Goal: Task Accomplishment & Management: Contribute content

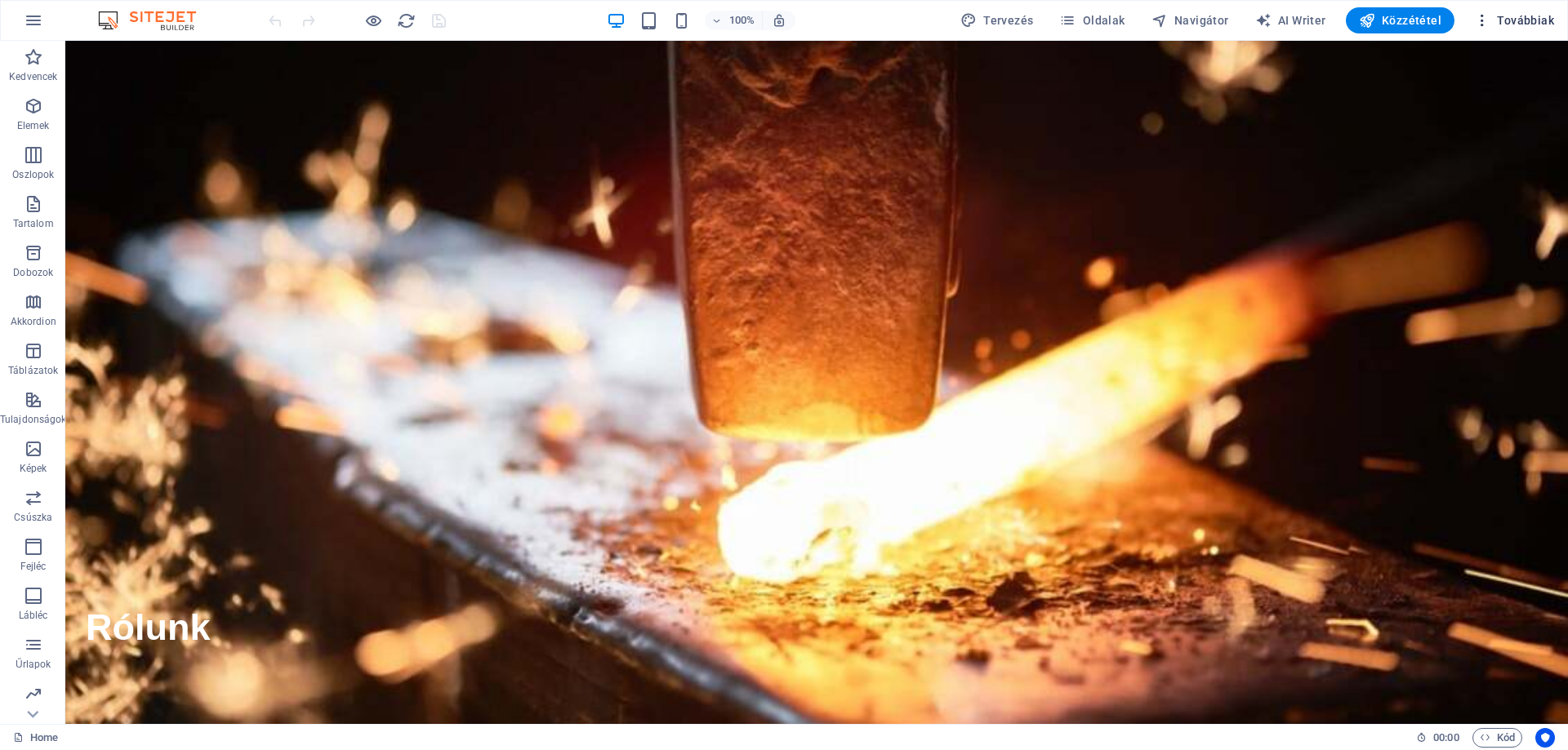
click at [1510, 17] on span "Továbbiak" at bounding box center [1514, 20] width 80 height 17
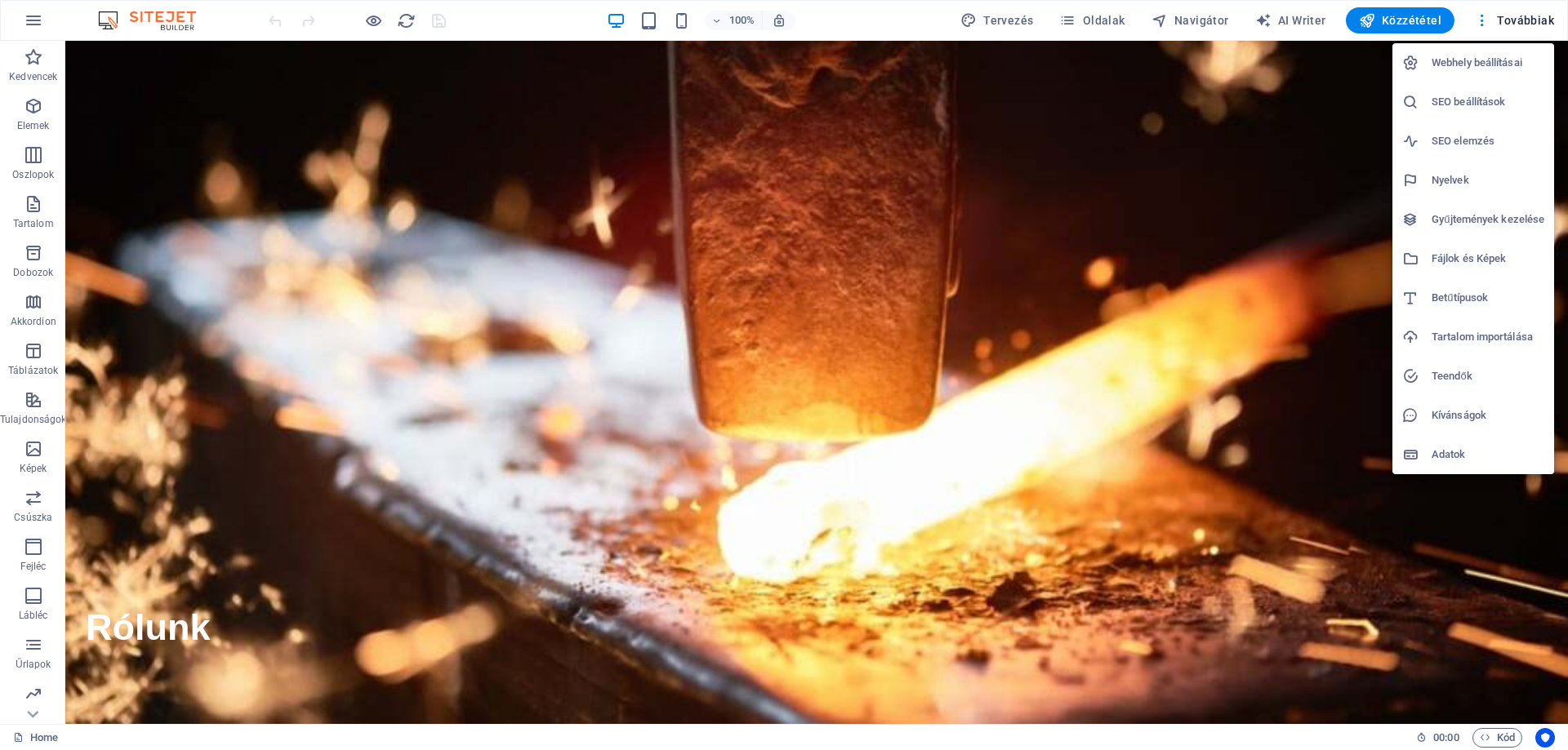
click at [35, 21] on div at bounding box center [784, 375] width 1568 height 750
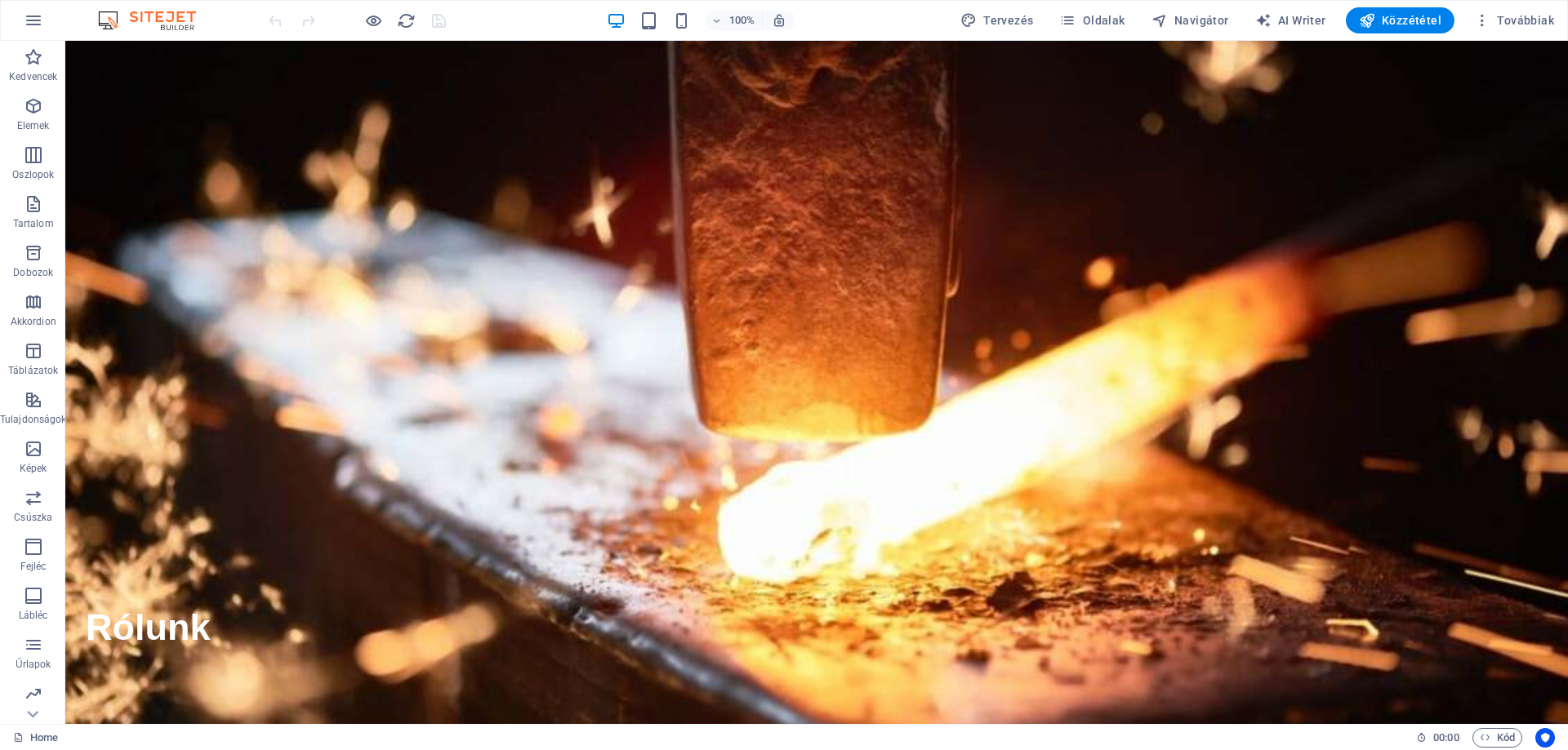
click at [34, 21] on icon "button" at bounding box center [33, 21] width 20 height 20
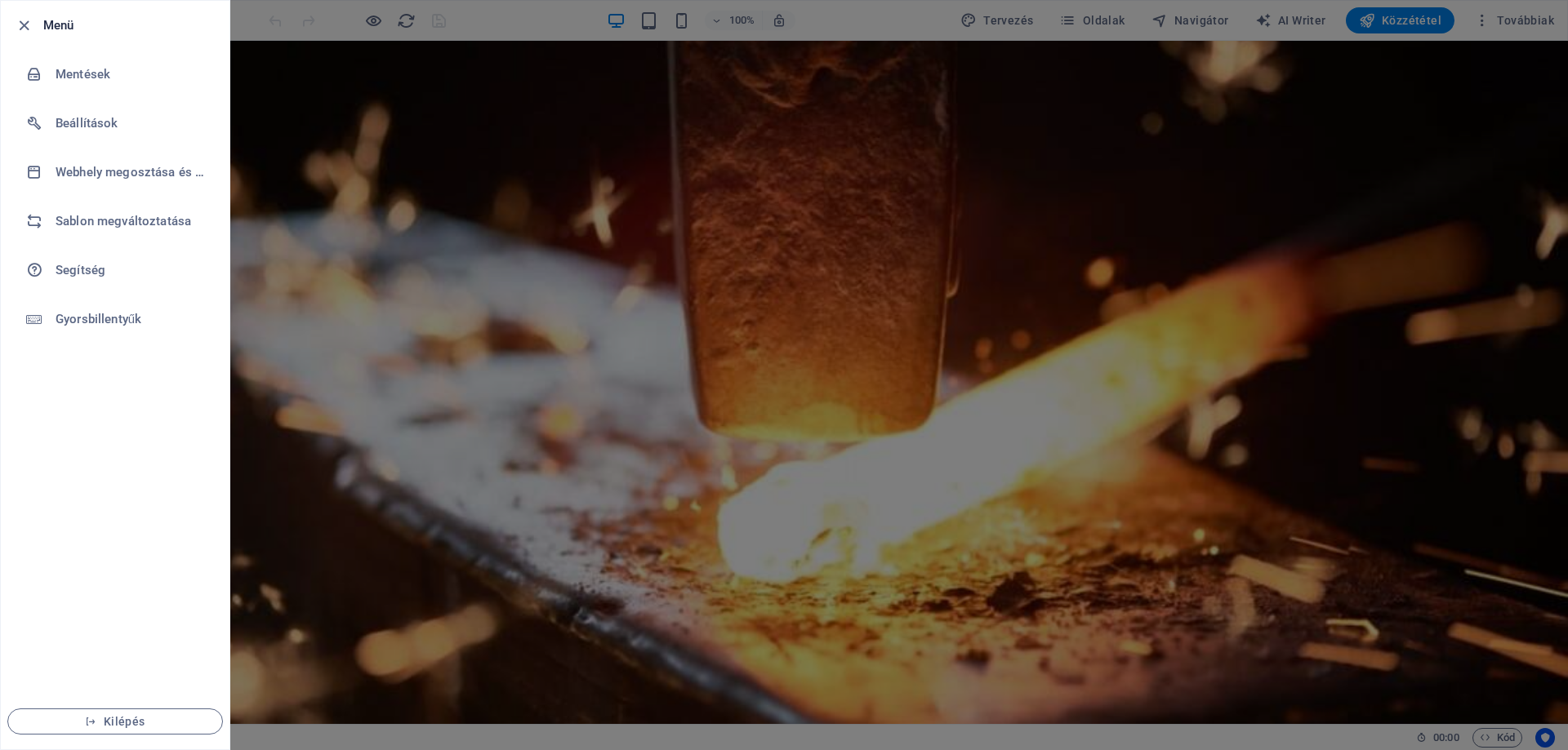
click at [373, 124] on div at bounding box center [784, 375] width 1568 height 750
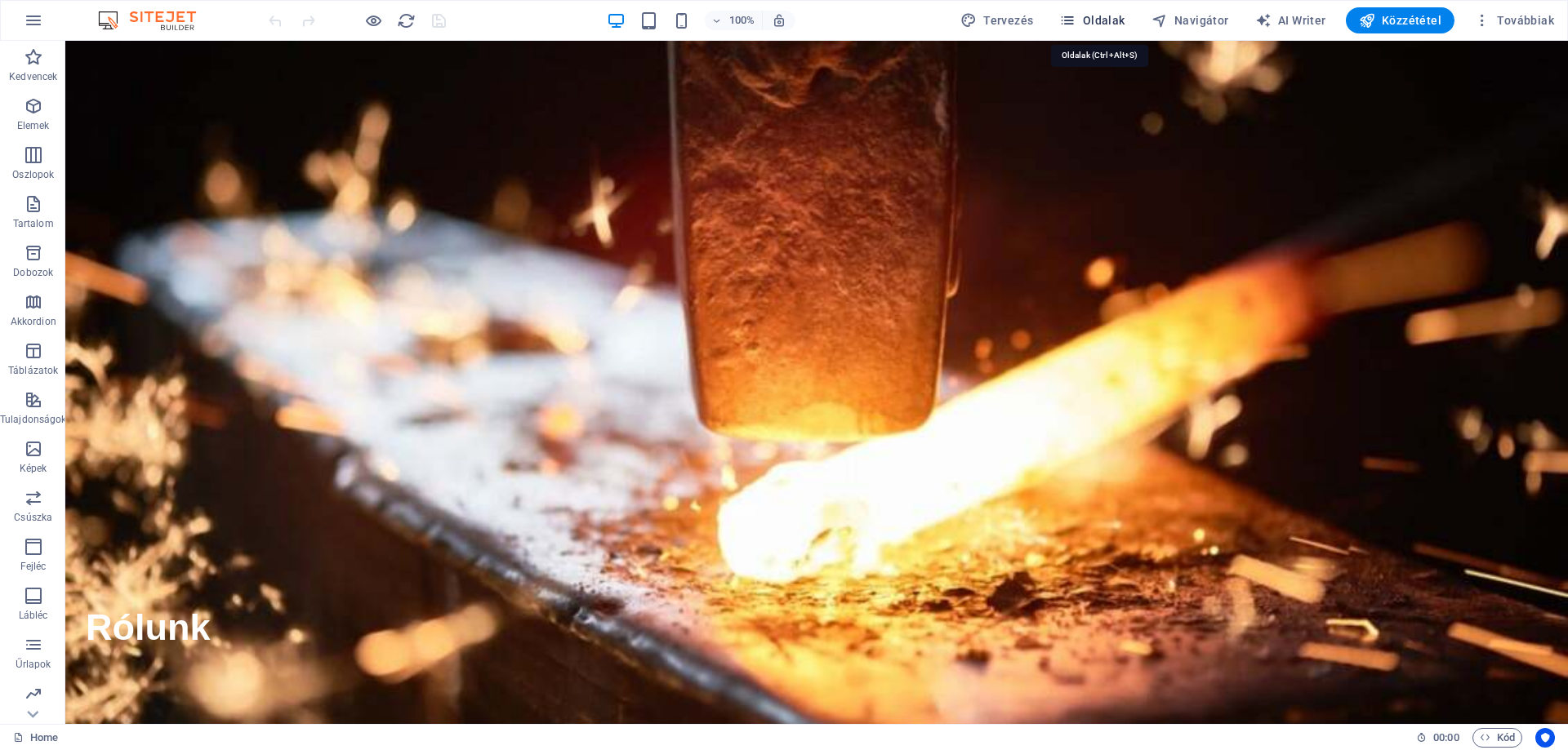
click at [1076, 18] on icon "button" at bounding box center [1067, 20] width 17 height 17
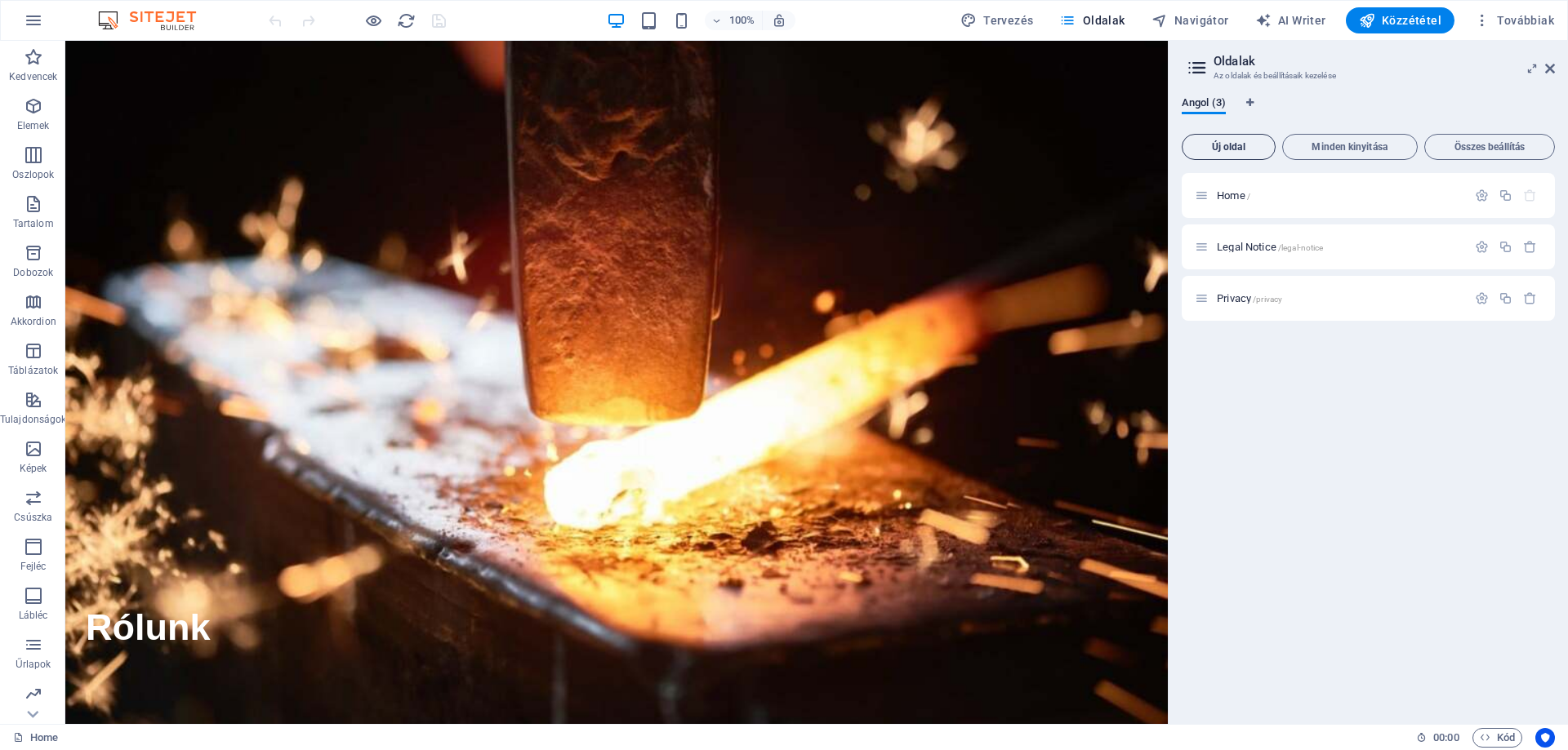
click at [1231, 150] on span "Új oldal" at bounding box center [1228, 147] width 79 height 10
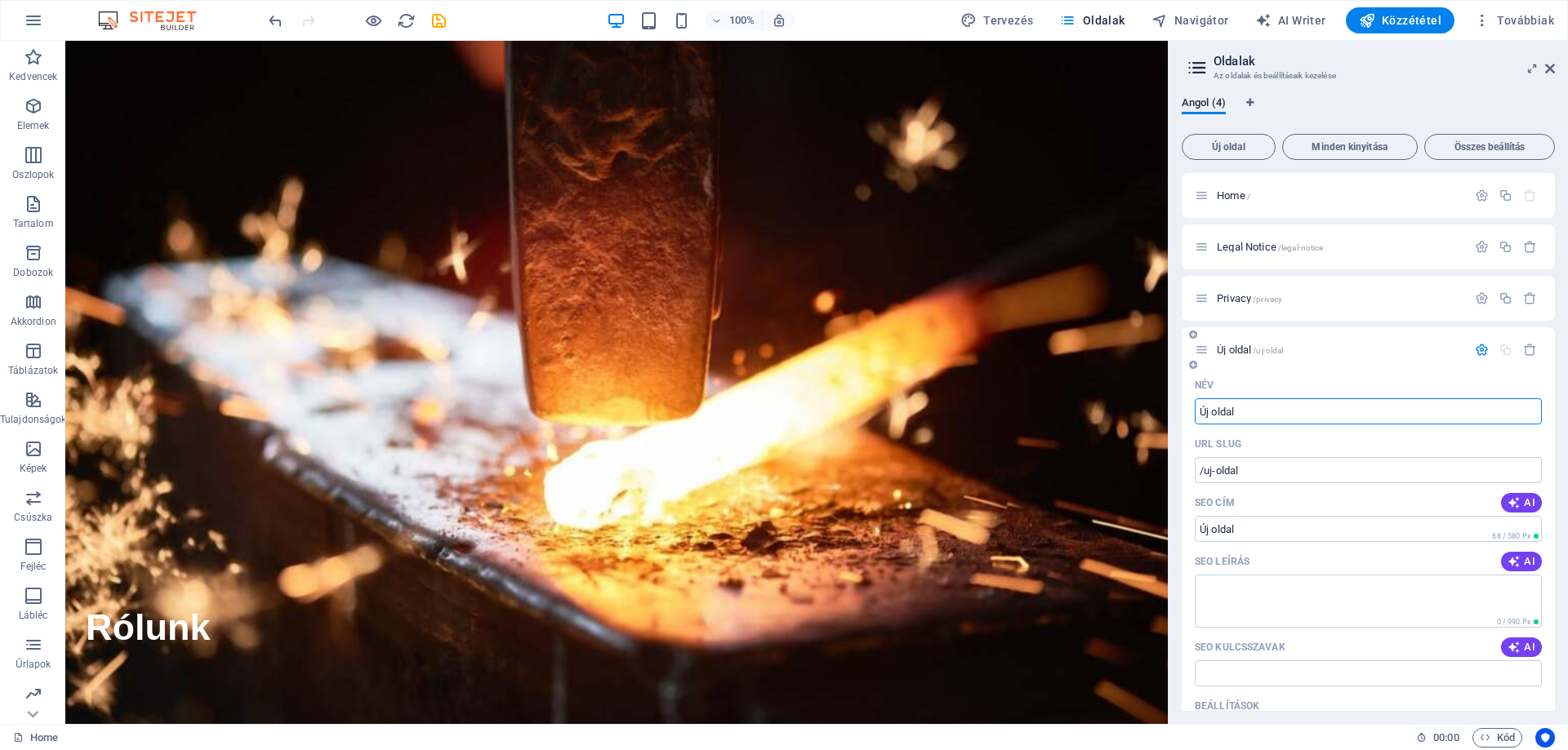
click at [1263, 414] on input "Új oldal" at bounding box center [1368, 411] width 347 height 27
paste input "about us"
type input "about us"
type input "/about-us"
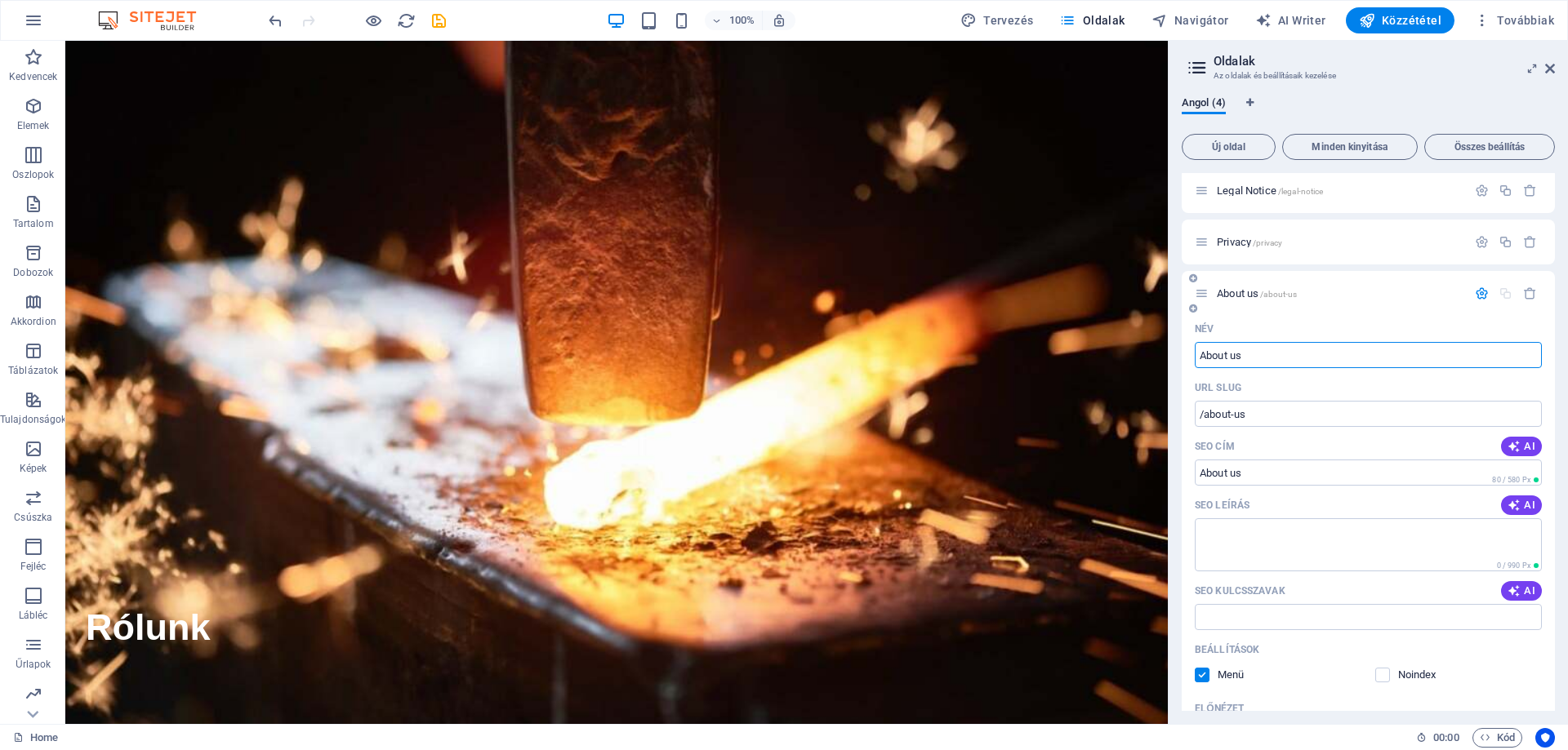
scroll to position [82, 0]
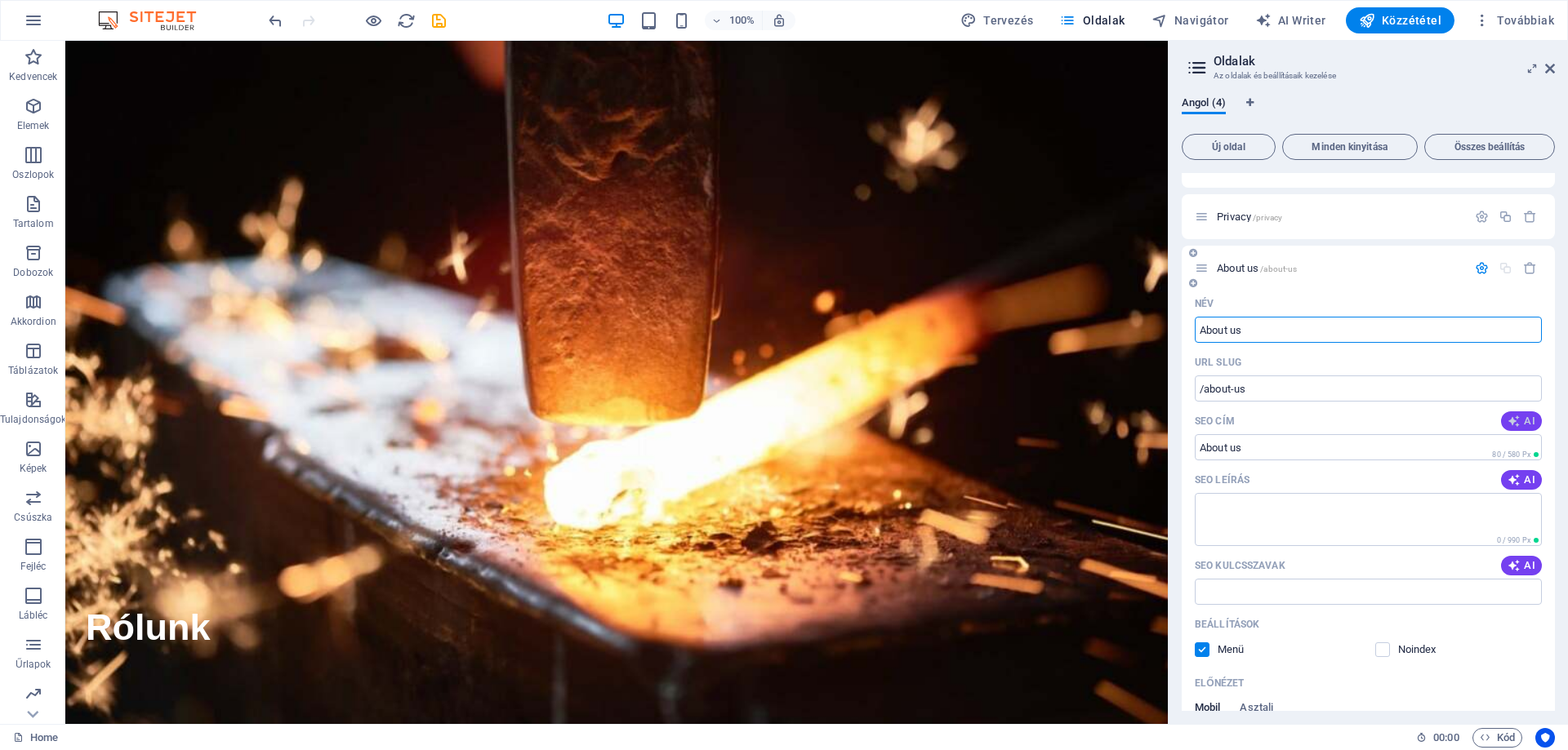
type input "About us"
click at [1508, 424] on icon "button" at bounding box center [1514, 420] width 13 height 13
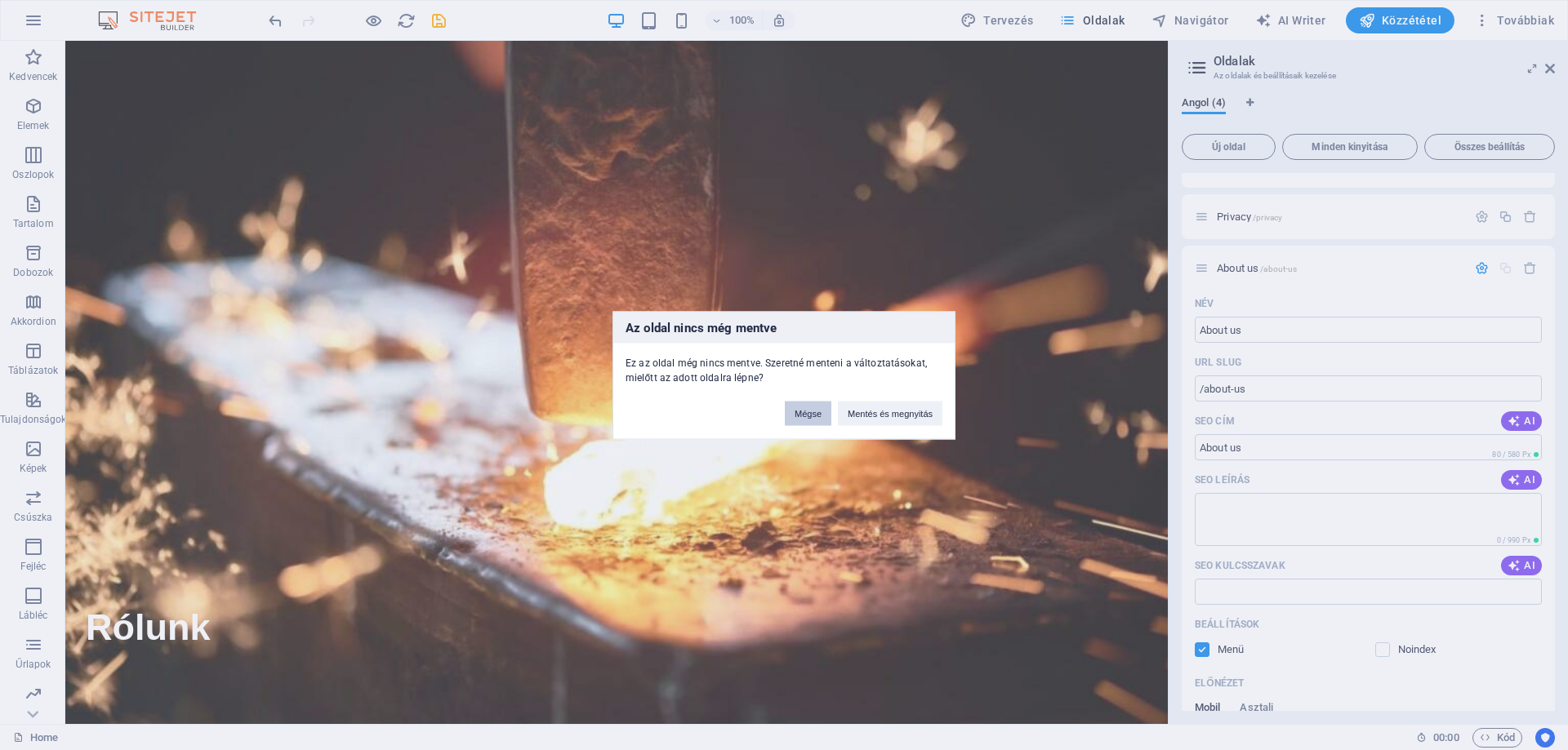
drag, startPoint x: 809, startPoint y: 420, endPoint x: 743, endPoint y: 380, distance: 77.2
click at [809, 420] on button "Mégse" at bounding box center [807, 412] width 46 height 25
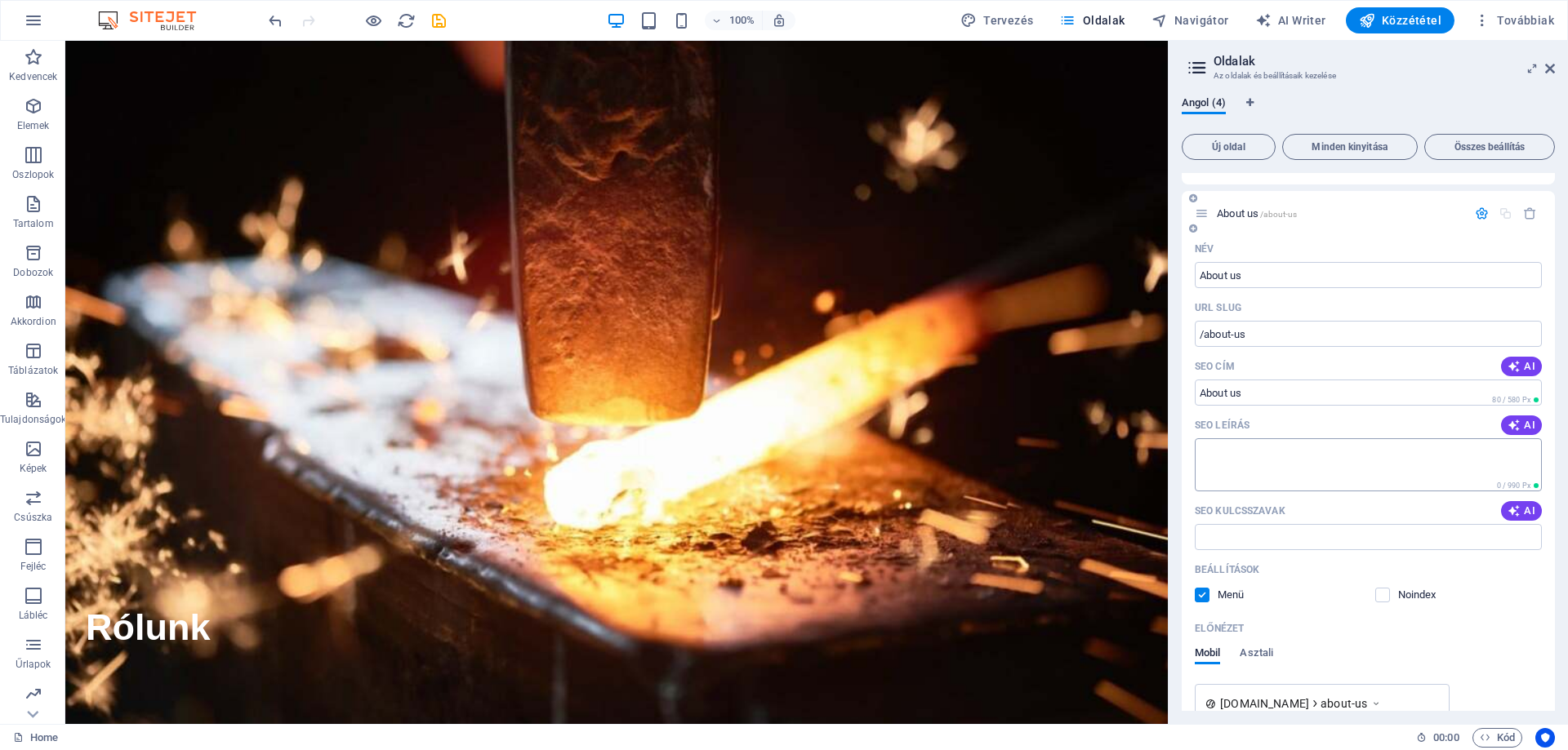
scroll to position [163, 0]
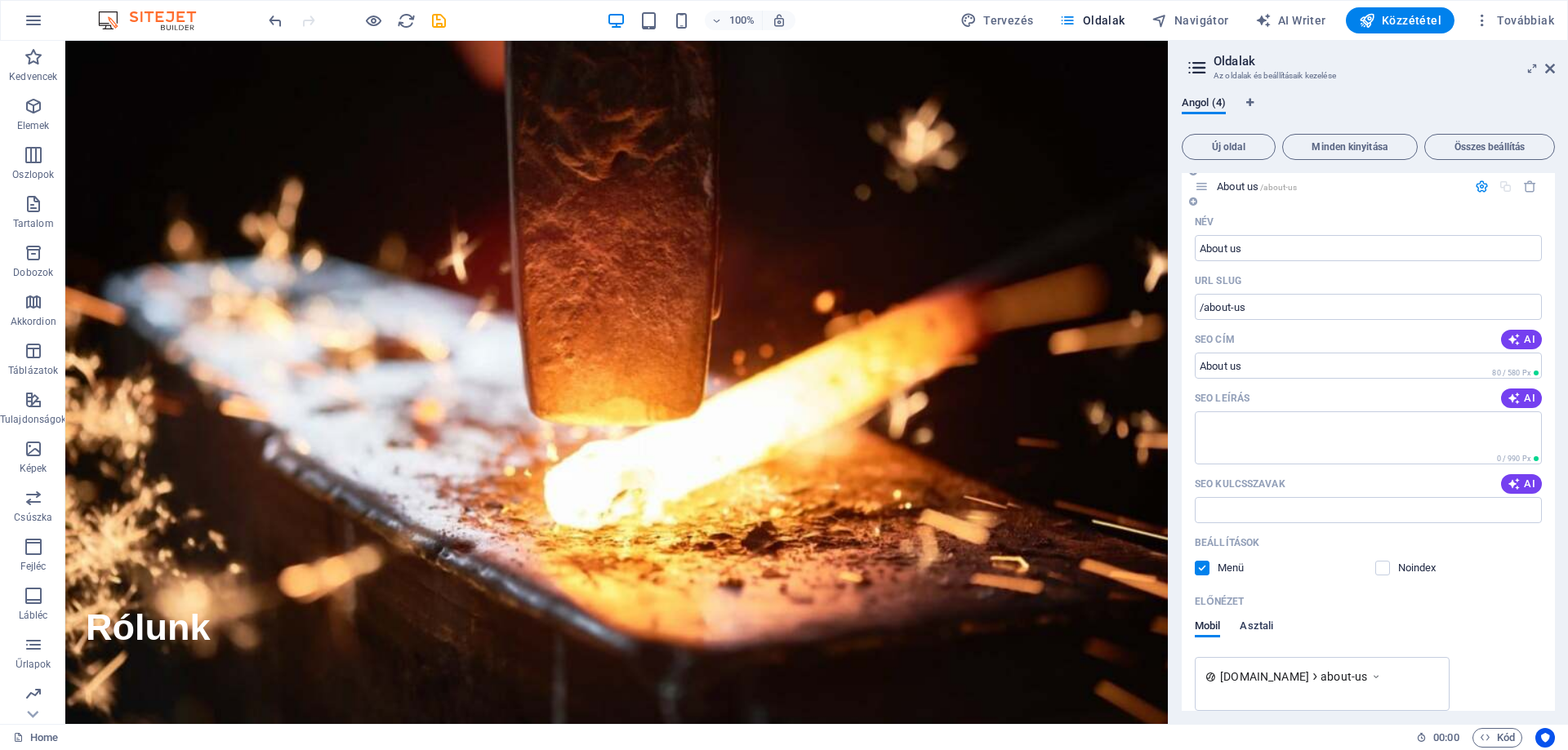
click at [1254, 623] on span "Asztali" at bounding box center [1256, 627] width 33 height 23
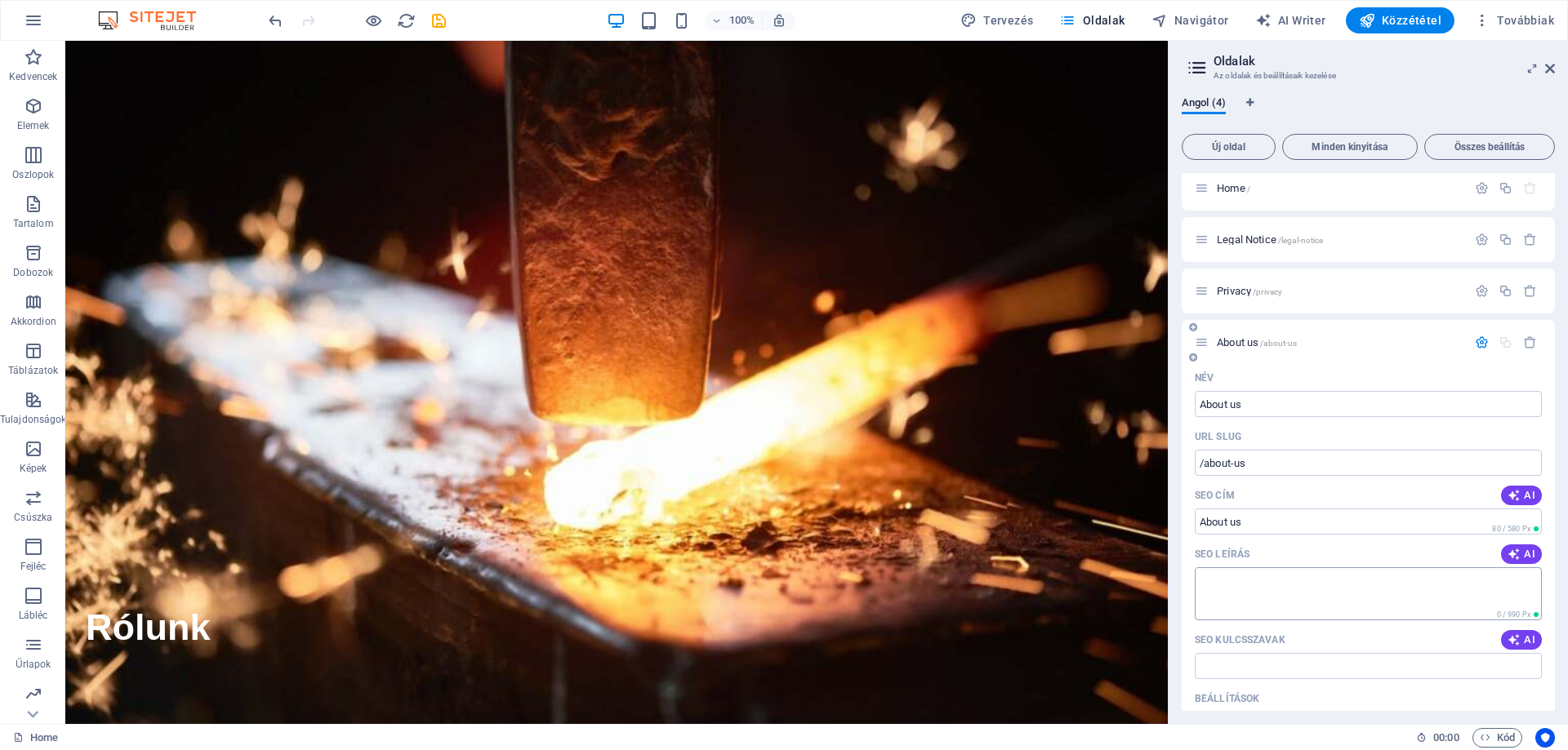
scroll to position [0, 0]
click at [1278, 475] on input "/about-us" at bounding box center [1368, 470] width 347 height 27
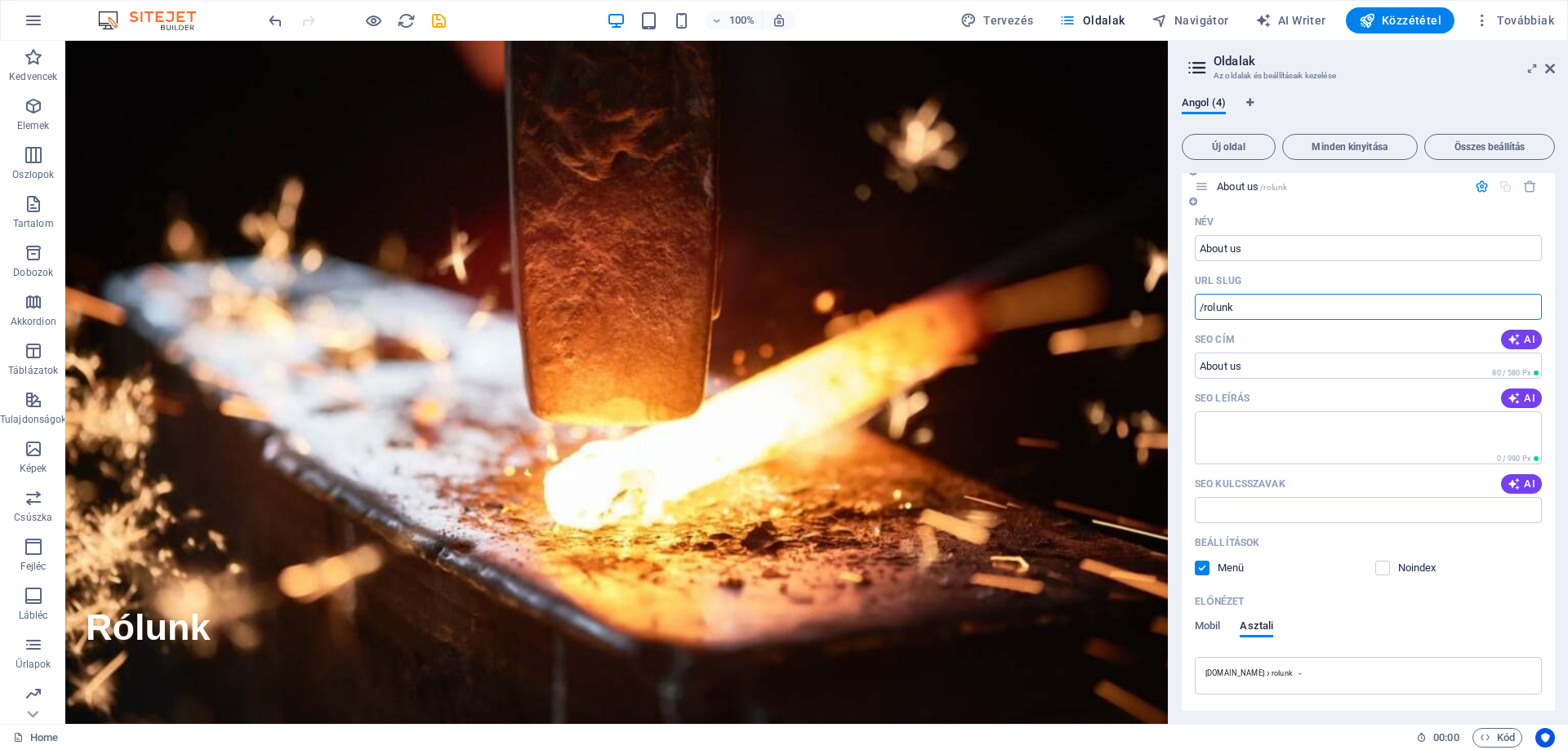
scroll to position [220, 0]
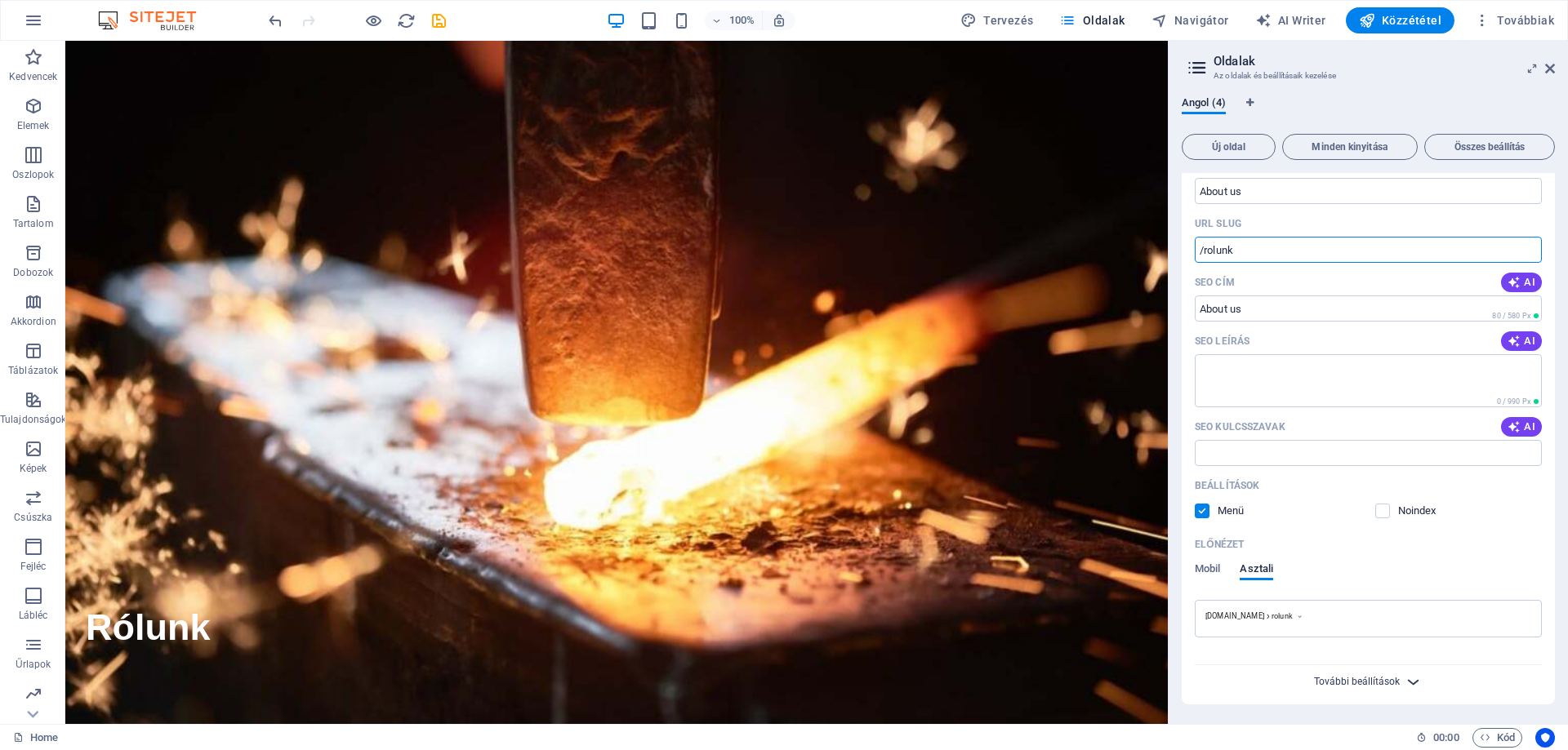
type input "/rolunk"
click at [1365, 683] on span "További beállítások" at bounding box center [1356, 682] width 86 height 12
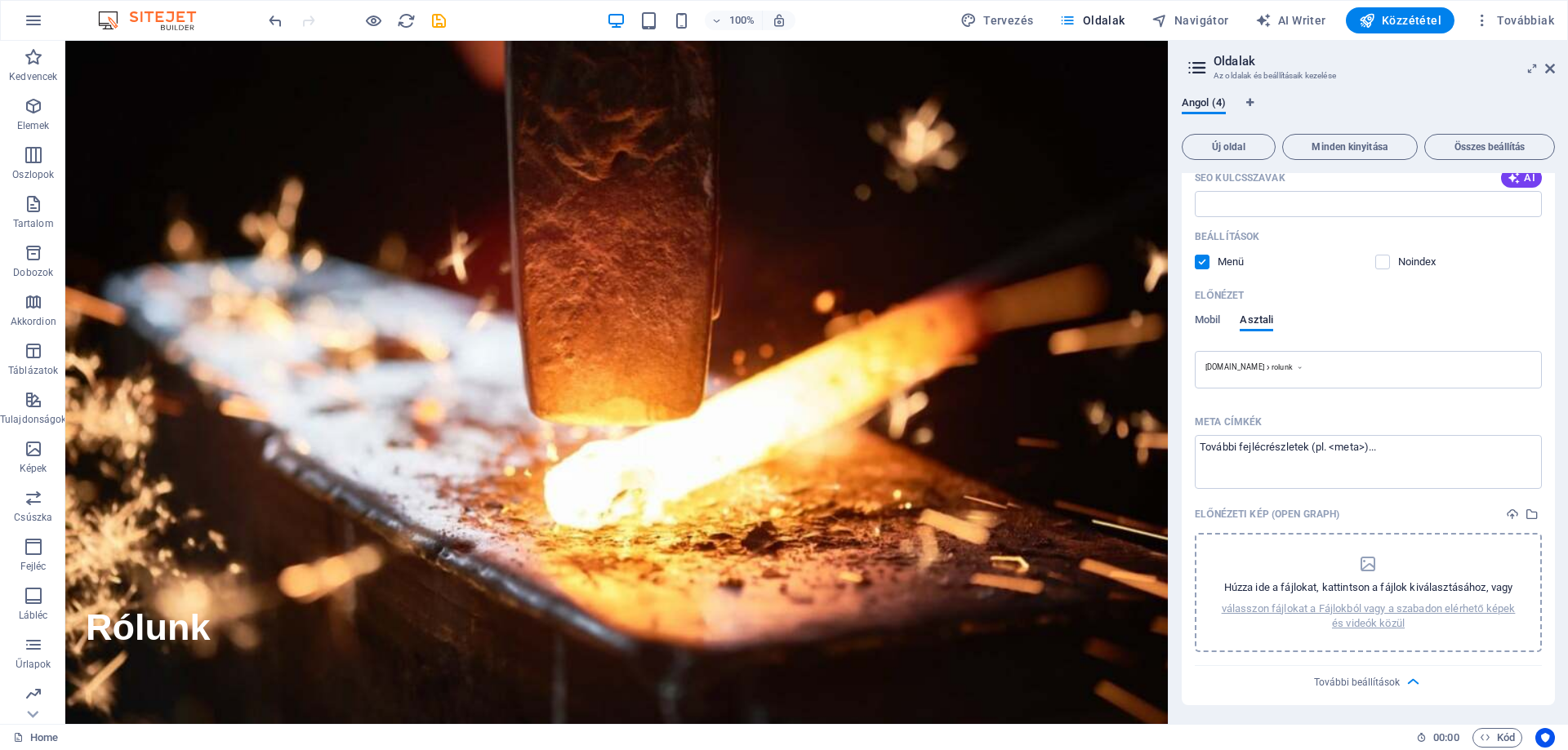
scroll to position [470, 0]
click at [1303, 368] on icon at bounding box center [1299, 367] width 7 height 10
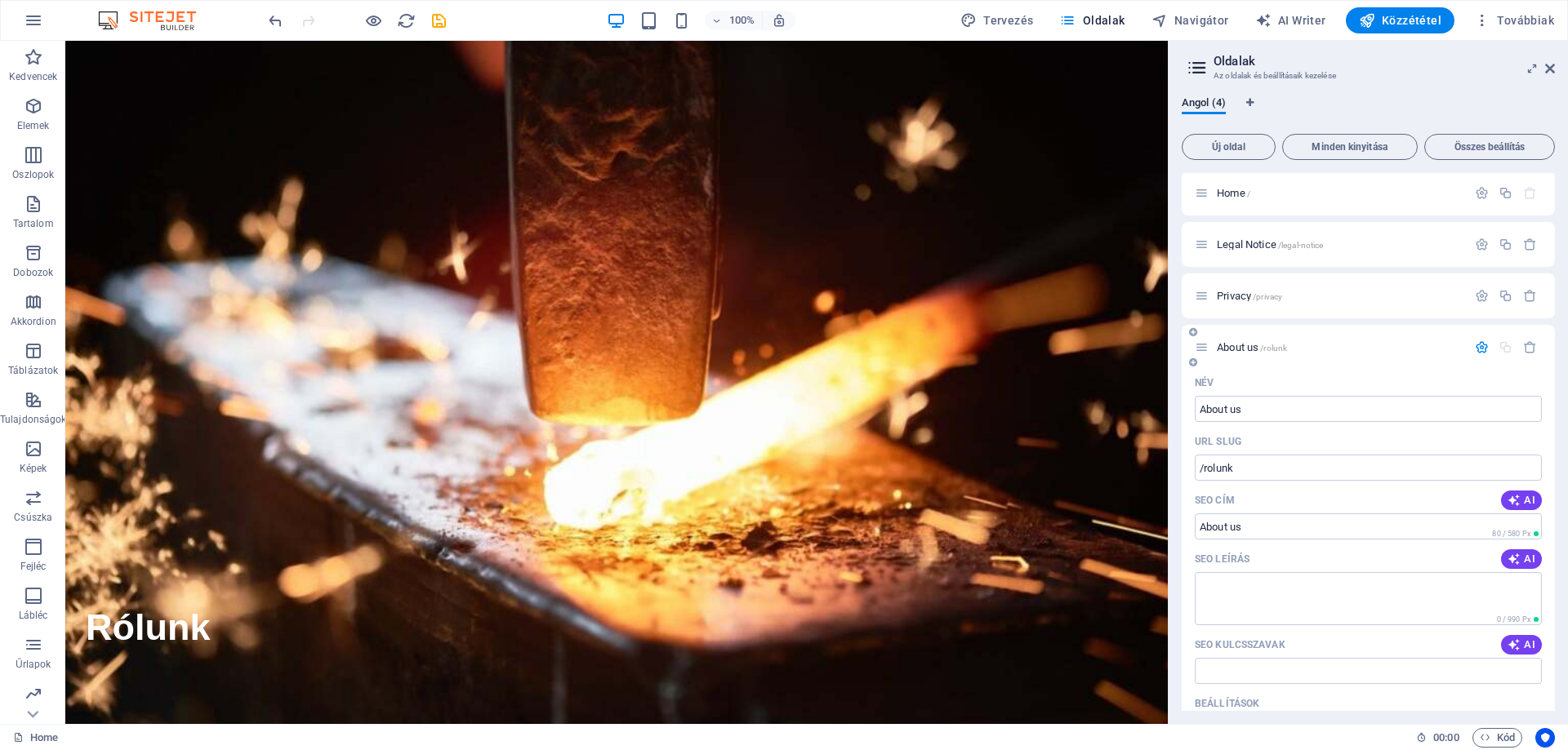
scroll to position [0, 0]
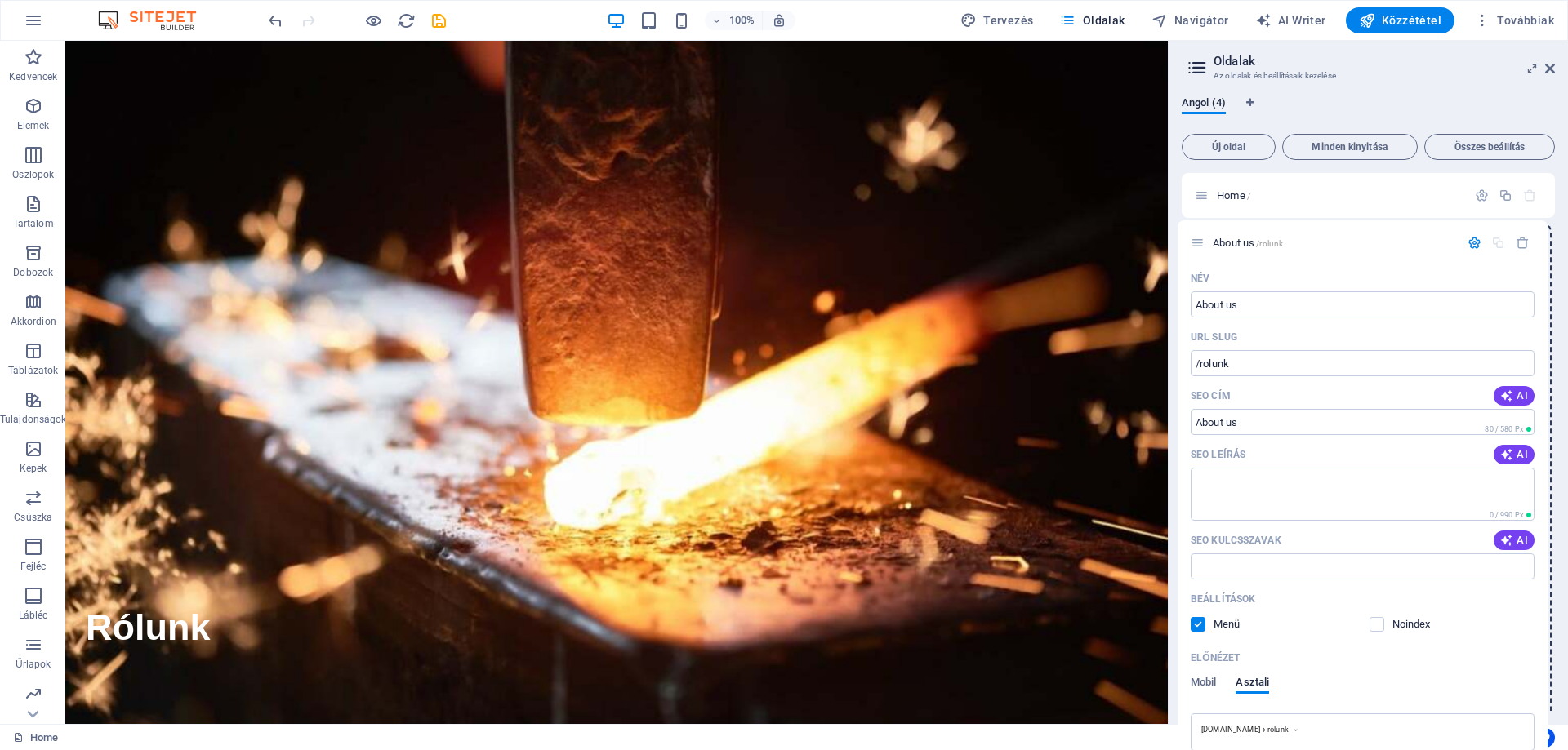
drag, startPoint x: 1200, startPoint y: 347, endPoint x: 1196, endPoint y: 236, distance: 111.1
click at [1196, 236] on div "Home / Legal Notice /legal-notice Privacy /privacy About us /rolunk Név About u…" at bounding box center [1368, 674] width 373 height 1002
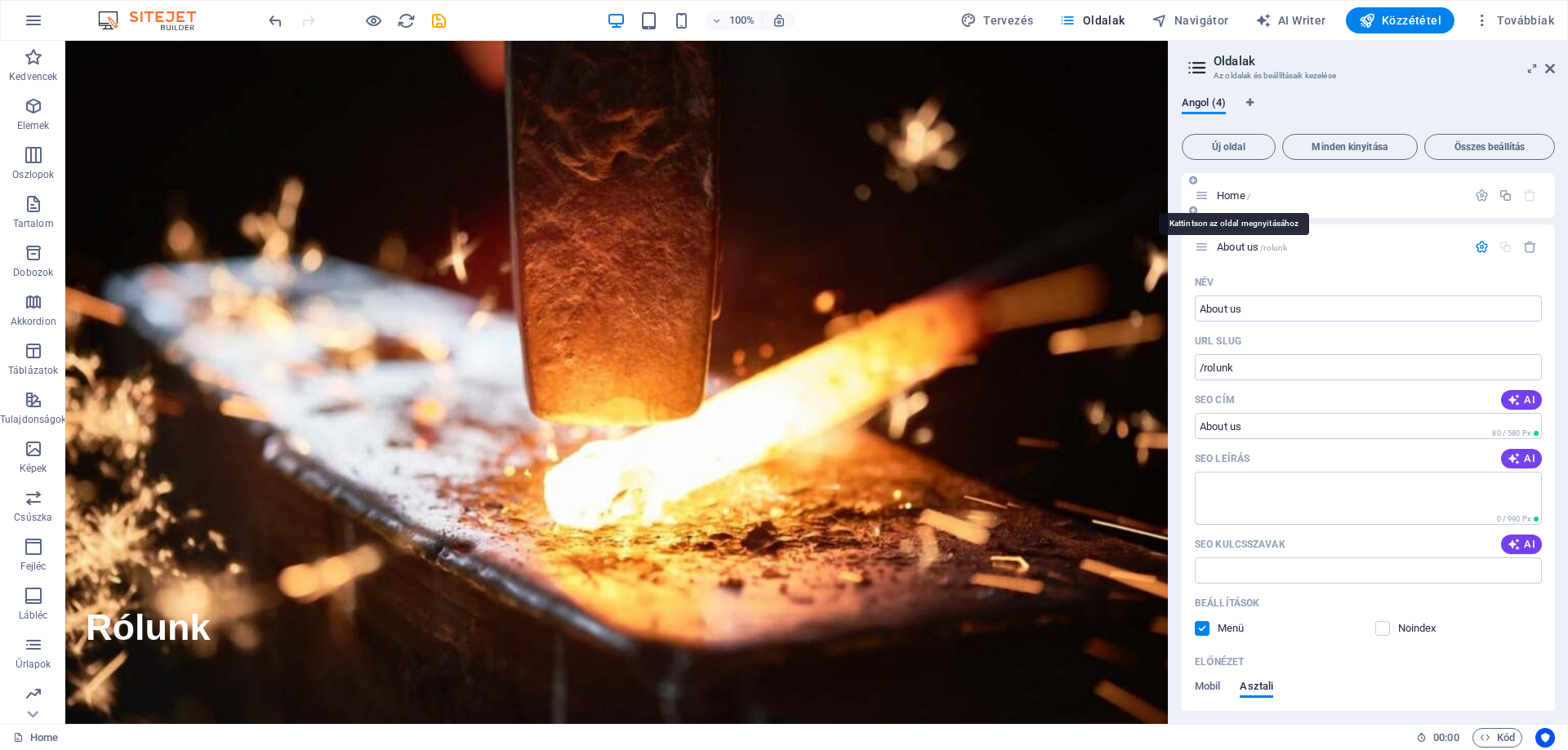
click at [1221, 198] on span "Home /" at bounding box center [1233, 195] width 33 height 12
click at [1208, 200] on icon at bounding box center [1202, 196] width 14 height 14
click at [1223, 196] on span "Home /" at bounding box center [1233, 195] width 33 height 12
click at [1252, 103] on icon "Nyelv fülek" at bounding box center [1249, 103] width 7 height 10
select select "6"
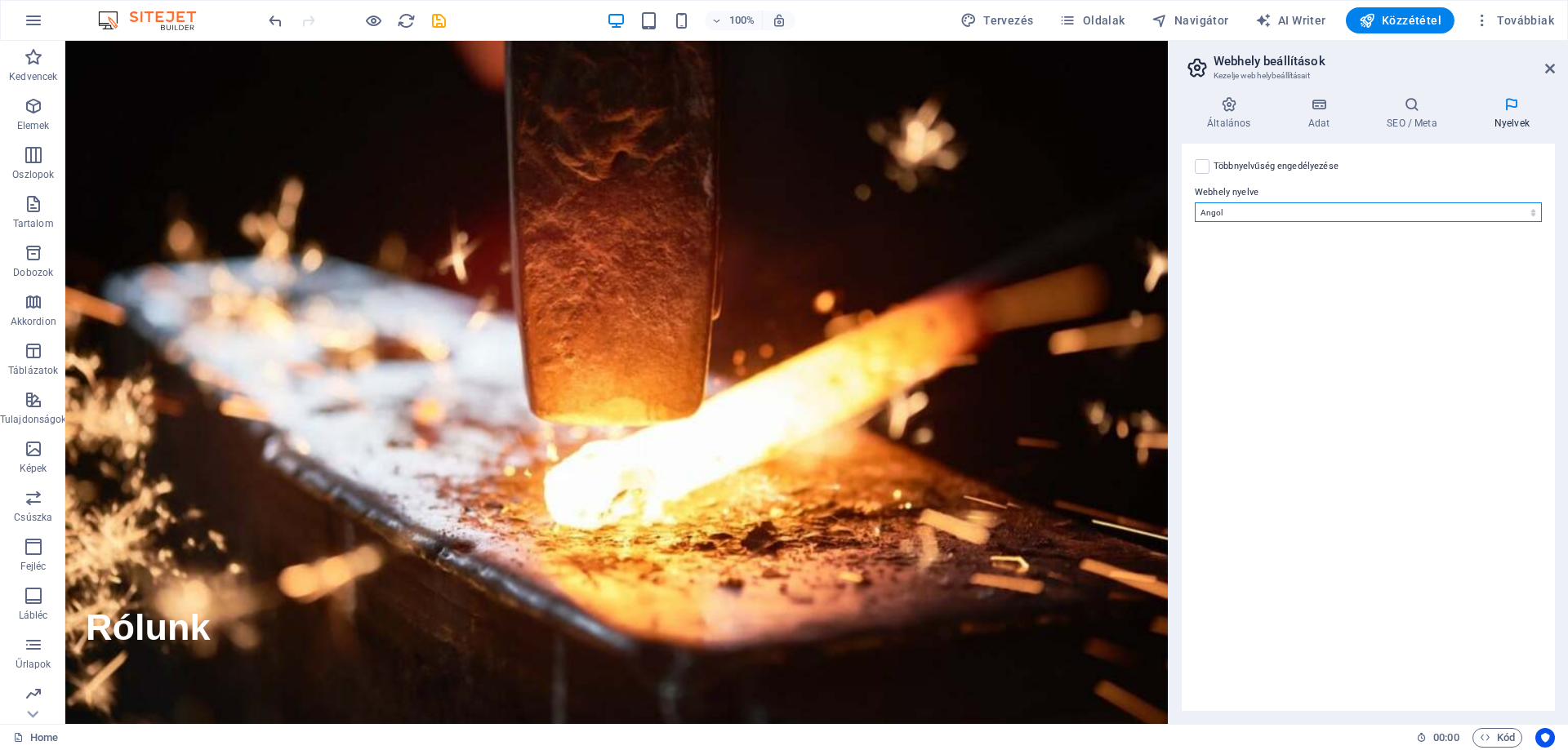
click at [1259, 215] on select "Abkhazian Afar Afrikaans Akan Albanian Amharic Angol Arabic Aragonese Armenian …" at bounding box center [1368, 213] width 347 height 20
click at [1257, 212] on select "Abkhazian Afar Afrikaans Akan Albanian Amharic Angol Arabic Aragonese Armenian …" at bounding box center [1368, 213] width 347 height 20
click at [1206, 172] on label at bounding box center [1202, 166] width 15 height 15
click at [0, 0] on input "Többnyelvűség engedélyezése A többnyelvűség letiltásához törölje az összes nyel…" at bounding box center [0, 0] width 0 height 0
select select
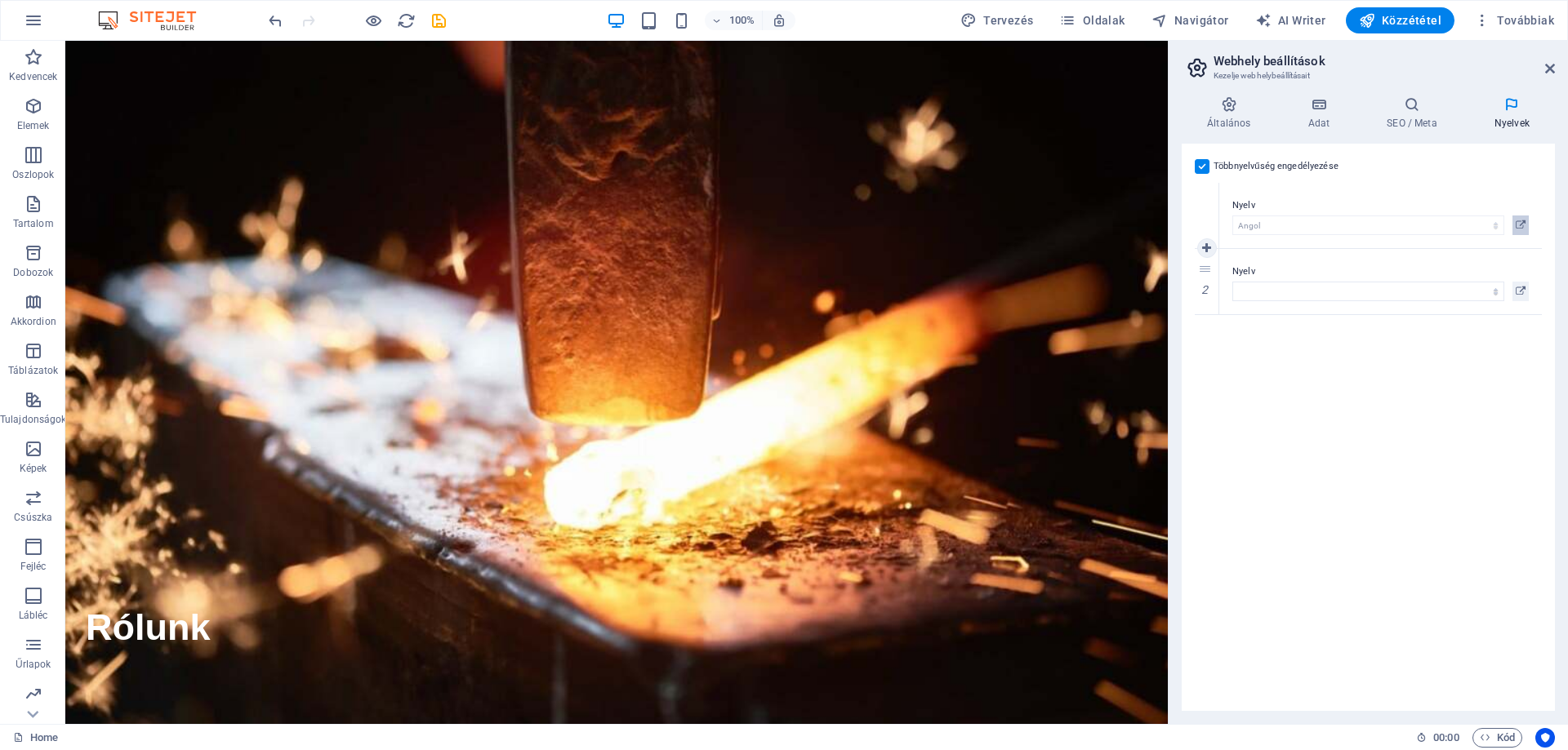
click at [1522, 226] on icon at bounding box center [1521, 225] width 10 height 20
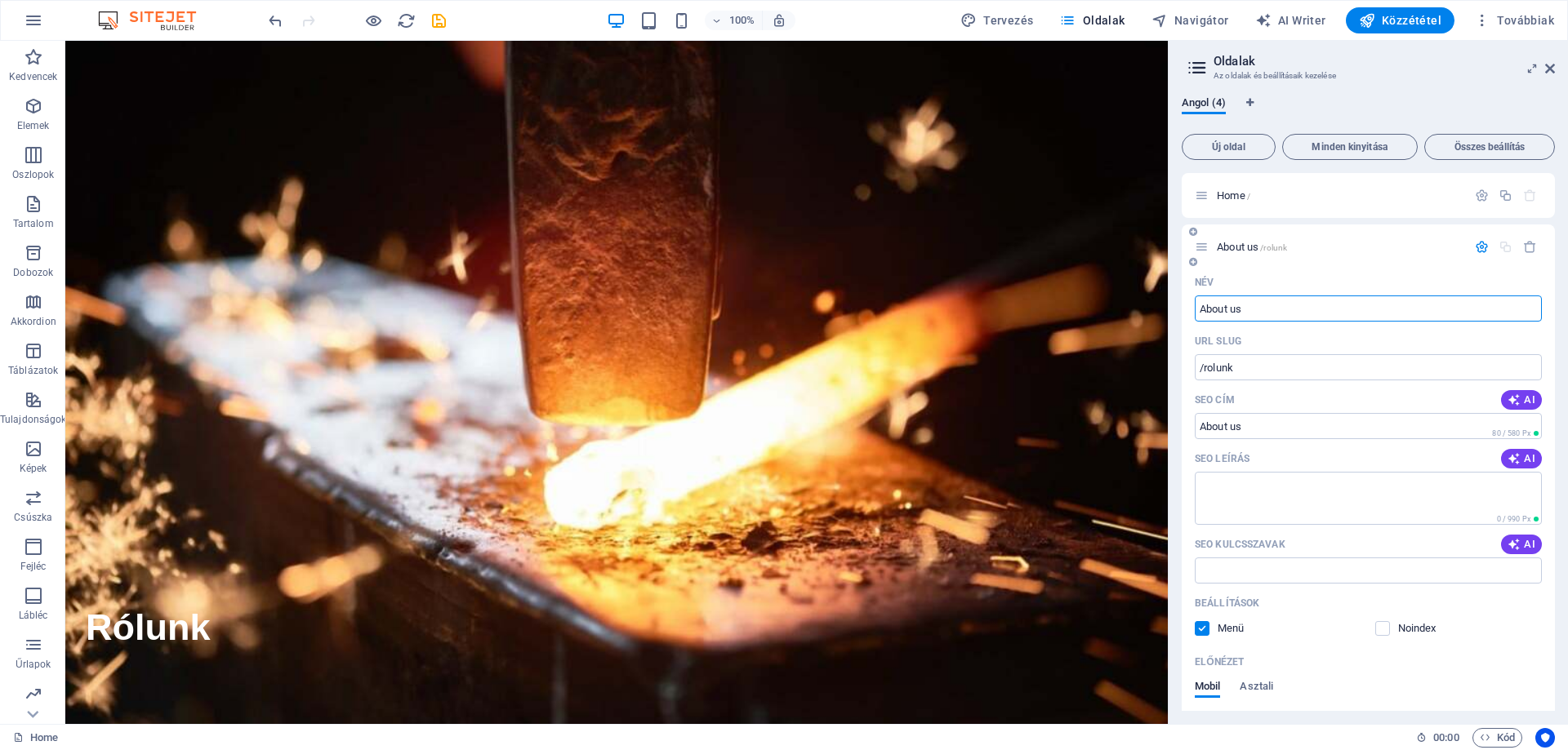
click at [1207, 247] on icon at bounding box center [1202, 247] width 14 height 14
click at [1474, 243] on icon "button" at bounding box center [1481, 247] width 14 height 14
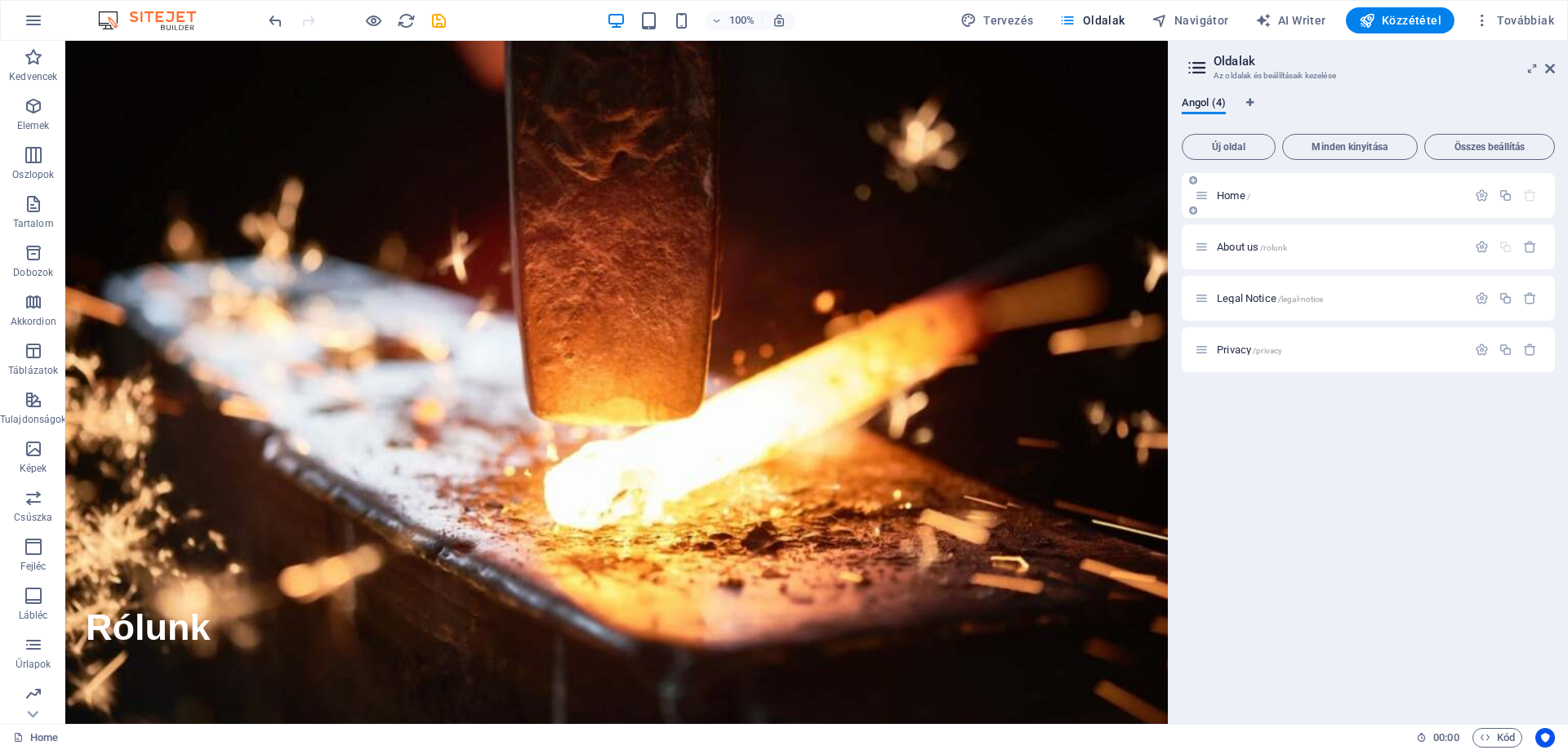
click at [1210, 196] on div "Home /" at bounding box center [1331, 195] width 272 height 19
click at [1206, 197] on icon at bounding box center [1202, 196] width 14 height 14
click at [1488, 198] on icon "button" at bounding box center [1481, 196] width 14 height 14
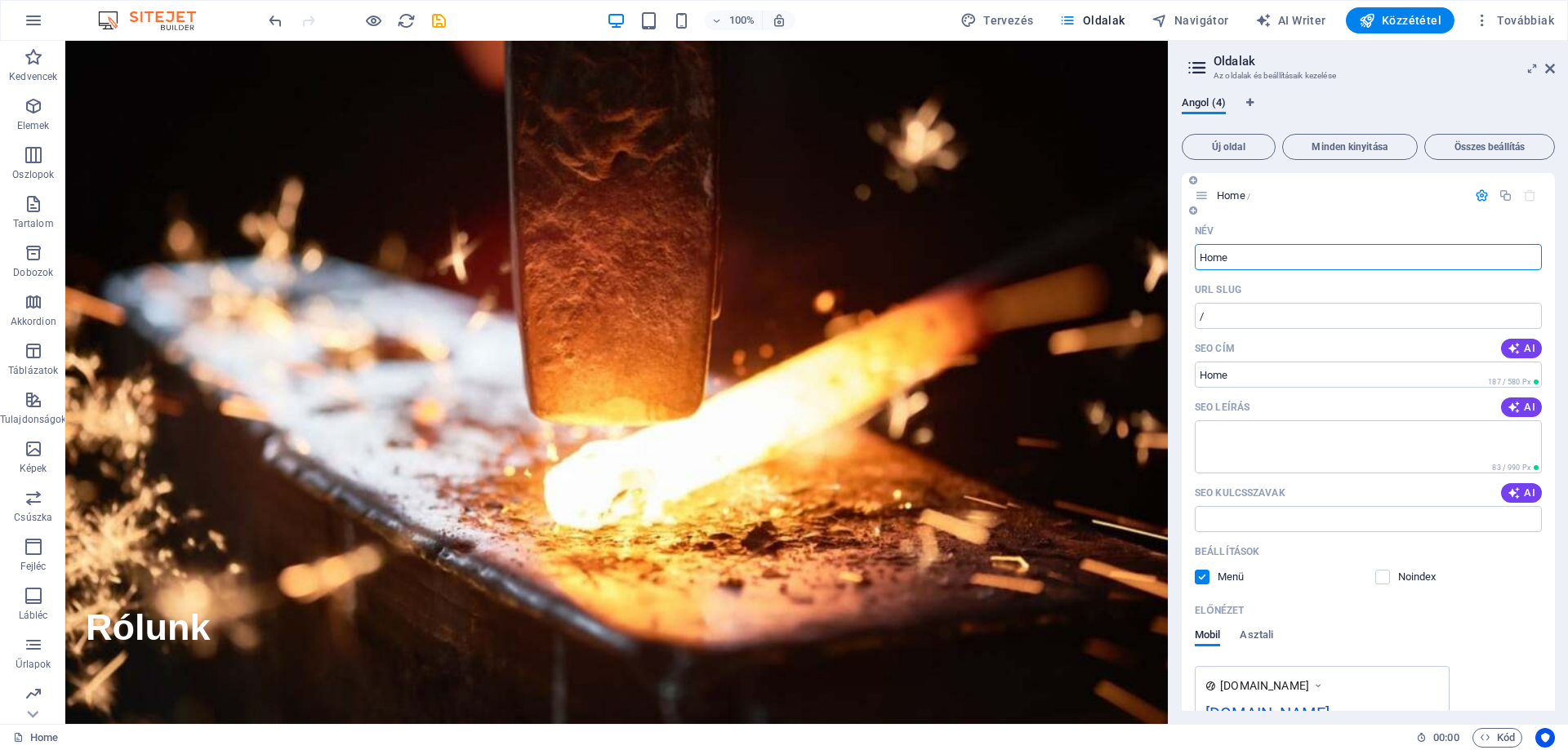
click at [1483, 198] on icon "button" at bounding box center [1481, 196] width 14 height 14
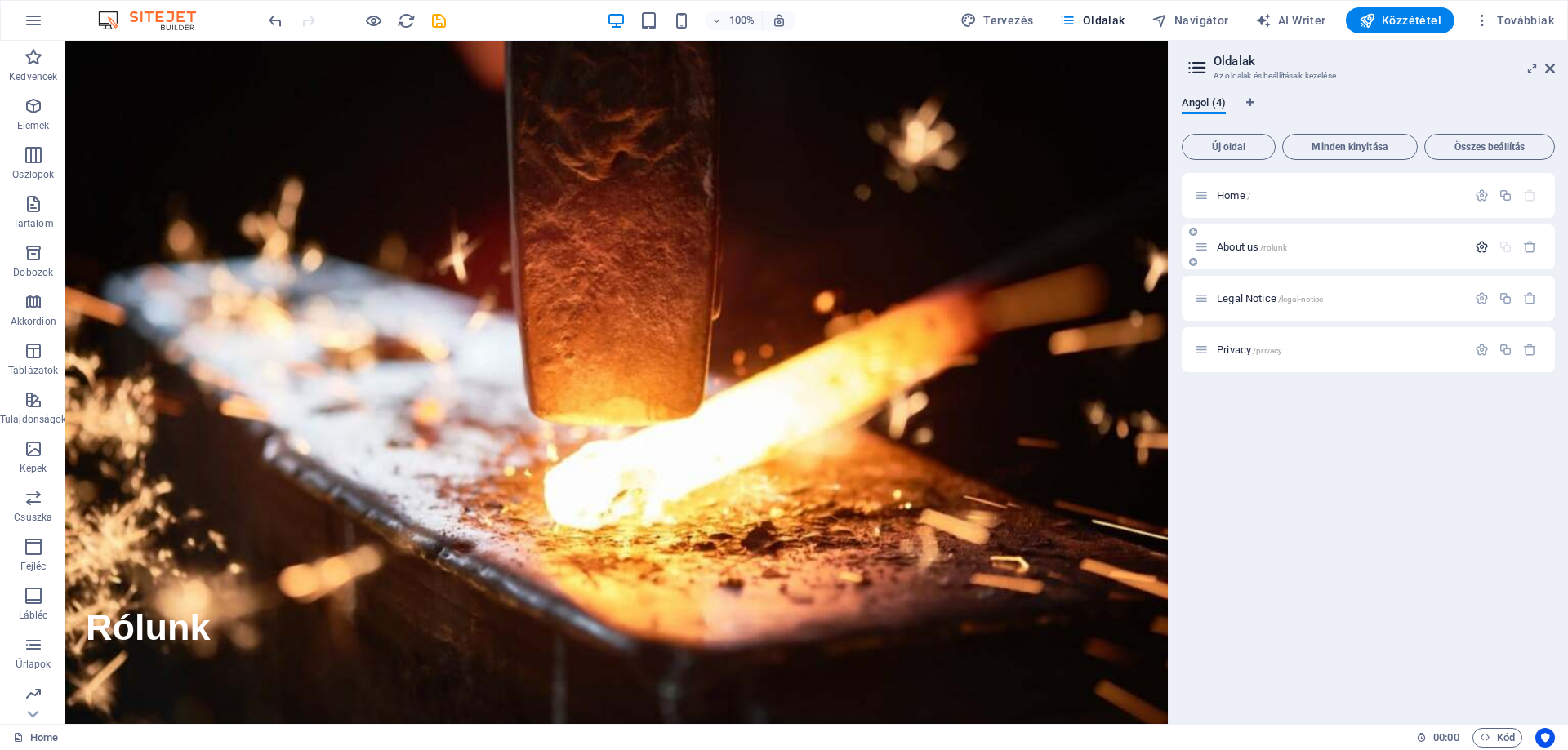
click at [1475, 248] on icon "button" at bounding box center [1481, 247] width 14 height 14
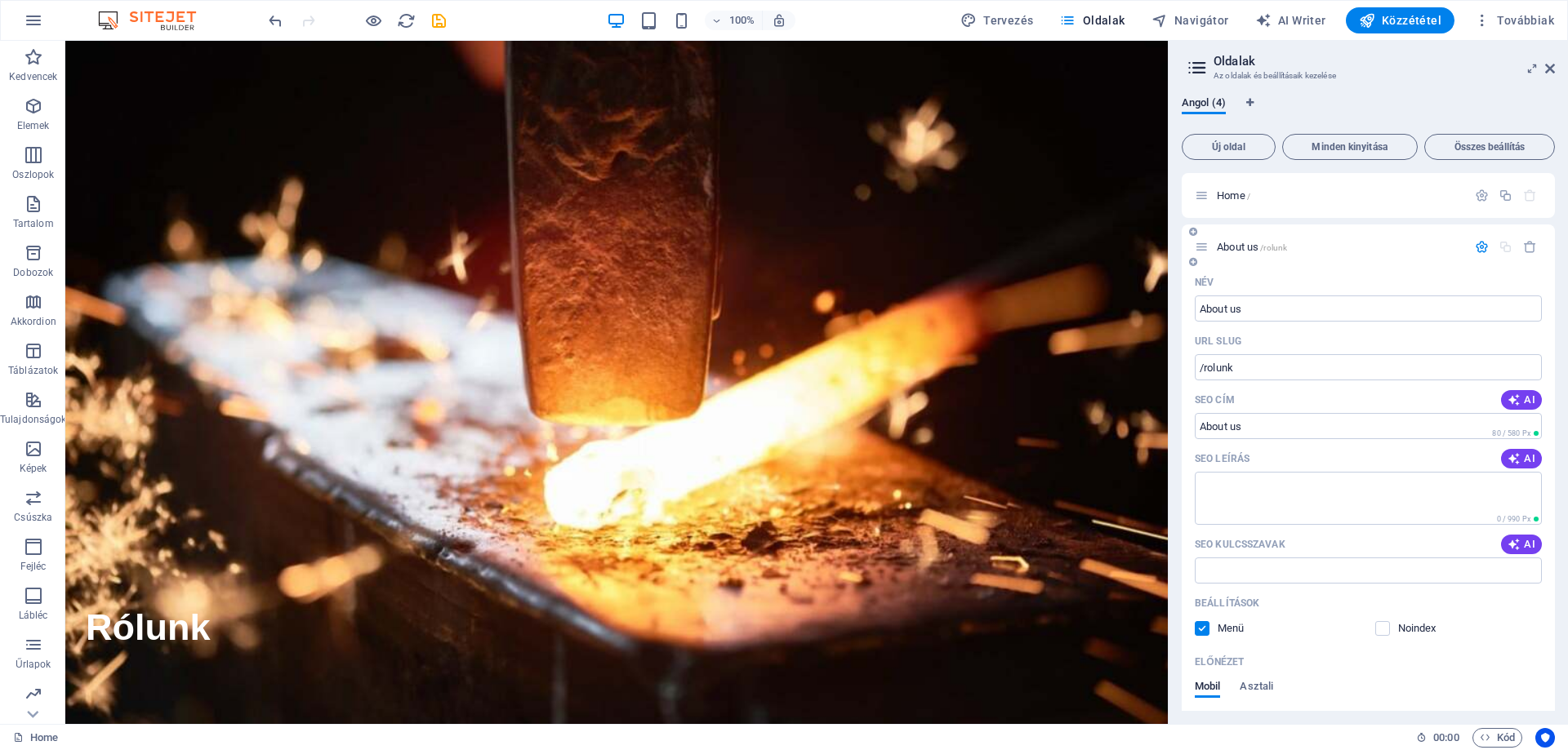
click at [1479, 248] on icon "button" at bounding box center [1481, 247] width 14 height 14
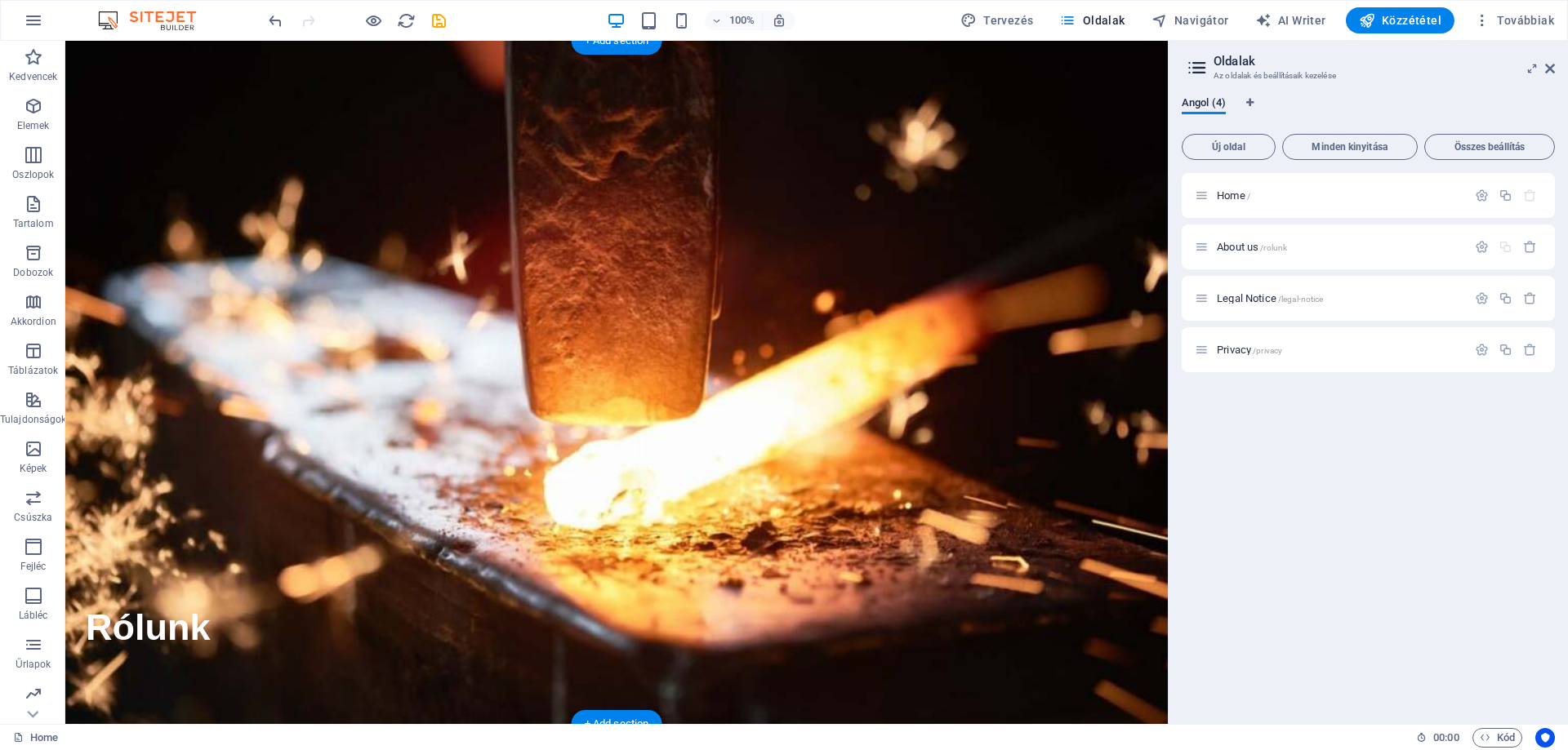
click at [816, 257] on figure at bounding box center [616, 382] width 1102 height 683
click at [145, 586] on icon at bounding box center [146, 586] width 9 height 17
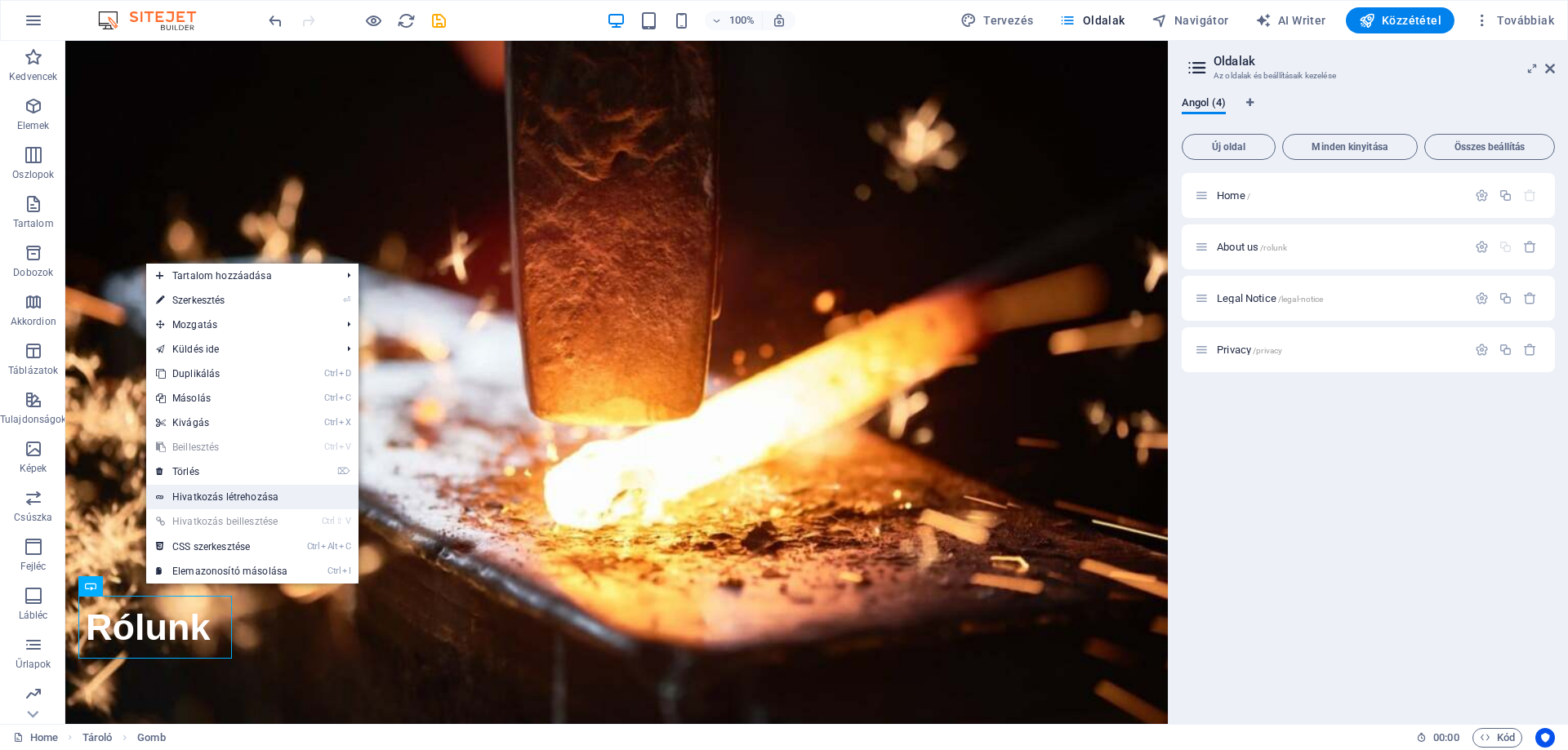
click at [221, 500] on link "Hivatkozás létrehozása" at bounding box center [253, 497] width 213 height 25
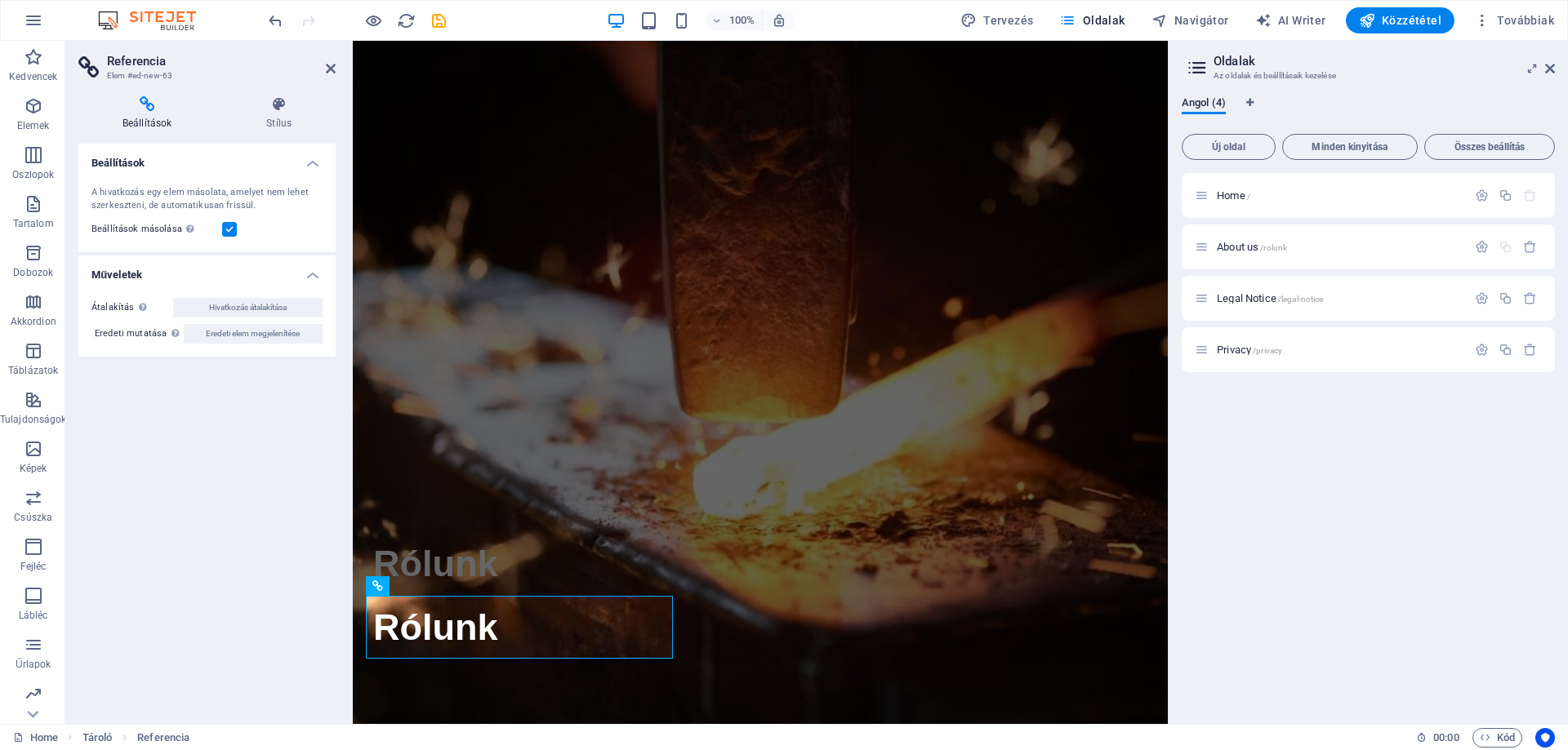
click at [230, 232] on label at bounding box center [229, 229] width 15 height 15
click at [0, 0] on input "Beállítások másolása Ugyanazokat a beállításokat (flex, animáció, pozíció, stíl…" at bounding box center [0, 0] width 0 height 0
click at [230, 229] on label at bounding box center [229, 229] width 15 height 15
click at [0, 0] on input "Beállítások másolása Ugyanazokat a beállításokat (flex, animáció, pozíció, stíl…" at bounding box center [0, 0] width 0 height 0
click at [274, 125] on h4 "Stílus" at bounding box center [279, 113] width 113 height 34
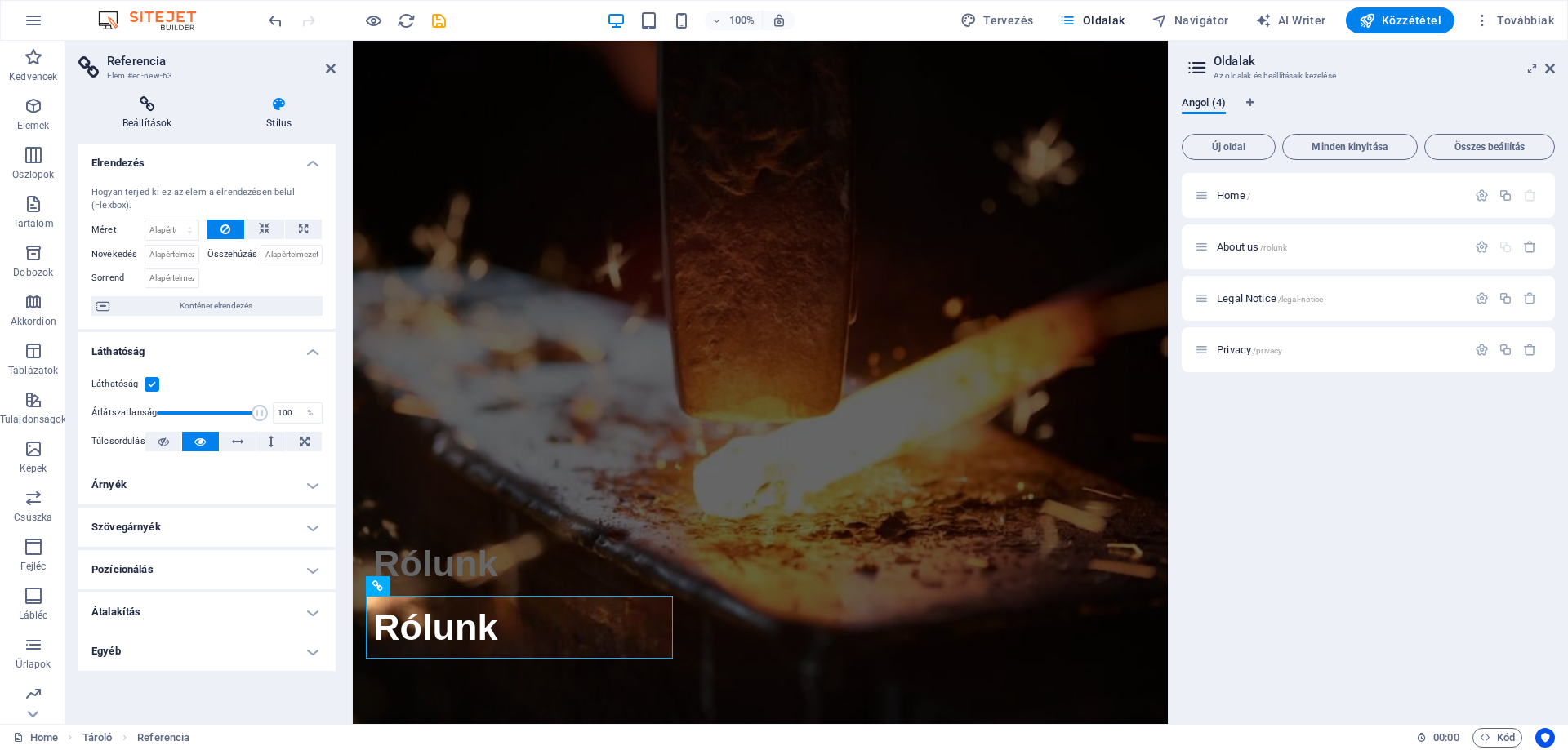
click at [143, 99] on icon at bounding box center [147, 104] width 137 height 17
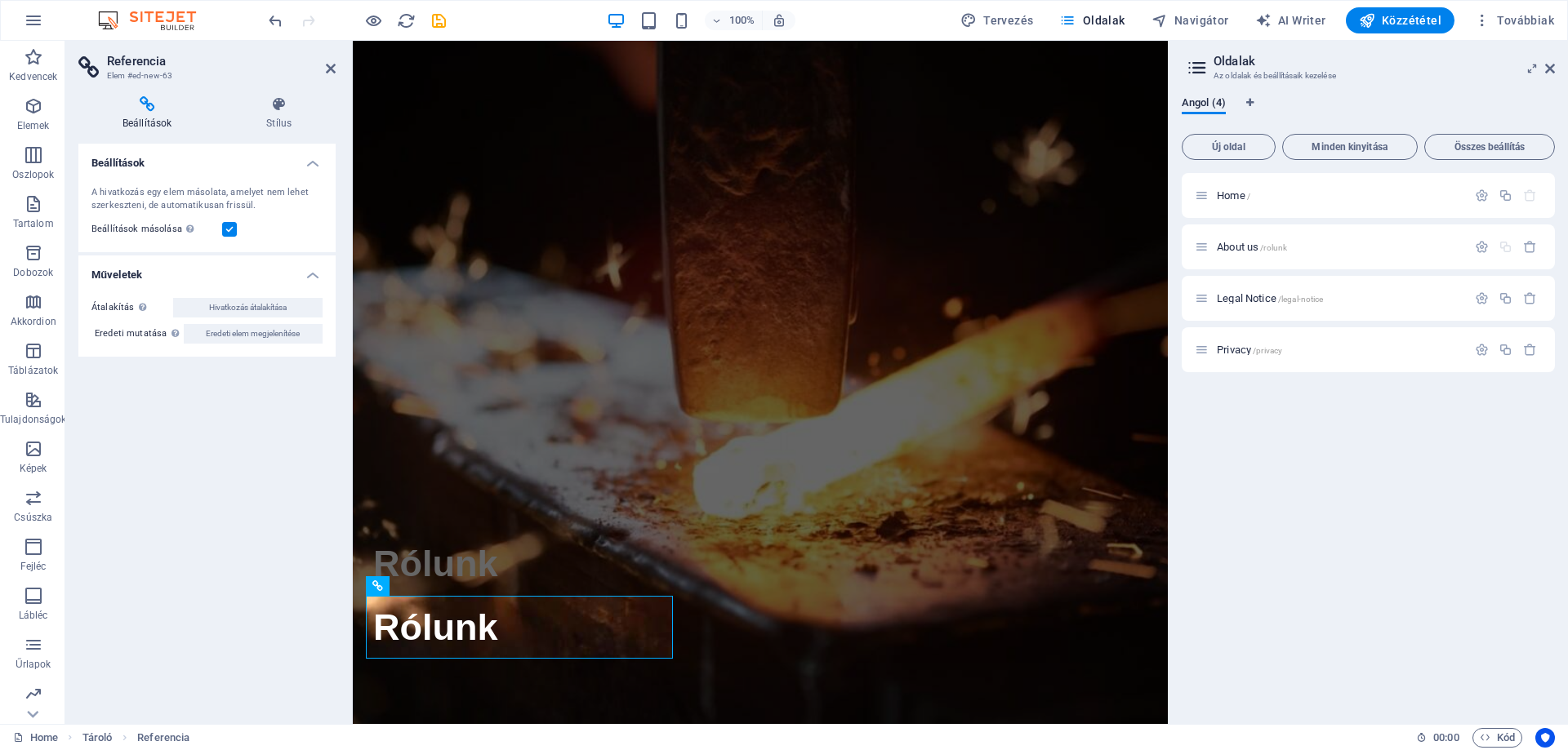
click at [306, 275] on h4 "Műveletek" at bounding box center [207, 271] width 257 height 30
click at [313, 271] on h4 "Műveletek" at bounding box center [207, 276] width 257 height 39
click at [307, 273] on h4 "Műveletek" at bounding box center [207, 271] width 257 height 30
click at [148, 112] on h4 "Beállítások" at bounding box center [151, 113] width 144 height 34
click at [148, 75] on h3 "Elem #ed-new-63" at bounding box center [205, 76] width 196 height 15
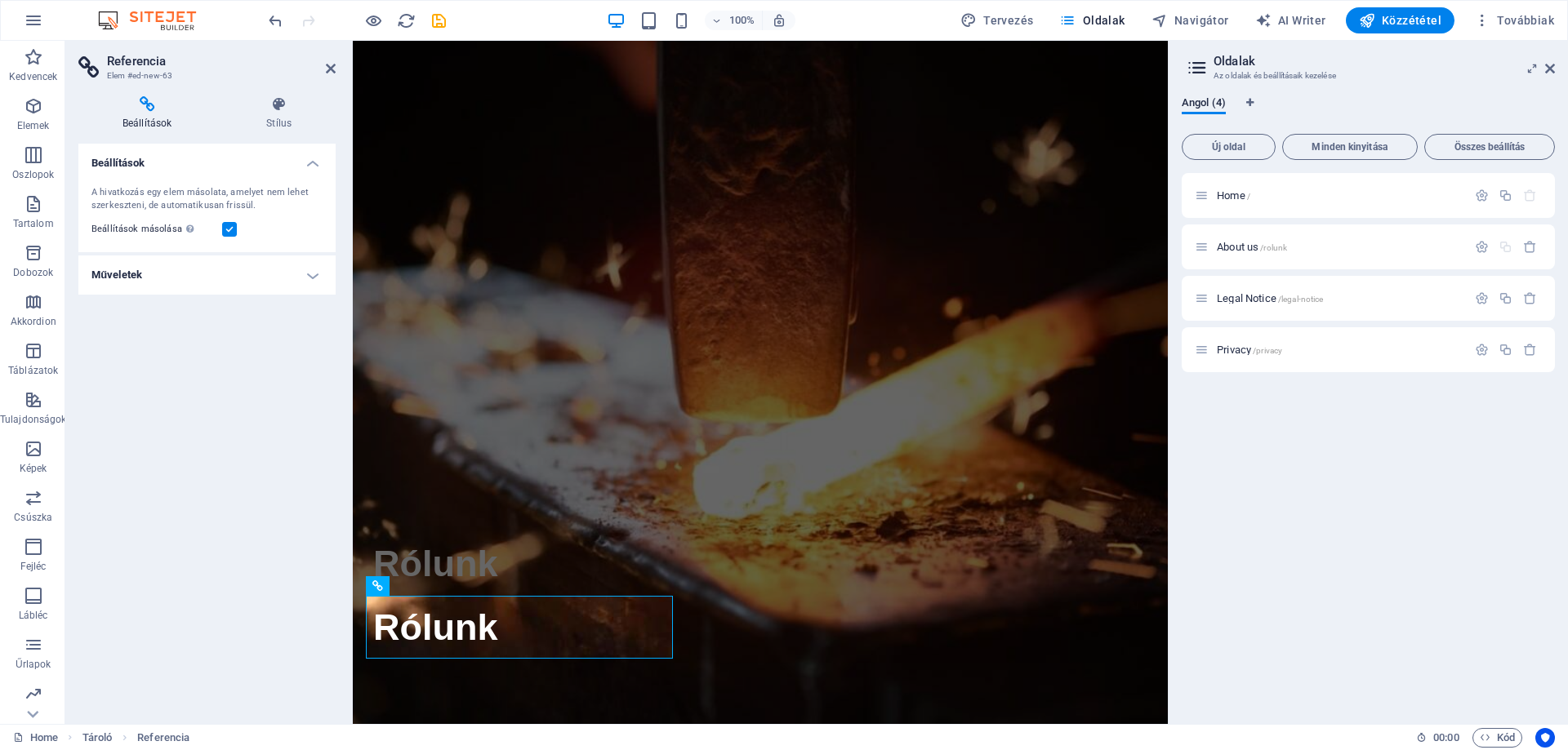
click at [152, 72] on h3 "Elem #ed-new-63" at bounding box center [205, 76] width 196 height 15
click at [163, 64] on h2 "Referencia" at bounding box center [221, 61] width 228 height 15
click at [454, 586] on icon at bounding box center [454, 586] width 9 height 17
click at [517, 498] on div "Rólunk Rólunk" at bounding box center [435, 595] width 165 height 257
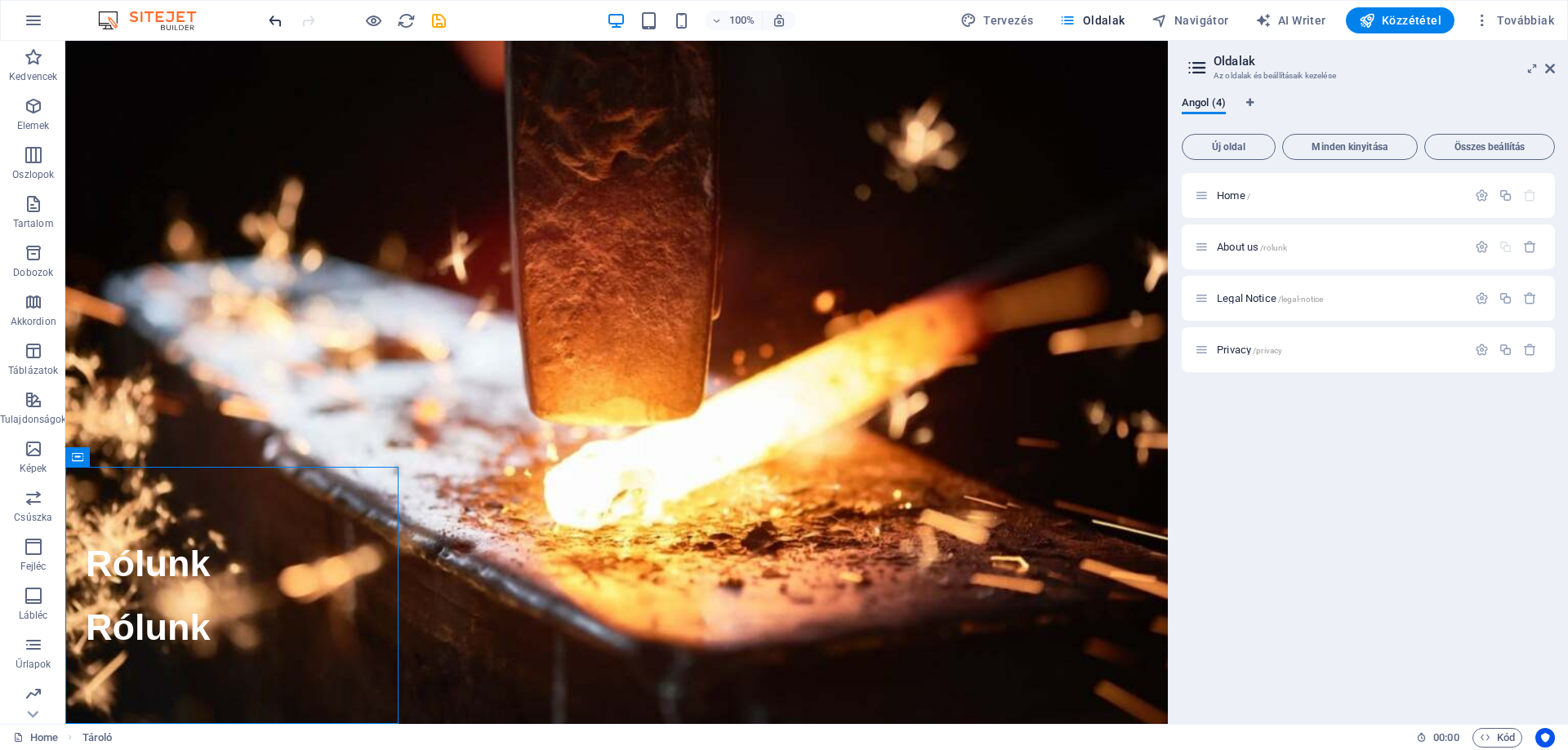
click at [266, 12] on icon "undo" at bounding box center [275, 21] width 19 height 19
click at [277, 22] on icon "undo" at bounding box center [275, 21] width 19 height 19
click at [276, 22] on icon "undo" at bounding box center [275, 21] width 19 height 19
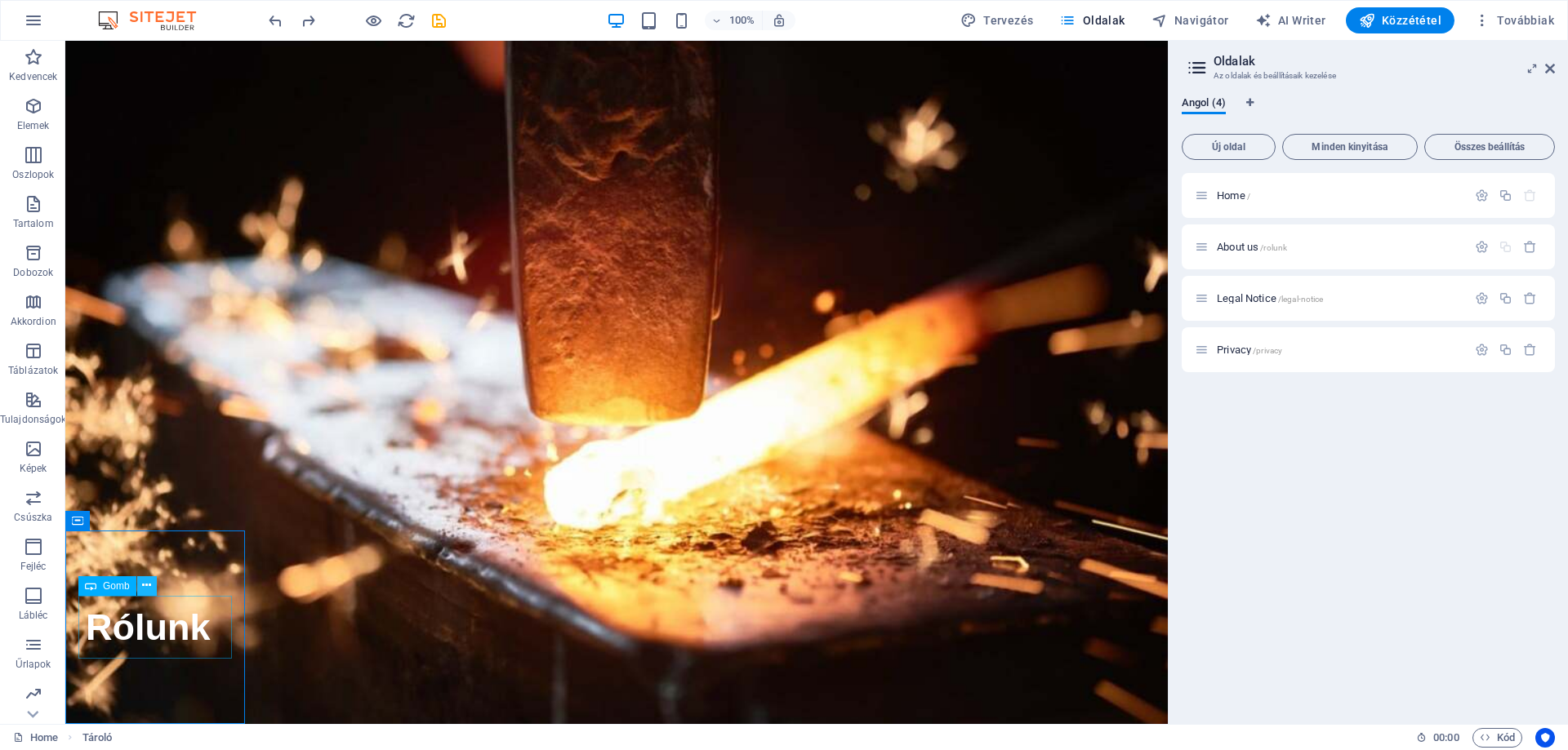
click at [147, 582] on icon at bounding box center [146, 586] width 9 height 17
click at [124, 621] on div "Rólunk" at bounding box center [149, 628] width 140 height 64
click at [155, 622] on div "Rólunk" at bounding box center [149, 628] width 140 height 64
click at [147, 590] on icon at bounding box center [146, 586] width 9 height 17
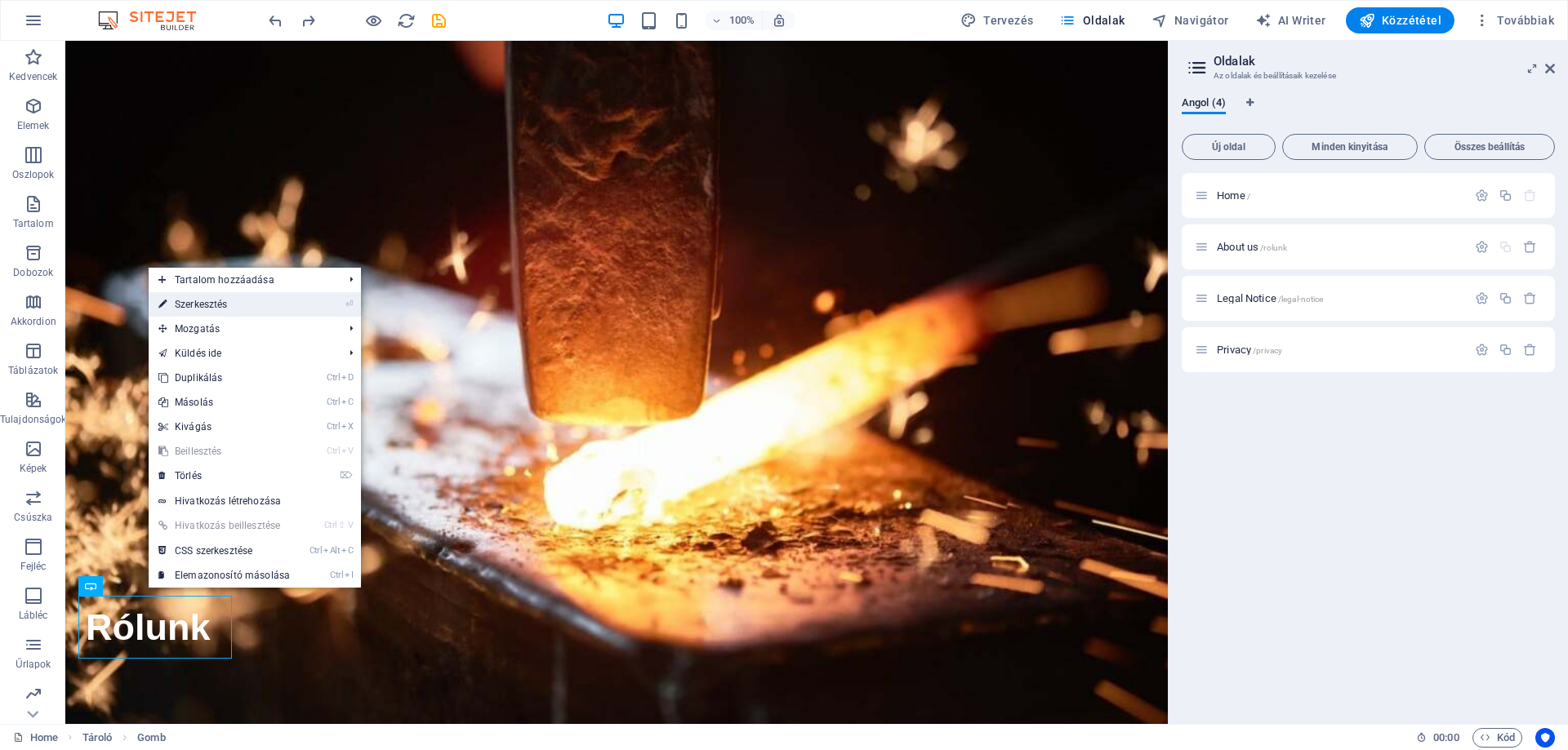
click at [260, 304] on link "⏎ Szerkesztés" at bounding box center [223, 304] width 151 height 25
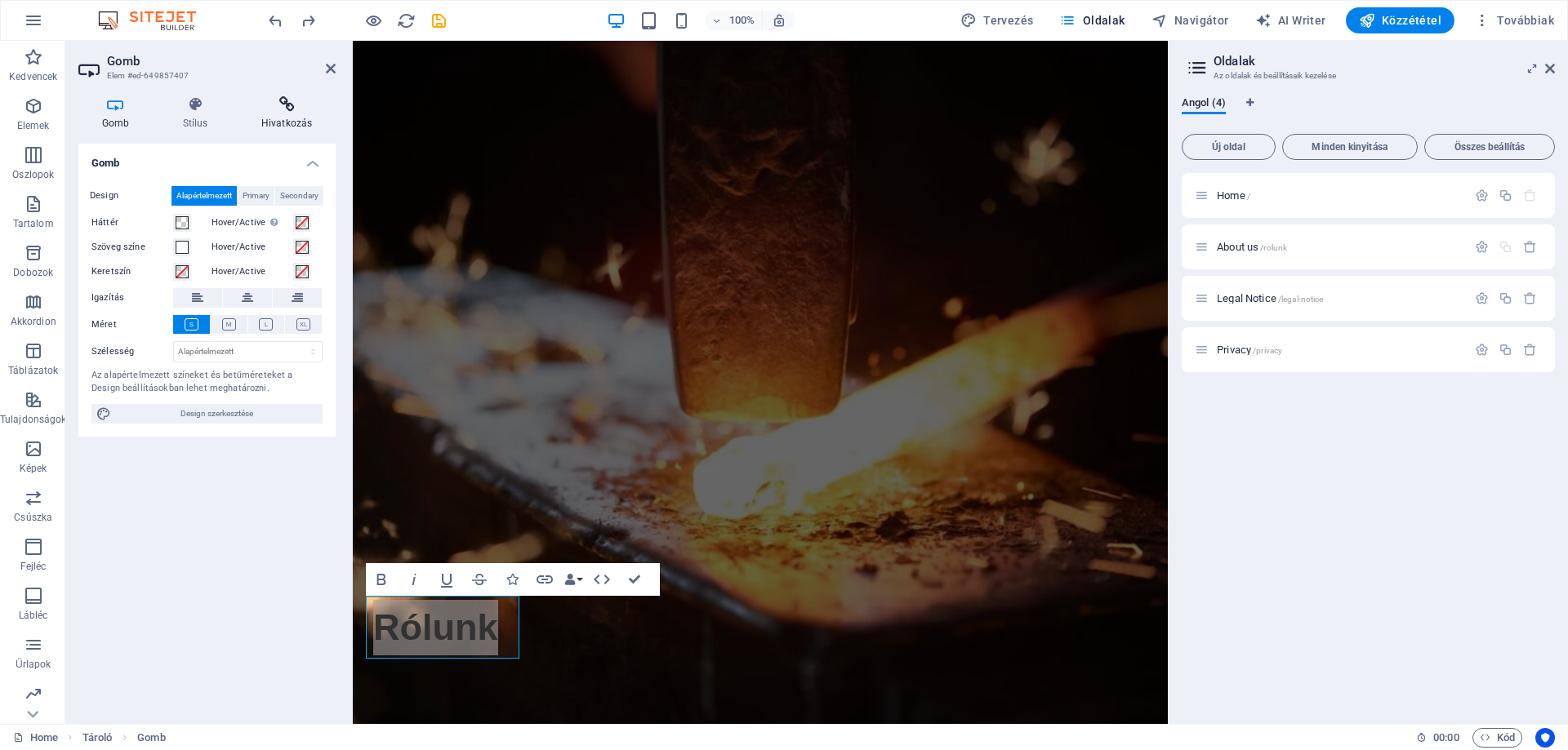
click at [287, 110] on icon at bounding box center [286, 104] width 98 height 17
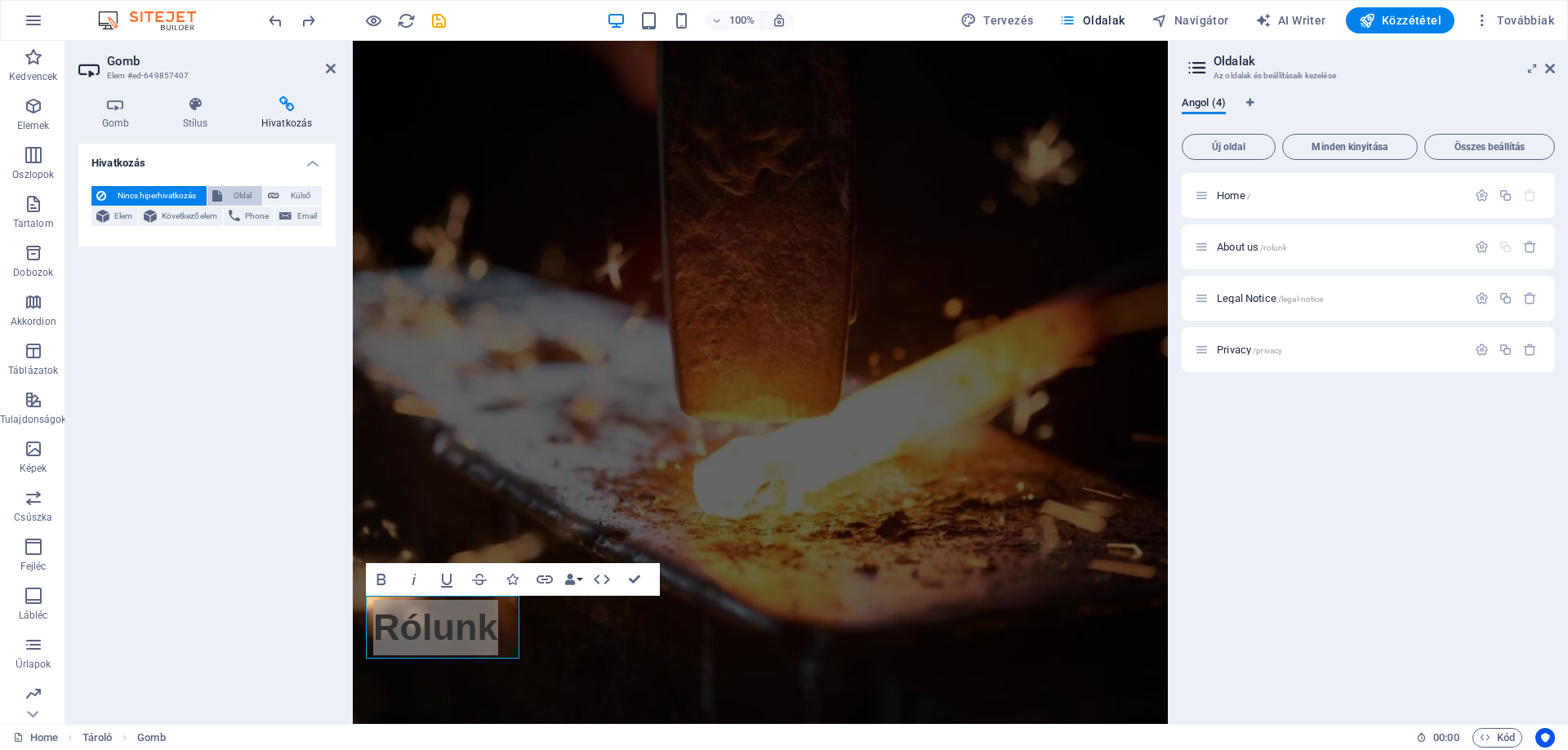
click at [232, 190] on span "Oldal" at bounding box center [242, 196] width 31 height 20
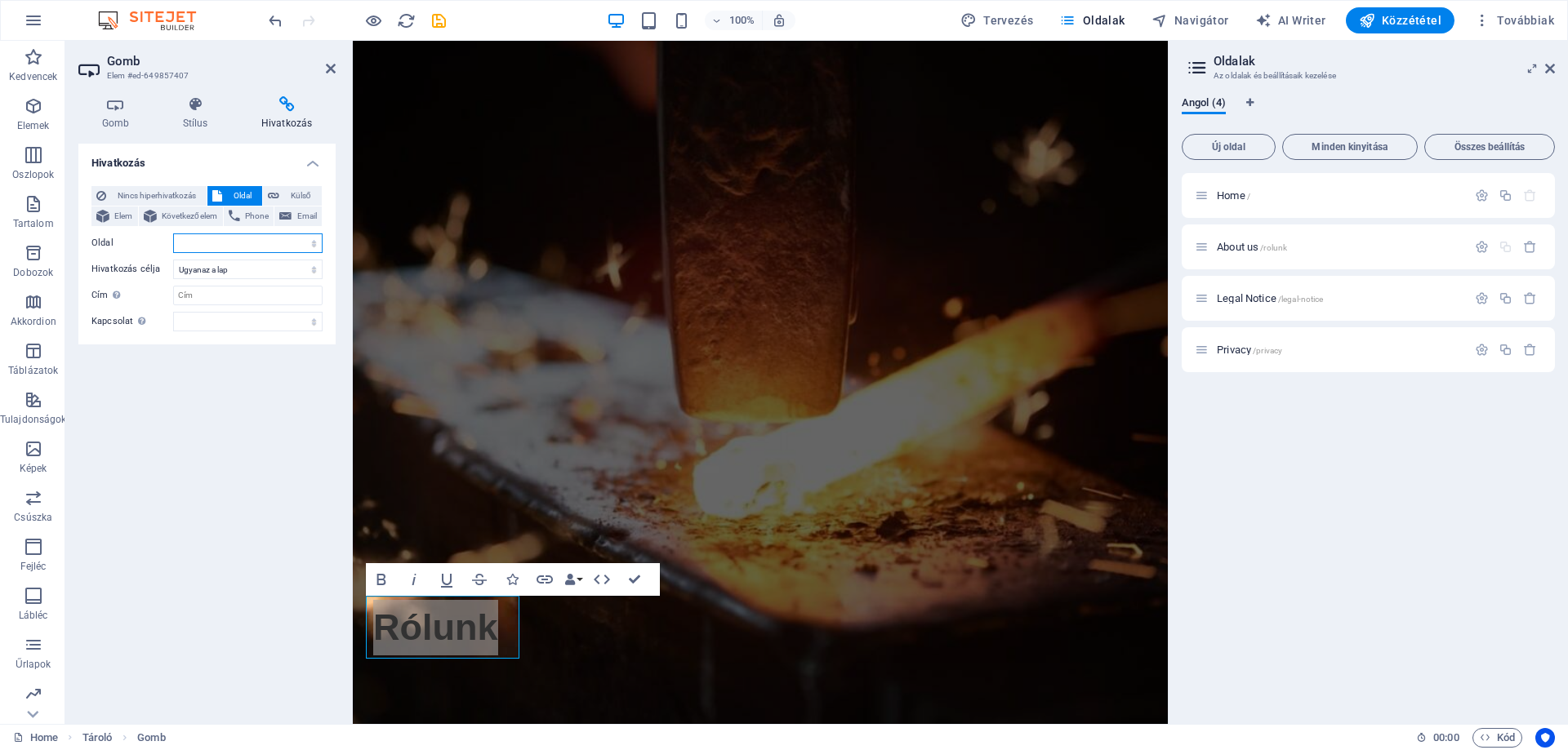
click at [221, 240] on select "Home About us Legal Notice Privacy" at bounding box center [248, 243] width 150 height 20
select select "1"
click at [173, 233] on select "Home About us Legal Notice Privacy" at bounding box center [248, 243] width 150 height 20
click at [248, 269] on select "Új lap Ugyanaz a lap Átfedés" at bounding box center [248, 270] width 150 height 20
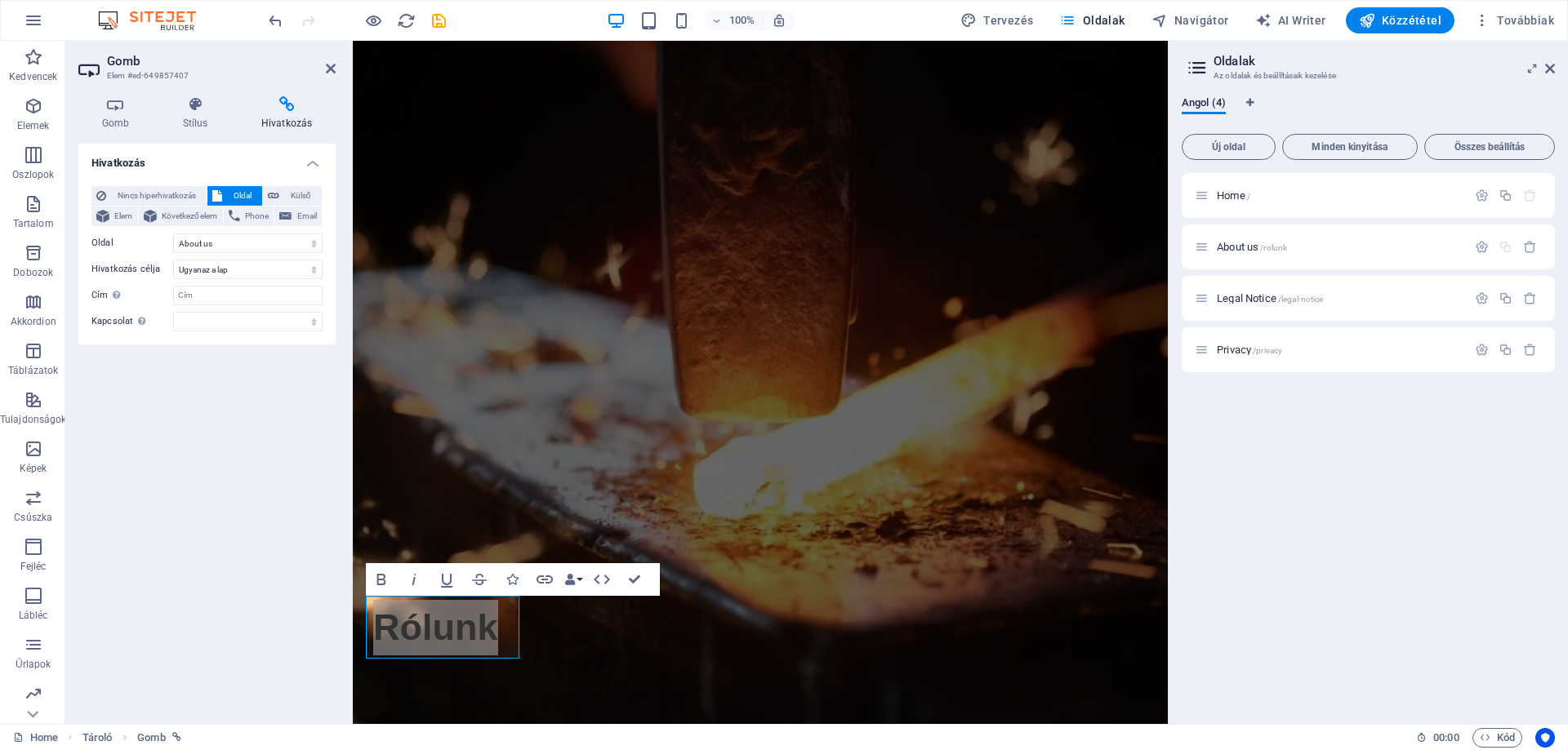
click at [190, 398] on div "Hivatkozás Nincs hiperhivatkozás Oldal Külső Elem Következő elem Phone Email Ol…" at bounding box center [207, 427] width 257 height 568
click at [330, 70] on icon at bounding box center [331, 68] width 10 height 13
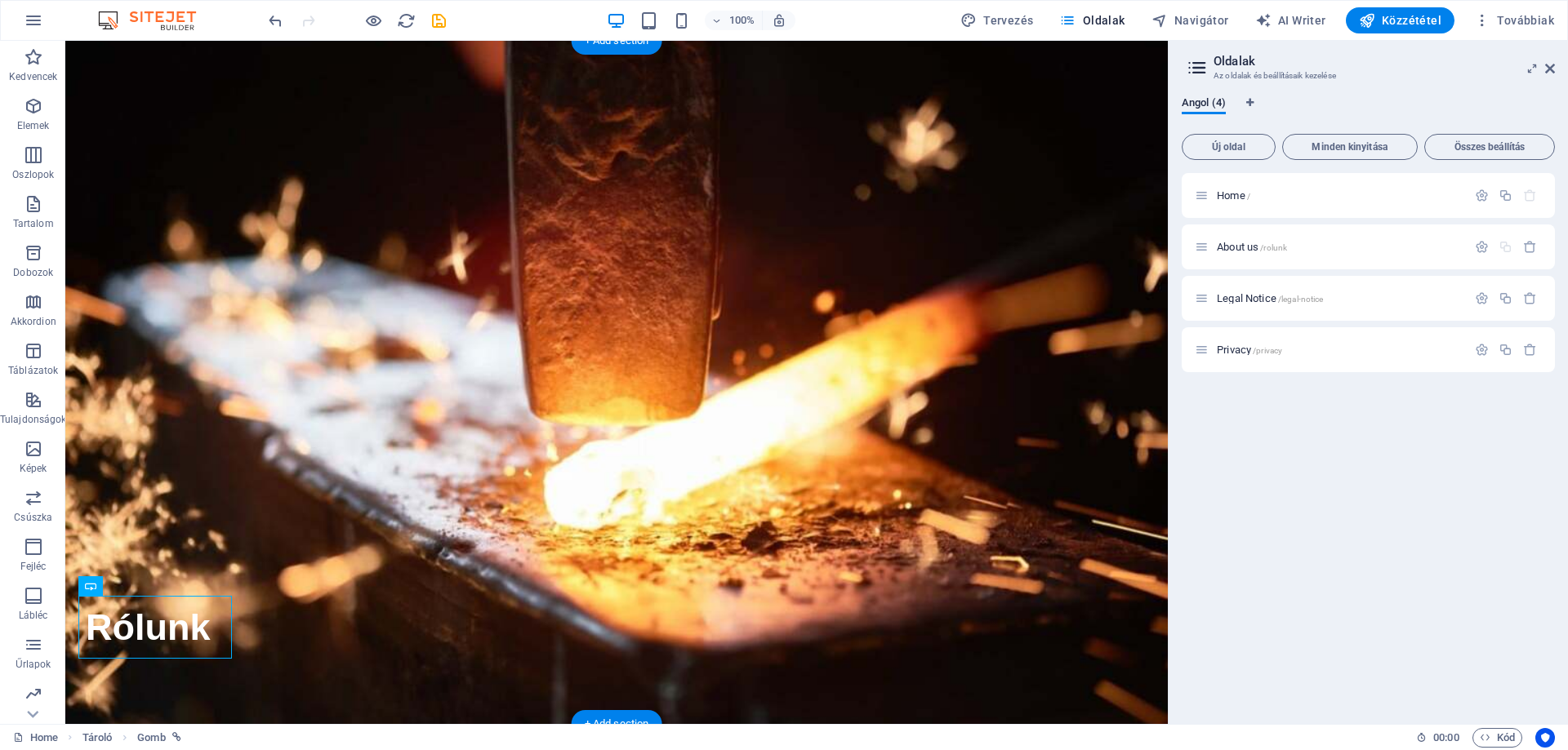
drag, startPoint x: 360, startPoint y: 387, endPoint x: 351, endPoint y: 424, distance: 38.1
click at [360, 388] on figure at bounding box center [616, 382] width 1102 height 683
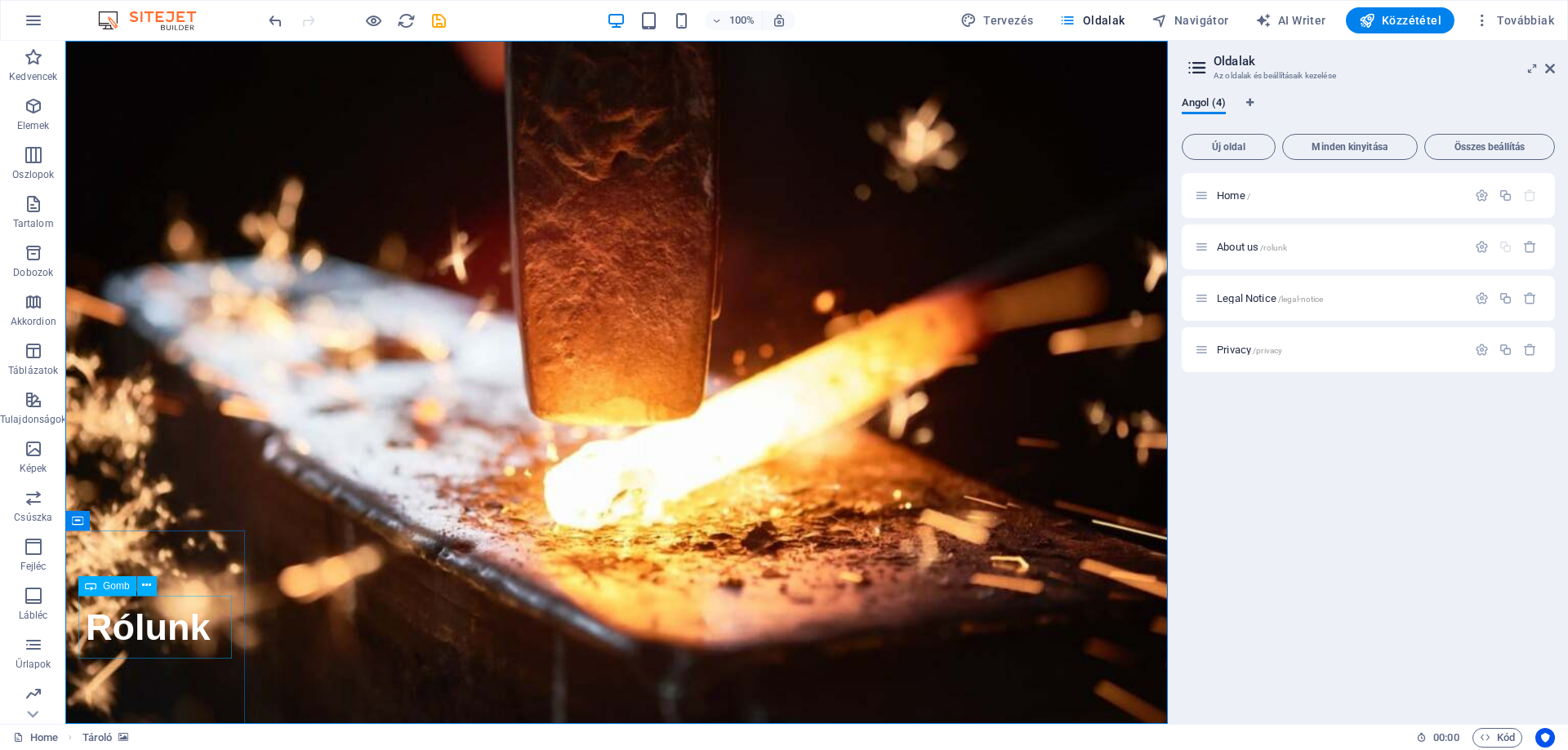
click at [184, 635] on div "Rólunk" at bounding box center [149, 628] width 140 height 64
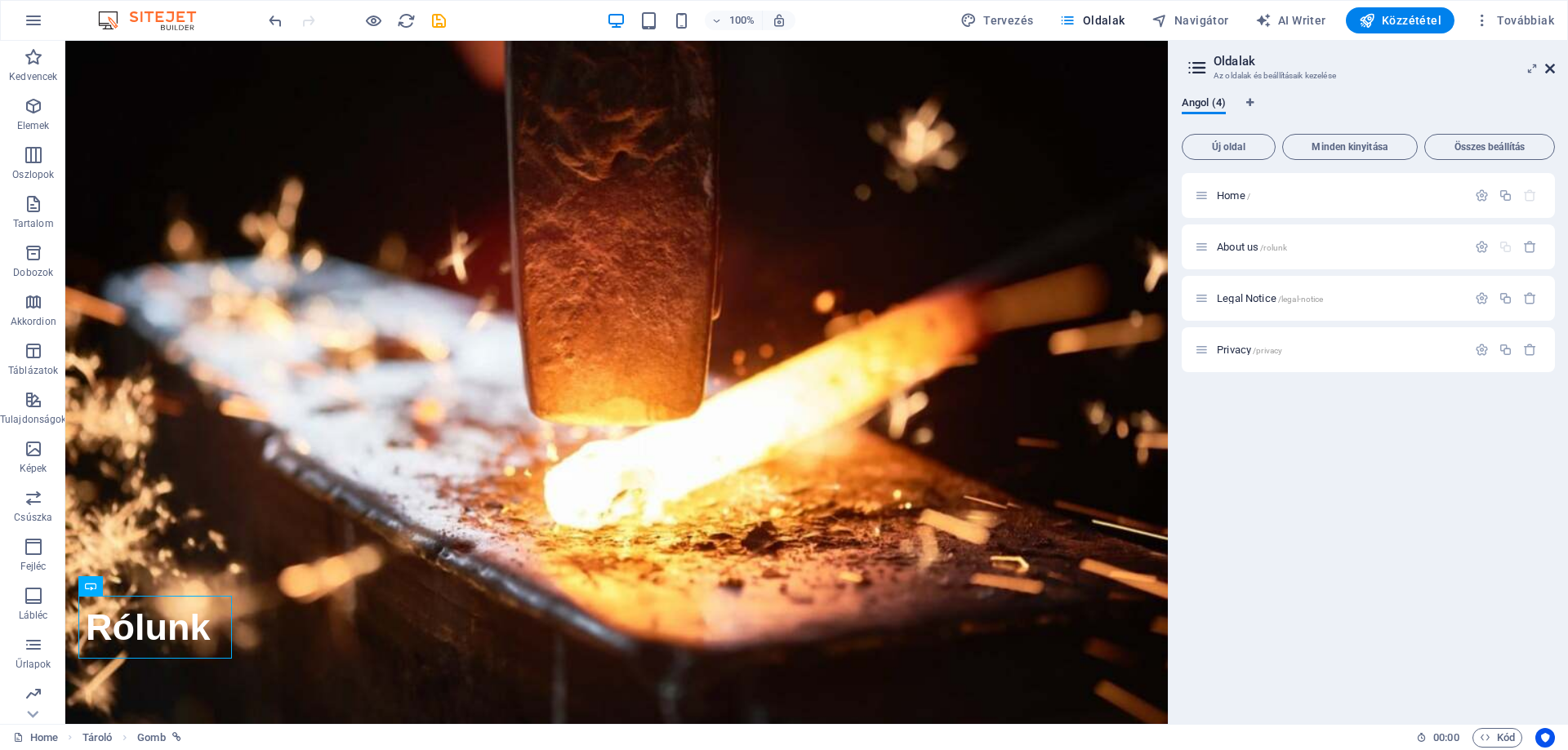
drag, startPoint x: 1551, startPoint y: 66, endPoint x: 1486, endPoint y: 27, distance: 75.8
click at [1551, 66] on icon at bounding box center [1550, 68] width 10 height 13
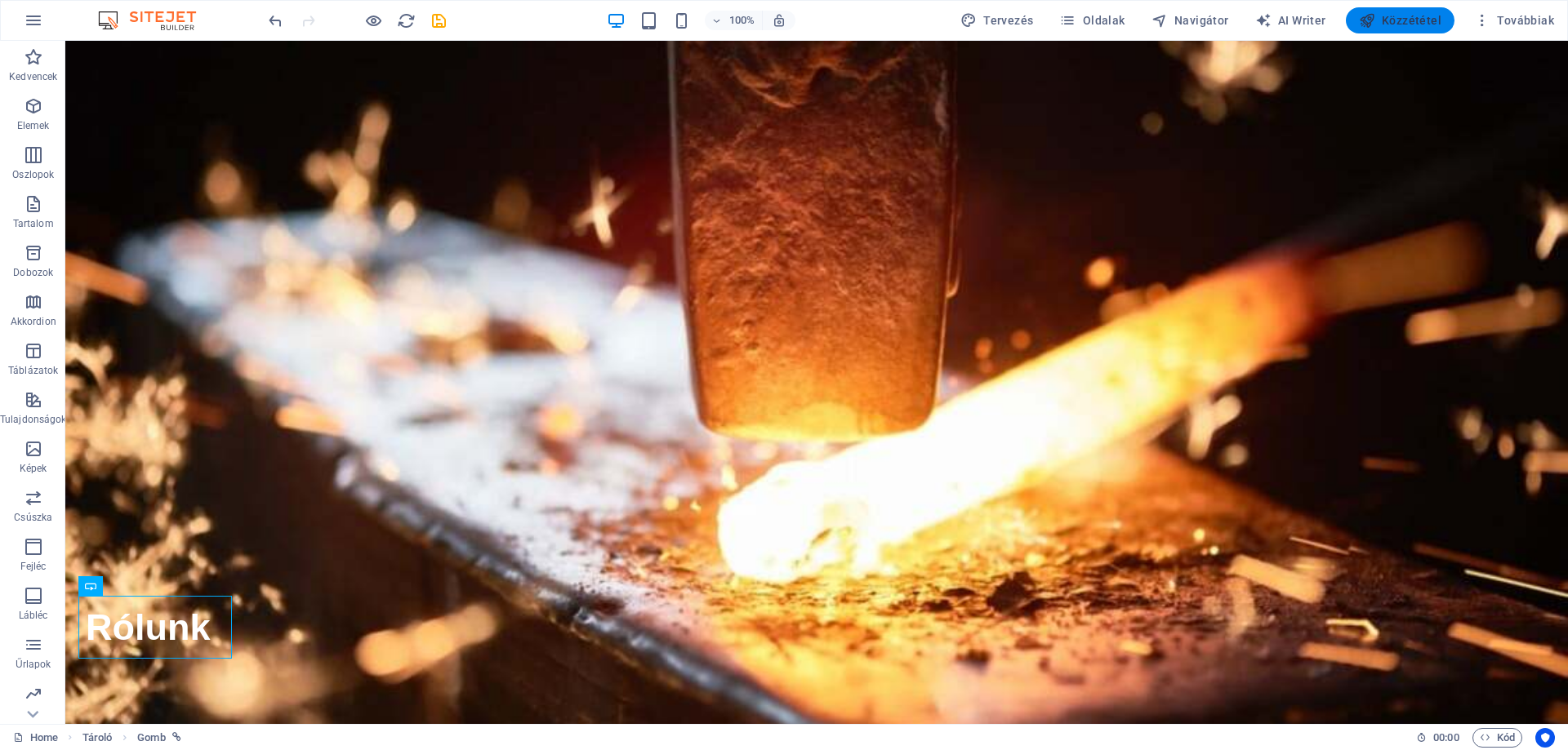
click at [1430, 24] on span "Közzététel" at bounding box center [1401, 20] width 83 height 17
click at [1116, 17] on span "Oldalak" at bounding box center [1092, 20] width 65 height 17
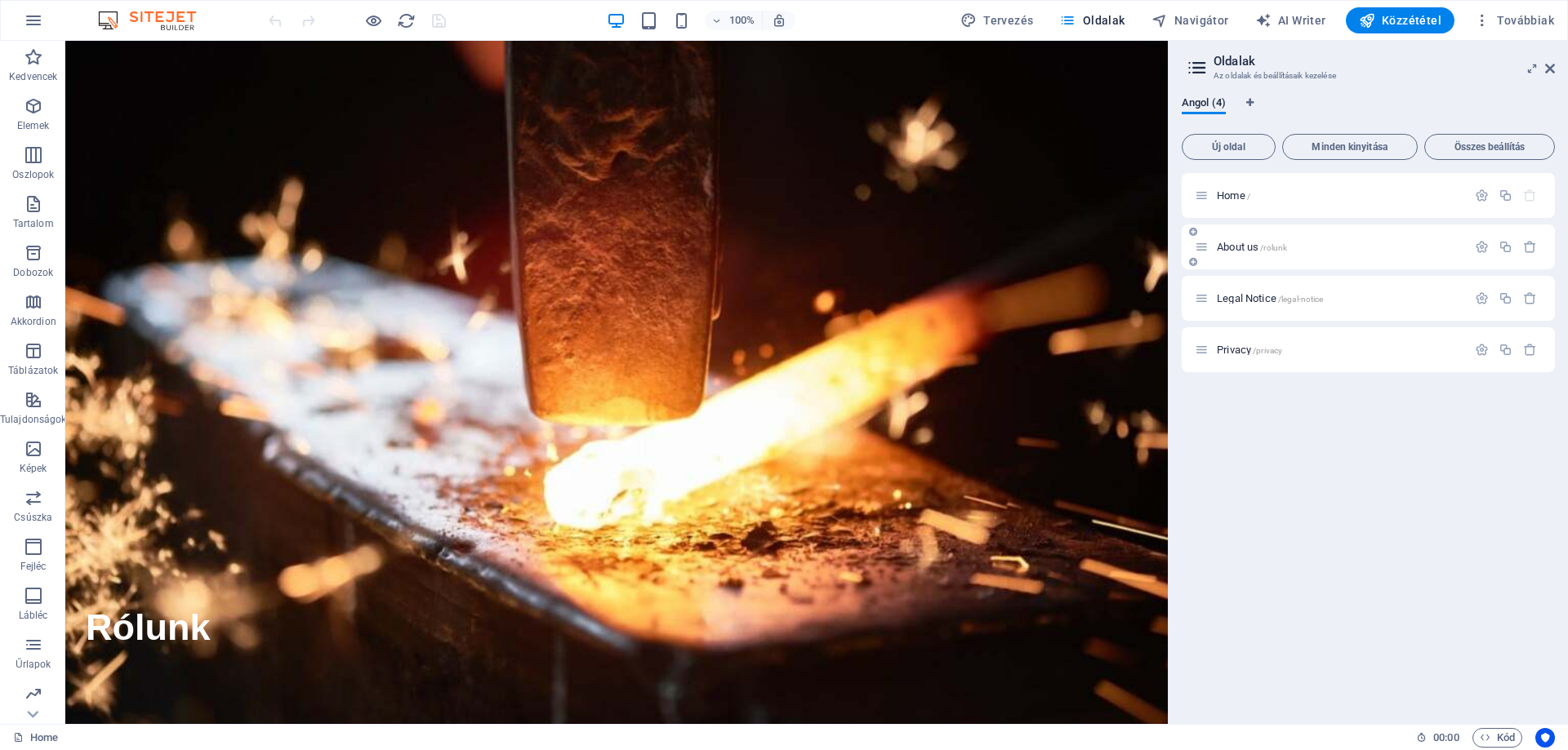
click at [1229, 242] on span "About us /rolunk" at bounding box center [1251, 247] width 70 height 12
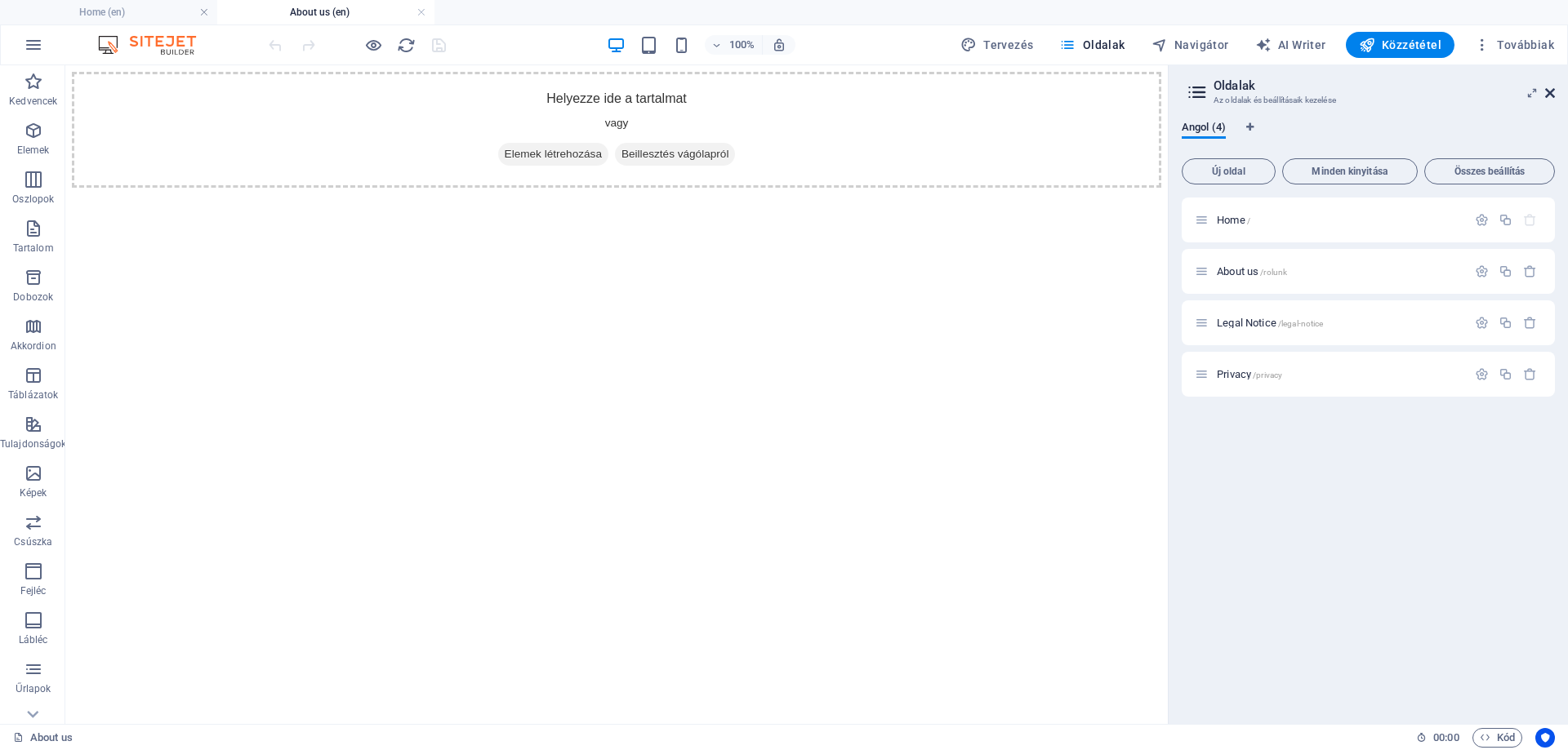
click at [1554, 94] on icon at bounding box center [1550, 93] width 10 height 13
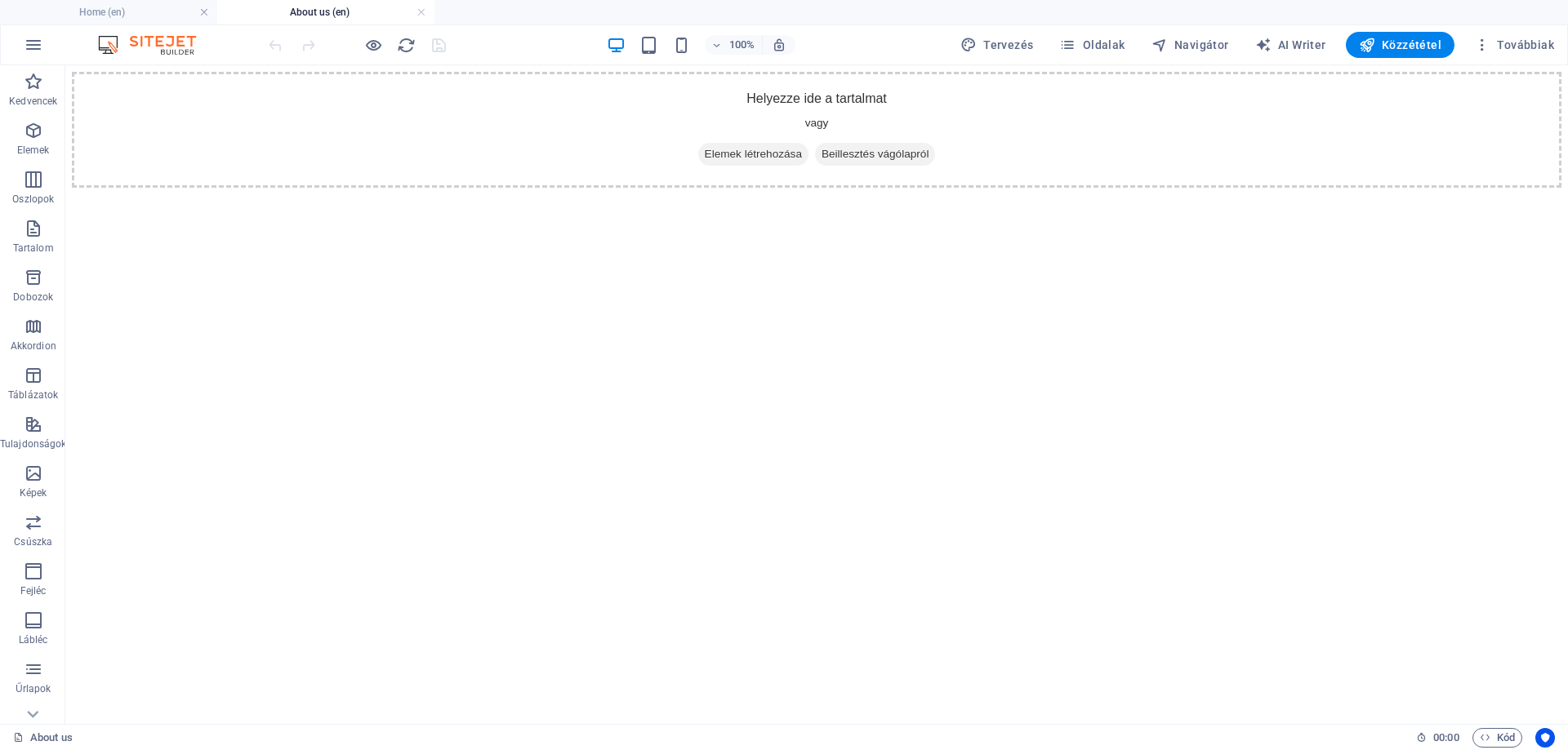
drag, startPoint x: 876, startPoint y: 383, endPoint x: 792, endPoint y: 406, distance: 87.1
drag, startPoint x: 470, startPoint y: 239, endPoint x: 816, endPoint y: 304, distance: 352.1
click at [816, 304] on div "+ Add section" at bounding box center [817, 312] width 91 height 28
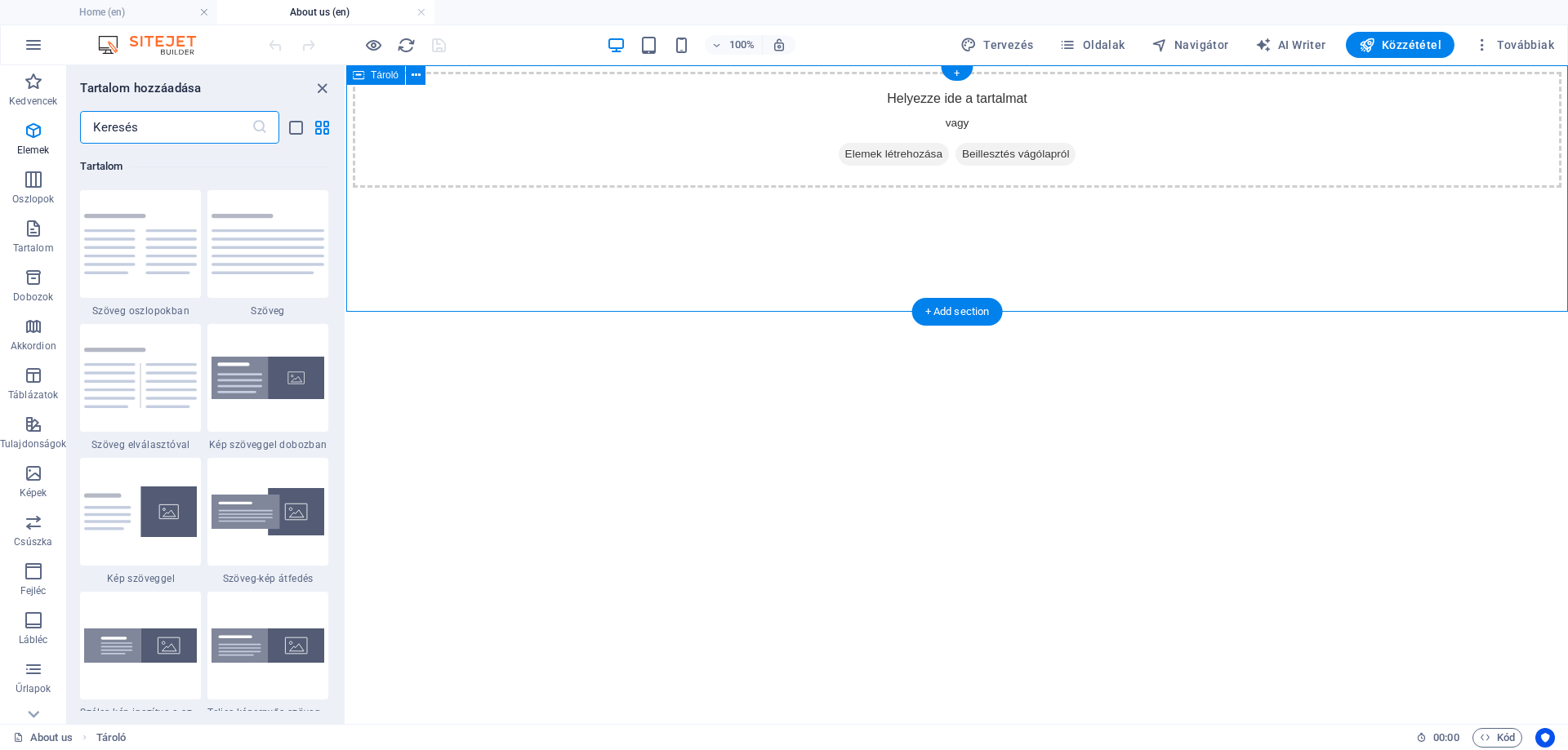
scroll to position [2857, 0]
click at [419, 75] on icon at bounding box center [415, 75] width 9 height 17
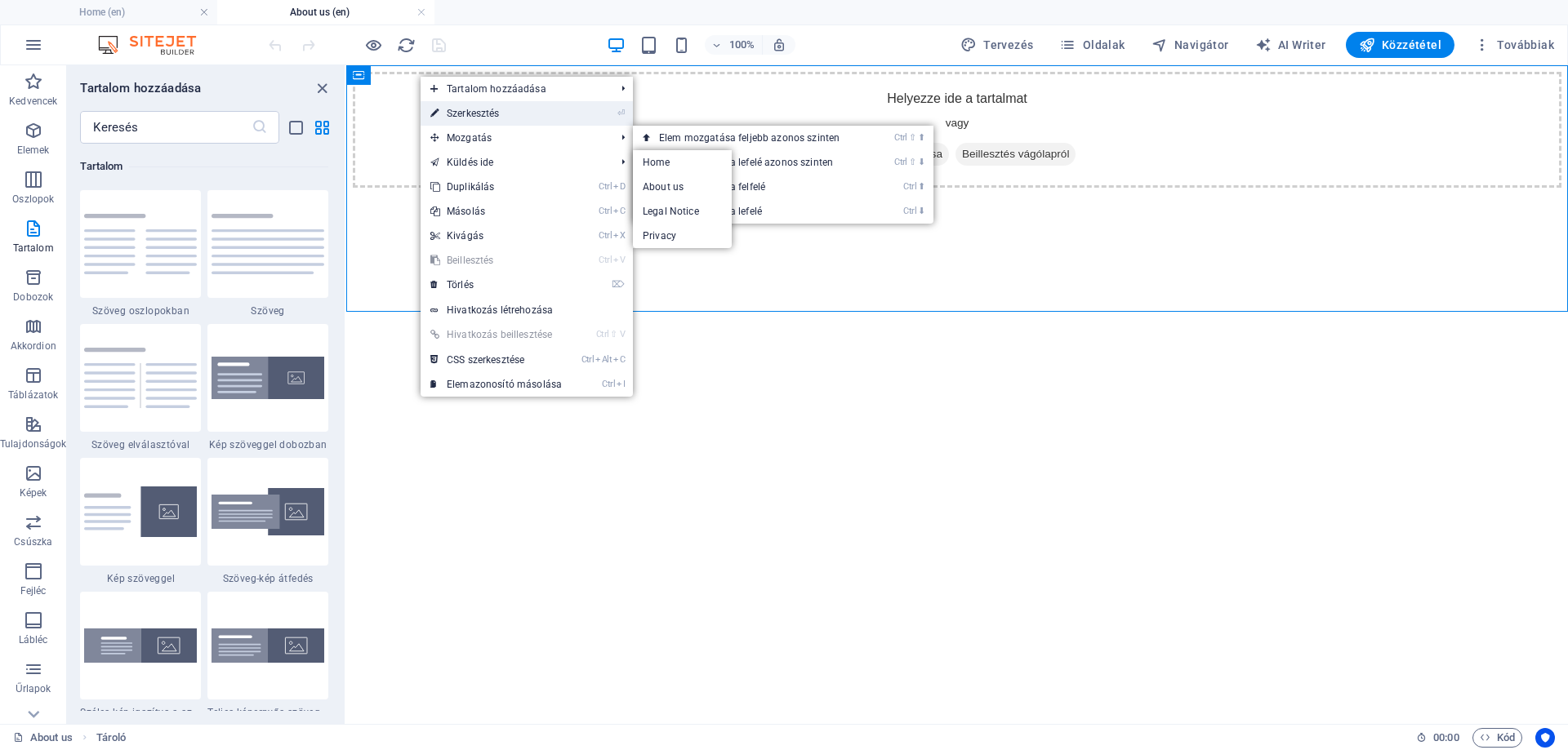
click at [501, 110] on link "⏎ Szerkesztés" at bounding box center [495, 113] width 151 height 25
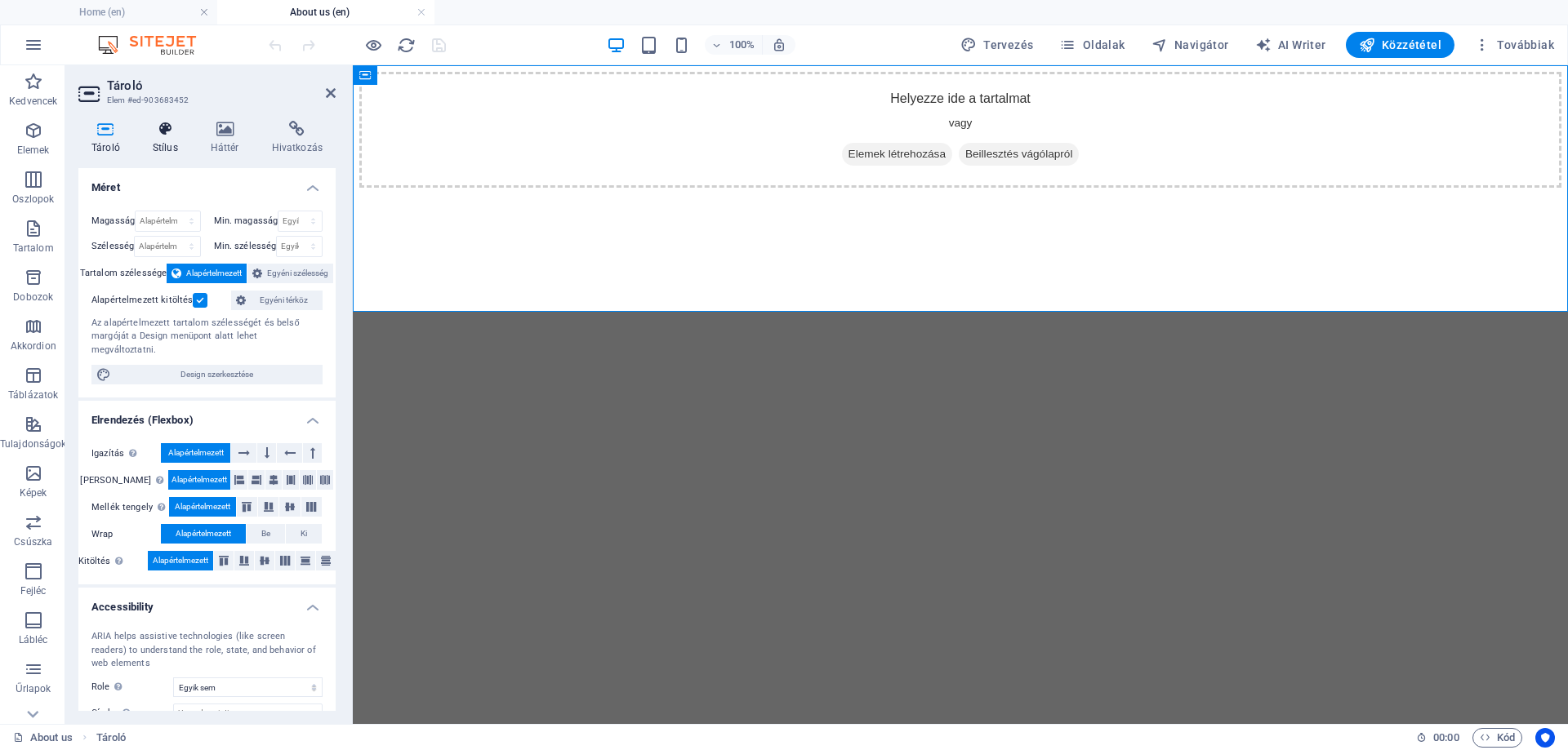
click at [161, 125] on icon at bounding box center [165, 129] width 51 height 17
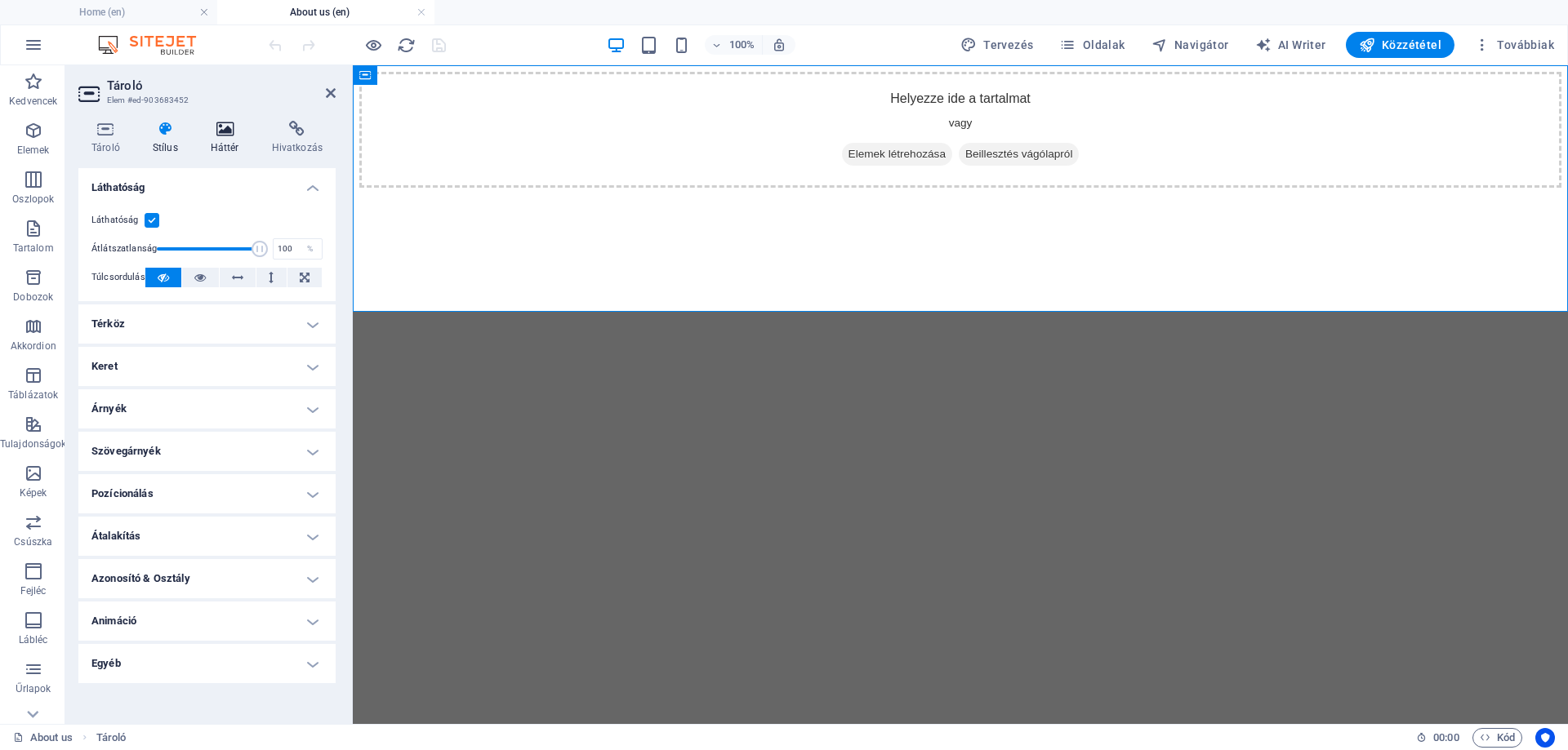
click at [229, 137] on h4 "Háttér" at bounding box center [228, 138] width 61 height 34
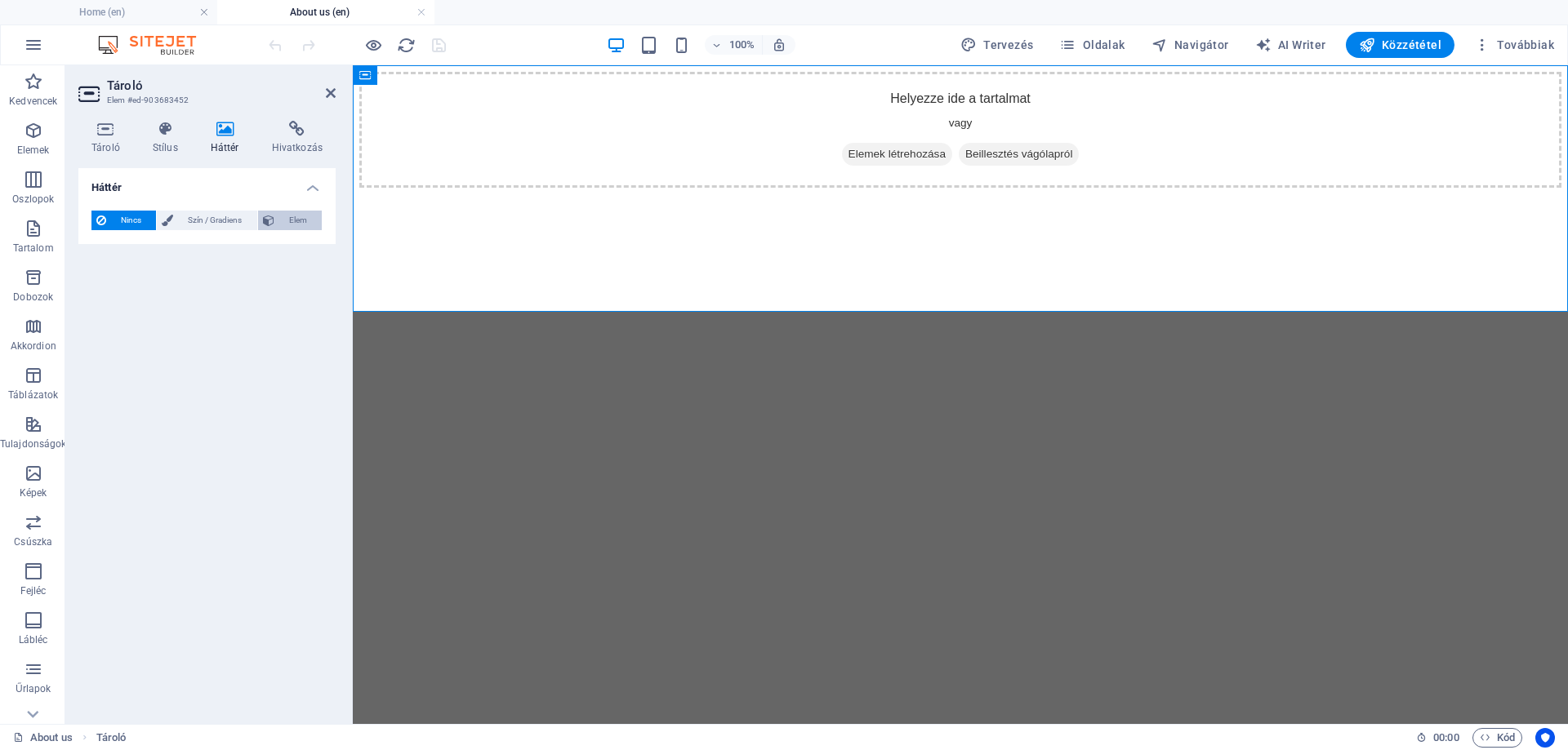
click at [304, 222] on span "Elem" at bounding box center [298, 220] width 37 height 20
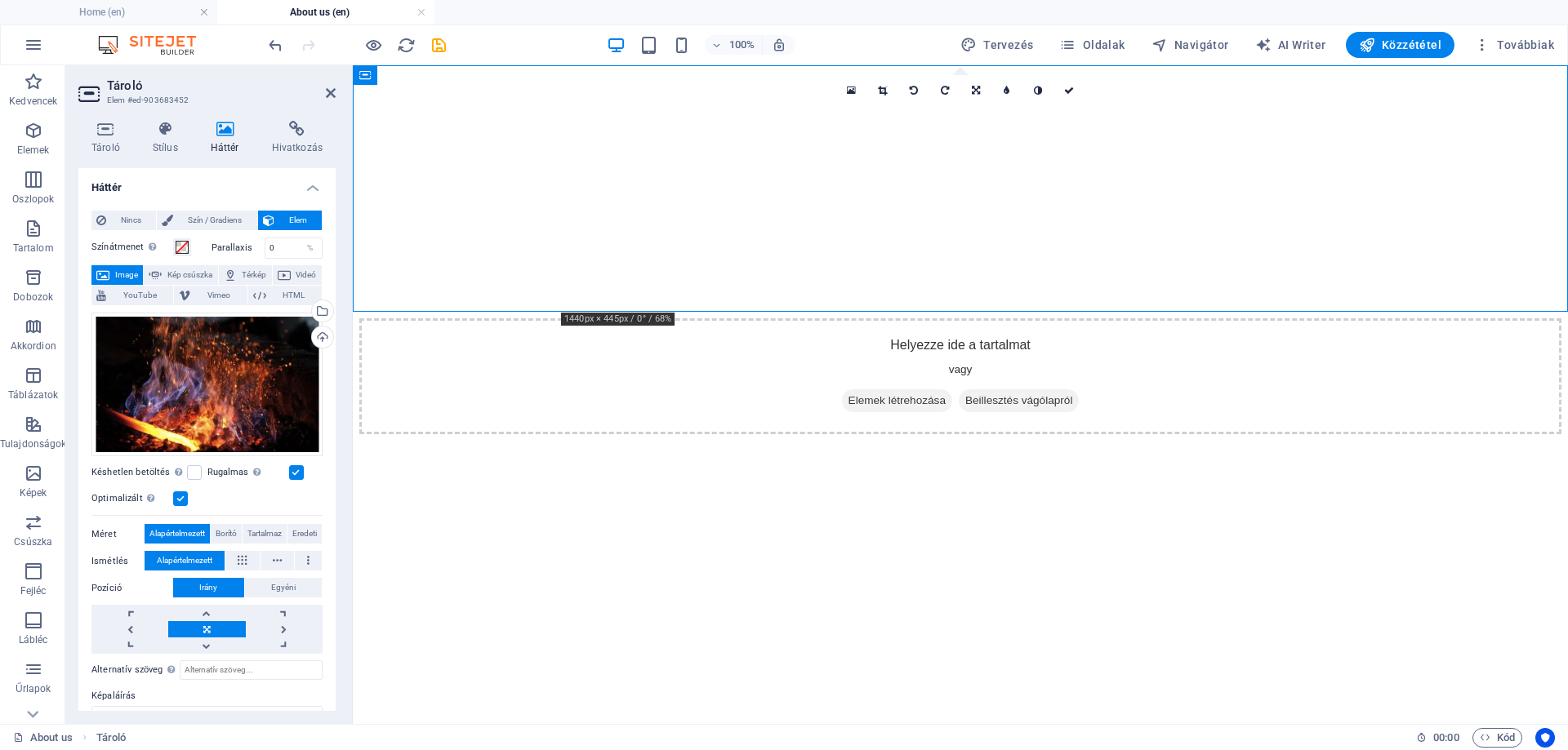
click at [442, 72] on figure at bounding box center [960, 72] width 1202 height 0
click at [119, 138] on h4 "Tároló" at bounding box center [109, 138] width 61 height 34
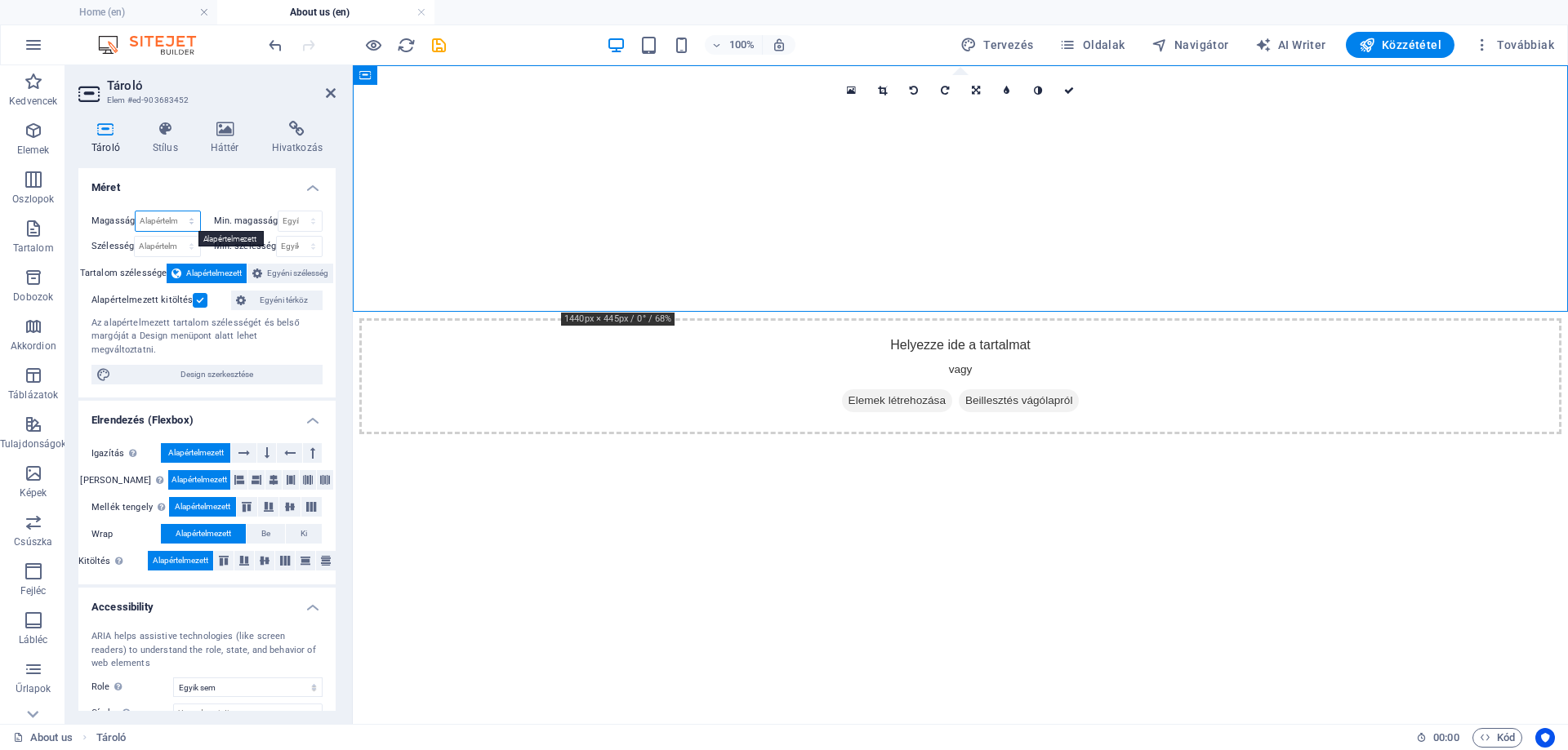
click at [165, 222] on select "Alapértelmezett px rem % vh vw" at bounding box center [167, 221] width 64 height 20
select select "%"
click at [175, 212] on select "Alapértelmezett px rem % vh vw" at bounding box center [167, 221] width 64 height 20
type input "100"
click at [195, 195] on h4 "Méret" at bounding box center [207, 183] width 257 height 30
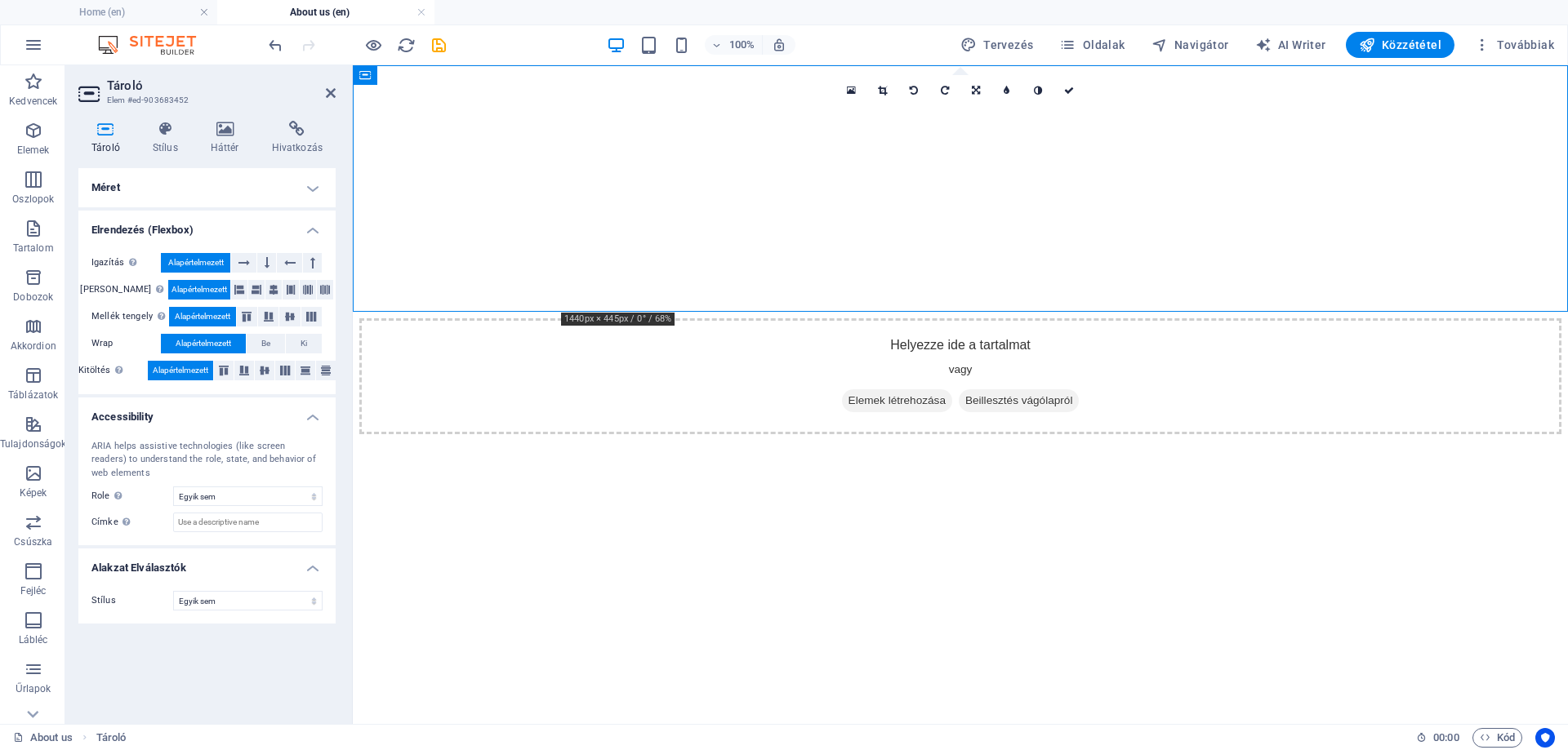
click at [189, 191] on h4 "Méret" at bounding box center [207, 188] width 257 height 39
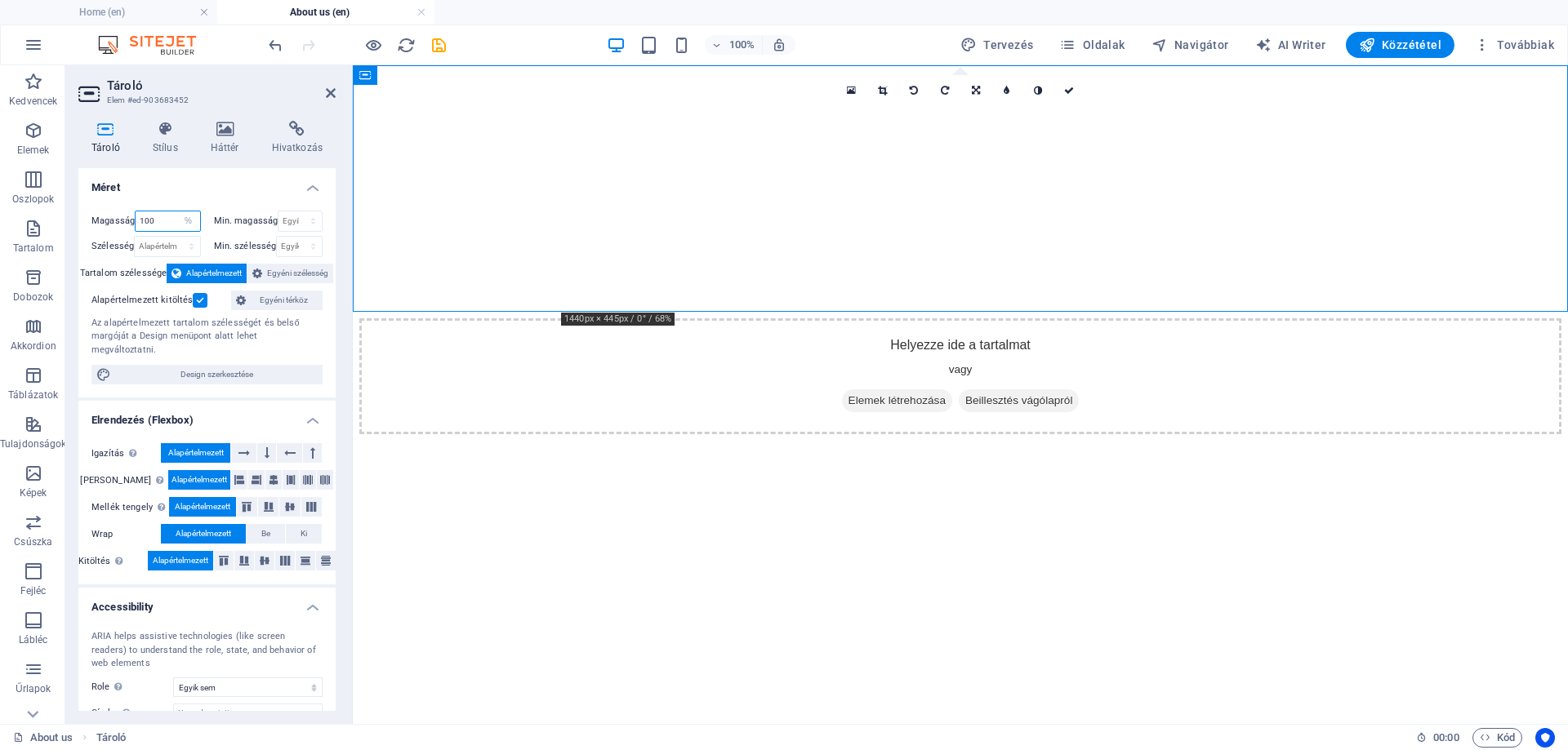
click at [171, 220] on input "100" at bounding box center [167, 221] width 64 height 20
click at [182, 217] on select "Alapértelmezett px rem % vh vw" at bounding box center [188, 221] width 23 height 20
select select "vh"
click at [177, 212] on select "Alapértelmezett px rem % vh vw" at bounding box center [188, 221] width 23 height 20
click at [165, 216] on input "37.4" at bounding box center [167, 221] width 64 height 20
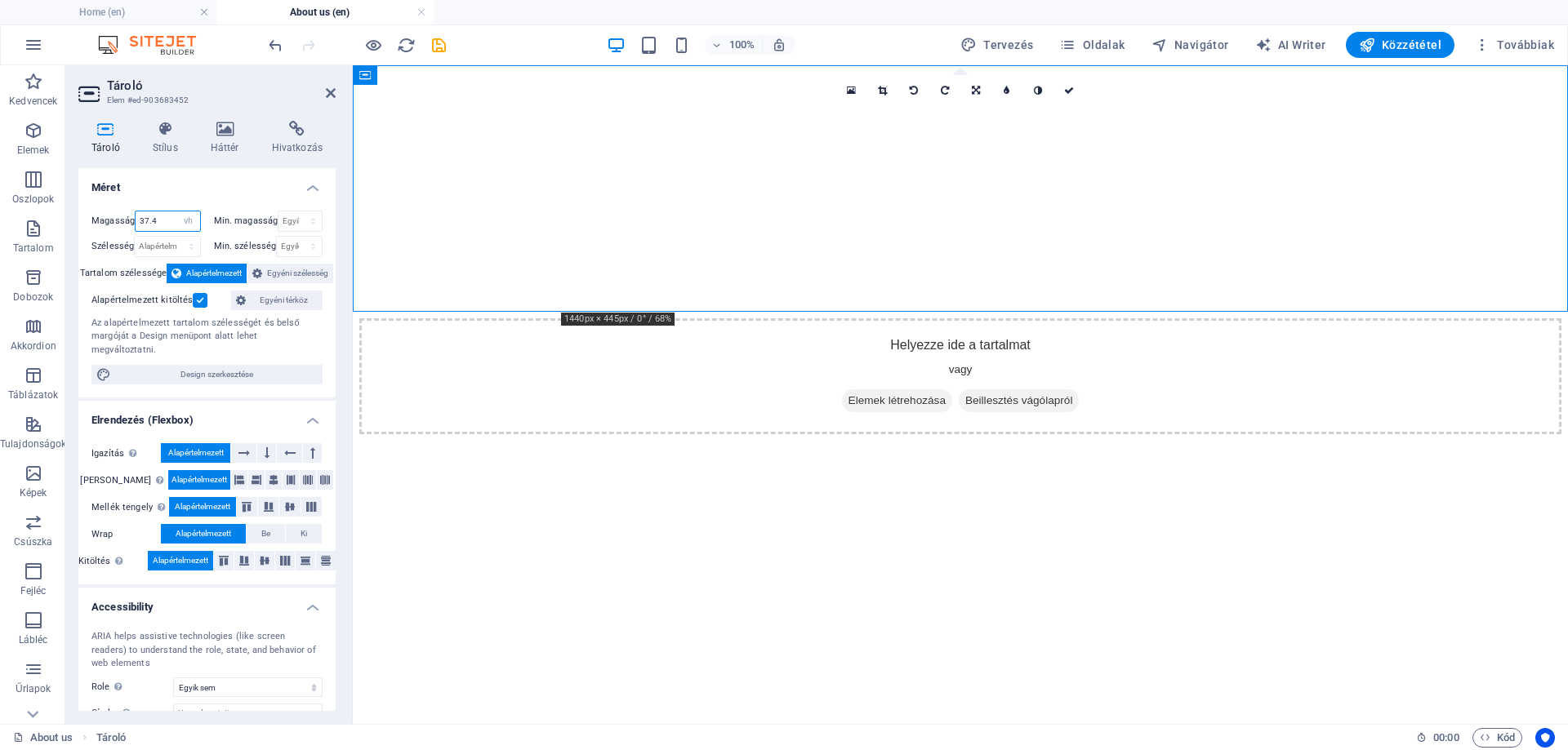
drag, startPoint x: 165, startPoint y: 222, endPoint x: 111, endPoint y: 219, distance: 54.1
click at [111, 219] on div "Magasság 37.4 Alapértelmezett px rem % vh vw" at bounding box center [146, 221] width 109 height 22
type input "100"
click at [151, 195] on h4 "Méret" at bounding box center [207, 183] width 257 height 30
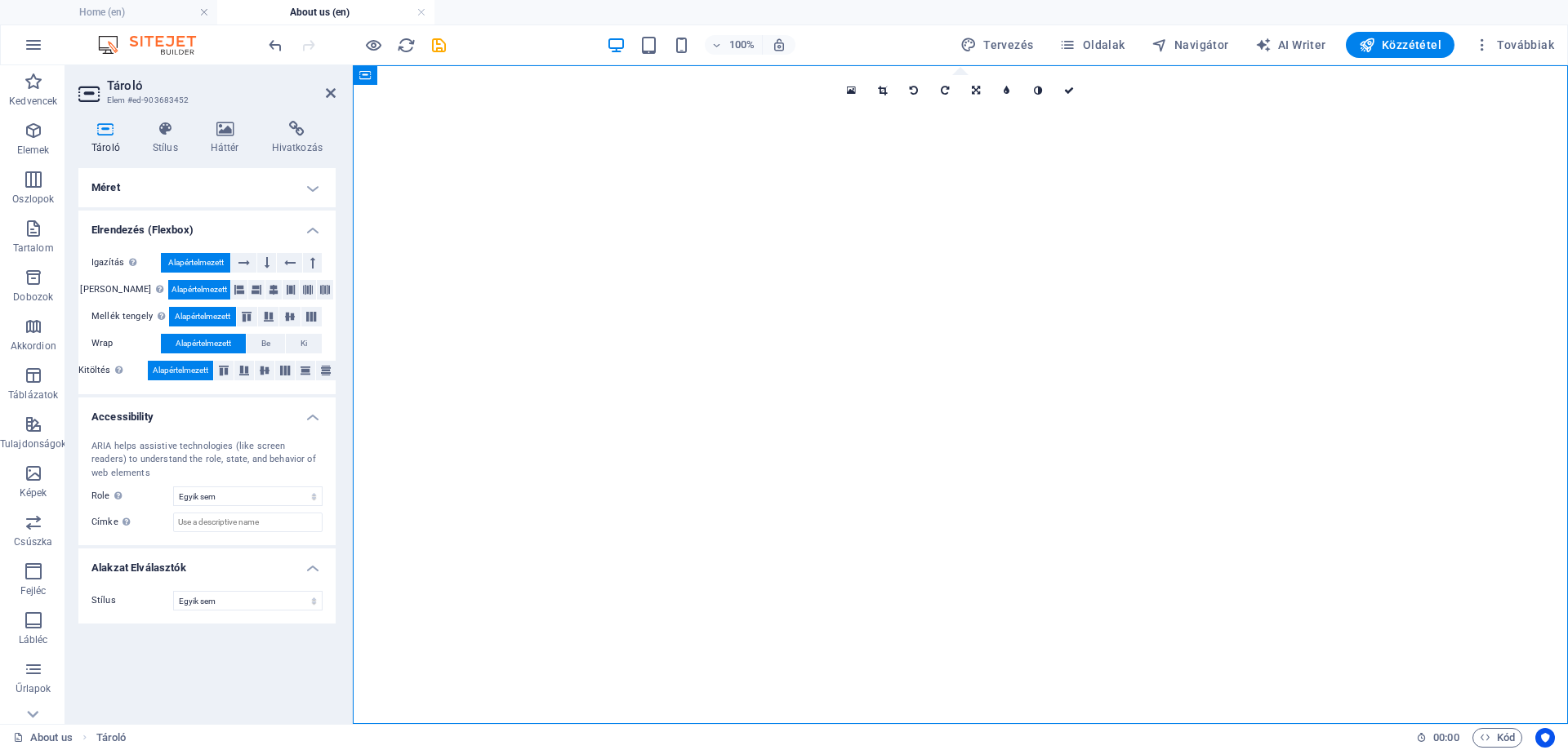
click at [142, 188] on h4 "Méret" at bounding box center [207, 188] width 257 height 39
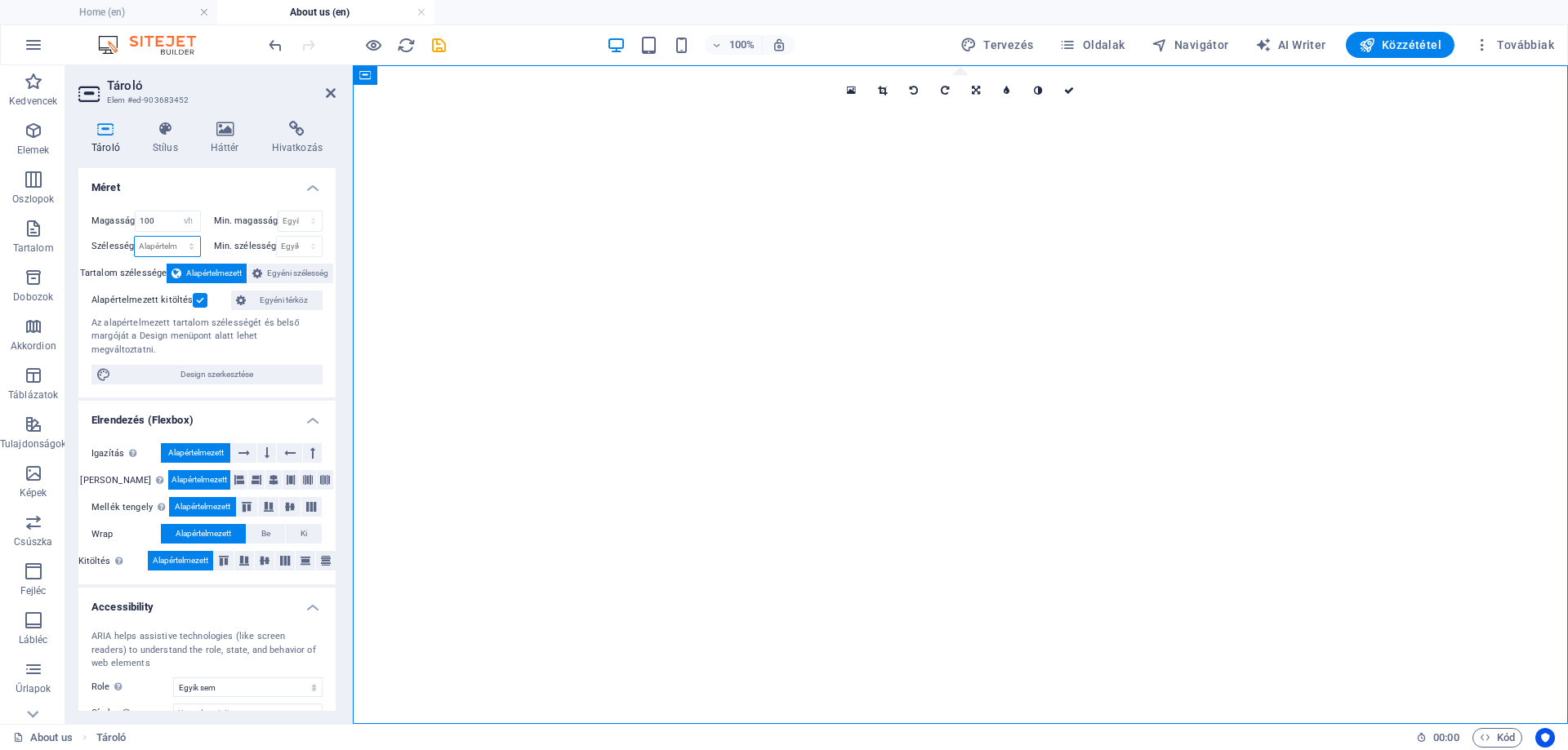
click at [153, 239] on select "Alapértelmezett px rem % em vh vw" at bounding box center [167, 247] width 65 height 20
select select "vw"
click at [175, 237] on select "Alapértelmezett px rem % em vh vw" at bounding box center [167, 247] width 65 height 20
type input "100"
click at [166, 177] on h4 "Méret" at bounding box center [207, 183] width 257 height 30
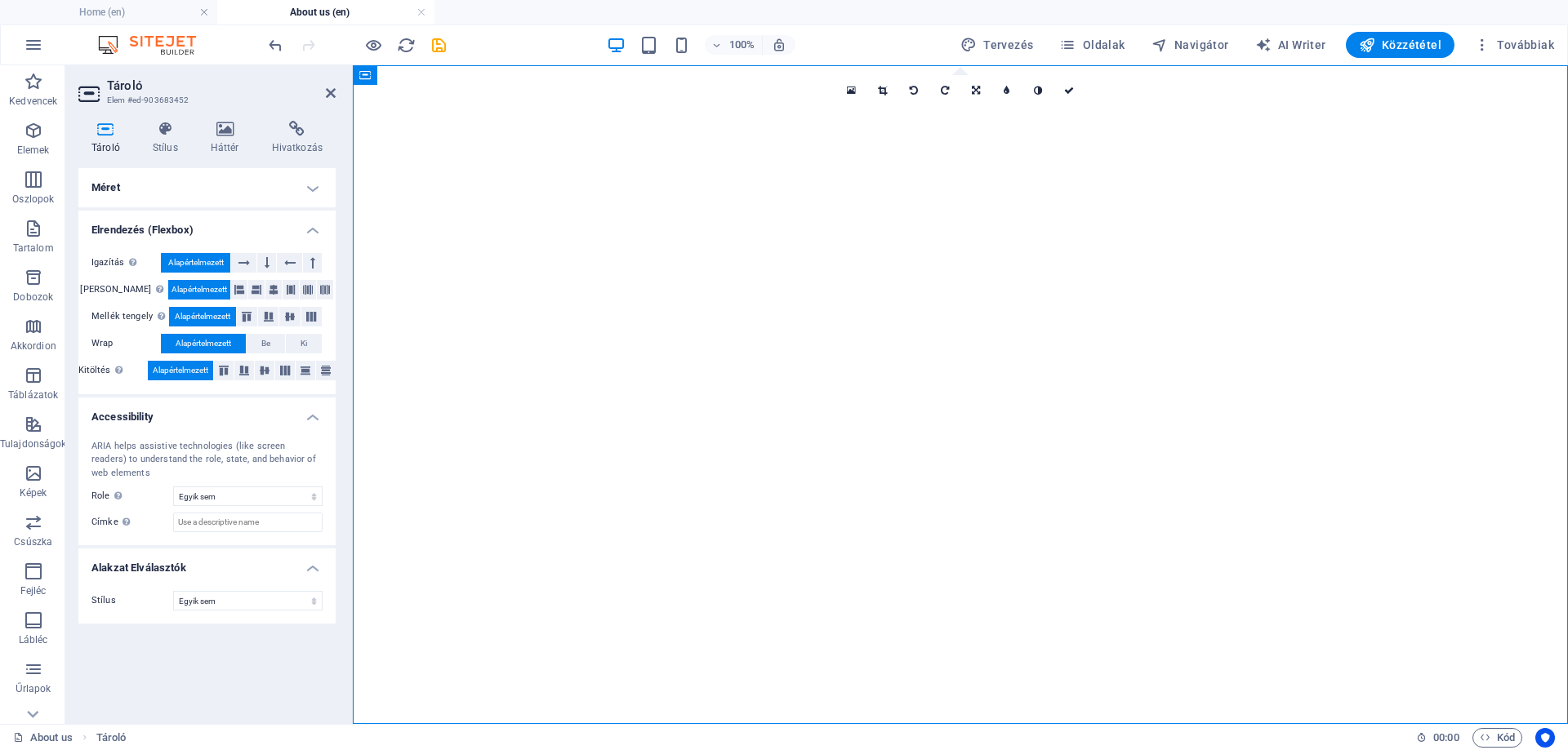
click at [166, 177] on h4 "Méret" at bounding box center [207, 188] width 257 height 39
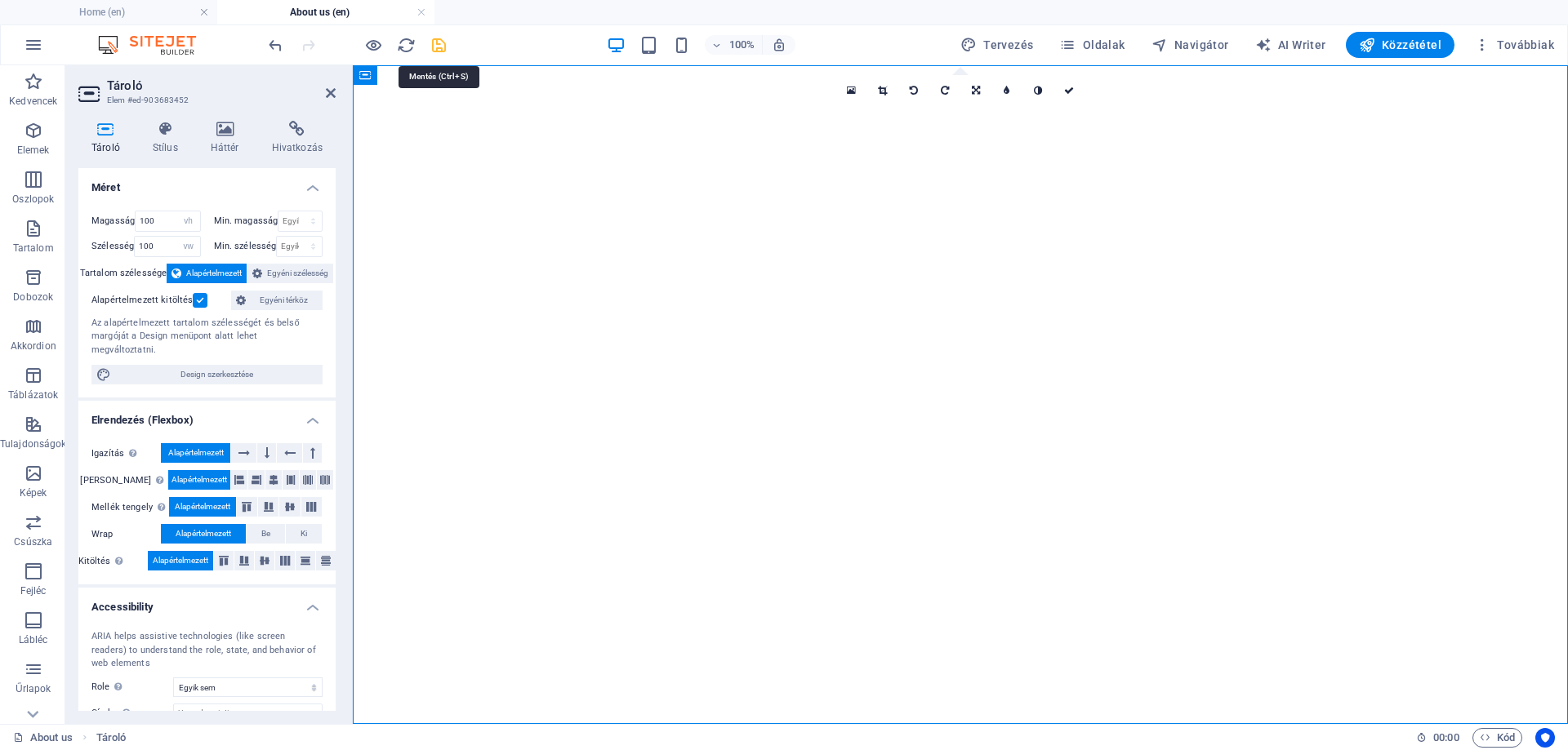
click at [441, 42] on icon "save" at bounding box center [438, 45] width 19 height 19
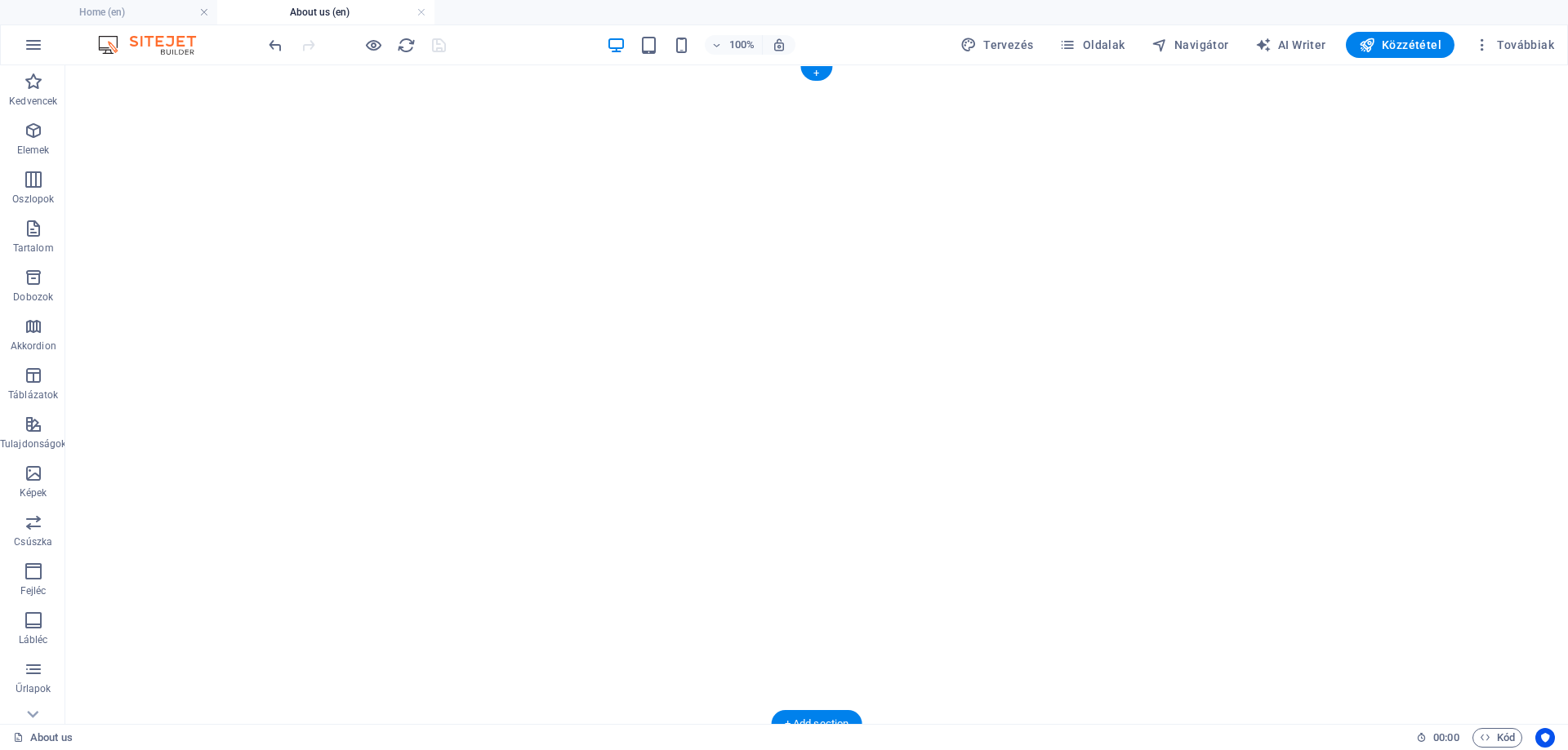
drag, startPoint x: 102, startPoint y: 544, endPoint x: 219, endPoint y: 233, distance: 332.3
click at [32, 480] on icon "button" at bounding box center [33, 473] width 20 height 20
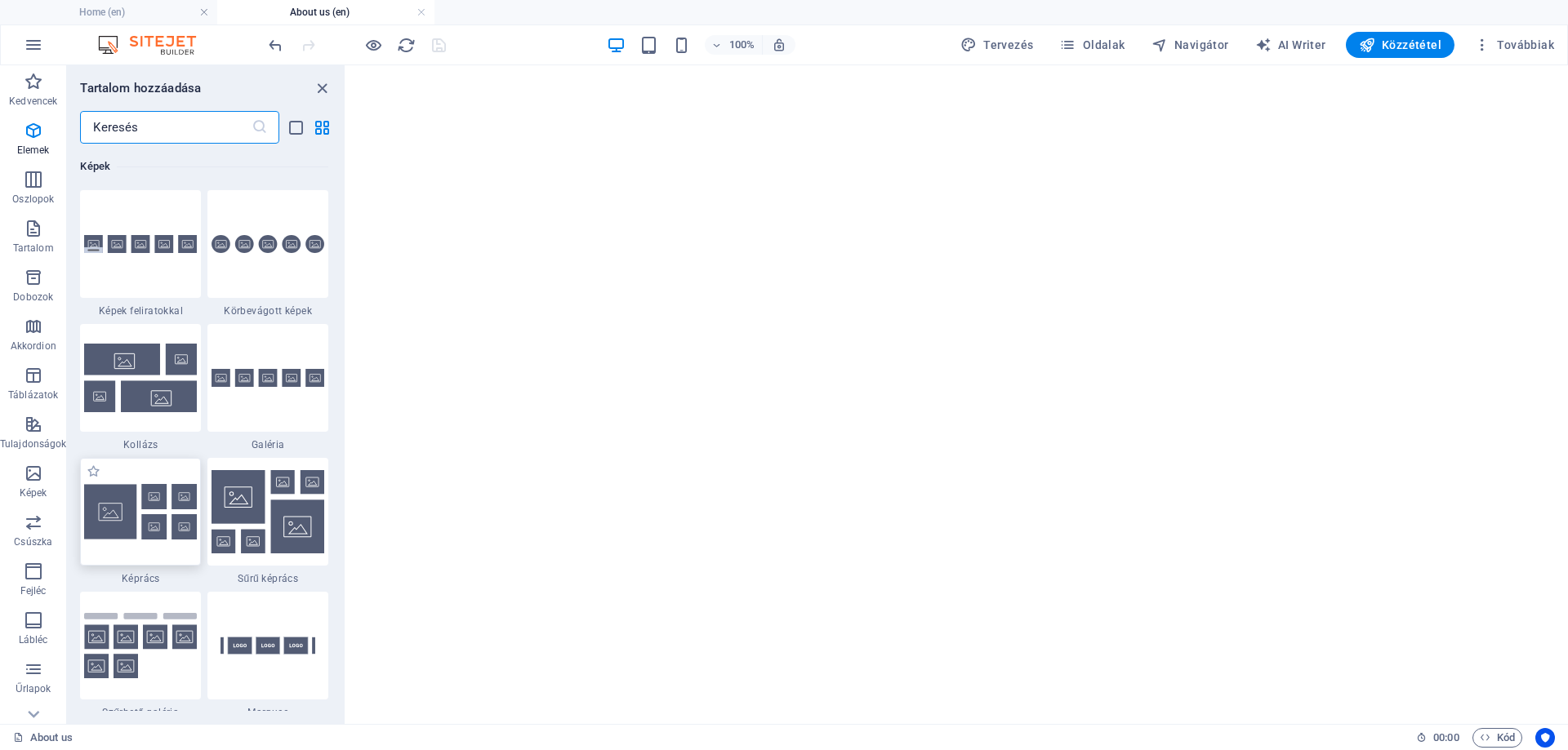
scroll to position [8281, 0]
click at [28, 277] on icon "button" at bounding box center [33, 278] width 20 height 20
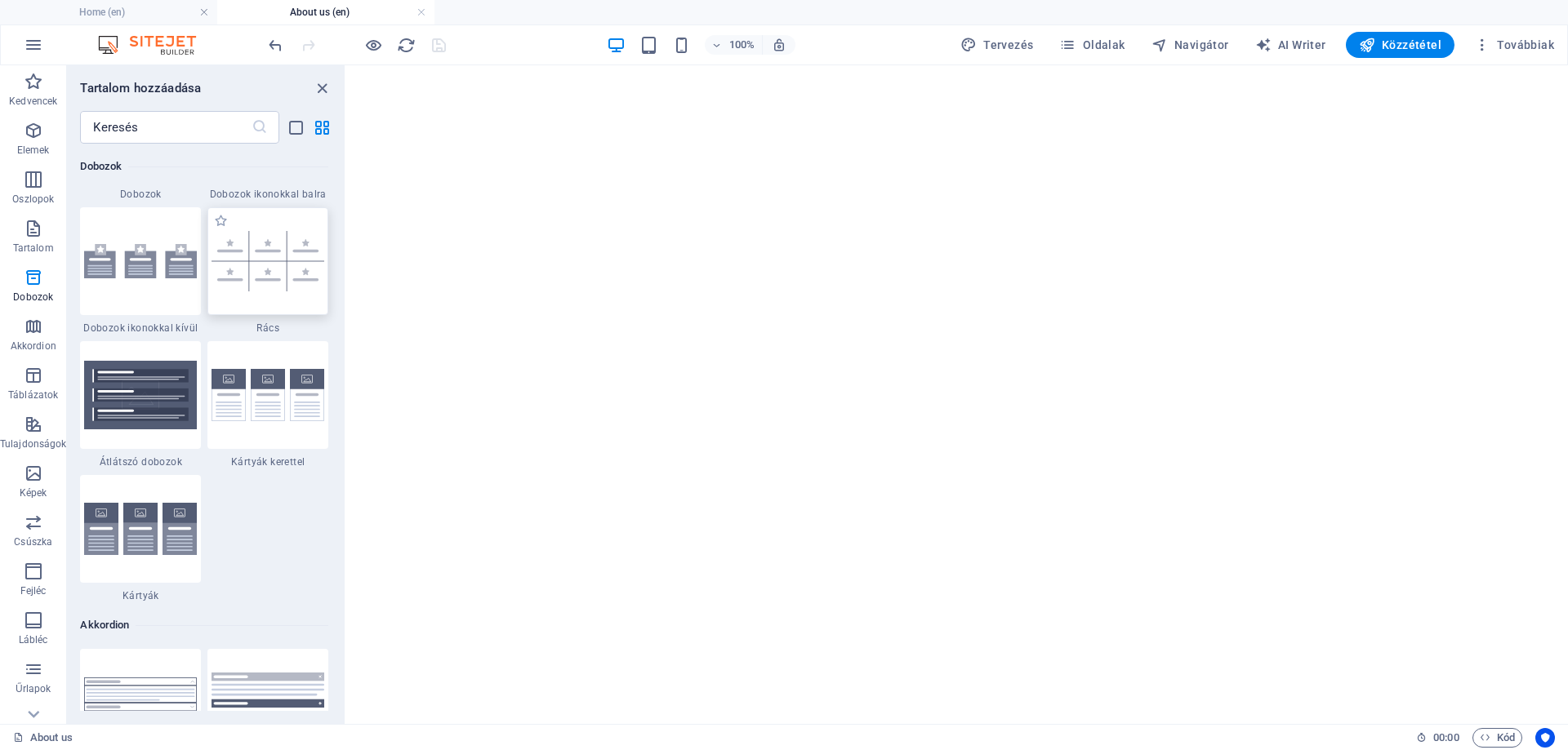
scroll to position [4831, 0]
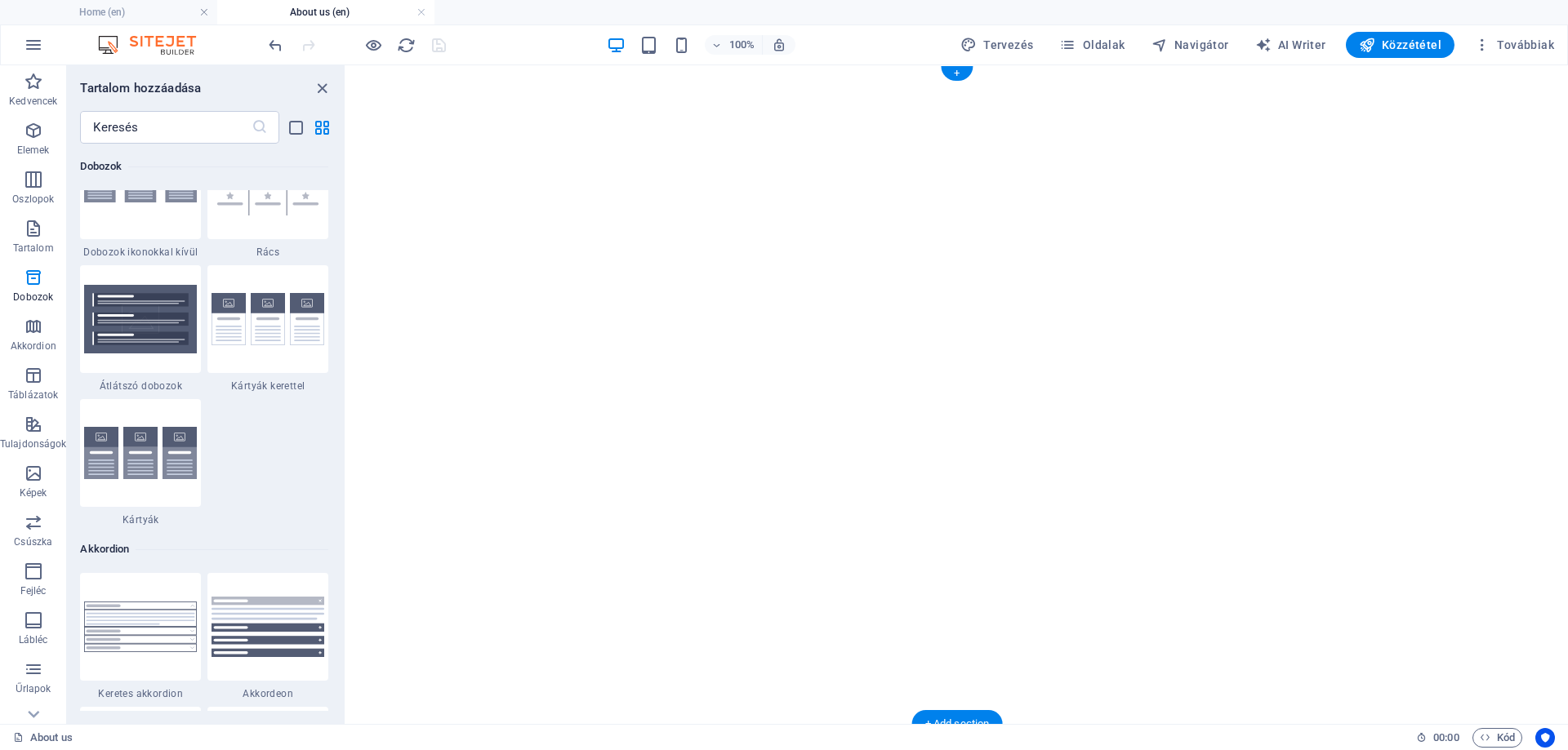
click at [918, 72] on figure at bounding box center [957, 72] width 1209 height 0
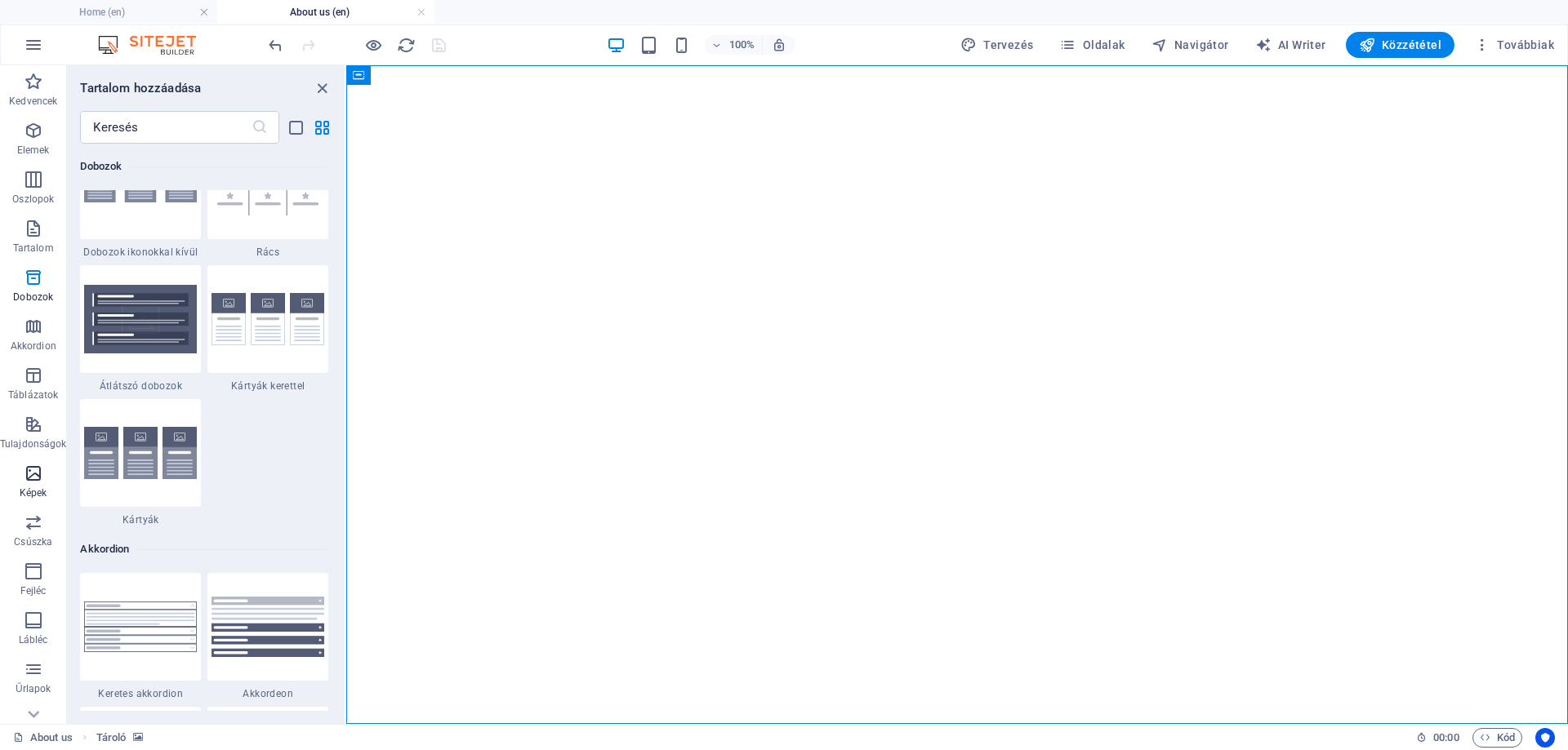
click at [27, 477] on icon "button" at bounding box center [33, 473] width 20 height 20
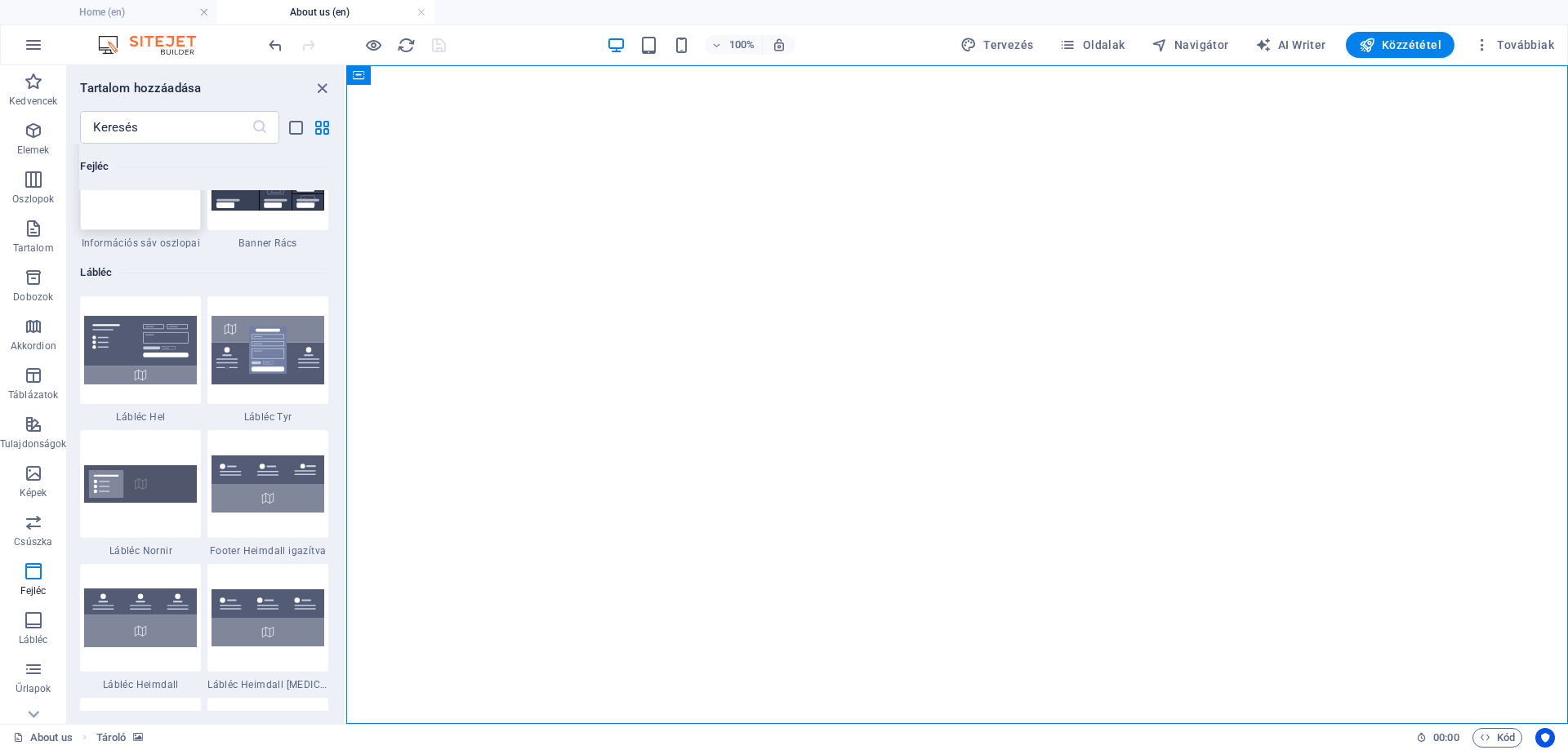
scroll to position [10730, 0]
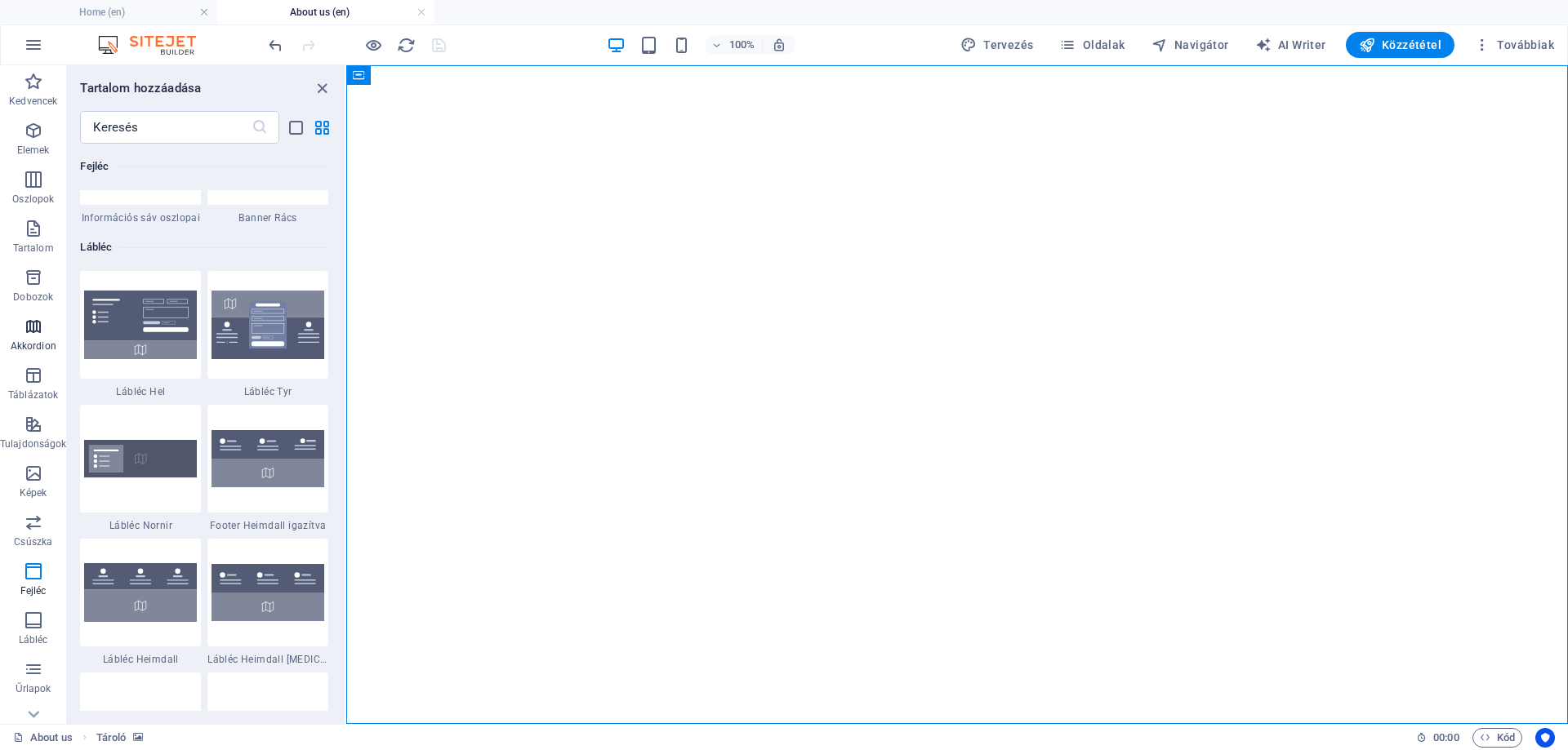
click at [33, 321] on icon "button" at bounding box center [33, 327] width 20 height 20
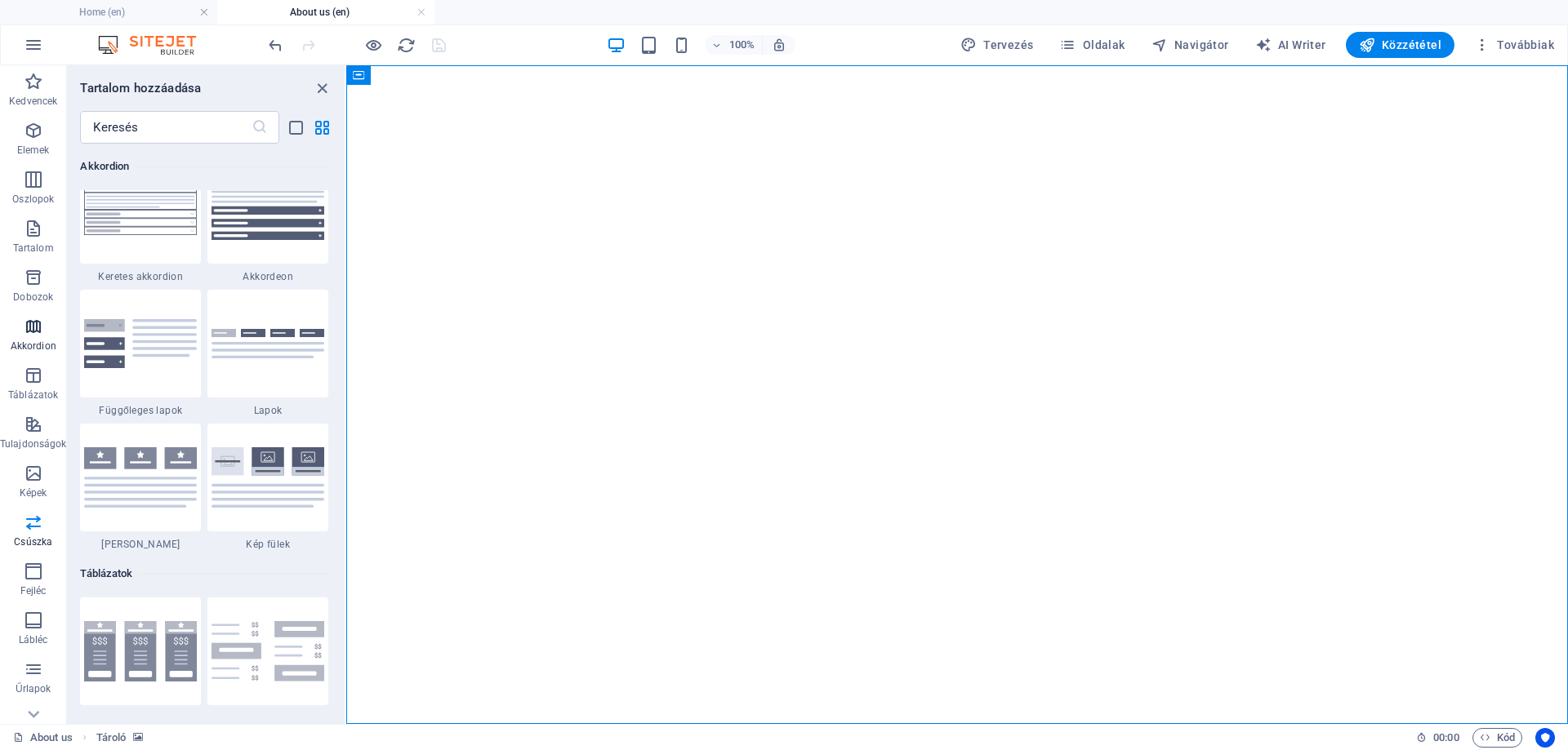
scroll to position [5214, 0]
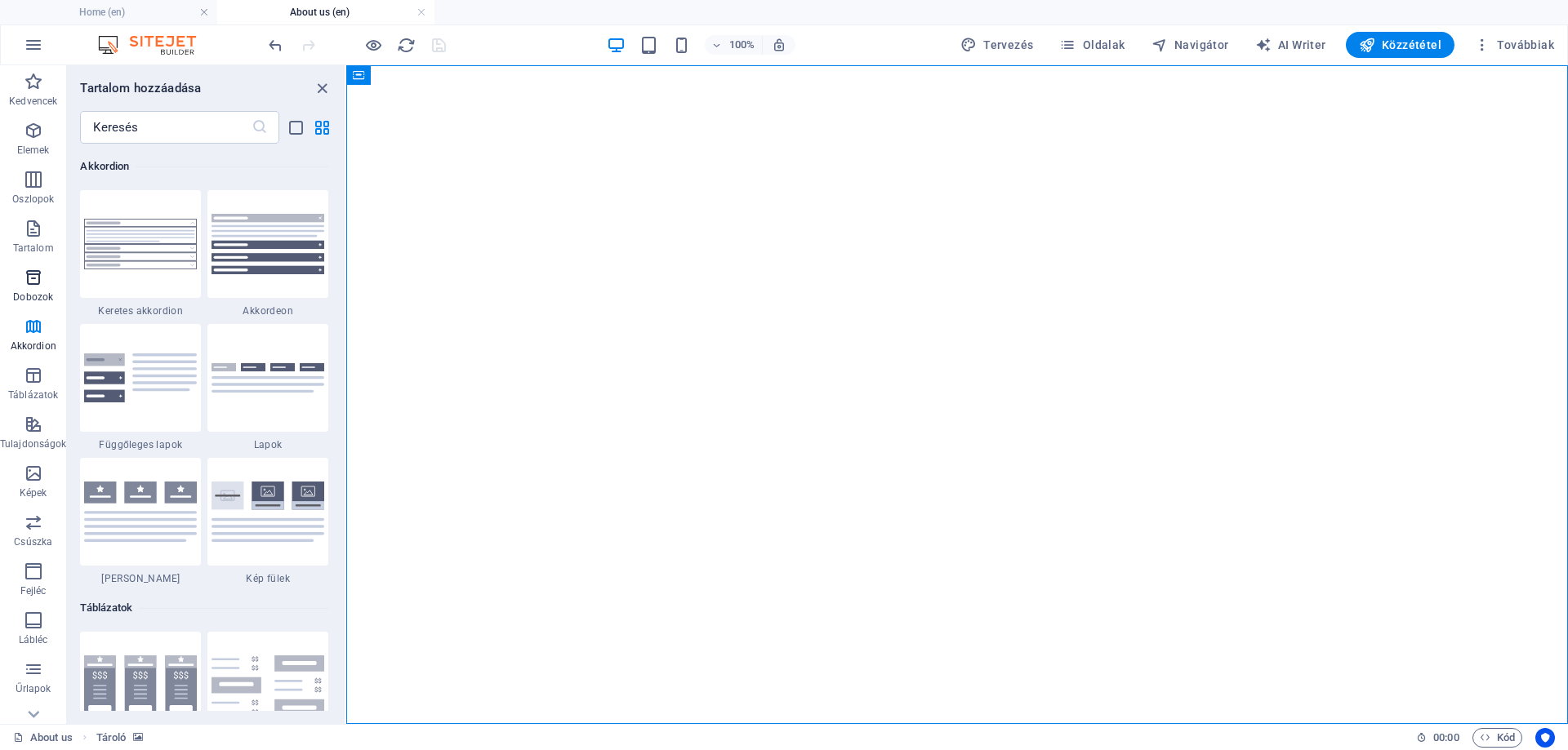
click at [31, 288] on span "Dobozok" at bounding box center [32, 287] width 66 height 39
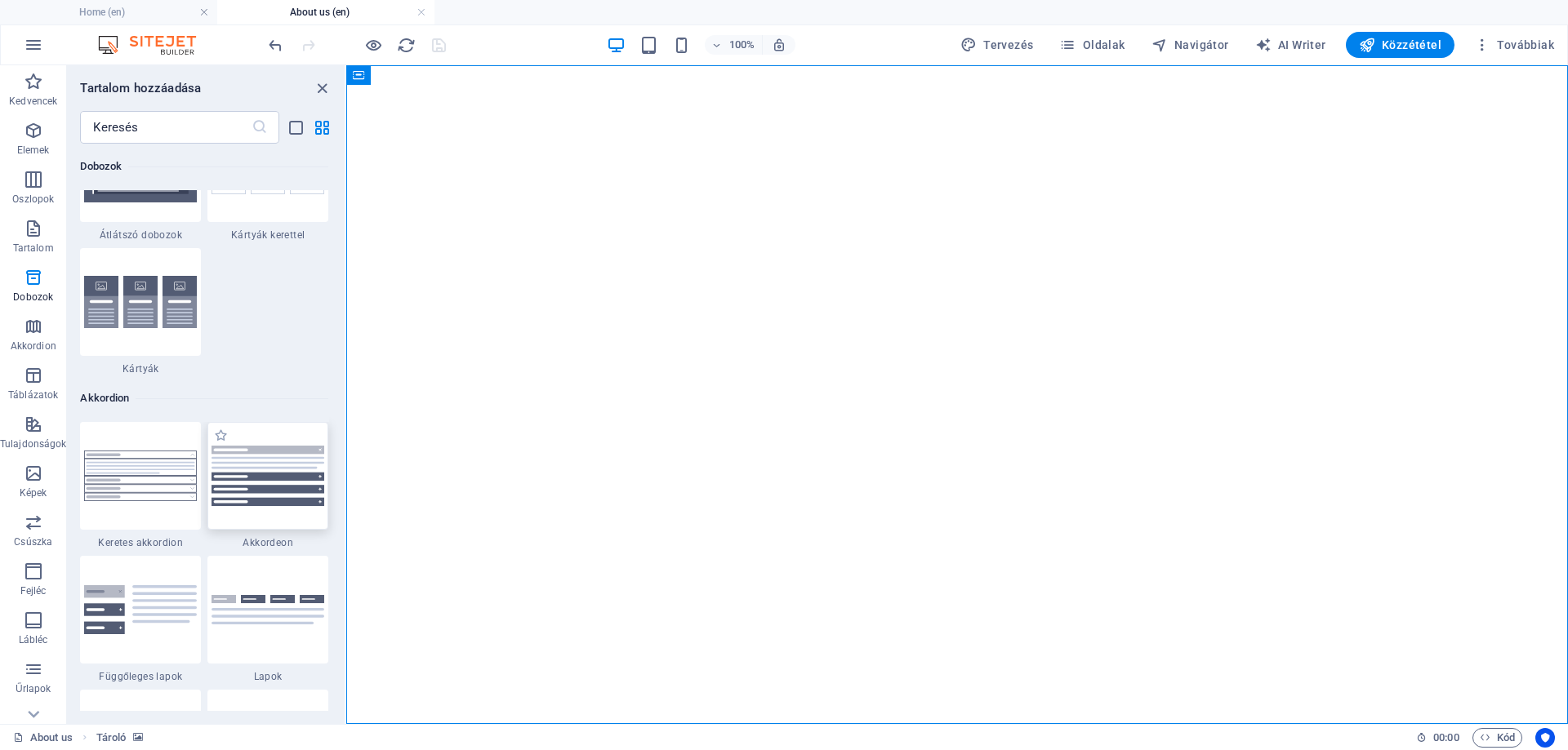
scroll to position [4994, 0]
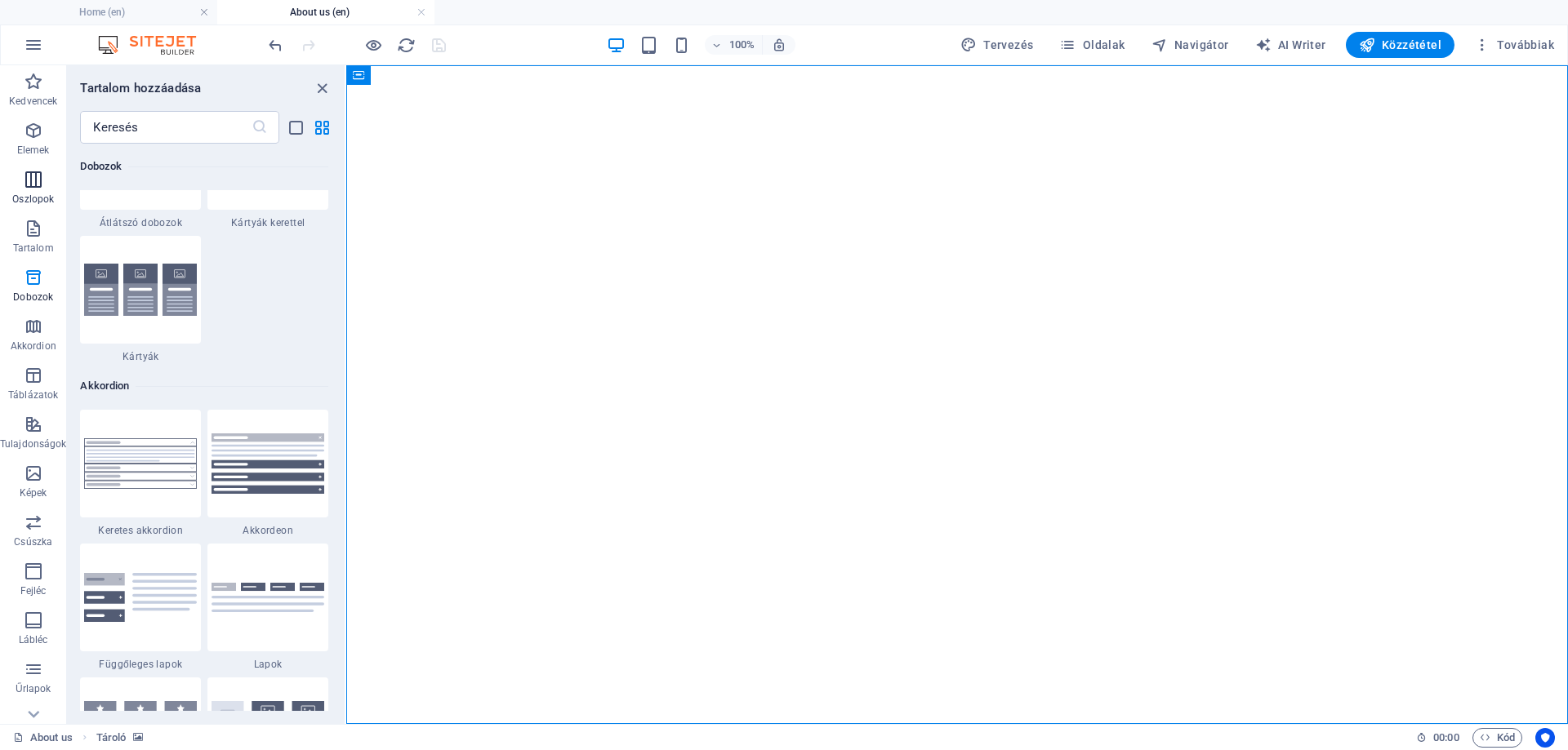
click at [31, 188] on icon "button" at bounding box center [33, 180] width 20 height 20
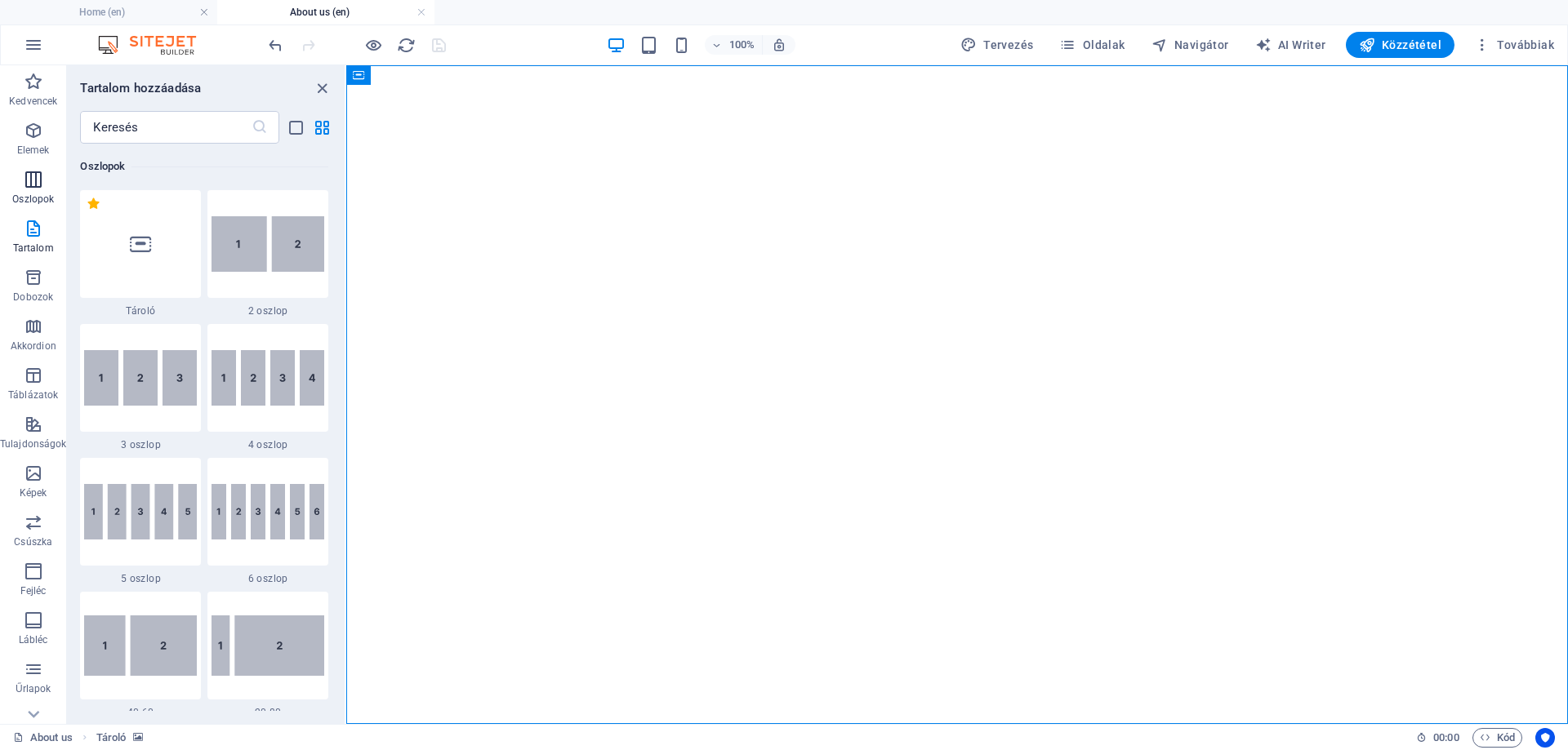
scroll to position [808, 0]
click at [750, 72] on figure at bounding box center [957, 72] width 1209 height 0
click at [786, 72] on figure at bounding box center [957, 72] width 1209 height 0
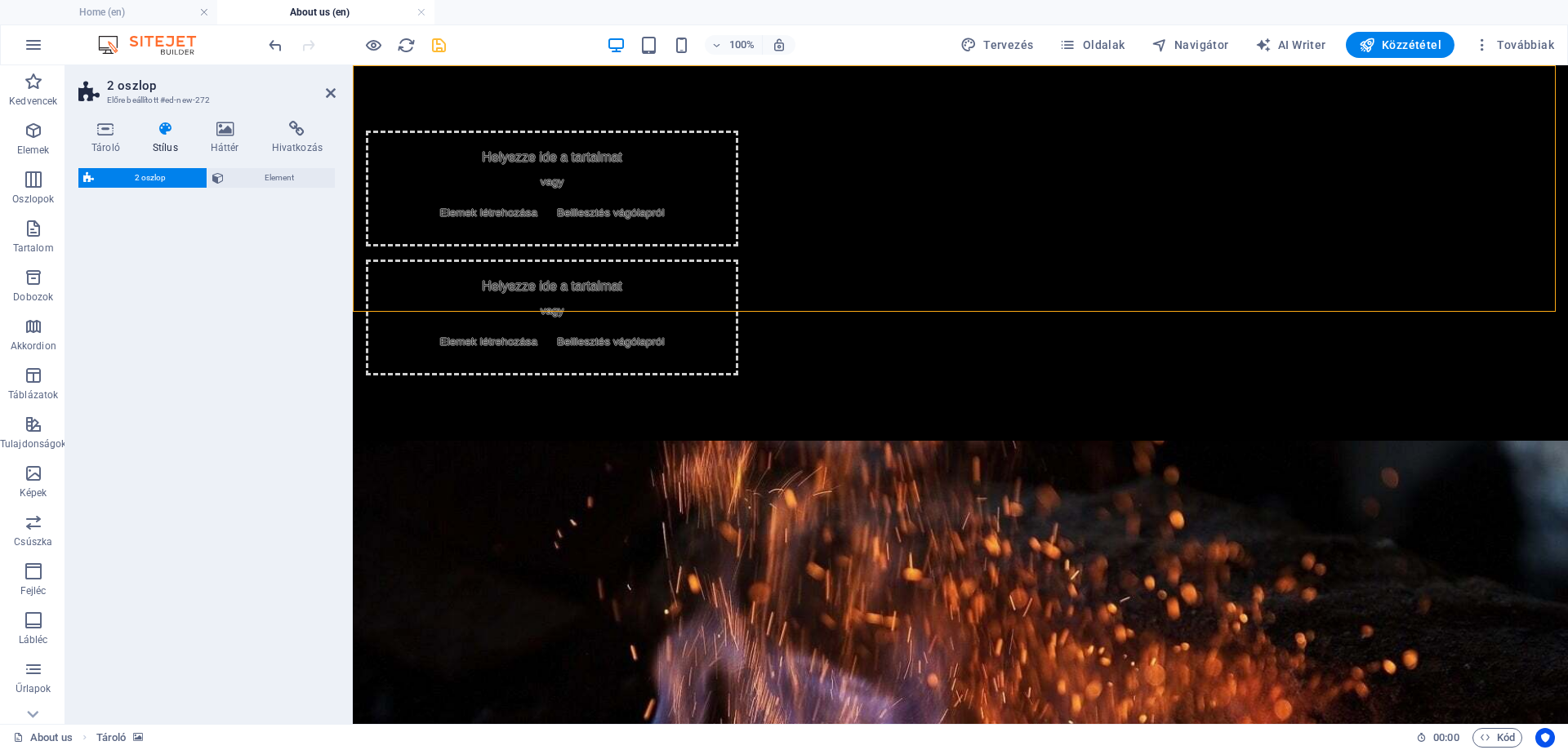
select select "rem"
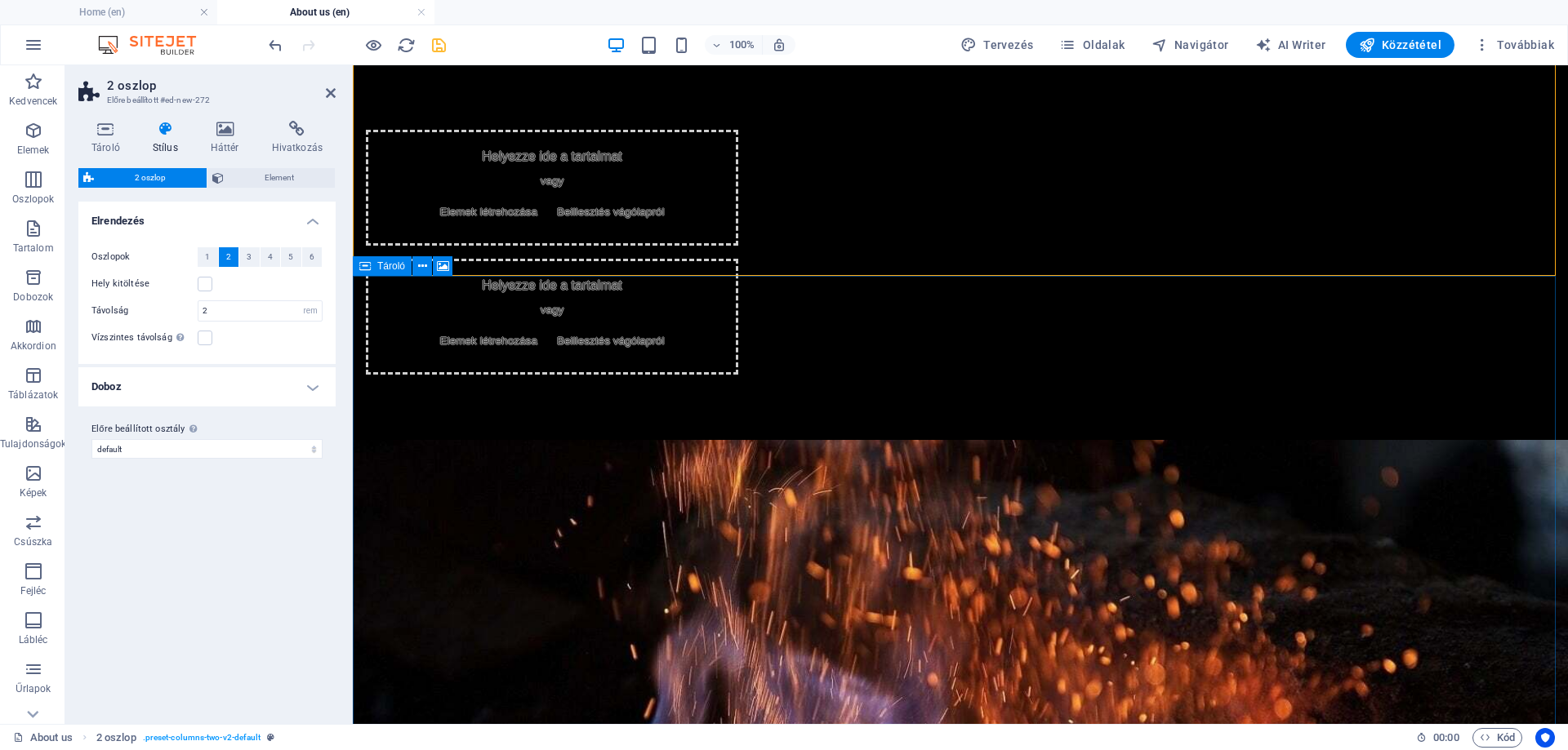
scroll to position [0, 0]
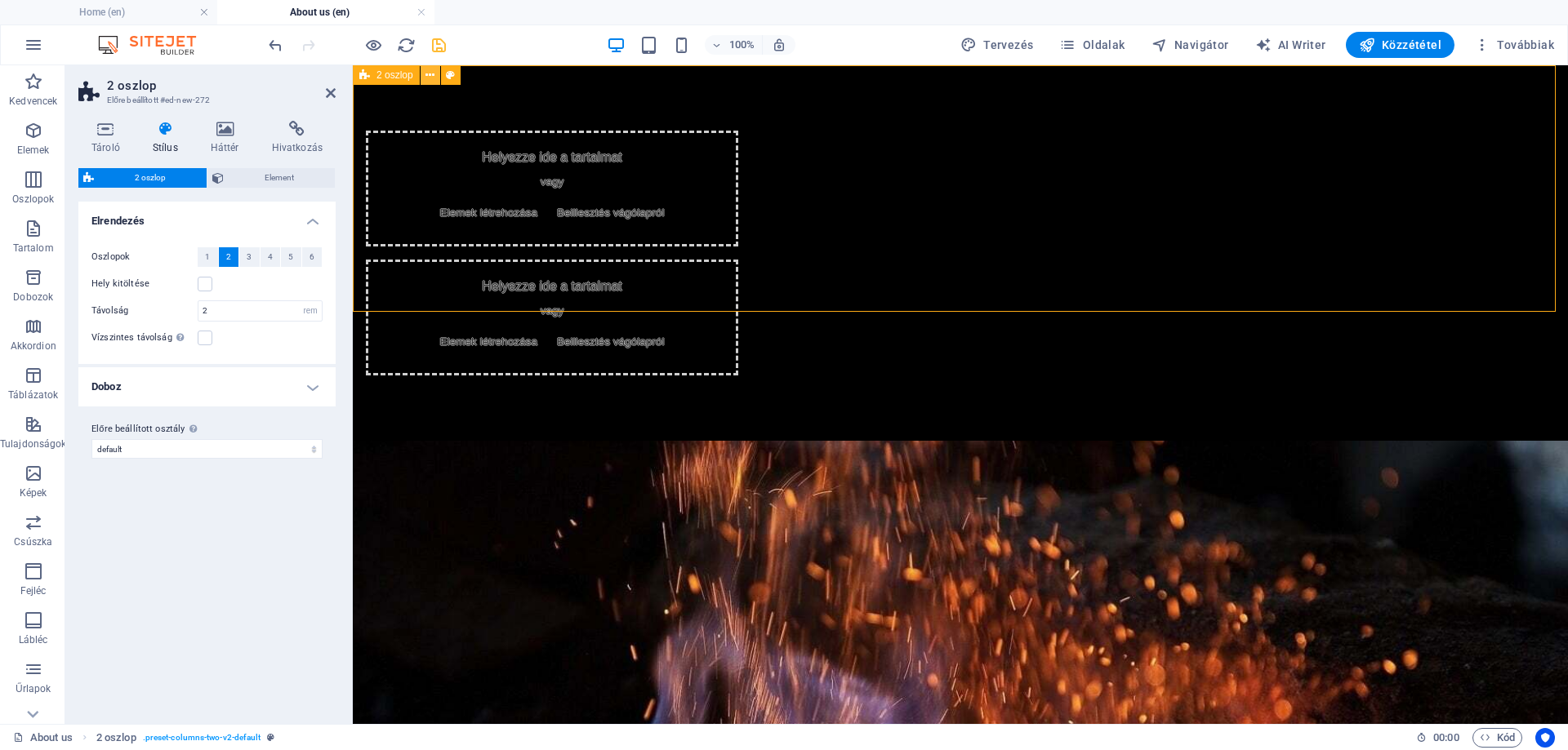
click at [426, 74] on icon at bounding box center [429, 75] width 9 height 17
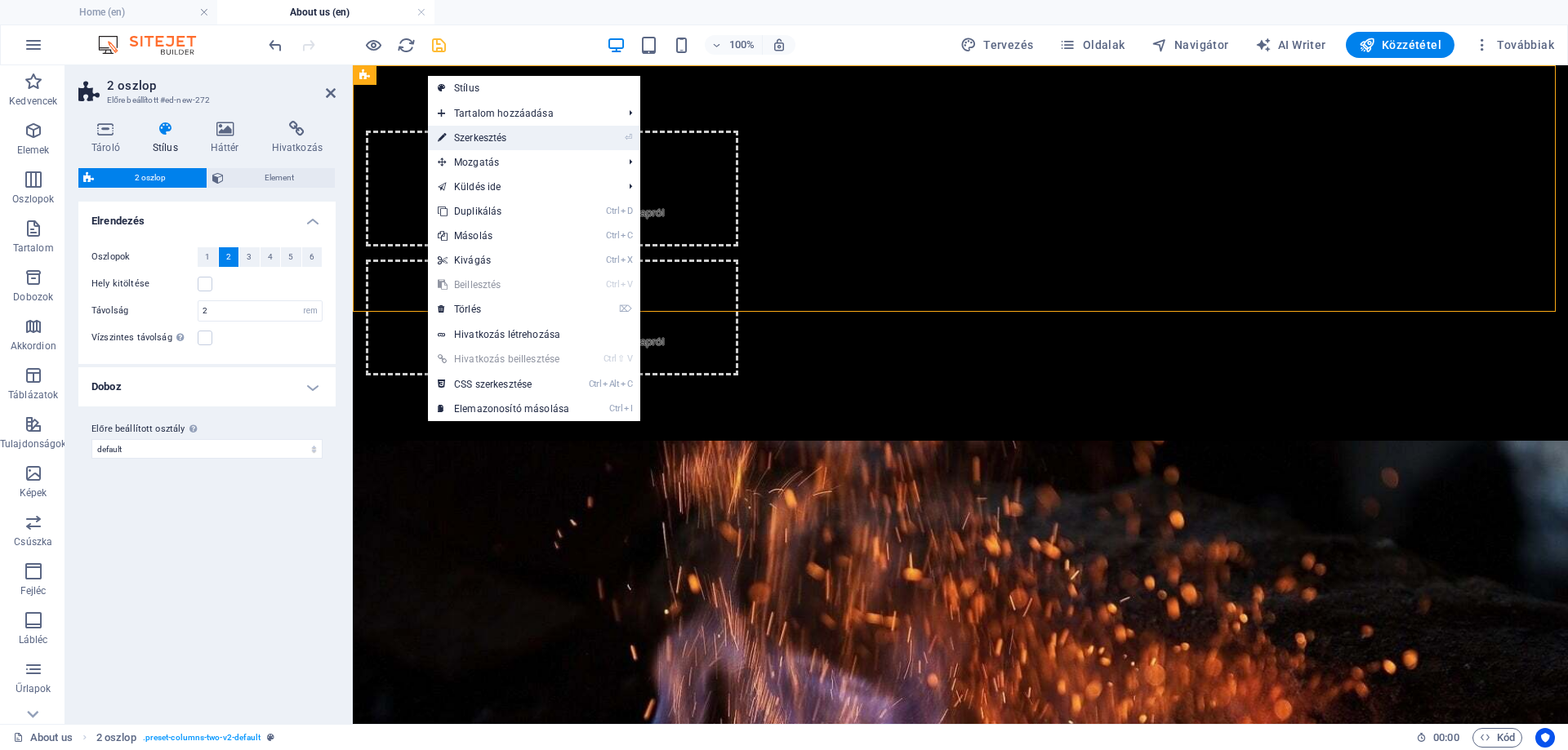
drag, startPoint x: 206, startPoint y: 73, endPoint x: 558, endPoint y: 138, distance: 358.0
click at [558, 138] on link "⏎ Szerkesztés" at bounding box center [503, 138] width 151 height 25
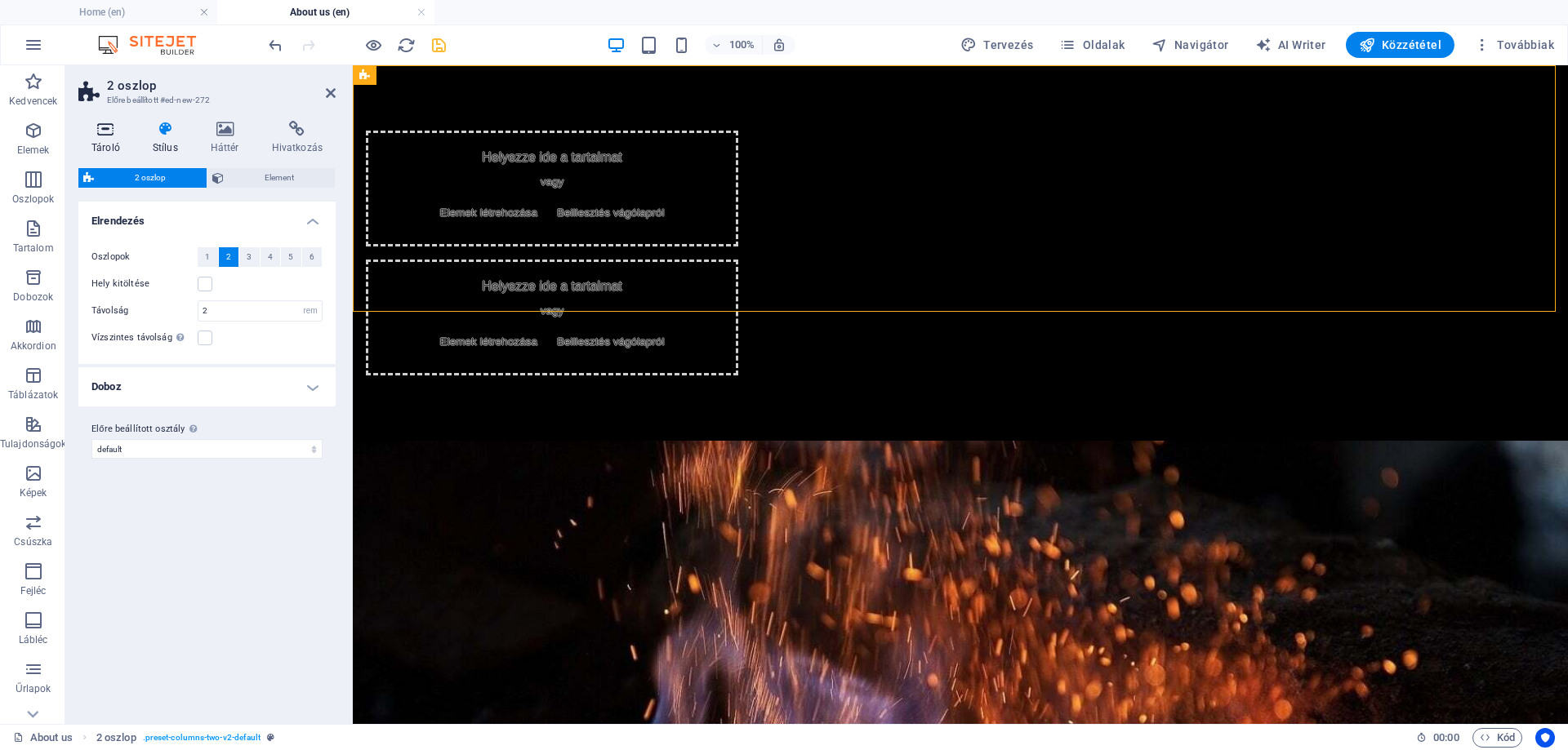
click at [101, 127] on icon at bounding box center [106, 129] width 55 height 17
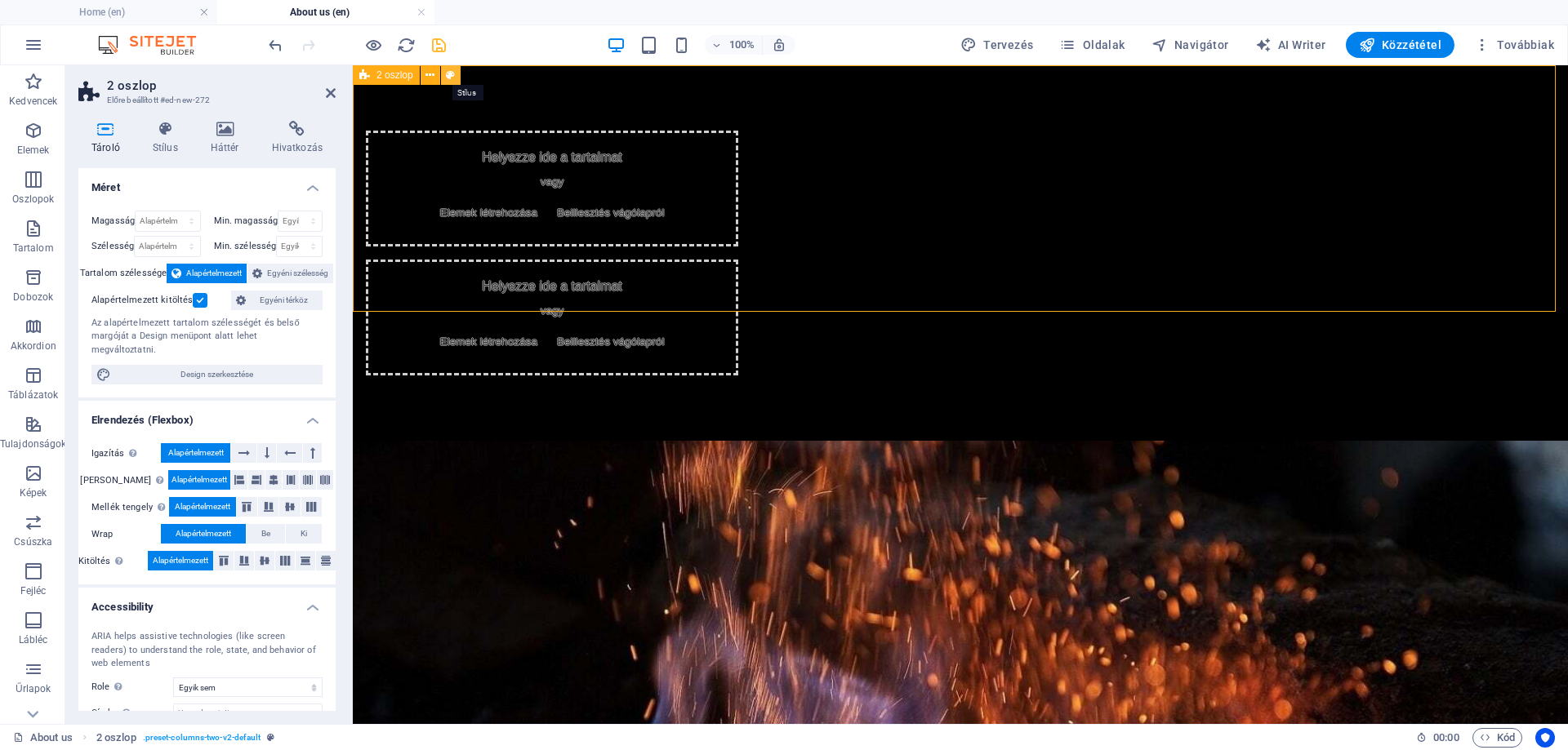
click at [451, 74] on icon at bounding box center [450, 75] width 9 height 17
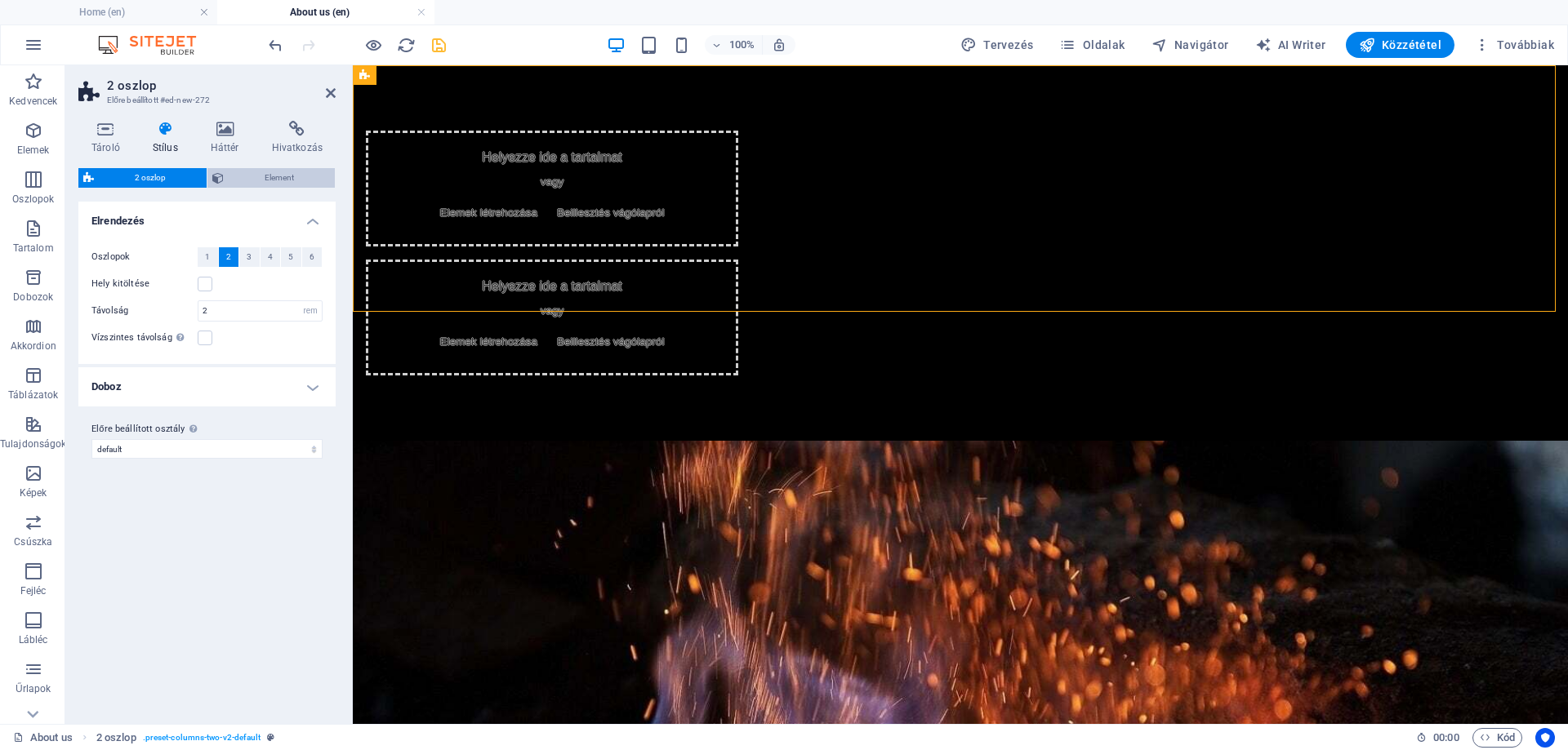
click at [253, 169] on span "Element" at bounding box center [279, 178] width 101 height 20
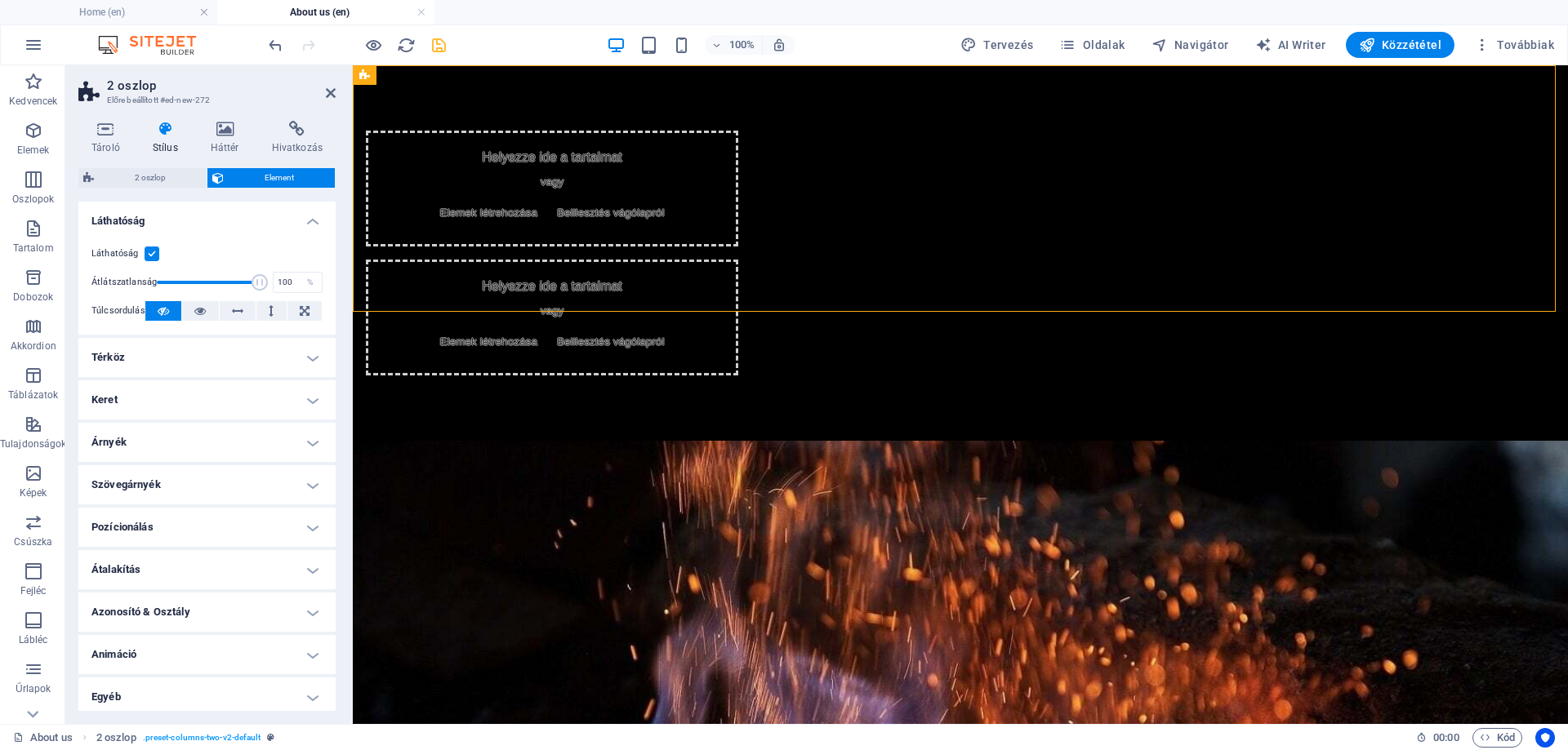
click at [192, 531] on h4 "Pozícionálás" at bounding box center [207, 528] width 257 height 39
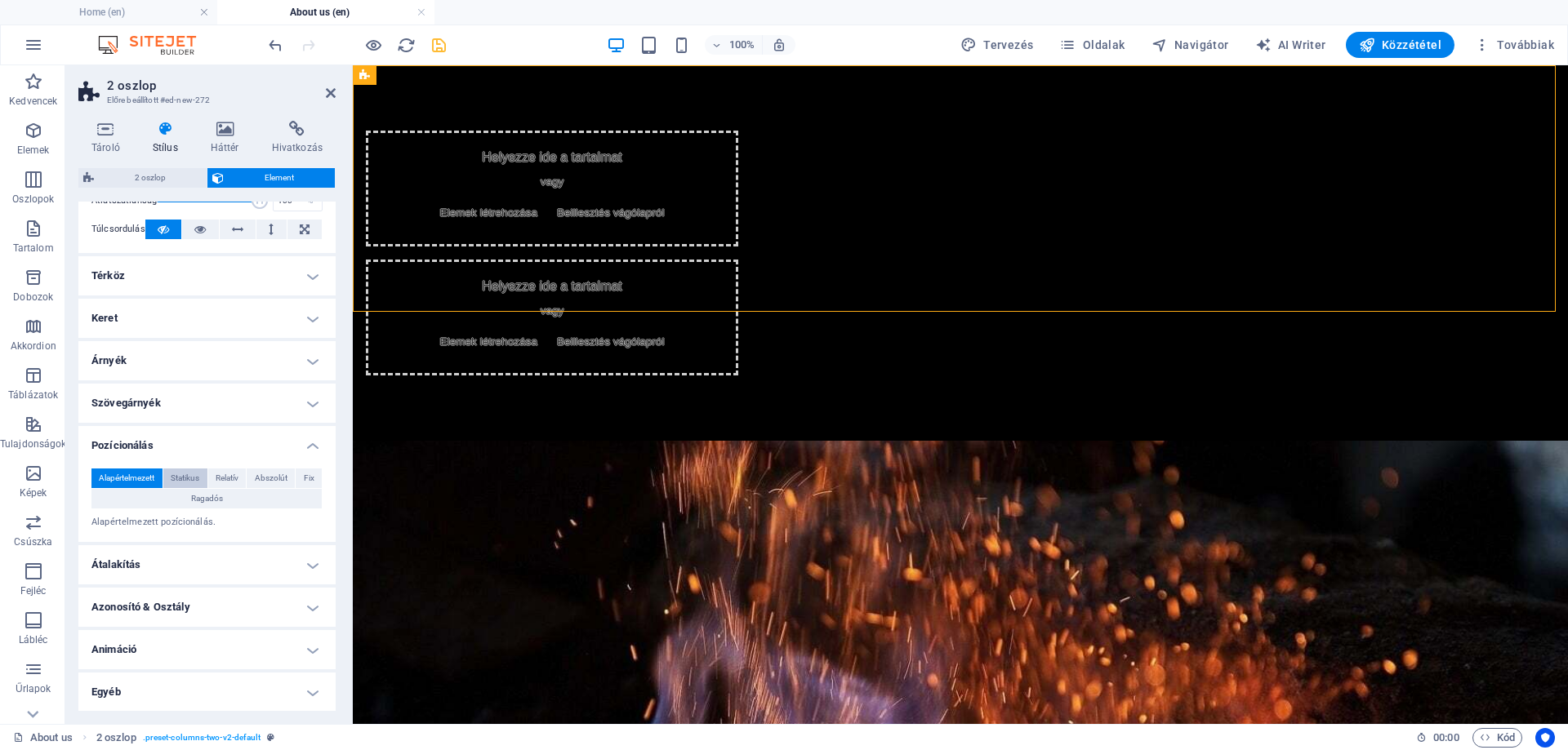
click at [189, 478] on span "Statikus" at bounding box center [184, 478] width 29 height 20
click at [257, 469] on span "Abszolút" at bounding box center [271, 478] width 32 height 20
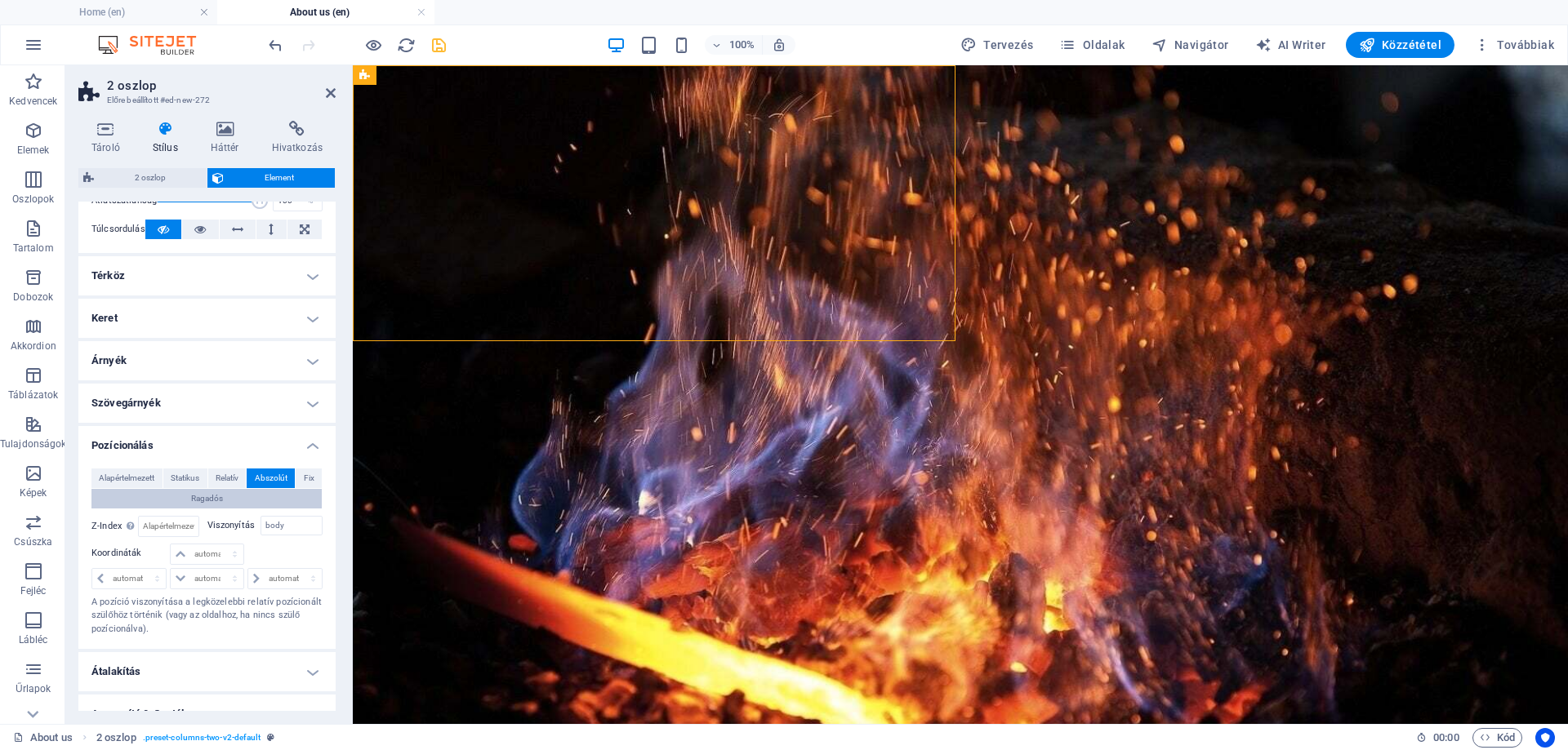
click at [219, 500] on span "Ragadós" at bounding box center [207, 499] width 31 height 20
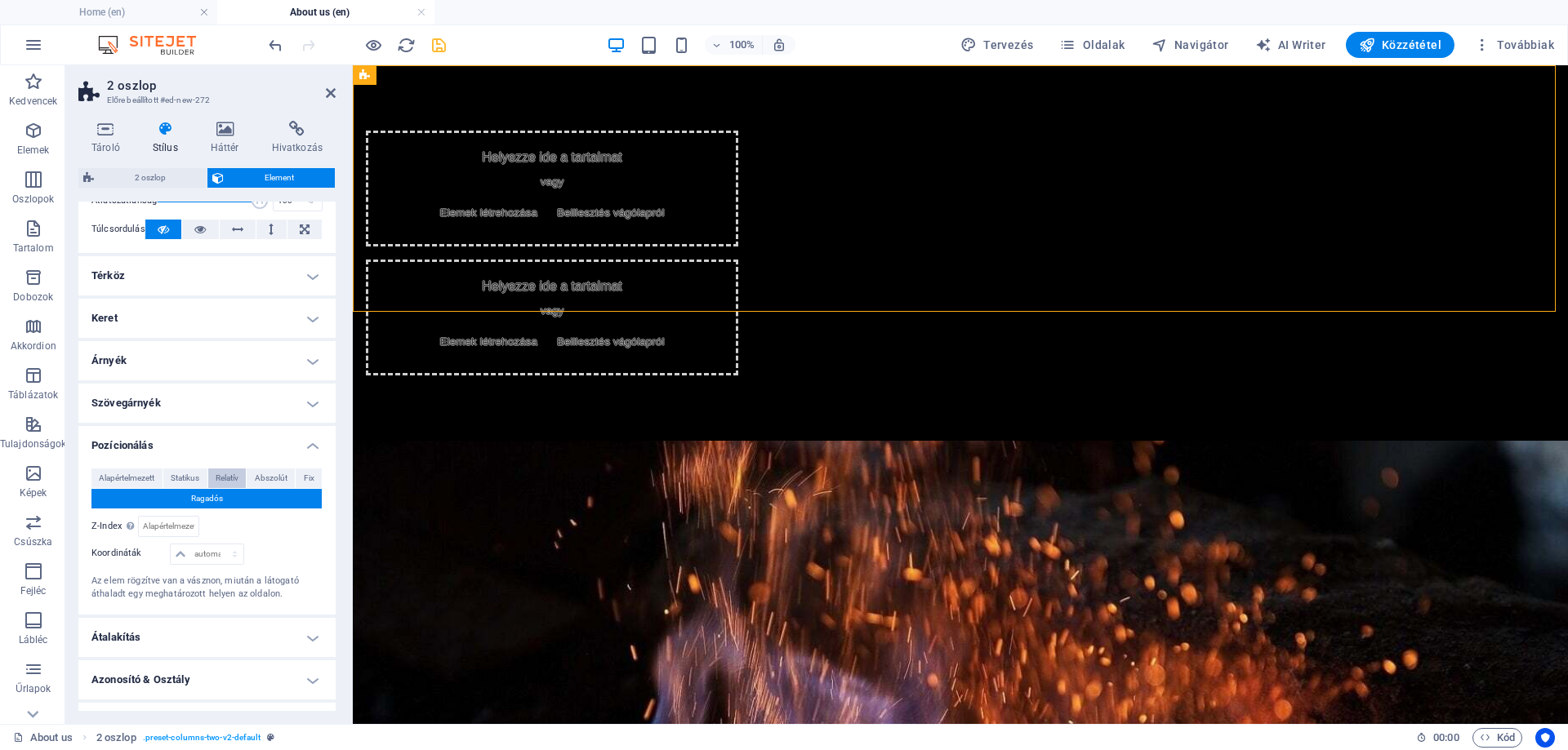
click at [232, 482] on span "Relatív" at bounding box center [226, 478] width 23 height 20
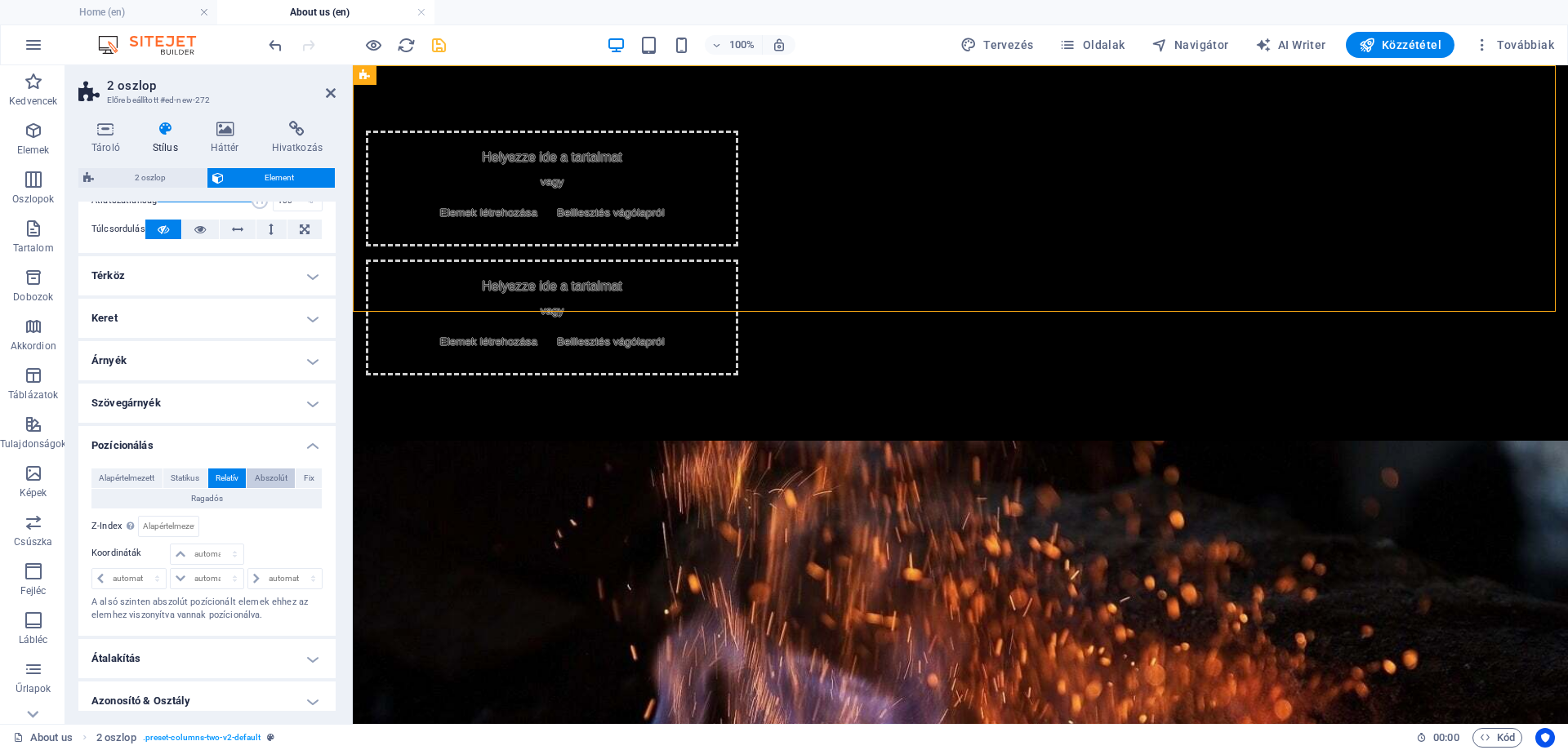
click at [274, 477] on span "Abszolút" at bounding box center [271, 478] width 32 height 20
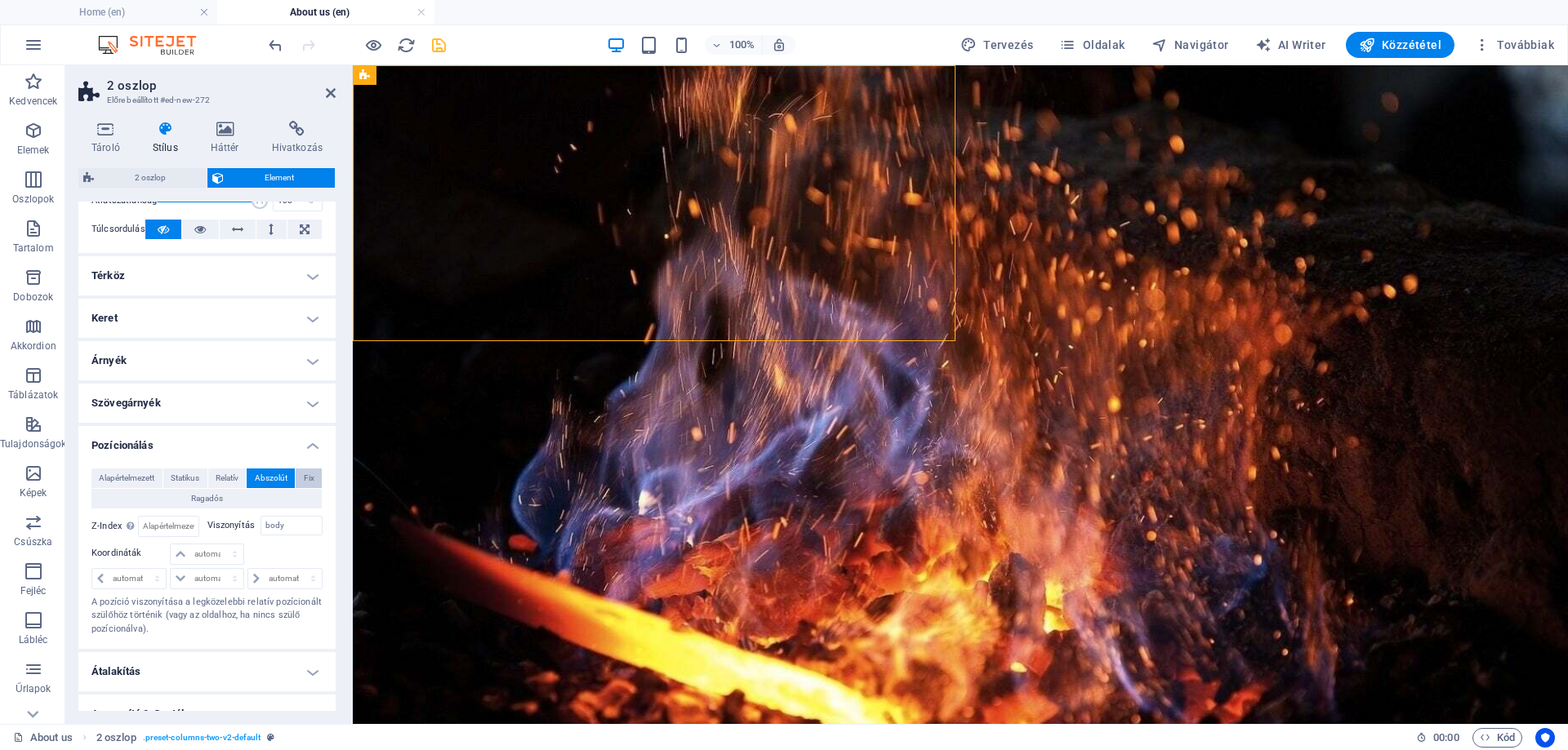
click at [310, 482] on span "Fix" at bounding box center [309, 478] width 11 height 20
click at [267, 472] on span "Abszolút" at bounding box center [271, 478] width 32 height 20
click at [189, 478] on span "Statikus" at bounding box center [184, 478] width 29 height 20
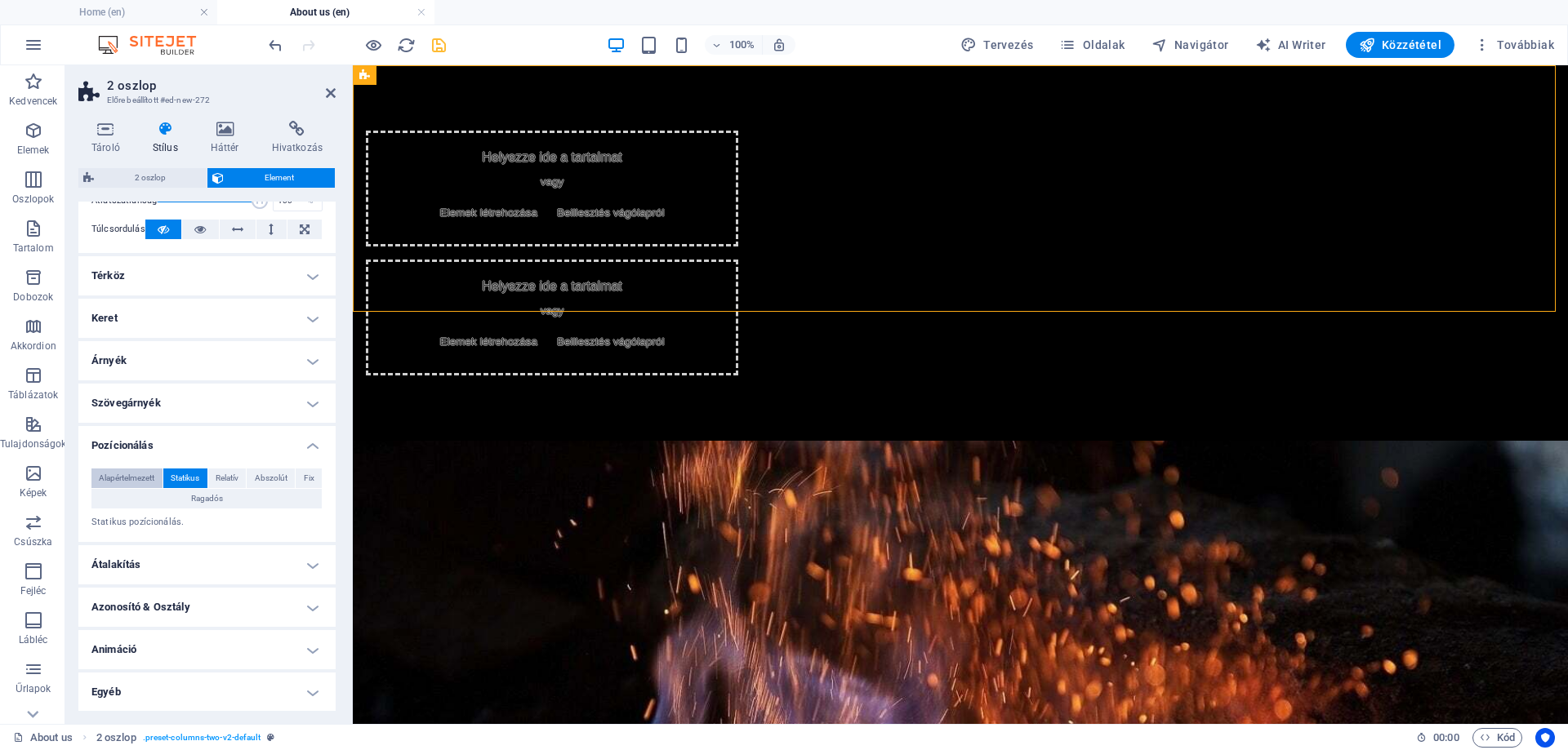
click at [137, 477] on span "Alapértelmezett" at bounding box center [126, 478] width 55 height 20
click at [184, 470] on span "Statikus" at bounding box center [184, 478] width 29 height 20
click at [236, 477] on span "Relatív" at bounding box center [226, 478] width 23 height 20
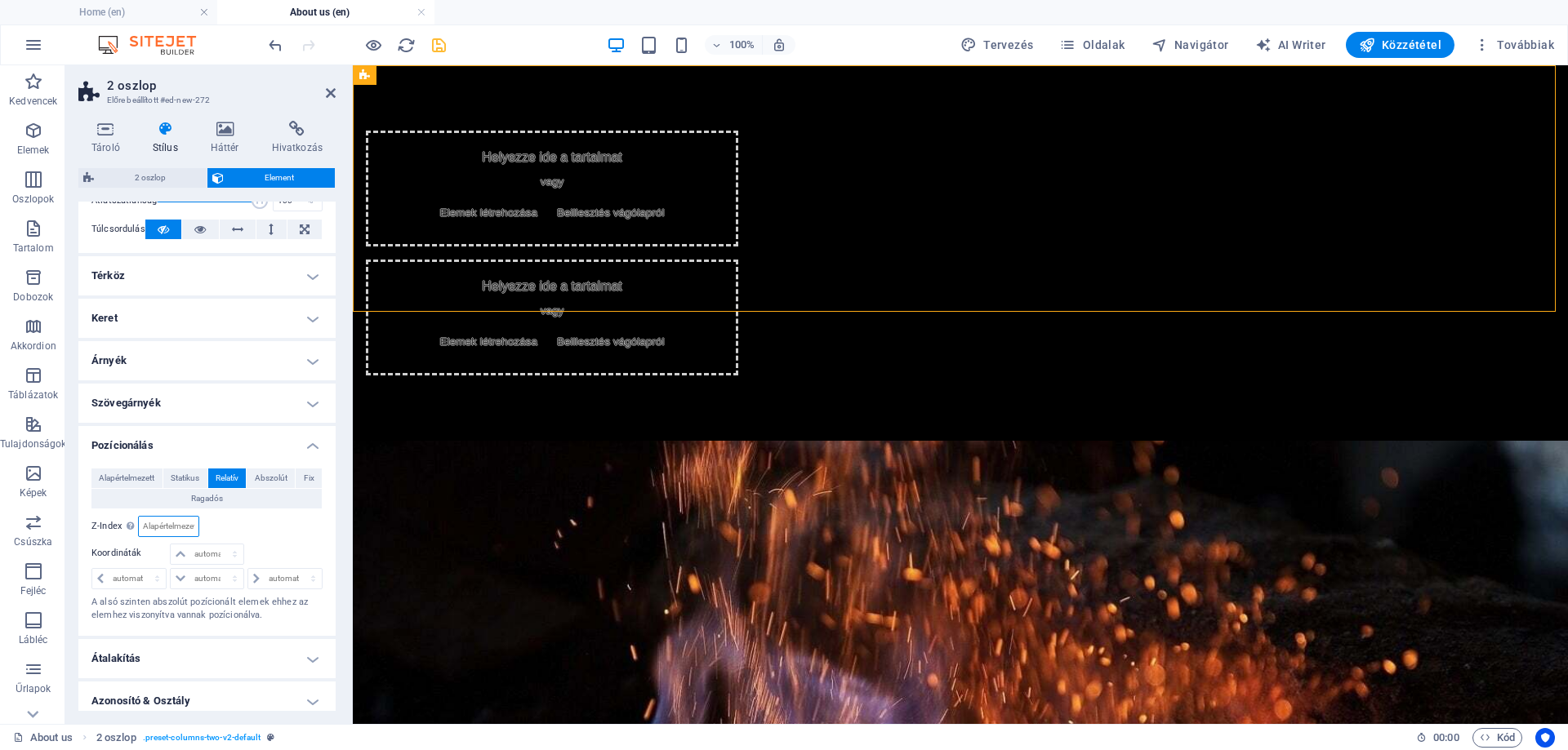
click at [163, 520] on input "number" at bounding box center [168, 527] width 59 height 20
click at [227, 526] on div "Viszonyítás body" at bounding box center [266, 527] width 116 height 22
click at [127, 524] on div "Z-Index Beállítja az elem sorrendjét hátulról előre. Minél magasabb az érték, a…" at bounding box center [146, 527] width 108 height 22
click at [257, 534] on div "Viszonyítás body" at bounding box center [266, 527] width 116 height 22
click at [273, 482] on span "Abszolút" at bounding box center [271, 478] width 32 height 20
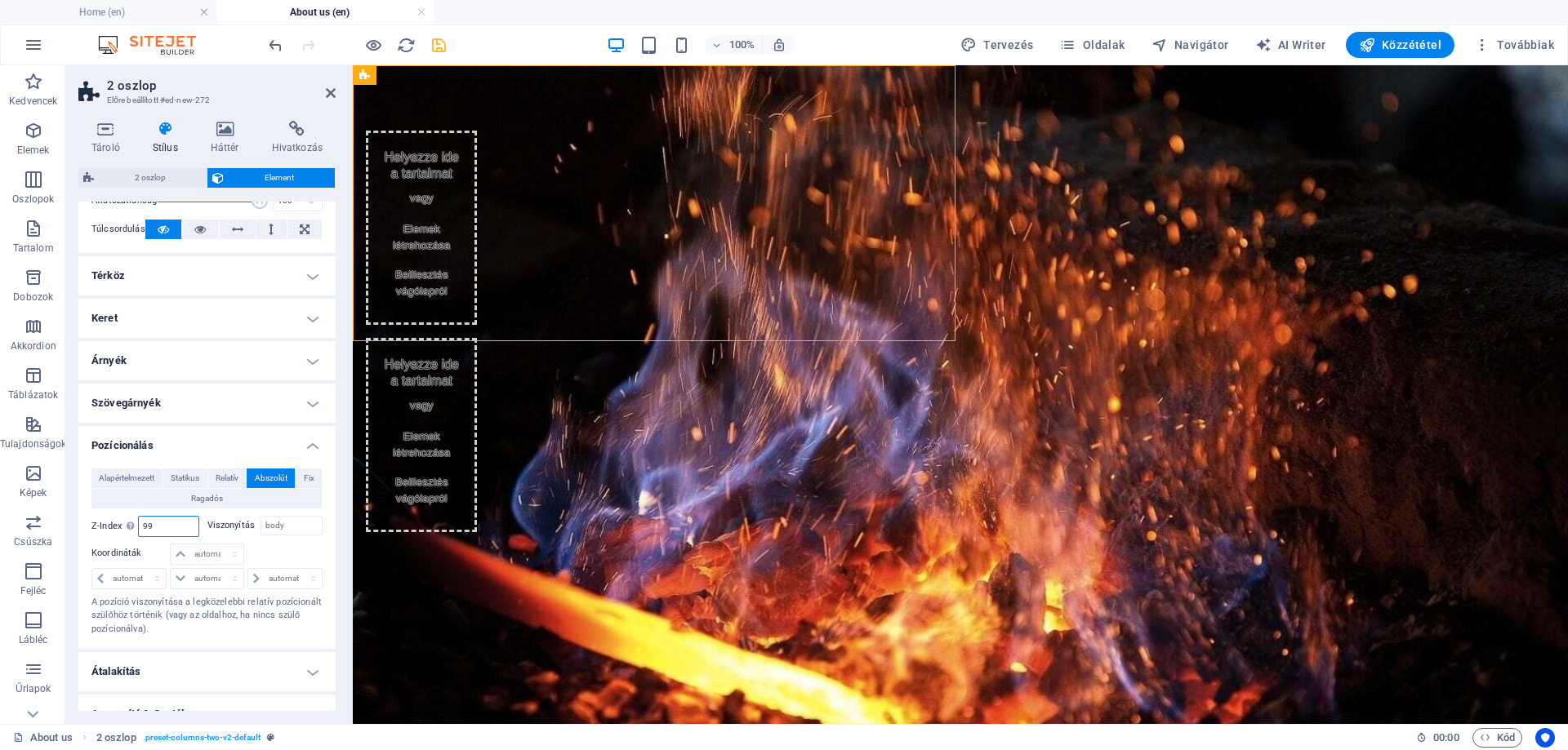
drag, startPoint x: 122, startPoint y: 534, endPoint x: 97, endPoint y: 533, distance: 25.0
click at [98, 534] on div "Z-Index Beállítja az elem sorrendjét hátulról előre. Minél magasabb az érték, a…" at bounding box center [146, 527] width 108 height 22
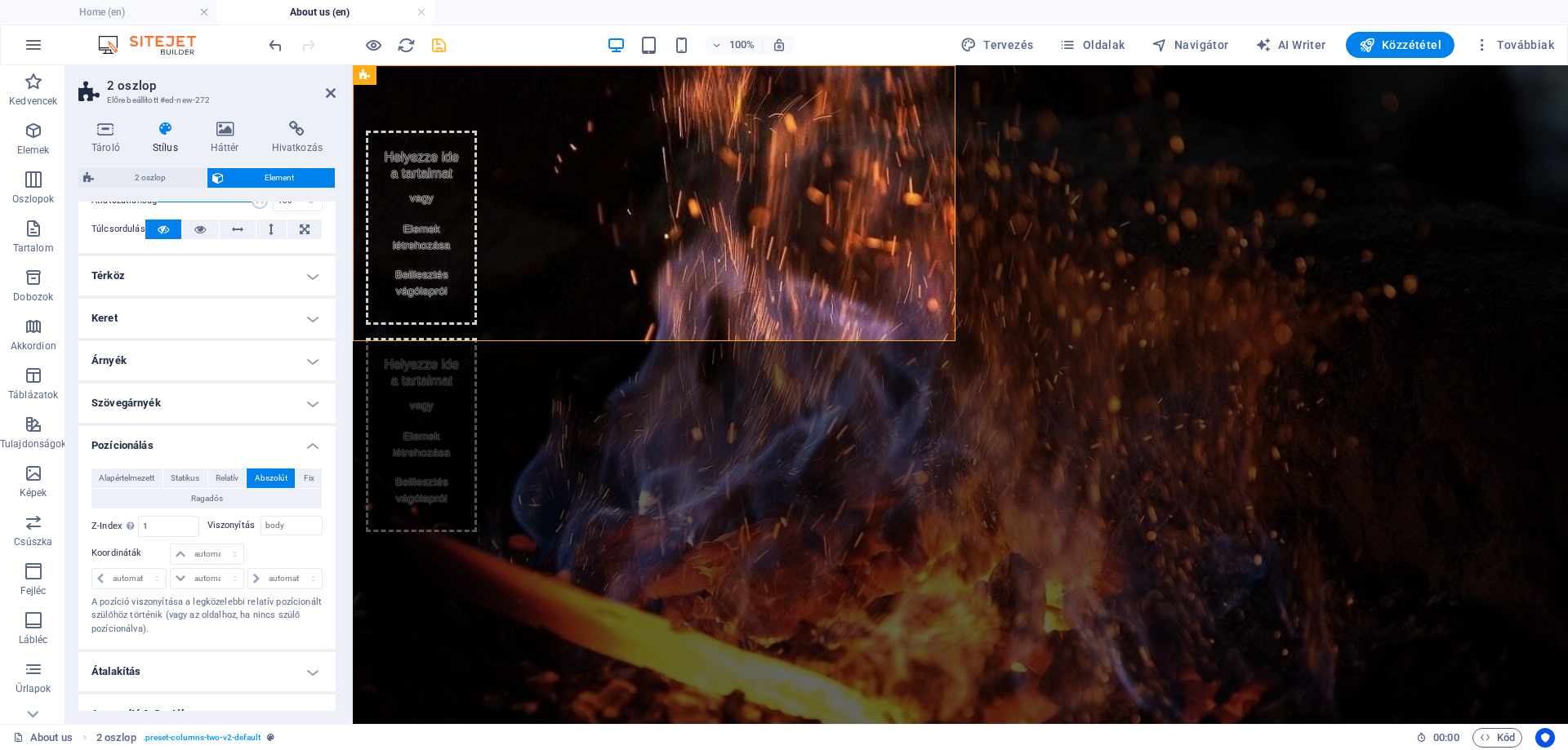
click at [227, 433] on h4 "Pozícionálás" at bounding box center [207, 441] width 257 height 30
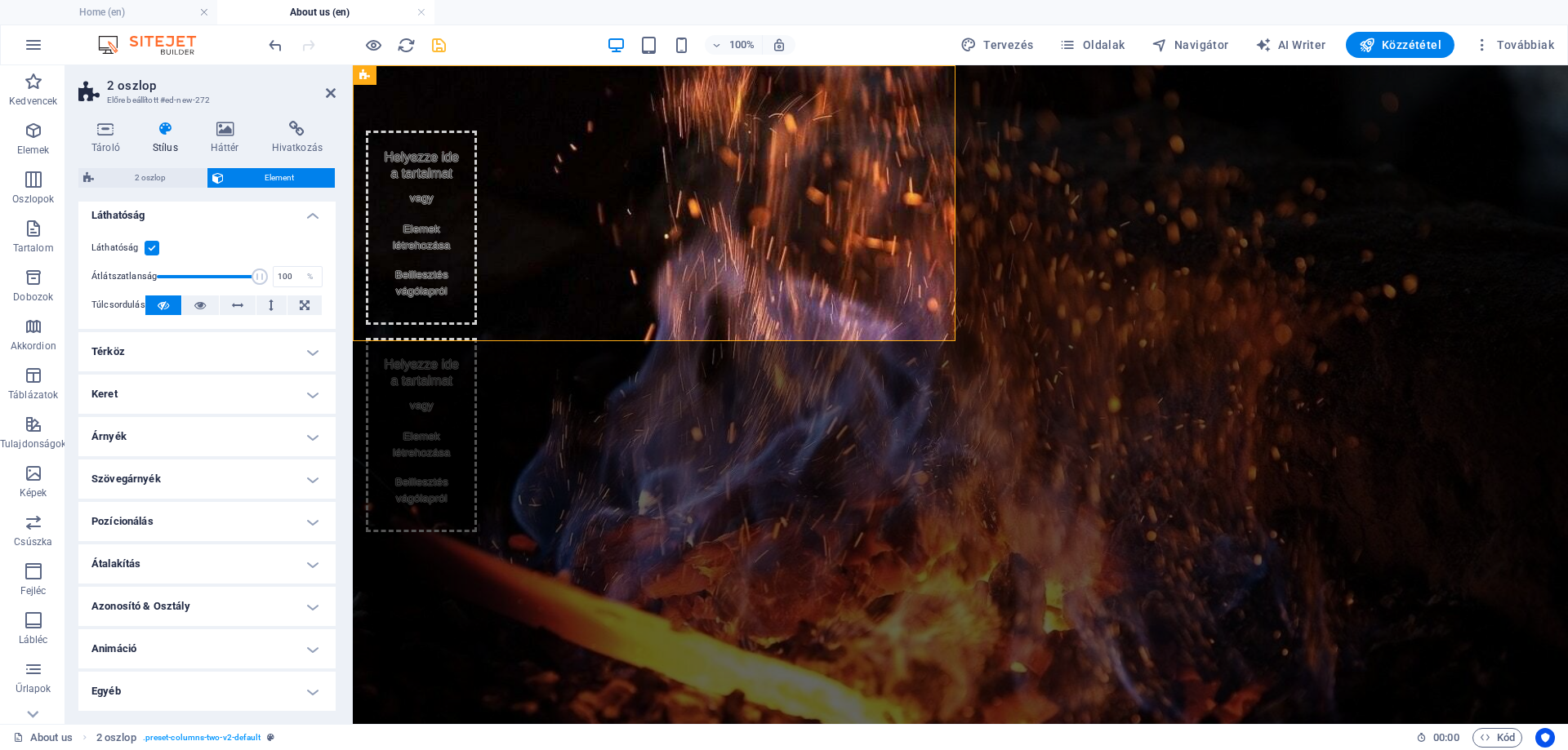
click at [161, 516] on h4 "Pozícionálás" at bounding box center [207, 522] width 257 height 39
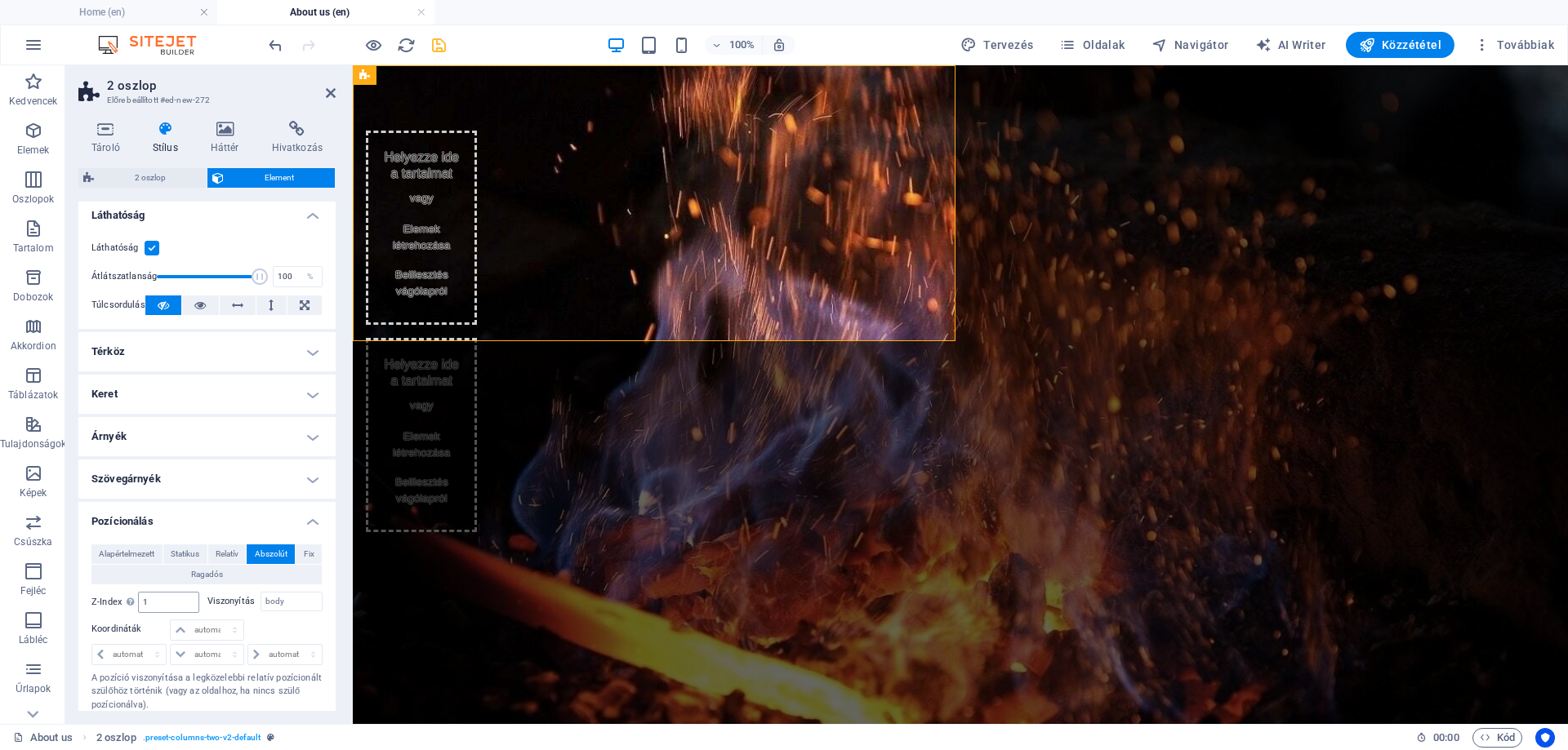
scroll to position [82, 0]
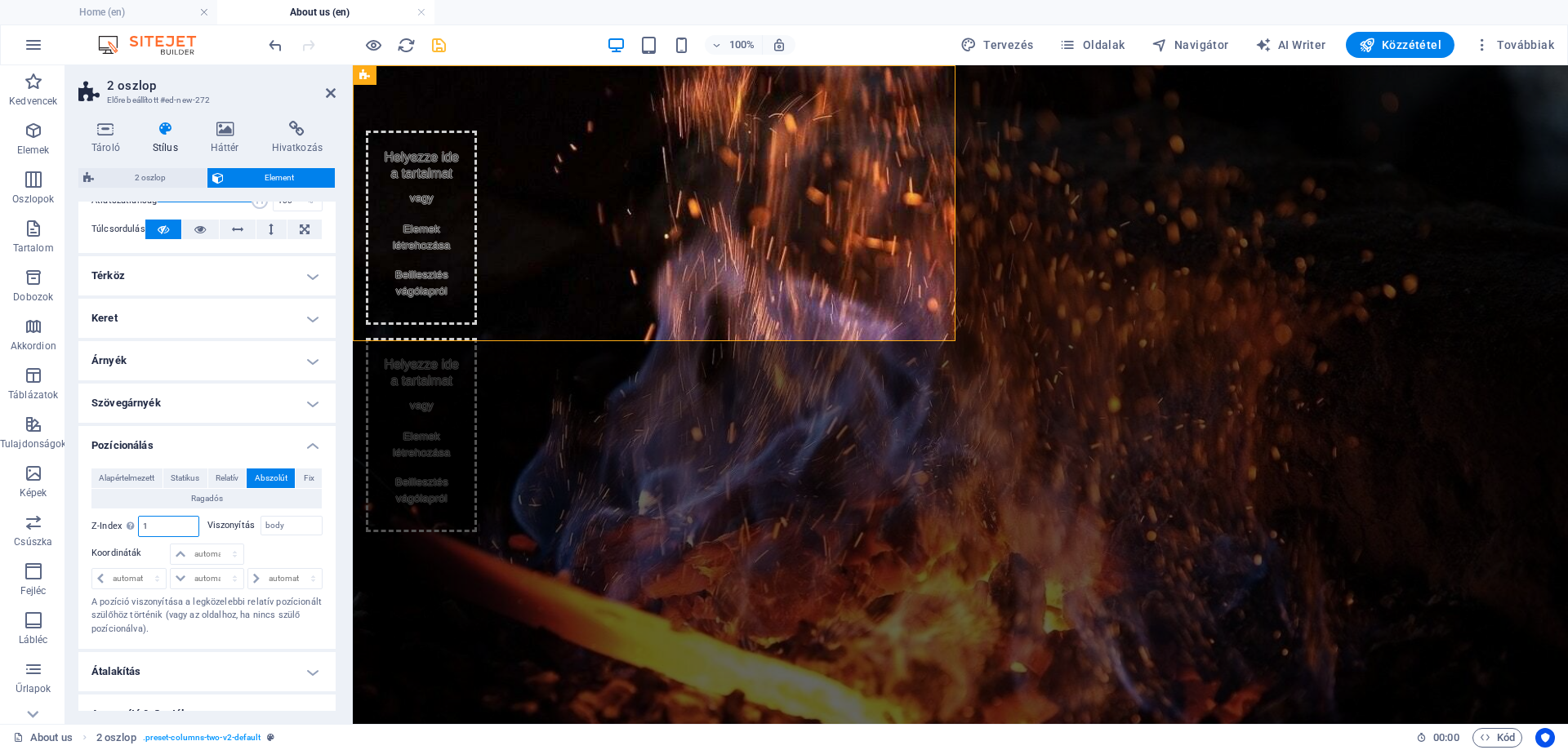
drag, startPoint x: 157, startPoint y: 525, endPoint x: 141, endPoint y: 530, distance: 16.8
click at [141, 530] on input "1" at bounding box center [168, 527] width 59 height 20
type input "99"
click at [193, 433] on h4 "Pozícionálás" at bounding box center [207, 441] width 257 height 30
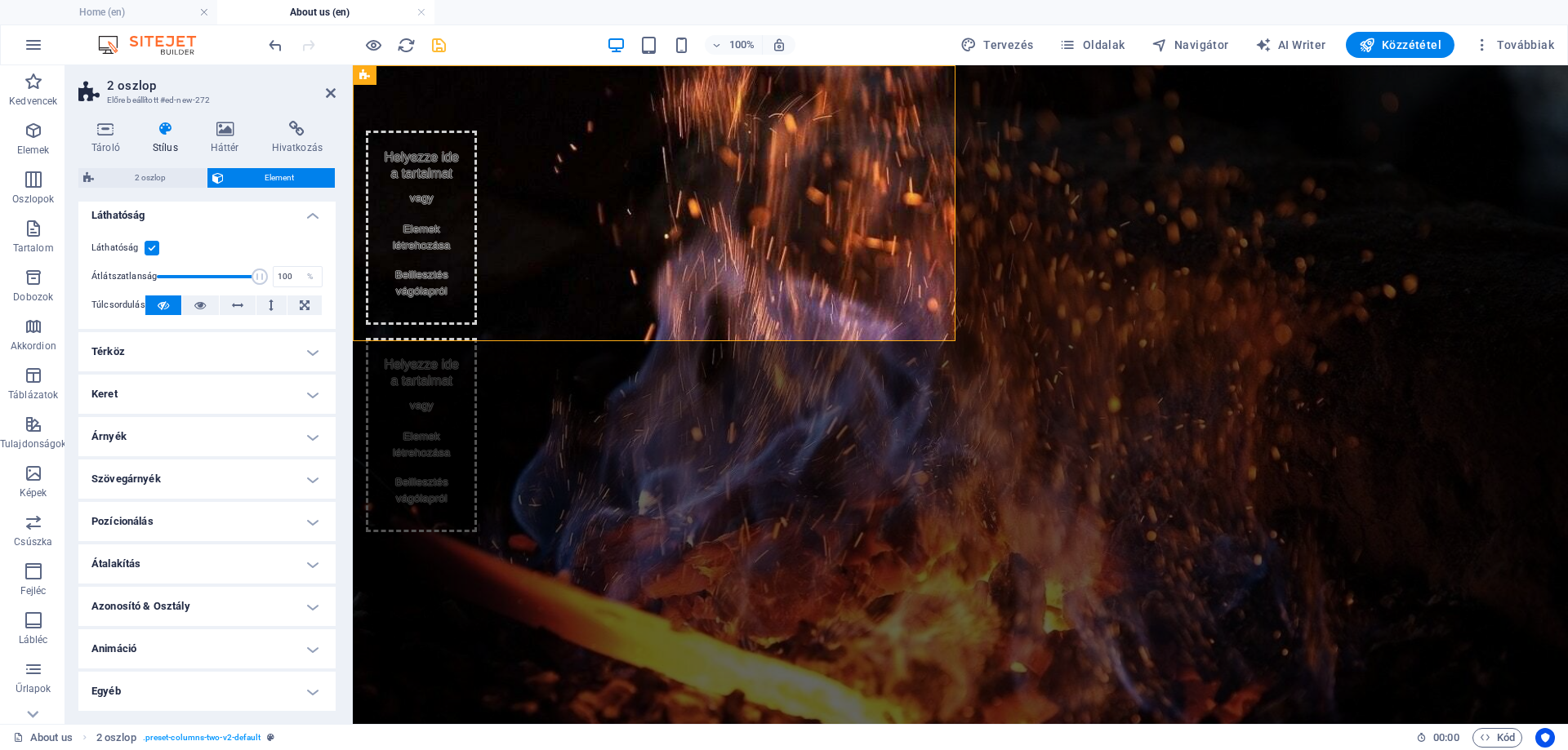
scroll to position [6, 0]
click at [166, 437] on h4 "Árnyék" at bounding box center [207, 437] width 257 height 39
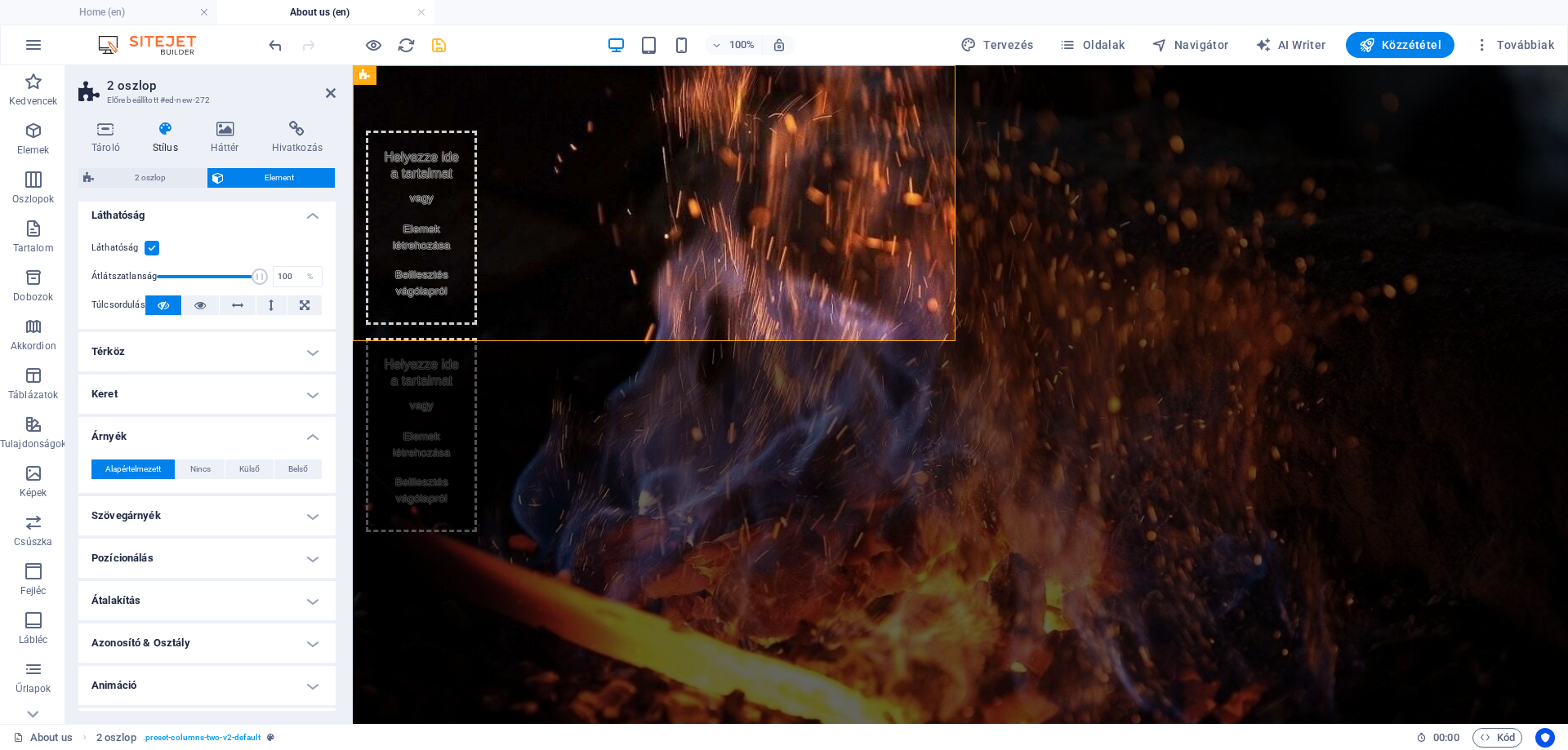
scroll to position [42, 0]
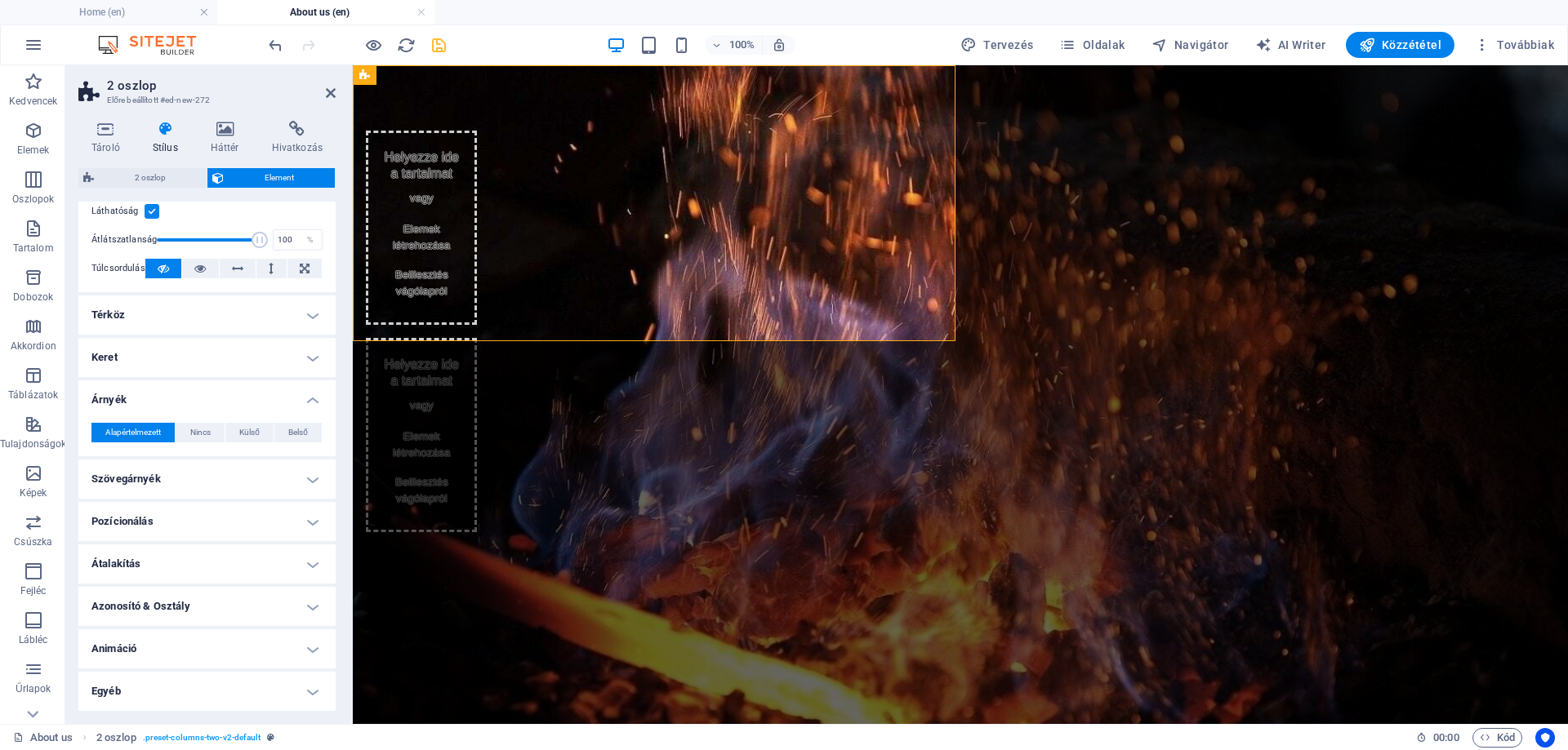
click at [171, 518] on h4 "Pozícionálás" at bounding box center [207, 522] width 257 height 39
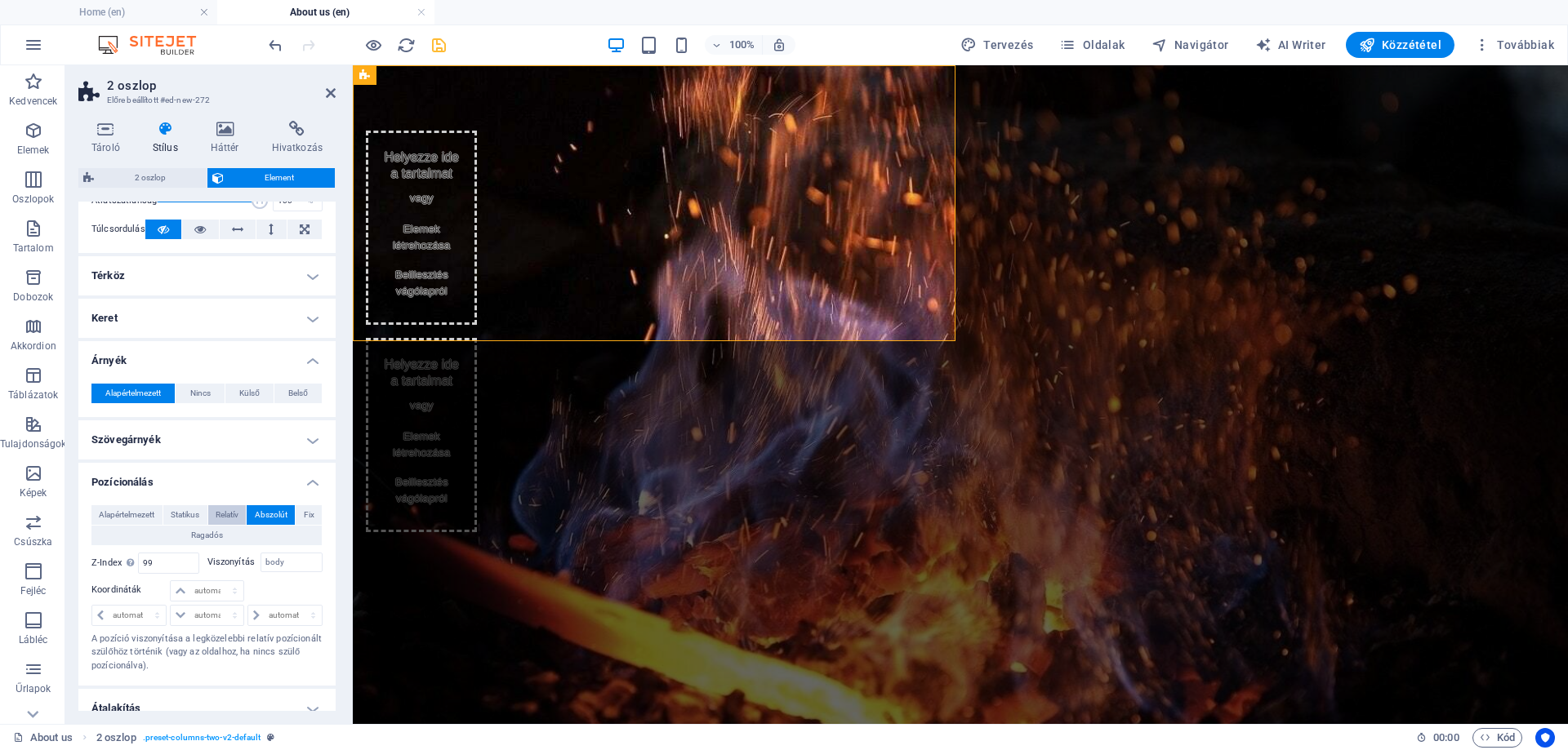
click at [227, 517] on span "Relatív" at bounding box center [226, 516] width 23 height 20
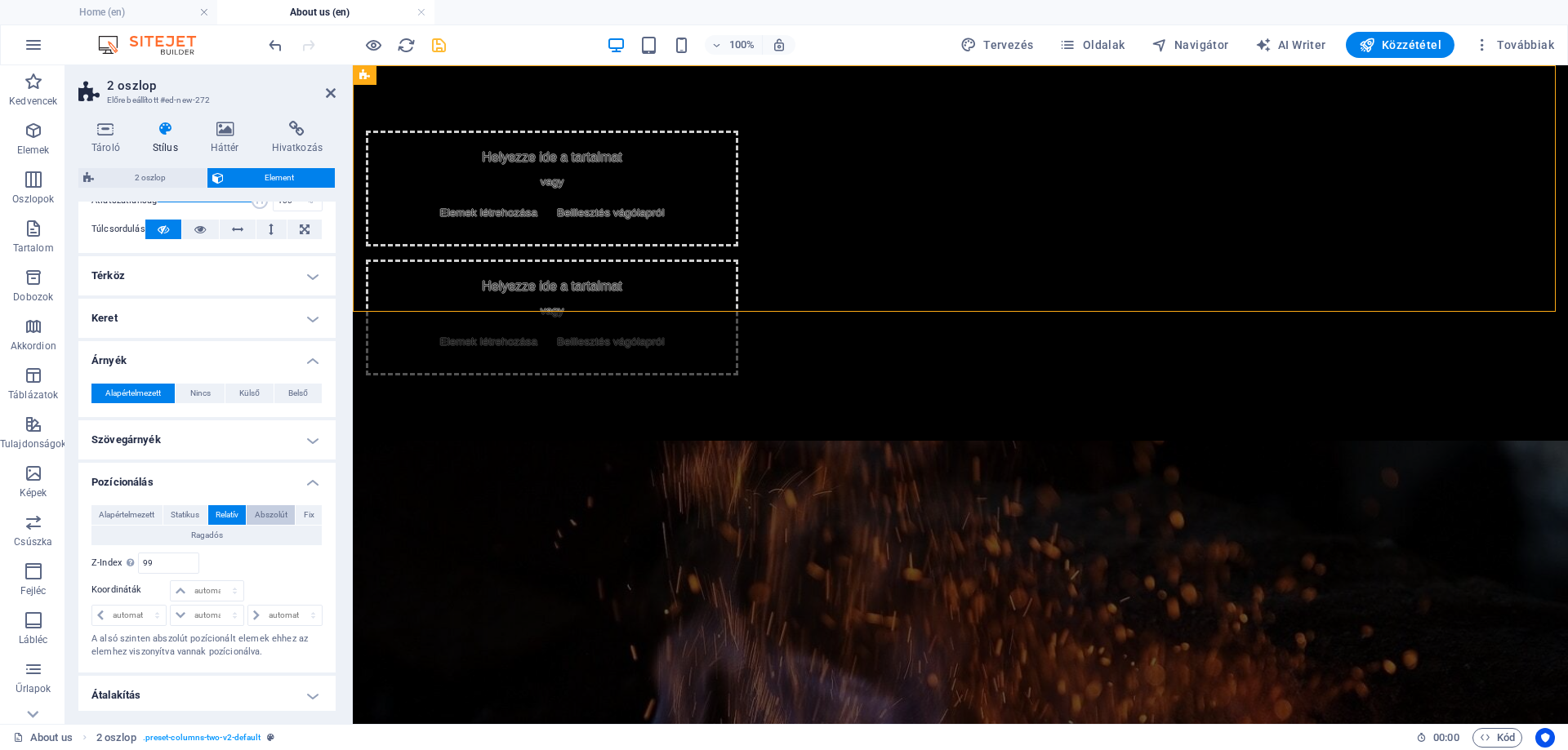
click at [275, 516] on span "Abszolút" at bounding box center [271, 516] width 32 height 20
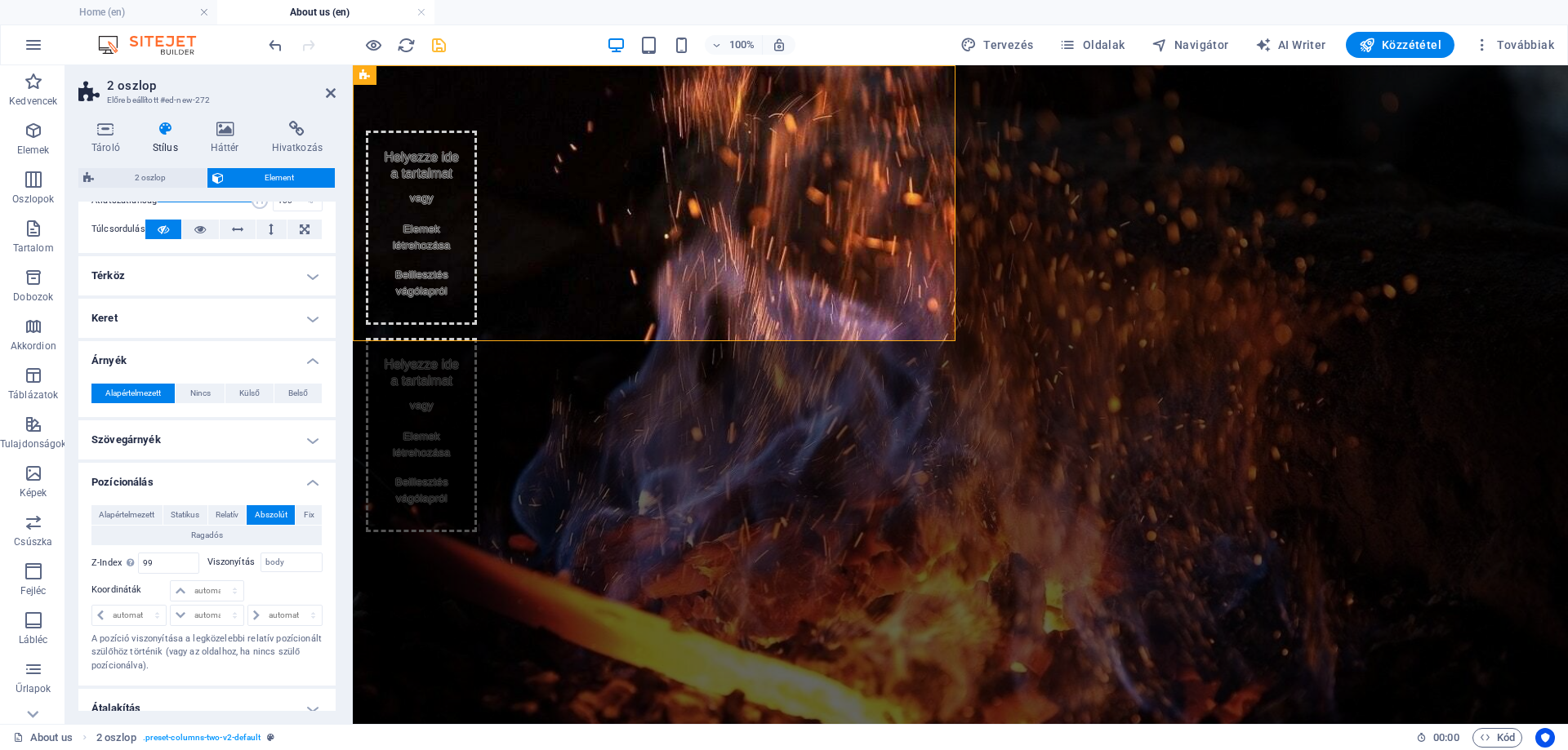
click at [1052, 378] on figure at bounding box center [960, 395] width 1216 height 659
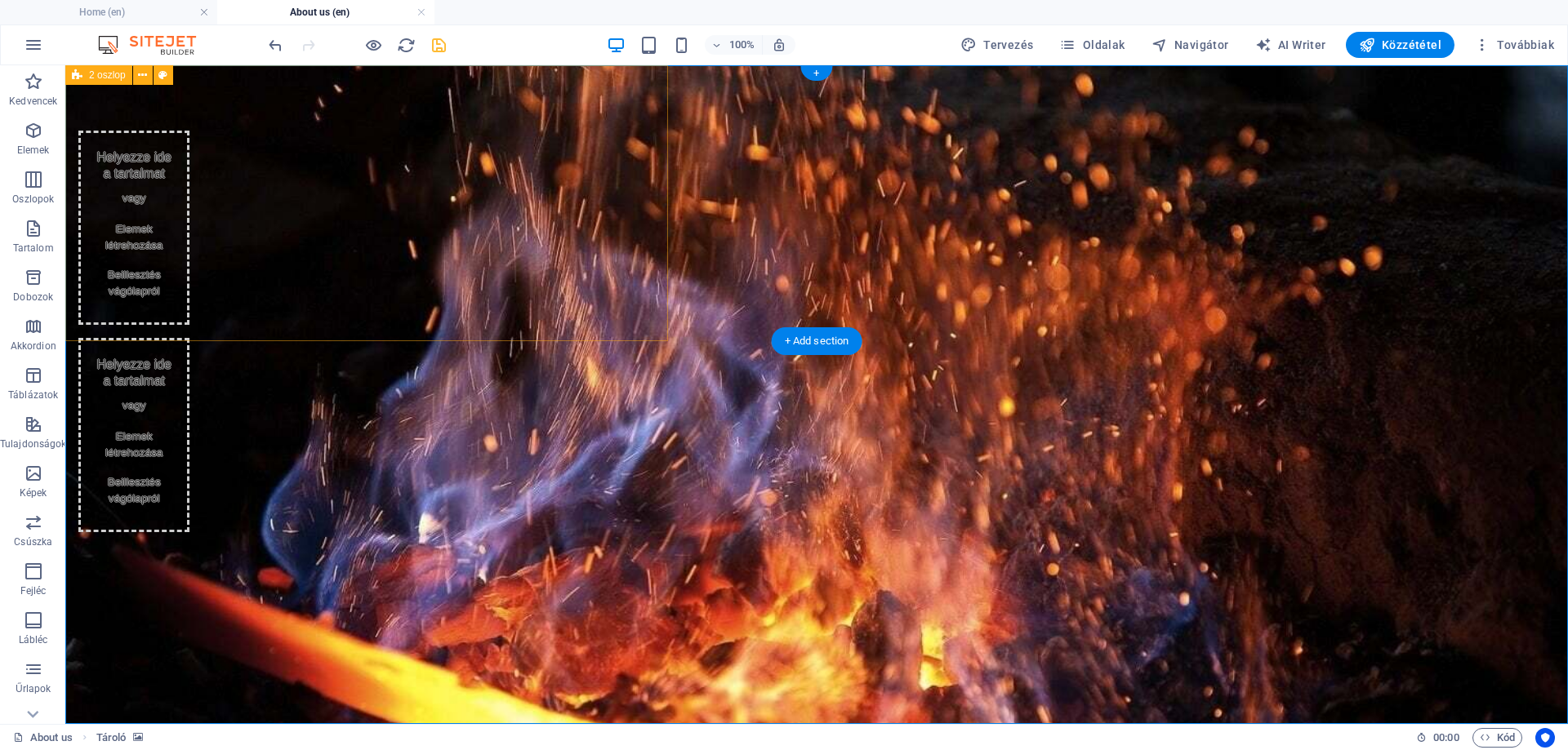
click at [341, 310] on div "Helyezze ide a tartalmat vagy Elemek létrehozása Beillesztés vágólapról Helyezz…" at bounding box center [203, 331] width 276 height 532
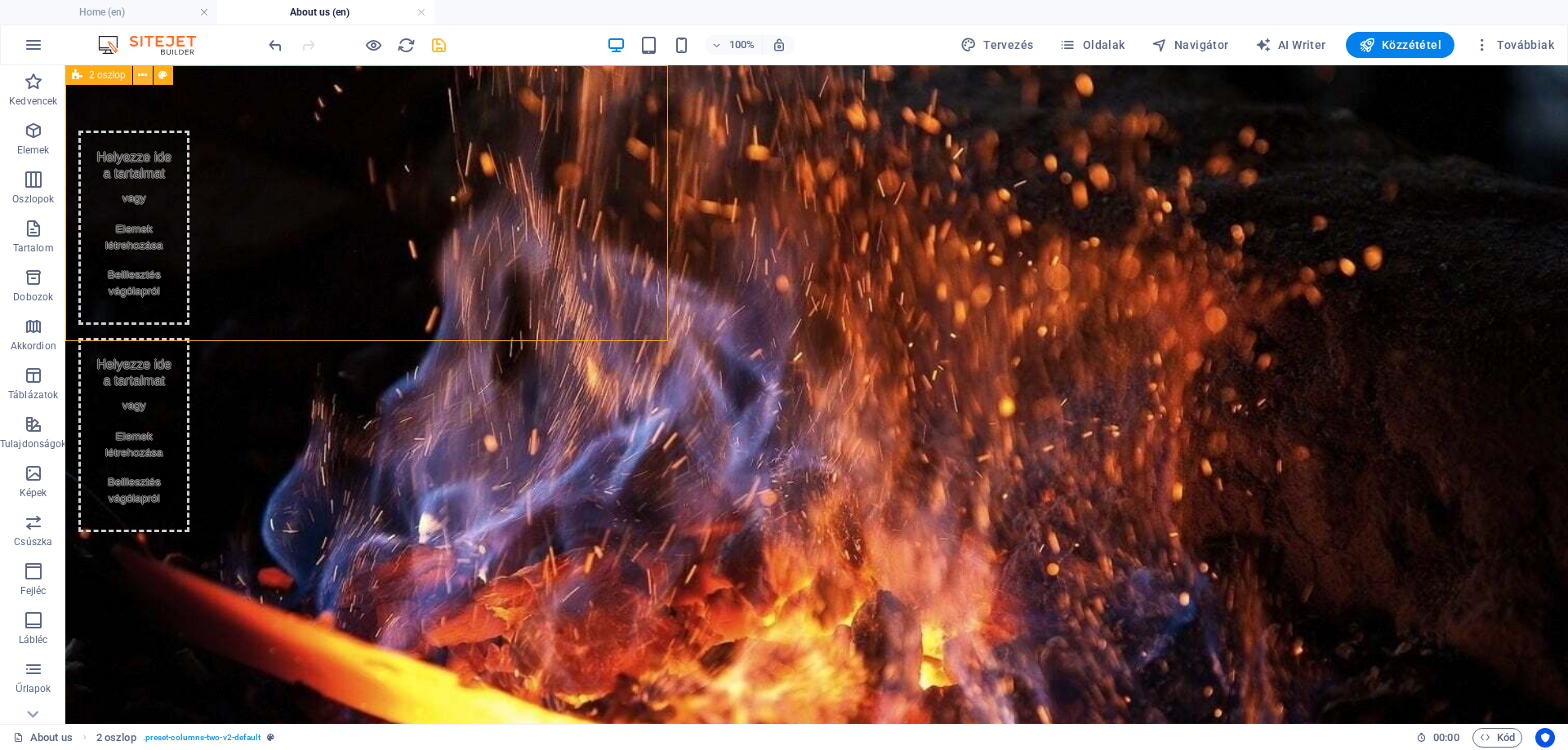
click at [139, 76] on icon at bounding box center [142, 75] width 9 height 17
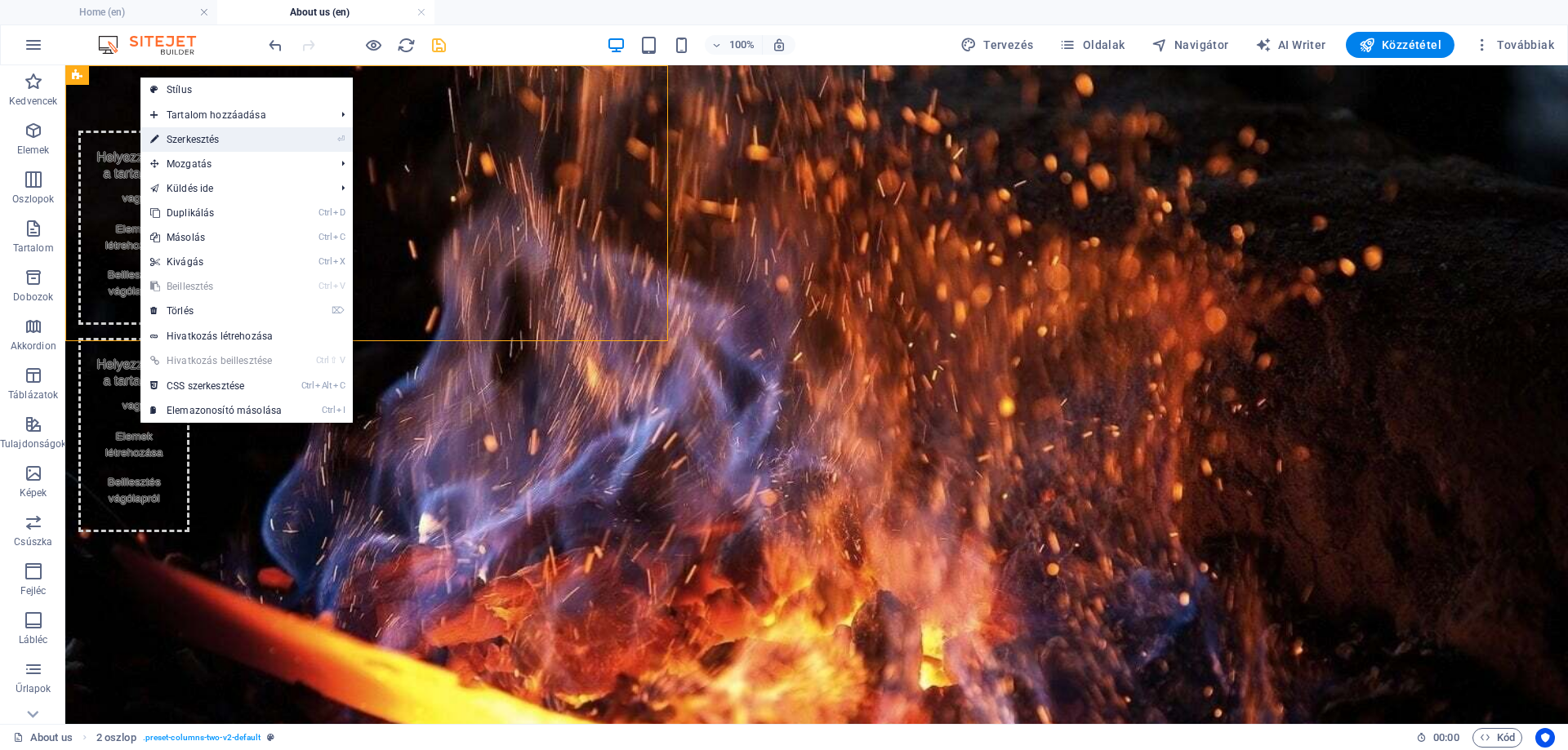
click at [204, 142] on link "⏎ Szerkesztés" at bounding box center [216, 139] width 151 height 25
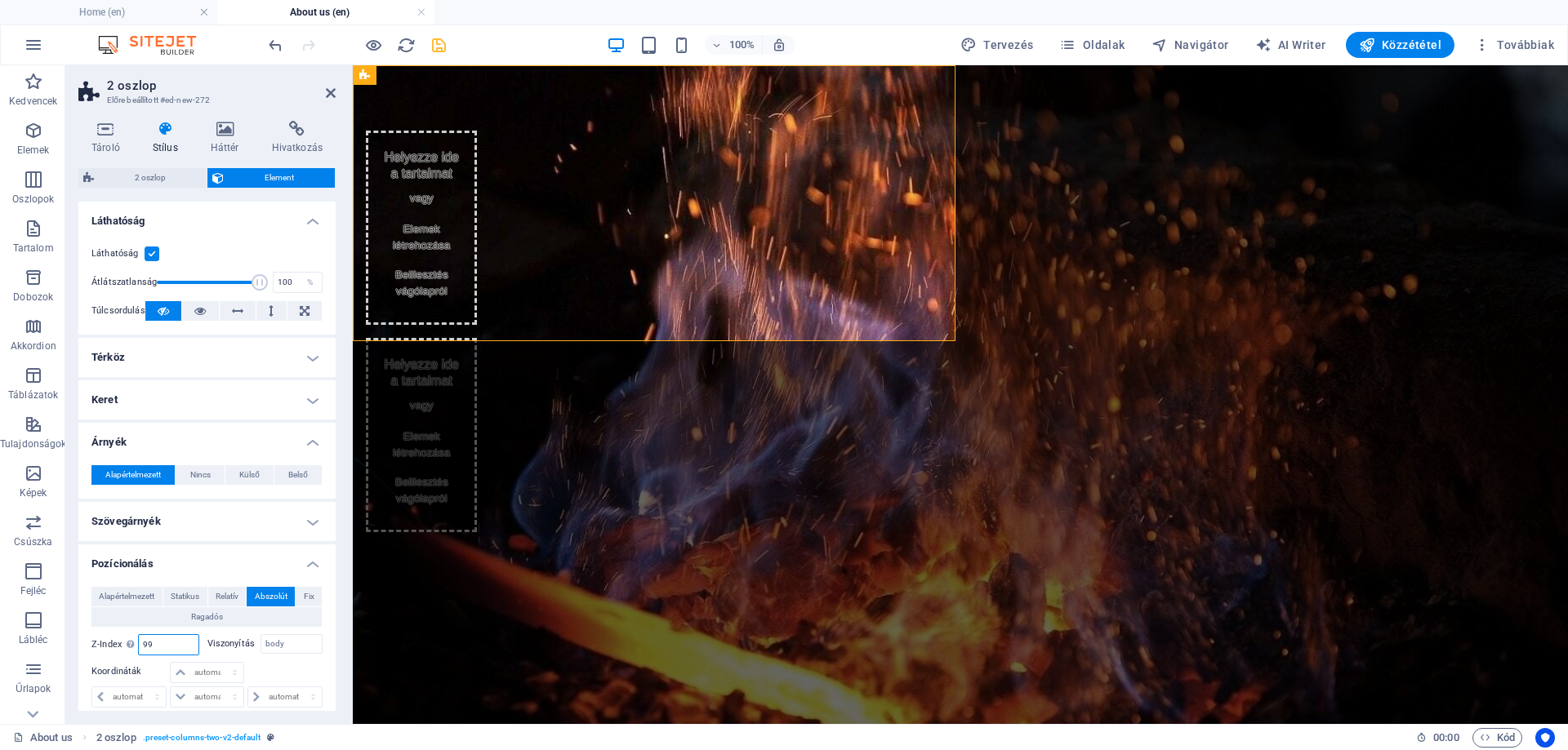
drag, startPoint x: 164, startPoint y: 639, endPoint x: 114, endPoint y: 632, distance: 50.5
click at [114, 632] on div "Alapértelmezett Statikus Relatív Abszolút Fix Ragadós Z-Index Beállítja az elem…" at bounding box center [207, 671] width 231 height 168
type input "1"
click at [168, 568] on h4 "Pozícionálás" at bounding box center [207, 559] width 257 height 30
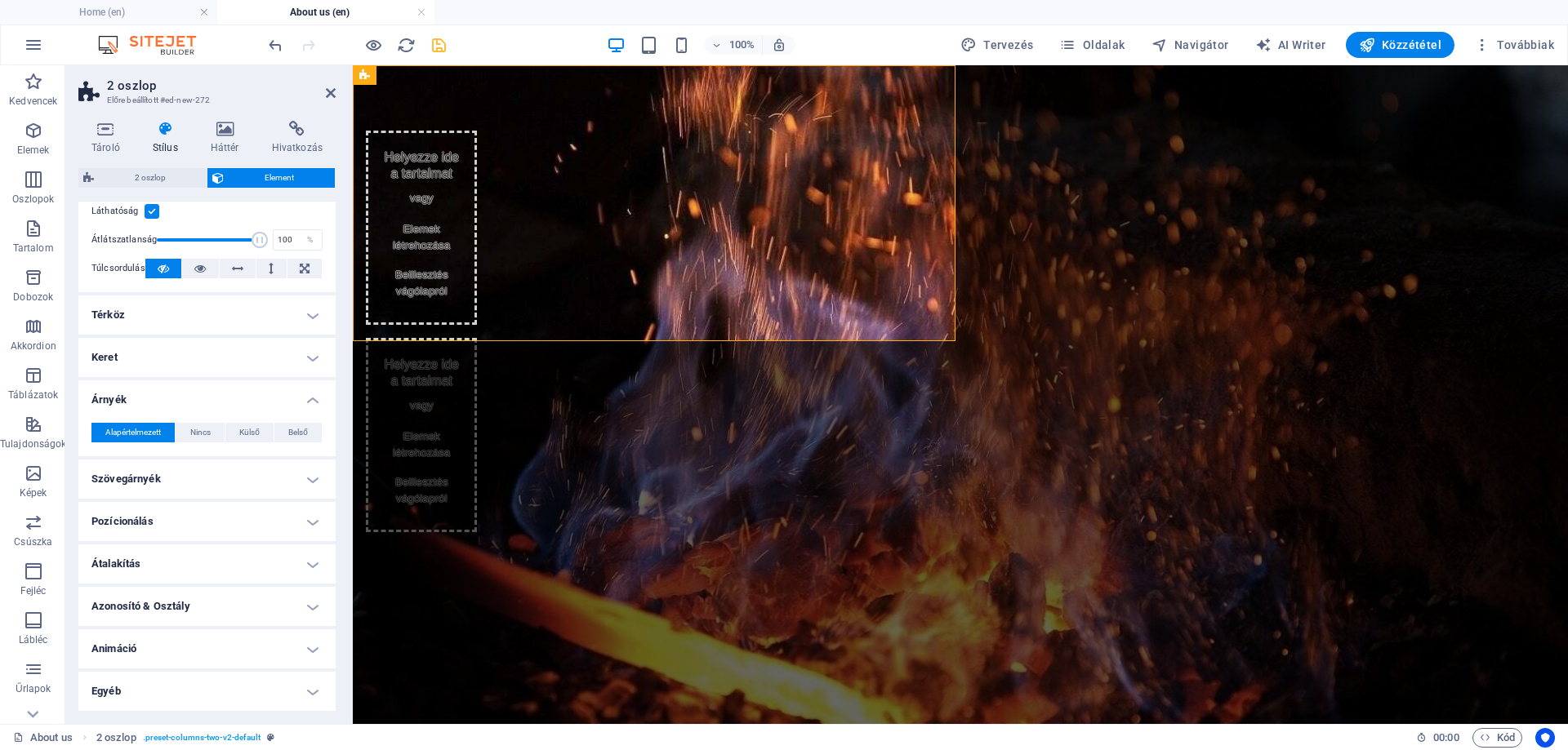
scroll to position [0, 0]
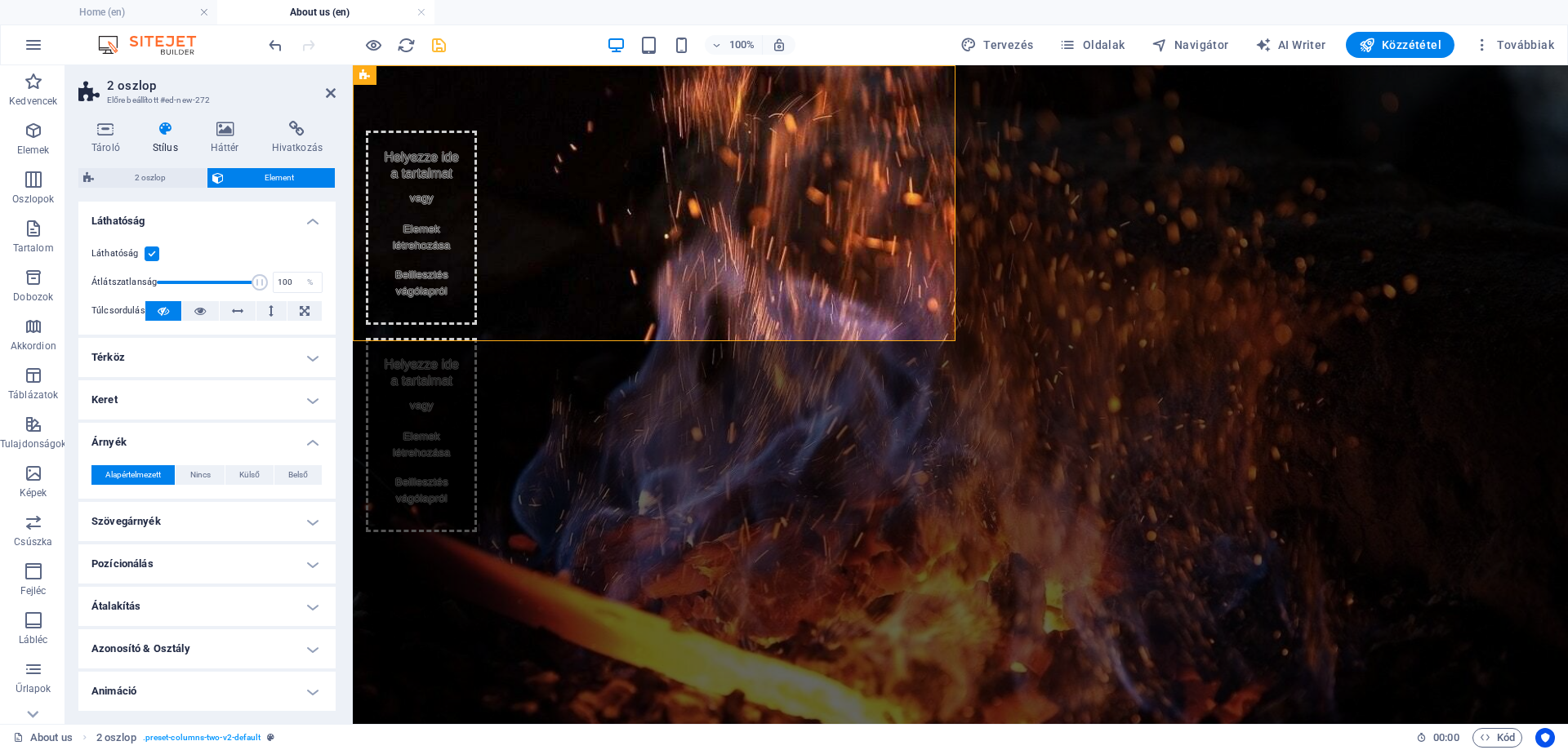
click at [170, 367] on h4 "Térköz" at bounding box center [207, 357] width 257 height 39
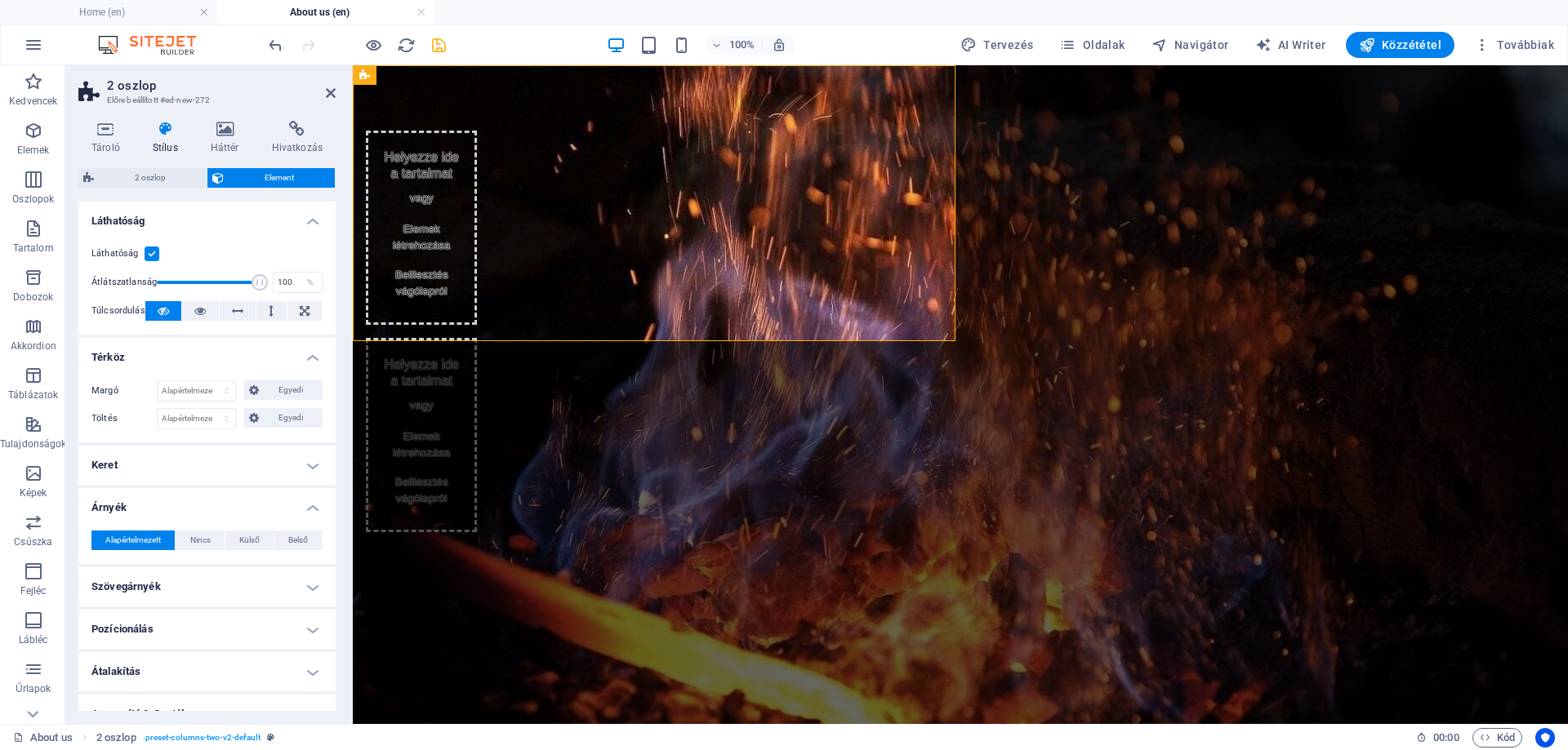
click at [170, 363] on h4 "Térköz" at bounding box center [207, 352] width 257 height 30
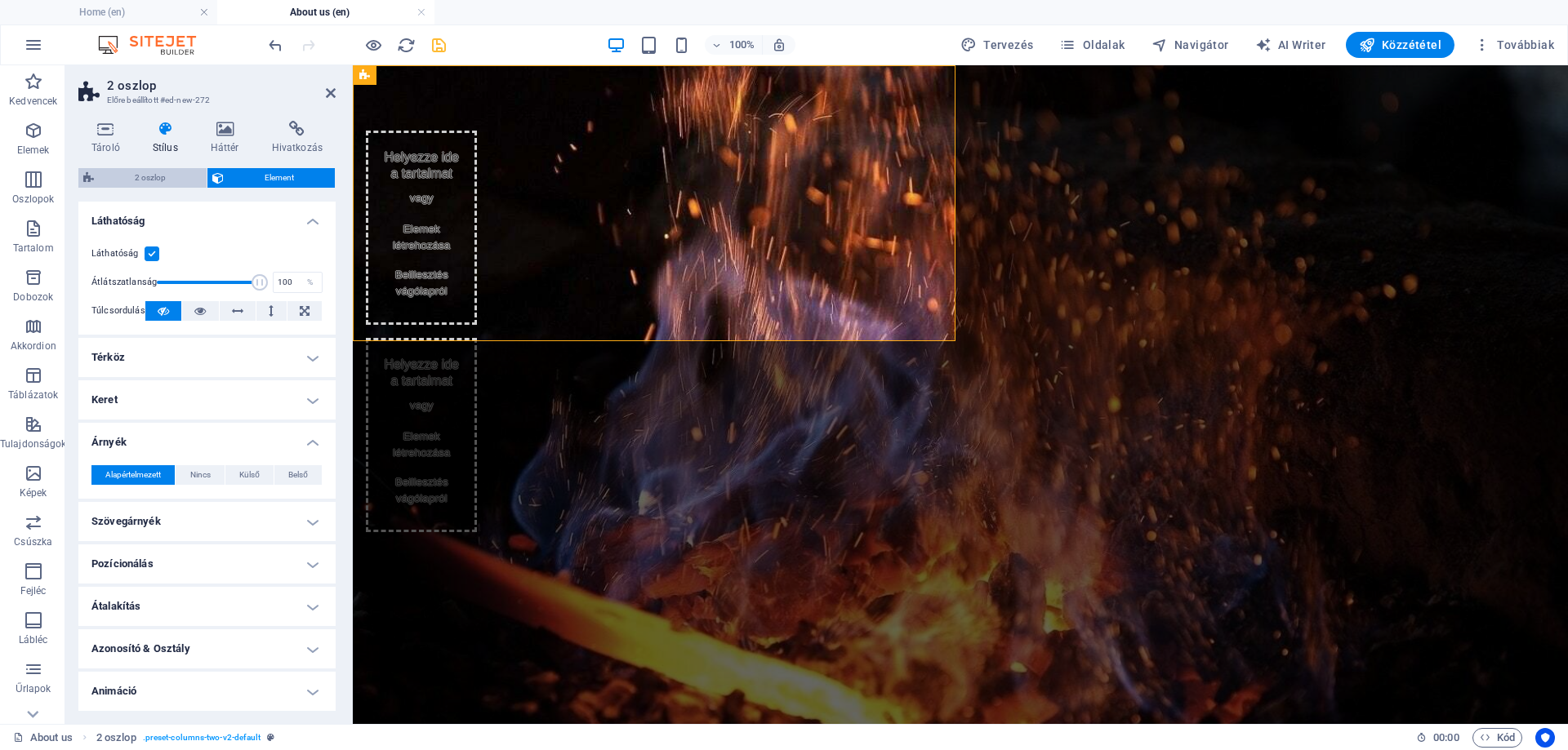
click at [170, 176] on span "2 oszlop" at bounding box center [150, 178] width 103 height 20
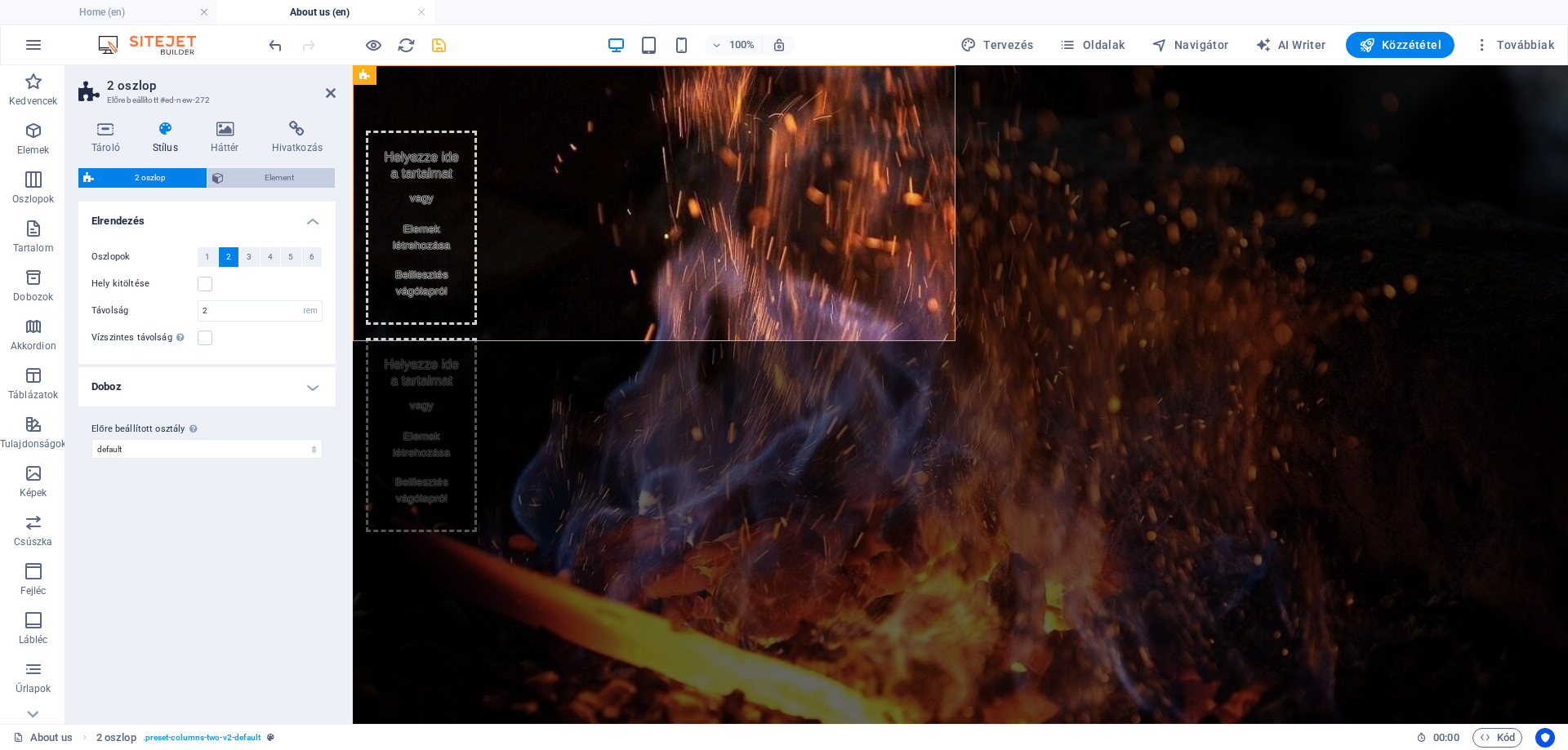
click at [221, 170] on icon at bounding box center [219, 178] width 12 height 20
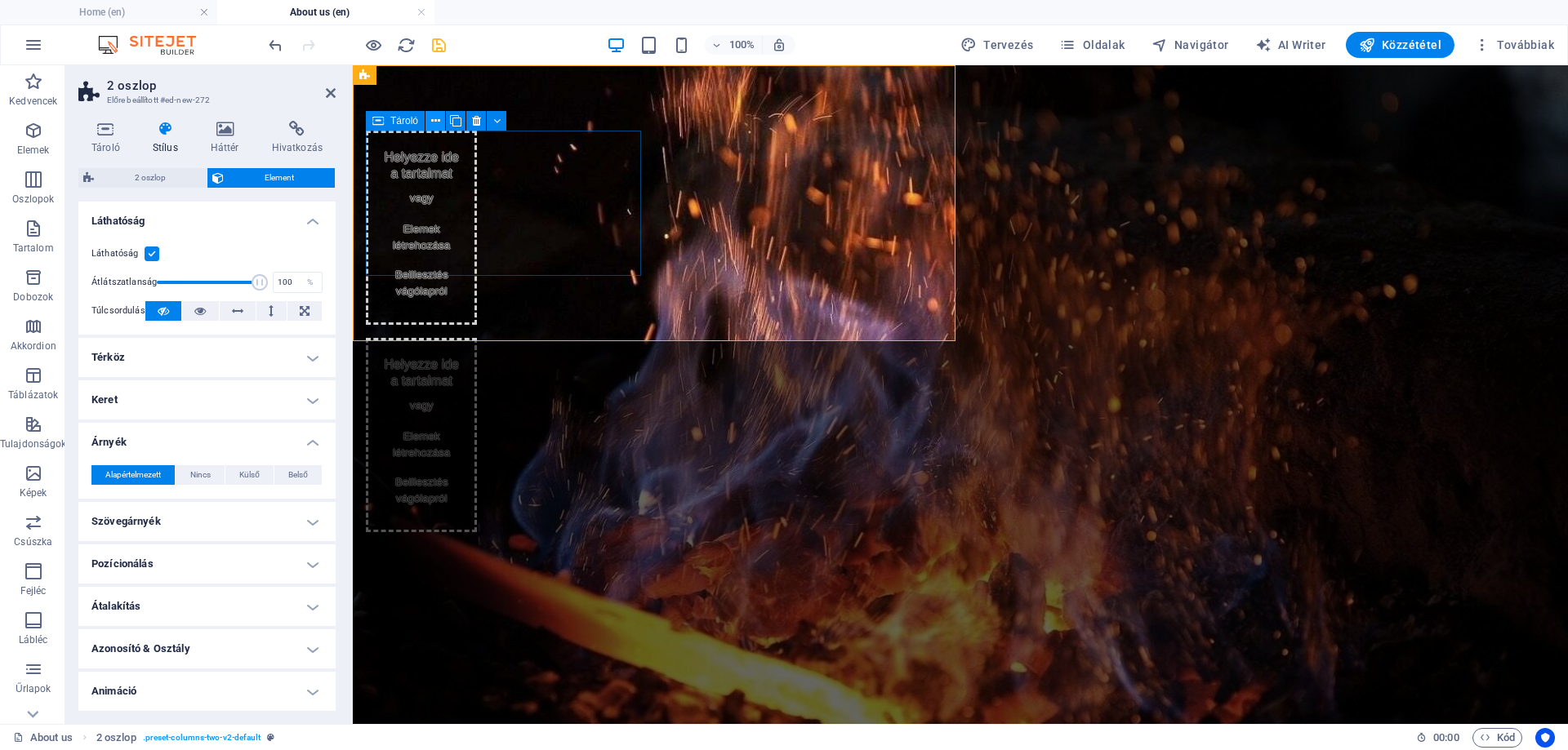
click at [439, 121] on icon at bounding box center [435, 120] width 9 height 17
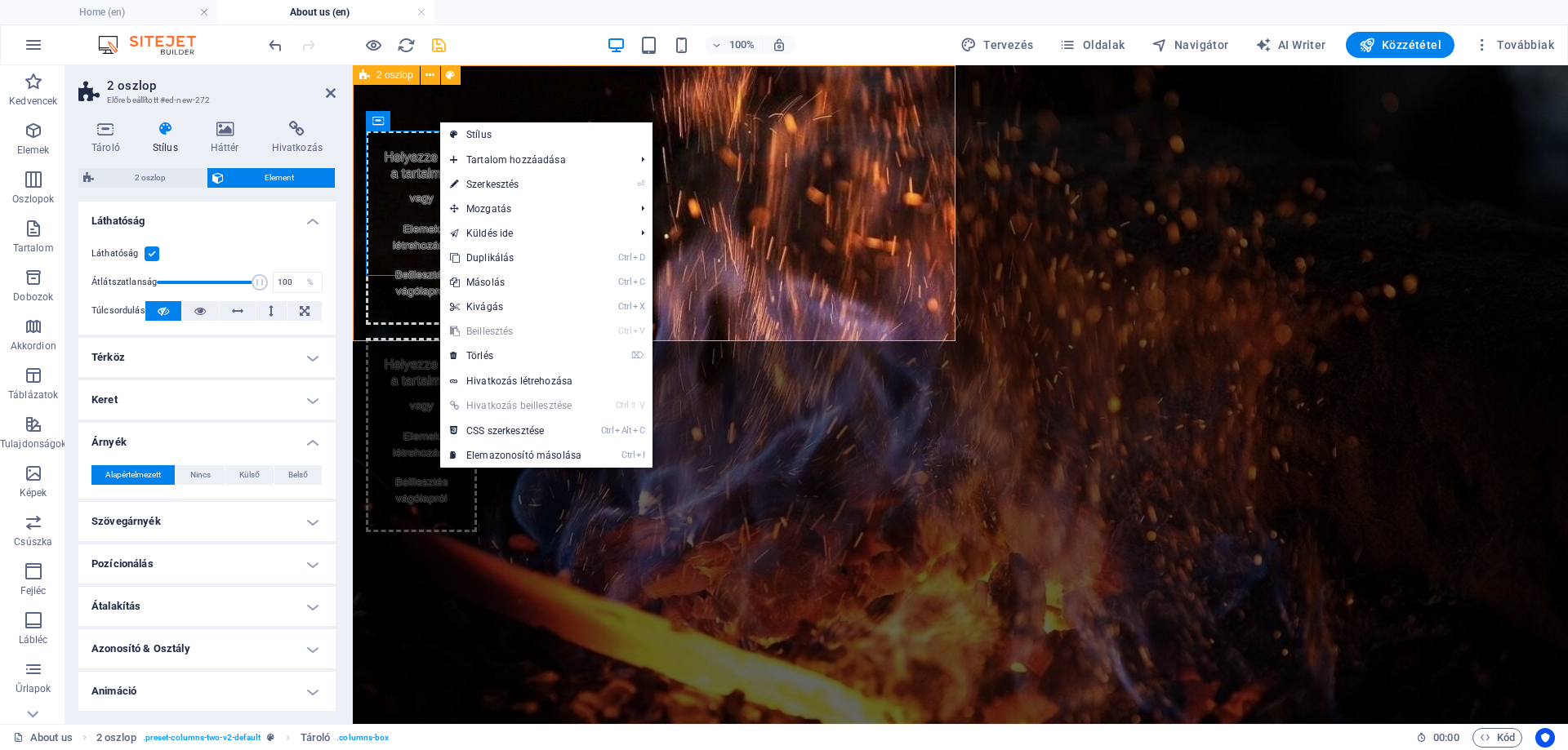
click at [422, 293] on div "Helyezze ide a tartalmat vagy Elemek létrehozása Beillesztés vágólapról Helyezz…" at bounding box center [490, 331] width 276 height 532
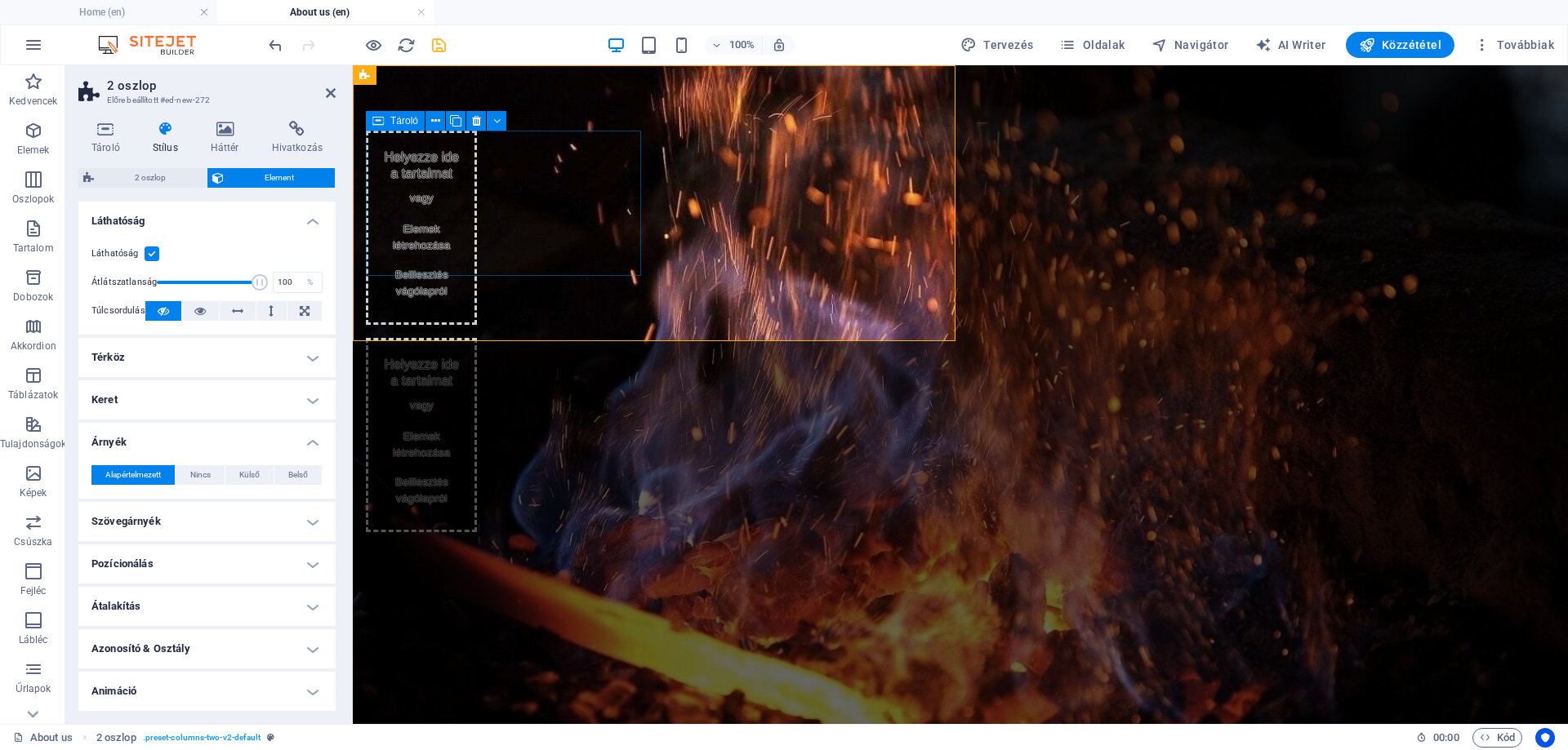
click at [428, 199] on div "Helyezze ide a tartalmat vagy Elemek létrehozása Beillesztés vágólapról" at bounding box center [421, 227] width 111 height 194
click at [501, 115] on button at bounding box center [496, 121] width 20 height 20
click at [494, 125] on icon at bounding box center [496, 120] width 7 height 17
click at [496, 121] on icon at bounding box center [496, 120] width 7 height 17
click at [435, 121] on icon at bounding box center [435, 120] width 9 height 17
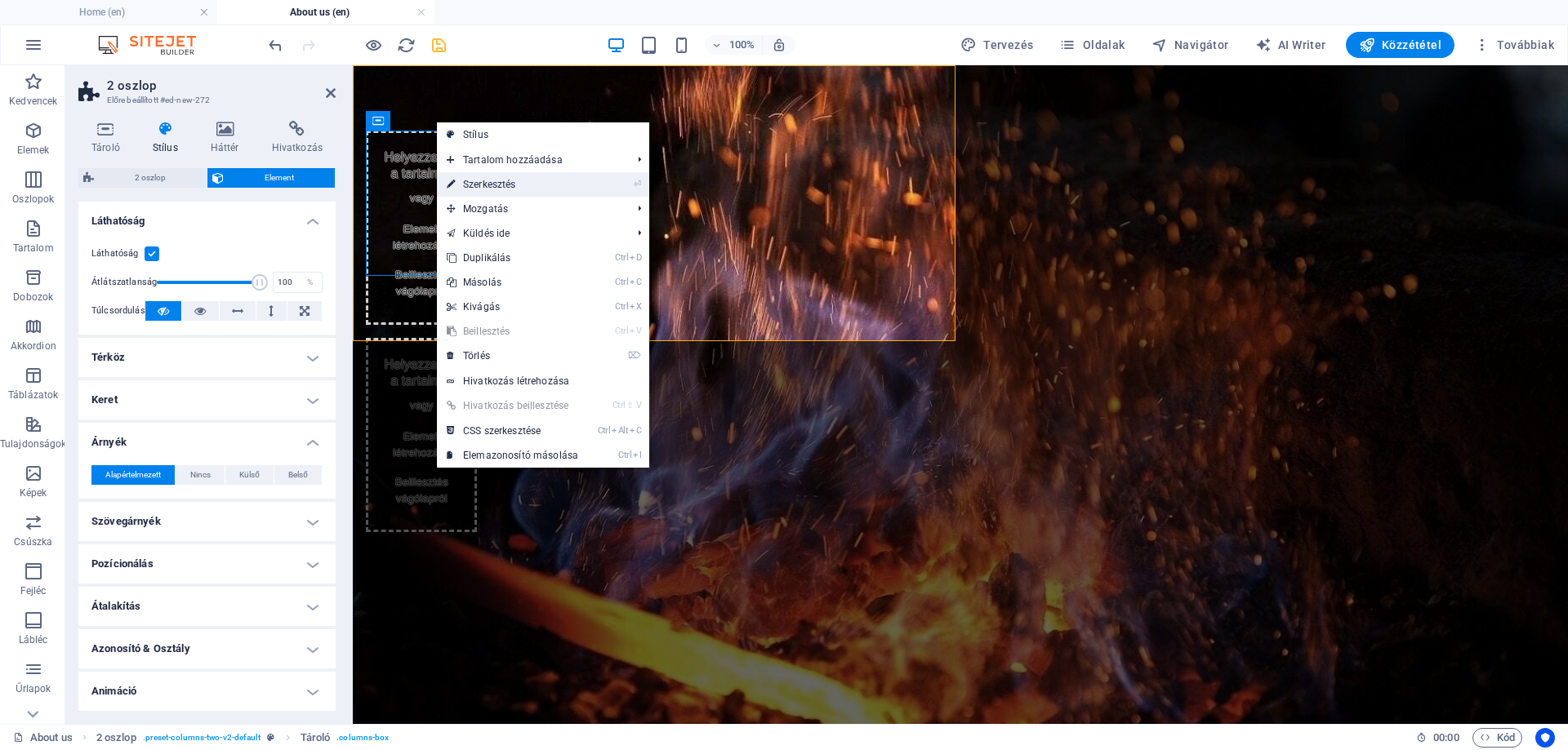
click at [488, 180] on link "⏎ Szerkesztés" at bounding box center [512, 184] width 151 height 25
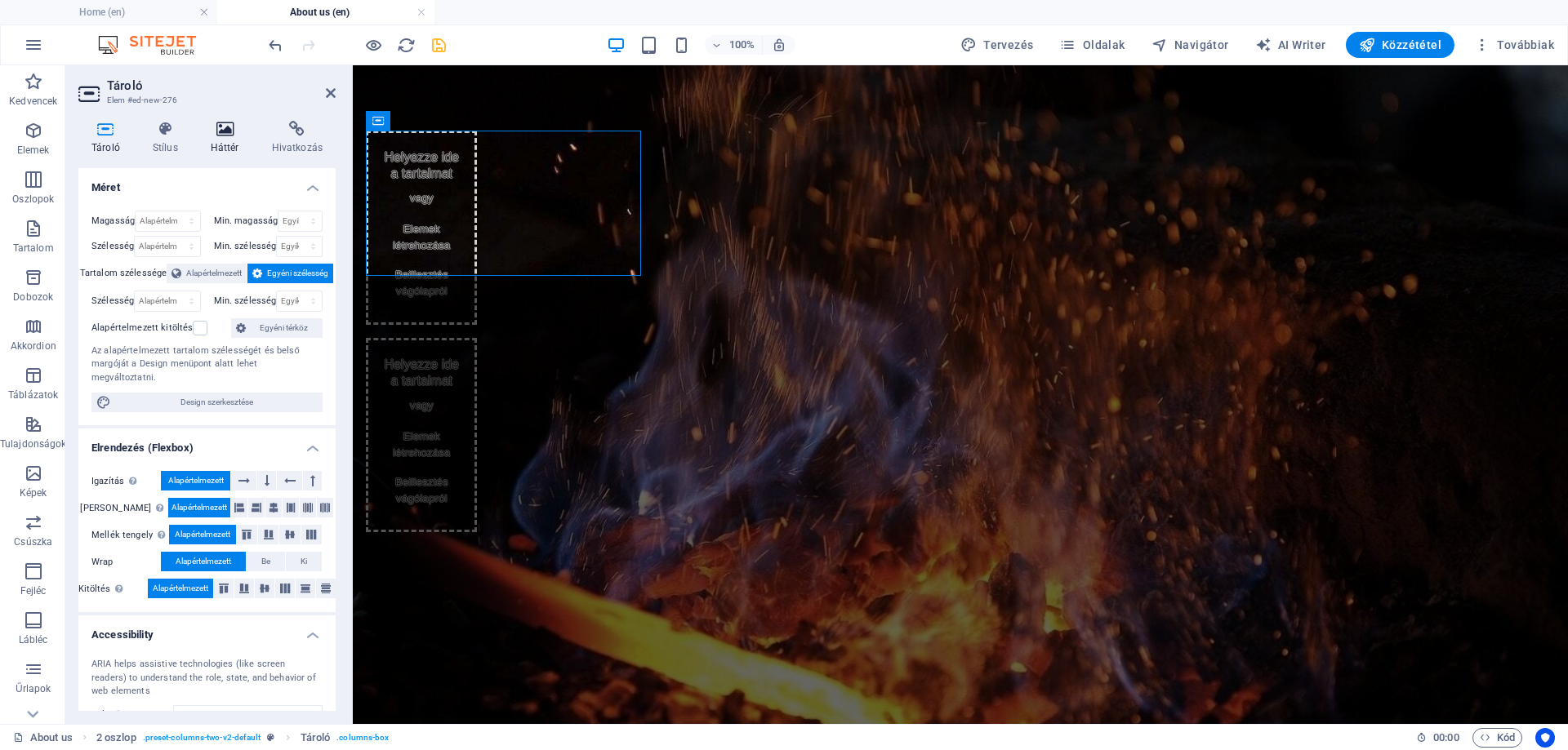
click at [214, 142] on h4 "Háttér" at bounding box center [228, 138] width 61 height 34
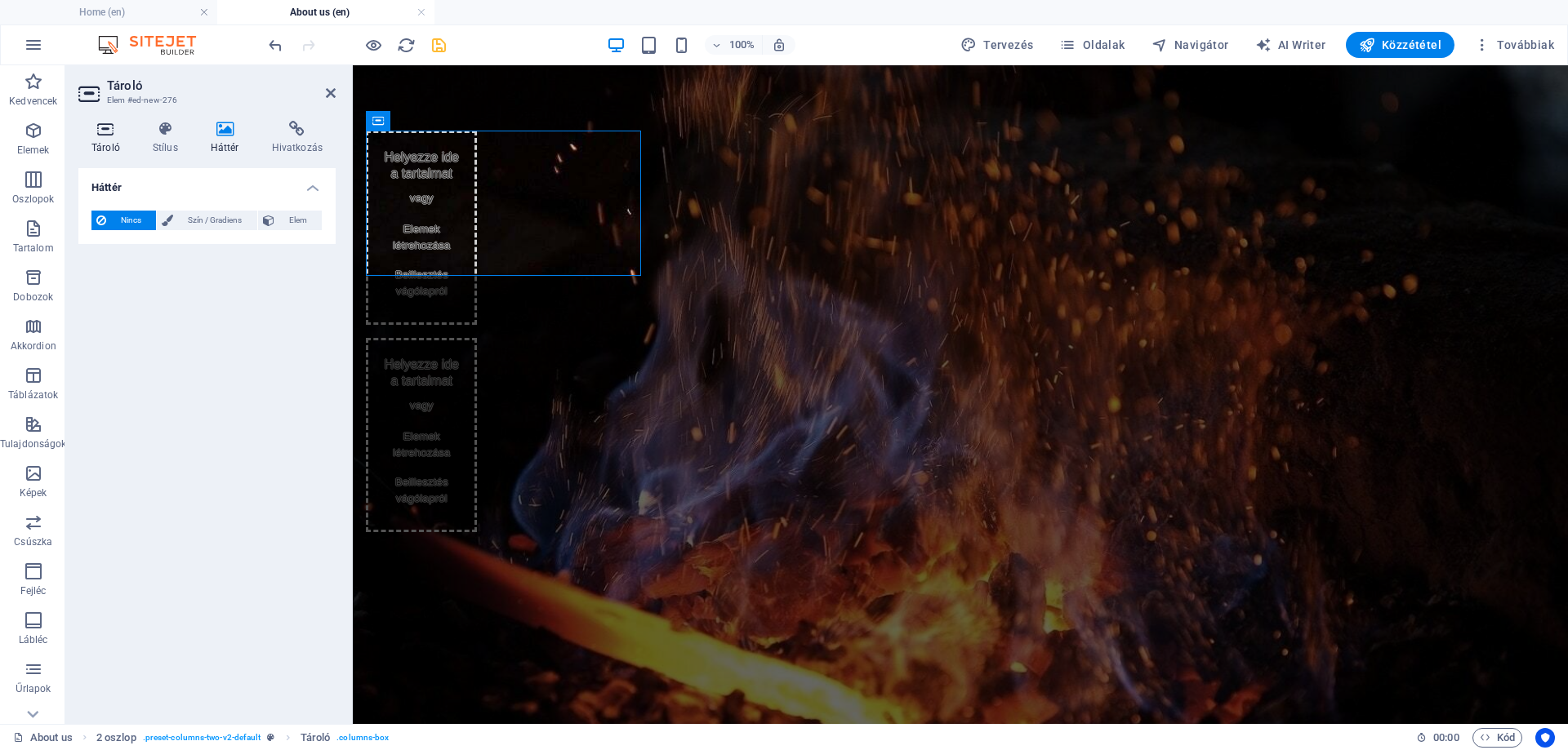
click at [94, 132] on icon at bounding box center [106, 129] width 55 height 17
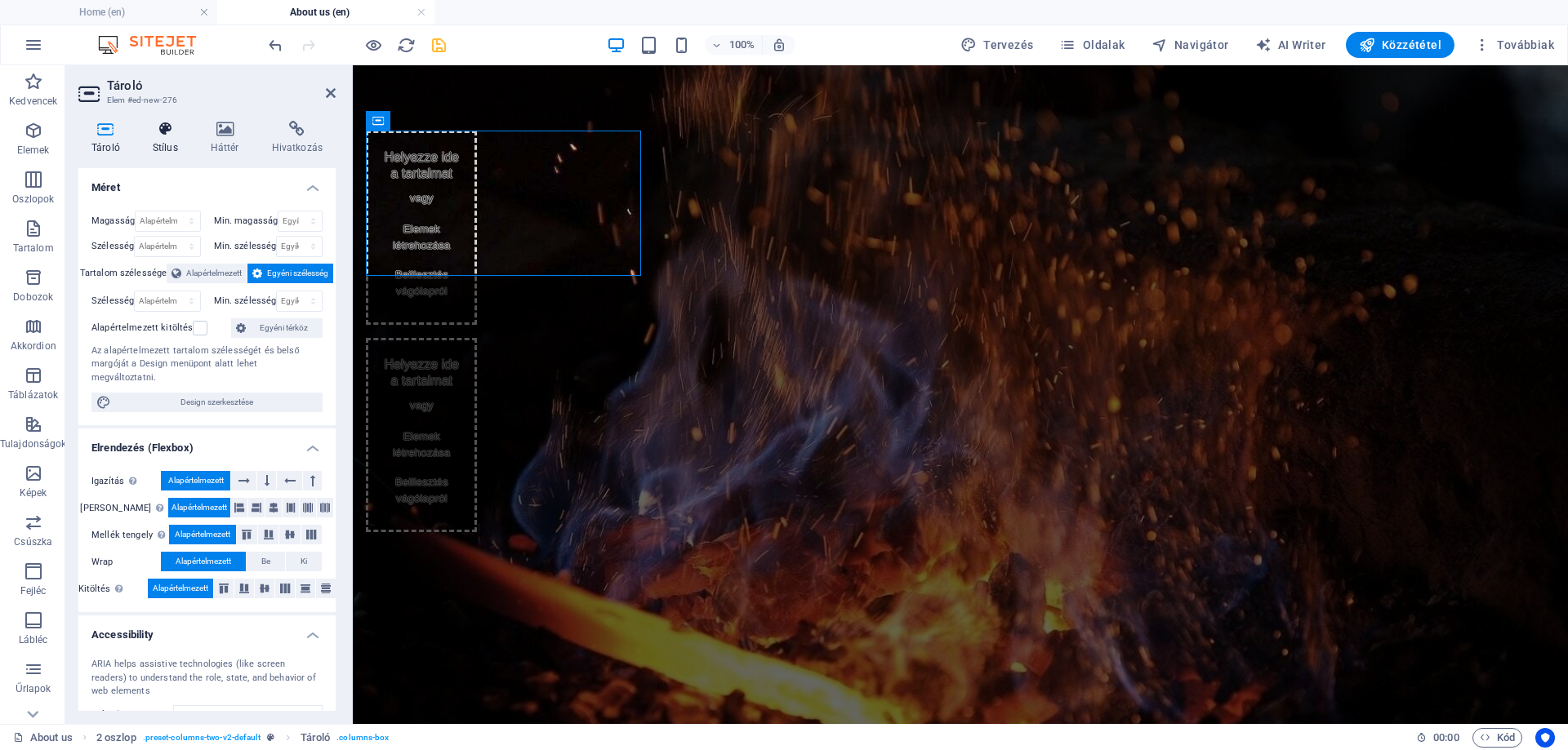
click at [176, 144] on h4 "Stílus" at bounding box center [168, 138] width 58 height 34
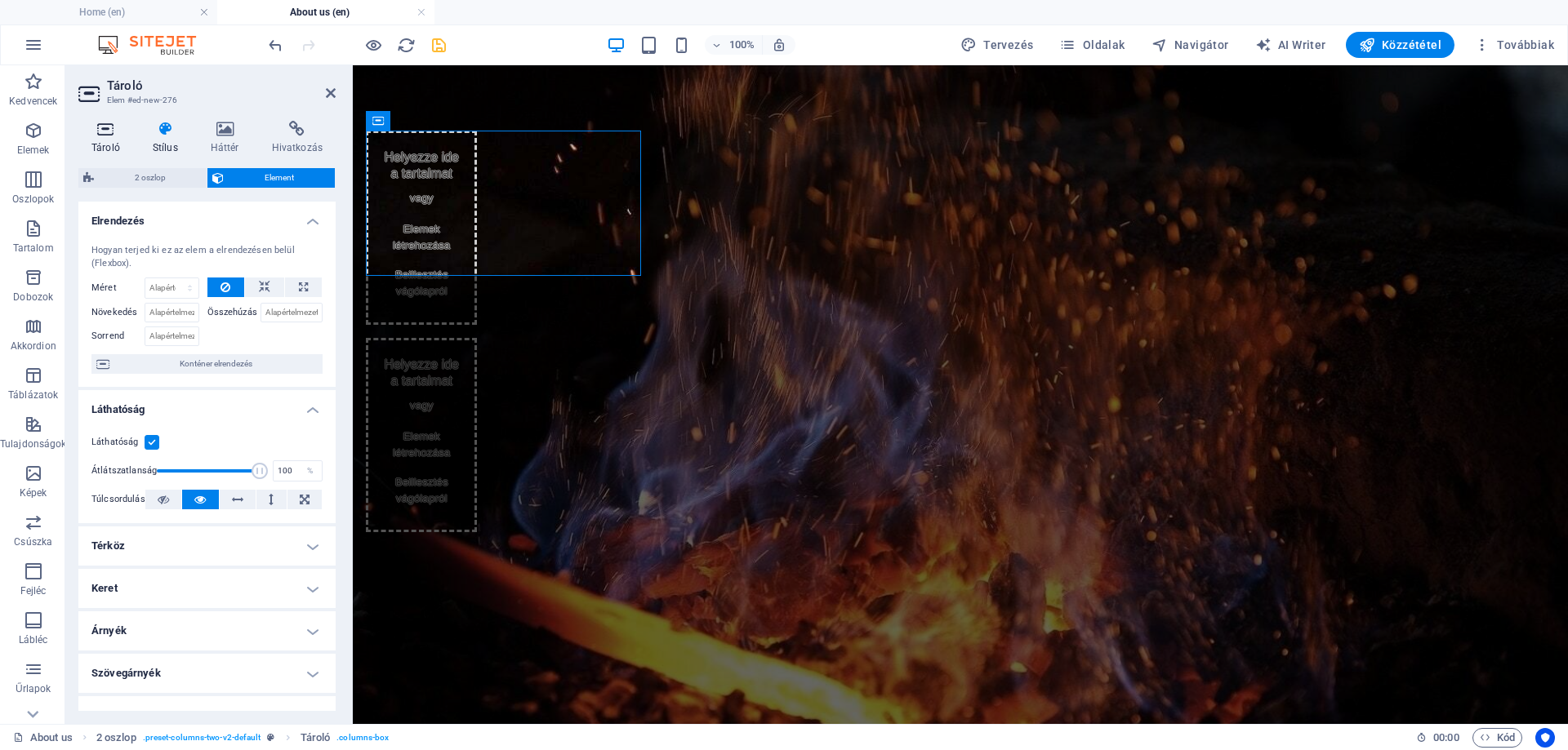
click at [102, 143] on h4 "Tároló" at bounding box center [109, 138] width 61 height 34
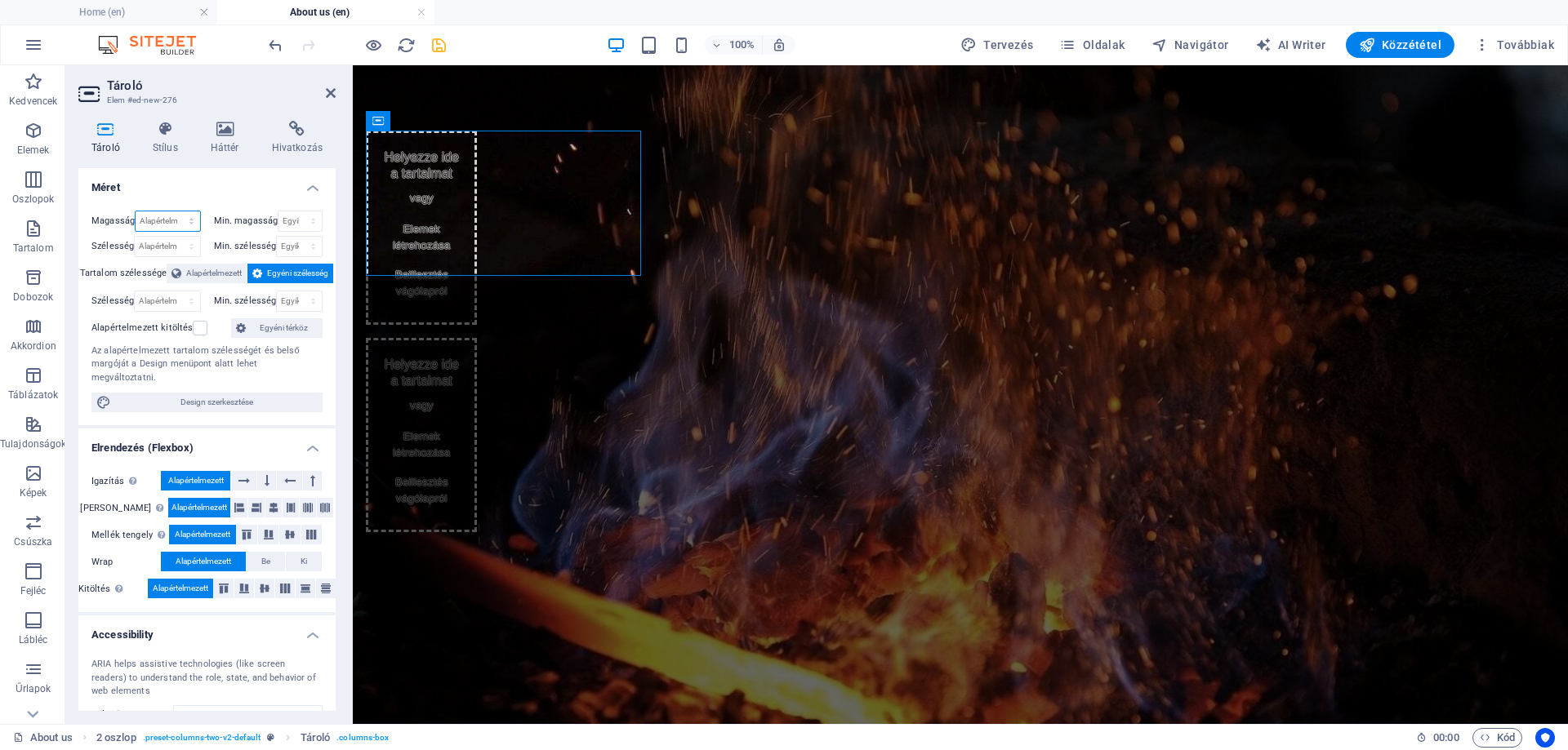
click at [157, 217] on select "Alapértelmezett px rem % vh vw" at bounding box center [167, 221] width 64 height 20
select select "vw"
click at [175, 212] on select "Alapértelmezett px rem % vh vw" at bounding box center [167, 221] width 64 height 20
type input "100"
click at [165, 186] on h4 "Méret" at bounding box center [207, 183] width 257 height 30
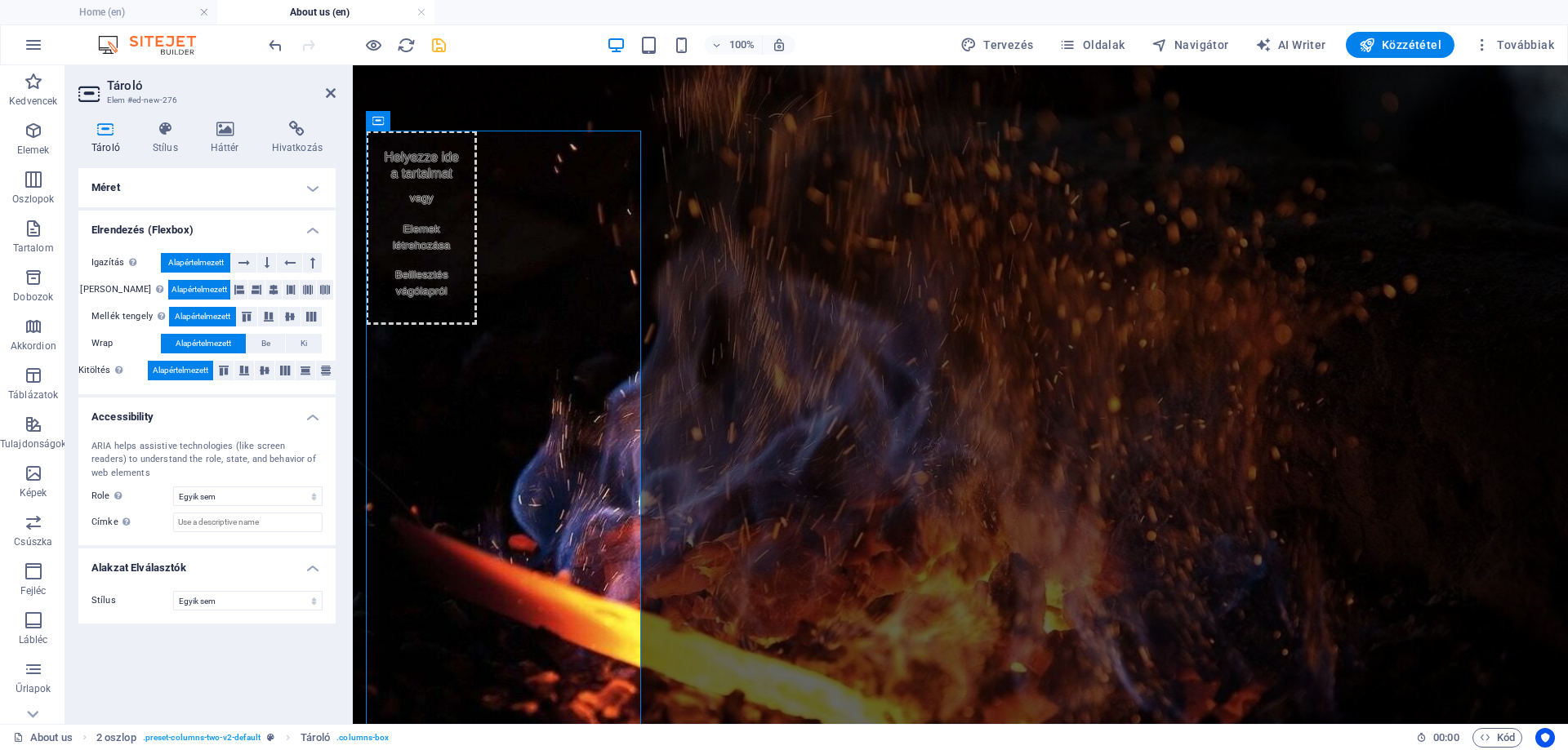
click at [168, 185] on h4 "Méret" at bounding box center [207, 188] width 257 height 39
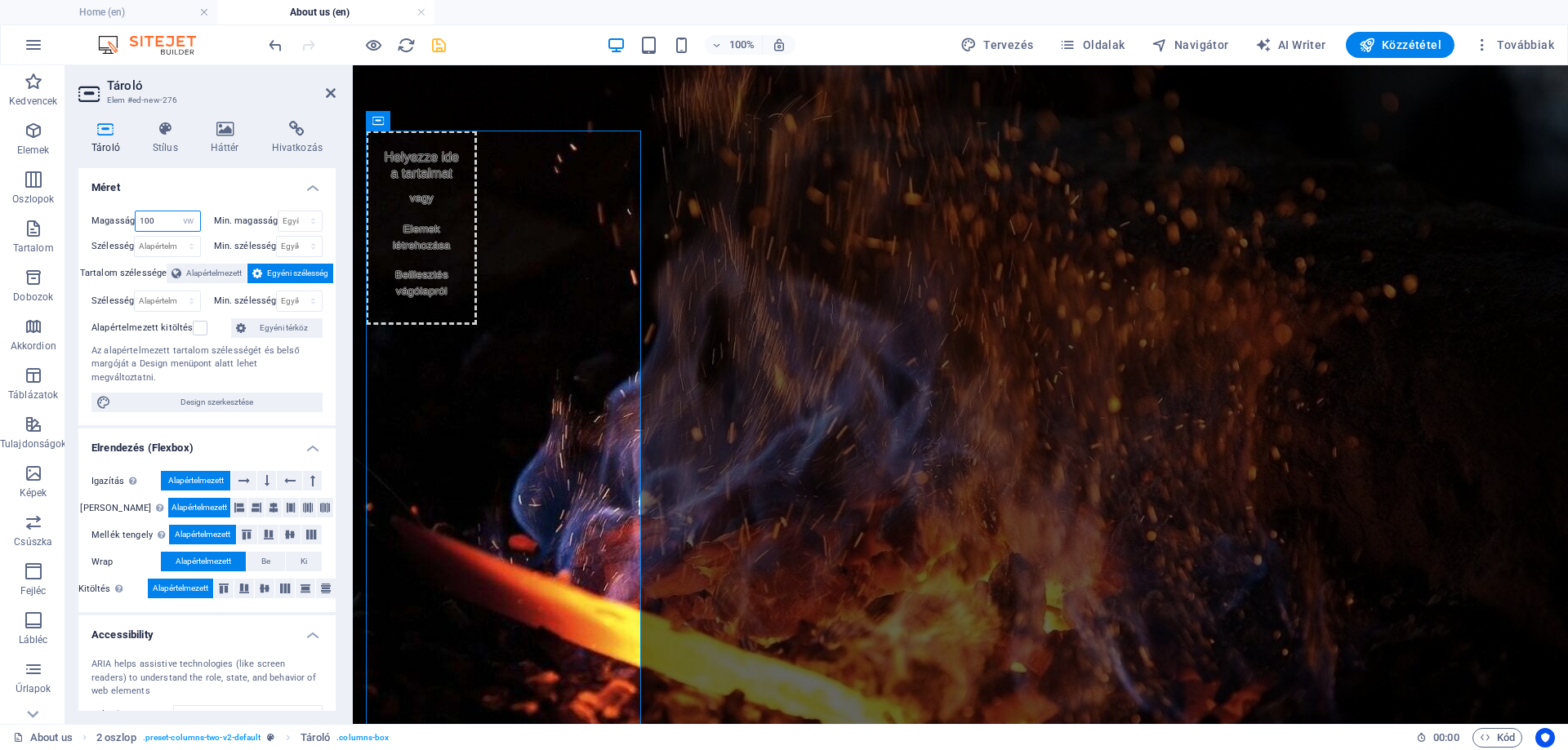
click at [165, 219] on input "100" at bounding box center [167, 221] width 64 height 20
drag, startPoint x: 165, startPoint y: 219, endPoint x: 117, endPoint y: 219, distance: 48.0
click at [117, 219] on div "Magasság 100 Alapértelmezett px rem % vh vw" at bounding box center [146, 221] width 109 height 22
type input "0"
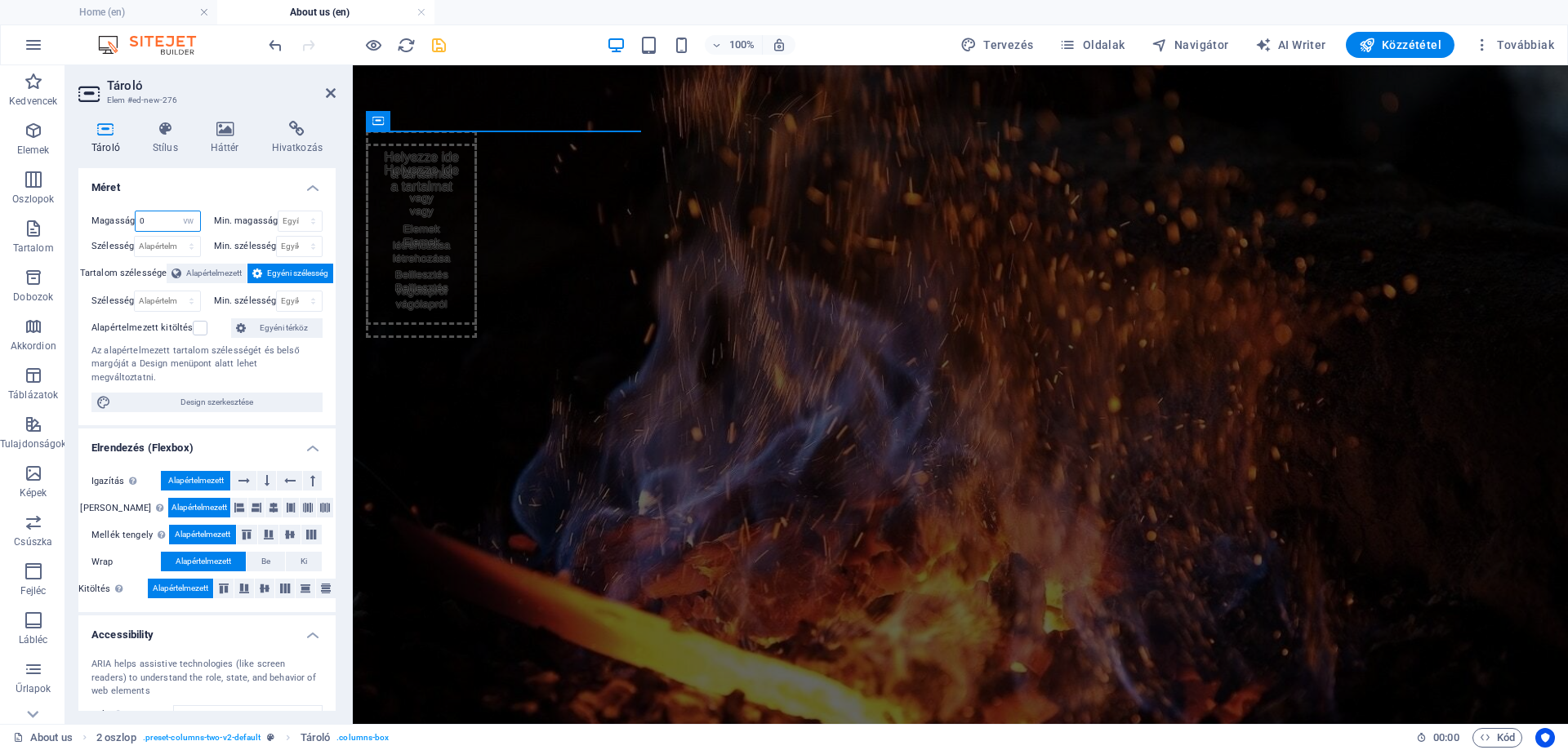
click at [160, 219] on input "0" at bounding box center [167, 221] width 64 height 20
click at [181, 219] on select "Alapértelmezett px rem % vh vw" at bounding box center [188, 221] width 23 height 20
click at [177, 212] on select "Alapértelmezett px rem % vh vw" at bounding box center [188, 221] width 23 height 20
select select "DISABLED_OPTION_VALUE"
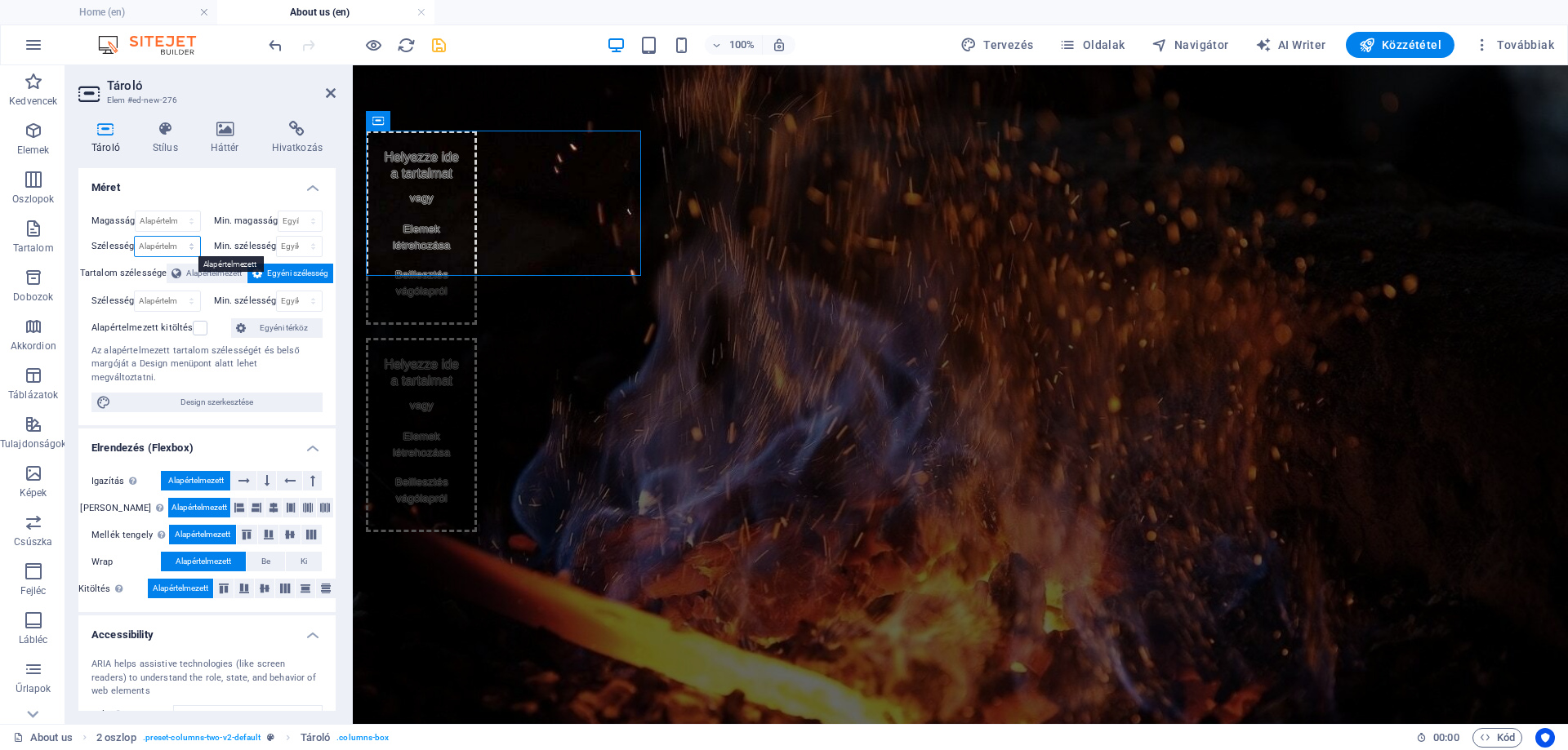
click at [154, 243] on select "Alapértelmezett px rem % em vh vw" at bounding box center [167, 247] width 65 height 20
select select "vw"
click at [175, 237] on select "Alapértelmezett px rem % em vh vw" at bounding box center [167, 247] width 65 height 20
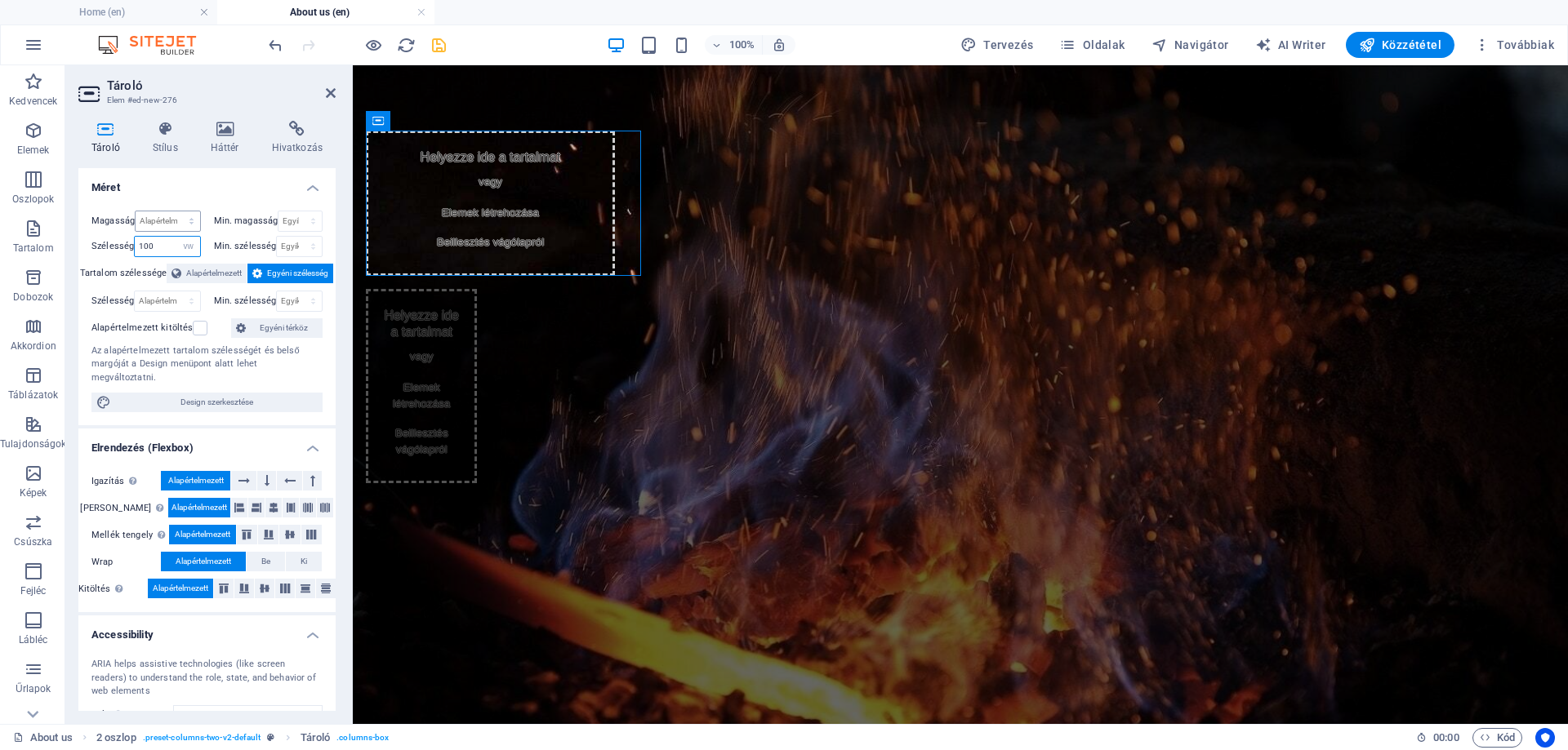
type input "100"
click at [174, 222] on select "Alapértelmezett px rem % vh vw" at bounding box center [167, 221] width 64 height 20
click at [173, 222] on select "Alapértelmezett px rem % vh vw" at bounding box center [167, 221] width 64 height 20
click at [256, 190] on h4 "Méret" at bounding box center [207, 183] width 257 height 30
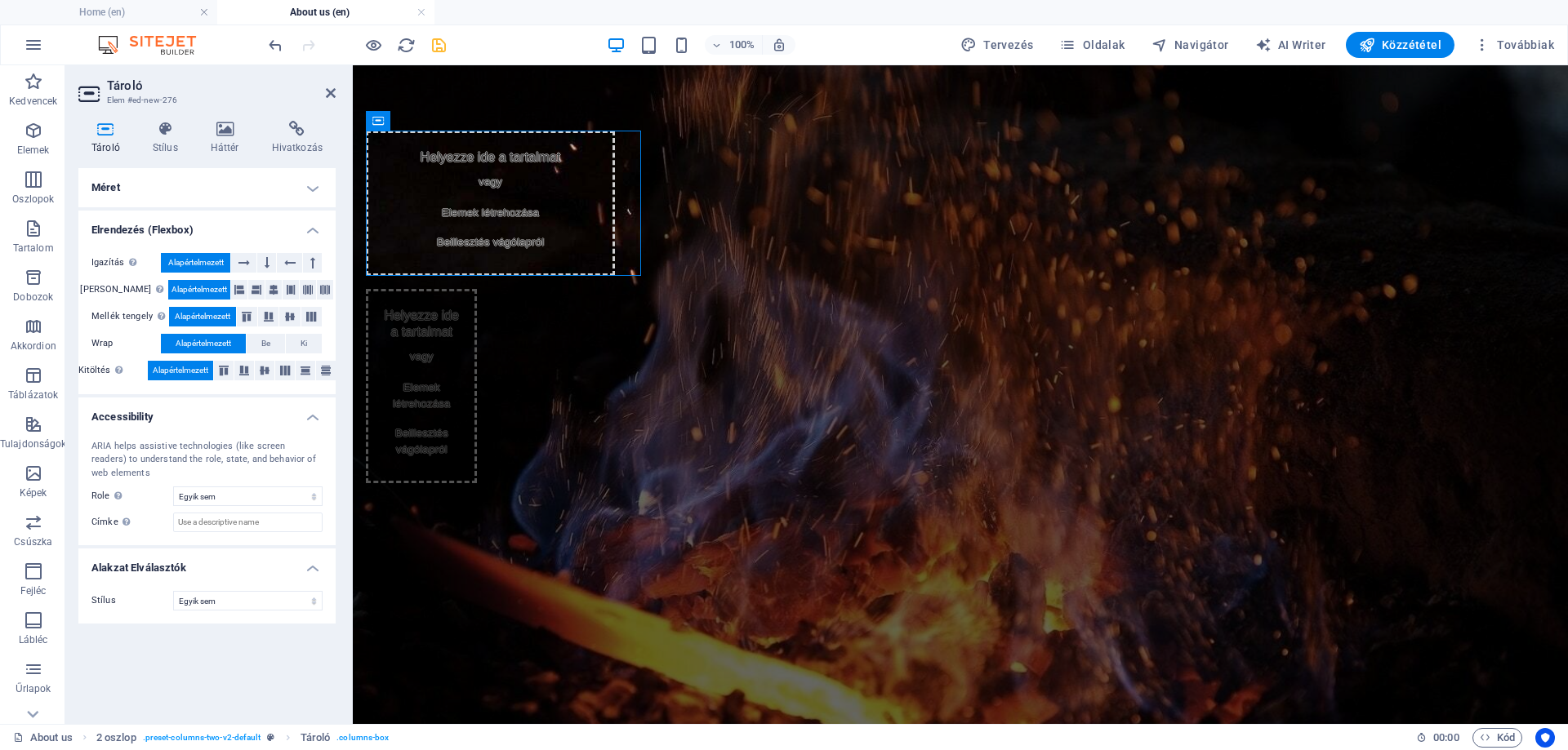
click at [252, 185] on h4 "Méret" at bounding box center [207, 188] width 257 height 39
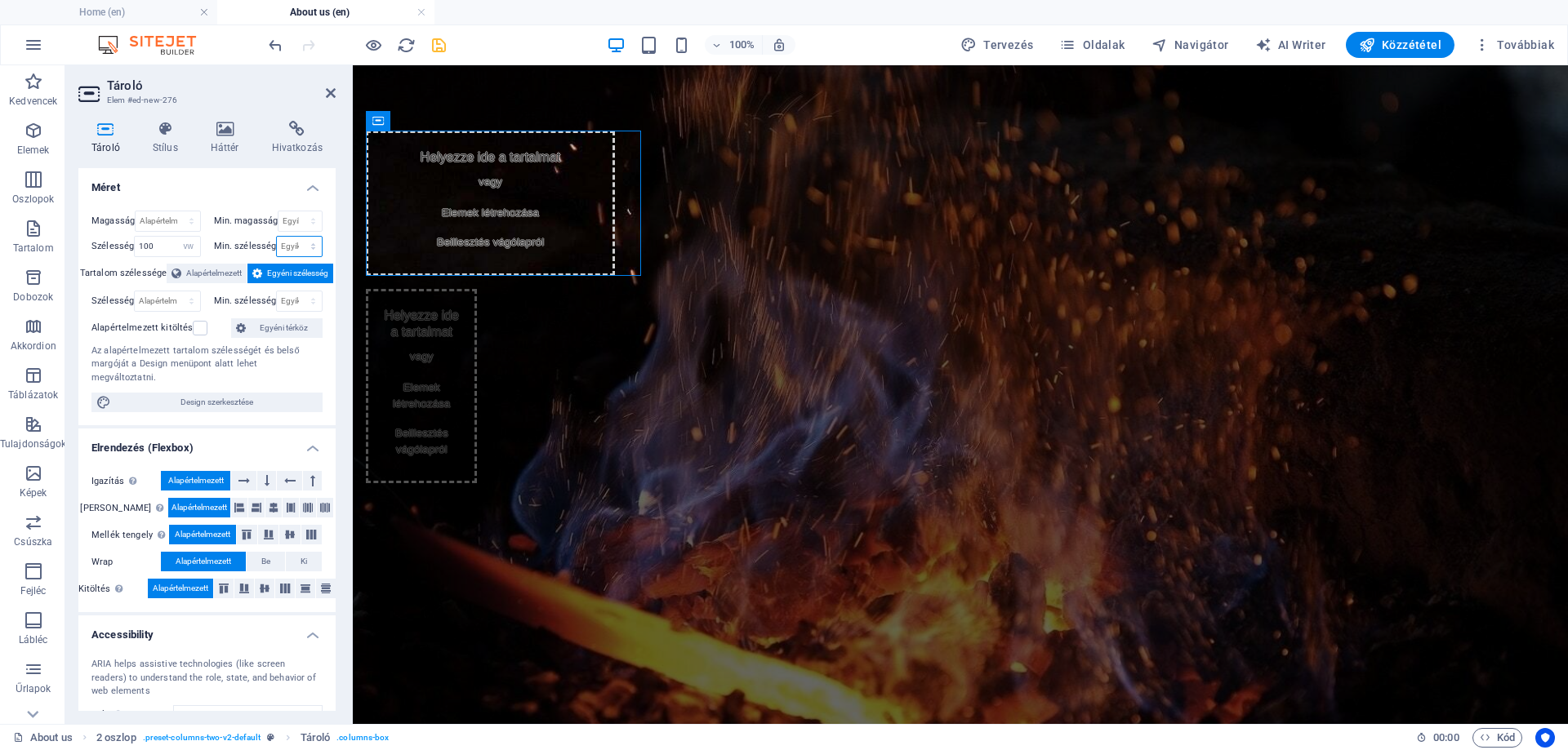
click at [289, 247] on select "Egyik sem px rem % vh vw" at bounding box center [299, 247] width 45 height 20
select select "vh"
click at [295, 237] on select "Egyik sem px rem % vh vw" at bounding box center [299, 247] width 45 height 20
type input "0"
click at [305, 251] on select "Egyik sem px rem % vh vw" at bounding box center [310, 247] width 23 height 20
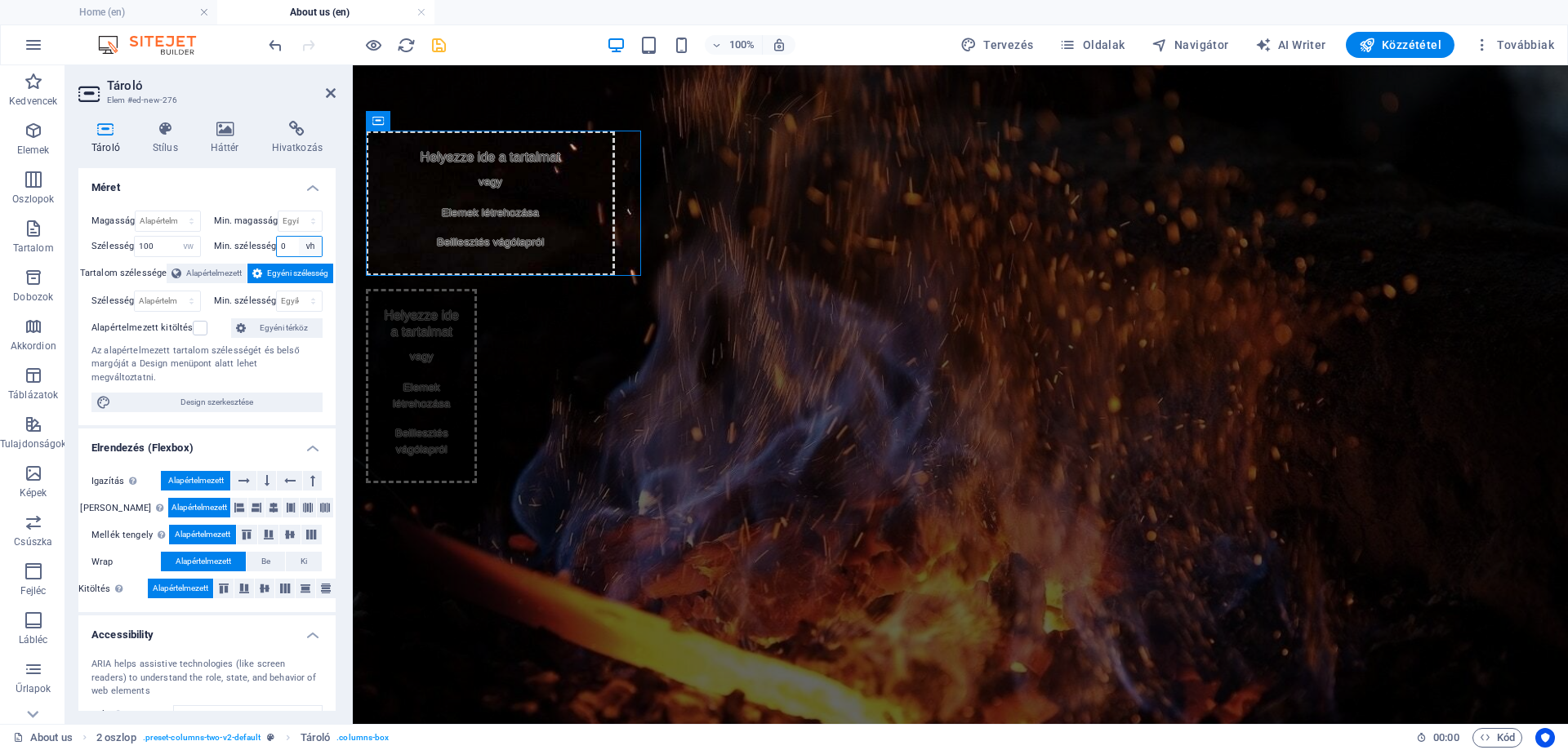
select select "vw"
click at [299, 237] on select "Egyik sem px rem % vh vw" at bounding box center [310, 247] width 23 height 20
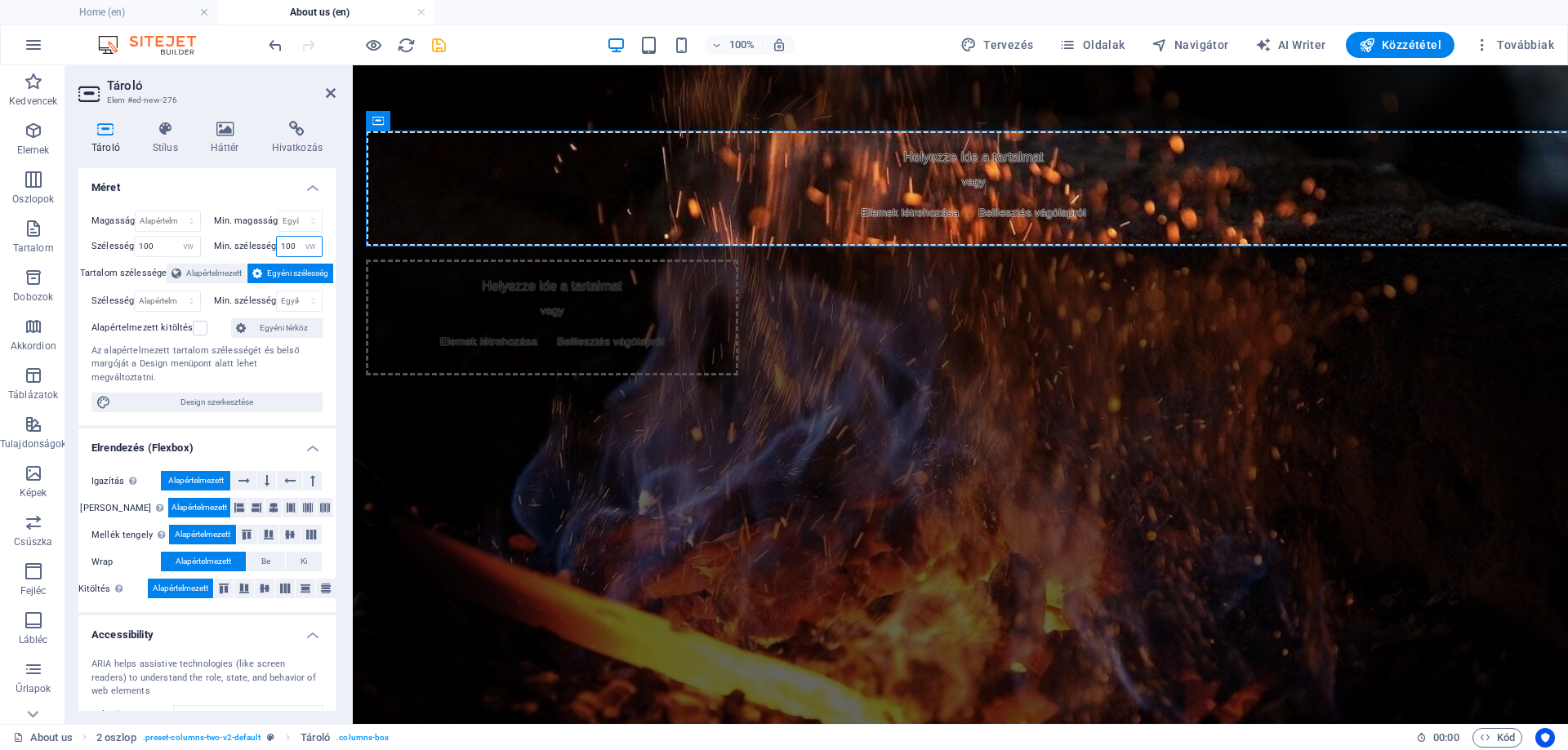
type input "100"
click at [278, 196] on h4 "Méret" at bounding box center [207, 183] width 257 height 30
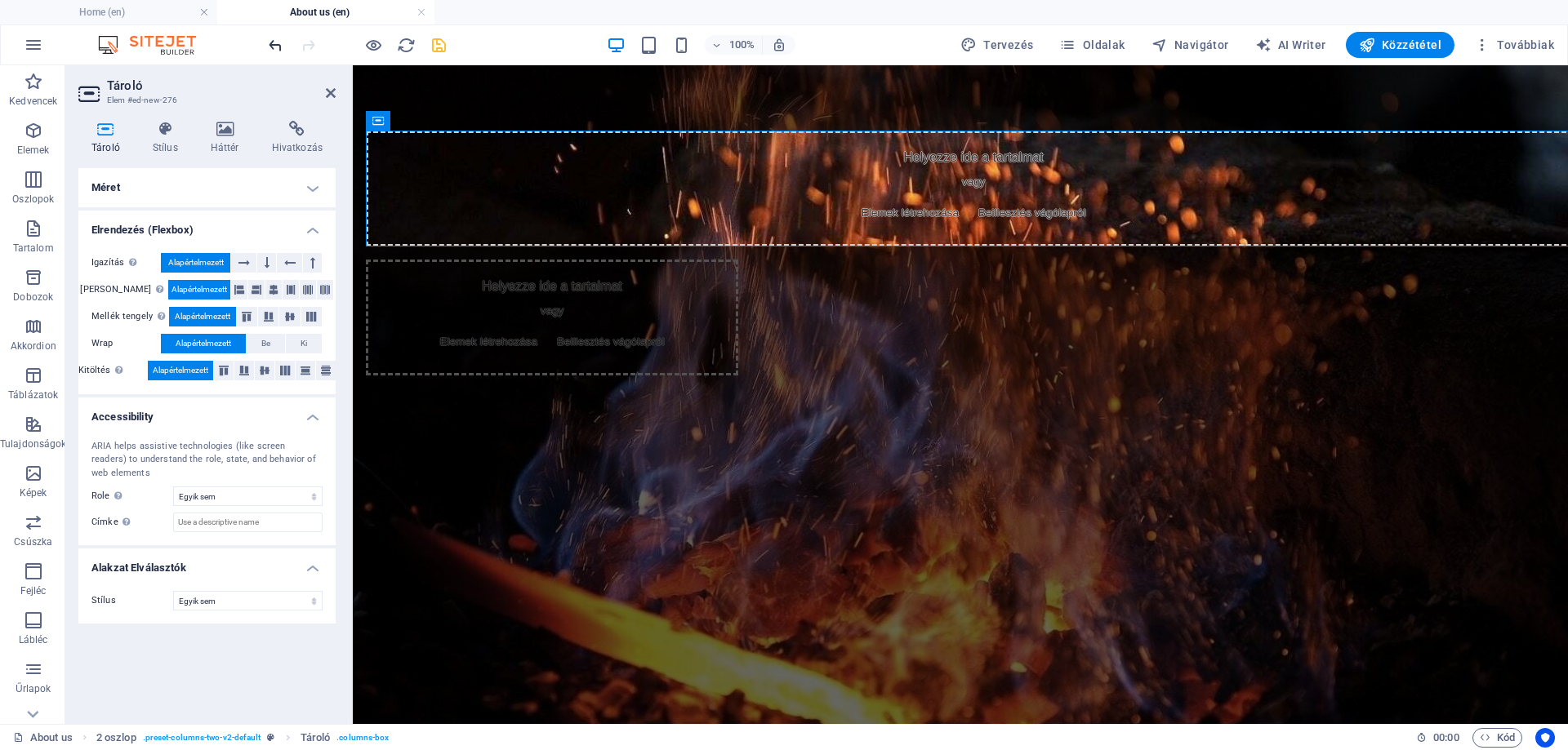
click at [269, 42] on icon "undo" at bounding box center [275, 45] width 19 height 19
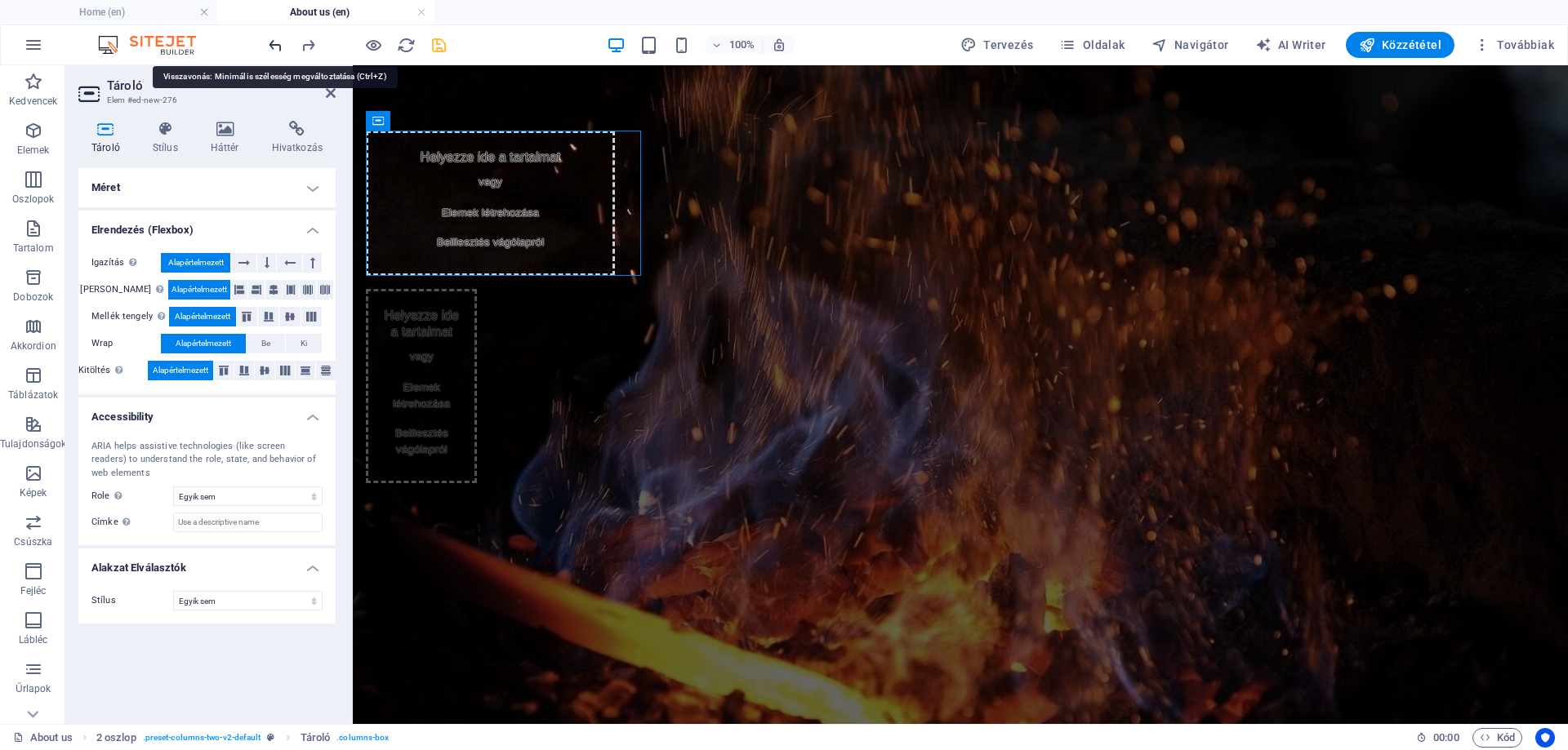
click at [276, 42] on icon "undo" at bounding box center [275, 45] width 19 height 19
click at [270, 45] on icon "undo" at bounding box center [275, 45] width 19 height 19
click at [110, 142] on h4 "Tároló" at bounding box center [109, 138] width 61 height 34
click at [138, 194] on h4 "Méret" at bounding box center [207, 188] width 257 height 39
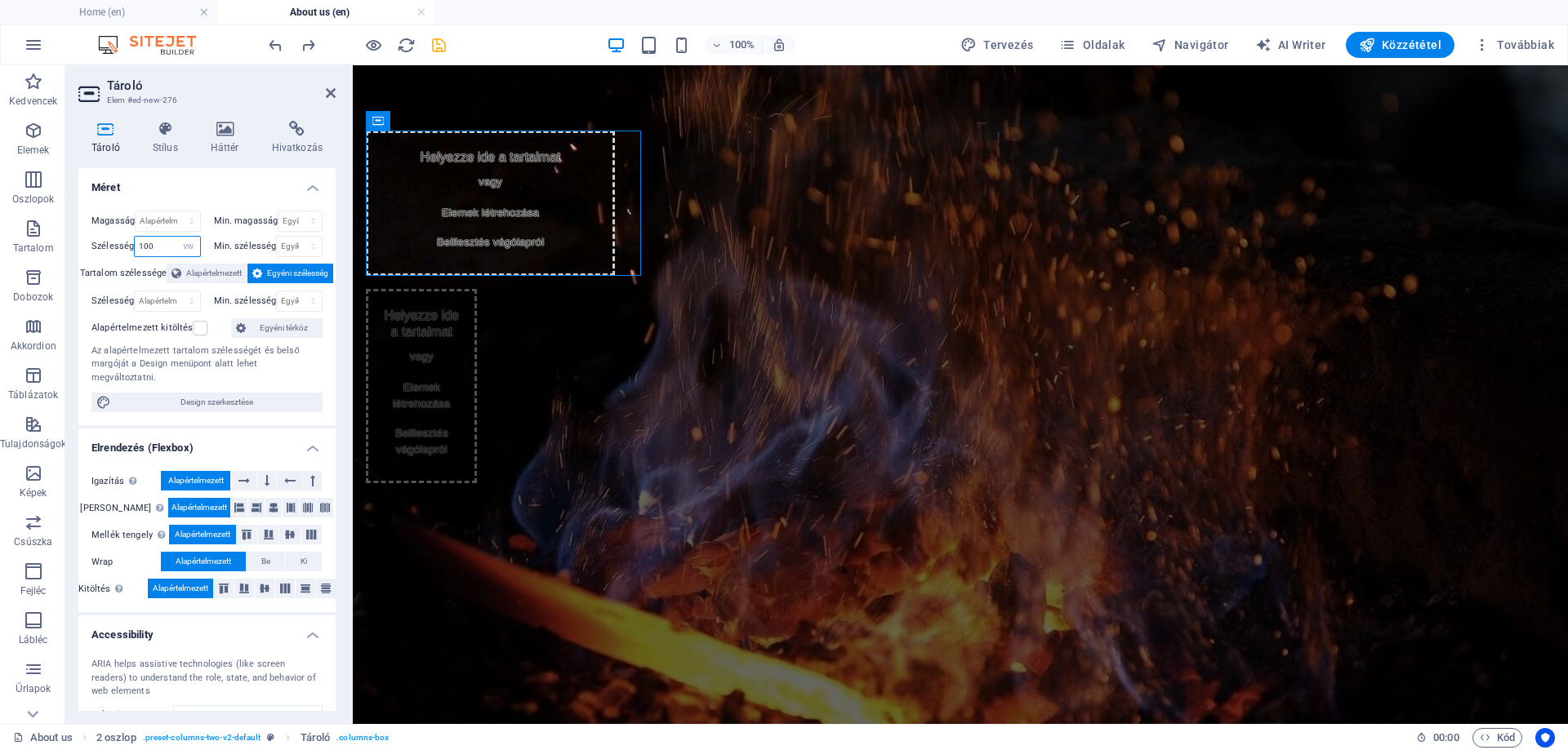
click at [170, 245] on input "100" at bounding box center [167, 247] width 65 height 20
click at [184, 242] on select "Alapértelmezett px rem % em vh vw" at bounding box center [188, 247] width 23 height 20
select select "default"
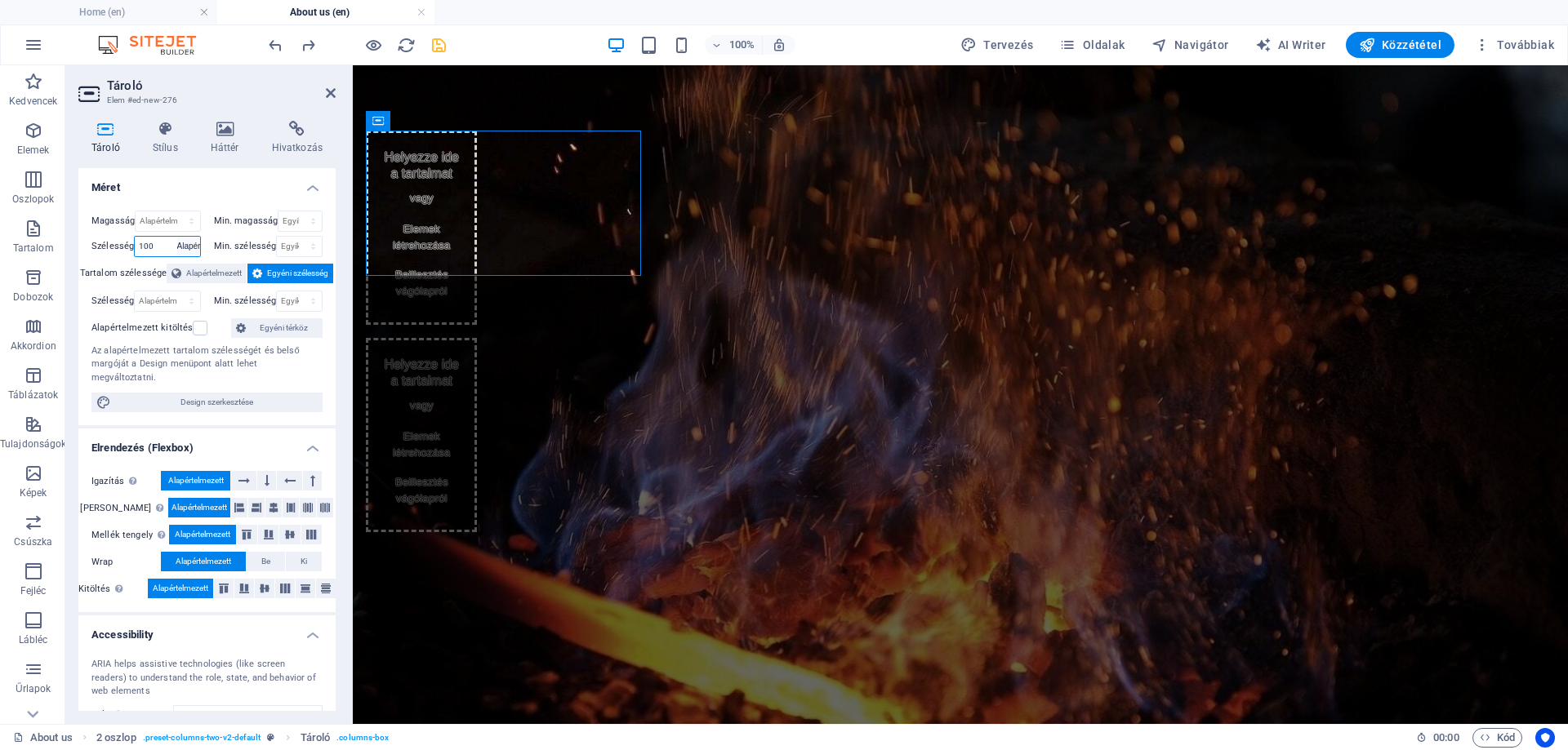
click at [177, 237] on select "Alapértelmezett px rem % em vh vw" at bounding box center [188, 247] width 23 height 20
select select "DISABLED_OPTION_VALUE"
click at [463, 98] on div "Helyezze ide a tartalmat vagy Elemek létrehozása Beillesztés vágólapról Helyezz…" at bounding box center [490, 331] width 276 height 532
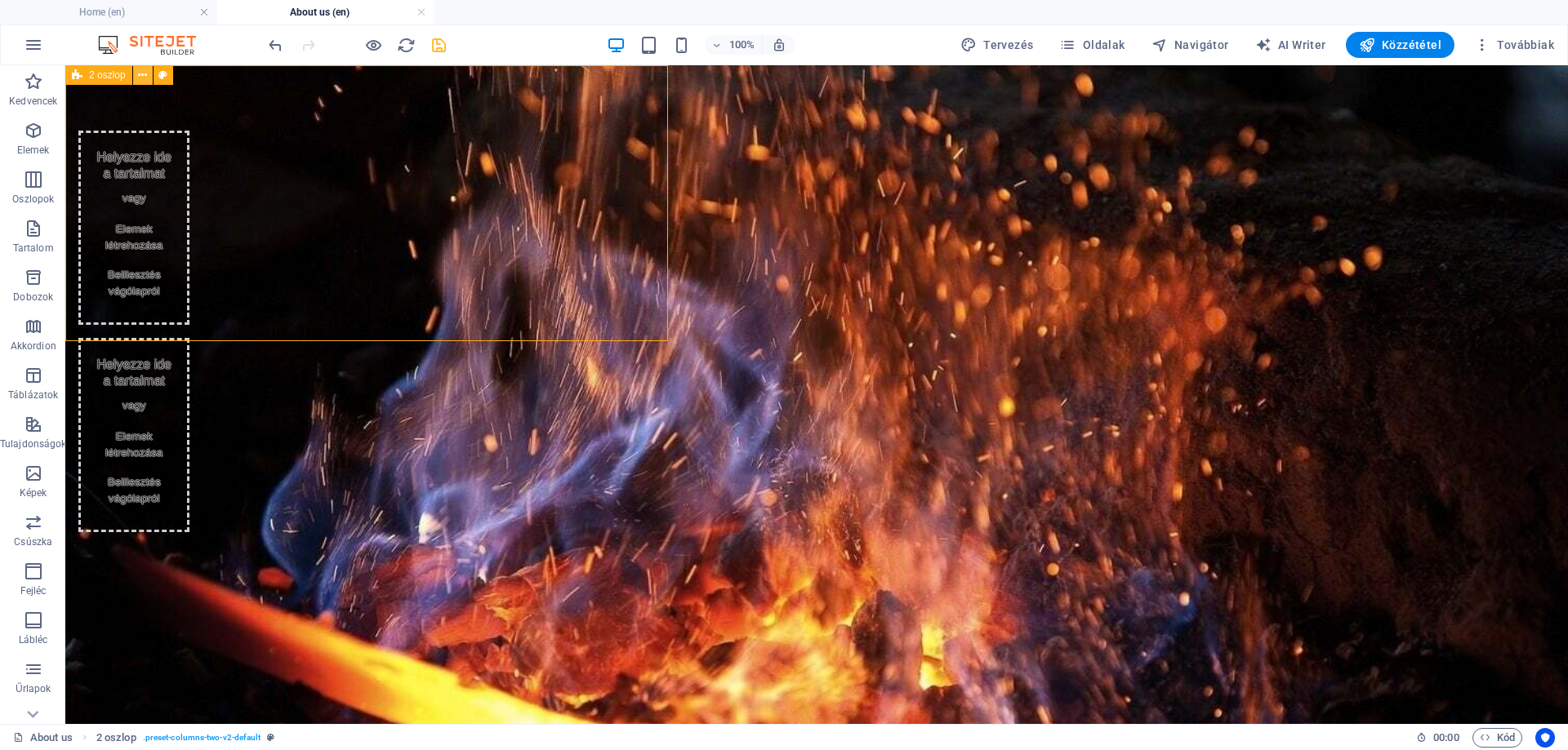
click at [137, 73] on button at bounding box center [143, 75] width 20 height 20
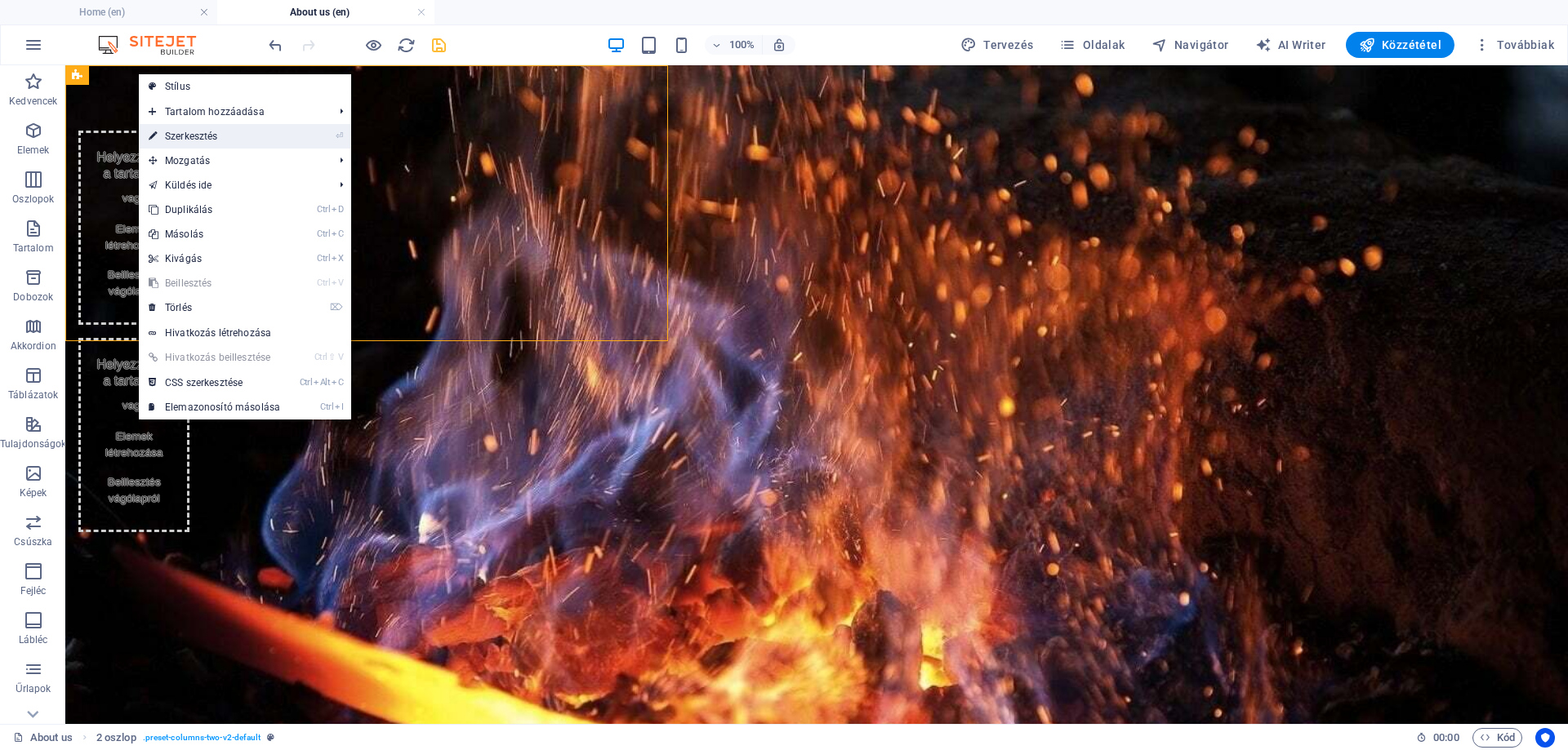
click at [204, 137] on link "⏎ Szerkesztés" at bounding box center [214, 136] width 151 height 25
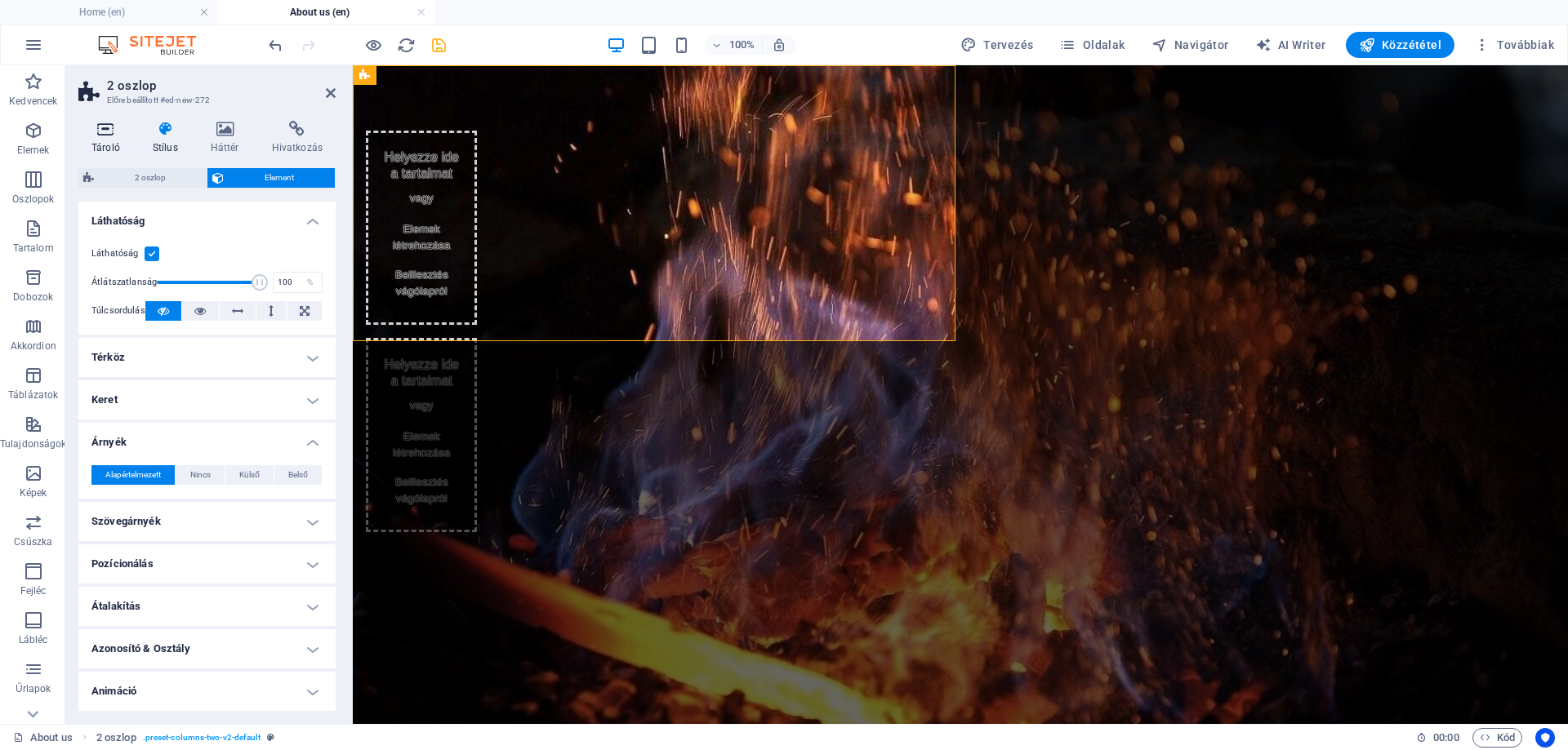
click at [108, 142] on h4 "Tároló" at bounding box center [109, 138] width 61 height 34
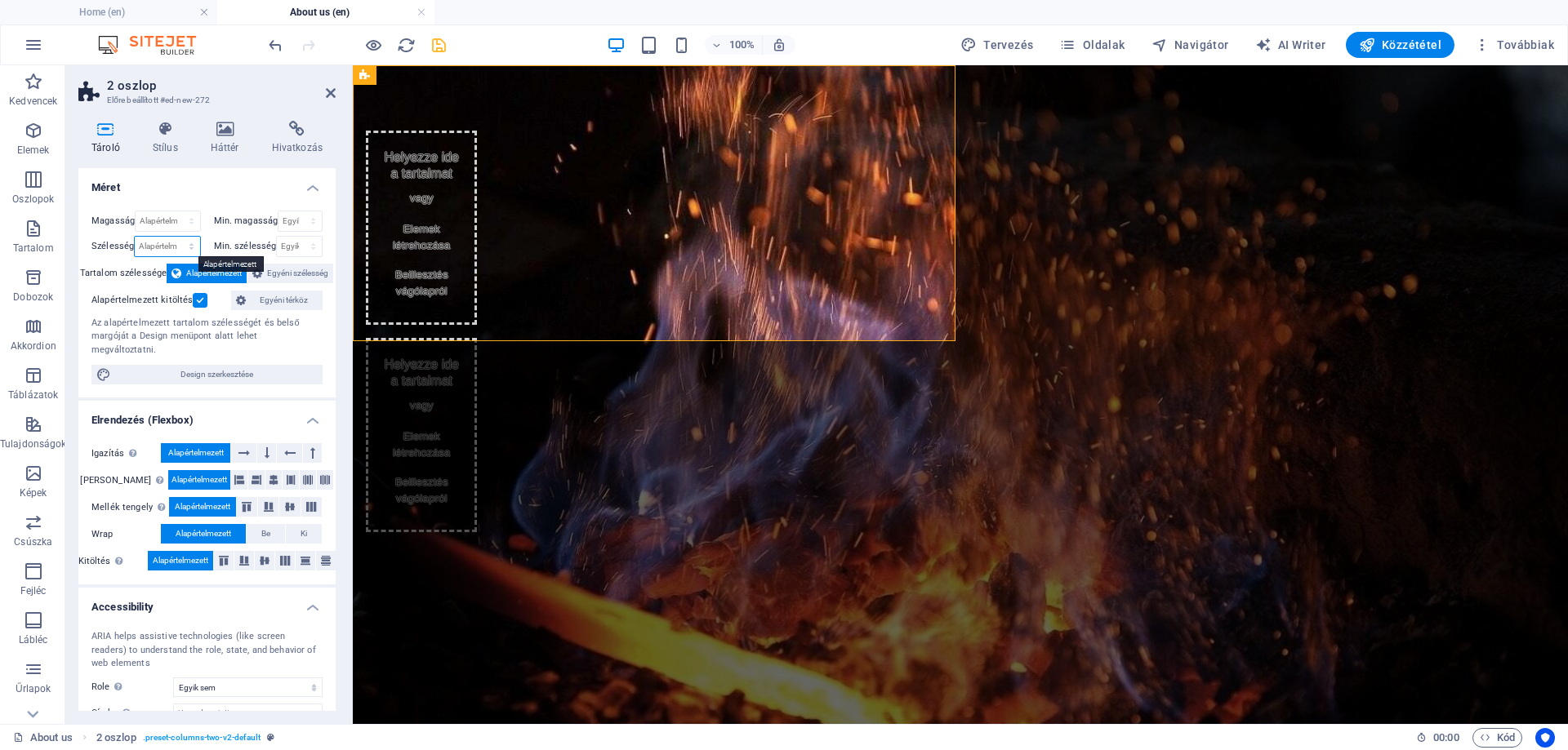
click at [174, 249] on select "Alapértelmezett px rem % em vh vw" at bounding box center [167, 247] width 65 height 20
select select "vw"
click at [175, 237] on select "Alapértelmezett px rem % em vh vw" at bounding box center [167, 247] width 65 height 20
click at [171, 242] on input "100" at bounding box center [167, 247] width 65 height 20
type input "100"
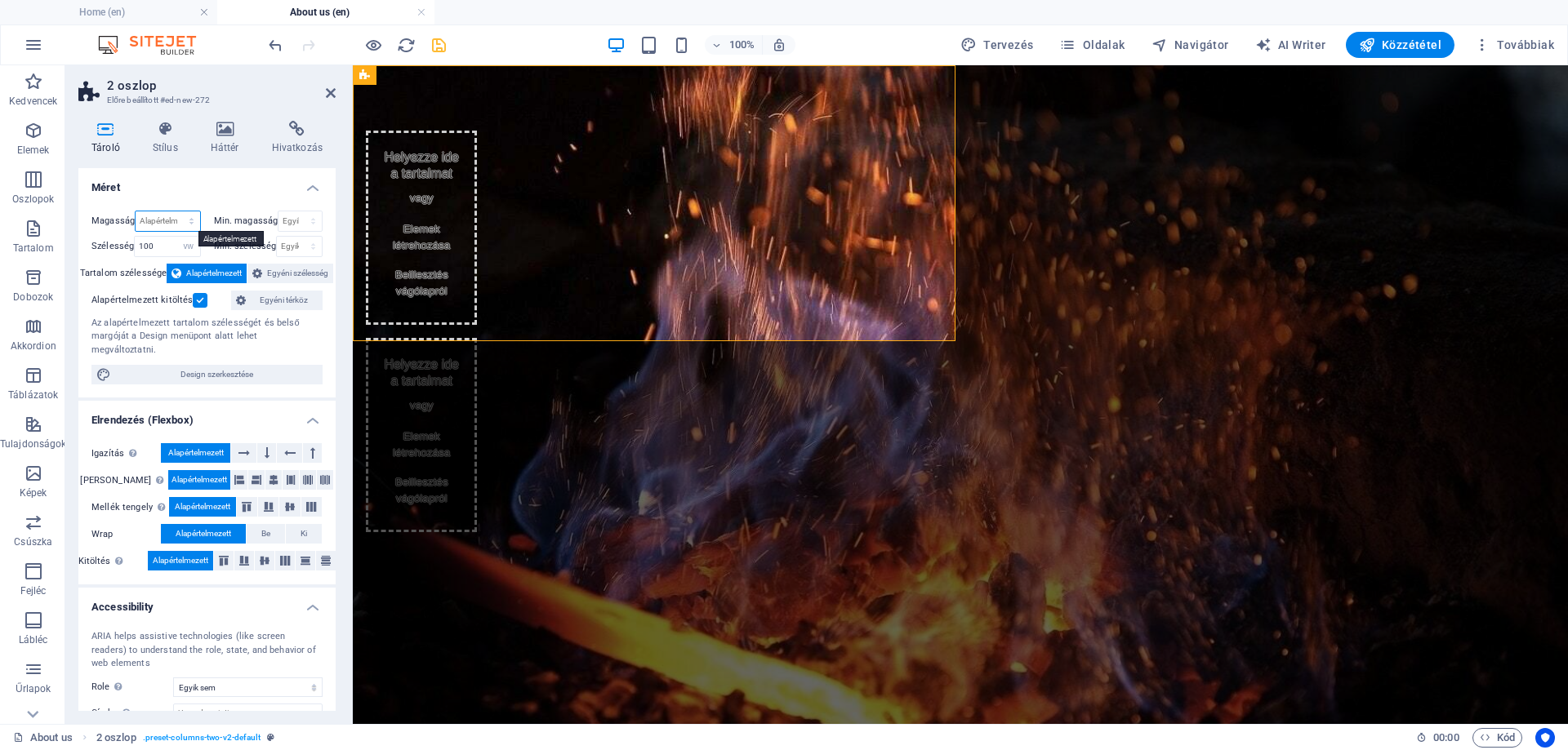
click at [157, 223] on select "Alapértelmezett px rem % vh vw" at bounding box center [167, 221] width 64 height 20
click at [136, 212] on select "Alapértelmezett px rem % vh vw" at bounding box center [167, 221] width 64 height 20
select select "DISABLED_OPTION_VALUE"
click at [167, 248] on input "100" at bounding box center [167, 247] width 65 height 20
click at [191, 246] on select "Alapértelmezett px rem % em vh vw" at bounding box center [188, 247] width 23 height 20
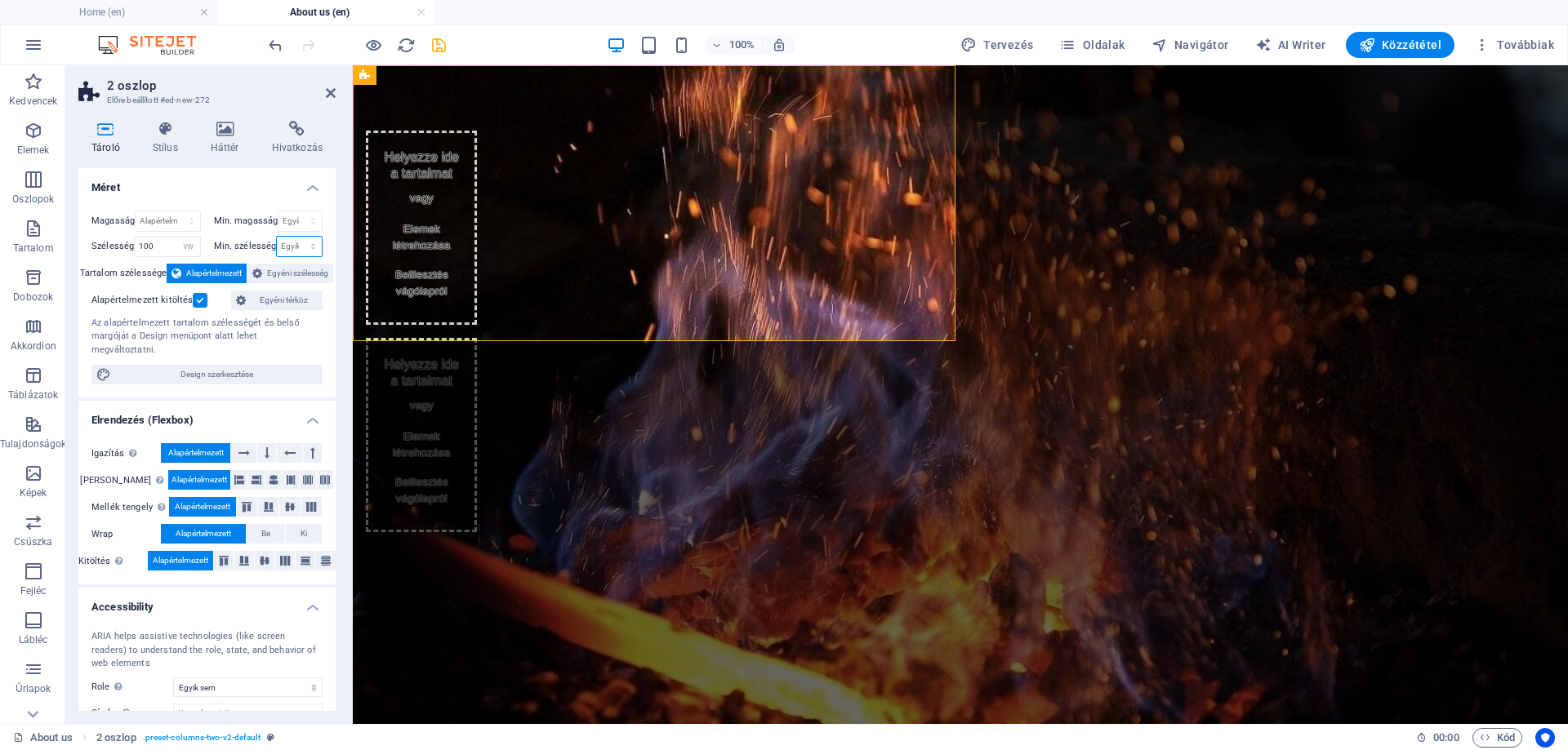
click at [284, 240] on select "Egyik sem px rem % vh vw" at bounding box center [299, 247] width 45 height 20
select select "vw"
click at [295, 237] on select "Egyik sem px rem % vh vw" at bounding box center [299, 247] width 45 height 20
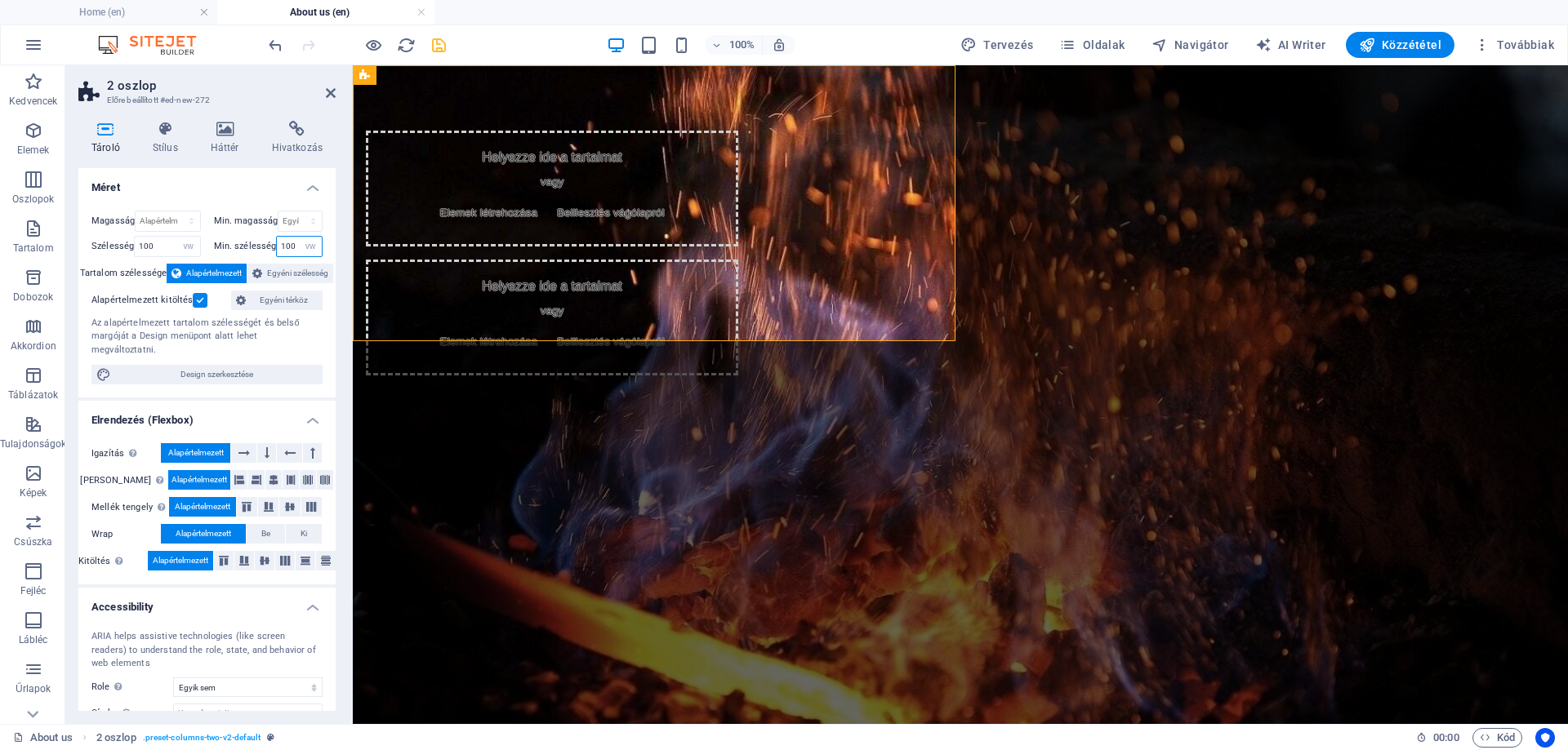
type input "100"
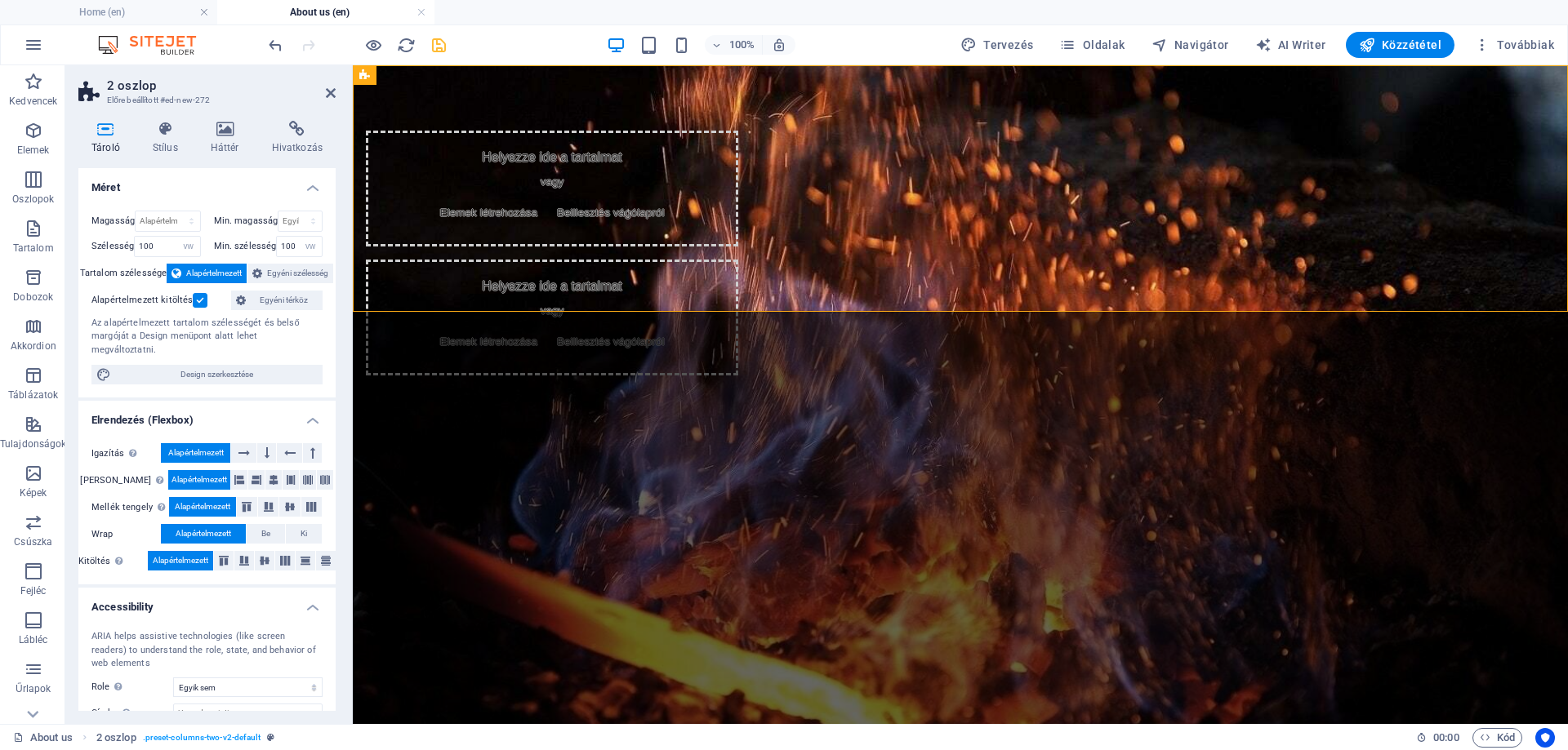
click at [265, 190] on h4 "Méret" at bounding box center [207, 183] width 257 height 30
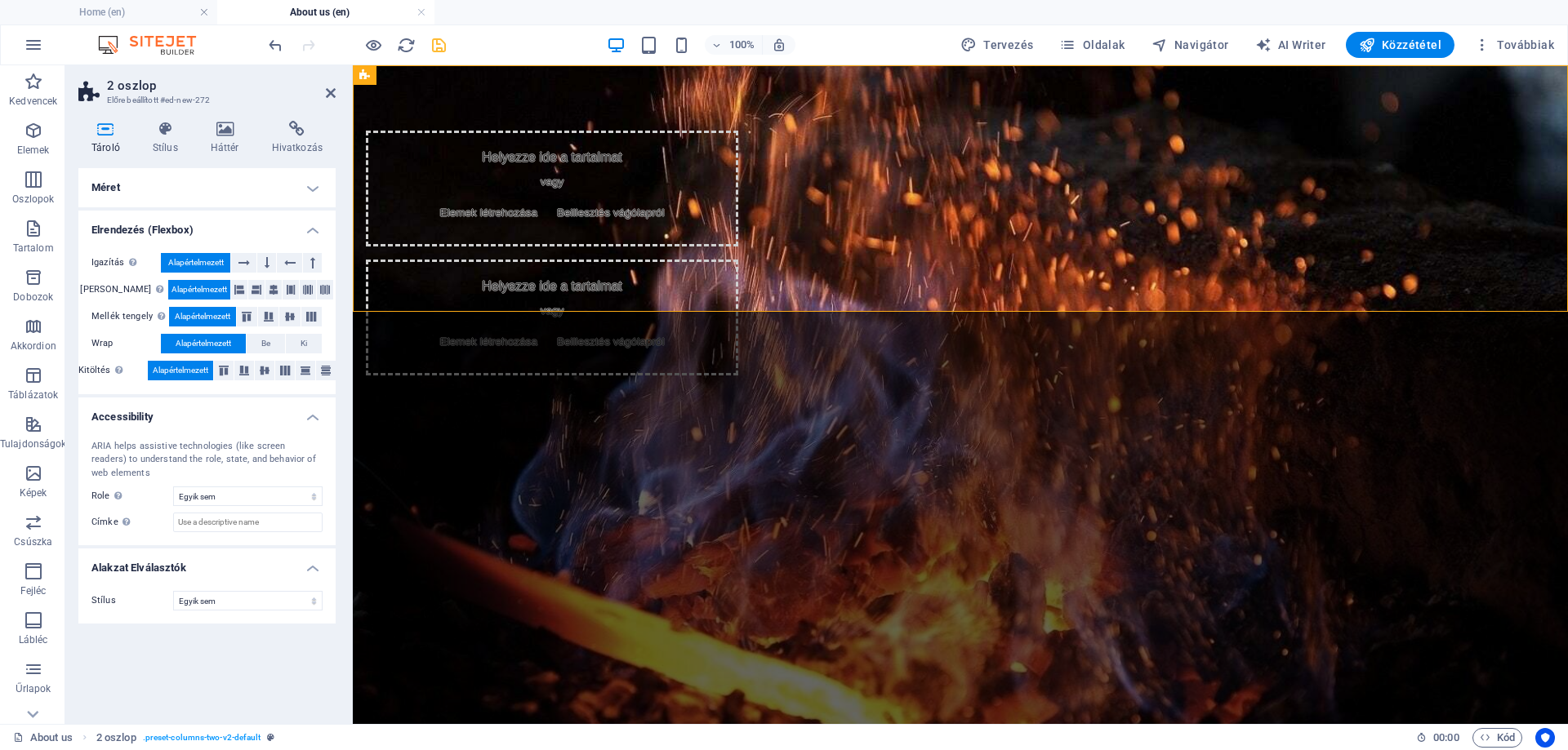
click at [163, 227] on h4 "Elrendezés (Flexbox)" at bounding box center [207, 225] width 257 height 30
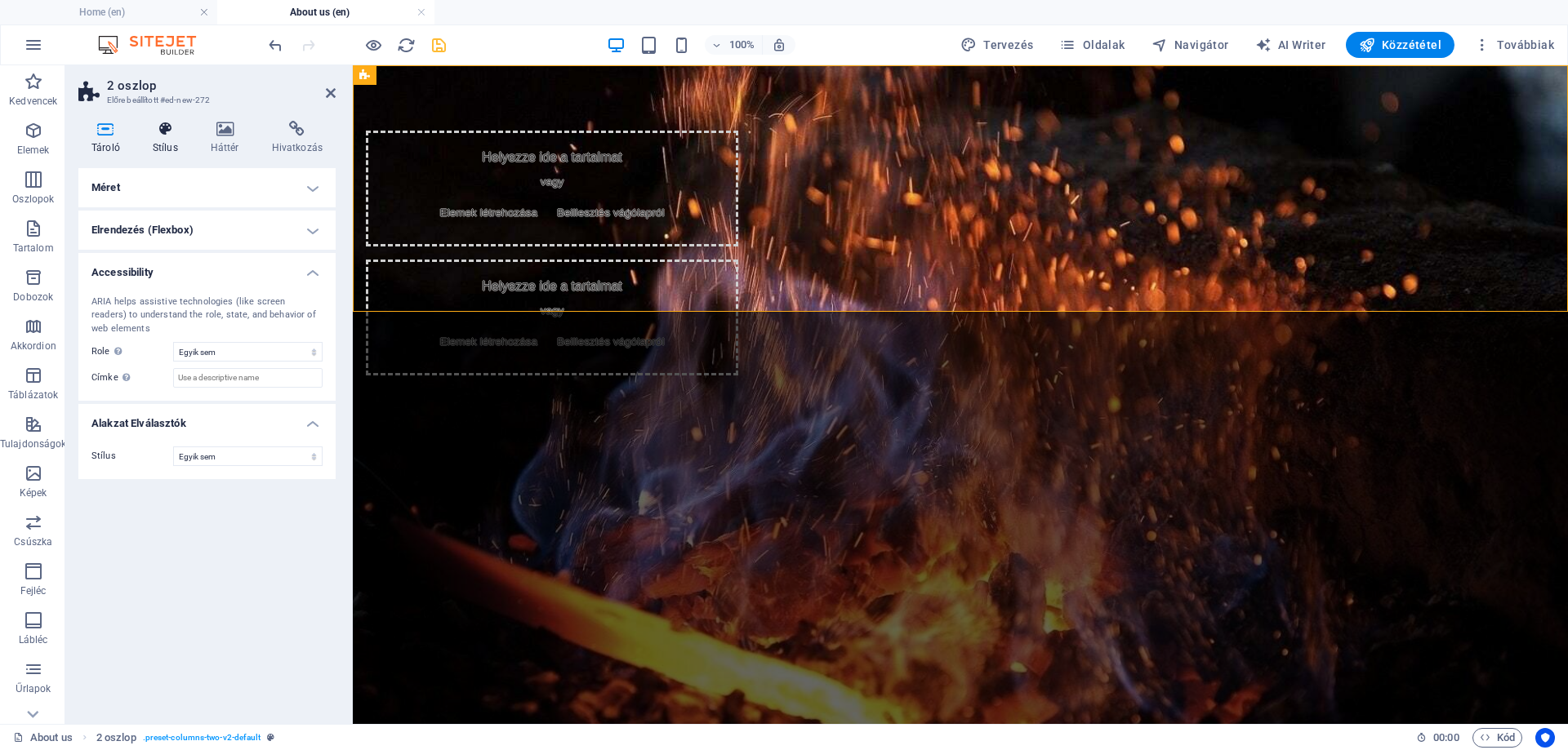
click at [166, 139] on h4 "Stílus" at bounding box center [168, 138] width 58 height 34
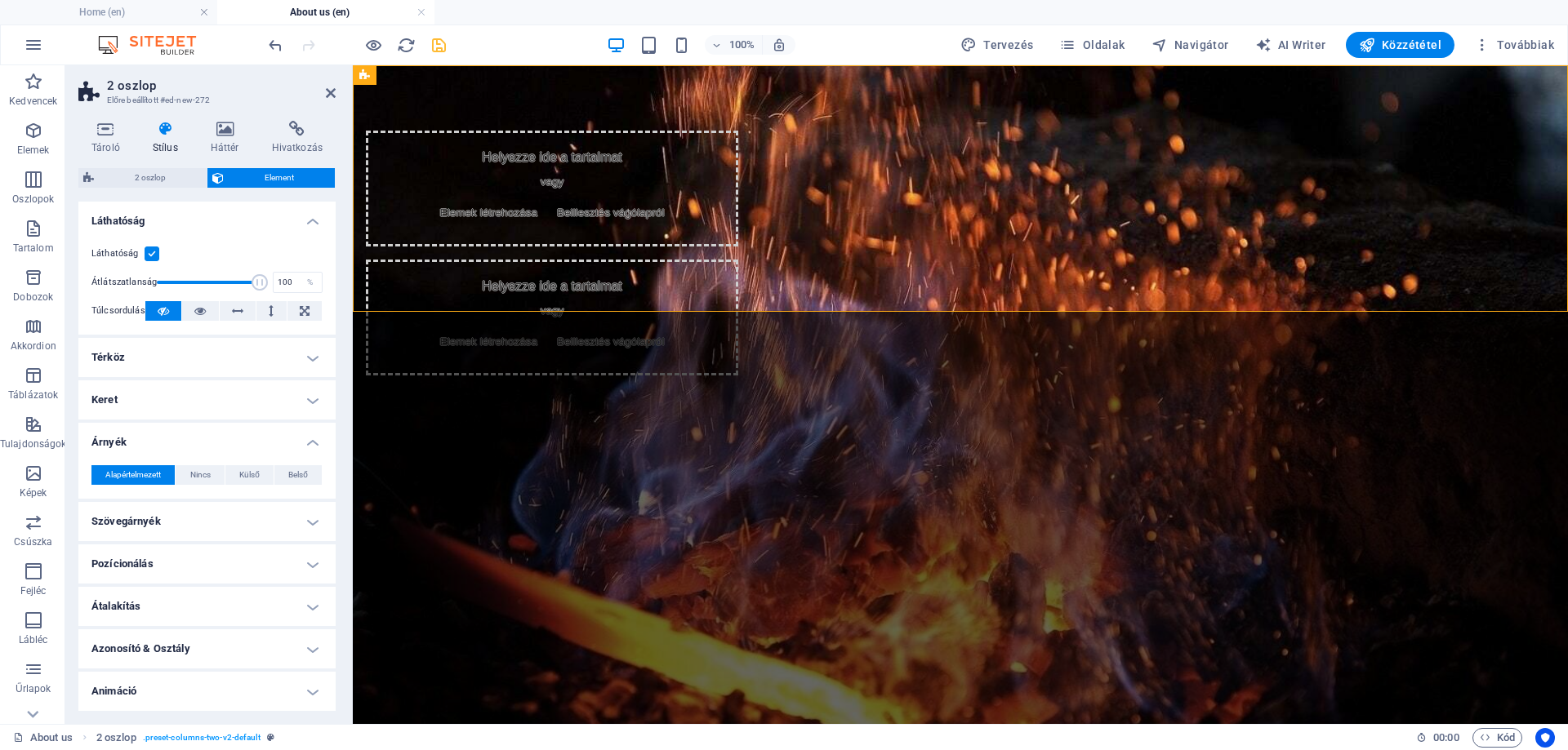
click at [175, 215] on h4 "Láthatóság" at bounding box center [207, 217] width 257 height 30
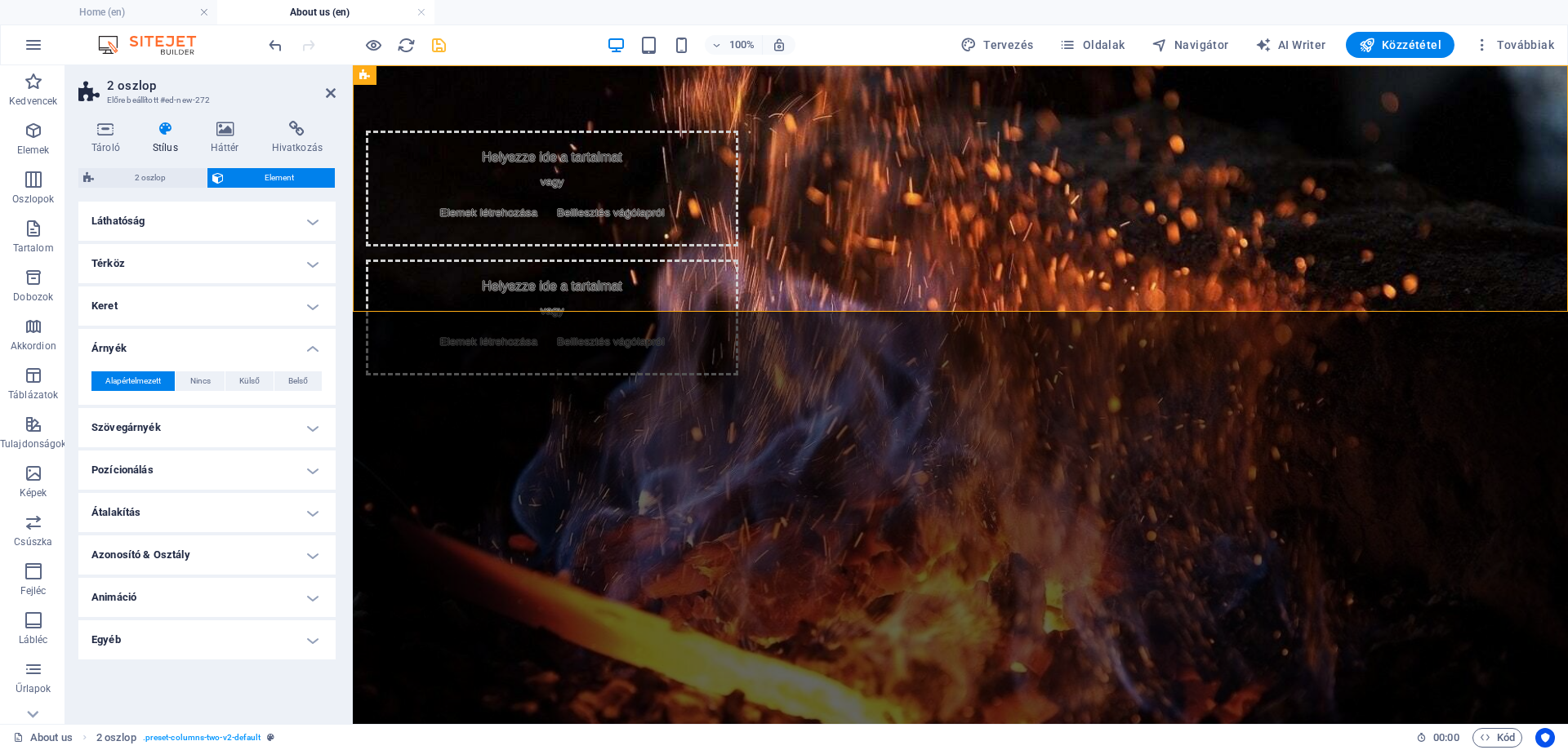
click at [154, 259] on h4 "Térköz" at bounding box center [207, 264] width 257 height 39
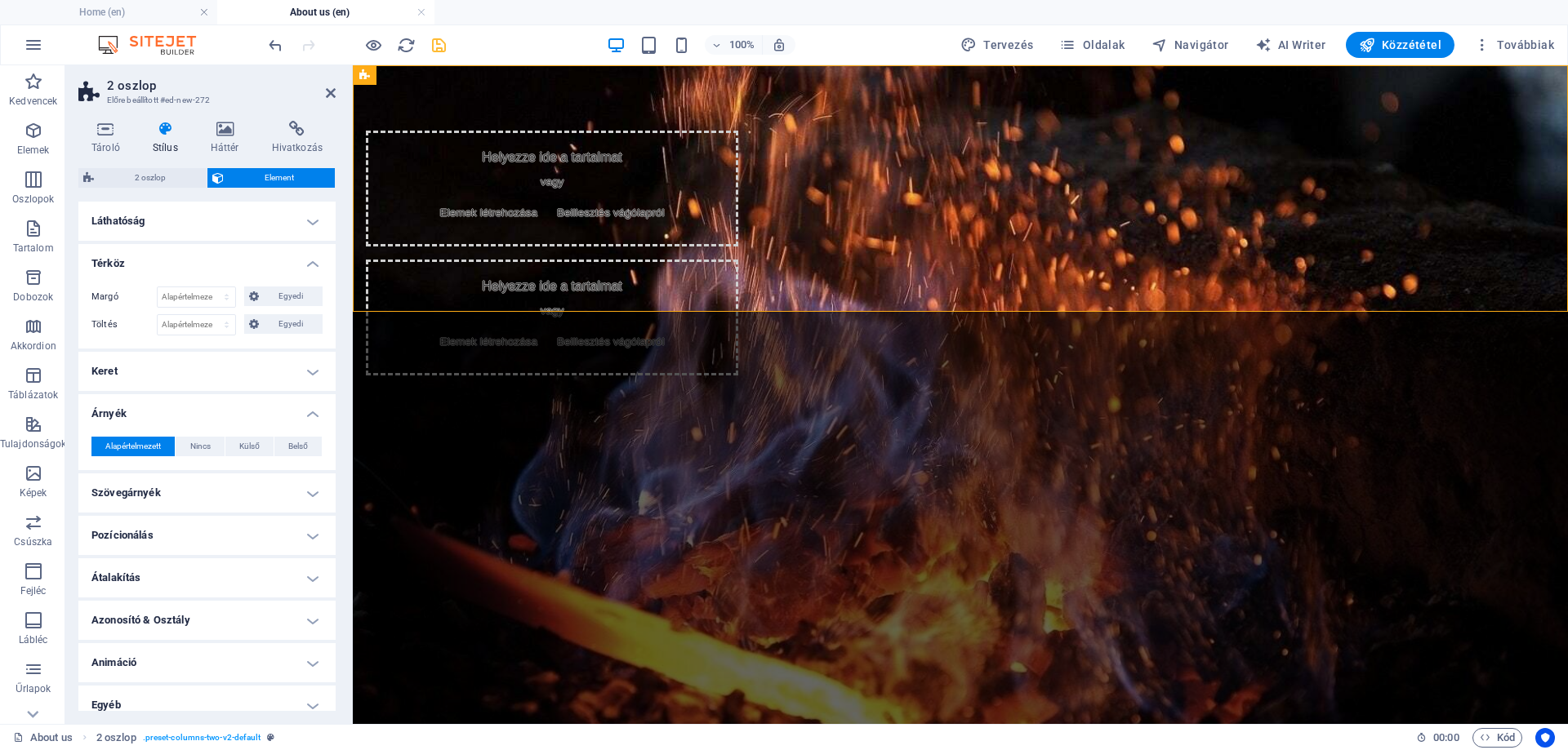
click at [149, 260] on h4 "Térköz" at bounding box center [207, 259] width 257 height 30
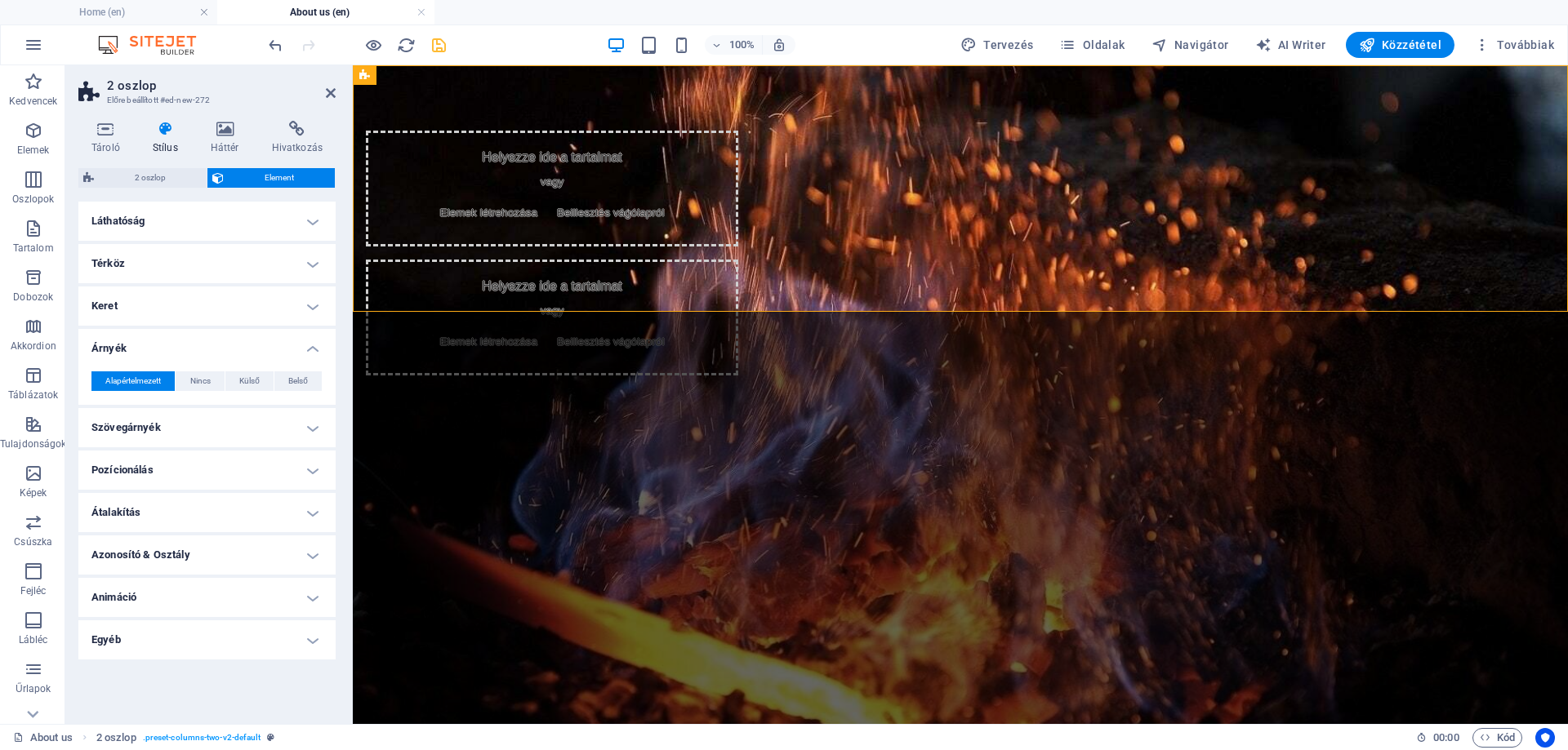
click at [172, 303] on h4 "Keret" at bounding box center [207, 306] width 257 height 39
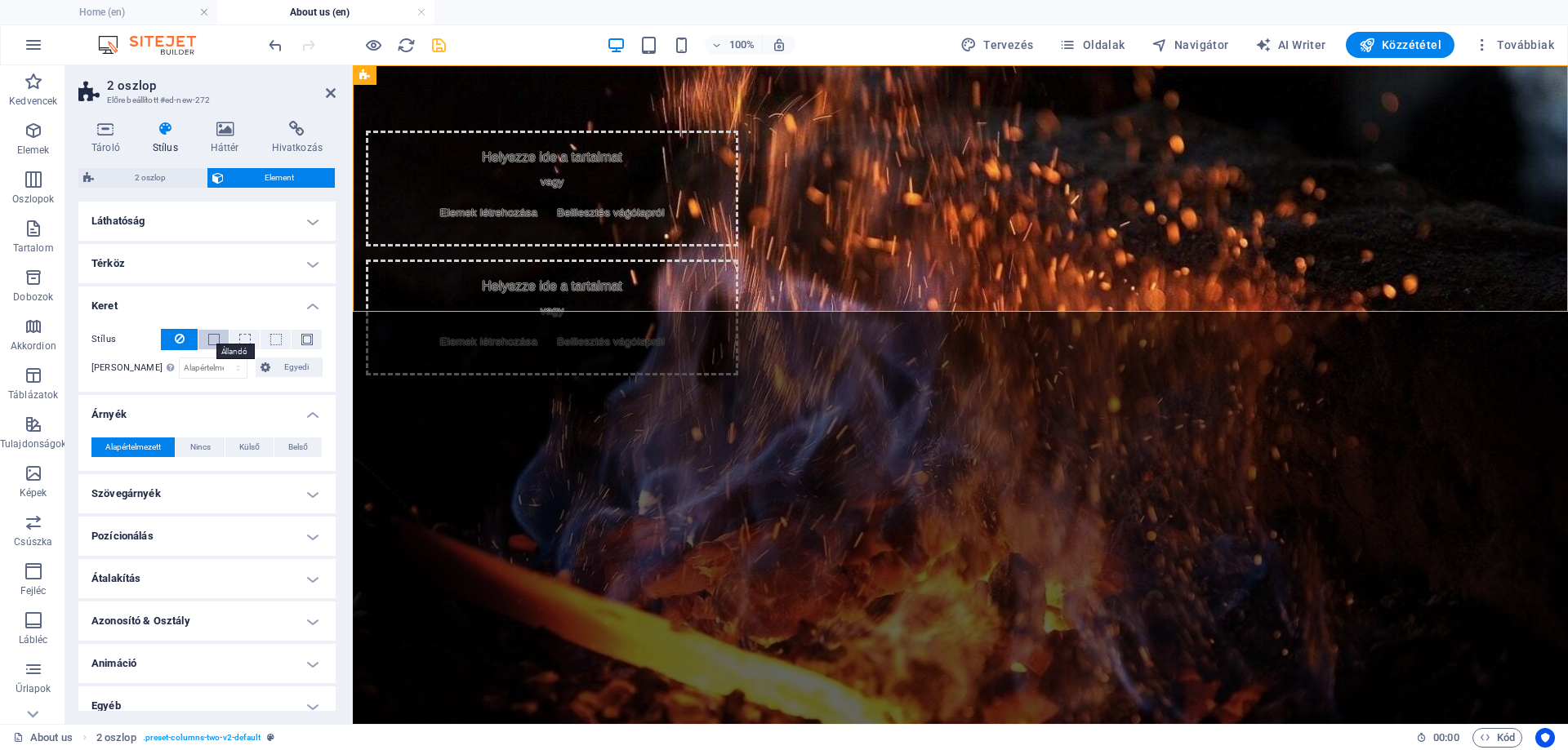
click at [209, 338] on span at bounding box center [215, 340] width 12 height 12
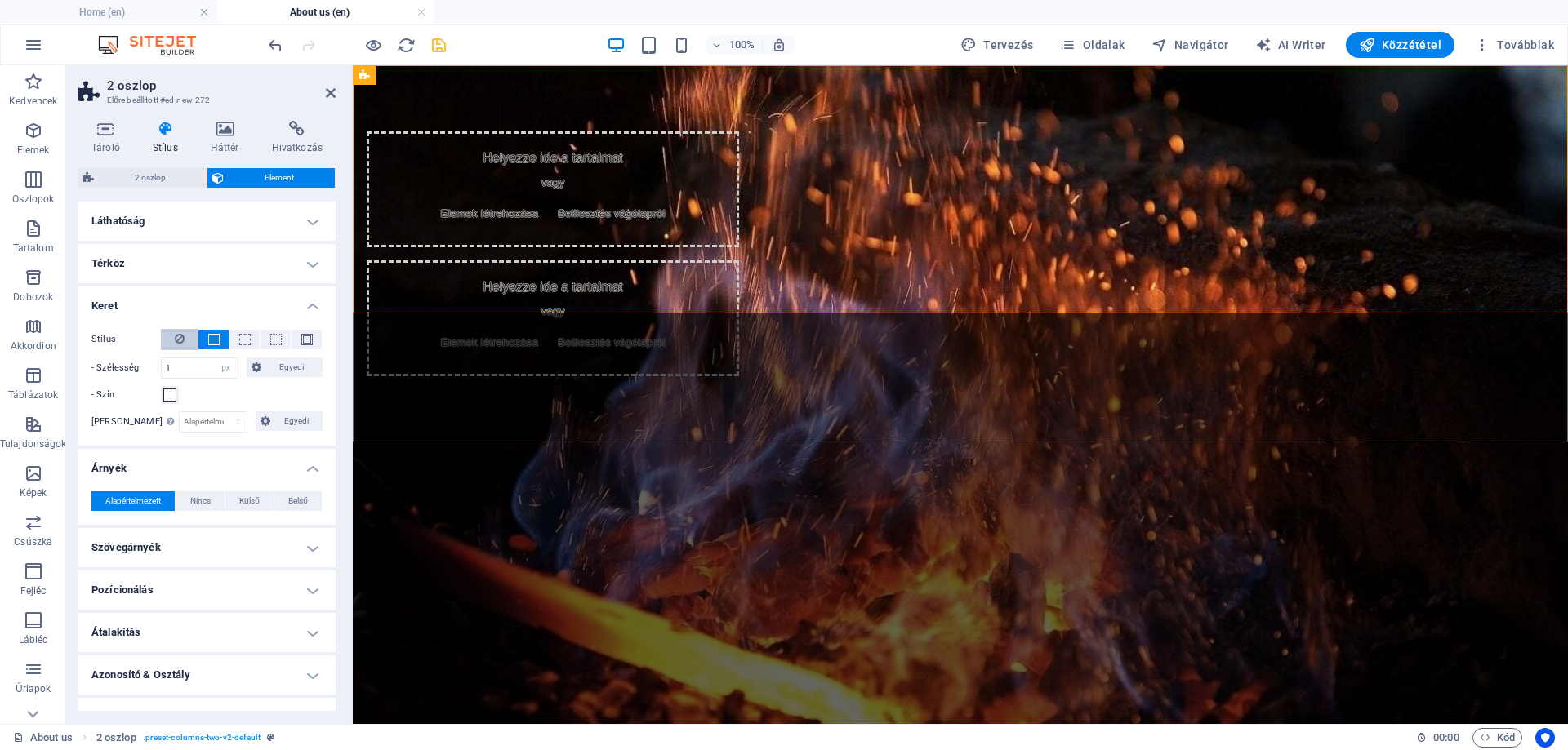
click at [184, 340] on button at bounding box center [178, 340] width 36 height 22
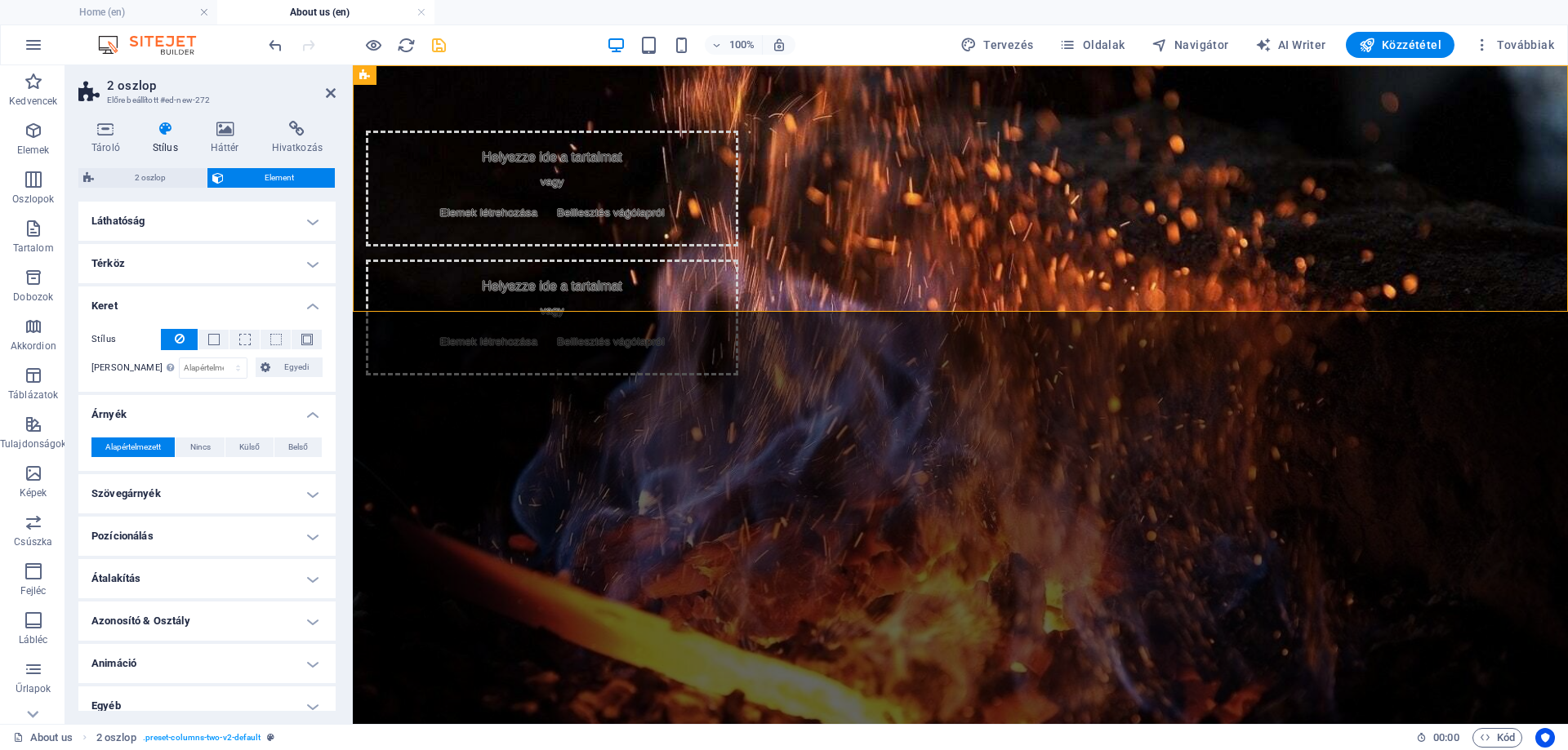
click at [157, 298] on h4 "Keret" at bounding box center [207, 301] width 257 height 30
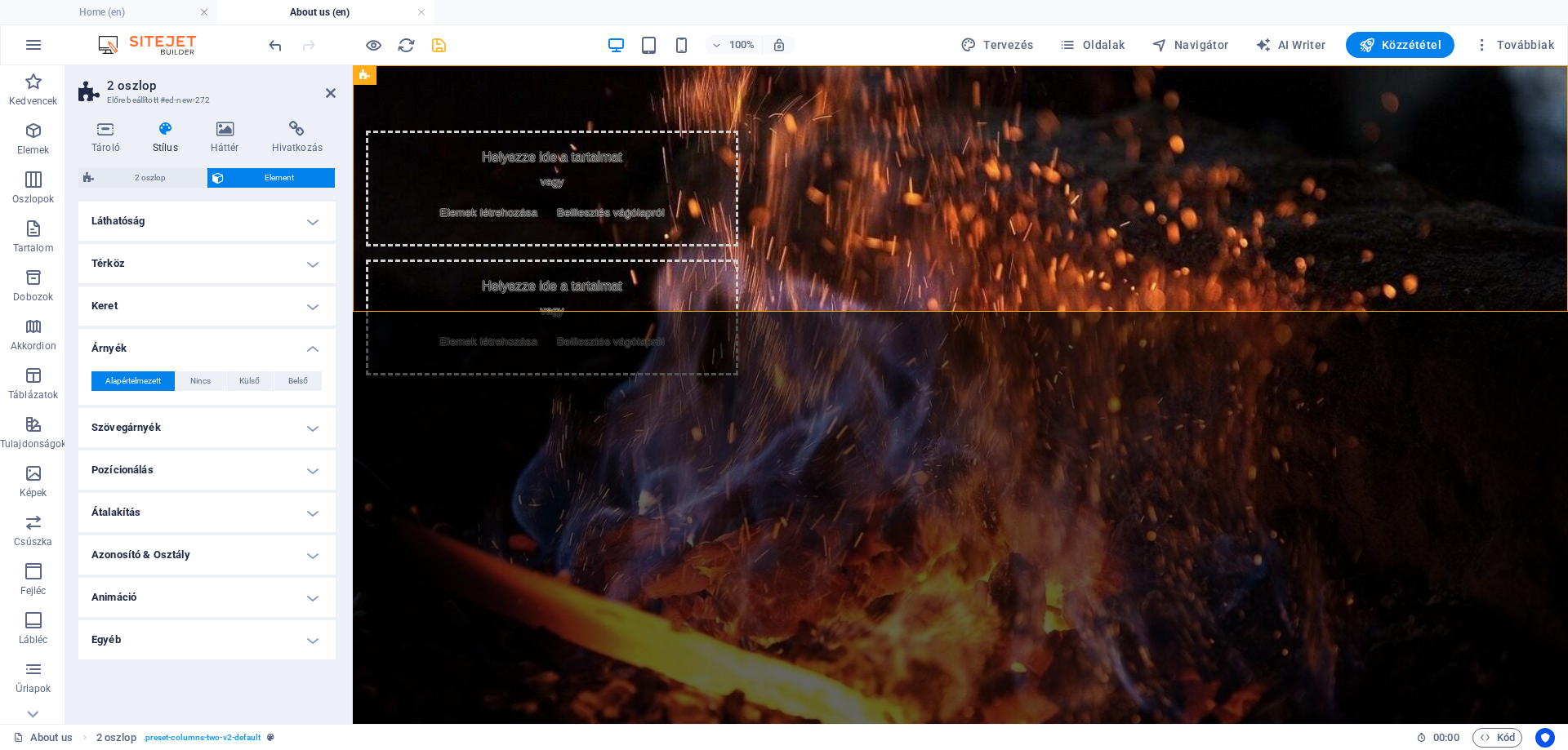
click at [171, 221] on h4 "Láthatóság" at bounding box center [207, 221] width 257 height 39
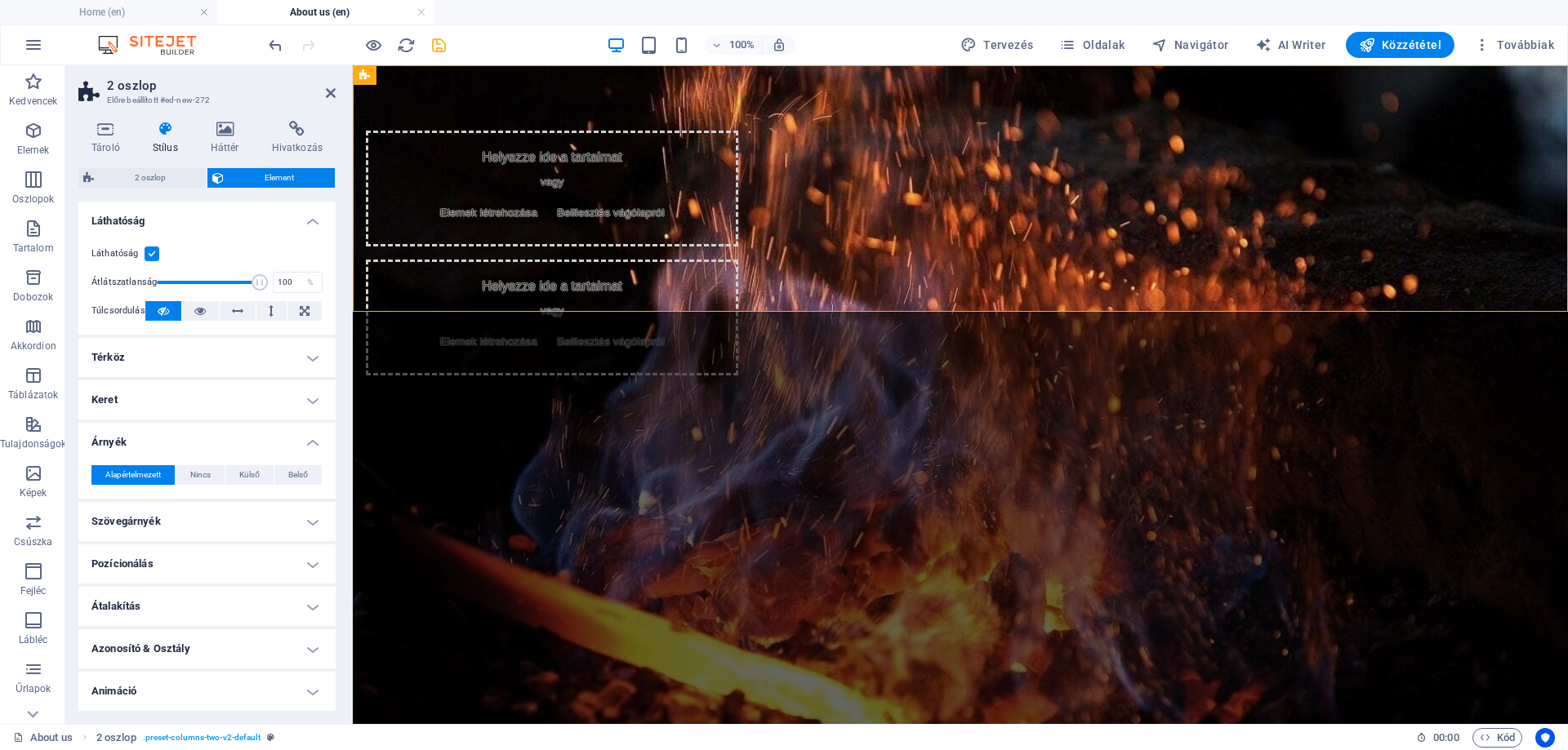
click at [177, 223] on h4 "Láthatóság" at bounding box center [207, 217] width 257 height 30
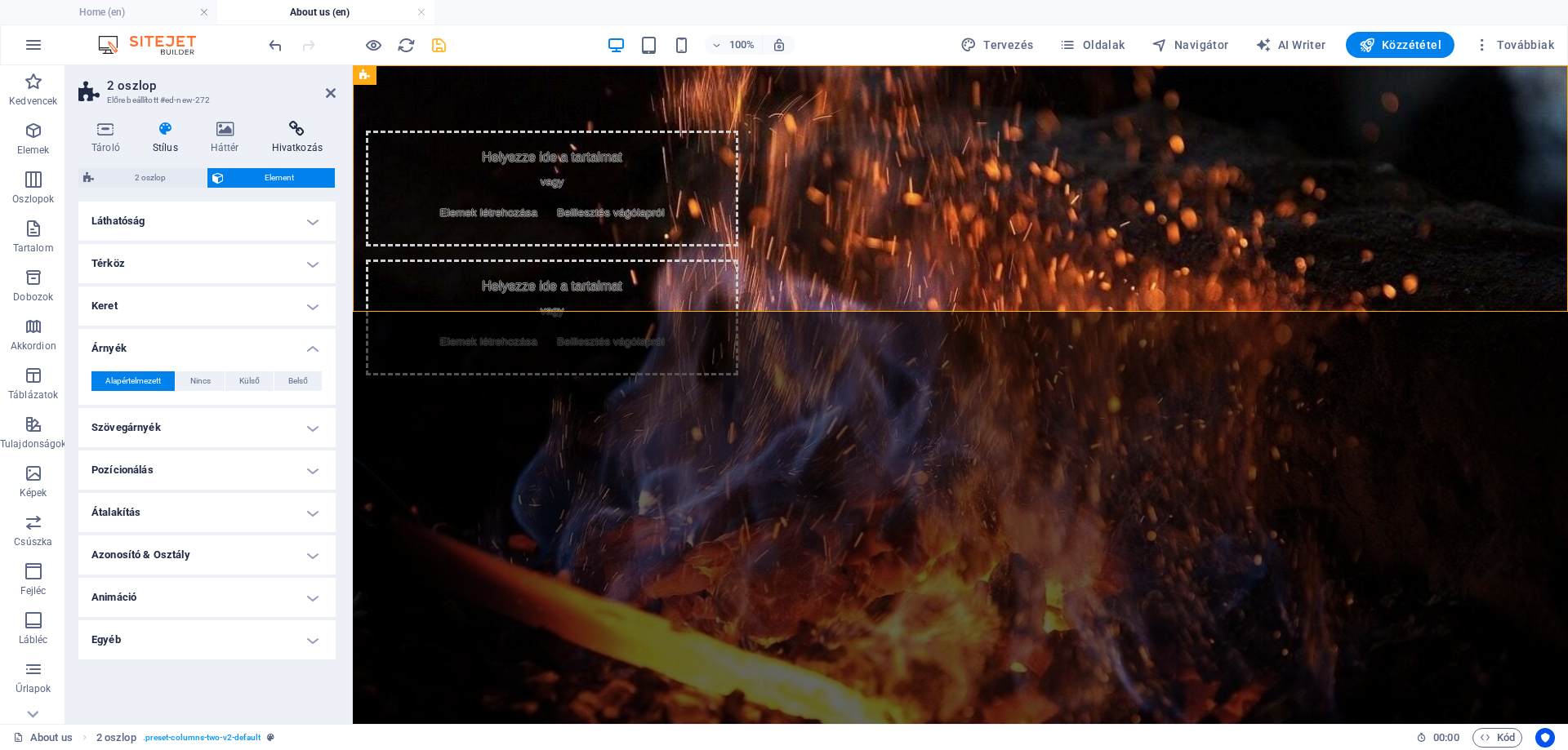
click at [300, 138] on h4 "Hivatkozás" at bounding box center [297, 138] width 77 height 34
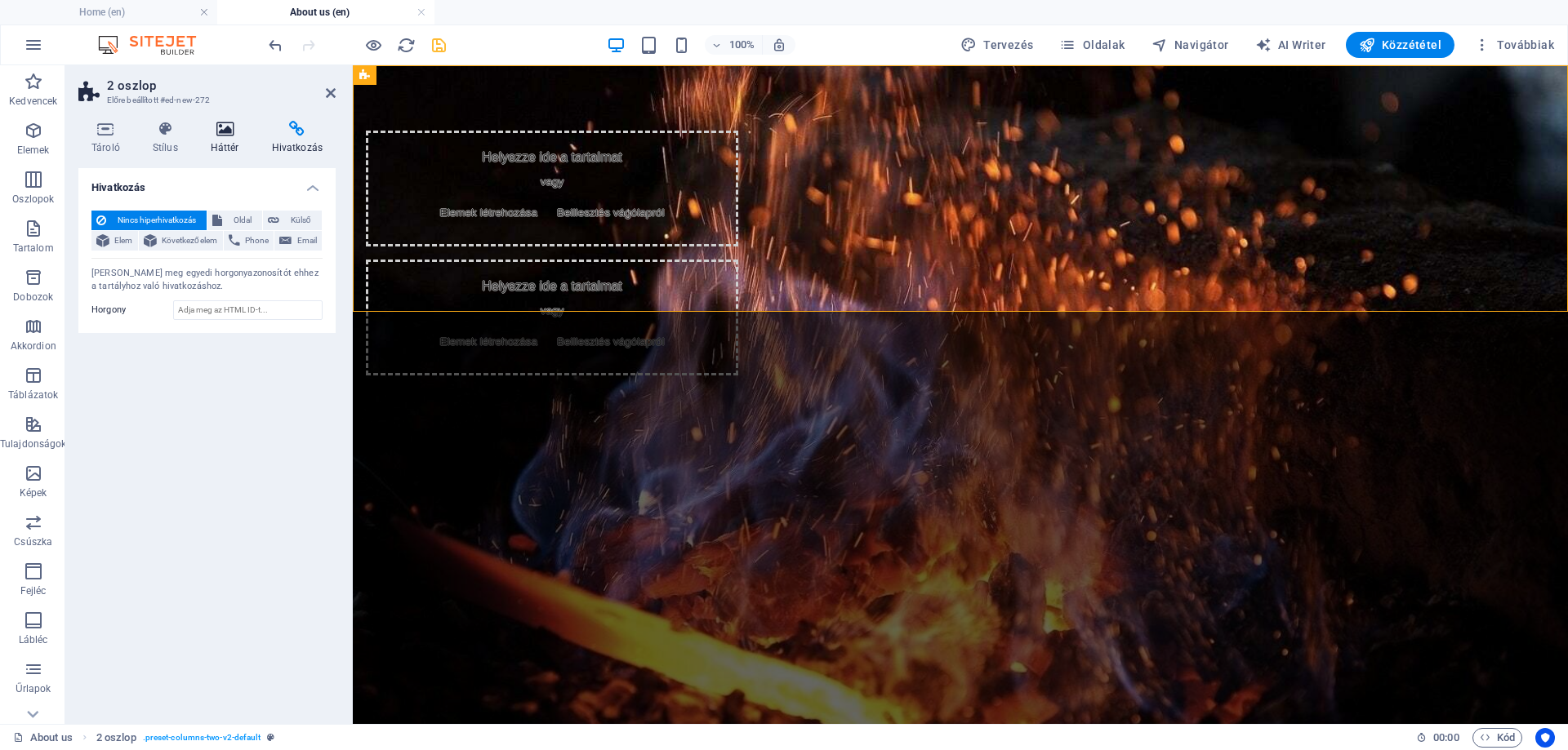
click at [230, 132] on icon at bounding box center [225, 129] width 55 height 17
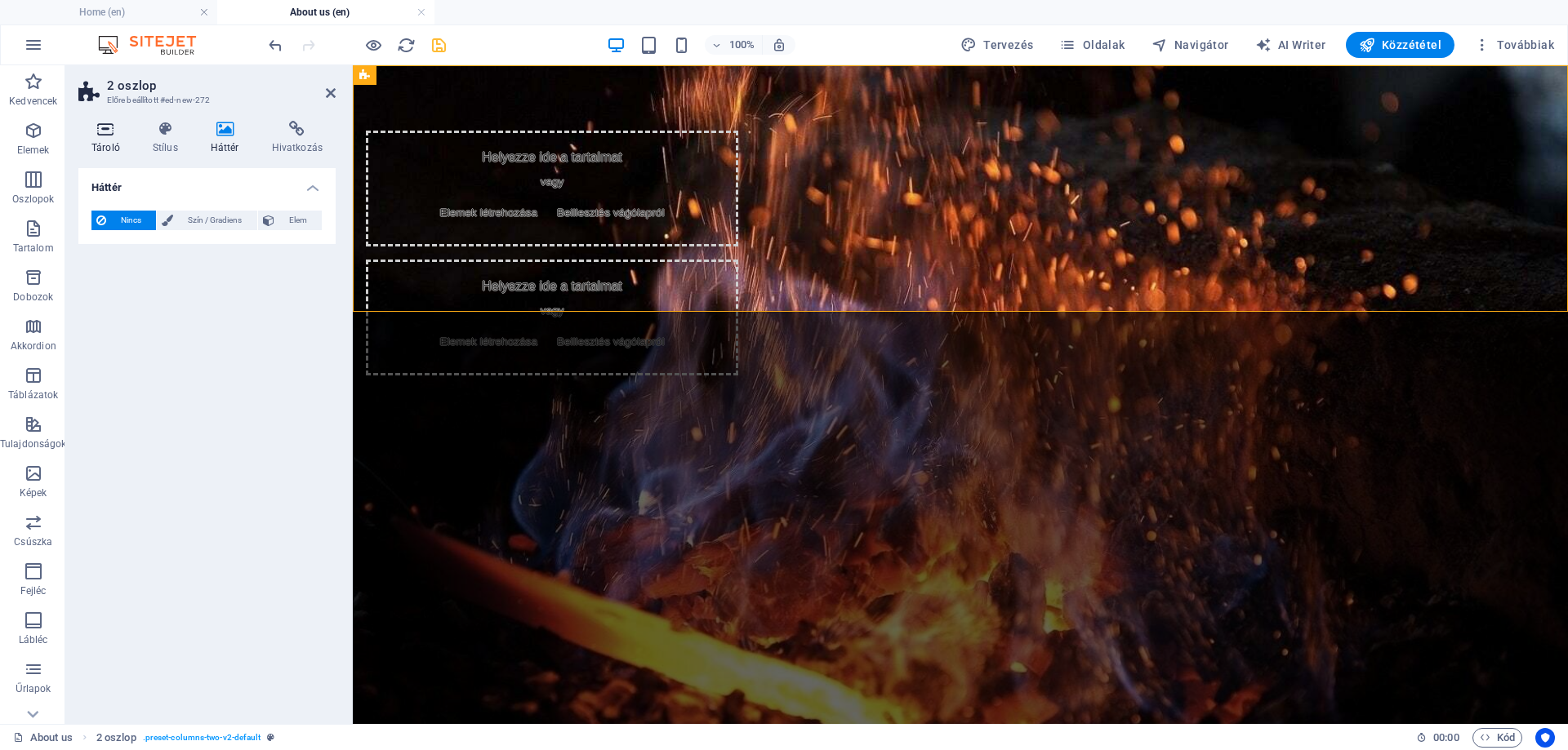
click at [105, 144] on h4 "Tároló" at bounding box center [109, 138] width 61 height 34
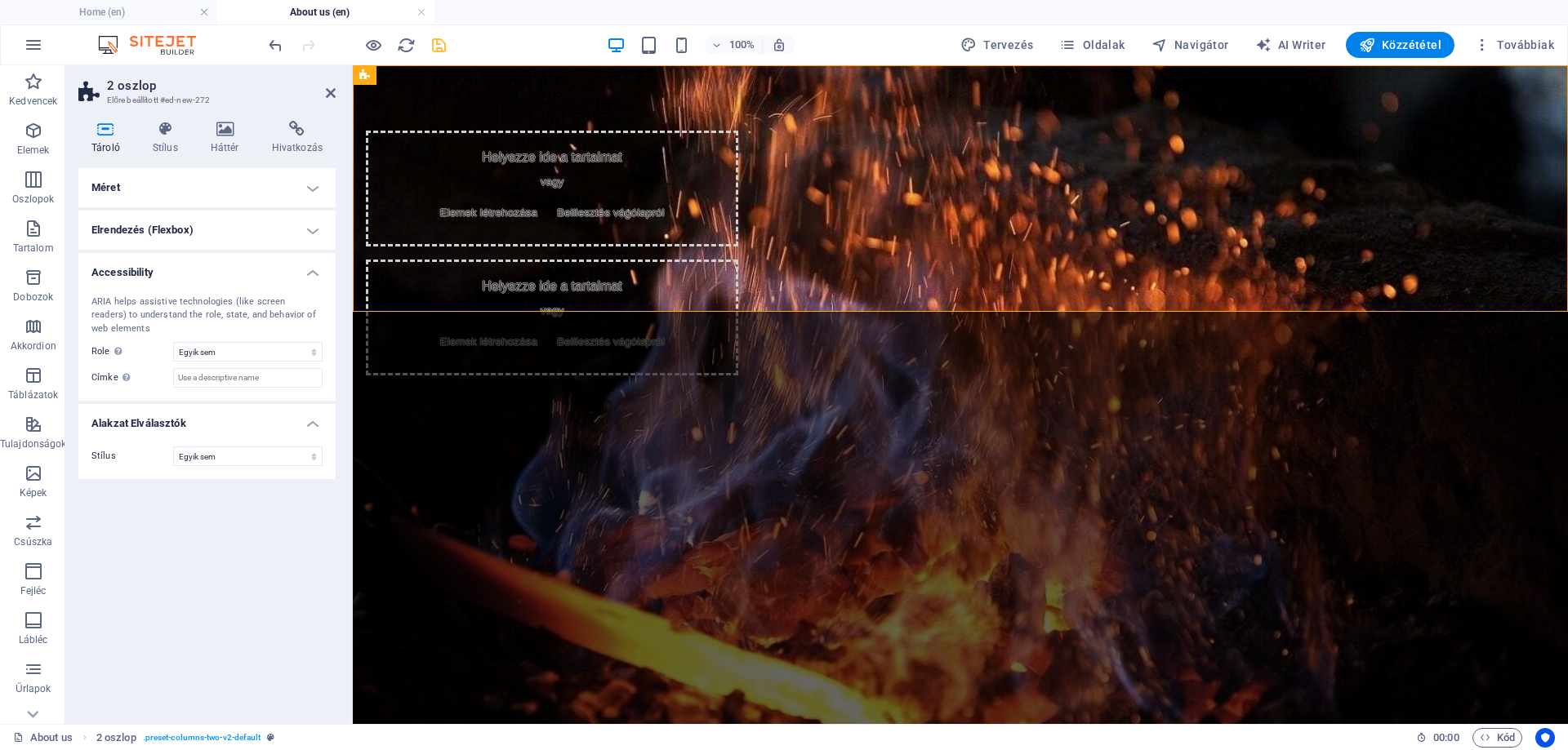
click at [146, 228] on h4 "Elrendezés (Flexbox)" at bounding box center [207, 230] width 257 height 39
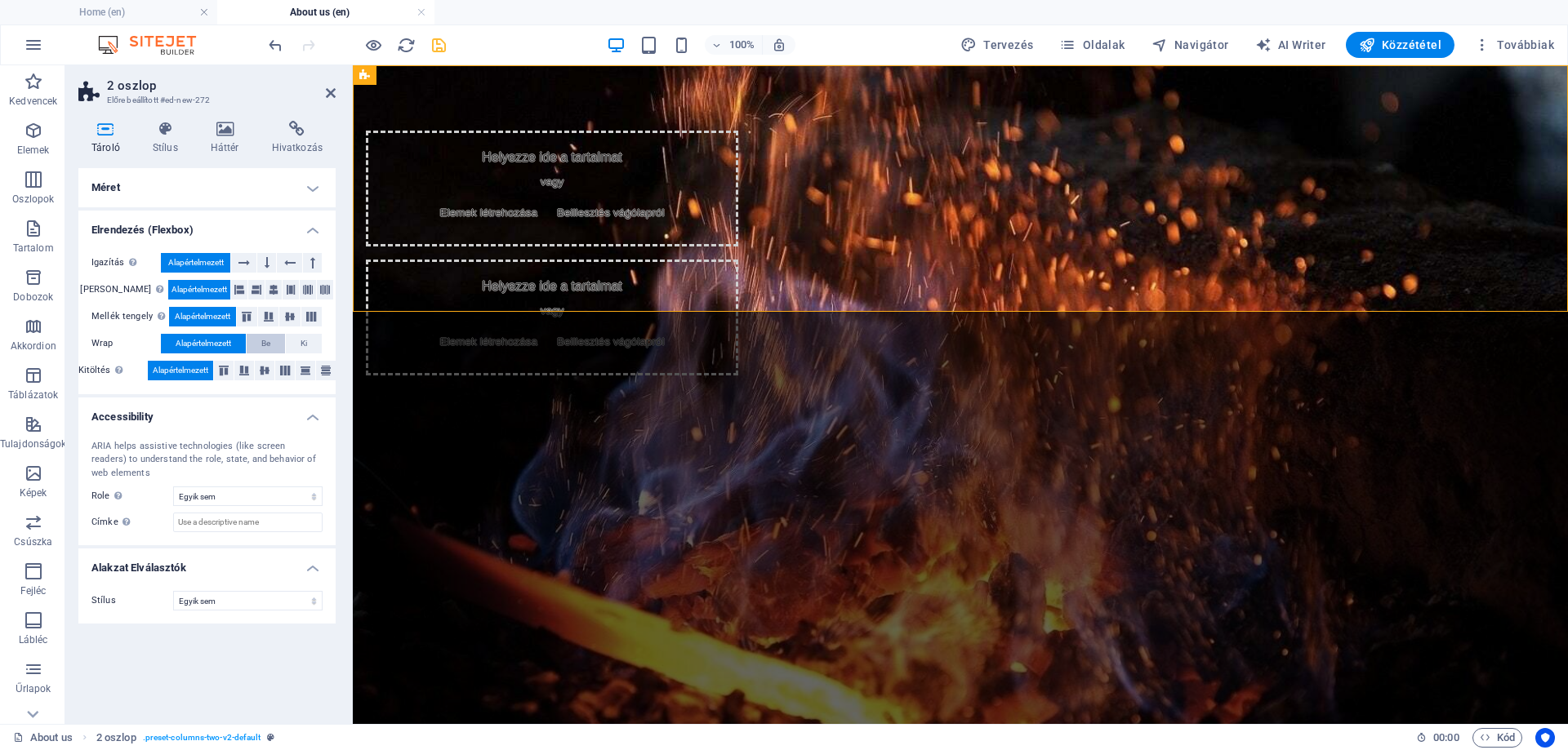
click at [275, 347] on button "Be" at bounding box center [266, 344] width 38 height 20
click at [227, 347] on span "Alapértelmezett" at bounding box center [203, 344] width 55 height 20
click at [220, 374] on icon at bounding box center [223, 371] width 20 height 10
click at [243, 375] on icon at bounding box center [244, 371] width 20 height 10
click at [264, 370] on icon at bounding box center [265, 371] width 20 height 10
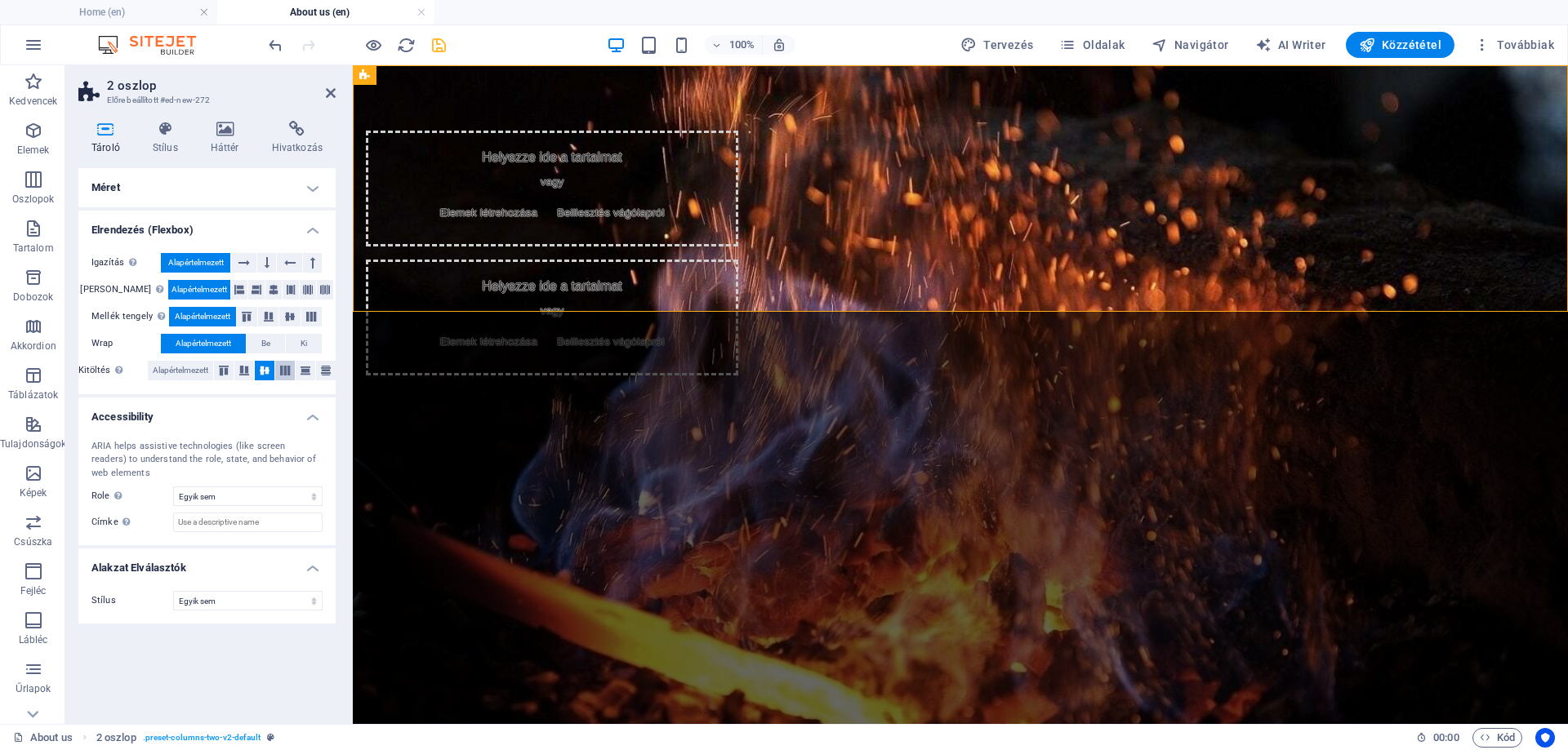
click at [283, 373] on icon at bounding box center [285, 371] width 20 height 10
click at [307, 375] on icon at bounding box center [305, 371] width 20 height 10
click at [325, 377] on button at bounding box center [326, 371] width 20 height 20
click at [202, 375] on span "Alapértelmezett" at bounding box center [180, 371] width 55 height 20
click at [187, 186] on h4 "Méret" at bounding box center [207, 188] width 257 height 39
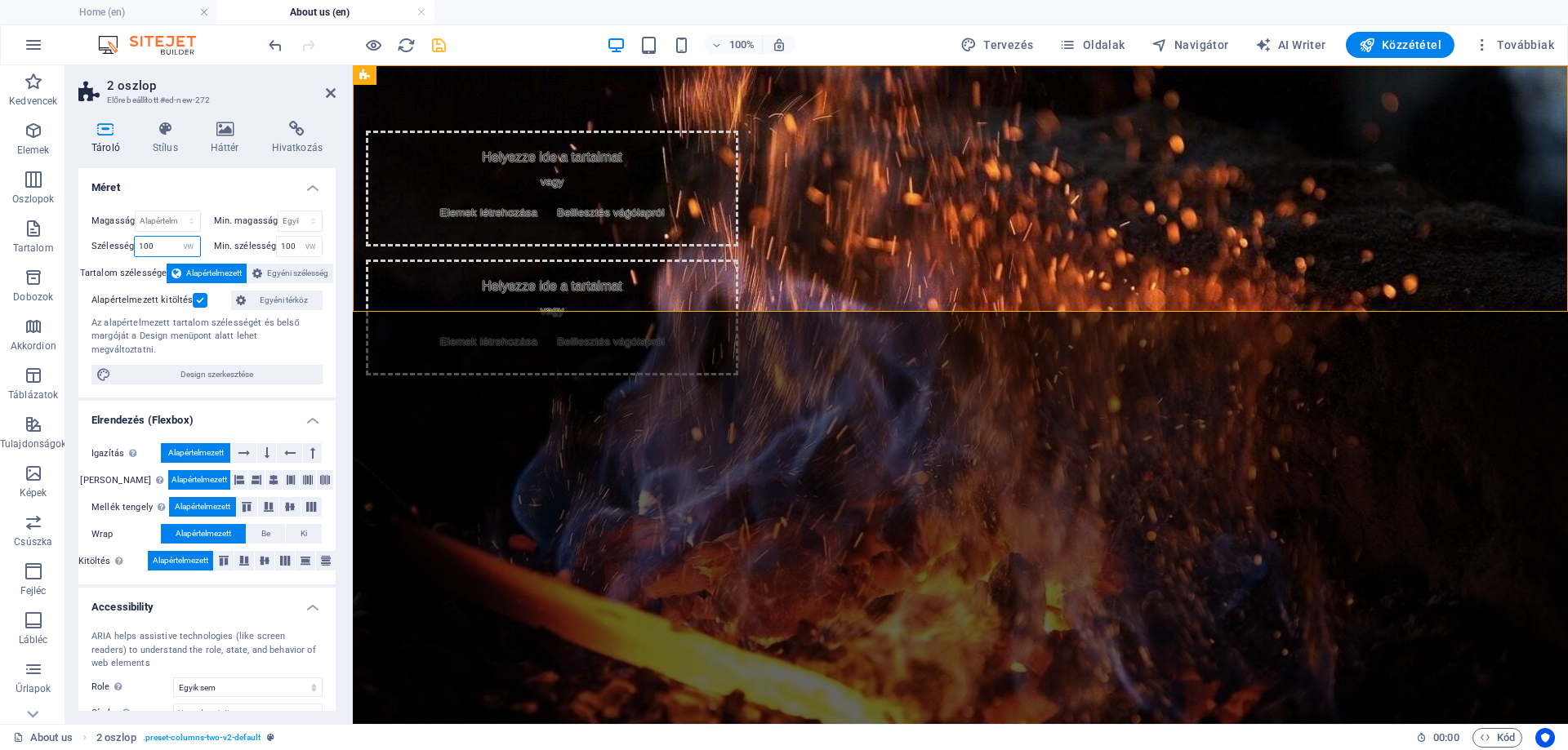
drag, startPoint x: 171, startPoint y: 240, endPoint x: 128, endPoint y: 242, distance: 43.0
click at [128, 242] on div "Szélesség 100 Alapértelmezett px rem % em vh vw" at bounding box center [146, 247] width 109 height 22
click at [189, 181] on h4 "Méret" at bounding box center [207, 183] width 257 height 30
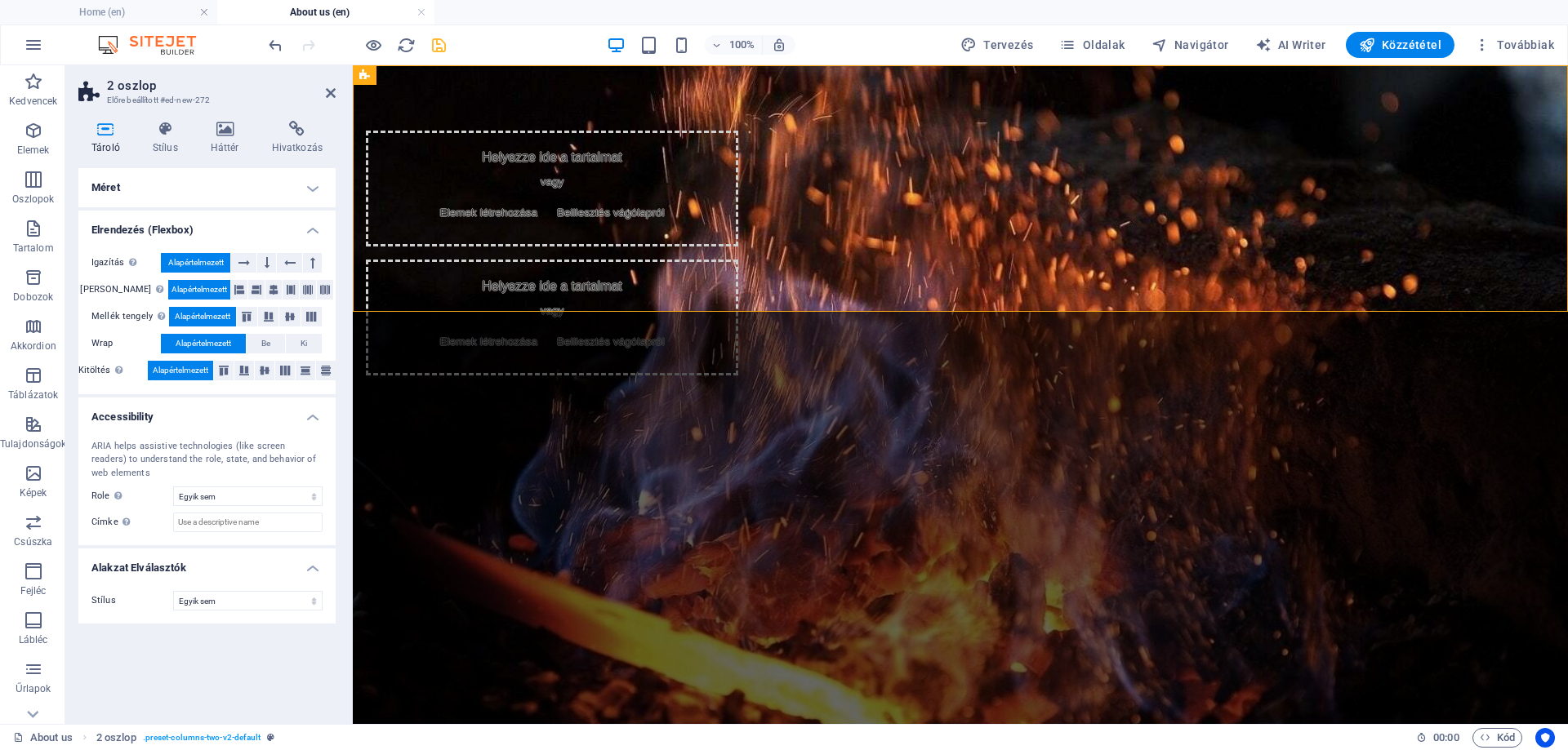
click at [184, 189] on h4 "Méret" at bounding box center [207, 188] width 257 height 39
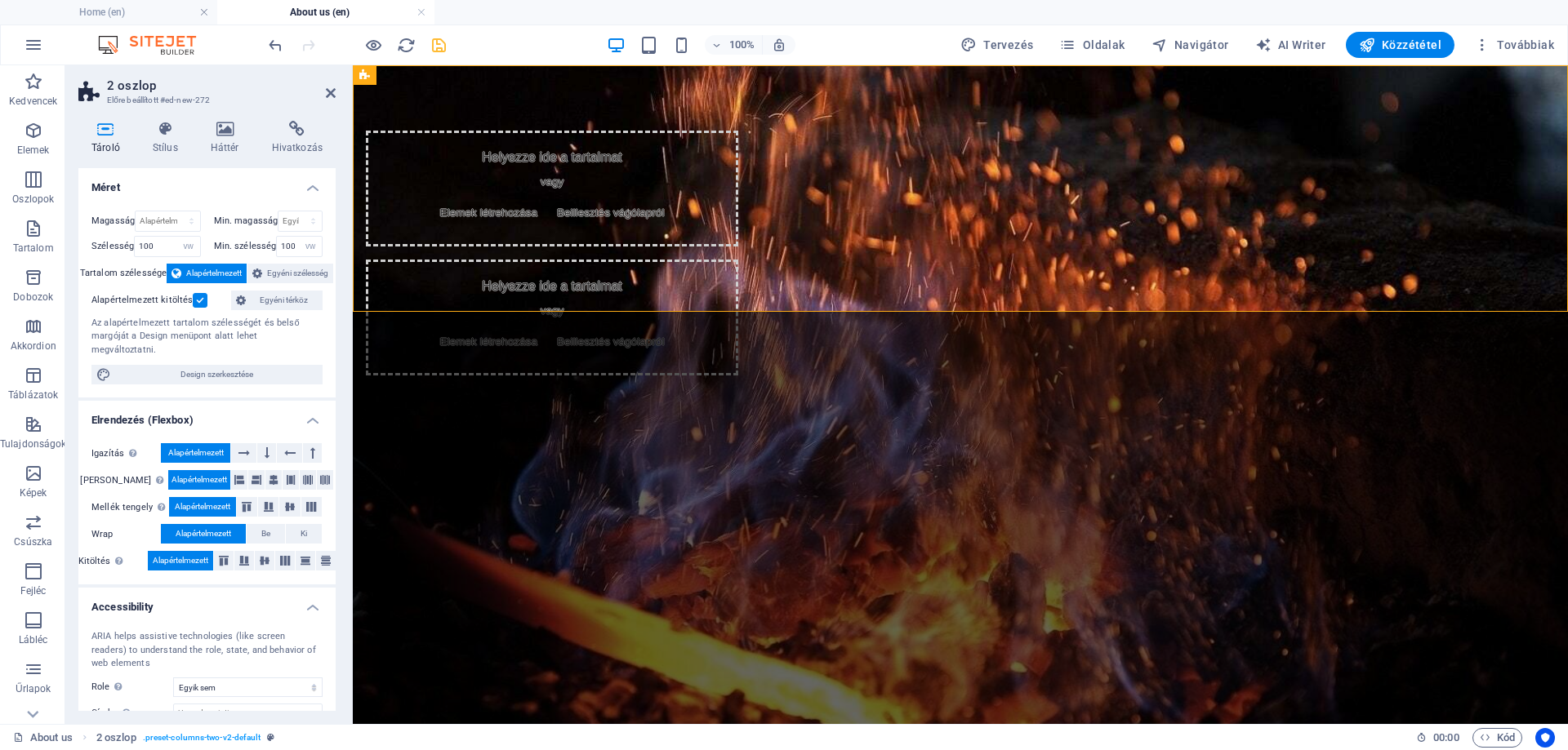
click at [180, 180] on h4 "Méret" at bounding box center [207, 183] width 257 height 30
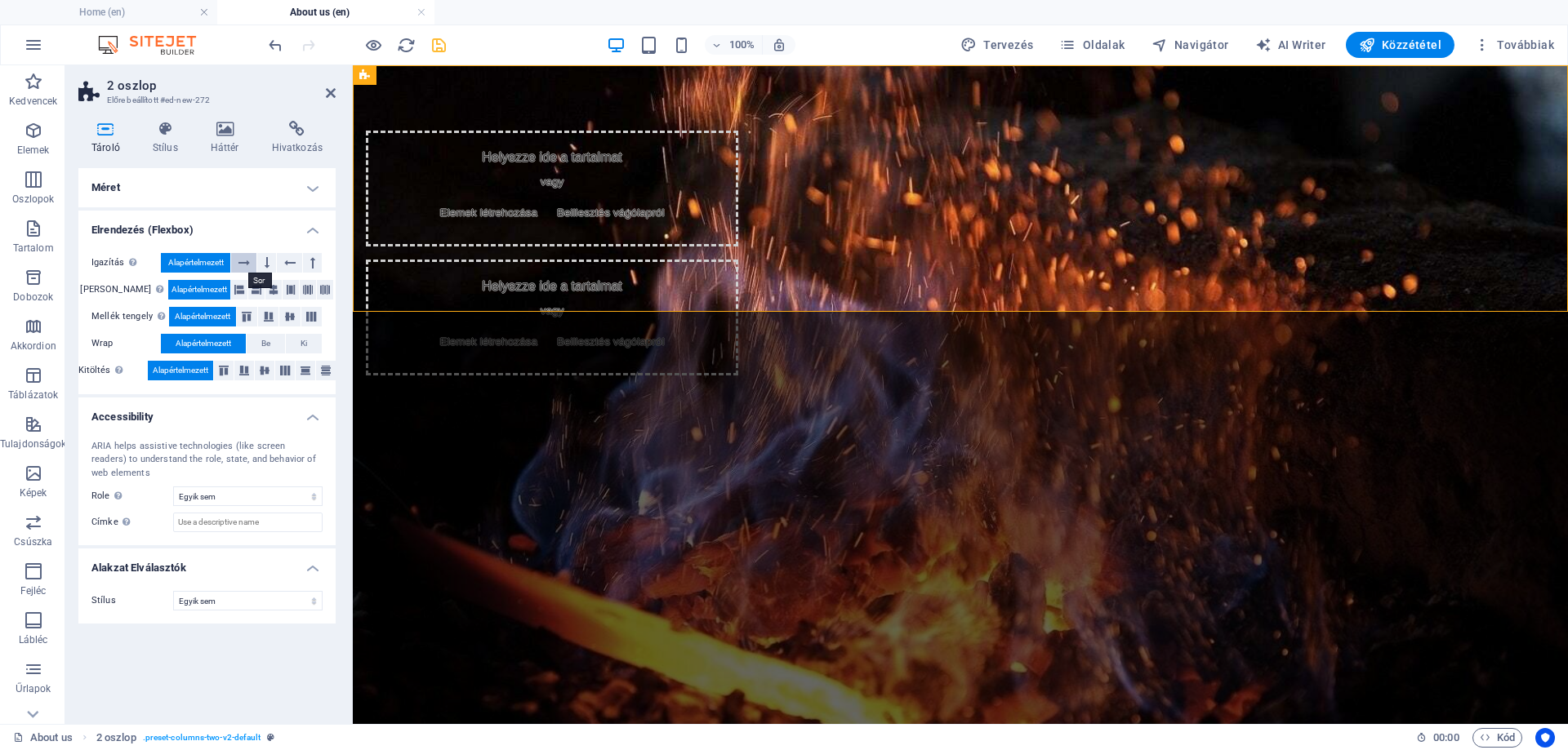
click at [252, 269] on button at bounding box center [244, 263] width 26 height 20
click at [269, 265] on icon at bounding box center [267, 263] width 5 height 20
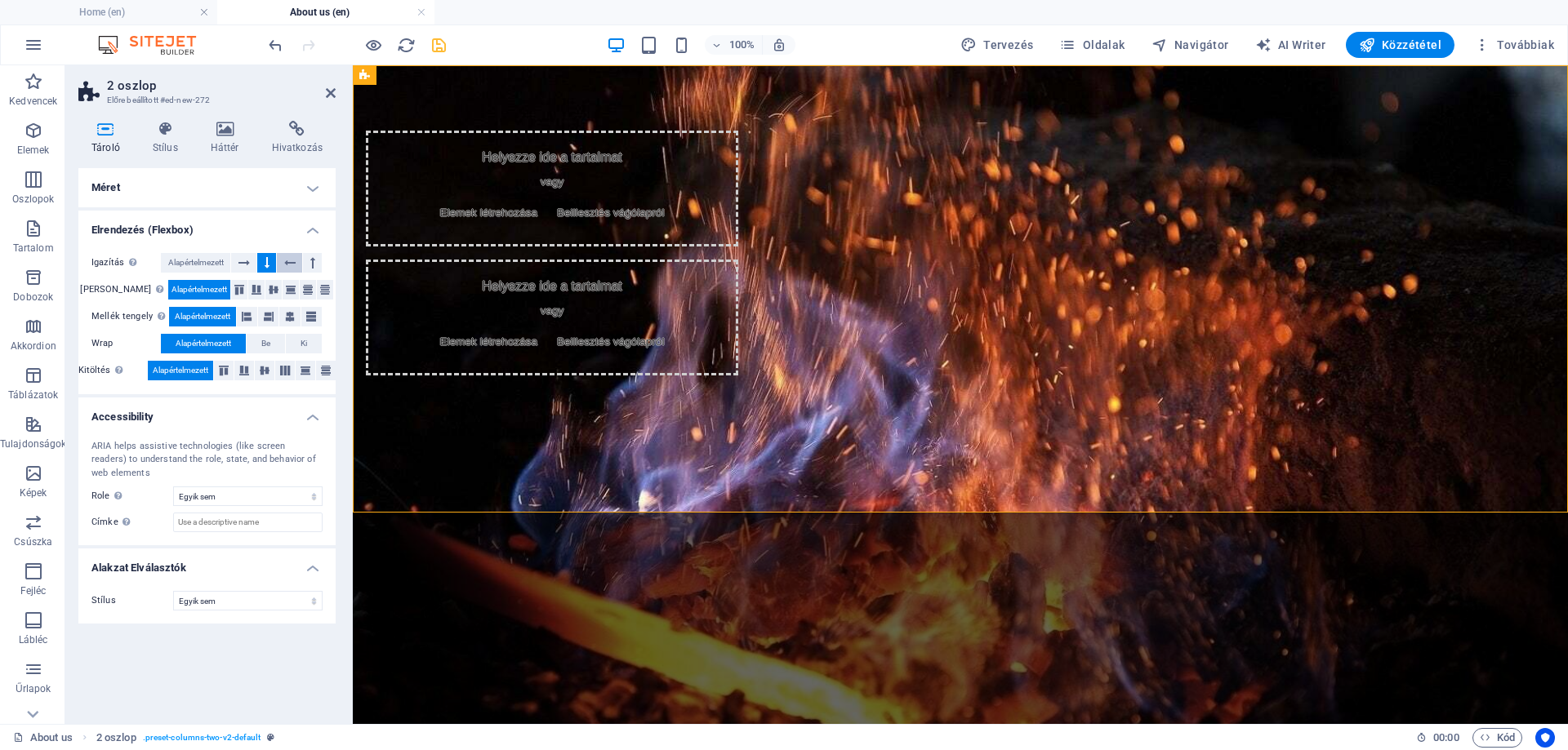
click at [287, 255] on icon at bounding box center [290, 263] width 12 height 20
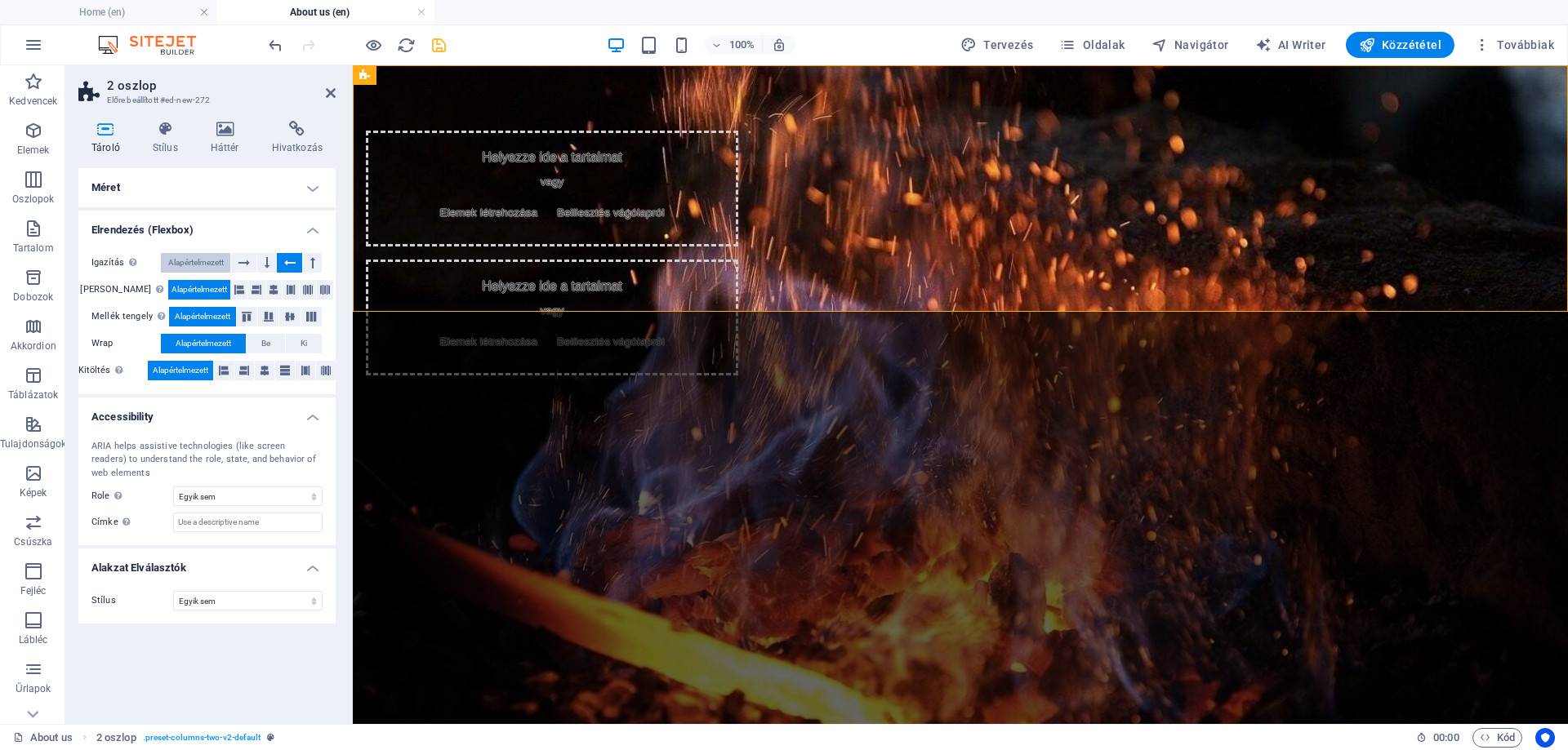
click at [198, 261] on span "Alapértelmezett" at bounding box center [196, 263] width 55 height 20
click at [285, 289] on icon at bounding box center [290, 290] width 10 height 20
click at [303, 287] on icon at bounding box center [308, 290] width 10 height 20
click at [323, 291] on button at bounding box center [325, 290] width 17 height 20
click at [282, 295] on button at bounding box center [290, 290] width 17 height 20
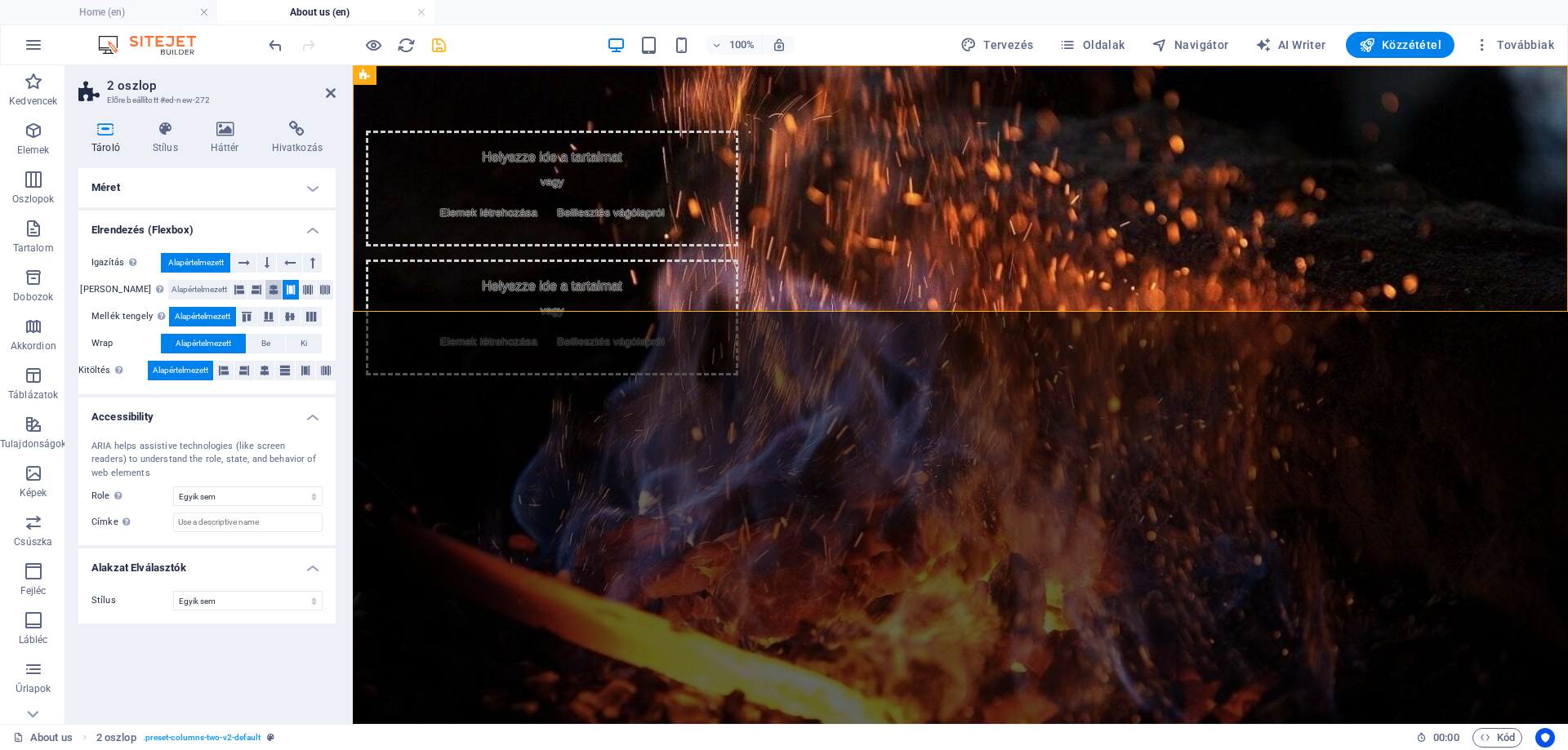
click at [271, 295] on button at bounding box center [274, 290] width 17 height 20
click at [256, 293] on button at bounding box center [256, 290] width 17 height 20
click at [234, 289] on icon at bounding box center [239, 290] width 10 height 20
click at [199, 288] on span "Alapértelmezett" at bounding box center [199, 290] width 55 height 20
click at [123, 182] on h4 "Méret" at bounding box center [207, 188] width 257 height 39
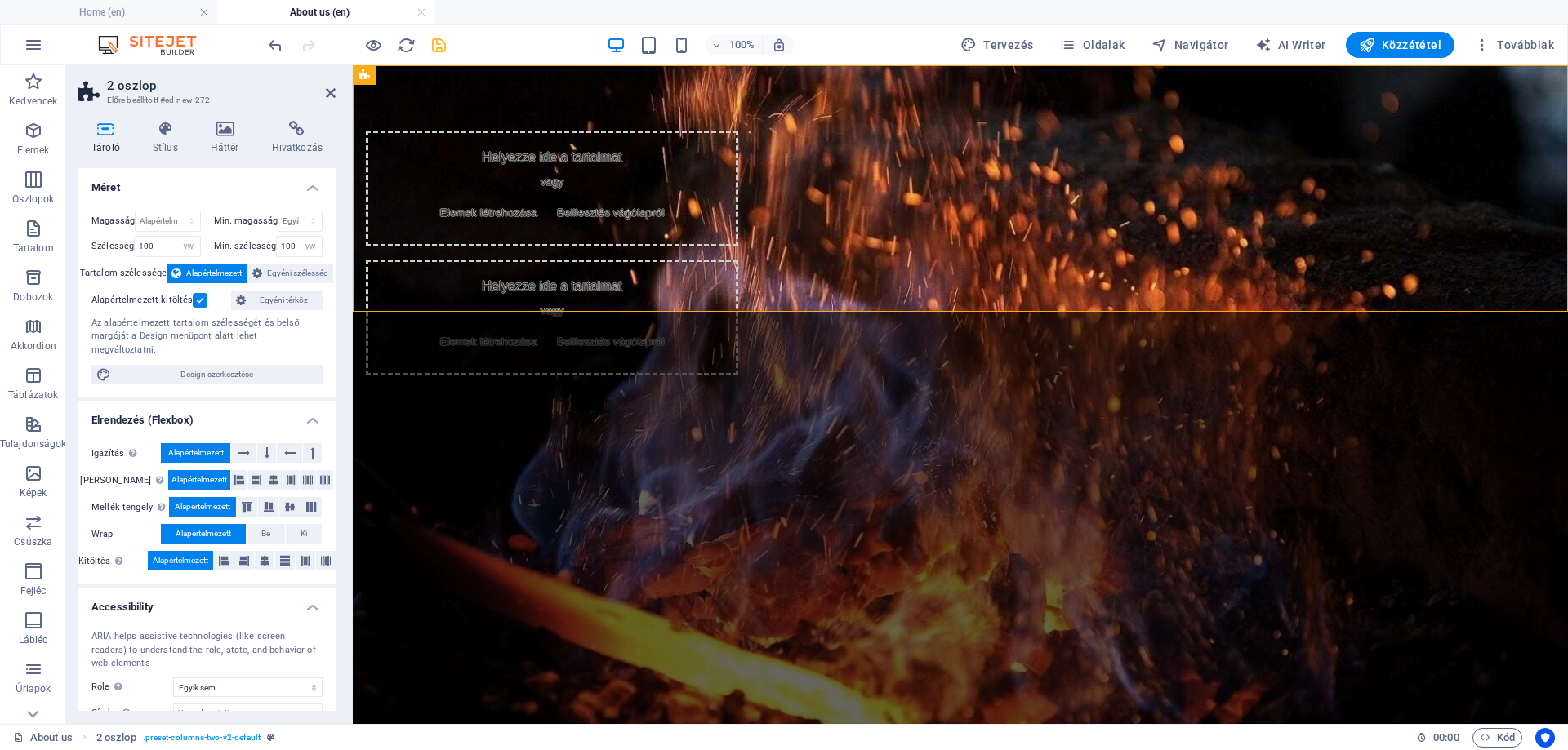
click at [130, 179] on h4 "Méret" at bounding box center [207, 183] width 257 height 30
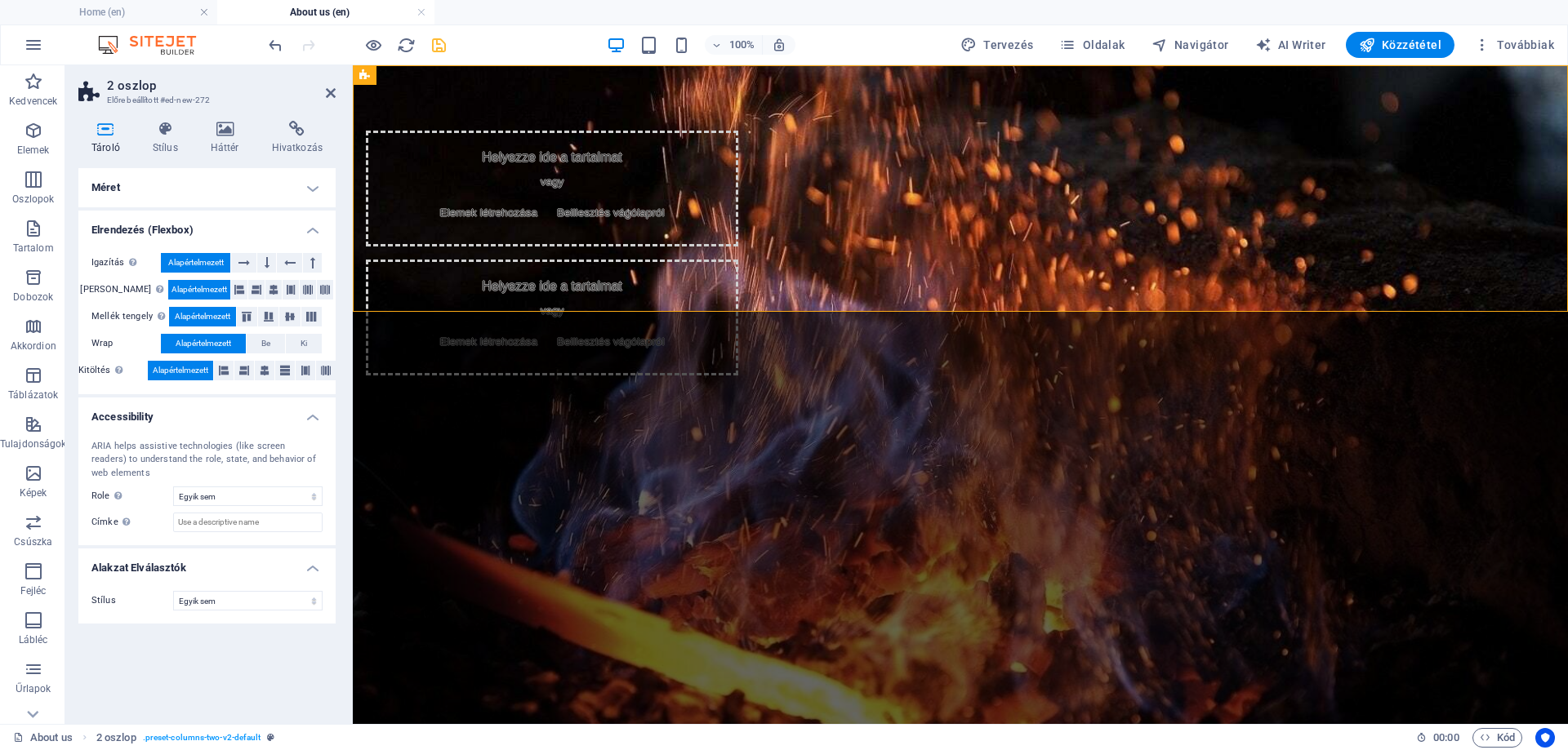
drag, startPoint x: 141, startPoint y: 239, endPoint x: 142, endPoint y: 230, distance: 9.1
click at [142, 237] on li "Elrendezés (Flexbox) Igazítás Meghatározza a flex irányát. Alapértelmezett Fő t…" at bounding box center [207, 302] width 257 height 184
click at [147, 222] on h4 "Elrendezés (Flexbox)" at bounding box center [207, 225] width 257 height 30
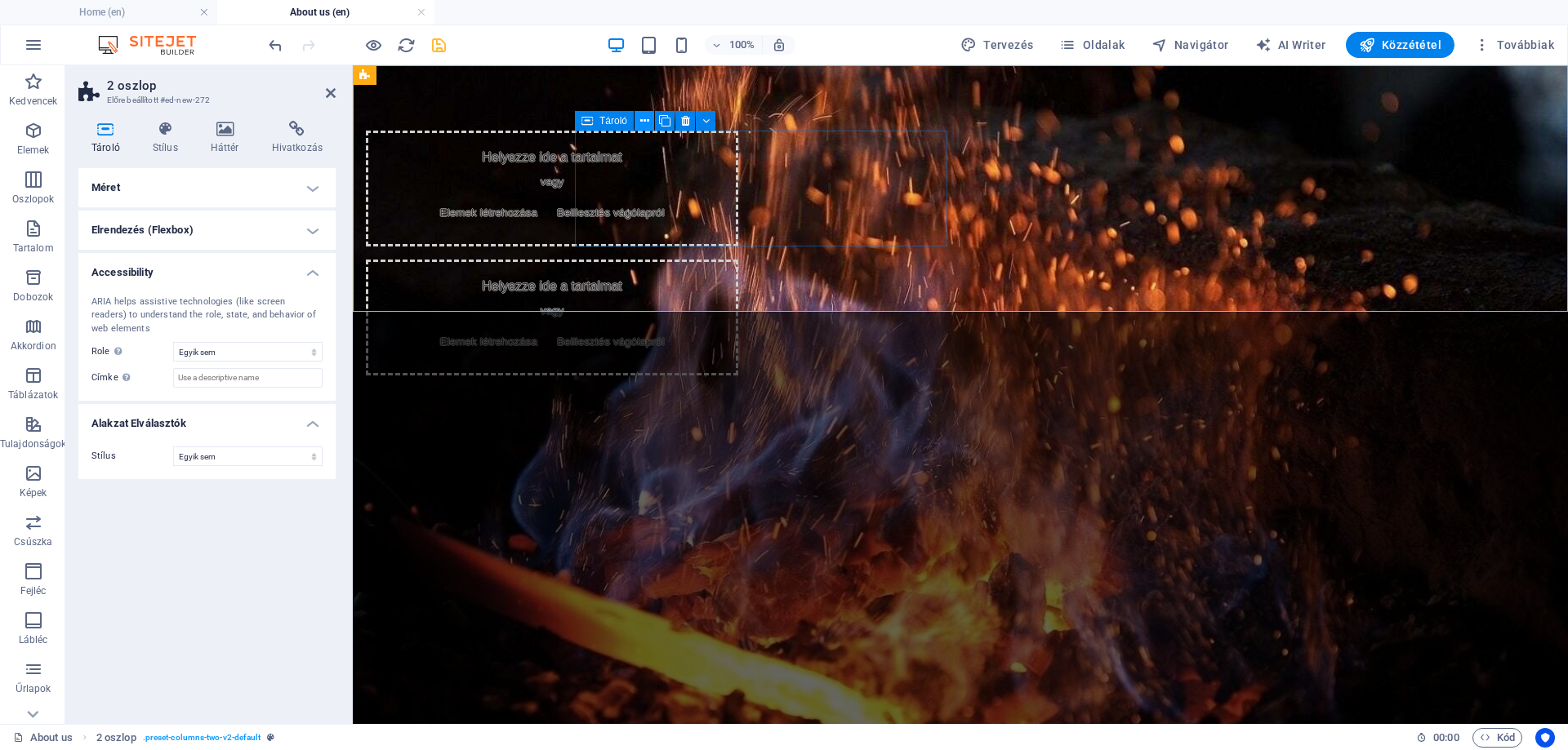
drag, startPoint x: 643, startPoint y: 119, endPoint x: 285, endPoint y: 71, distance: 361.2
click at [643, 119] on icon at bounding box center [644, 120] width 9 height 17
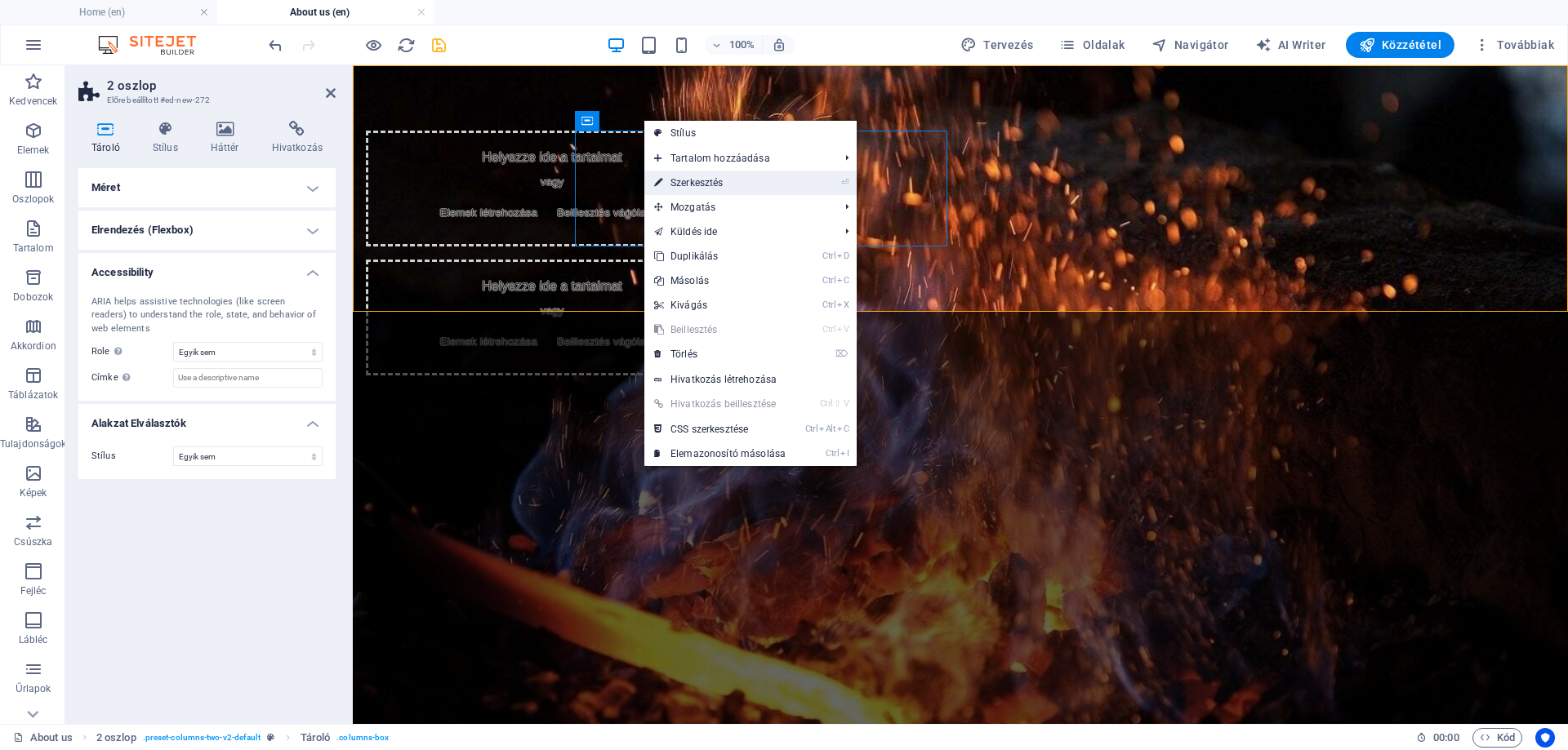
click at [687, 179] on link "⏎ Szerkesztés" at bounding box center [720, 182] width 151 height 25
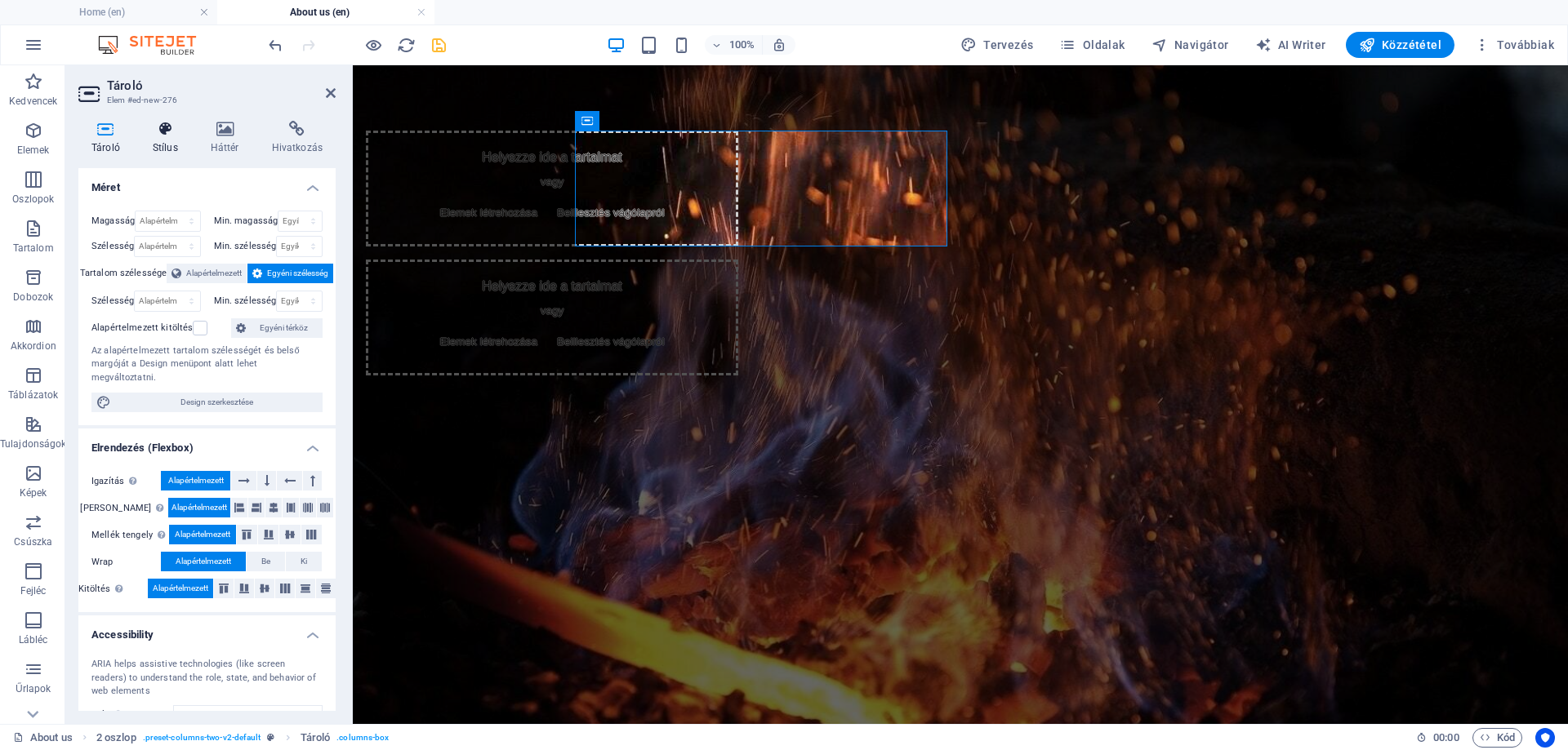
click at [160, 132] on icon at bounding box center [165, 129] width 51 height 17
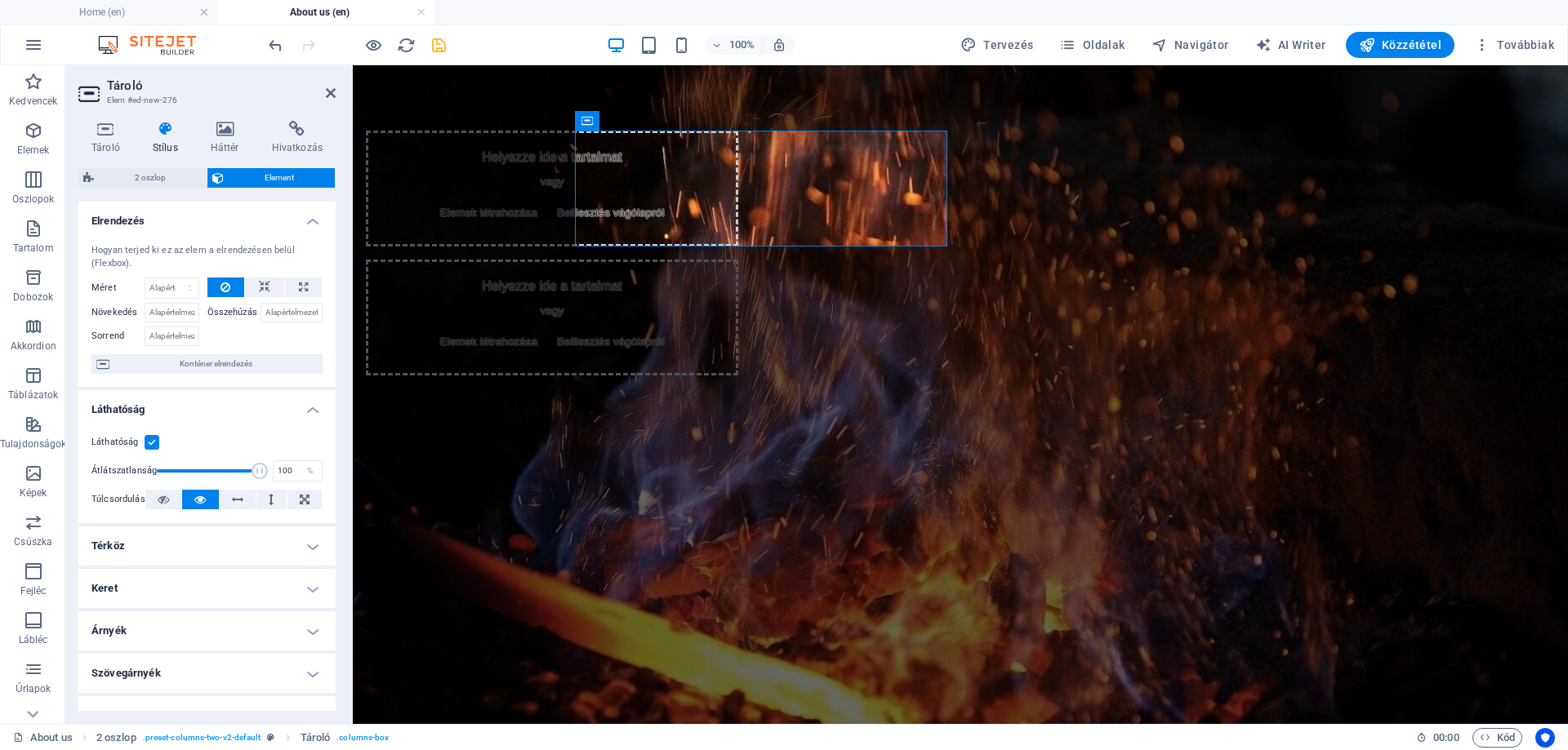
click at [165, 212] on h4 "Elrendezés" at bounding box center [207, 217] width 257 height 30
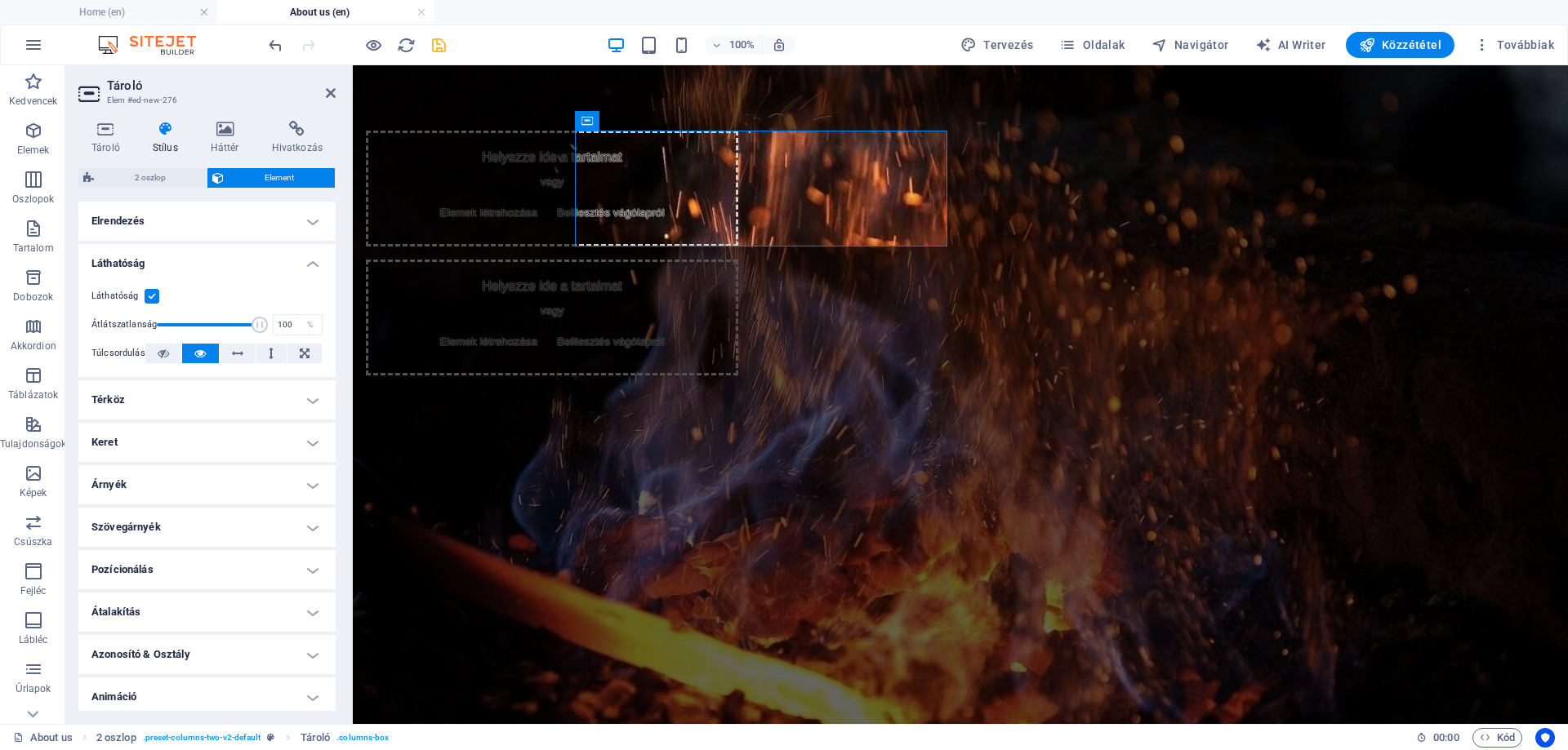
click at [175, 257] on h4 "Láthatóság" at bounding box center [207, 259] width 257 height 30
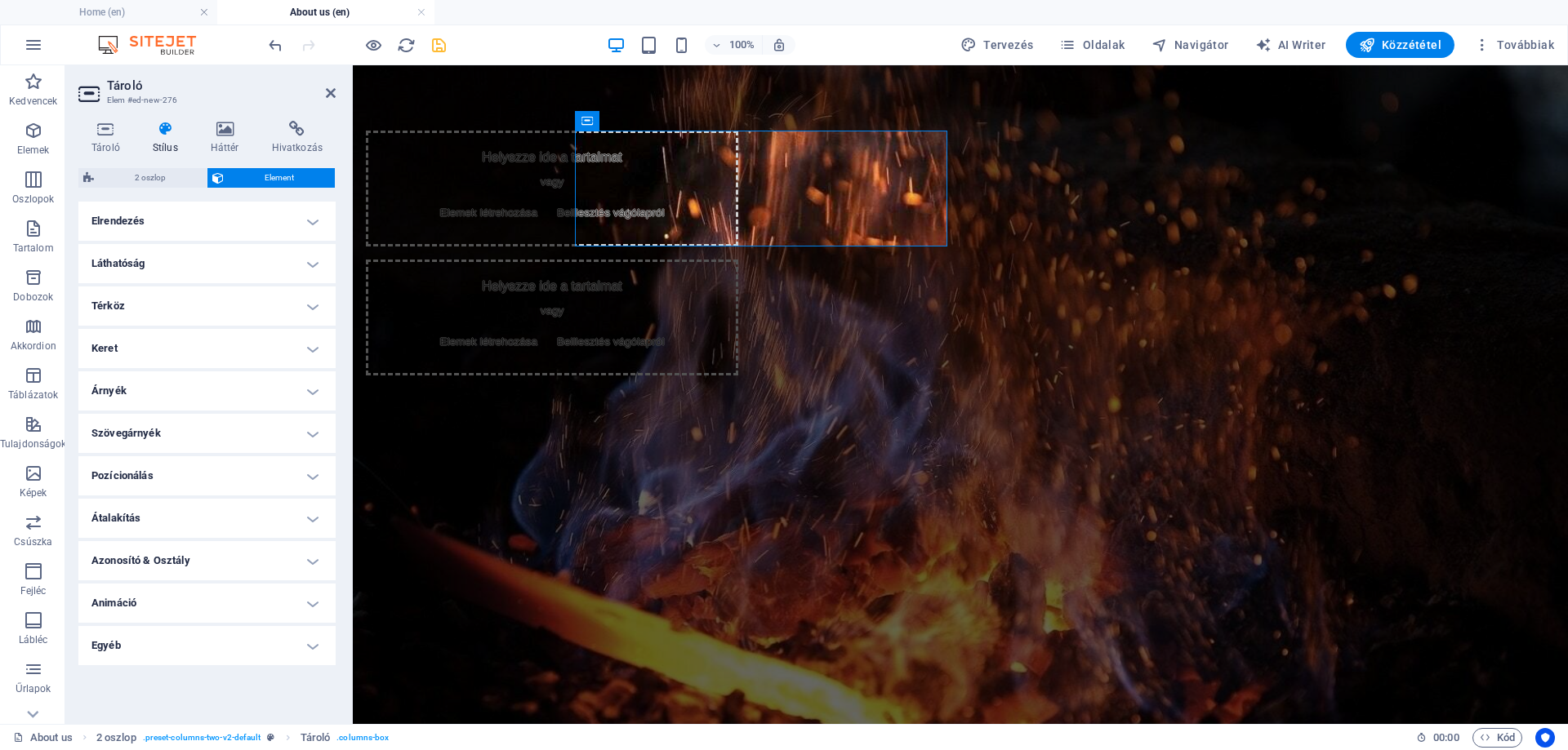
click at [168, 352] on h4 "Keret" at bounding box center [207, 348] width 257 height 39
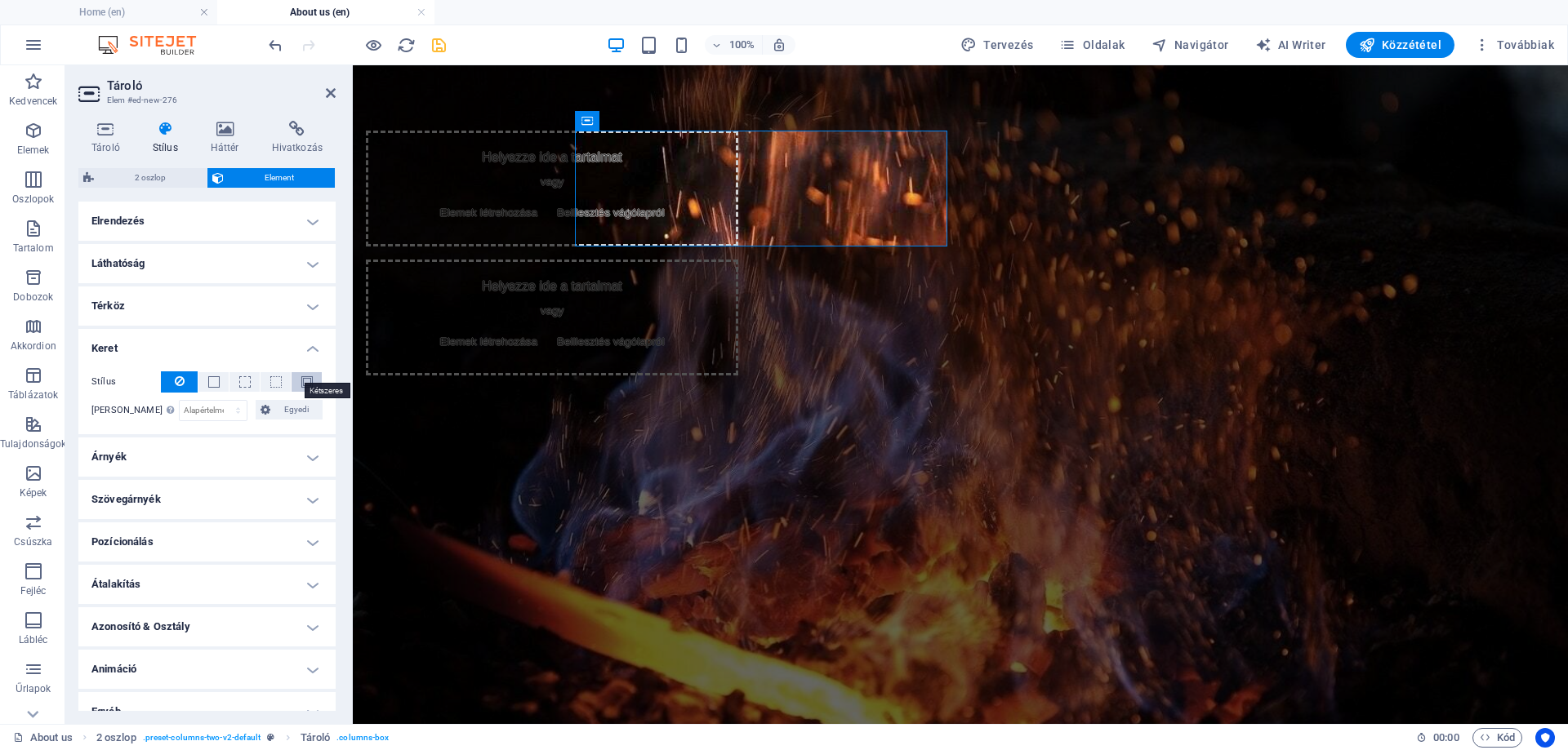
click at [301, 386] on span at bounding box center [307, 382] width 12 height 12
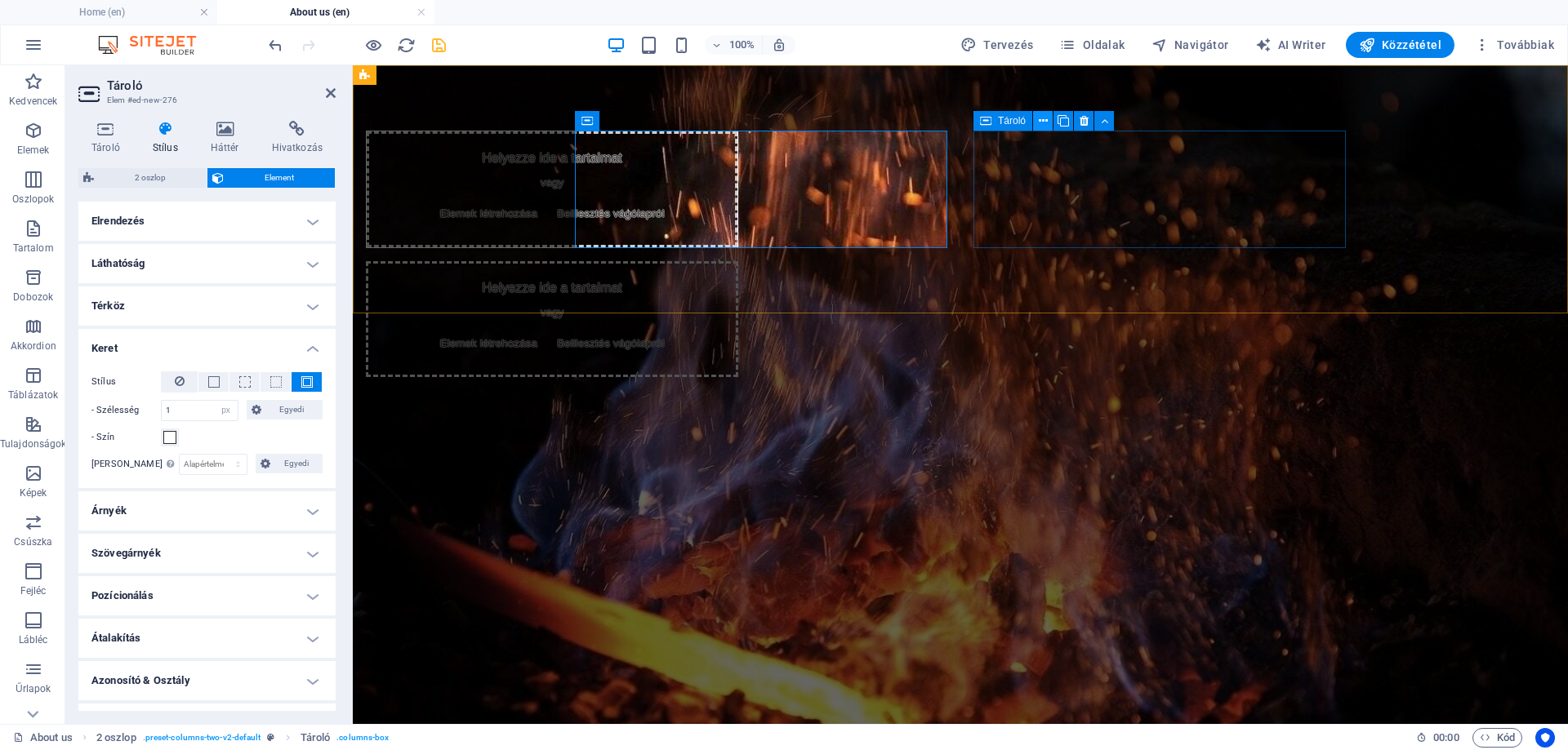
click at [1043, 120] on icon at bounding box center [1042, 120] width 9 height 17
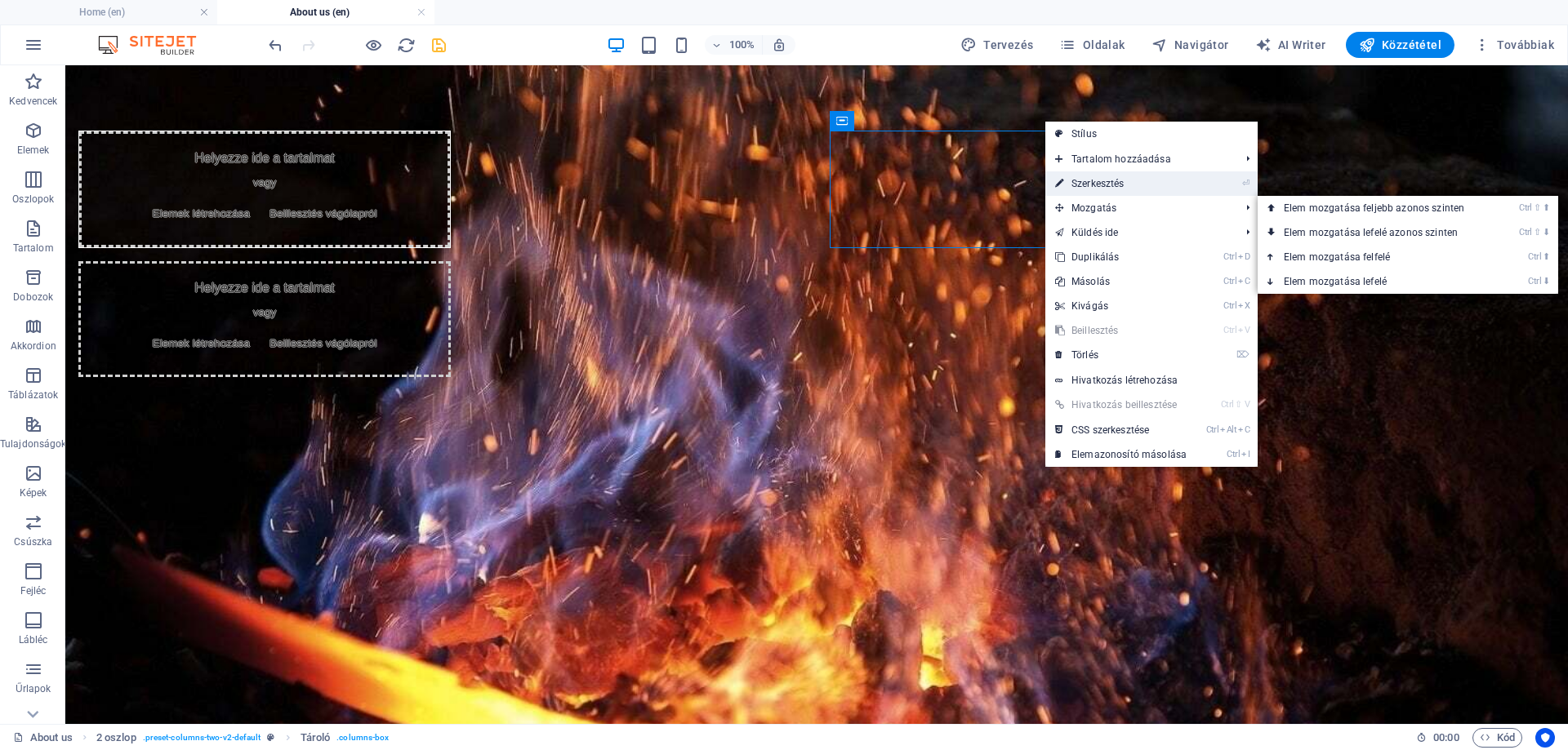
click at [1120, 186] on link "⏎ Szerkesztés" at bounding box center [1120, 183] width 151 height 25
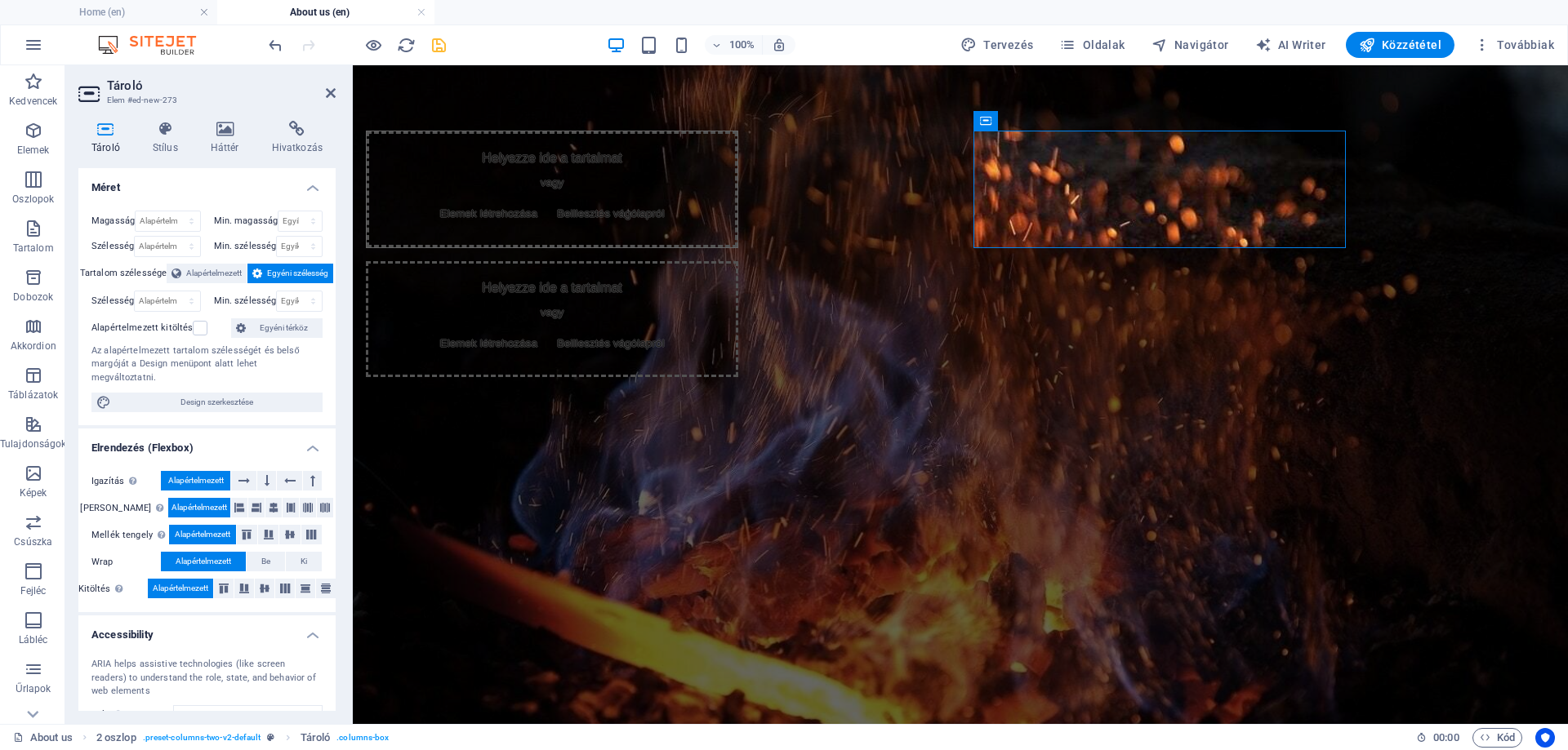
click at [174, 189] on h4 "Méret" at bounding box center [207, 183] width 257 height 30
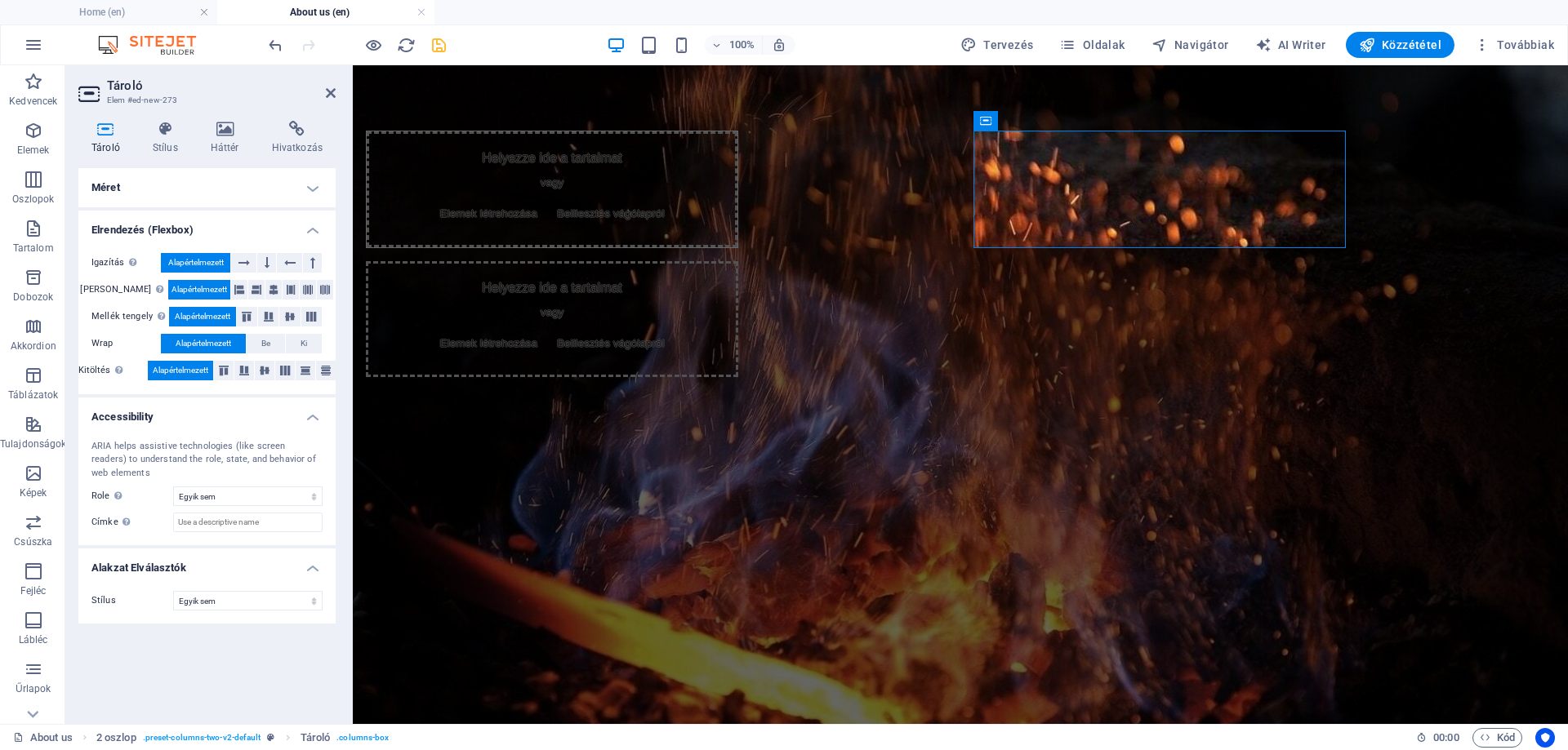
click at [165, 161] on div "Tároló Stílus Háttér Hivatkozás Méret Magasság Alapértelmezett px rem % vh vw M…" at bounding box center [207, 416] width 257 height 591
click at [175, 140] on h4 "Stílus" at bounding box center [168, 138] width 58 height 34
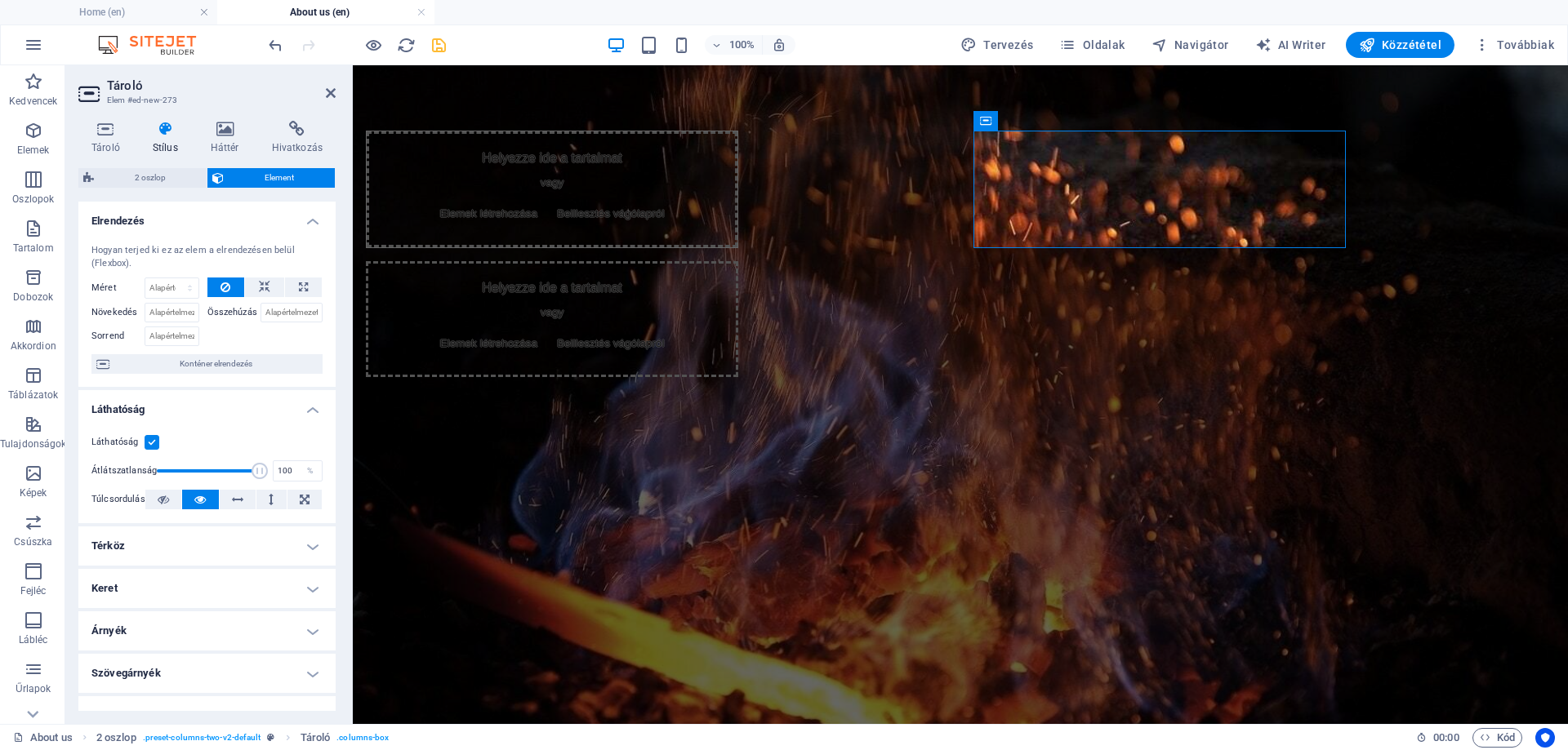
click at [196, 405] on h4 "Láthatóság" at bounding box center [207, 406] width 257 height 30
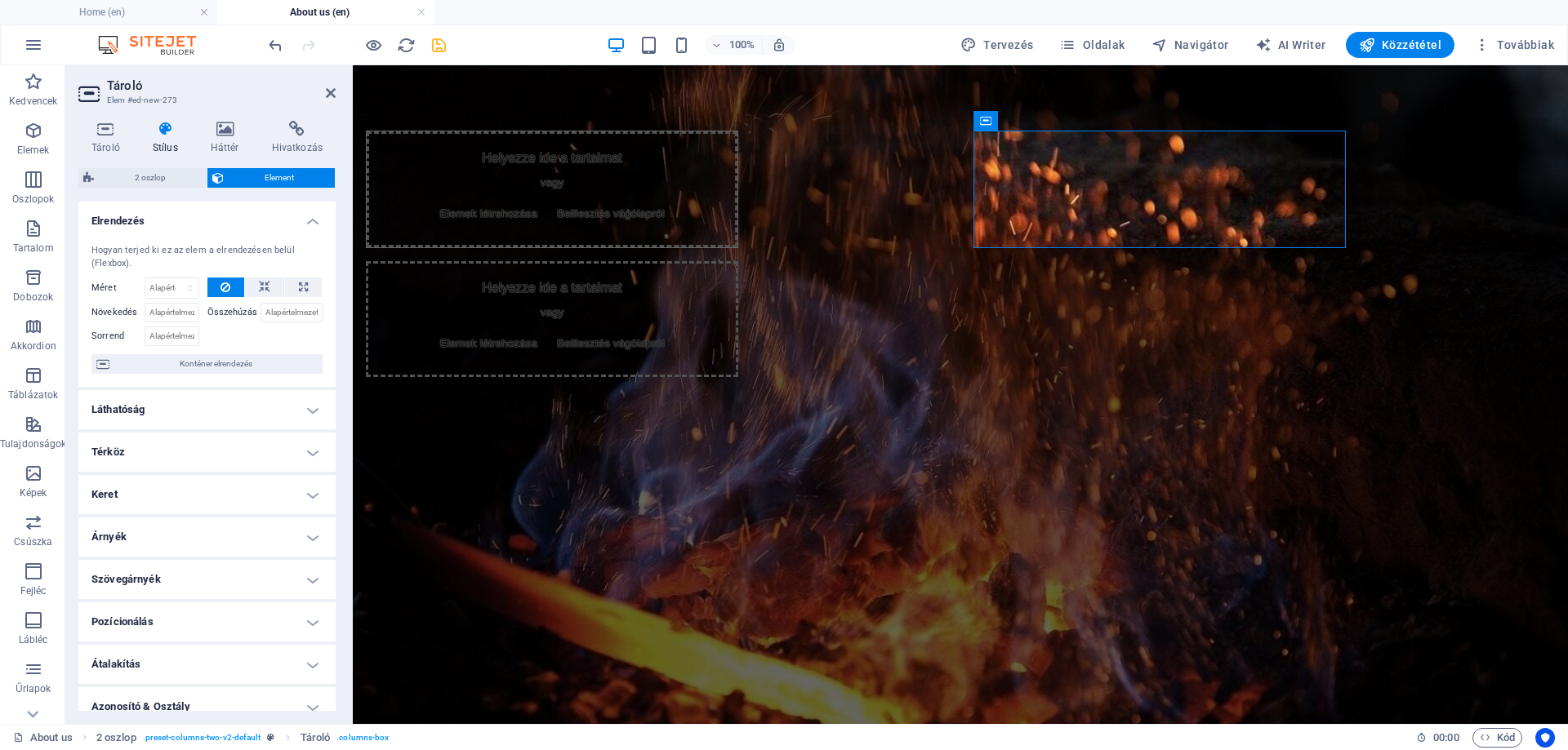
click at [180, 496] on h4 "Keret" at bounding box center [207, 495] width 257 height 39
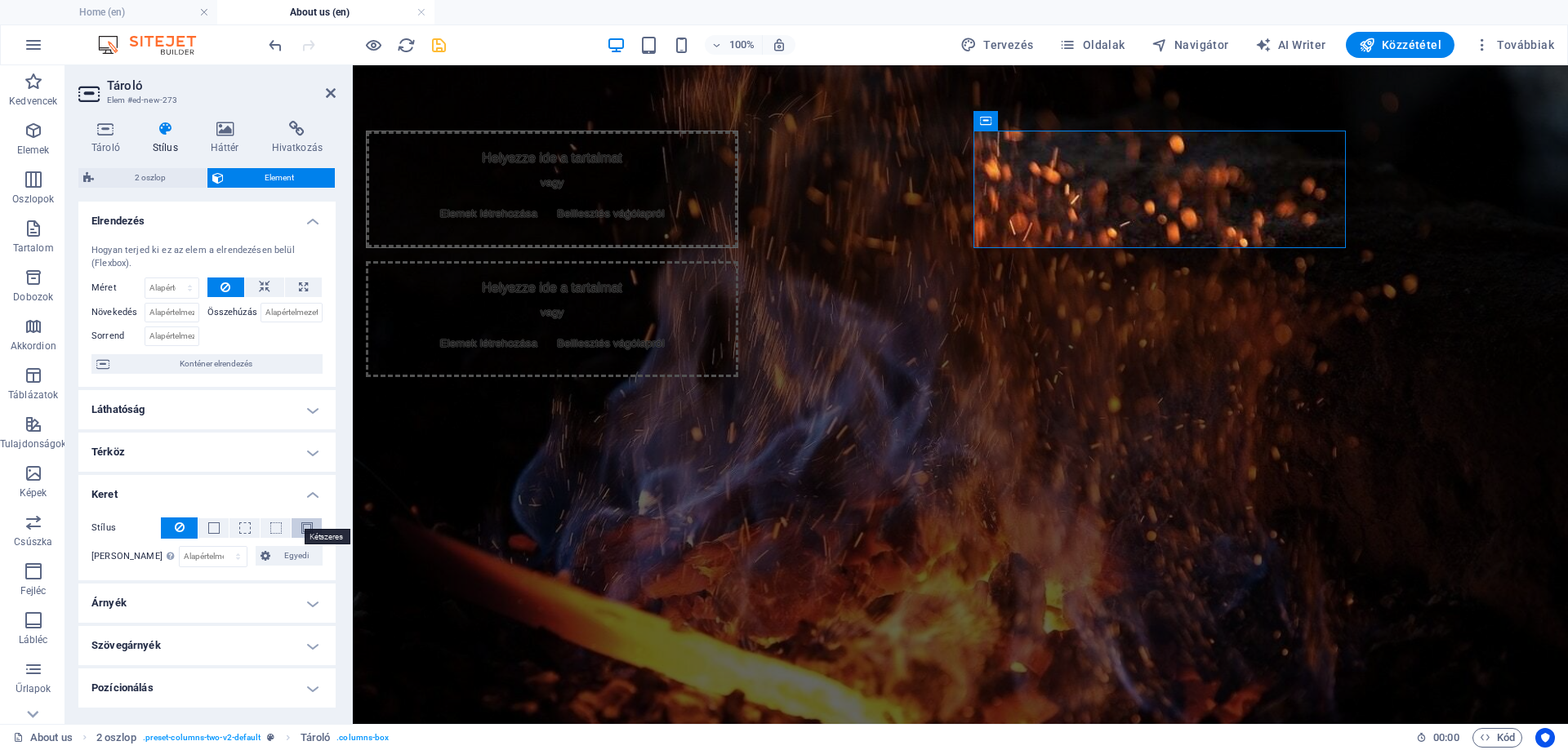
click at [301, 529] on span at bounding box center [307, 529] width 12 height 12
drag, startPoint x: 447, startPoint y: 46, endPoint x: 444, endPoint y: 65, distance: 19.2
click at [447, 45] on icon "save" at bounding box center [438, 45] width 19 height 19
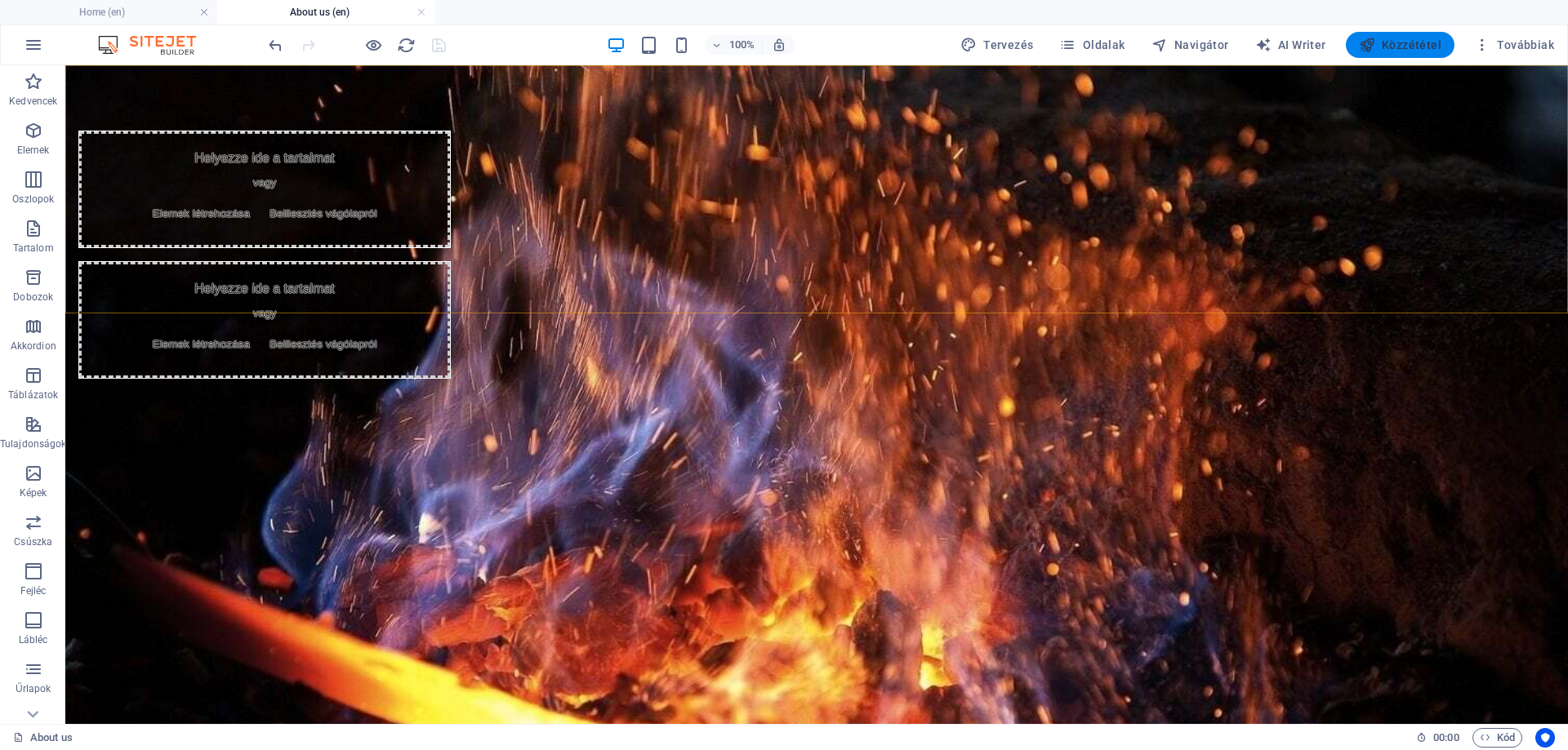
click at [1406, 31] on button "Közzététel" at bounding box center [1400, 44] width 108 height 27
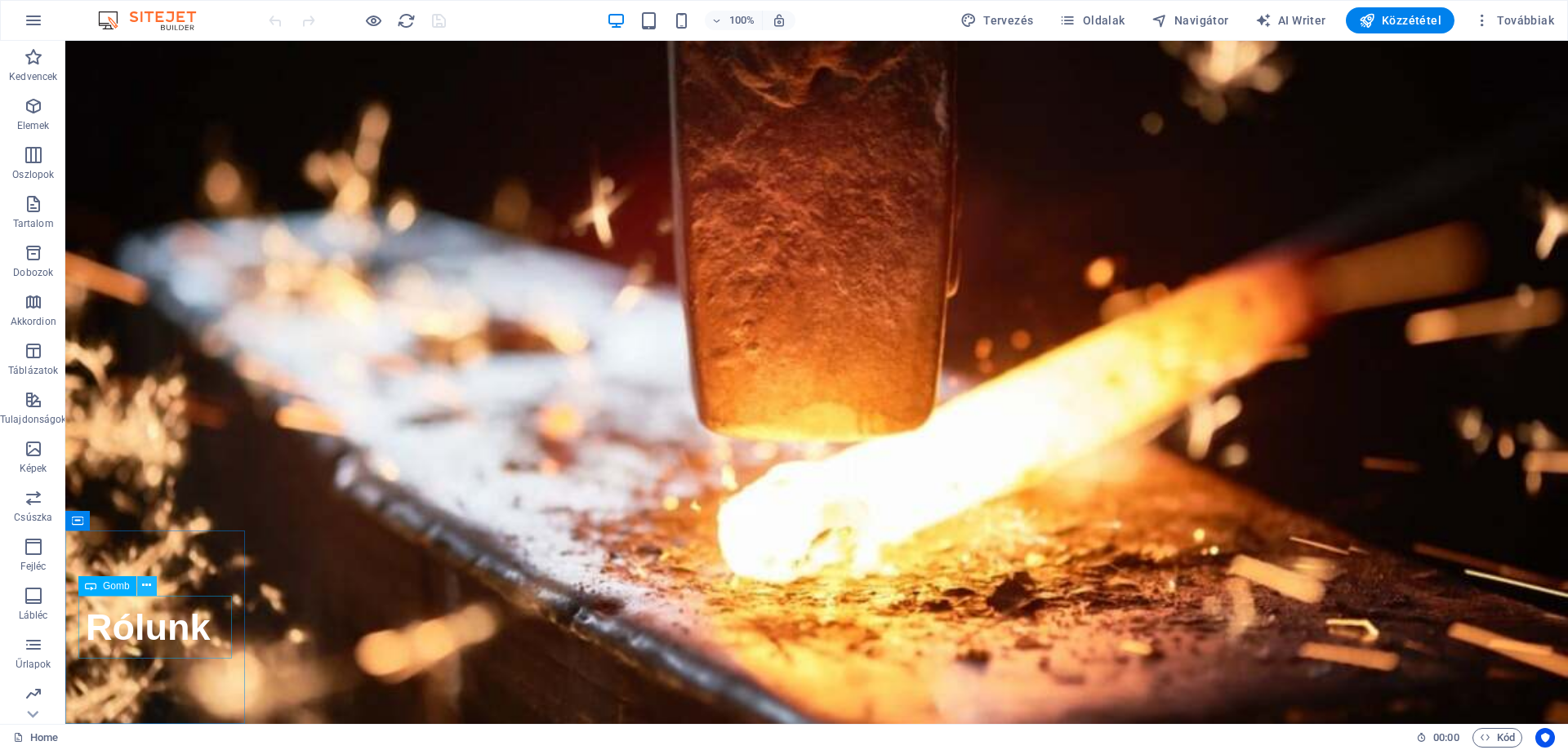
click at [149, 587] on icon at bounding box center [146, 586] width 9 height 17
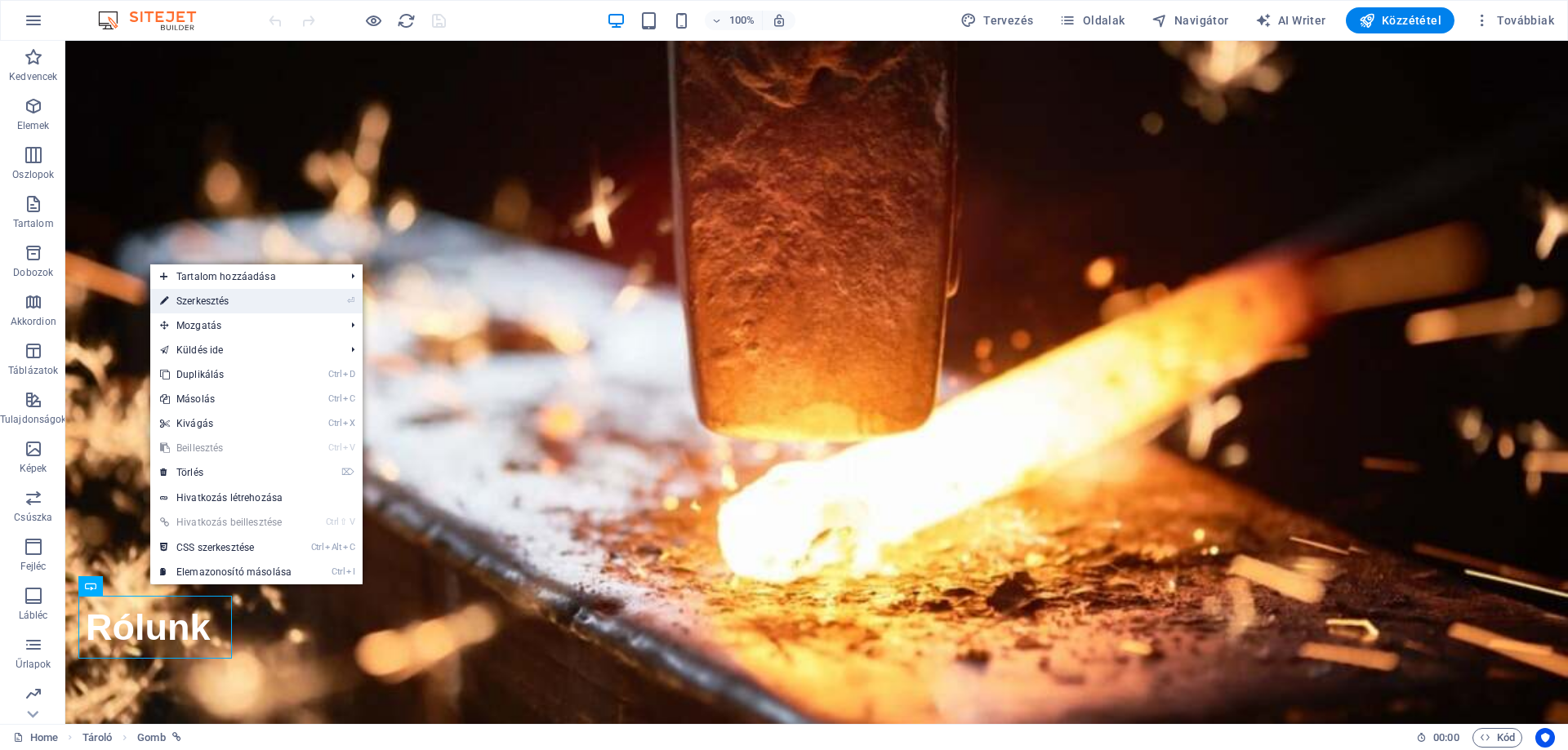
click at [229, 310] on link "⏎ Szerkesztés" at bounding box center [225, 301] width 151 height 25
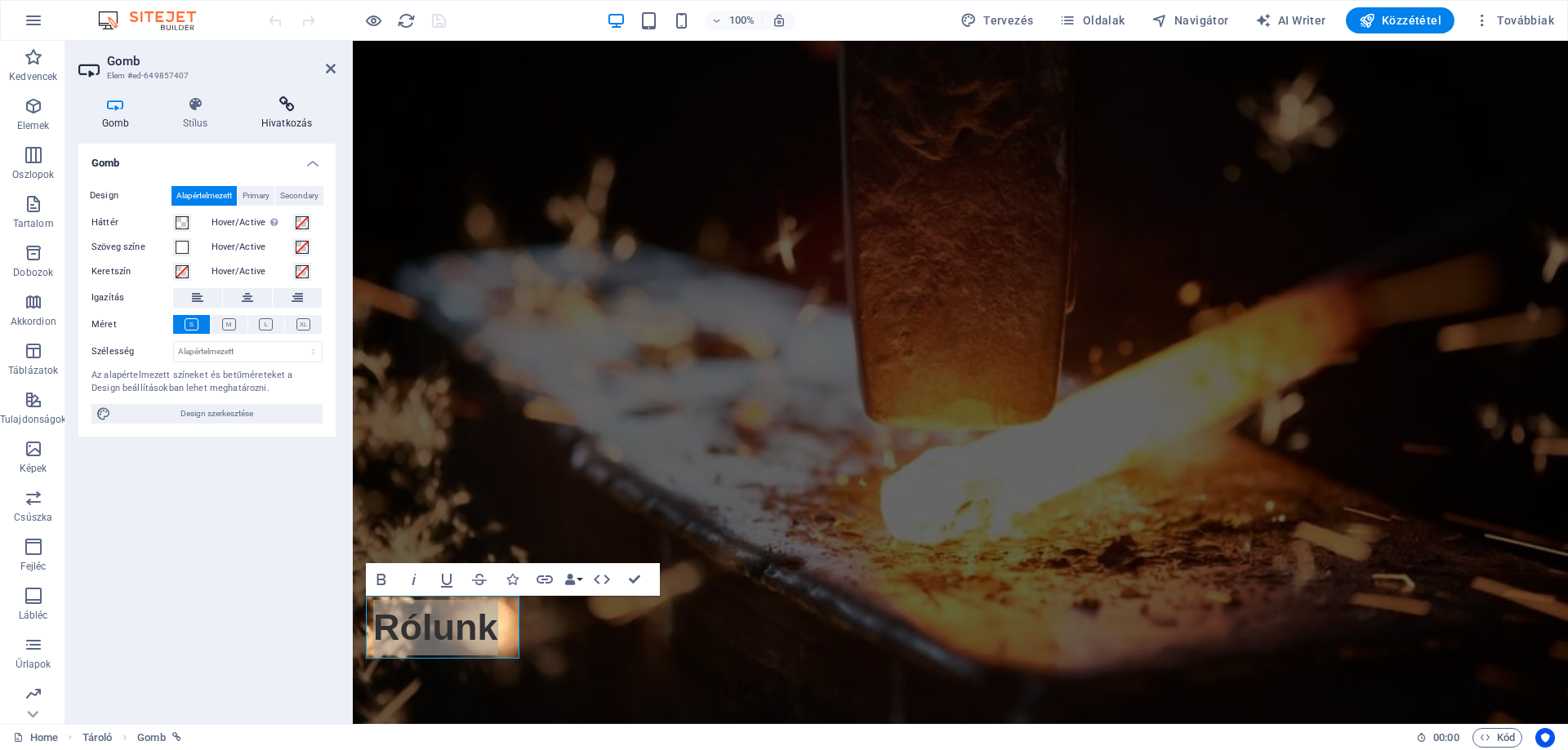
click at [290, 119] on h4 "Hivatkozás" at bounding box center [286, 113] width 98 height 34
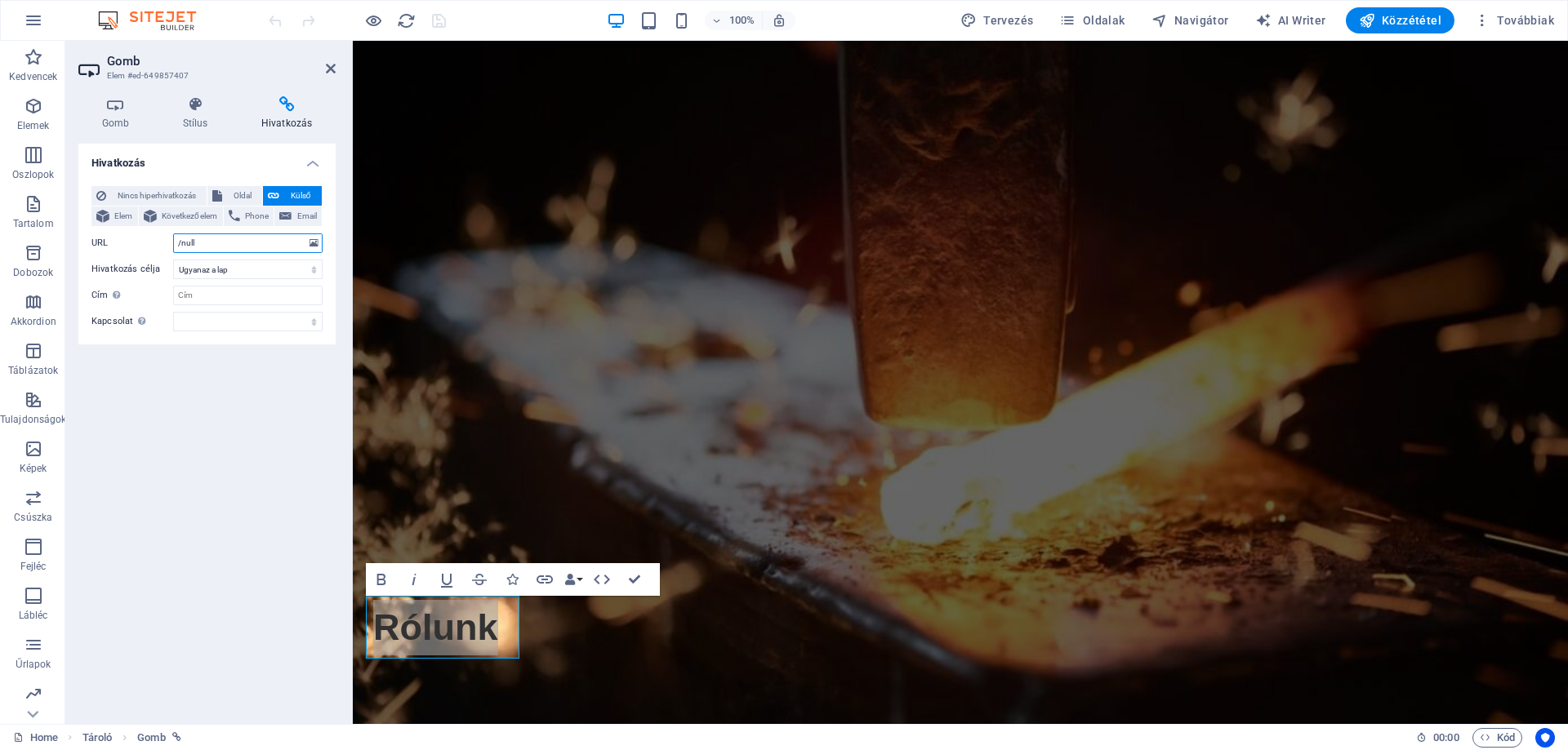
click at [239, 246] on input "/null" at bounding box center [248, 243] width 150 height 20
click at [314, 242] on icon at bounding box center [313, 243] width 9 height 18
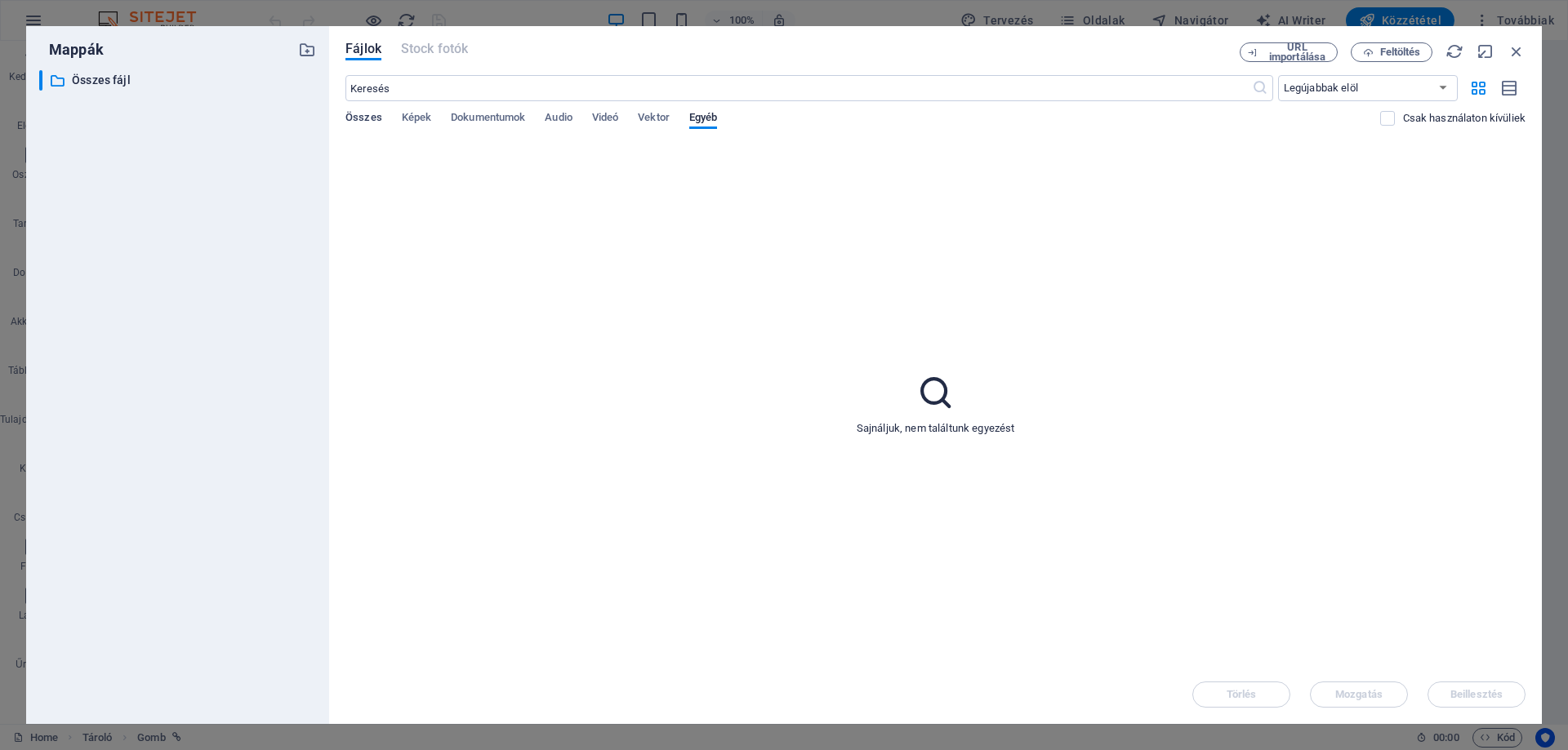
click at [362, 117] on span "Összes" at bounding box center [363, 119] width 36 height 23
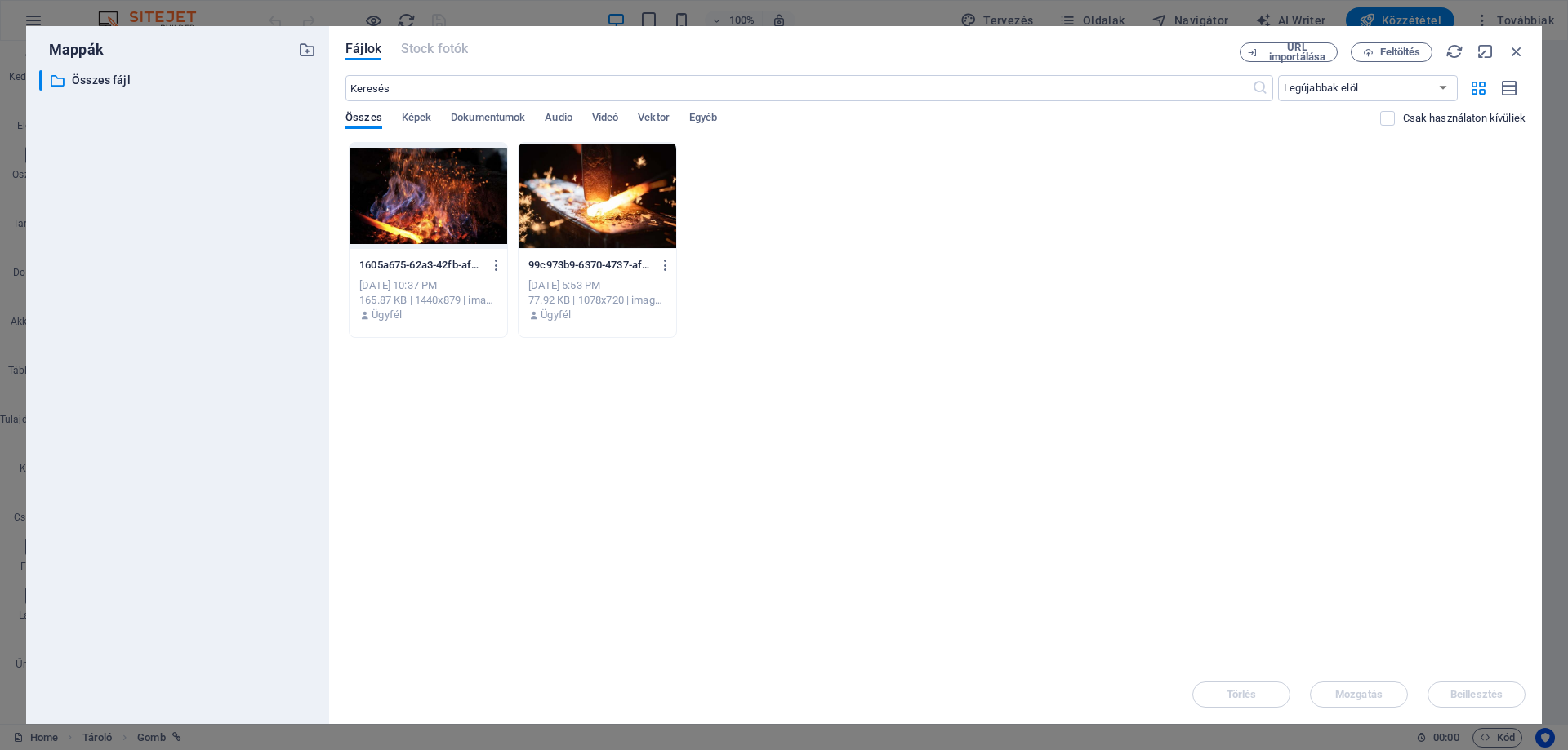
click at [417, 194] on div at bounding box center [428, 196] width 157 height 106
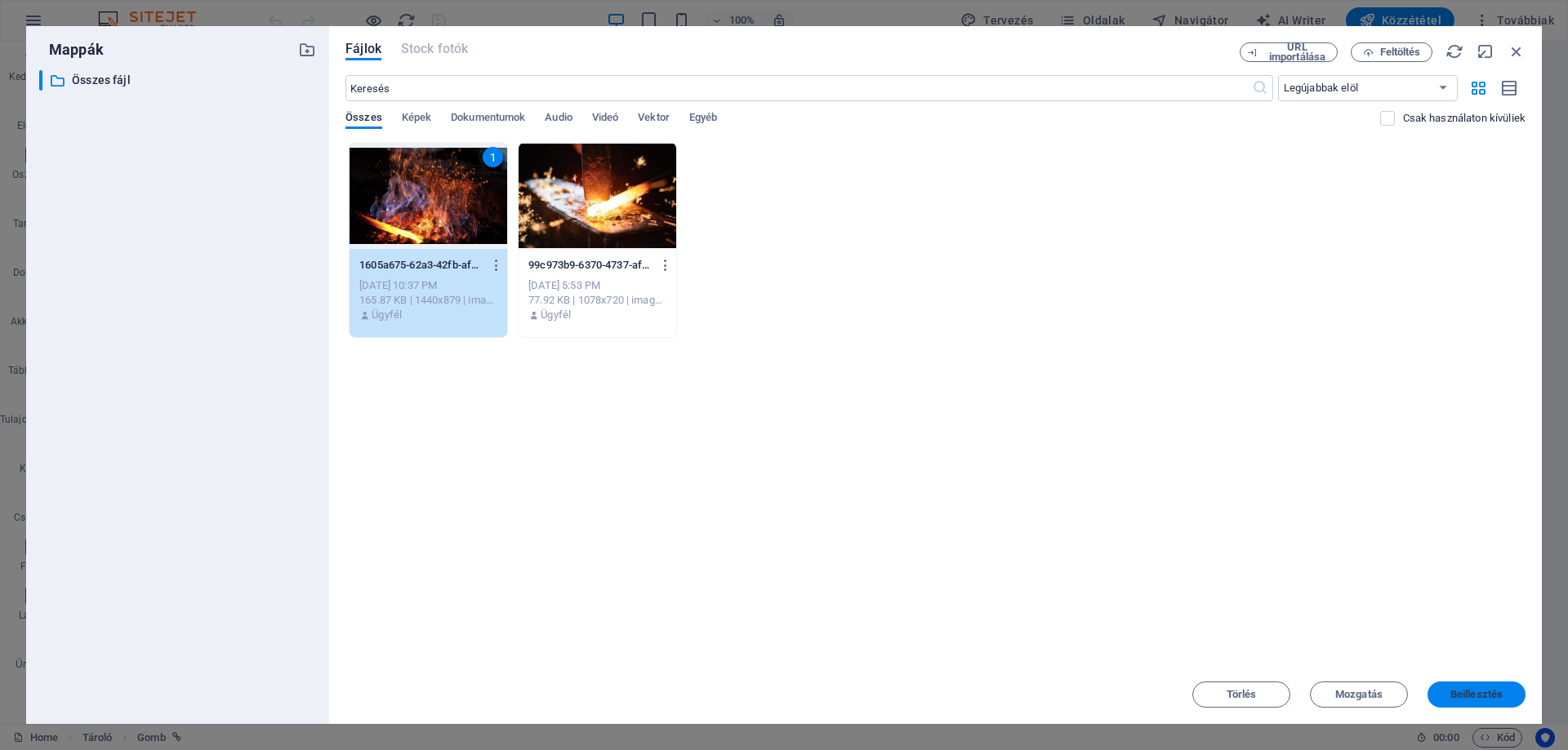
click at [1462, 684] on button "Beillesztés" at bounding box center [1476, 695] width 98 height 27
type input "https://cdn1.site-media.eu/images/0/18926896/1605a675-62a3-42fb-af2f-b5e26c428a…"
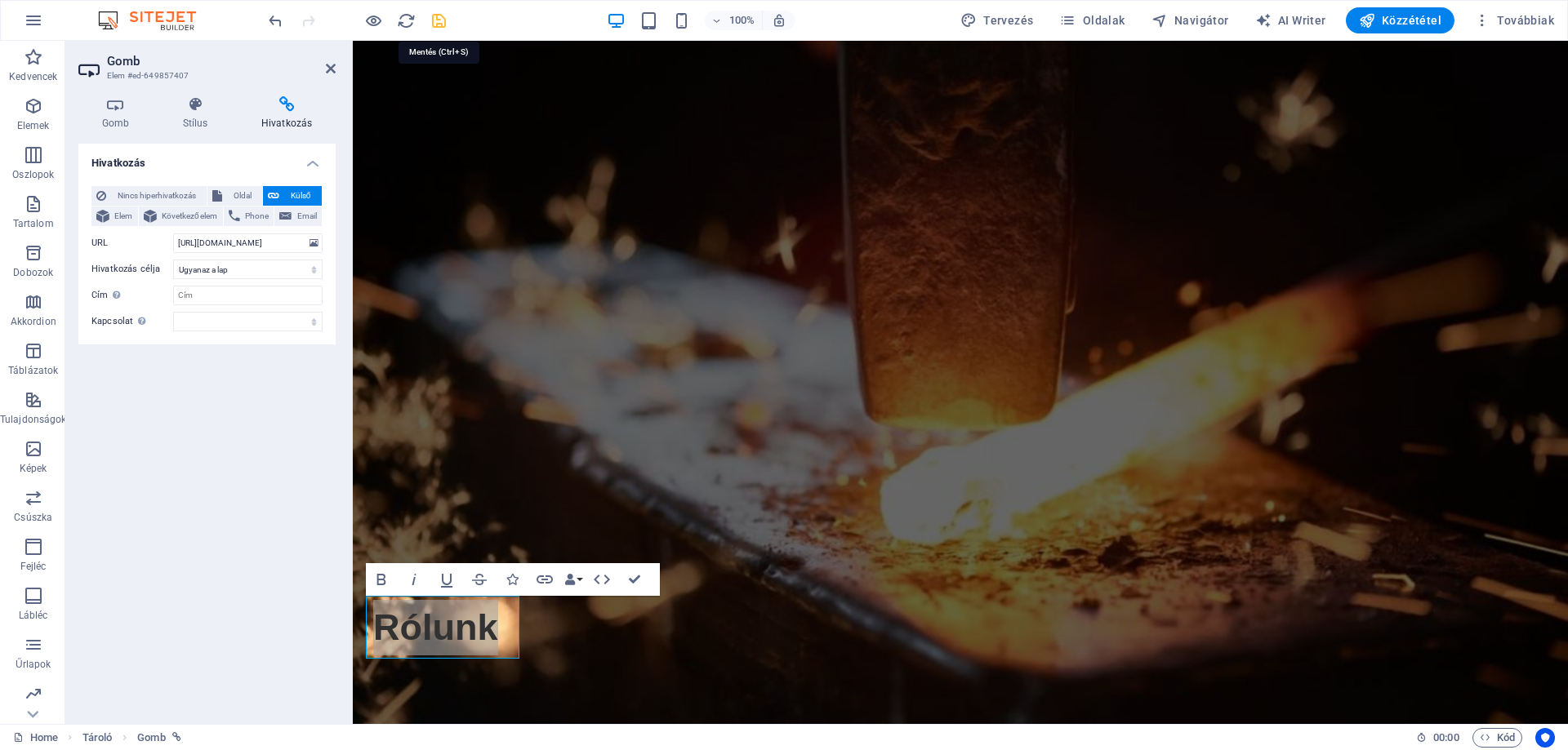
click at [434, 19] on icon "save" at bounding box center [438, 21] width 19 height 19
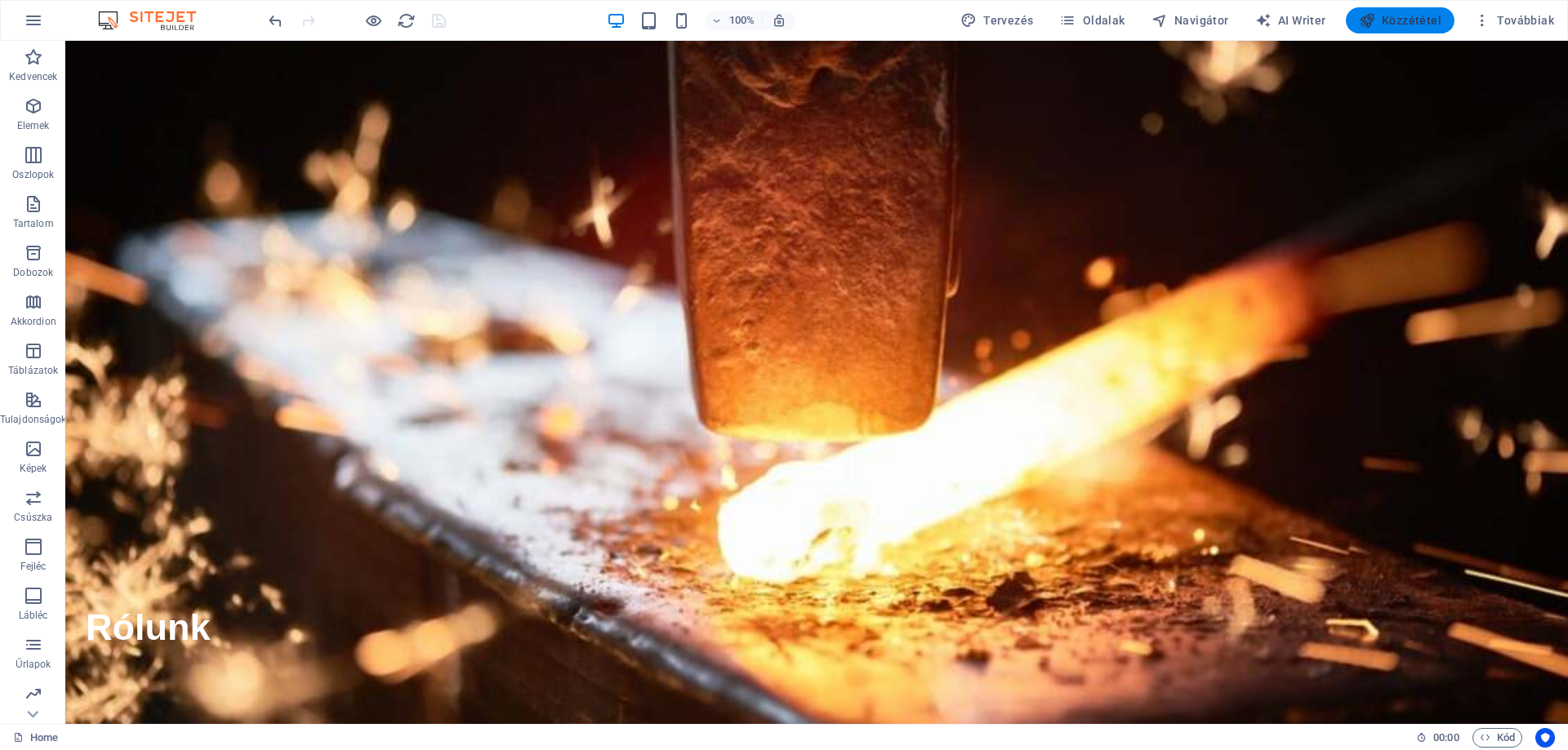
click at [1405, 23] on span "Közzététel" at bounding box center [1401, 20] width 83 height 17
click at [1086, 17] on span "Oldalak" at bounding box center [1092, 20] width 65 height 17
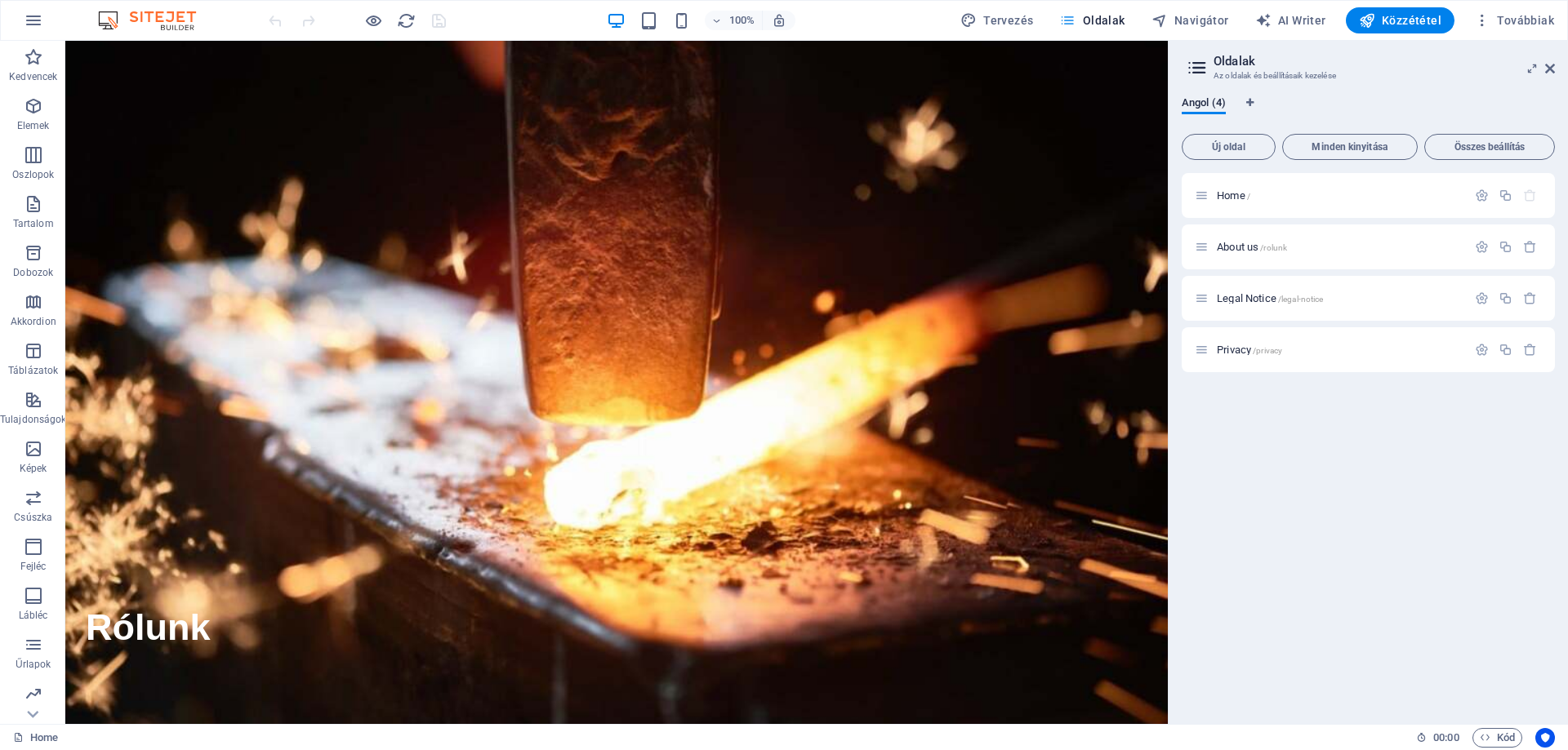
click at [1097, 17] on span "Oldalak" at bounding box center [1092, 20] width 65 height 17
click at [1548, 70] on icon at bounding box center [1550, 68] width 10 height 13
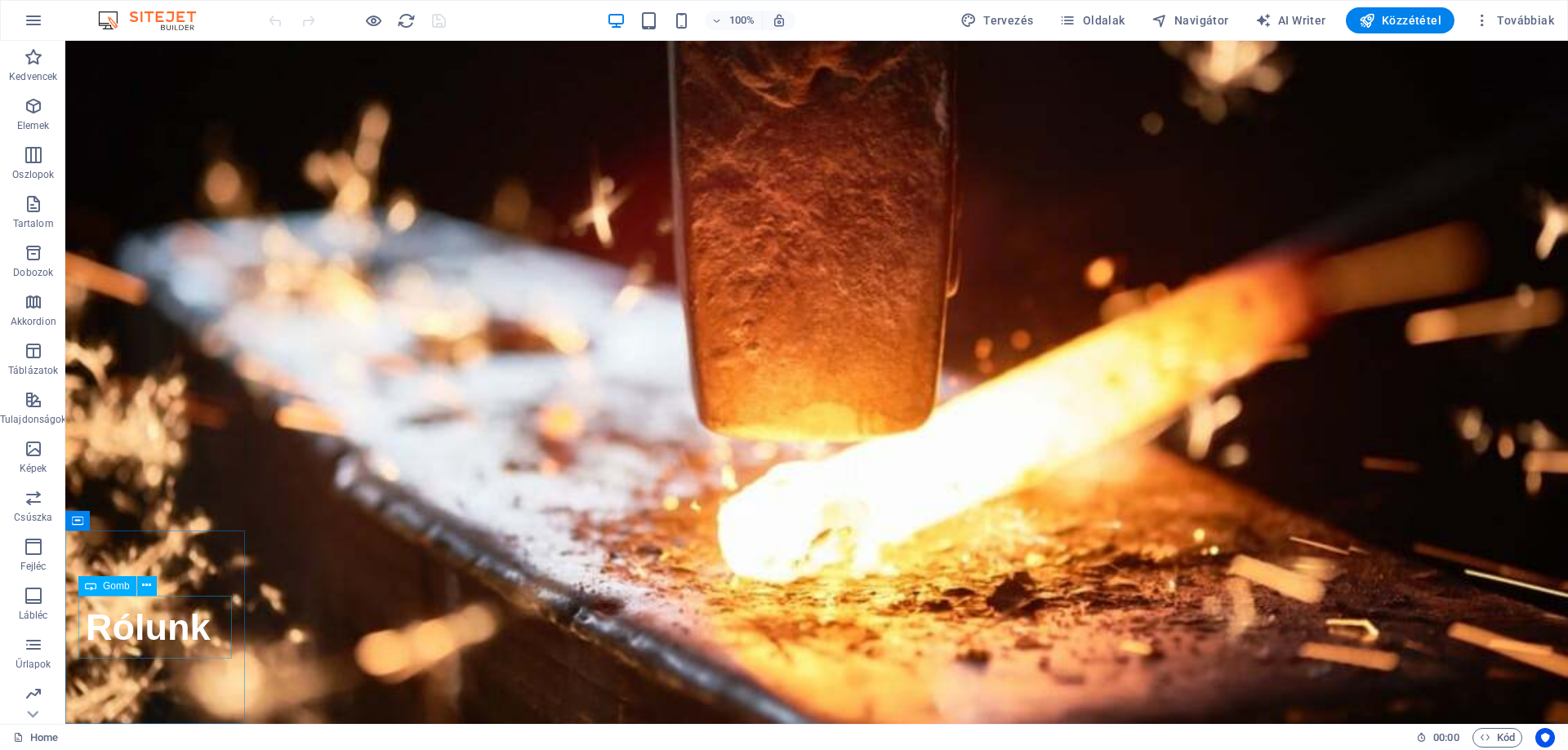
click at [160, 630] on div "Rólunk" at bounding box center [149, 628] width 140 height 64
drag, startPoint x: 160, startPoint y: 630, endPoint x: 226, endPoint y: 669, distance: 76.7
click at [160, 630] on div "Rólunk" at bounding box center [149, 628] width 140 height 64
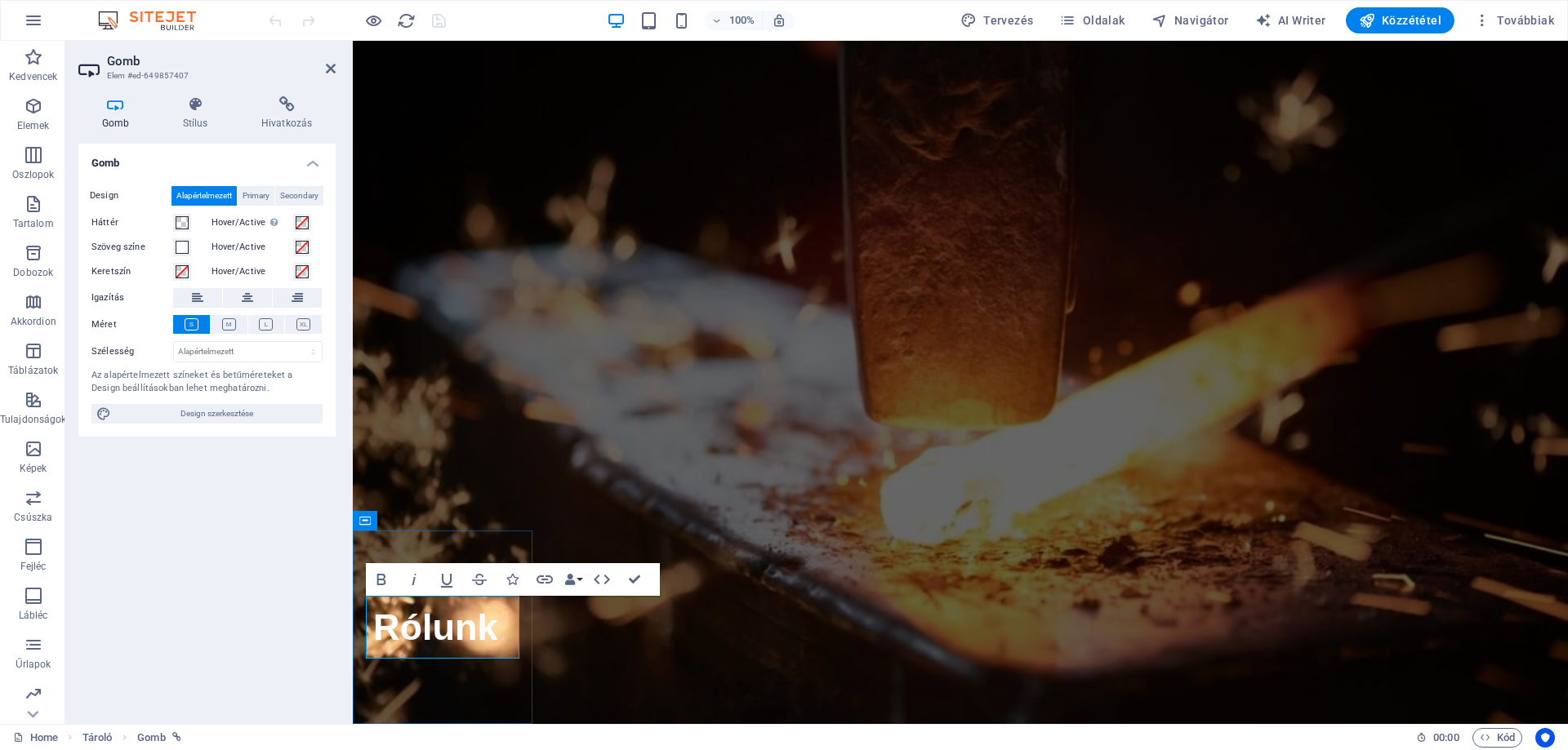
click at [415, 618] on link "Rólunk" at bounding box center [436, 628] width 140 height 64
click at [577, 403] on figure at bounding box center [960, 382] width 1216 height 683
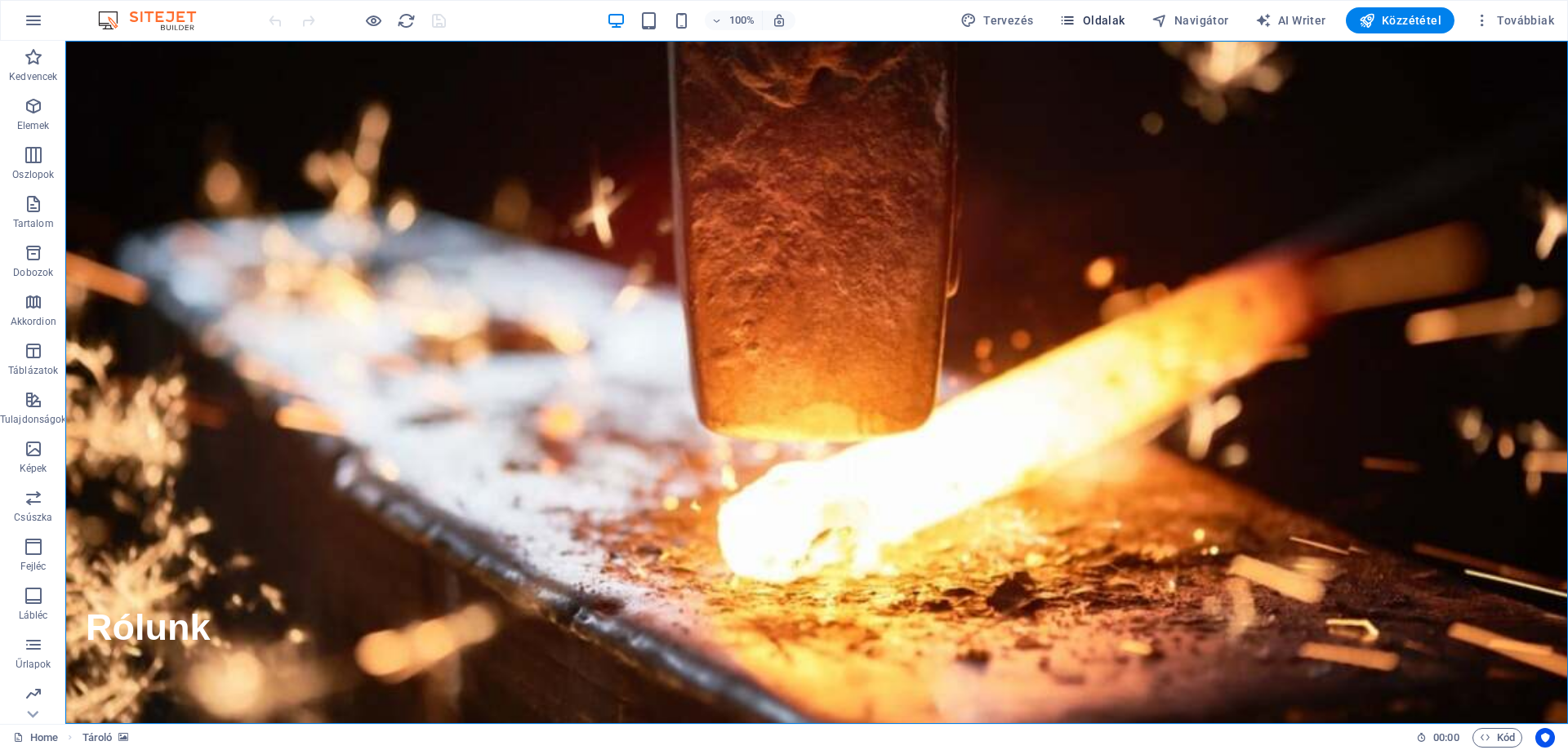
click at [1085, 14] on span "Oldalak" at bounding box center [1092, 20] width 65 height 17
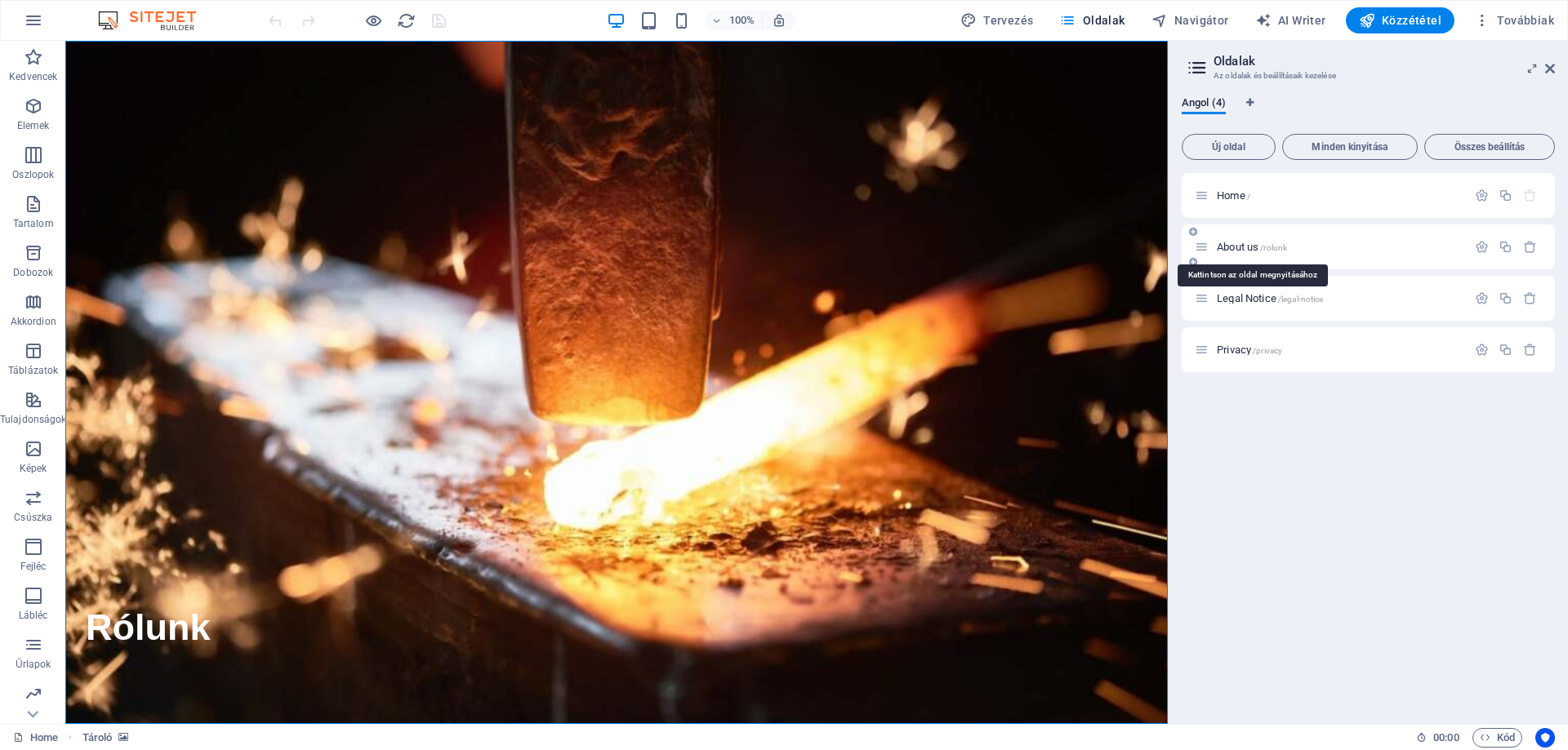
click at [1261, 242] on span "About us /rolunk" at bounding box center [1251, 247] width 70 height 12
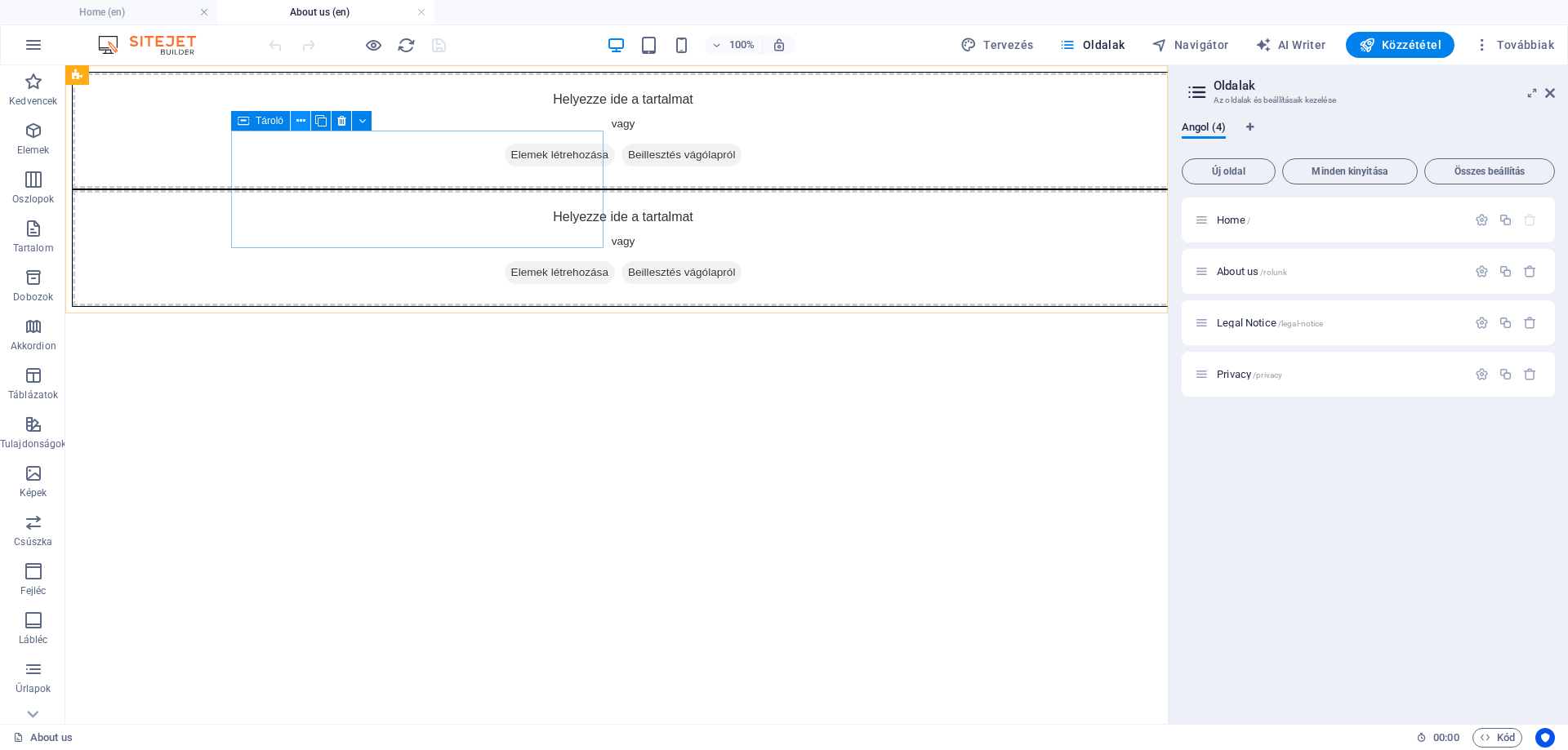
click at [298, 117] on icon at bounding box center [300, 120] width 9 height 17
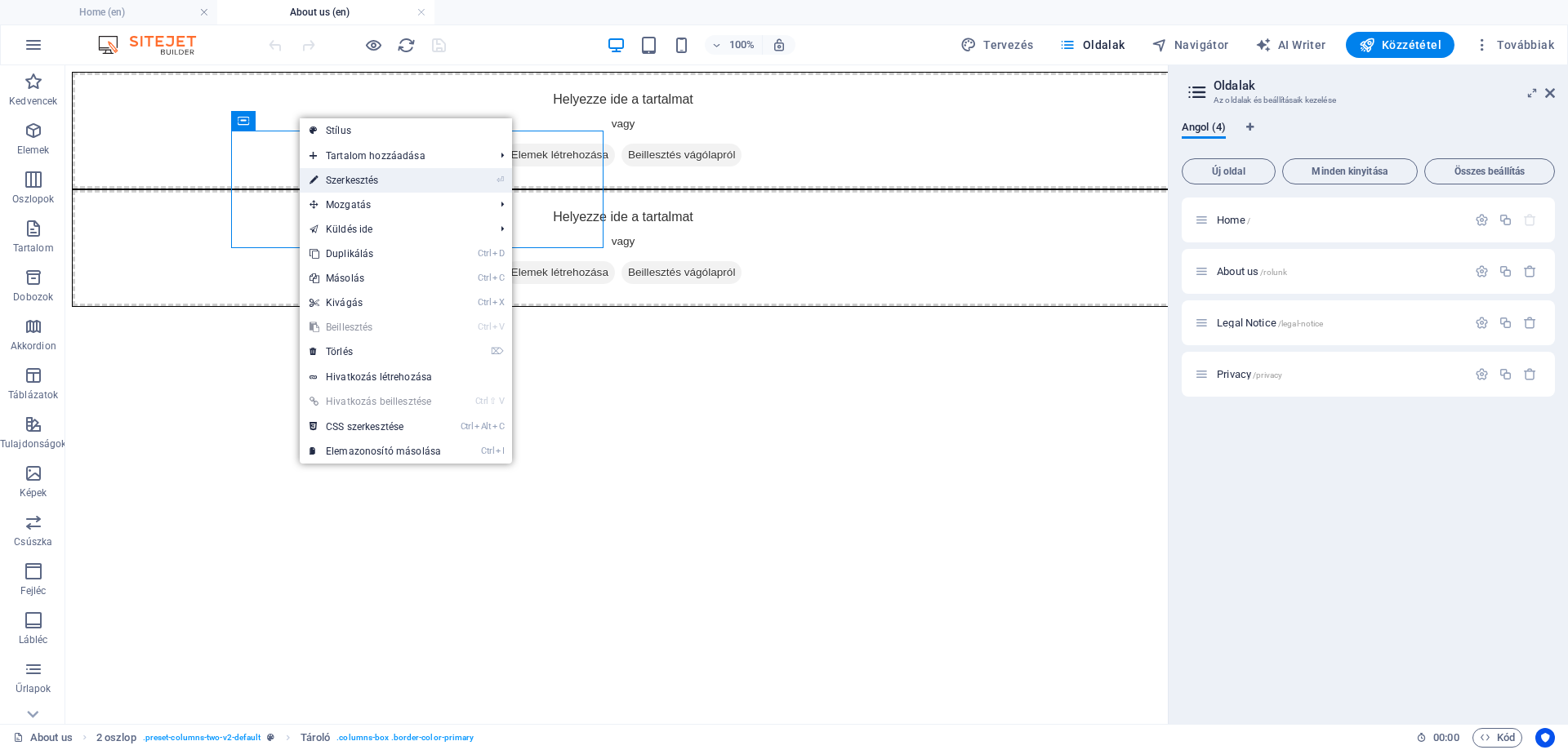
click at [398, 181] on link "⏎ Szerkesztés" at bounding box center [374, 180] width 151 height 25
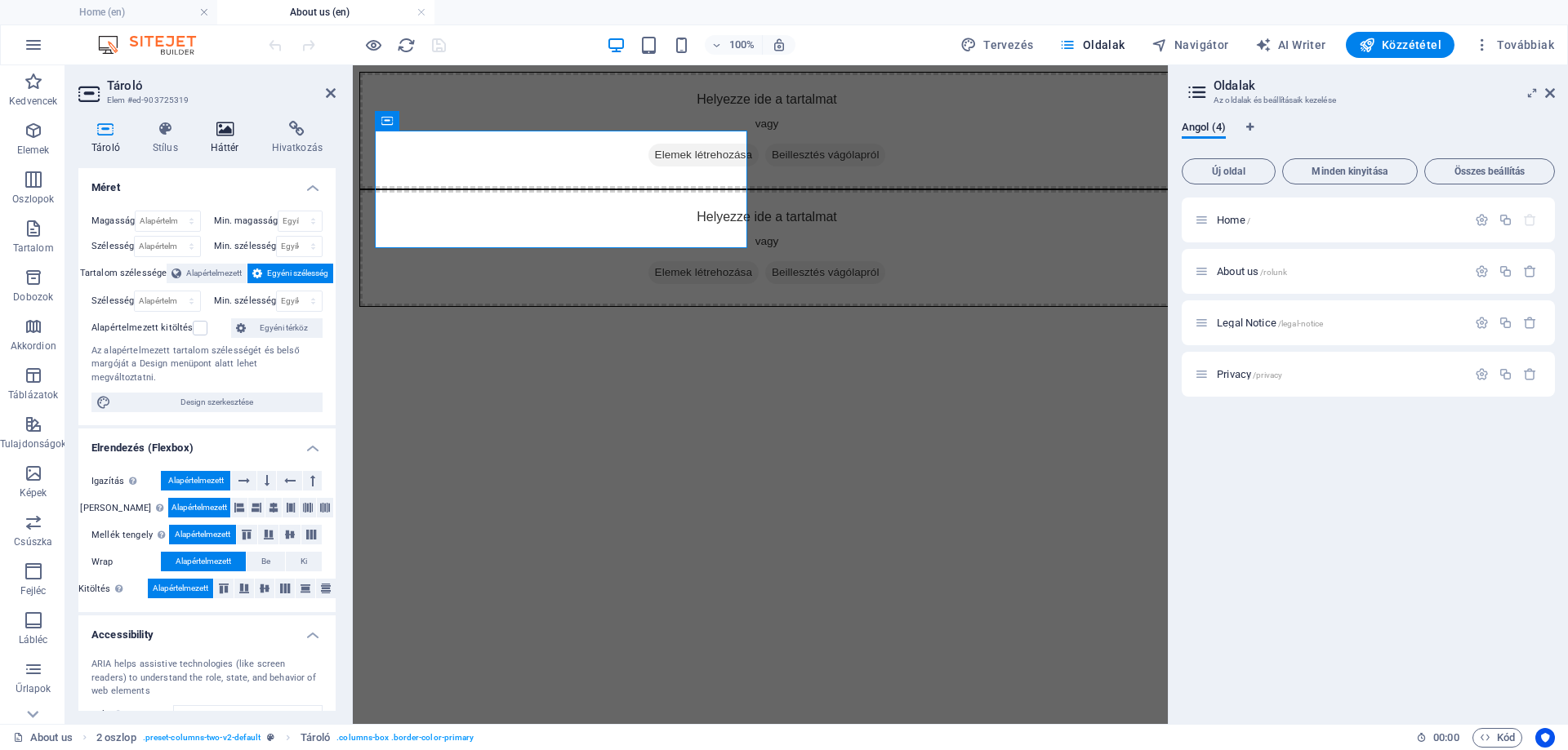
click at [220, 143] on h4 "Háttér" at bounding box center [228, 138] width 61 height 34
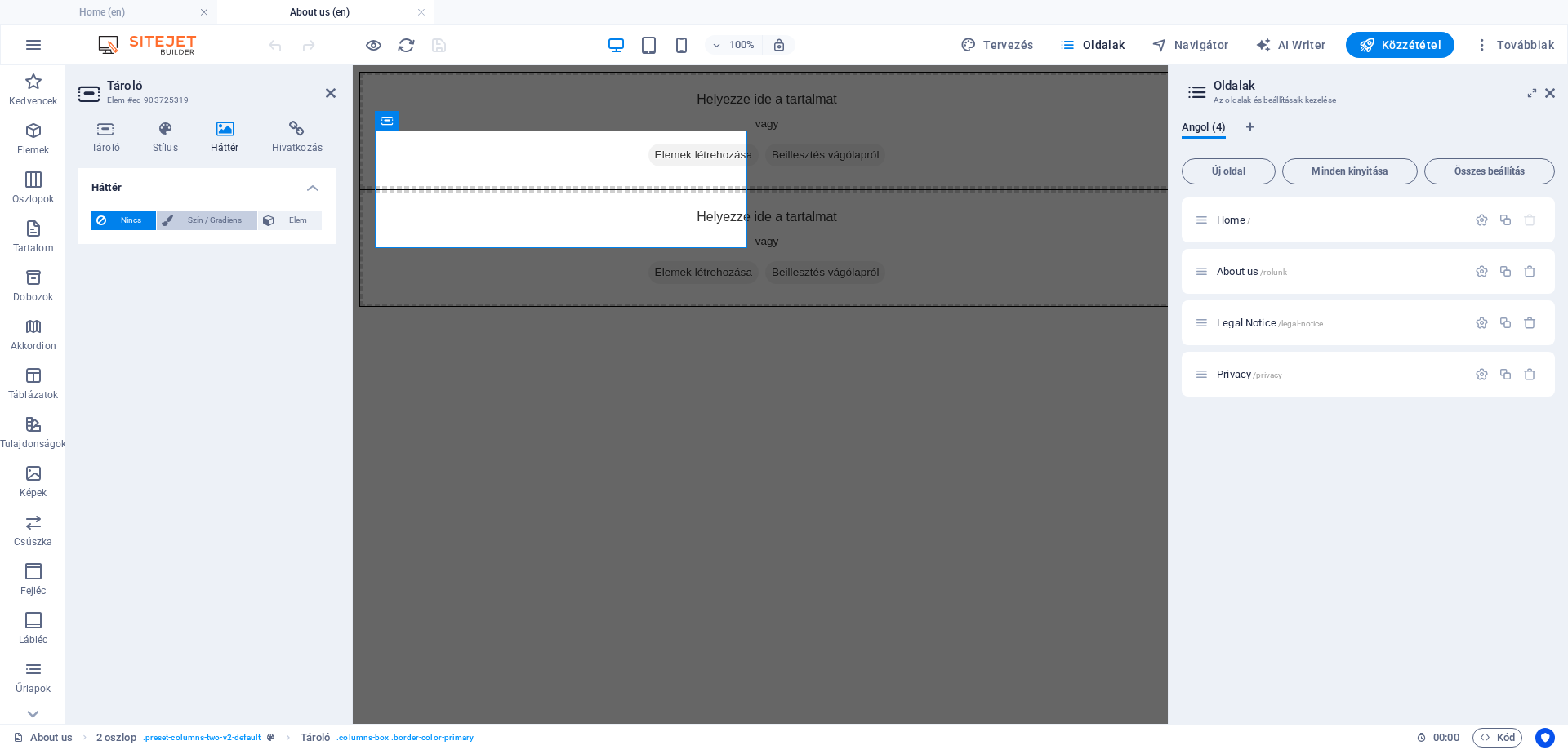
click at [216, 223] on span "Szín / Gradiens" at bounding box center [215, 220] width 74 height 20
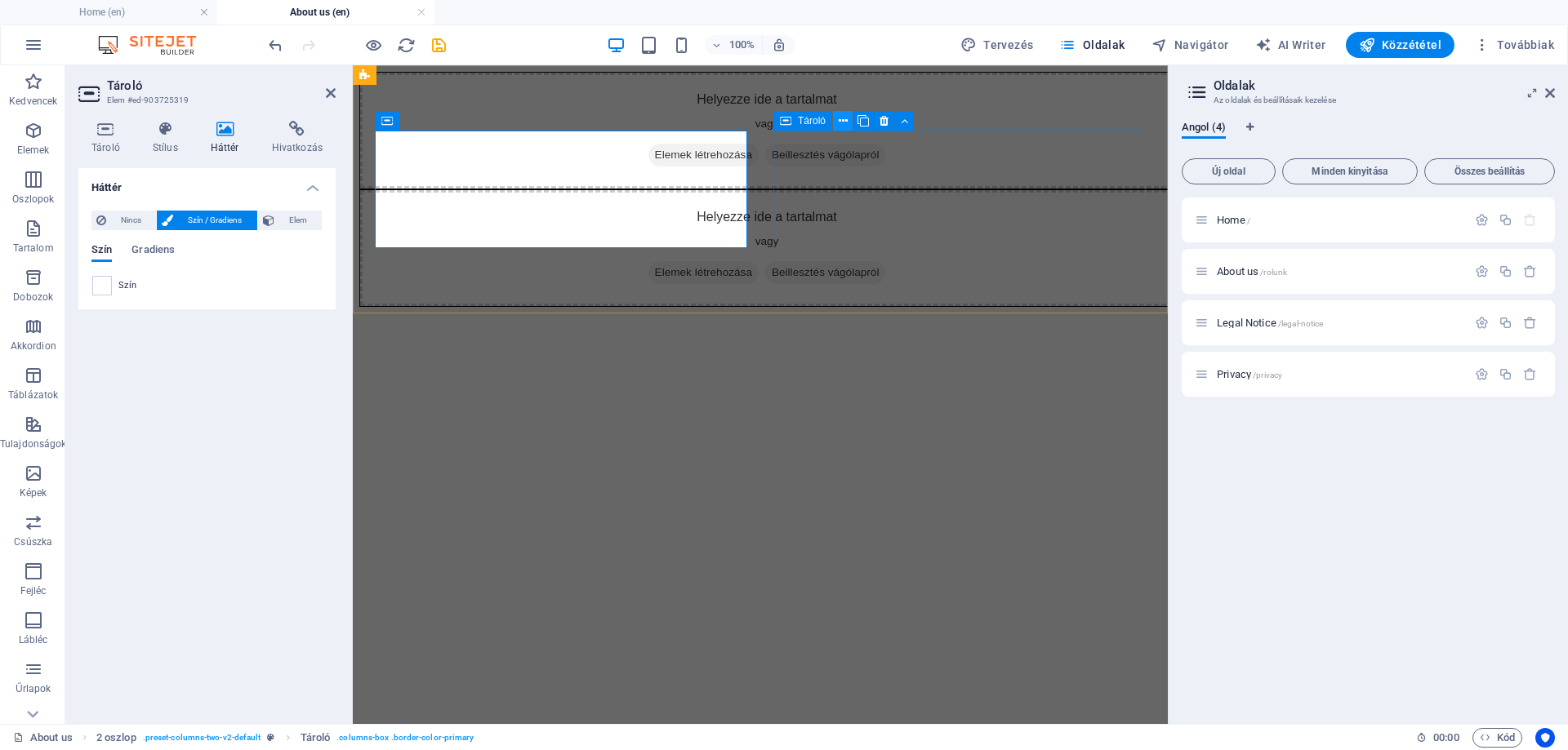
click at [839, 122] on icon at bounding box center [843, 120] width 9 height 17
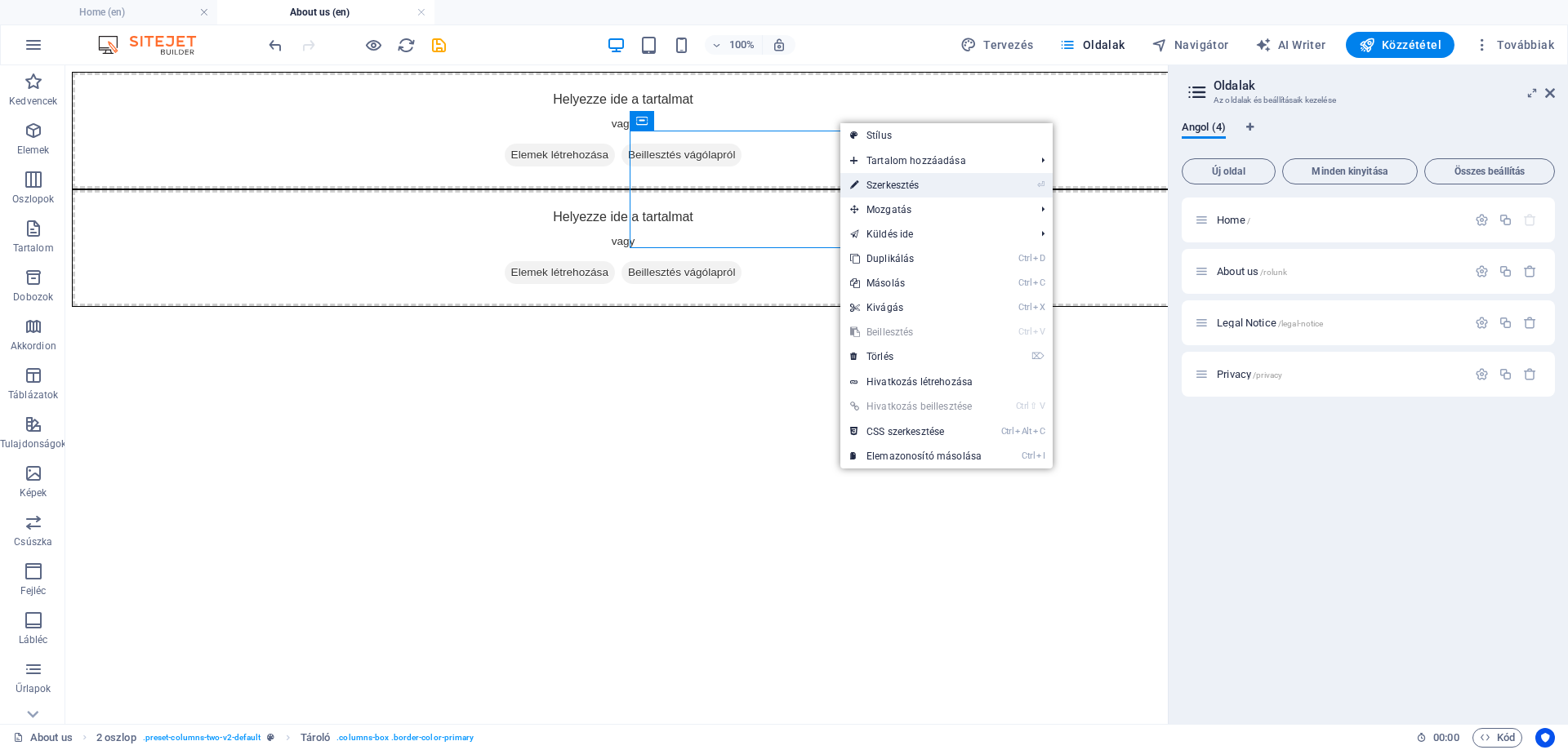
click at [870, 177] on link "⏎ Szerkesztés" at bounding box center [915, 185] width 151 height 25
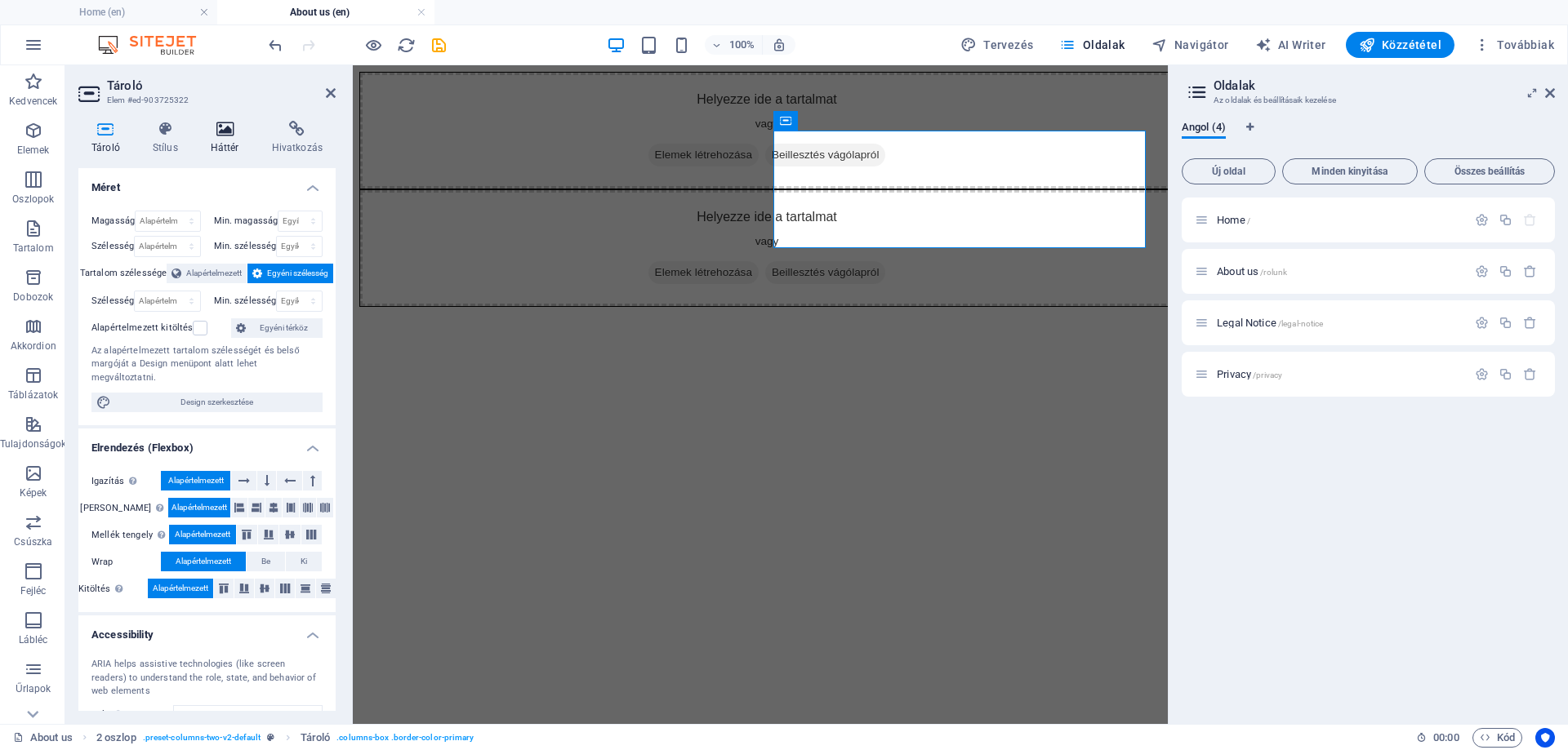
click at [233, 140] on h4 "Háttér" at bounding box center [228, 138] width 61 height 34
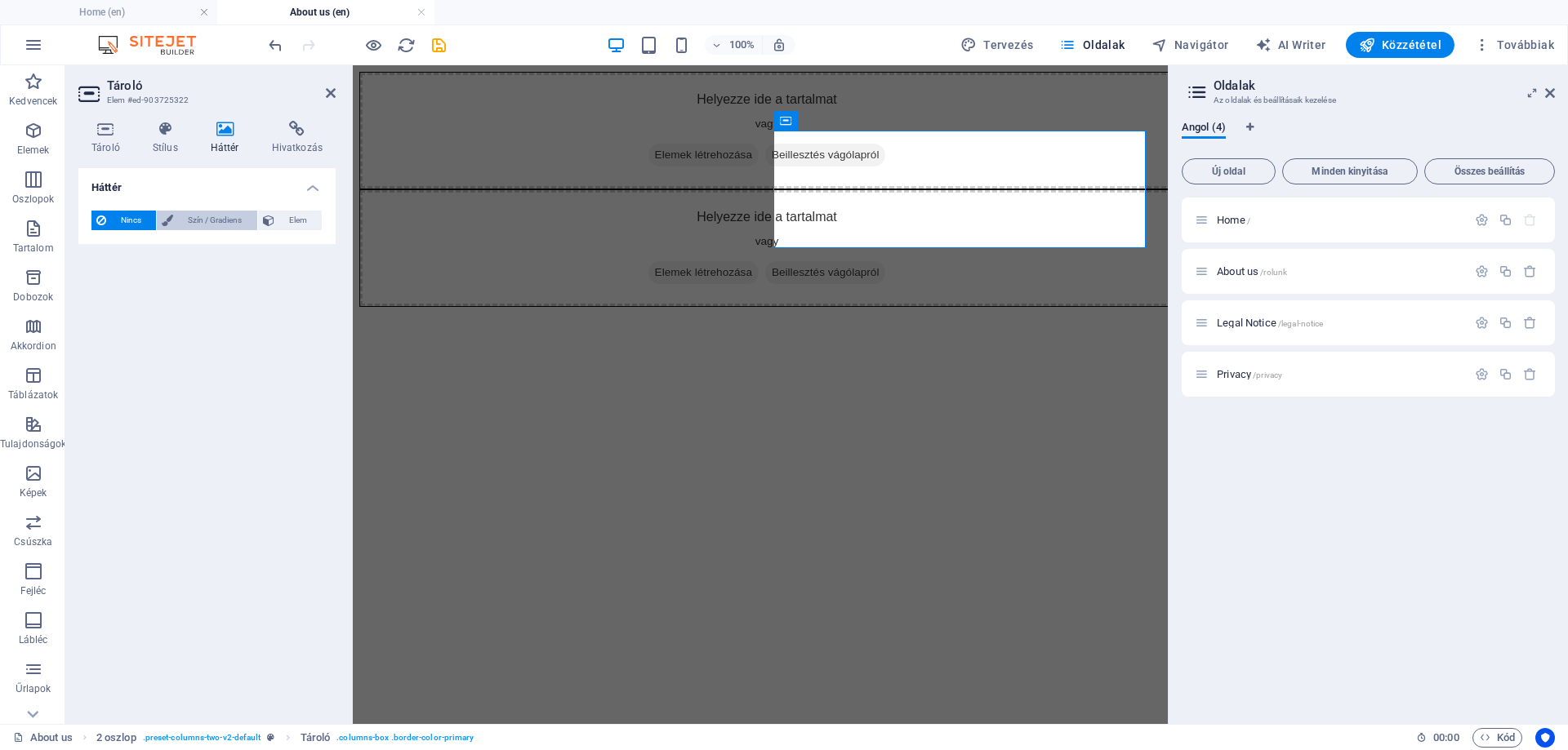
click at [201, 221] on span "Szín / Gradiens" at bounding box center [215, 220] width 74 height 20
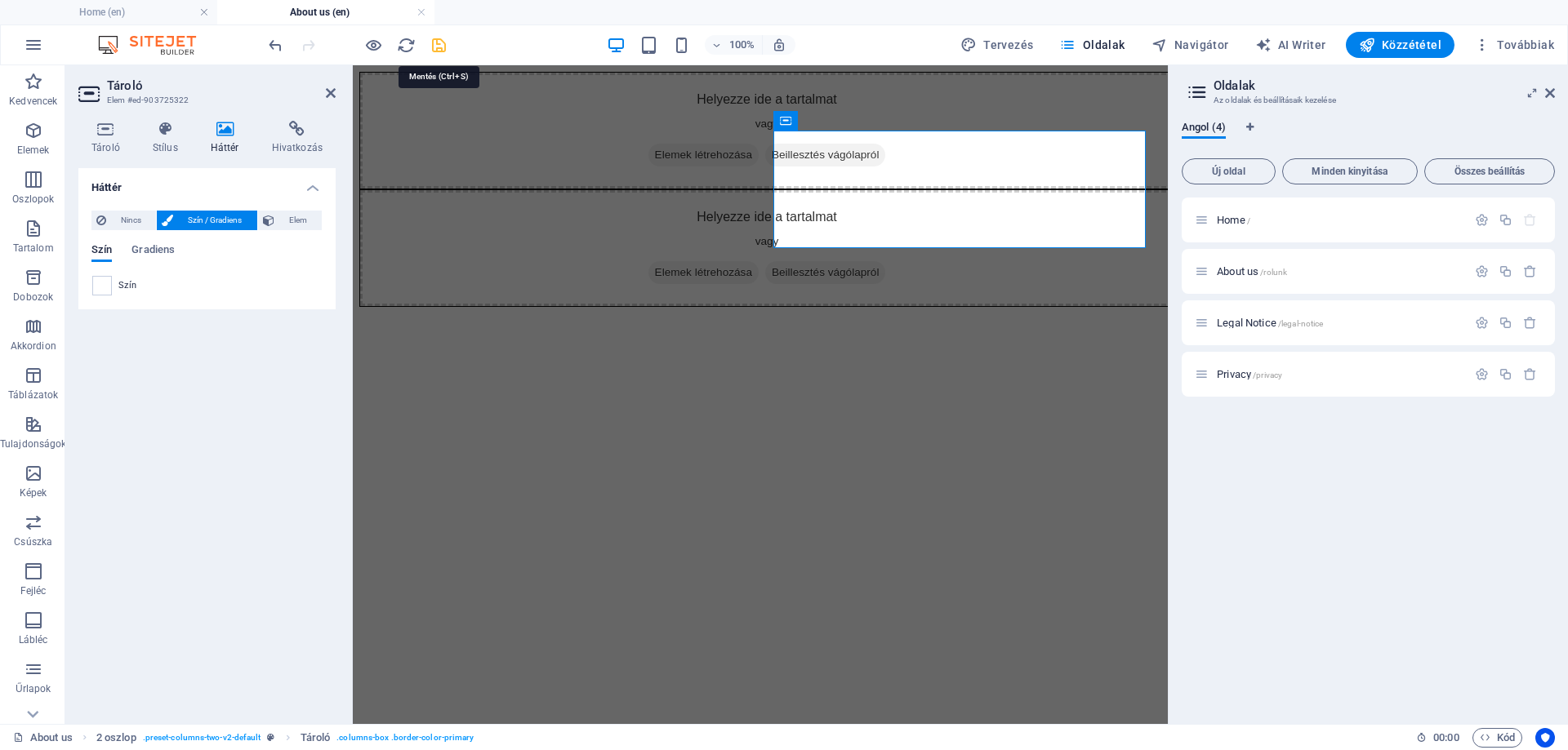
click at [441, 36] on icon "save" at bounding box center [438, 45] width 19 height 19
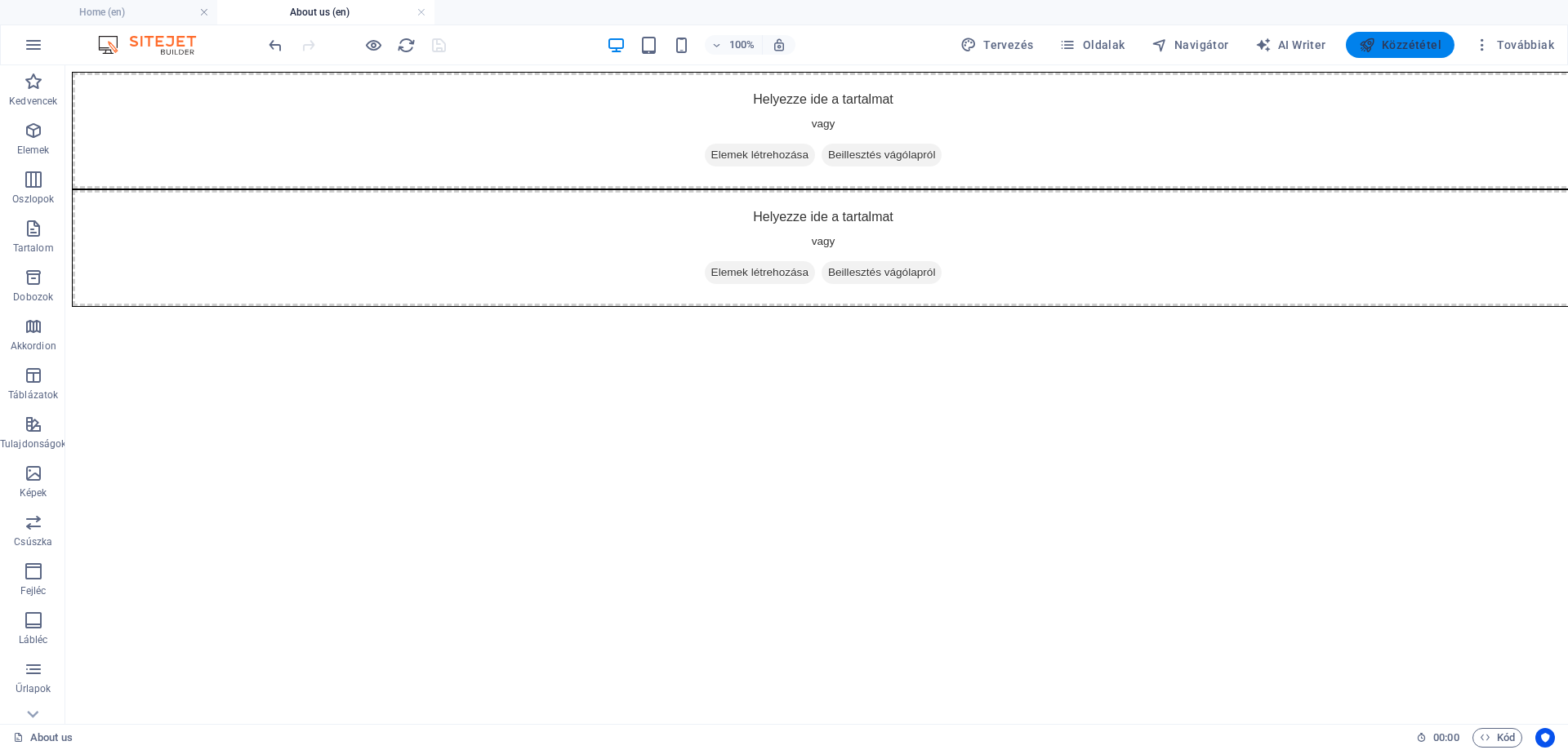
click at [1409, 37] on span "Közzététel" at bounding box center [1401, 44] width 83 height 17
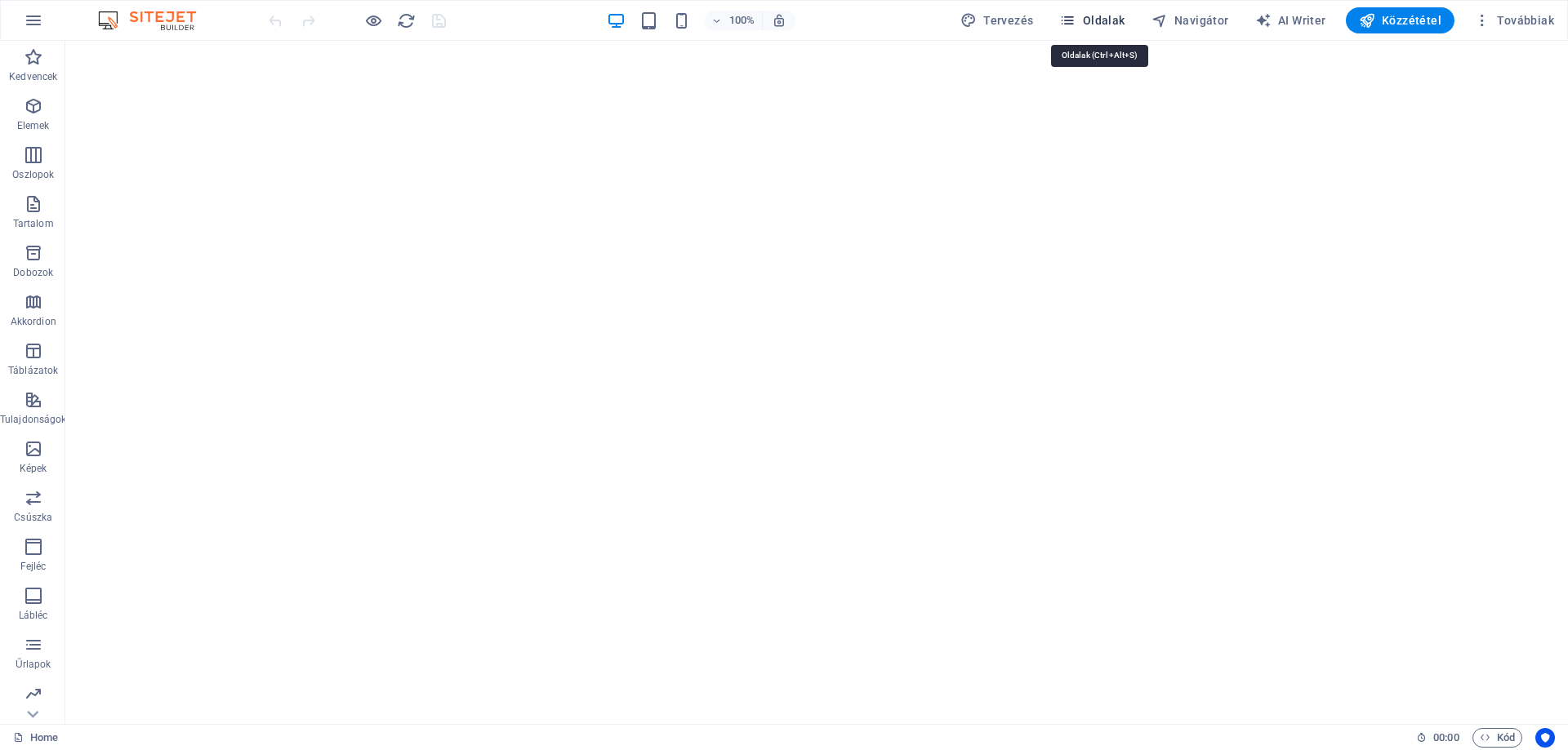
drag, startPoint x: 1085, startPoint y: 24, endPoint x: 1088, endPoint y: 32, distance: 8.5
click at [1088, 24] on span "Oldalak" at bounding box center [1092, 20] width 65 height 17
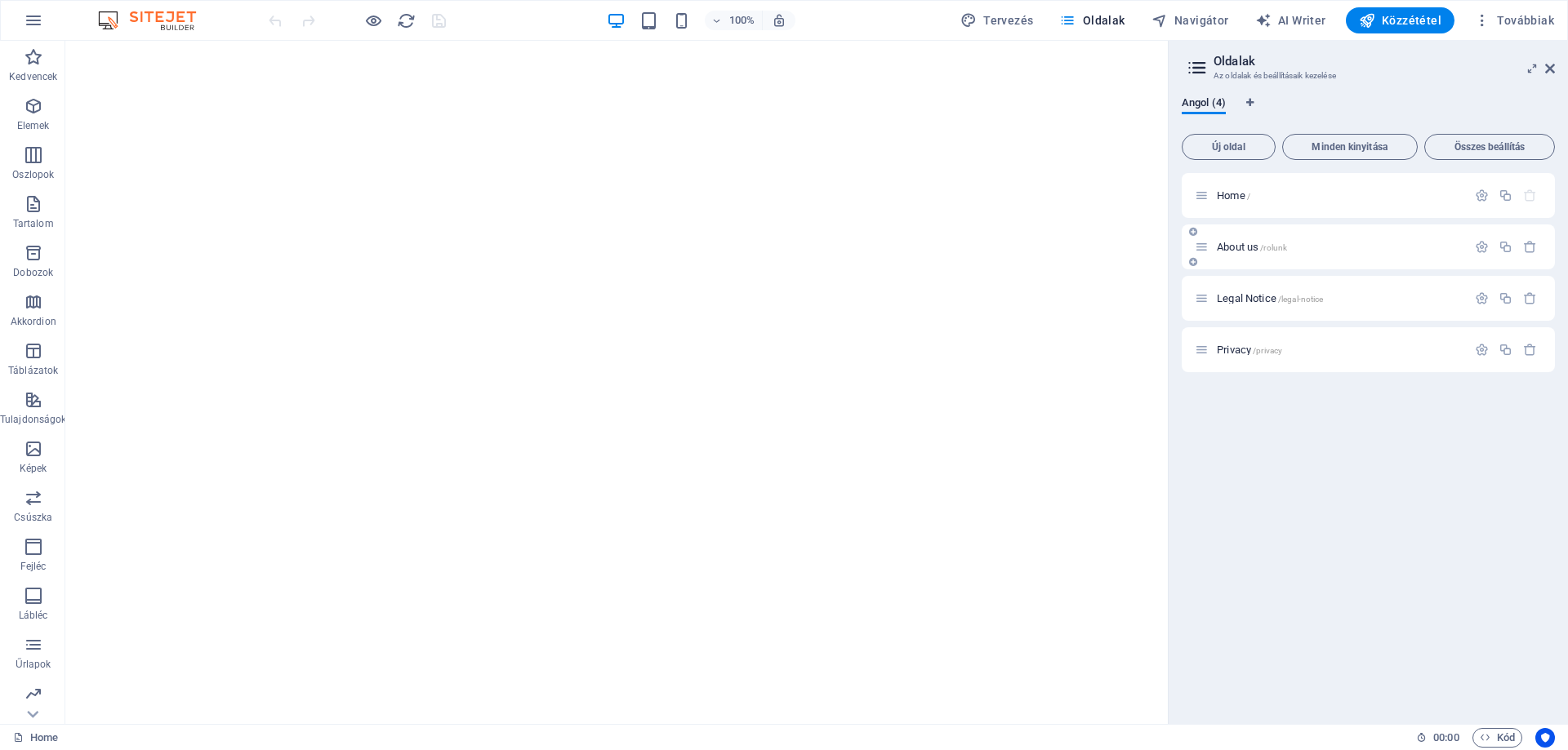
click at [1224, 246] on span "About us /rolunk" at bounding box center [1251, 247] width 70 height 12
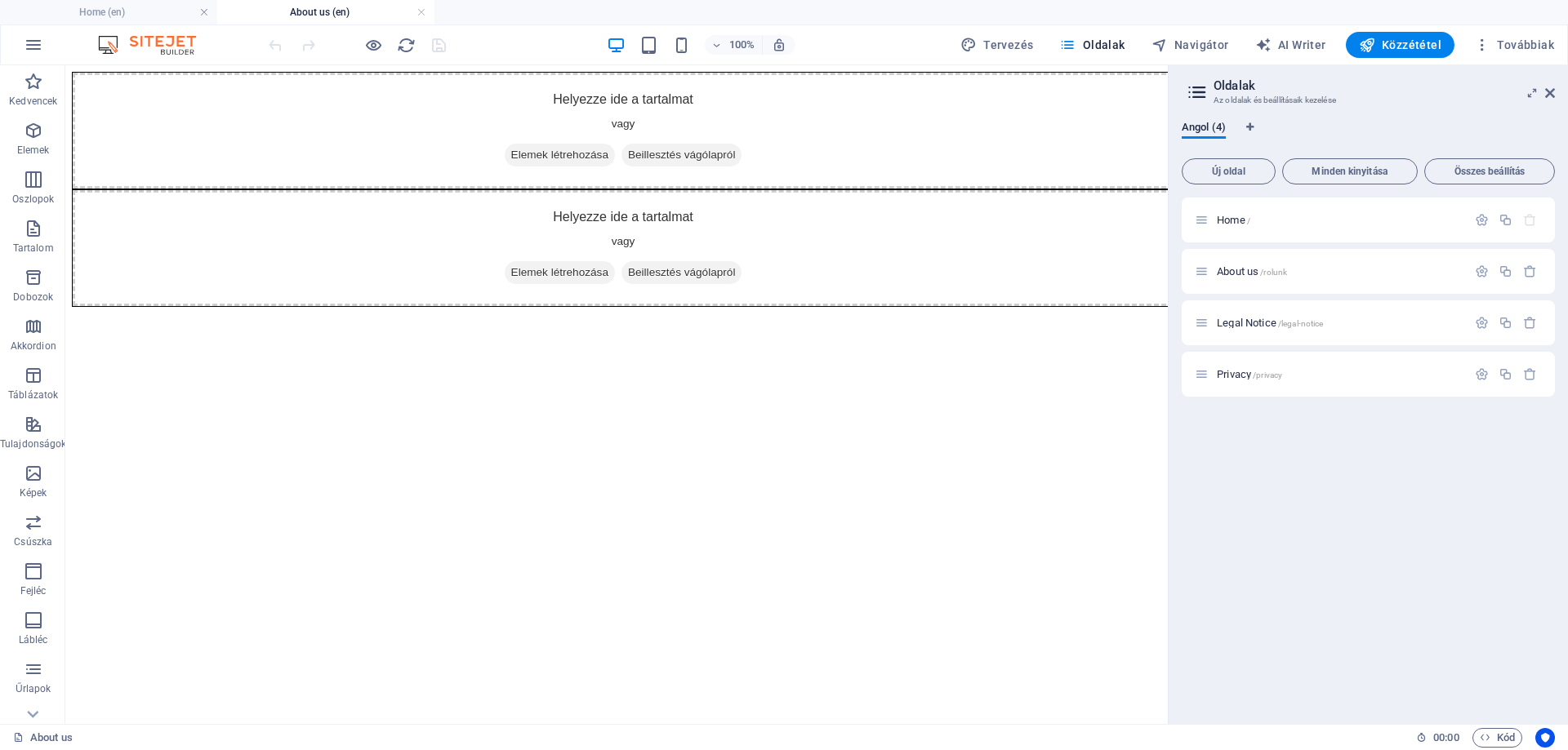
click at [188, 72] on figure at bounding box center [616, 72] width 1090 height 0
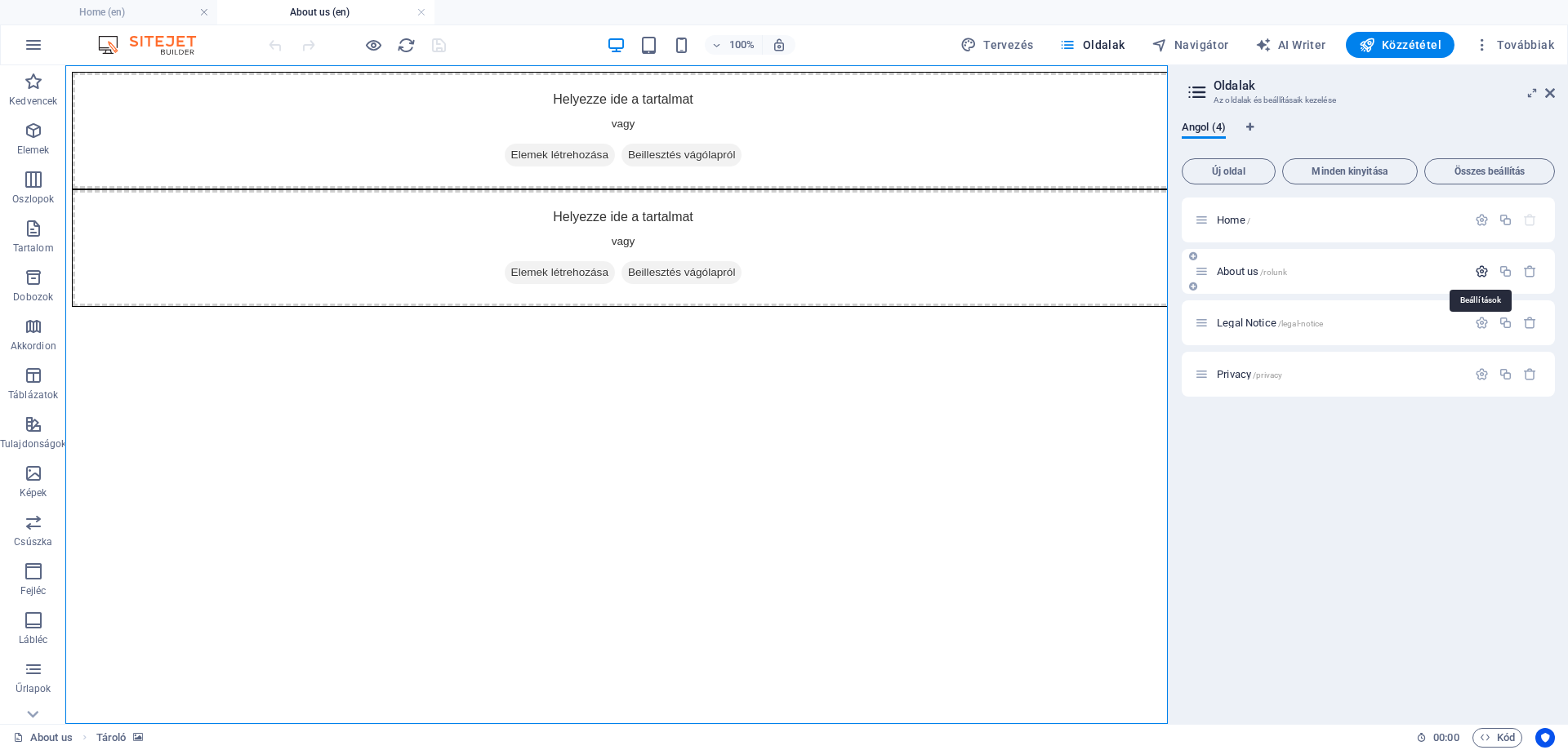
click at [1486, 275] on icon "button" at bounding box center [1481, 272] width 14 height 14
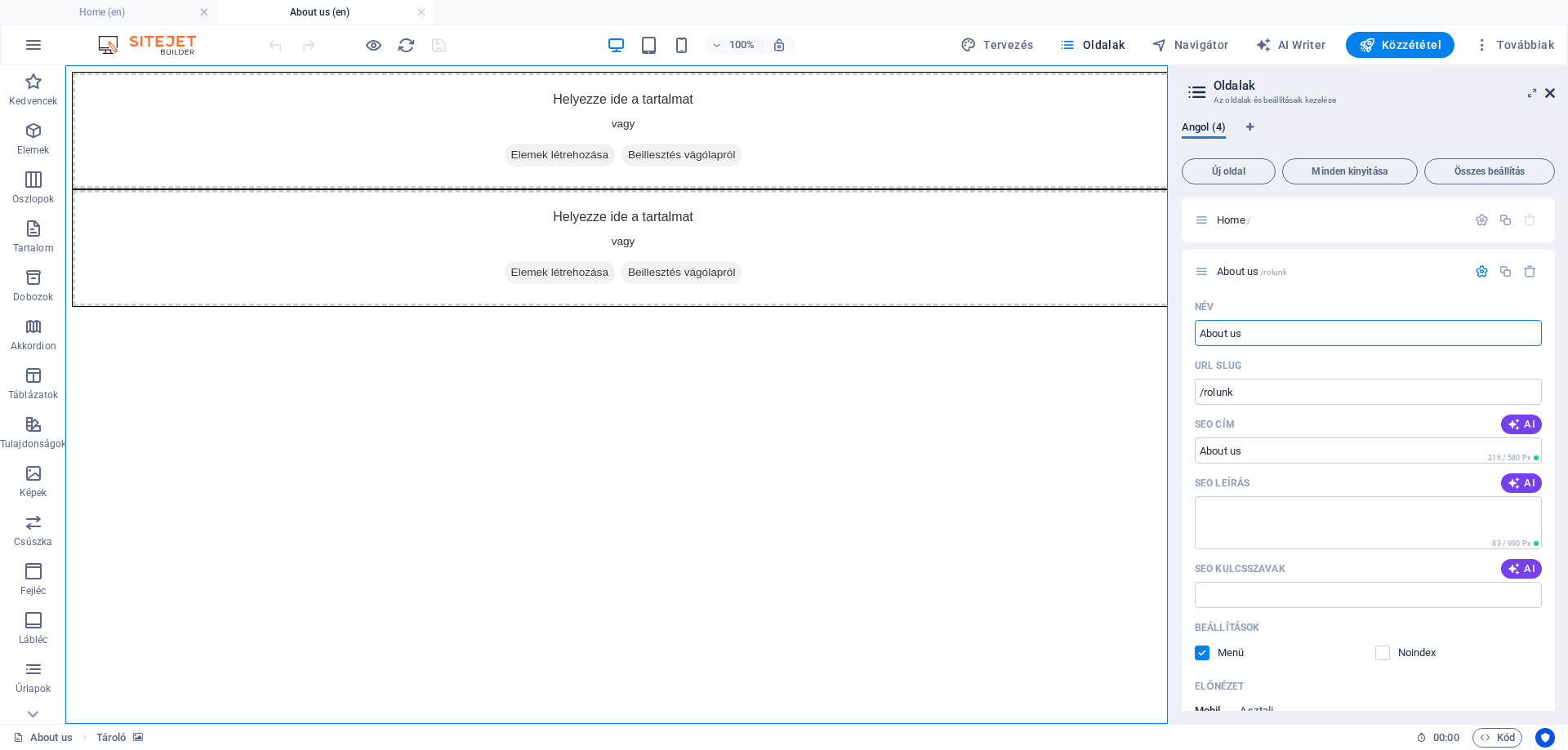
click at [1549, 94] on icon at bounding box center [1550, 93] width 10 height 13
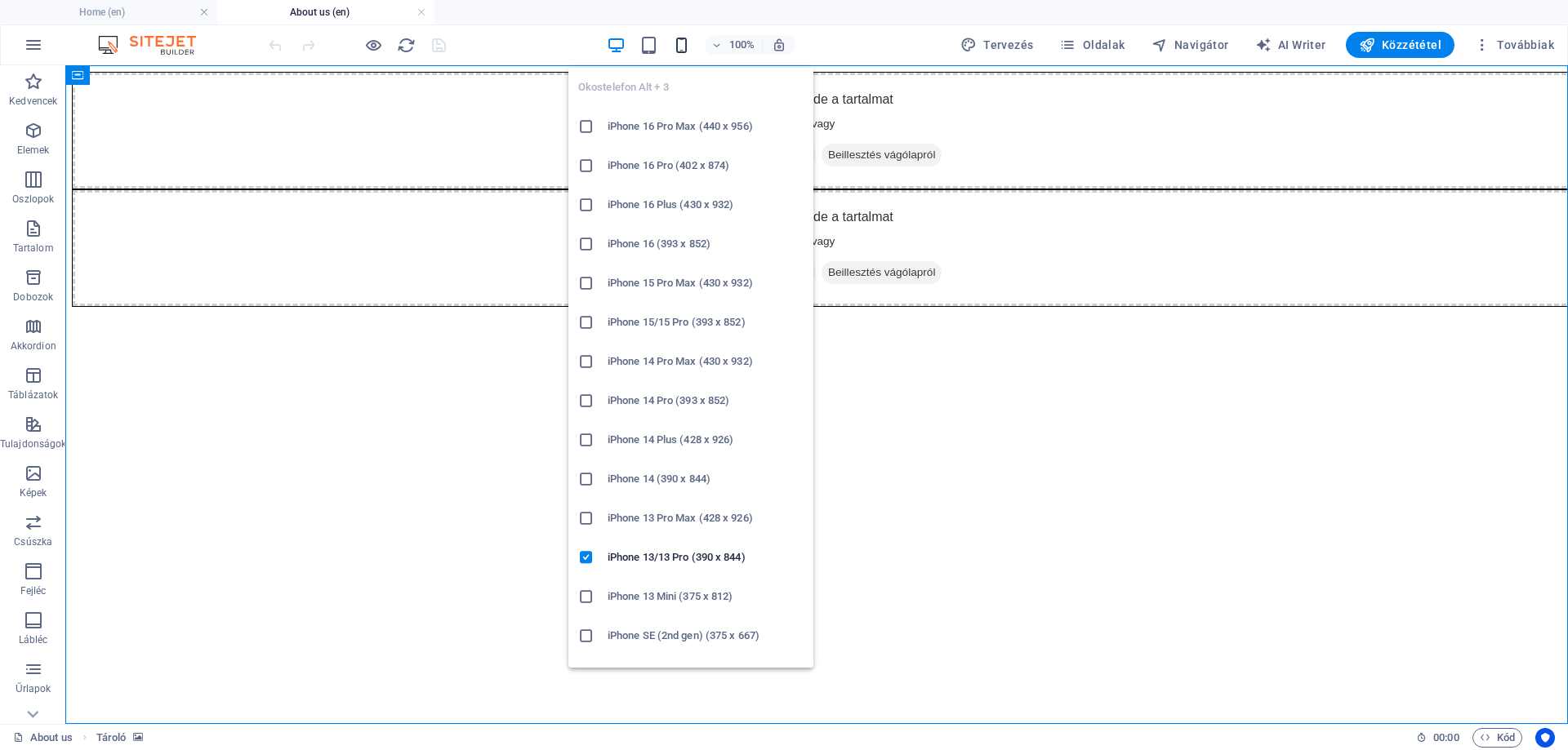
click at [684, 41] on icon "button" at bounding box center [681, 45] width 19 height 19
click at [657, 128] on h6 "iPhone 16 Pro Max (440 x 956)" at bounding box center [705, 127] width 196 height 20
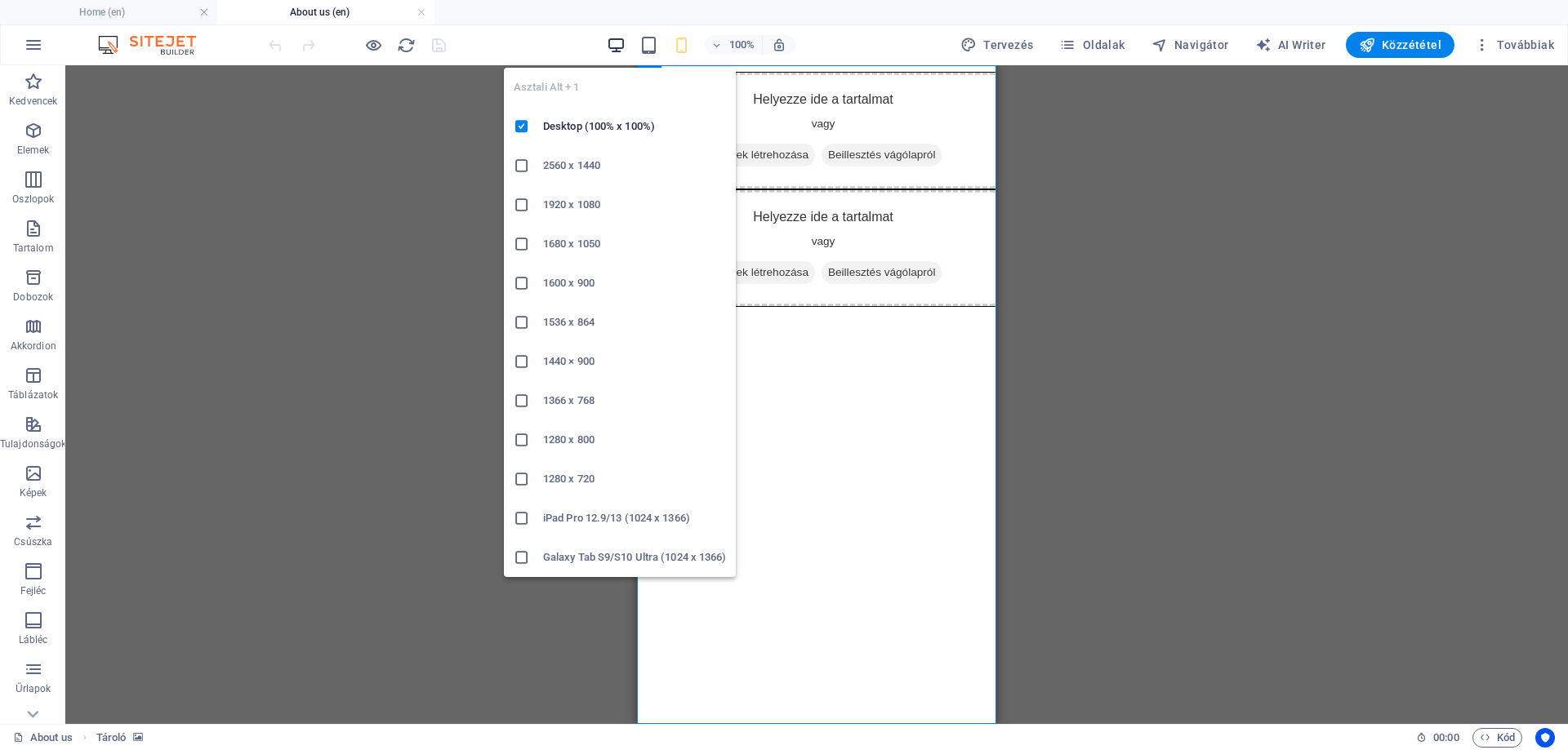
click at [621, 41] on icon "button" at bounding box center [615, 45] width 19 height 19
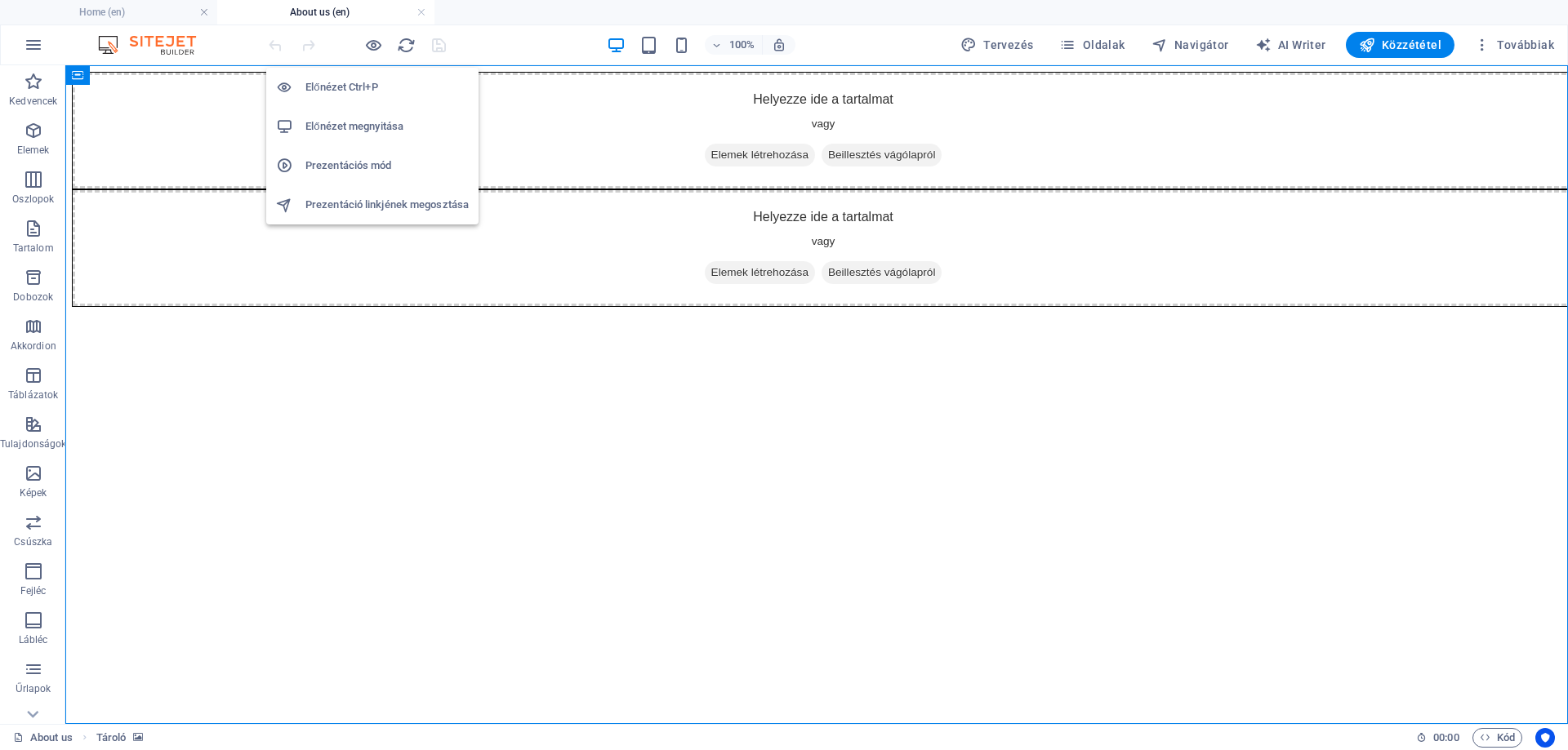
click at [341, 118] on h6 "Előnézet megnyitása" at bounding box center [387, 127] width 163 height 20
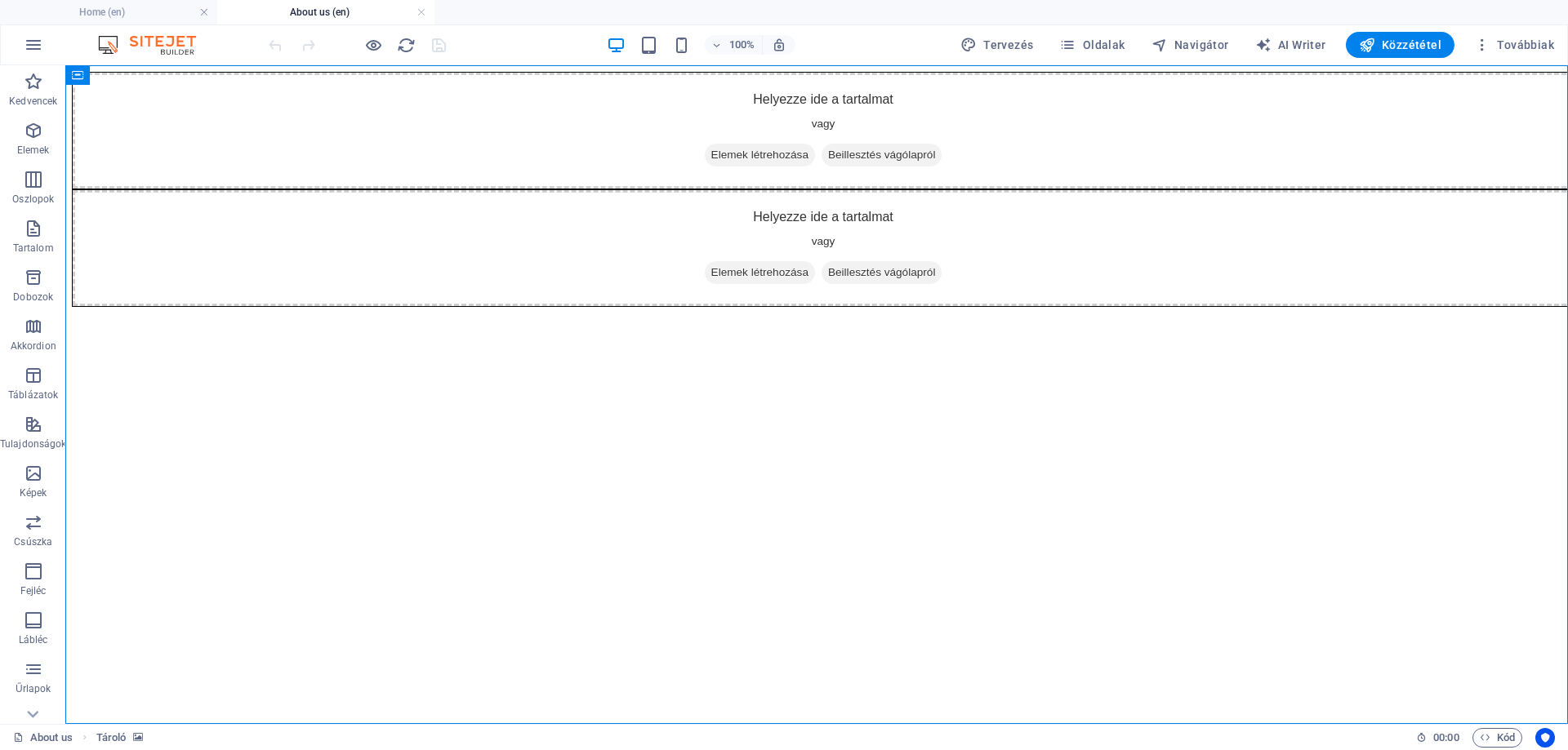
click at [170, 72] on figure at bounding box center [816, 72] width 1489 height 0
click at [137, 74] on icon at bounding box center [135, 75] width 9 height 17
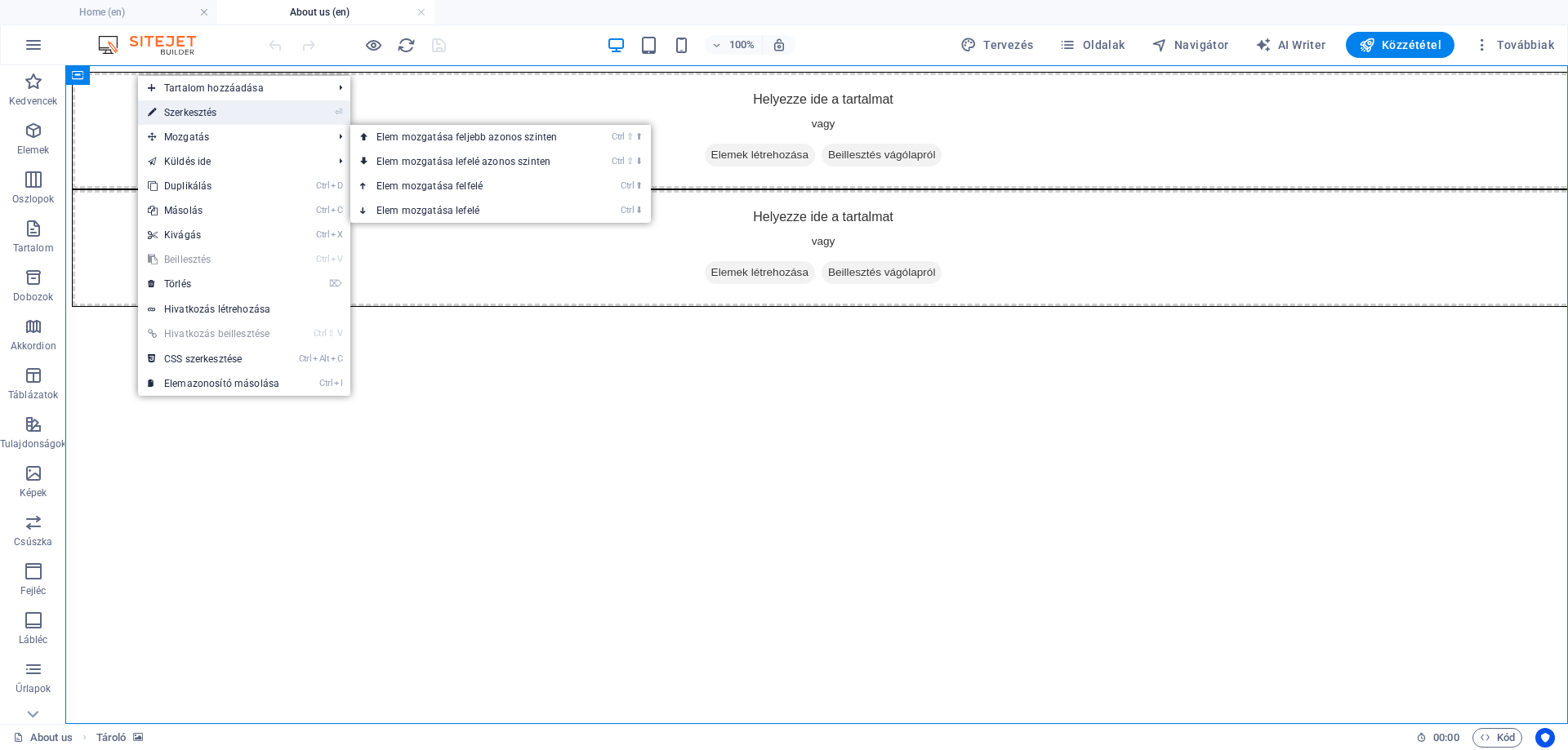
click at [202, 117] on link "⏎ Szerkesztés" at bounding box center [213, 112] width 151 height 25
select select "vh"
select select "vw"
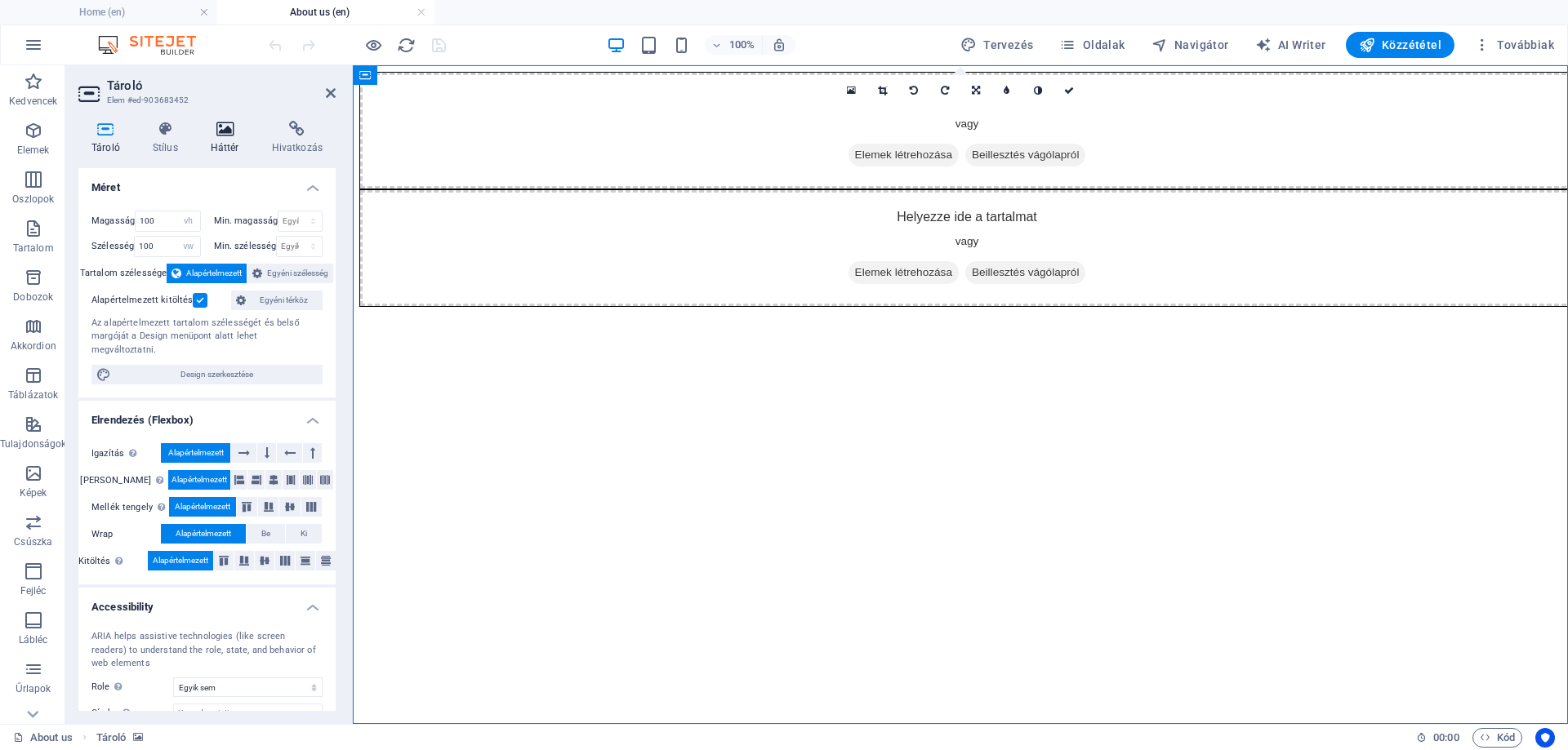
click at [224, 133] on icon at bounding box center [225, 129] width 55 height 17
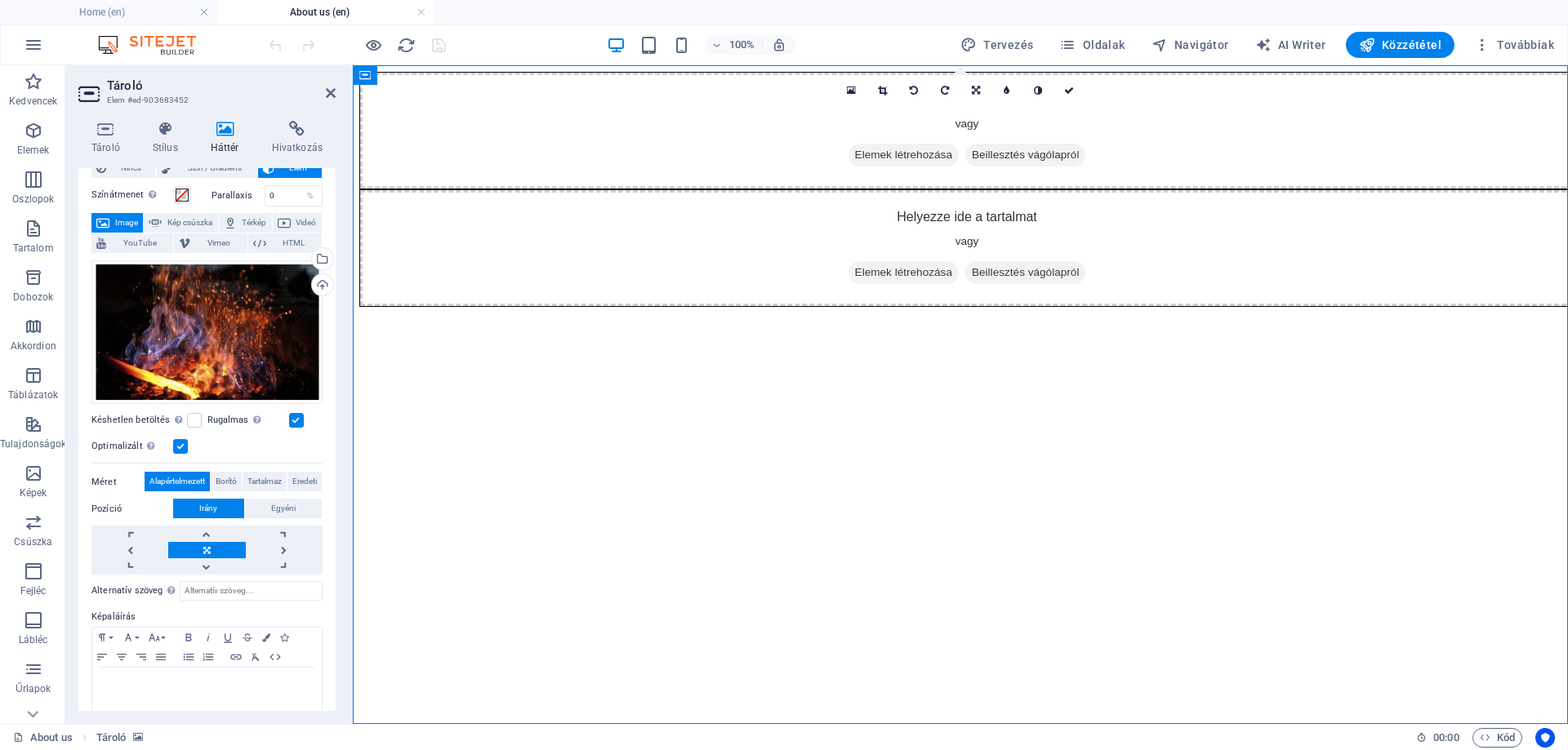
scroll to position [71, 0]
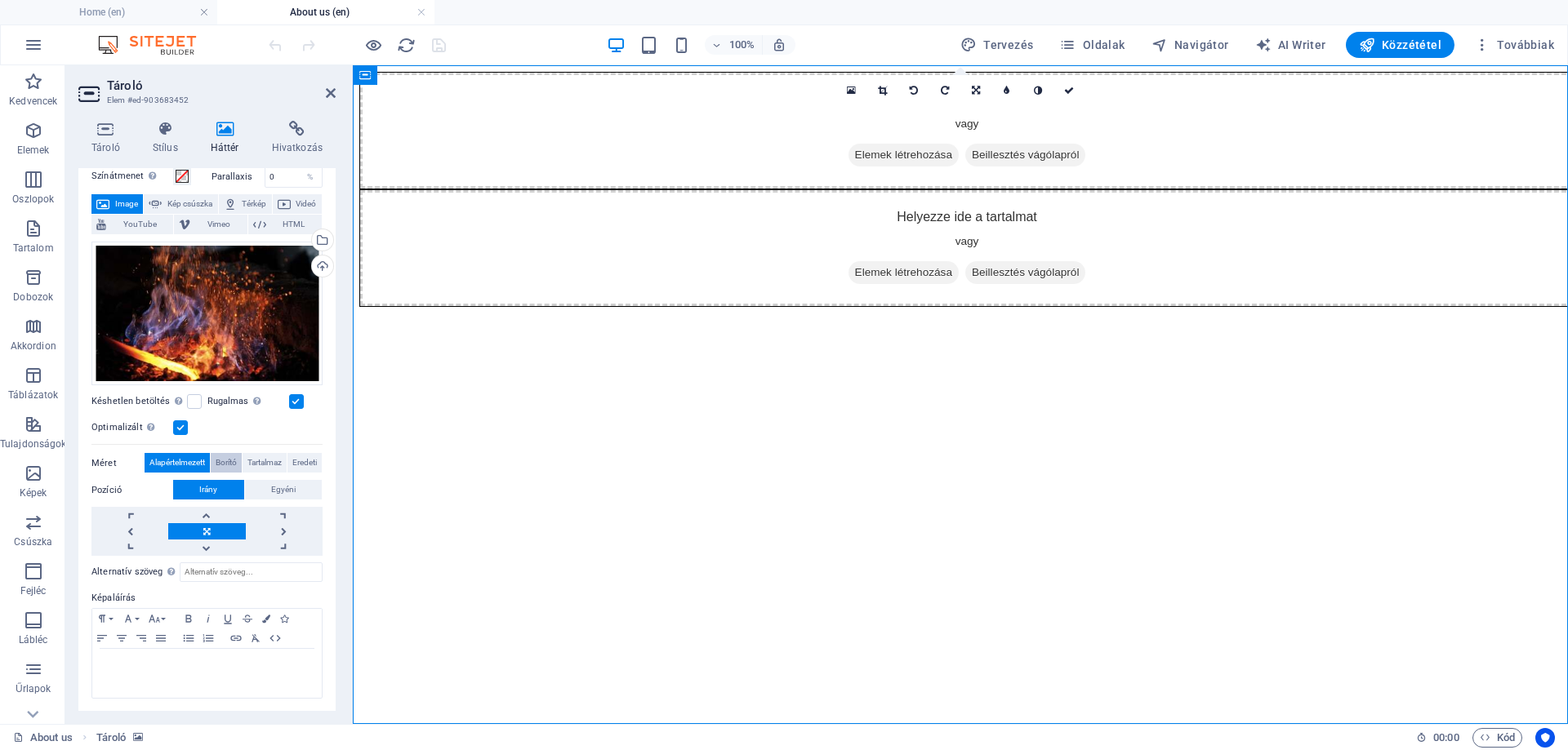
click at [220, 464] on span "Borító" at bounding box center [226, 463] width 22 height 20
click at [441, 36] on icon "save" at bounding box center [438, 45] width 19 height 19
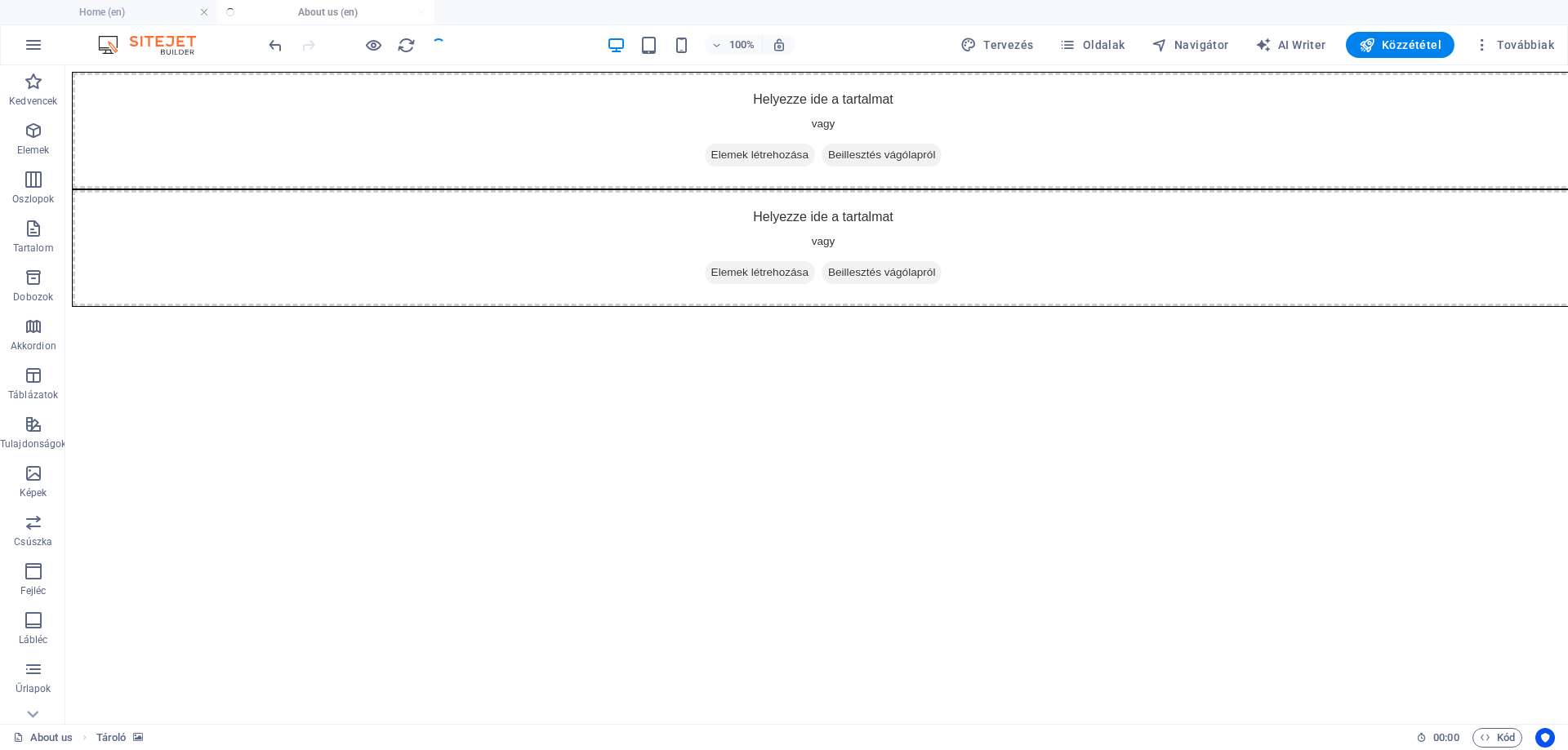
click at [439, 39] on div at bounding box center [357, 44] width 183 height 27
click at [1091, 42] on span "Oldalak" at bounding box center [1092, 44] width 65 height 17
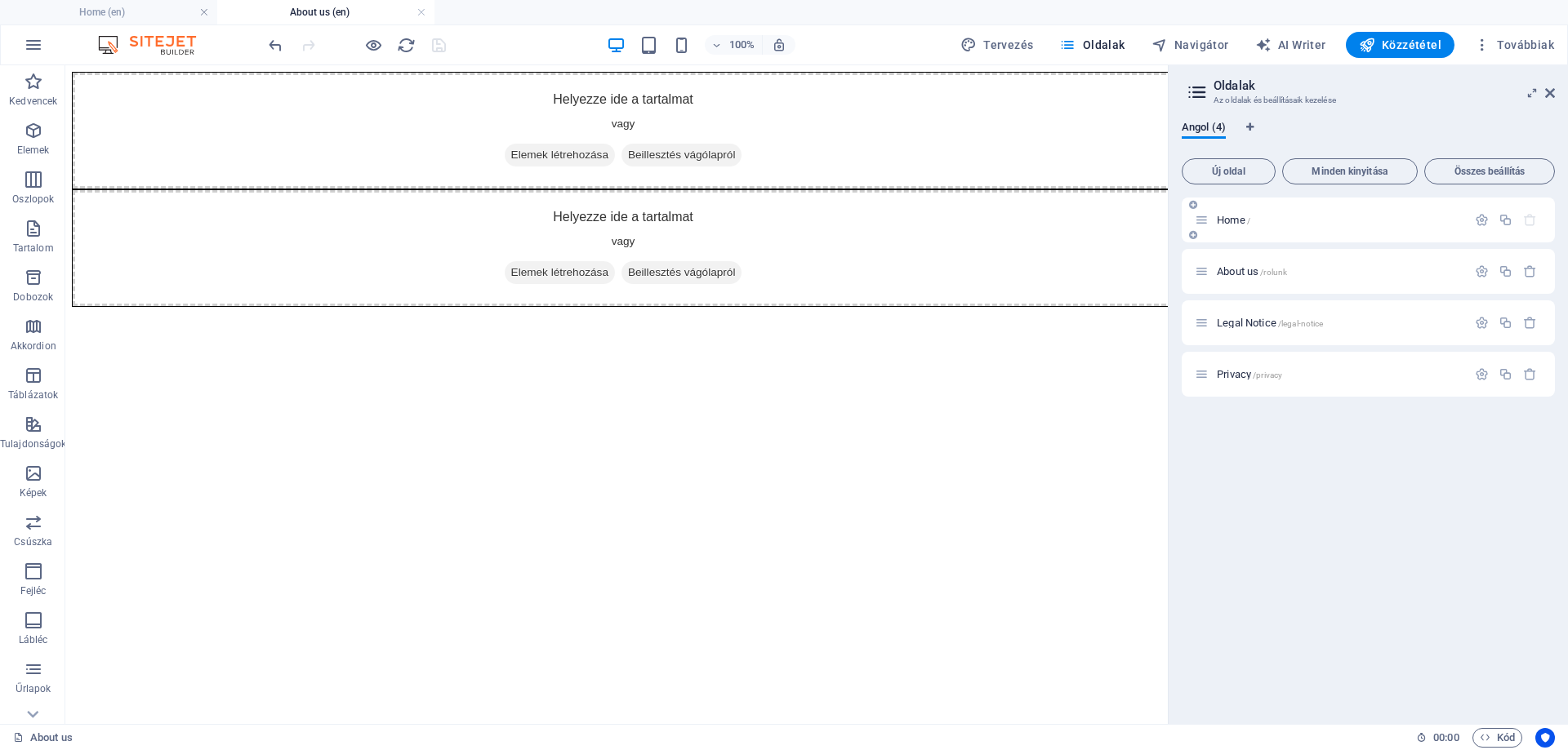
click at [1223, 222] on span "Home /" at bounding box center [1233, 219] width 33 height 12
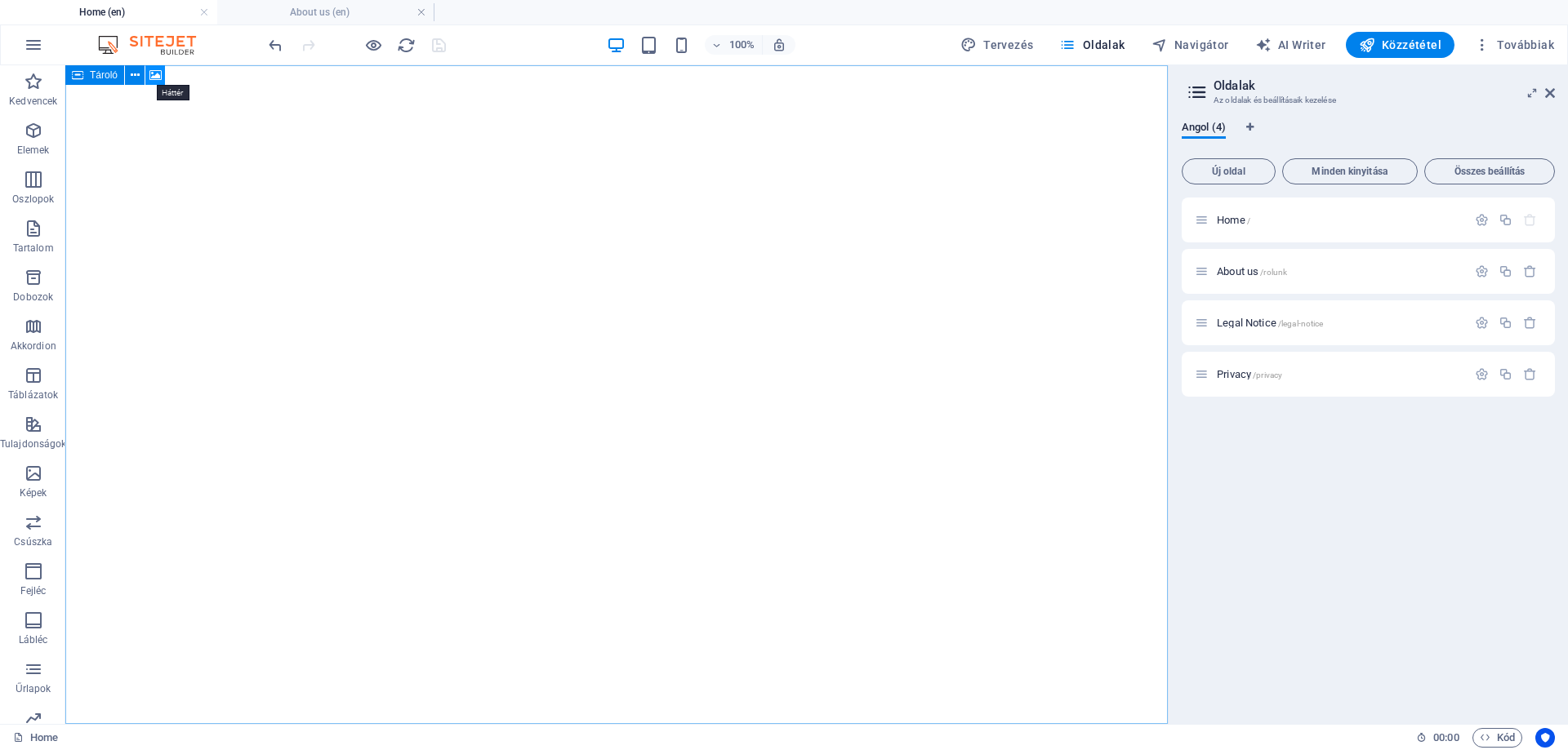
click at [151, 70] on icon at bounding box center [156, 75] width 12 height 17
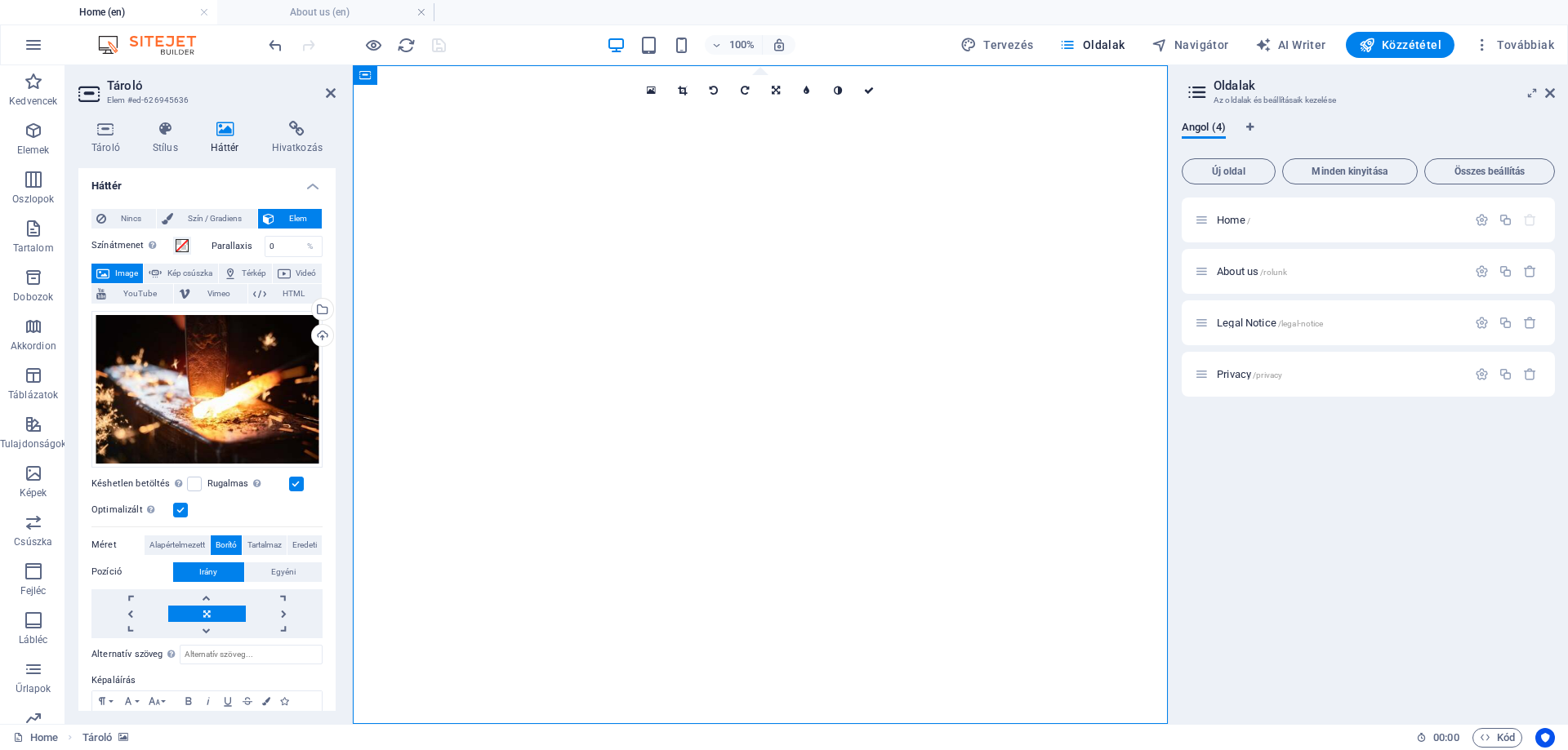
scroll to position [0, 0]
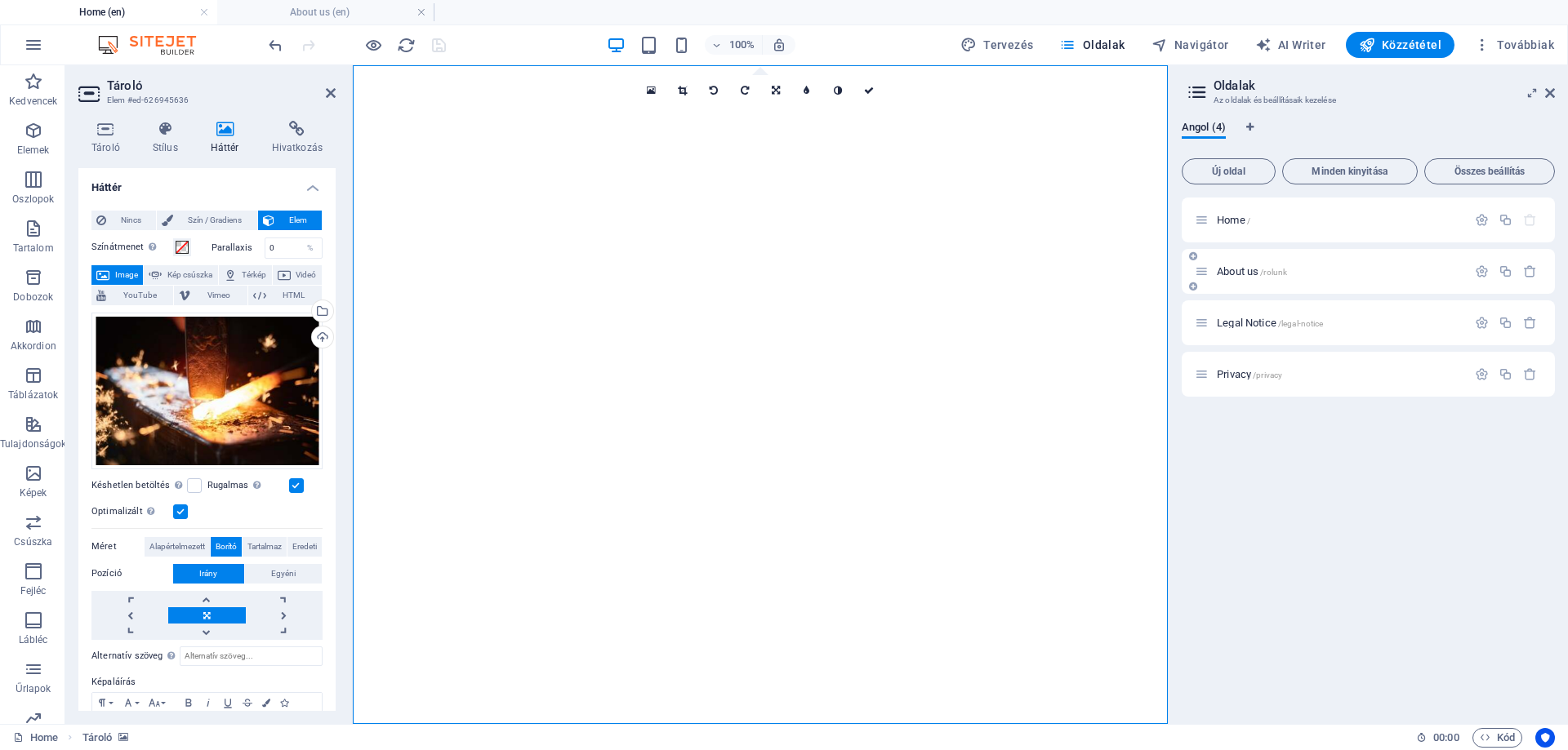
click at [1222, 270] on span "About us /rolunk" at bounding box center [1251, 272] width 70 height 12
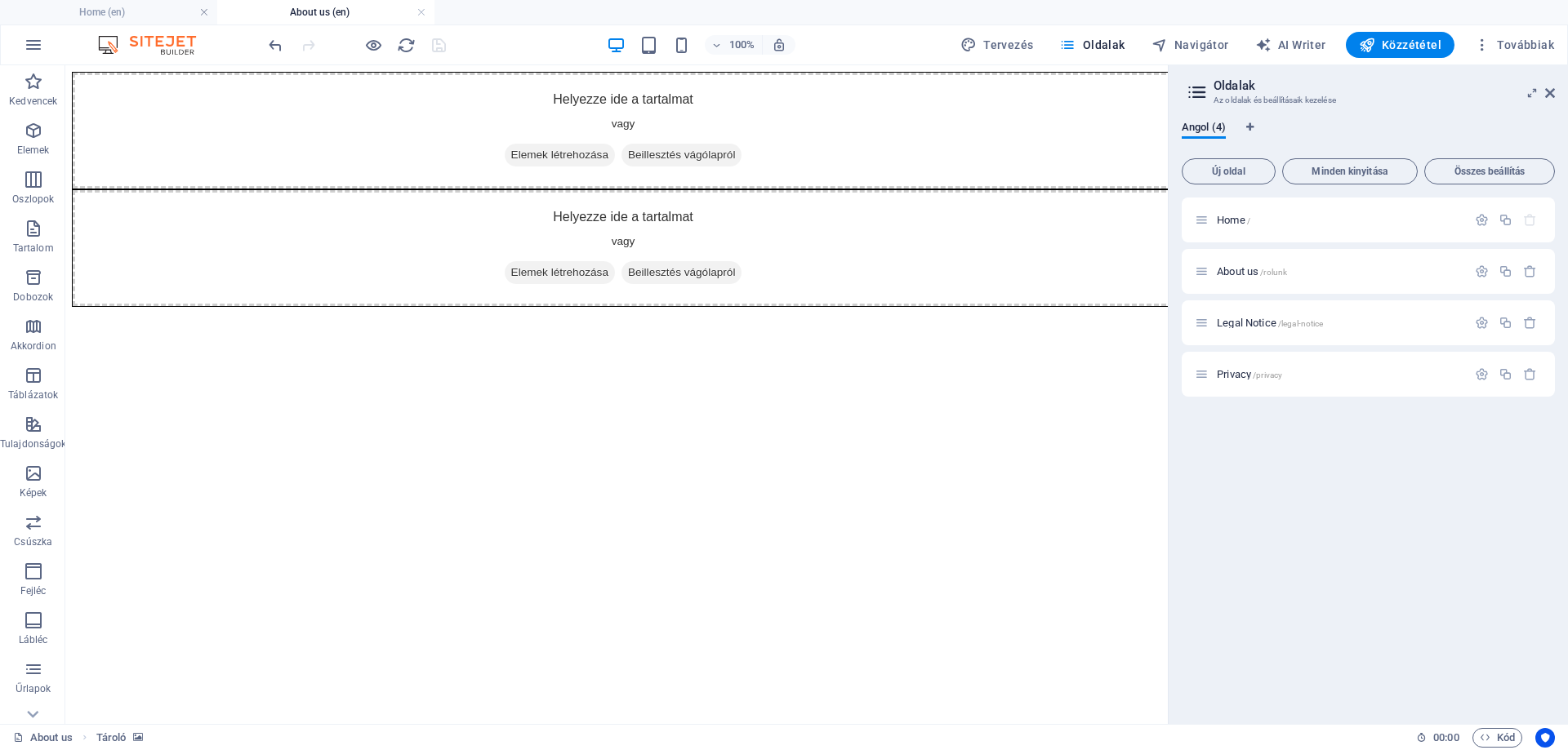
click at [152, 72] on figure at bounding box center [616, 72] width 1090 height 0
click at [108, 72] on figure at bounding box center [616, 72] width 1090 height 0
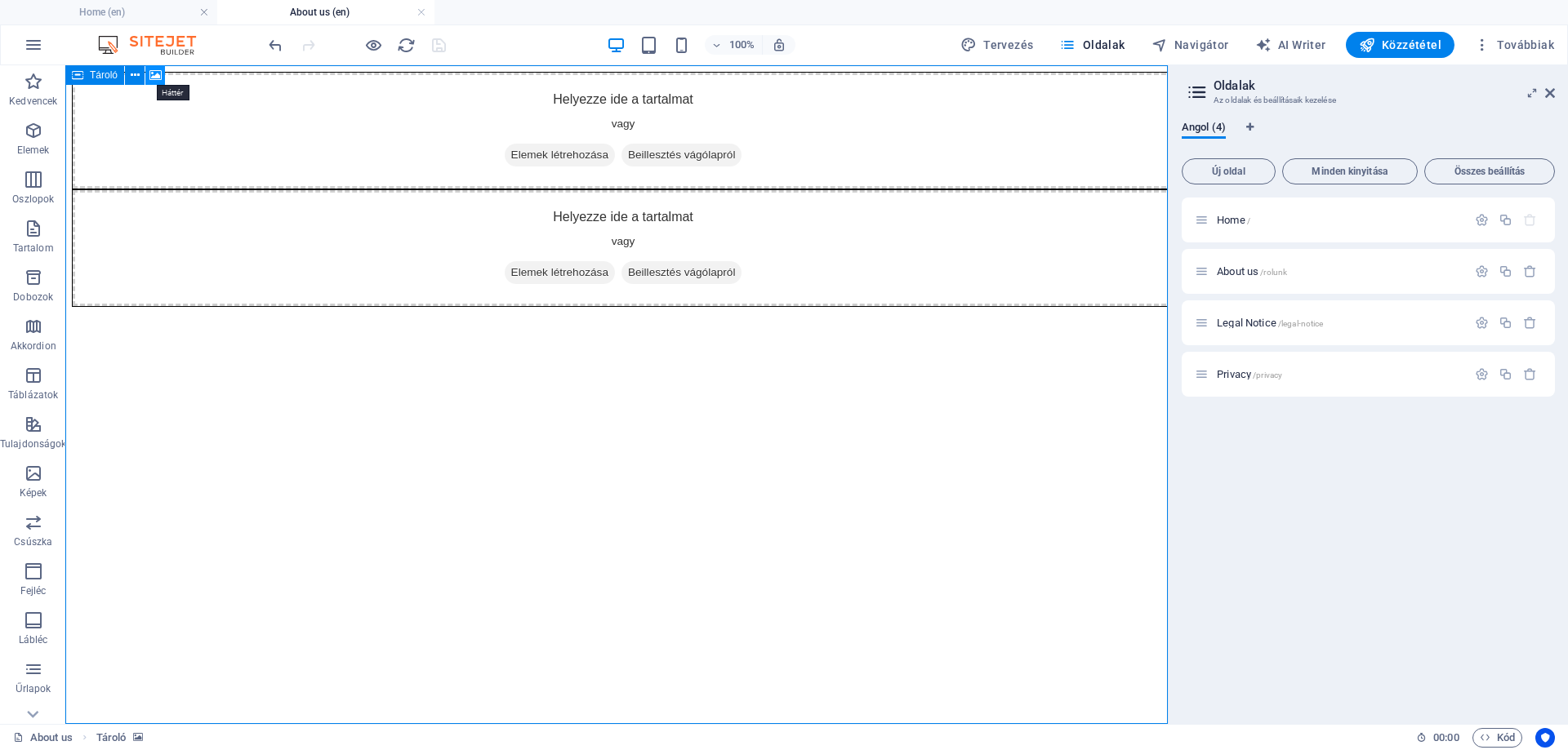
click at [152, 74] on icon at bounding box center [156, 75] width 12 height 17
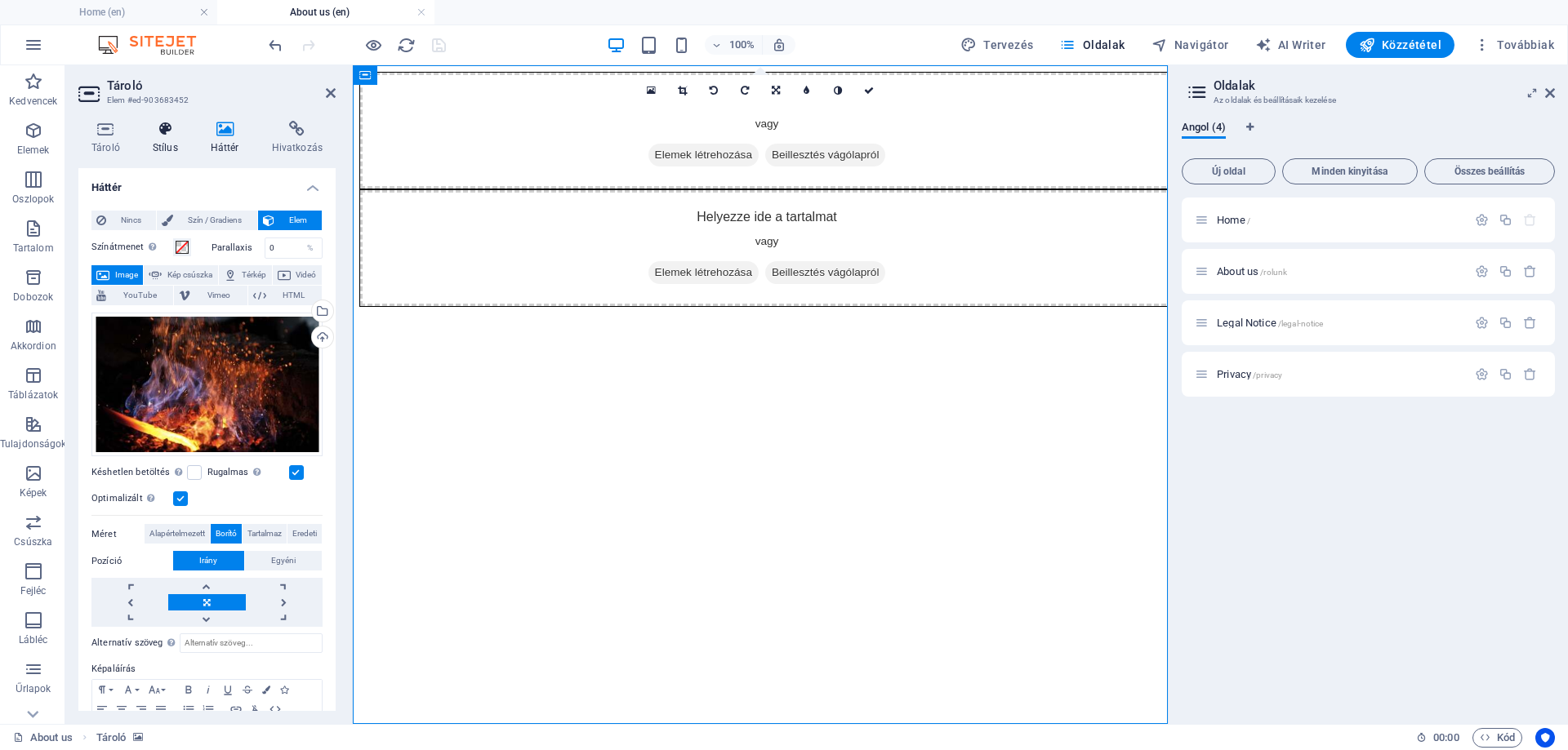
click at [157, 133] on icon at bounding box center [165, 129] width 51 height 17
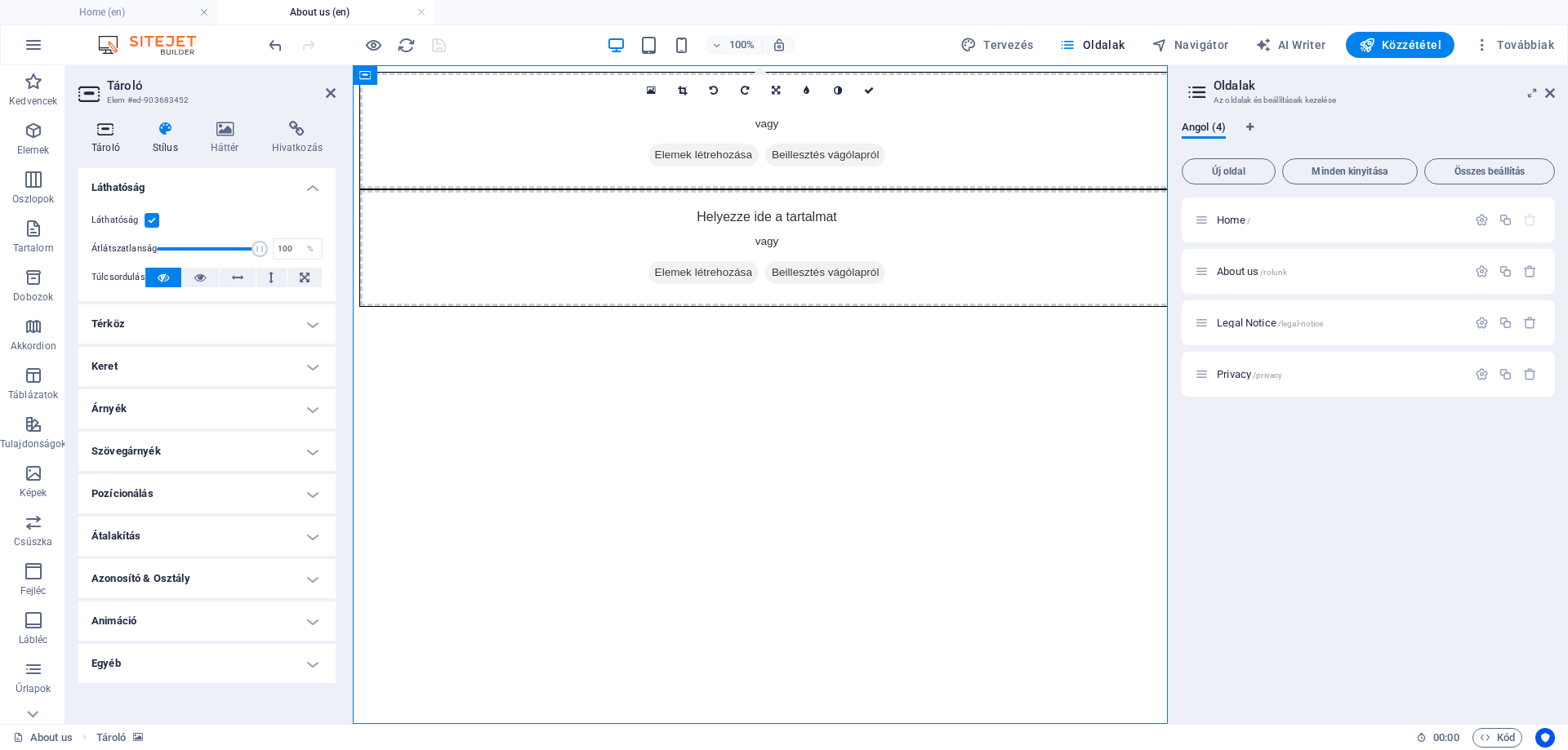
click at [107, 126] on icon at bounding box center [106, 129] width 55 height 17
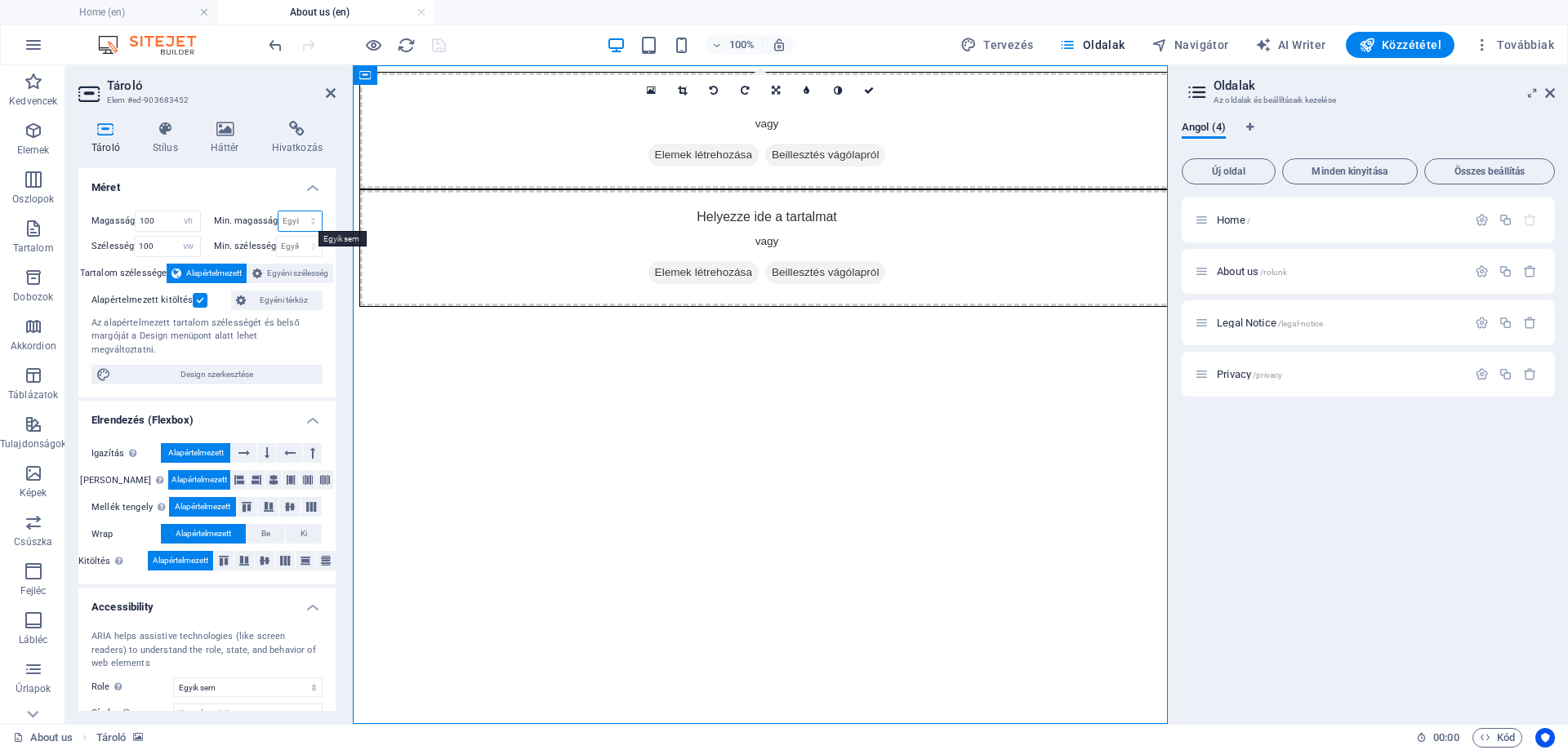
click at [285, 219] on select "Egyik sem px rem % vh vw" at bounding box center [300, 221] width 43 height 20
click at [240, 187] on h4 "Méret" at bounding box center [207, 183] width 257 height 30
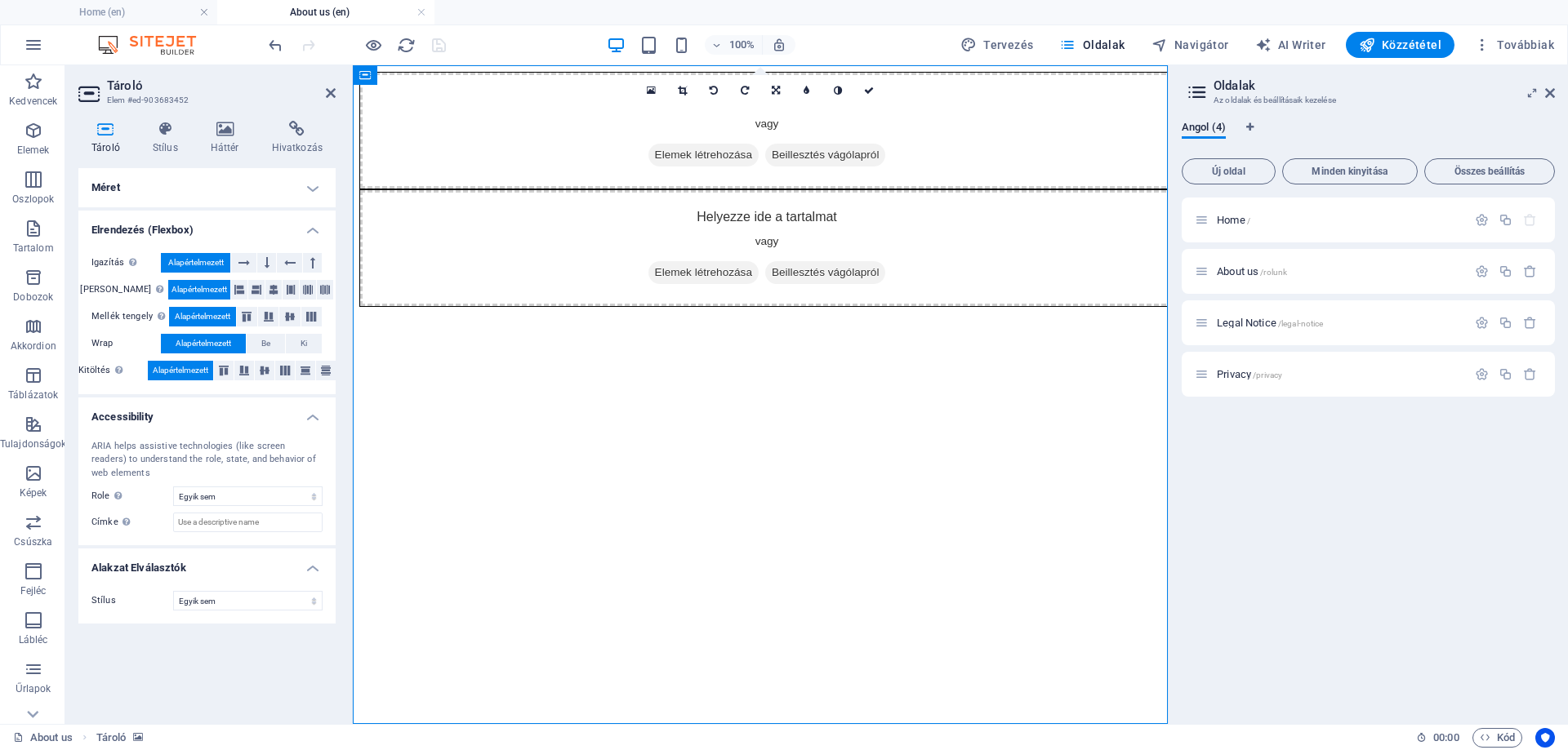
click at [268, 189] on h4 "Méret" at bounding box center [207, 188] width 257 height 39
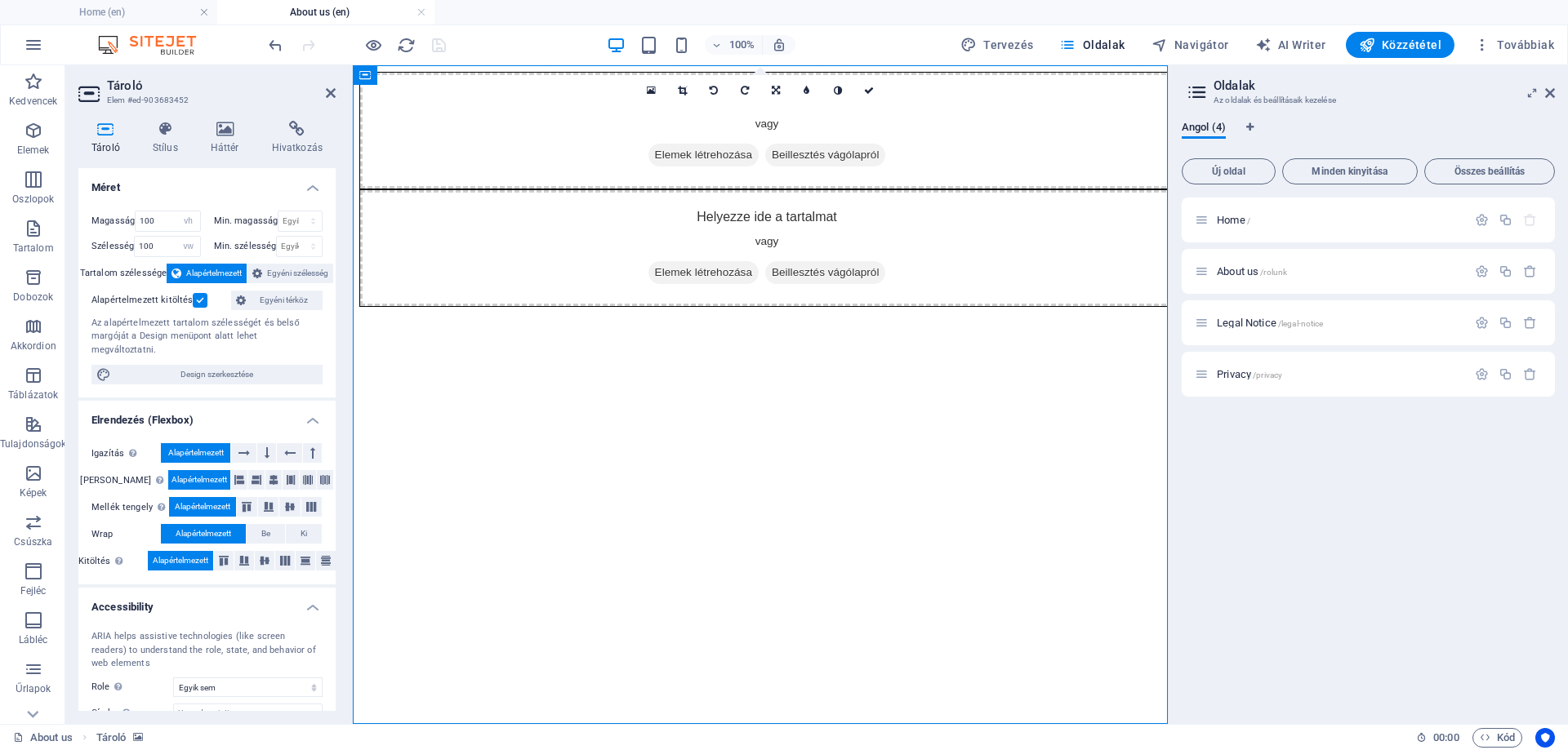
click at [225, 268] on span "Alapértelmezett" at bounding box center [214, 274] width 55 height 20
click at [268, 281] on span "Egyéni szélesség" at bounding box center [297, 274] width 61 height 20
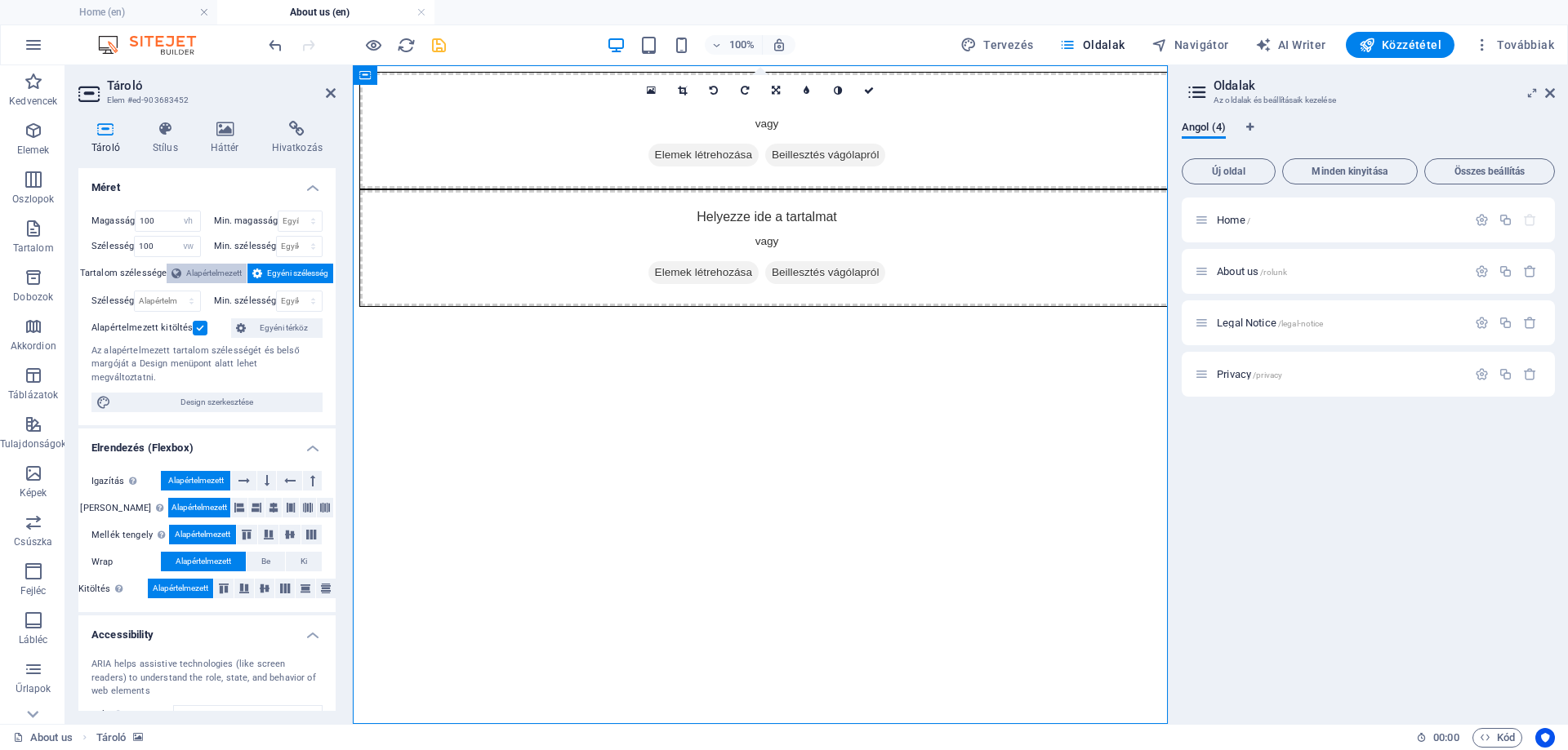
click at [218, 271] on span "Alapértelmezett" at bounding box center [214, 274] width 55 height 20
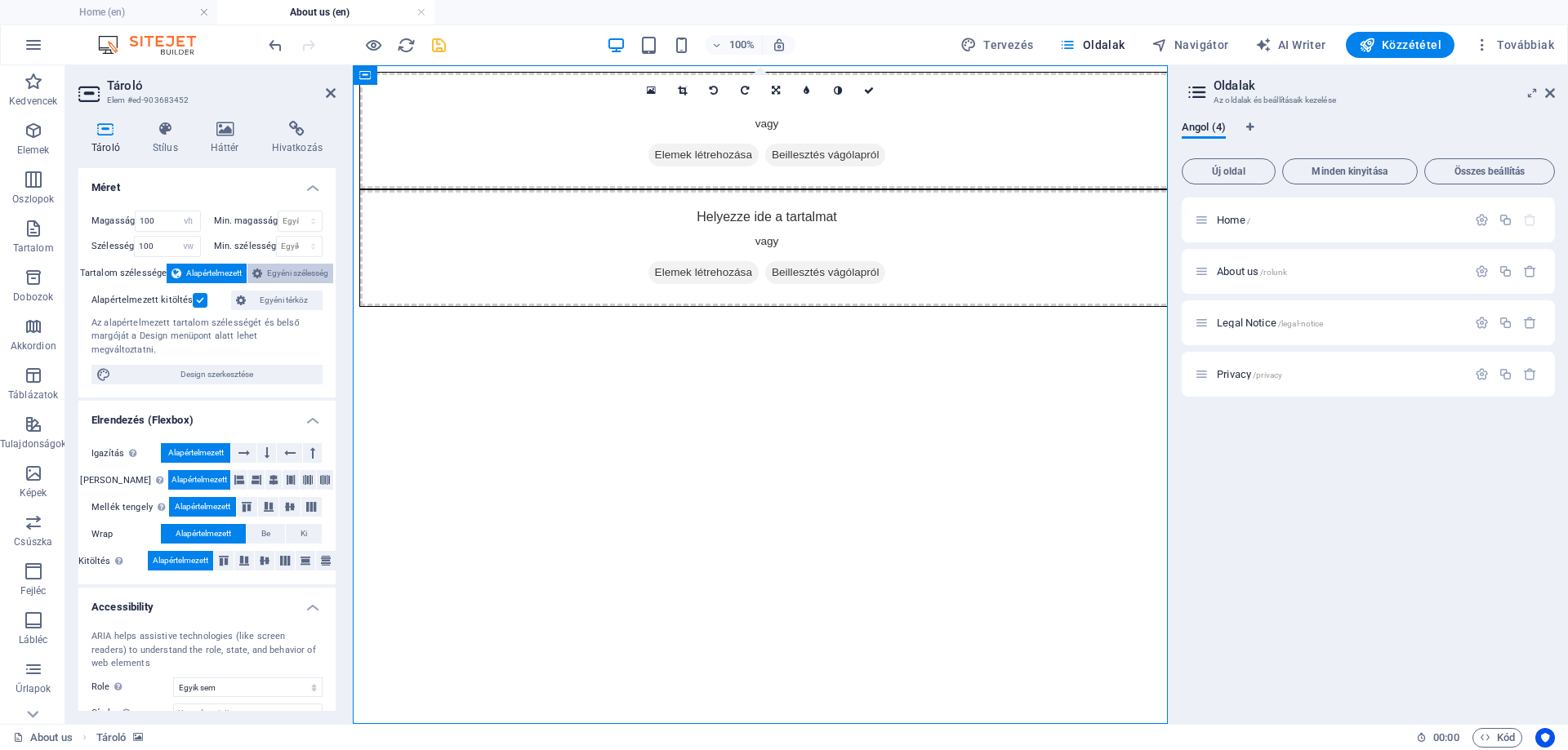
click at [263, 268] on button "Egyéni szélesség" at bounding box center [289, 274] width 86 height 20
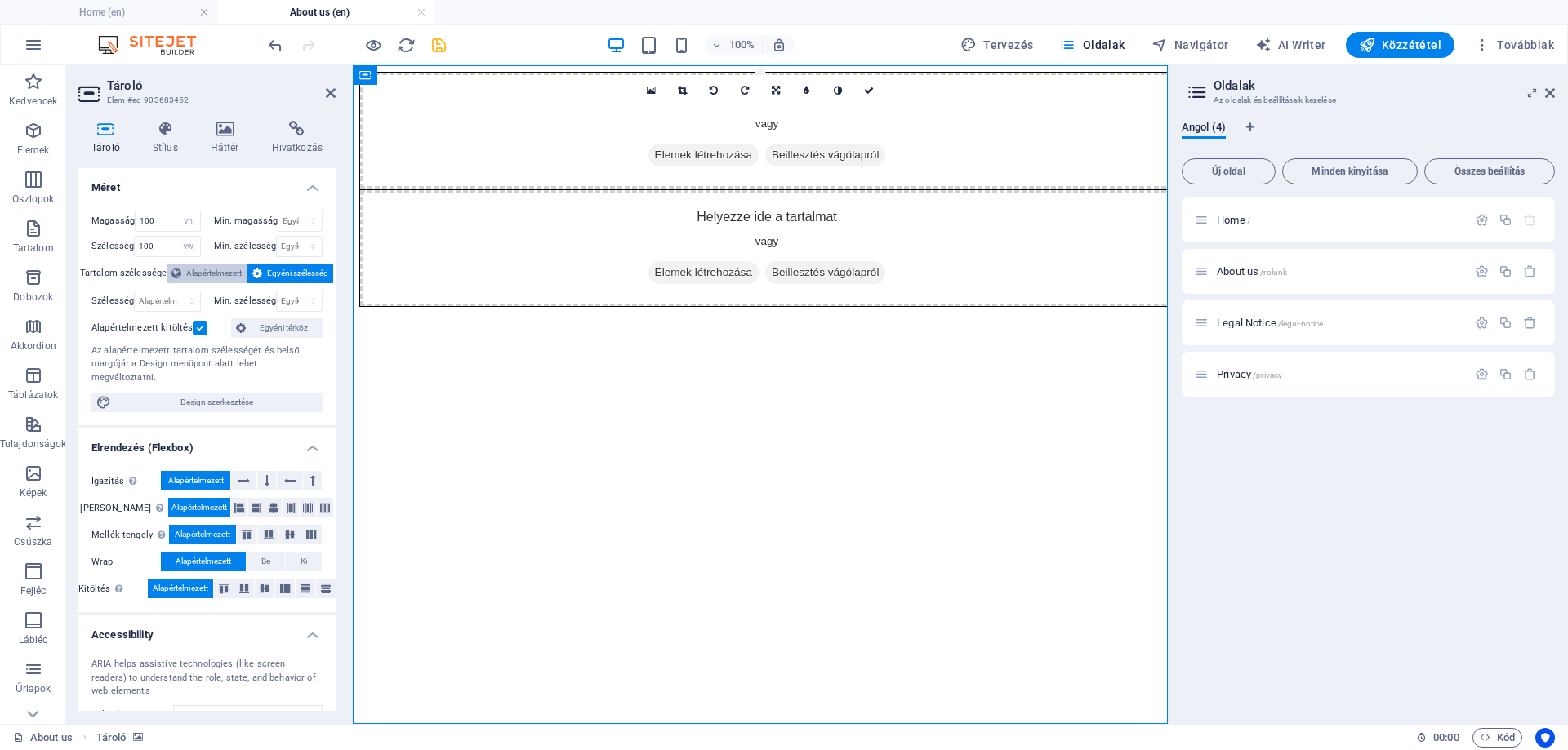
click at [188, 268] on span "Alapértelmezett" at bounding box center [214, 274] width 55 height 20
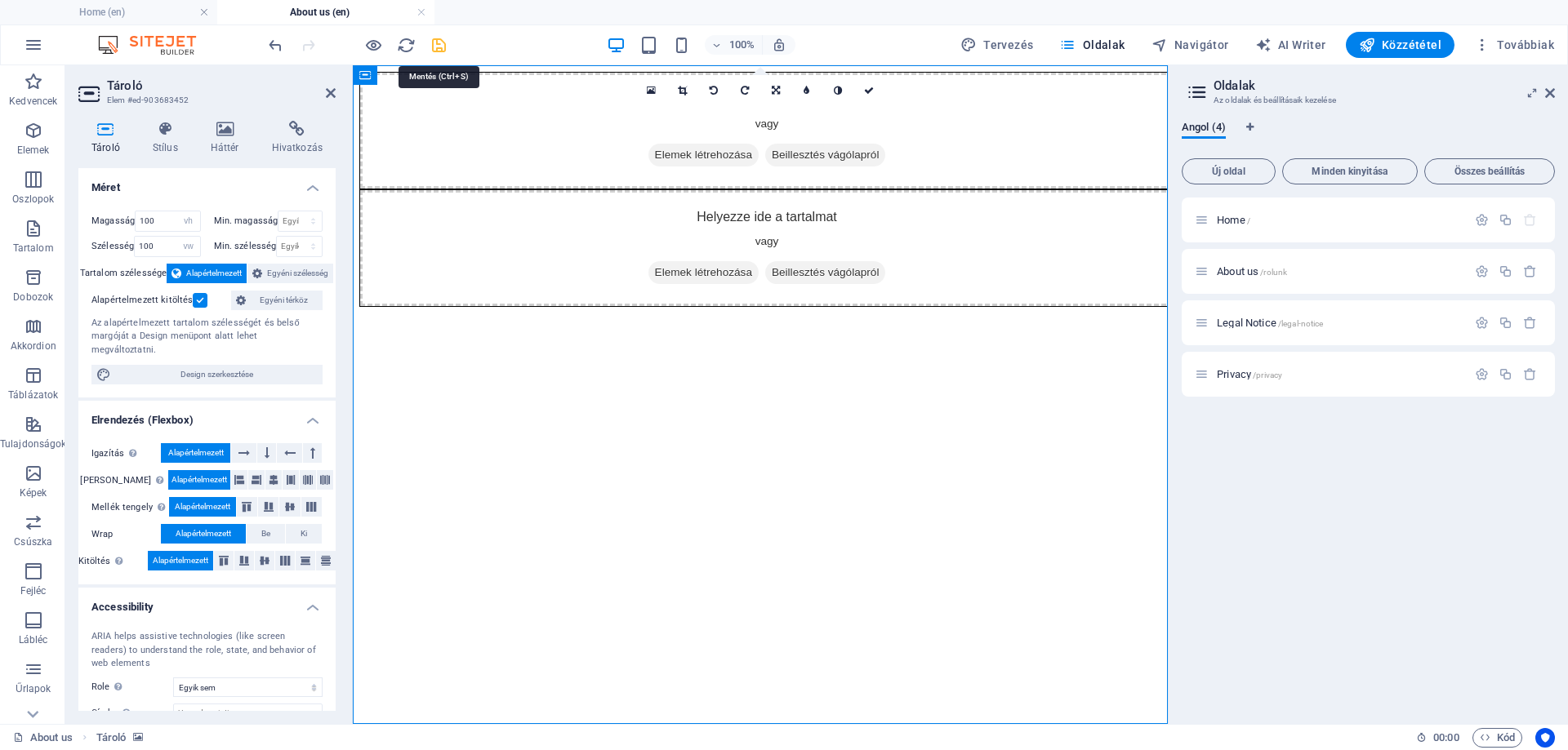
click at [439, 46] on icon "save" at bounding box center [438, 45] width 19 height 19
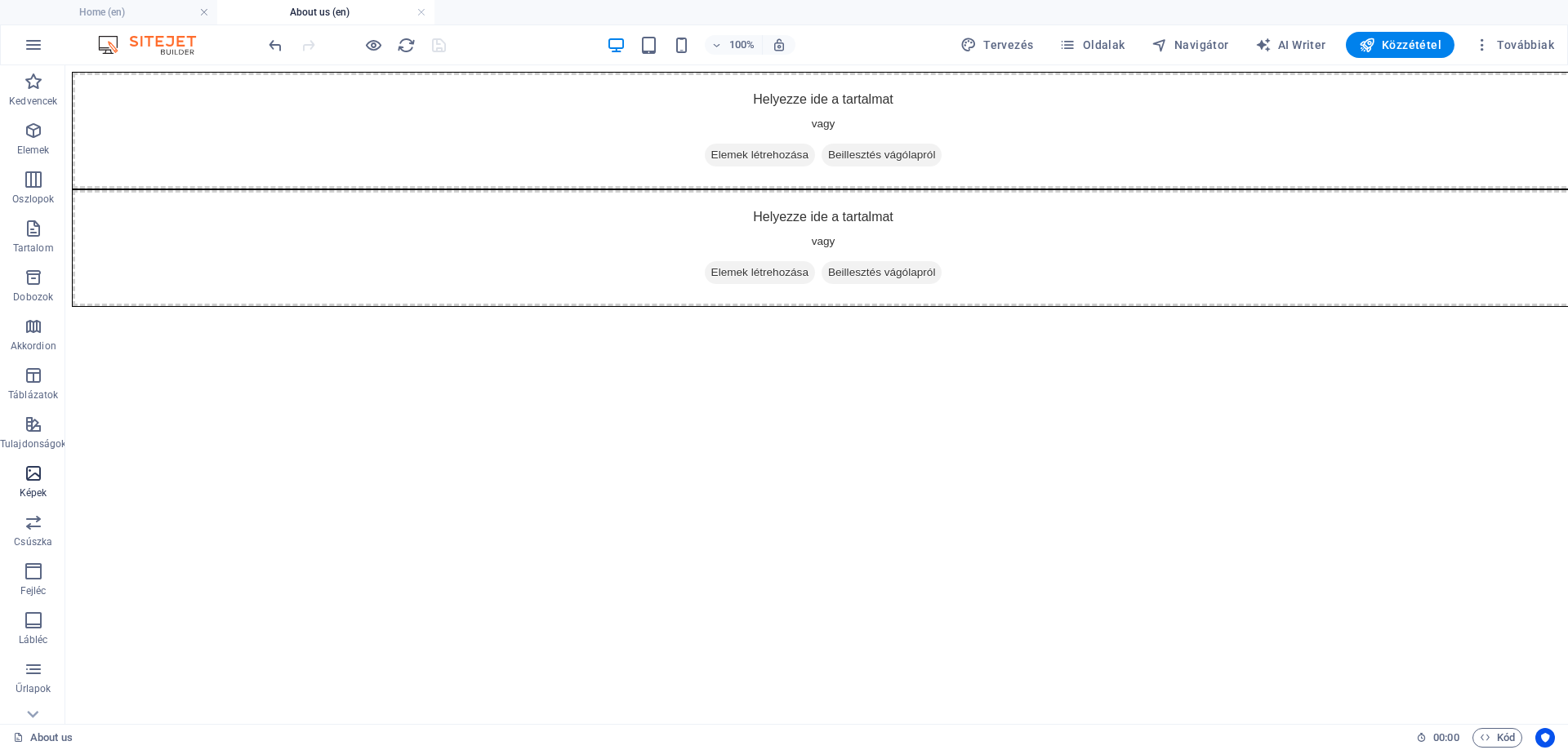
click at [39, 491] on p "Képek" at bounding box center [33, 492] width 28 height 13
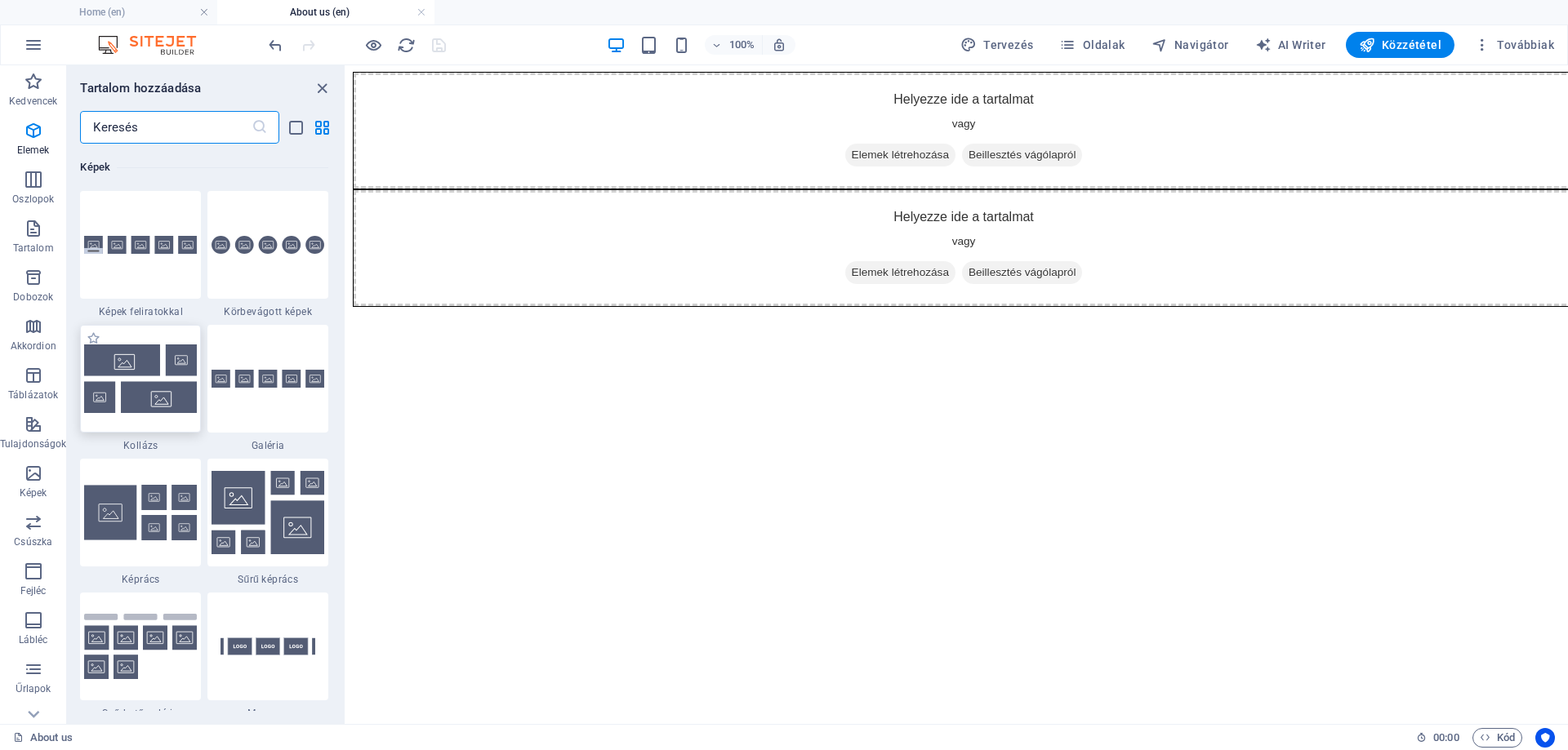
scroll to position [8281, 0]
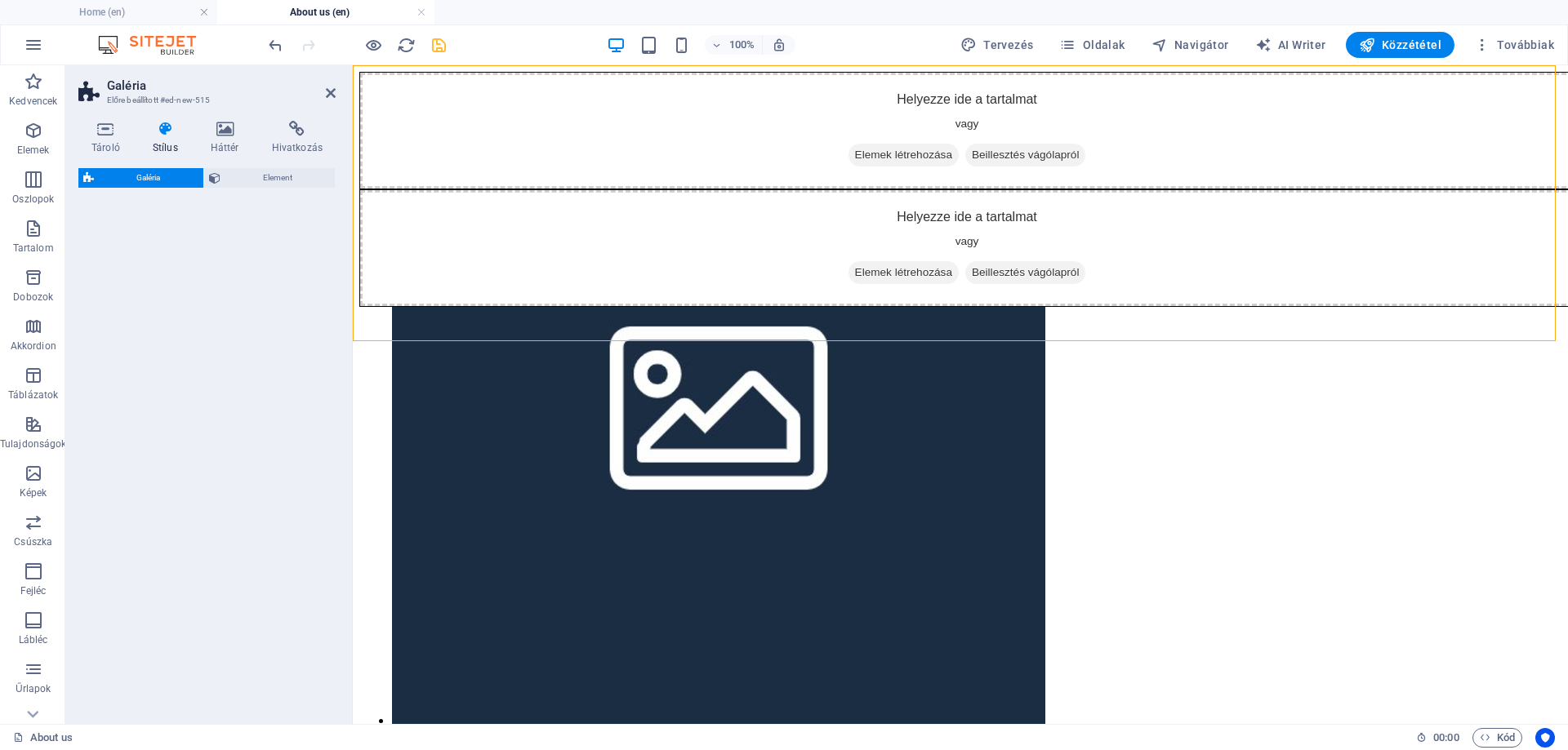
select select "rem"
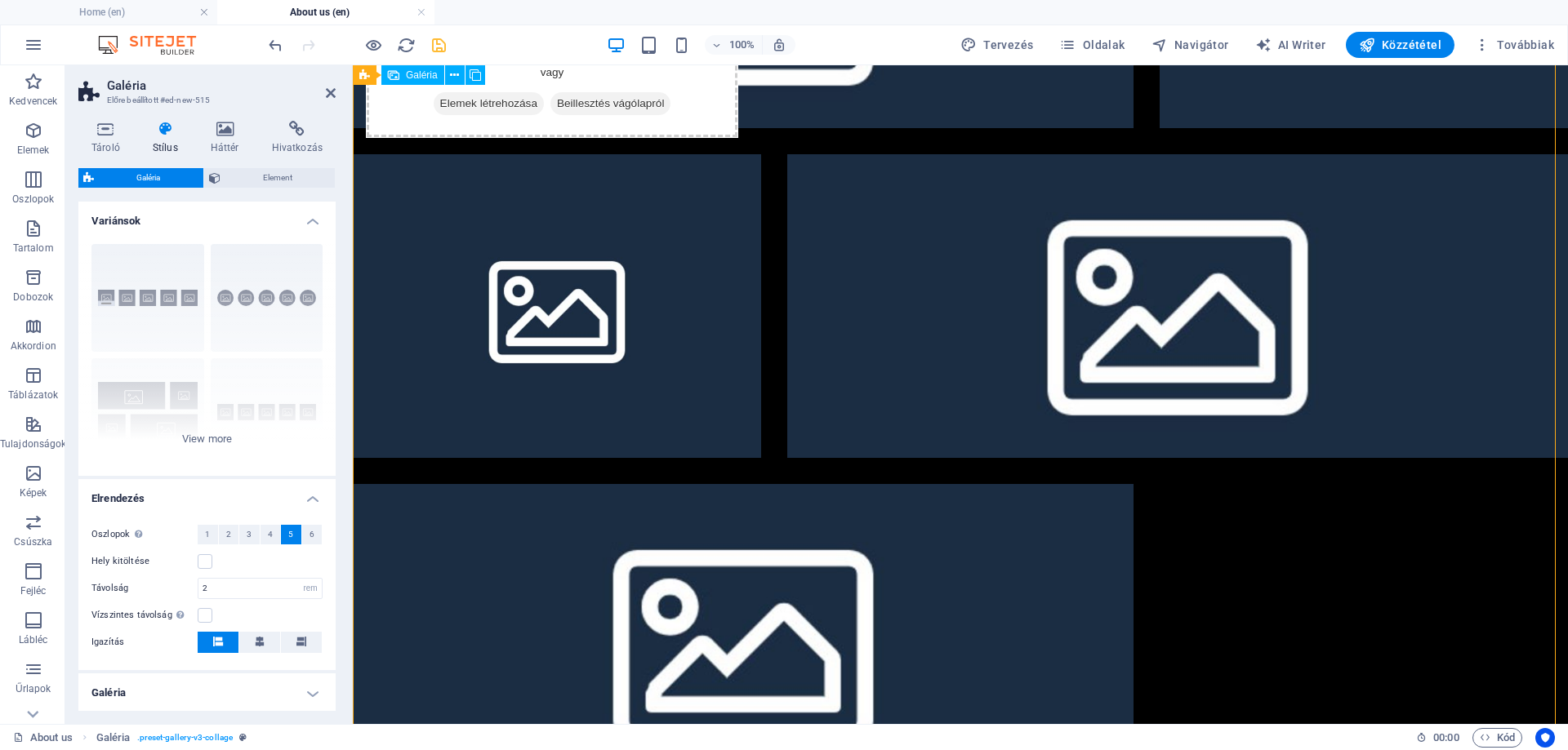
scroll to position [0, 0]
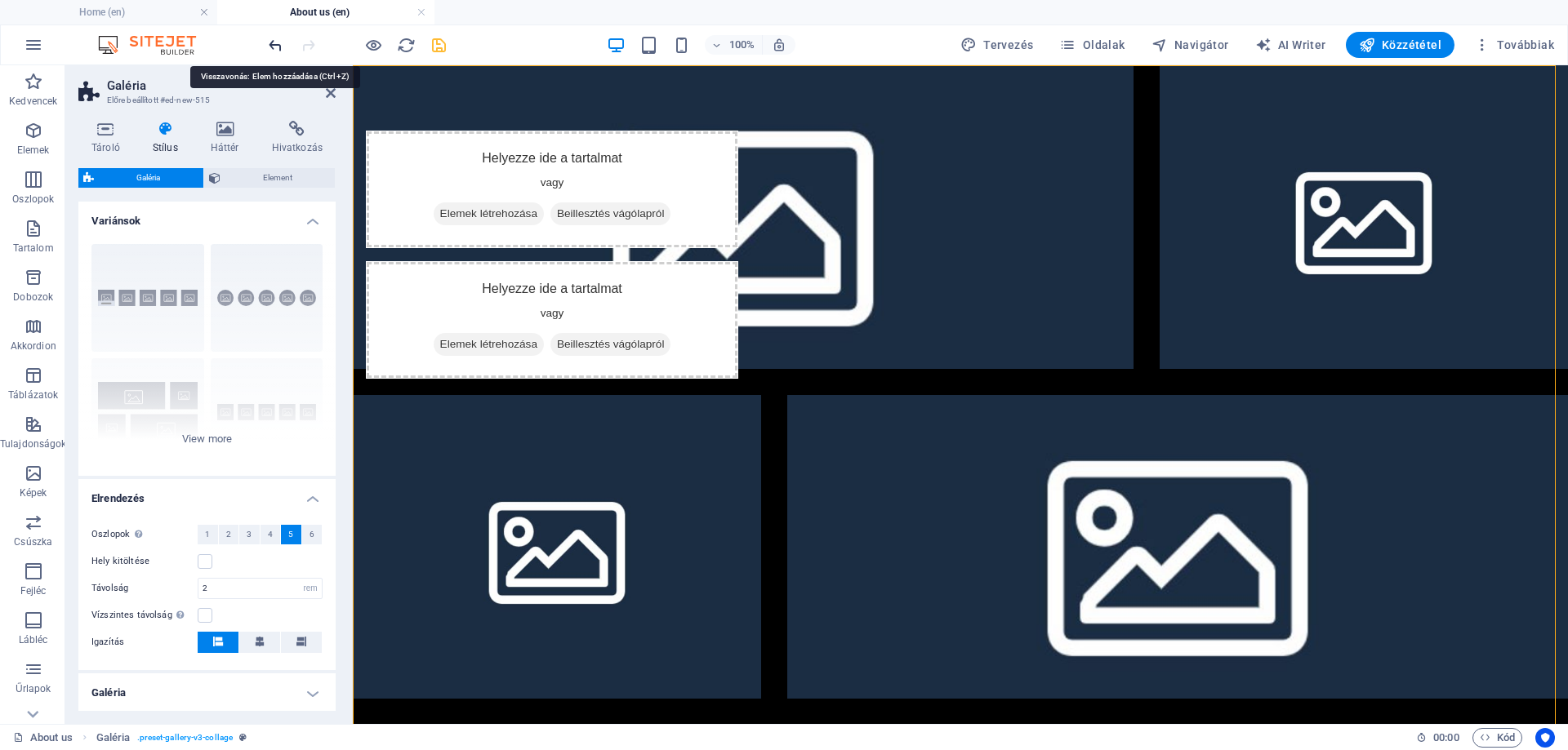
click at [281, 41] on icon "undo" at bounding box center [275, 45] width 19 height 19
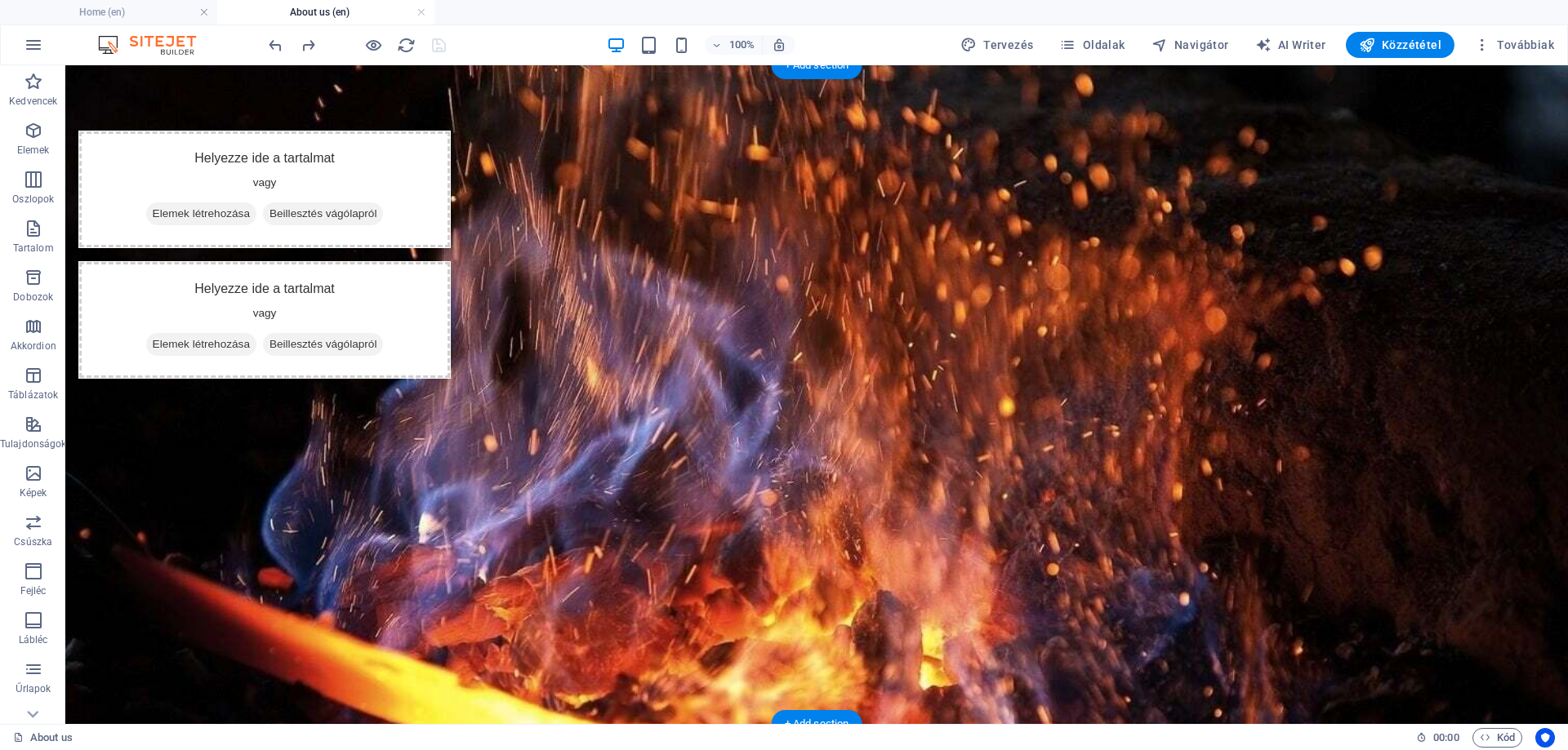
click at [252, 538] on figure at bounding box center [816, 395] width 1503 height 659
click at [157, 438] on figure at bounding box center [816, 395] width 1503 height 659
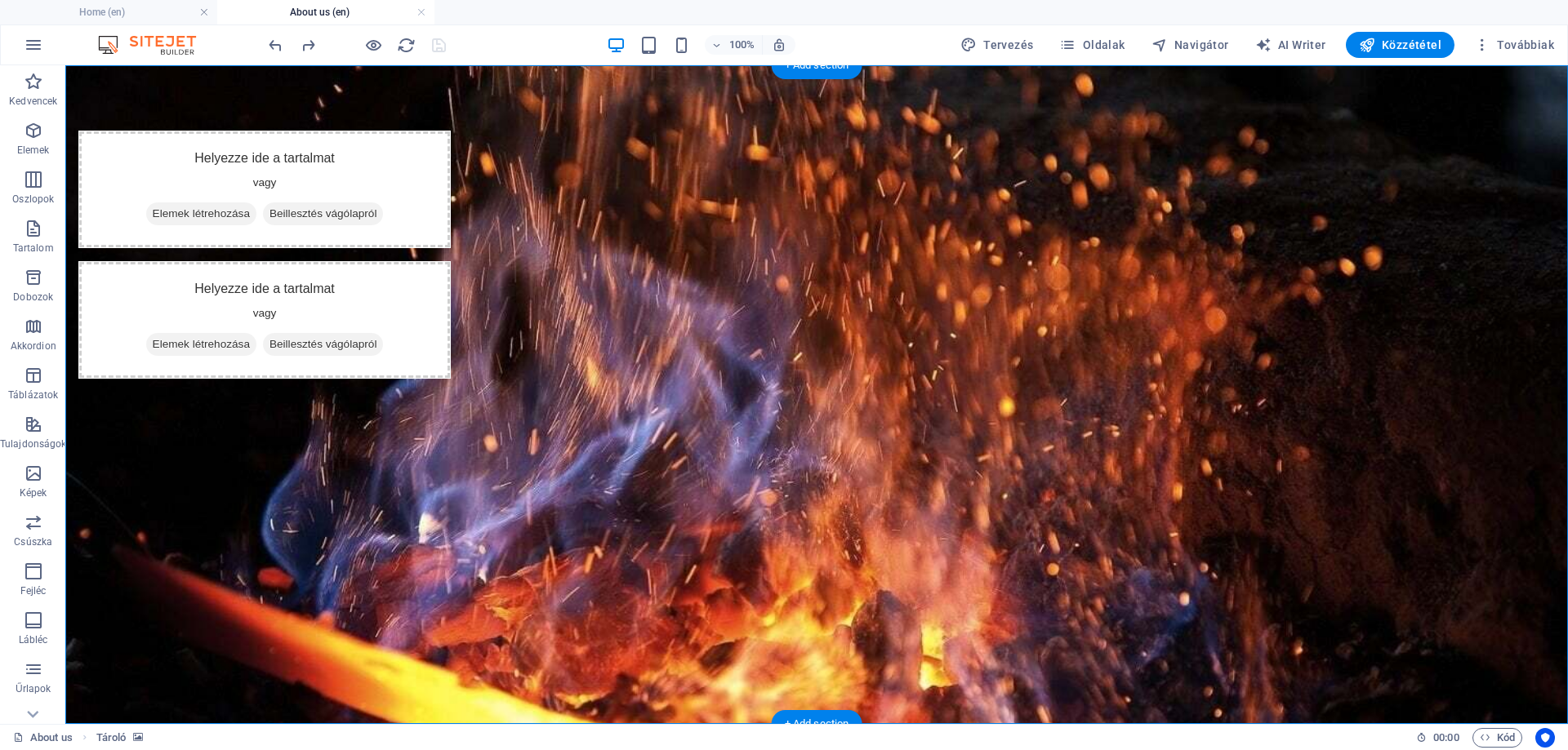
click at [128, 407] on figure at bounding box center [816, 395] width 1503 height 659
click at [115, 346] on figure at bounding box center [816, 395] width 1503 height 659
click at [147, 74] on icon at bounding box center [142, 75] width 9 height 17
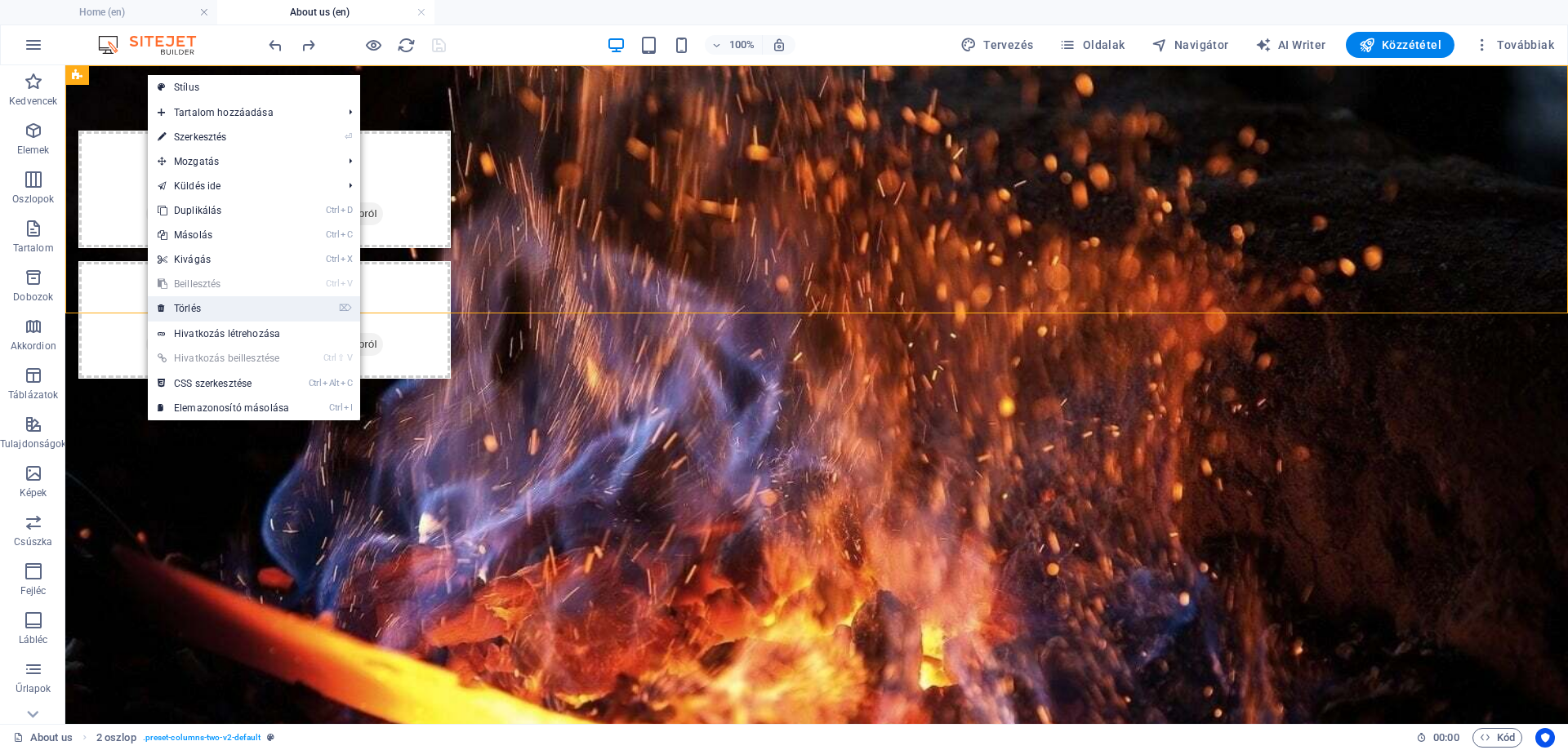
click at [222, 317] on link "⌦ Törlés" at bounding box center [222, 308] width 151 height 25
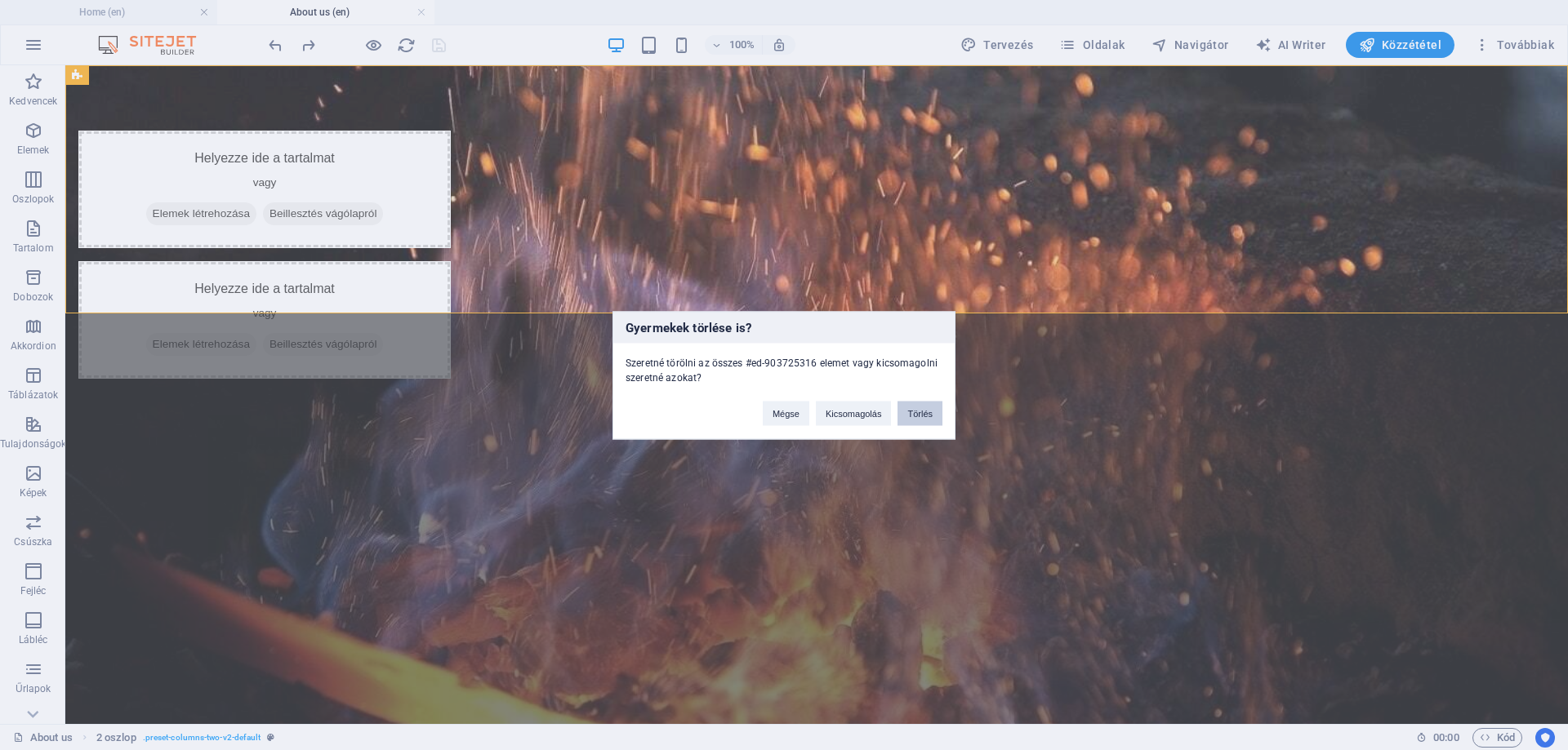
click at [922, 416] on button "Törlés" at bounding box center [920, 412] width 45 height 25
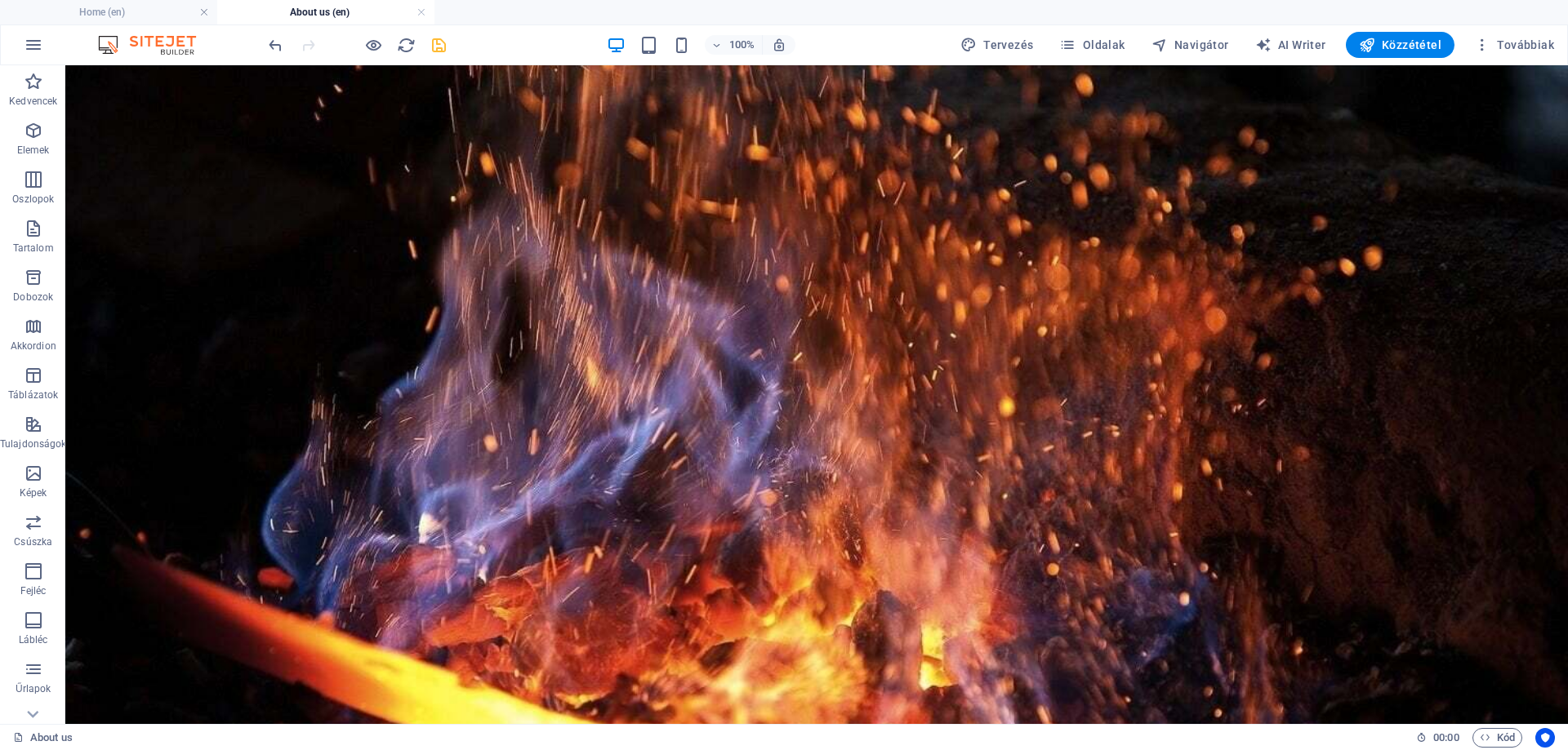
click at [439, 45] on icon "save" at bounding box center [438, 45] width 19 height 19
click at [289, 275] on figure at bounding box center [816, 395] width 1503 height 659
click at [232, 110] on figure at bounding box center [816, 395] width 1503 height 659
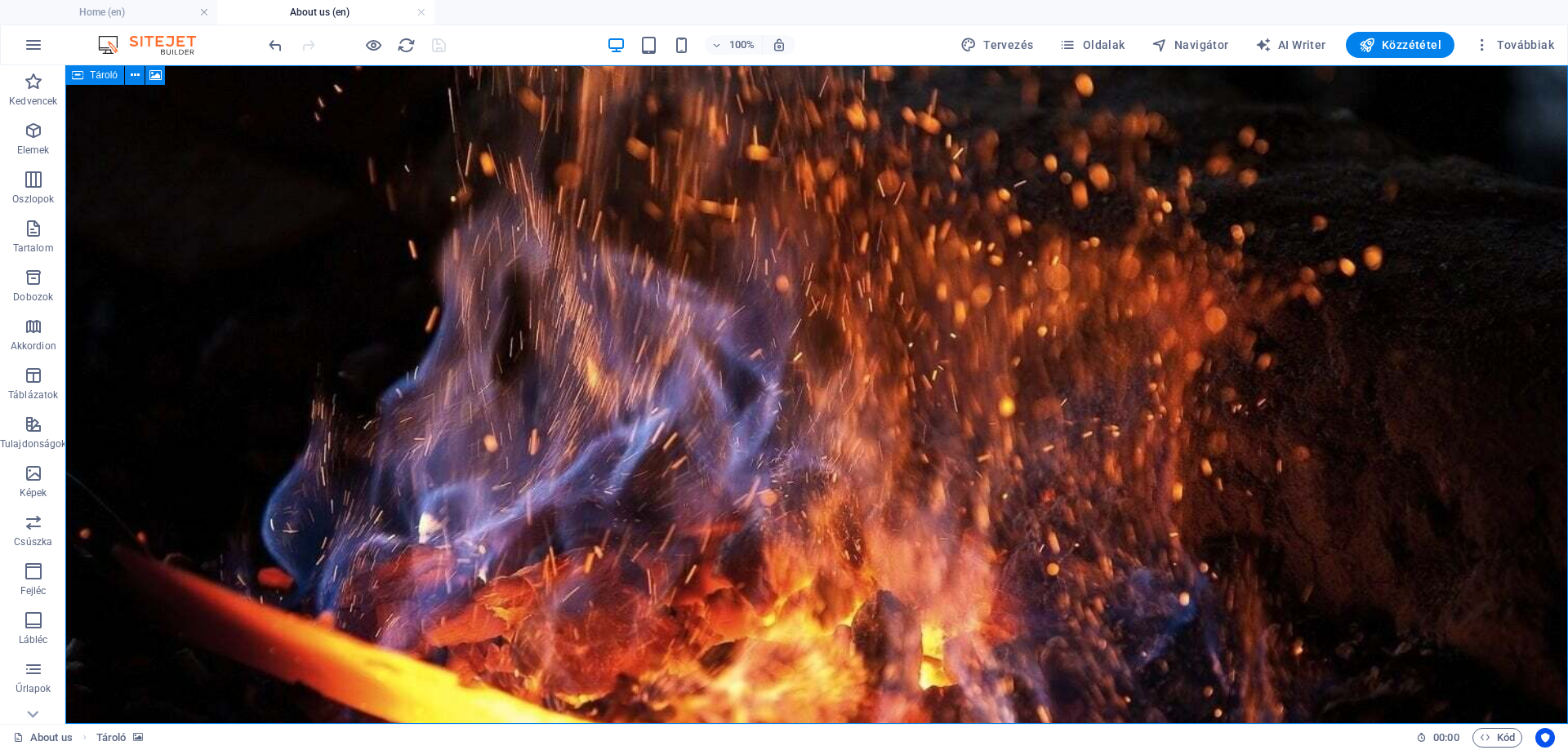
click at [78, 77] on icon at bounding box center [78, 75] width 12 height 20
click at [135, 78] on icon at bounding box center [135, 75] width 9 height 17
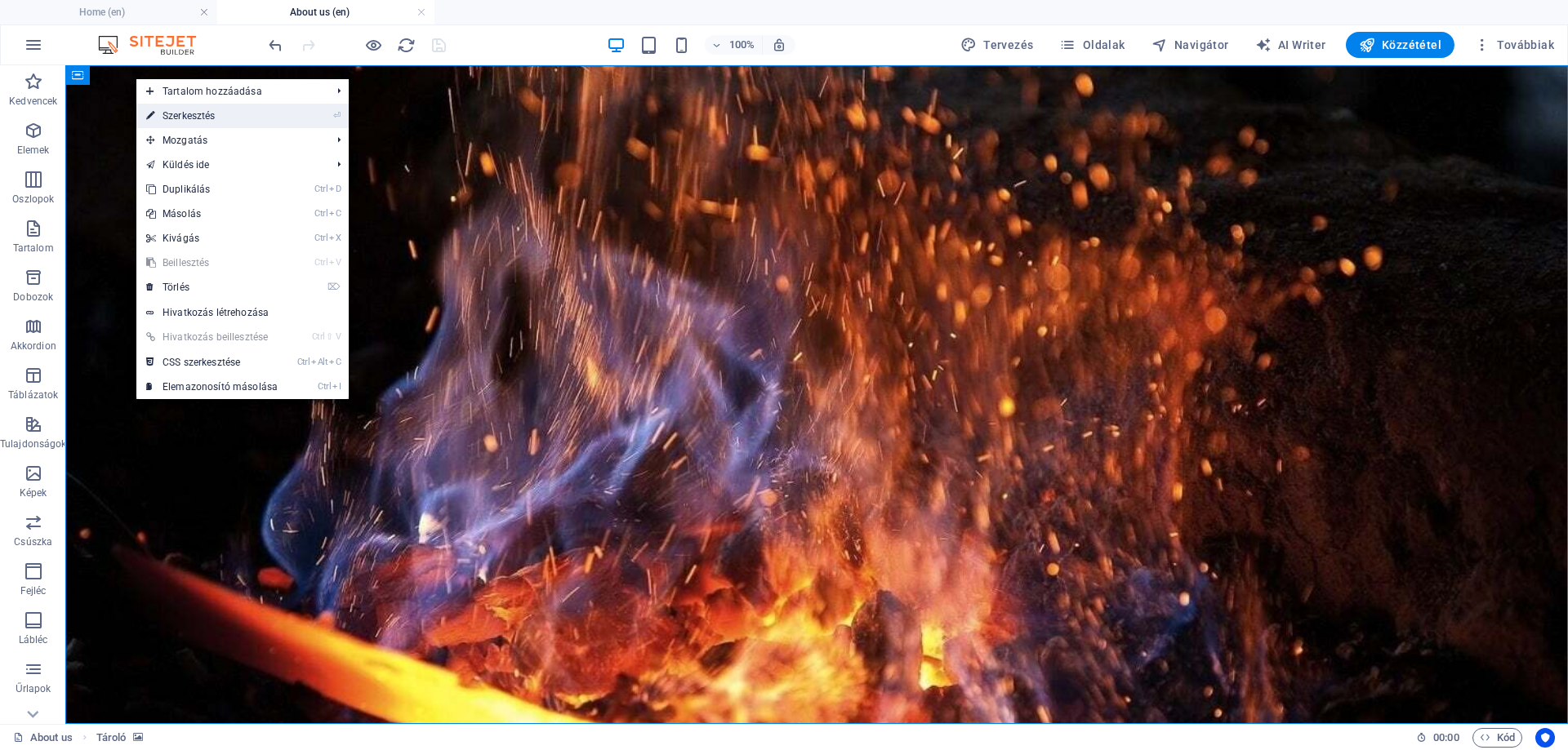
click at [179, 120] on link "⏎ Szerkesztés" at bounding box center [212, 115] width 151 height 25
select select "vh"
select select "vw"
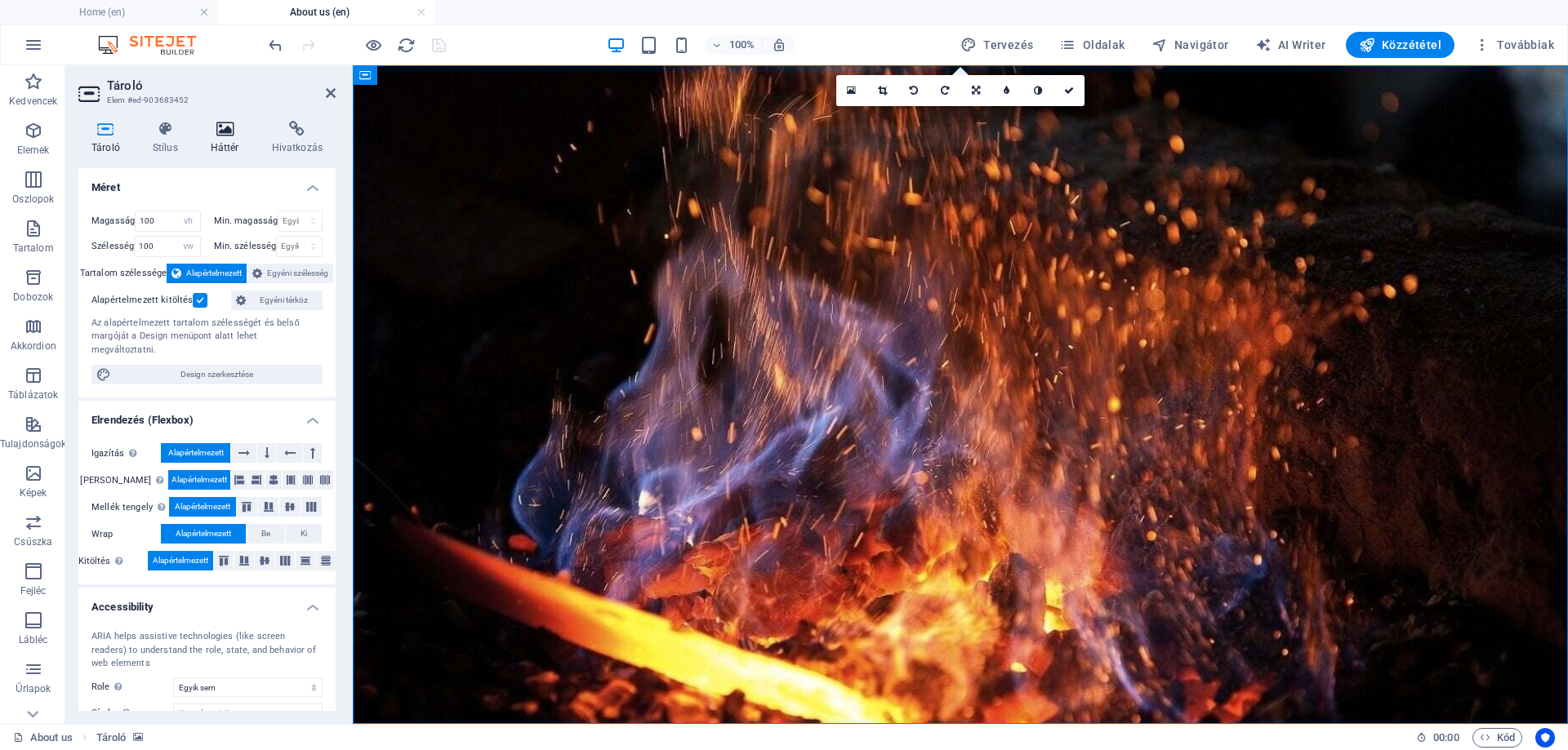
click at [218, 132] on icon at bounding box center [225, 129] width 55 height 17
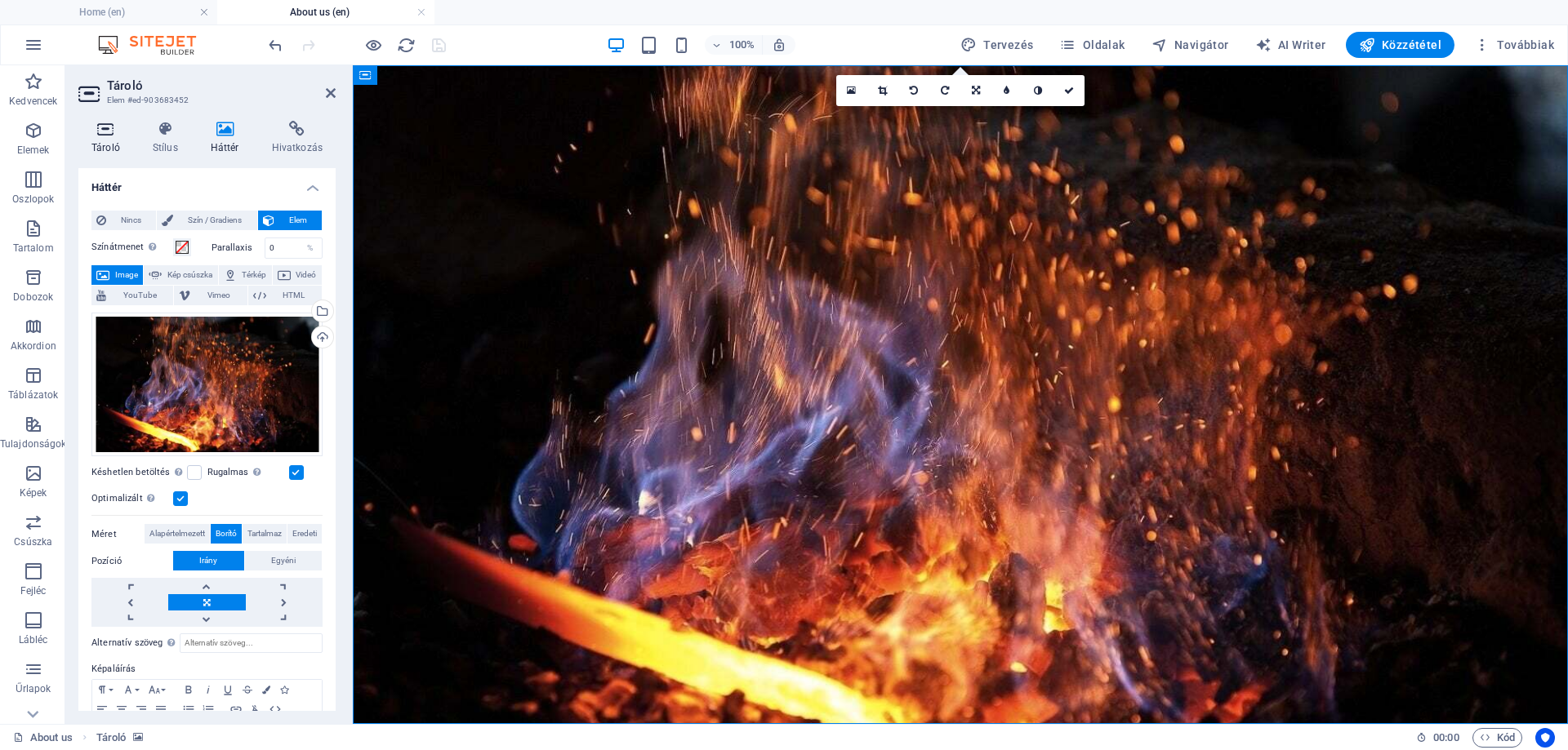
click at [115, 137] on icon at bounding box center [106, 129] width 55 height 17
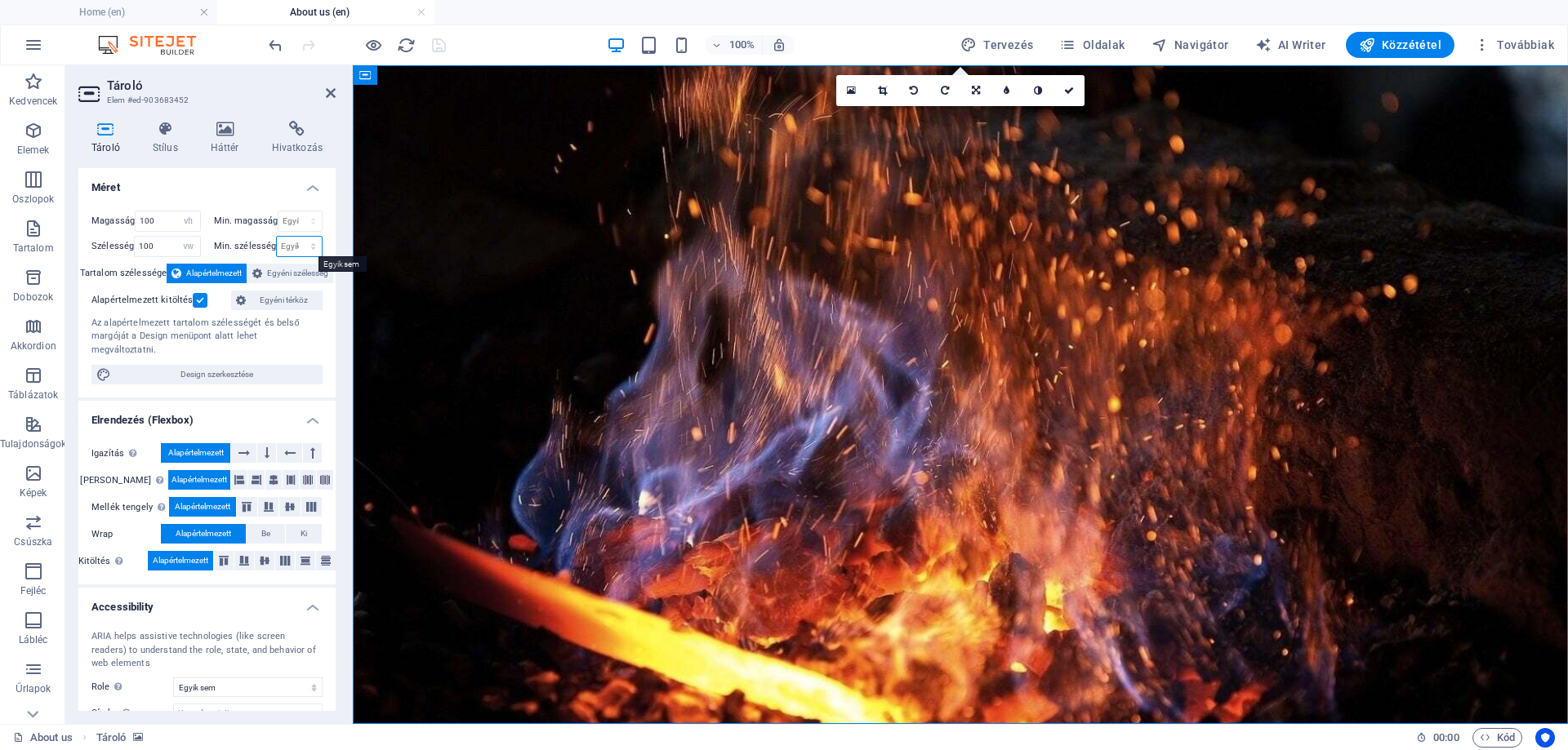
click at [292, 245] on select "Egyik sem px rem % vh vw" at bounding box center [299, 247] width 45 height 20
select select "vw"
click at [295, 237] on select "Egyik sem px rem % vh vw" at bounding box center [299, 247] width 45 height 20
type input "100"
click at [284, 218] on select "Egyik sem px rem % vh vw" at bounding box center [300, 221] width 43 height 20
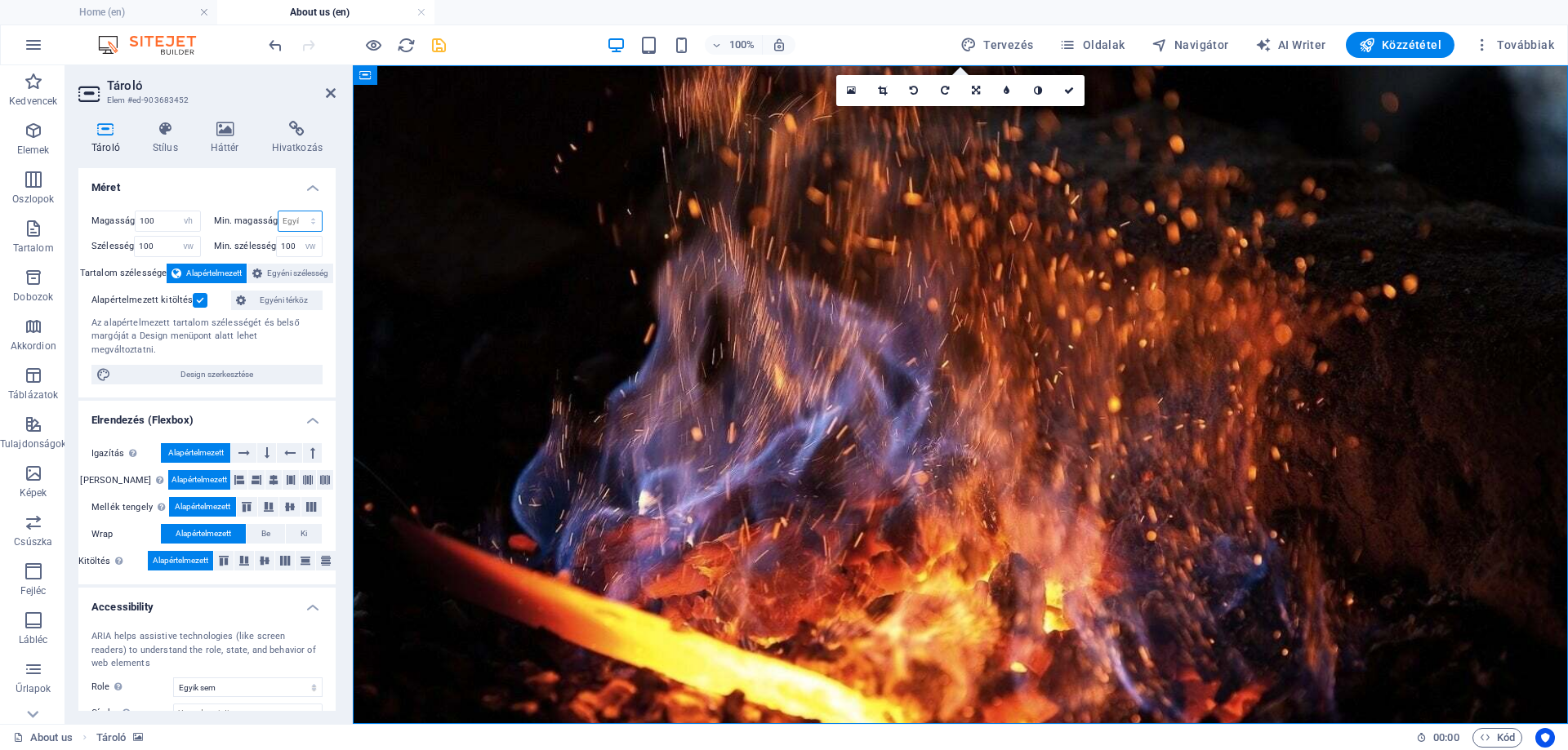
select select "vw"
click at [295, 212] on select "Egyik sem px rem % vh vw" at bounding box center [300, 221] width 43 height 20
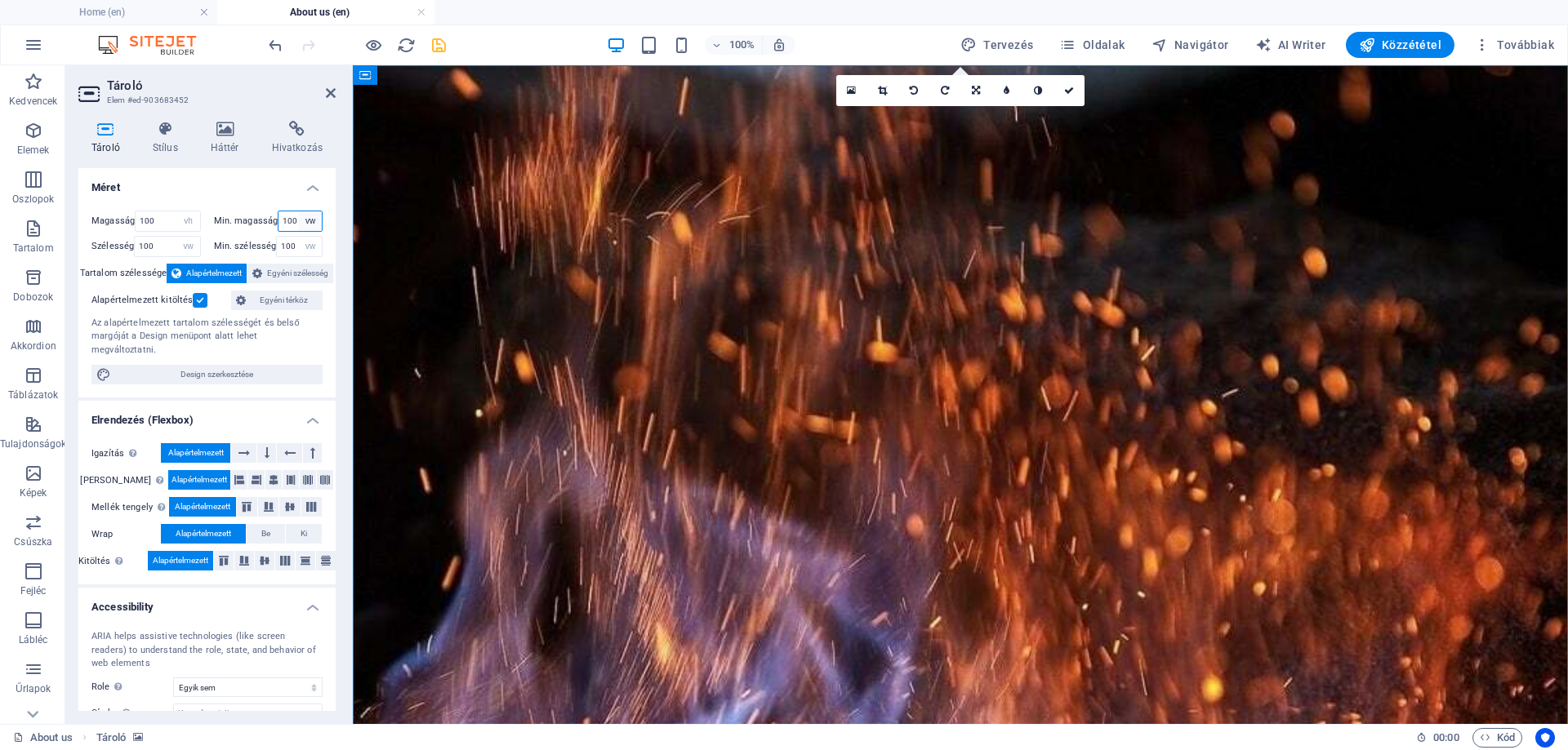
type input "100"
click at [315, 214] on select "Egyik sem px rem % vh vw" at bounding box center [310, 221] width 23 height 20
select select "vh"
click at [299, 212] on select "Egyik sem px rem % vh vw" at bounding box center [310, 221] width 23 height 20
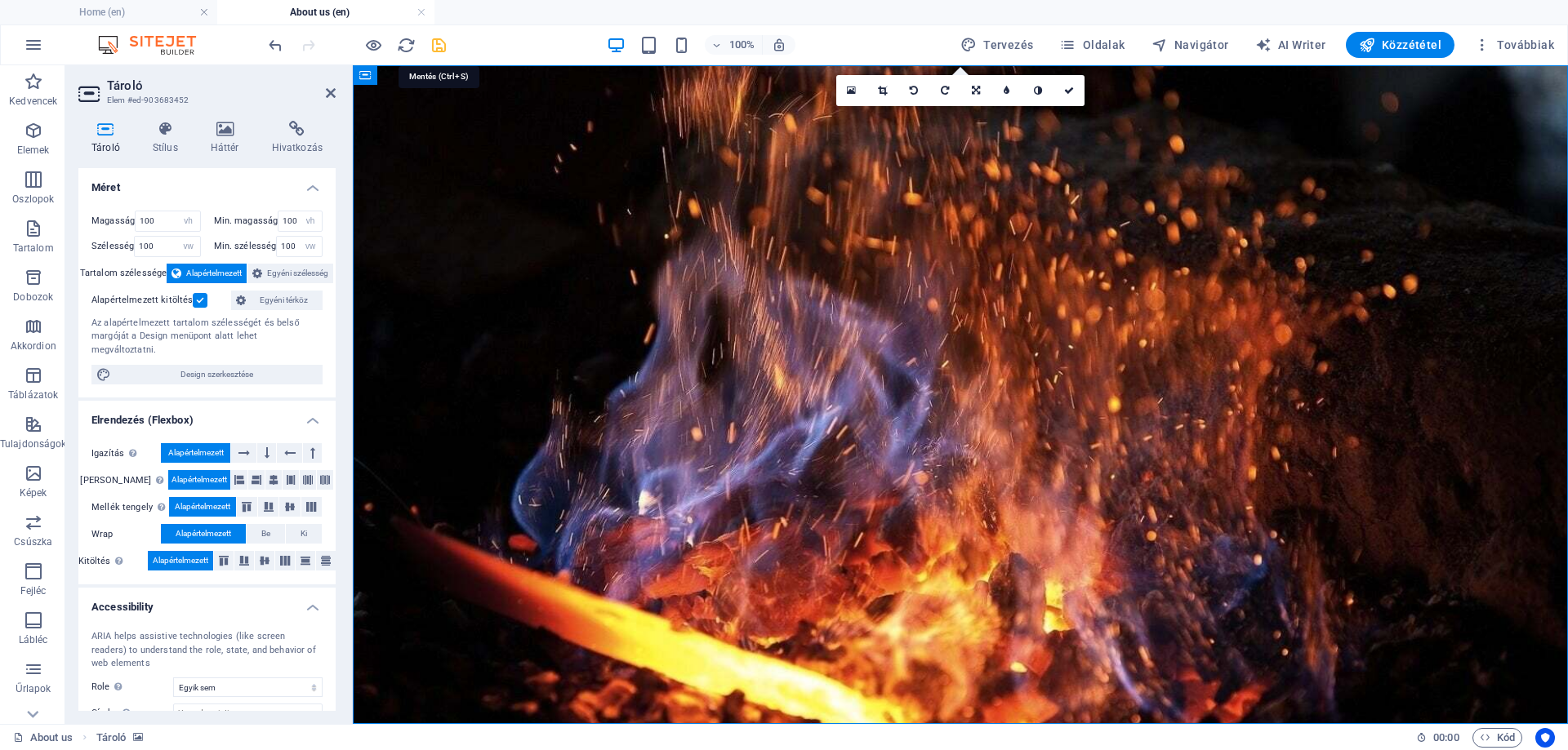
click at [440, 43] on icon "save" at bounding box center [438, 45] width 19 height 19
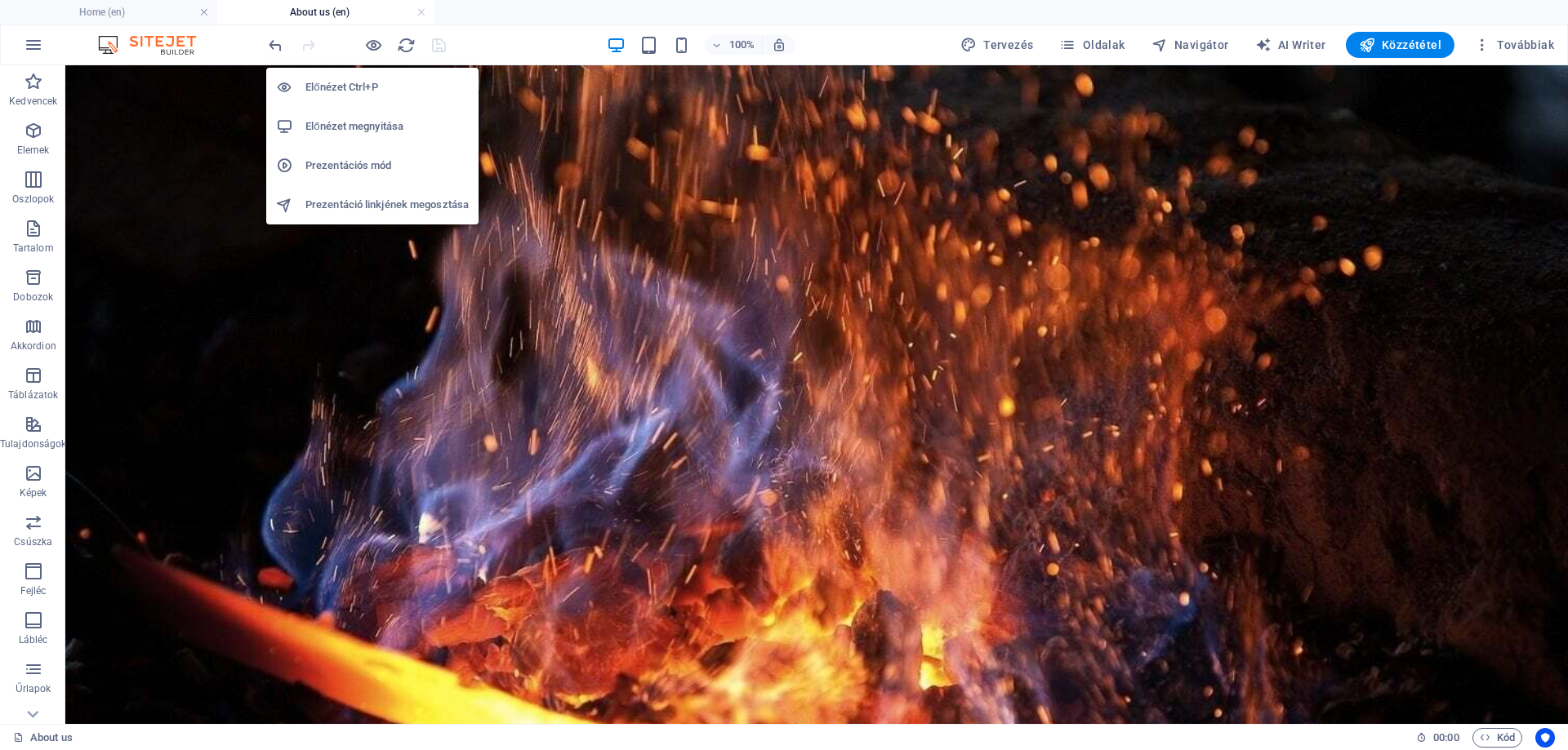
click at [358, 121] on h6 "Előnézet megnyitása" at bounding box center [387, 127] width 163 height 20
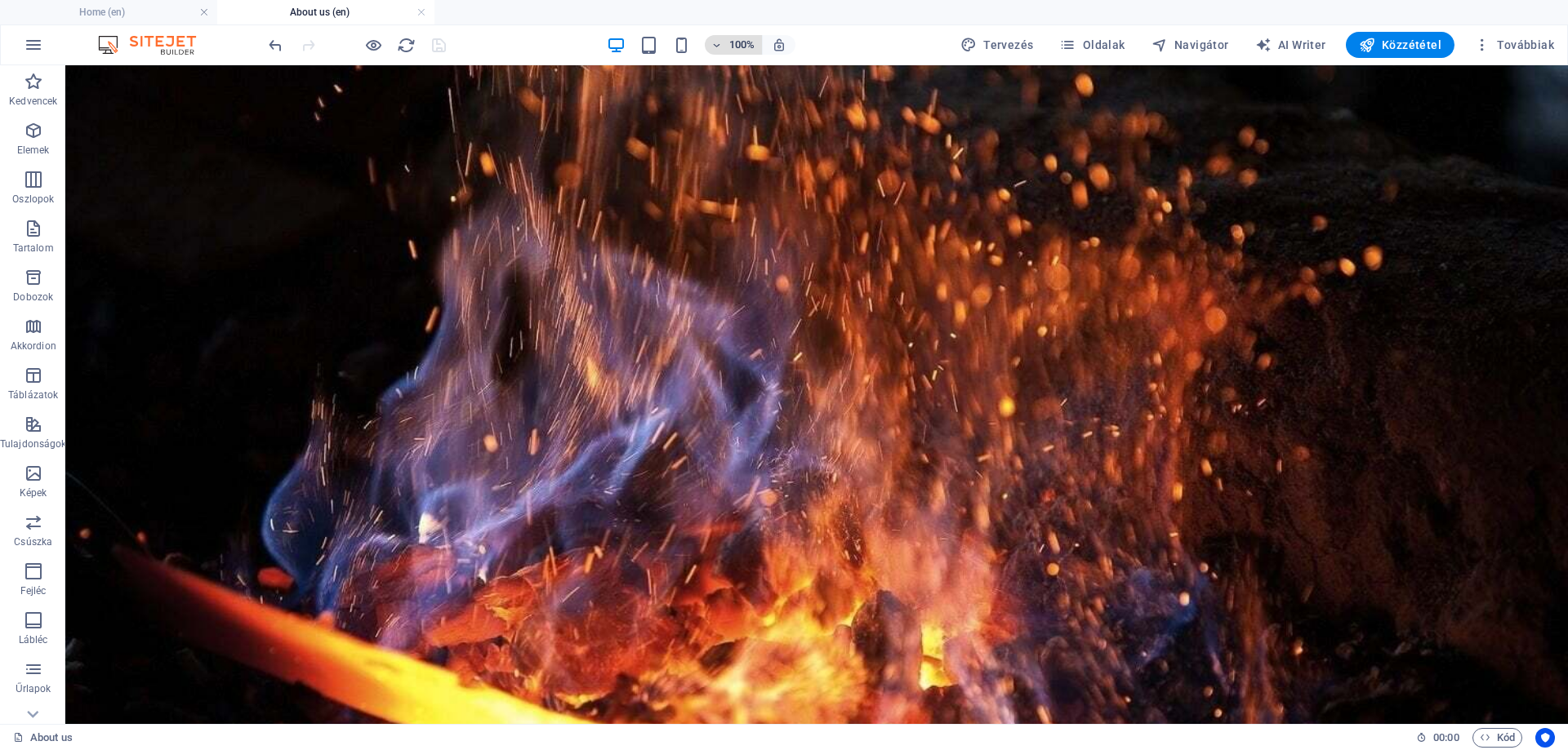
click at [734, 38] on h6 "100%" at bounding box center [742, 45] width 27 height 20
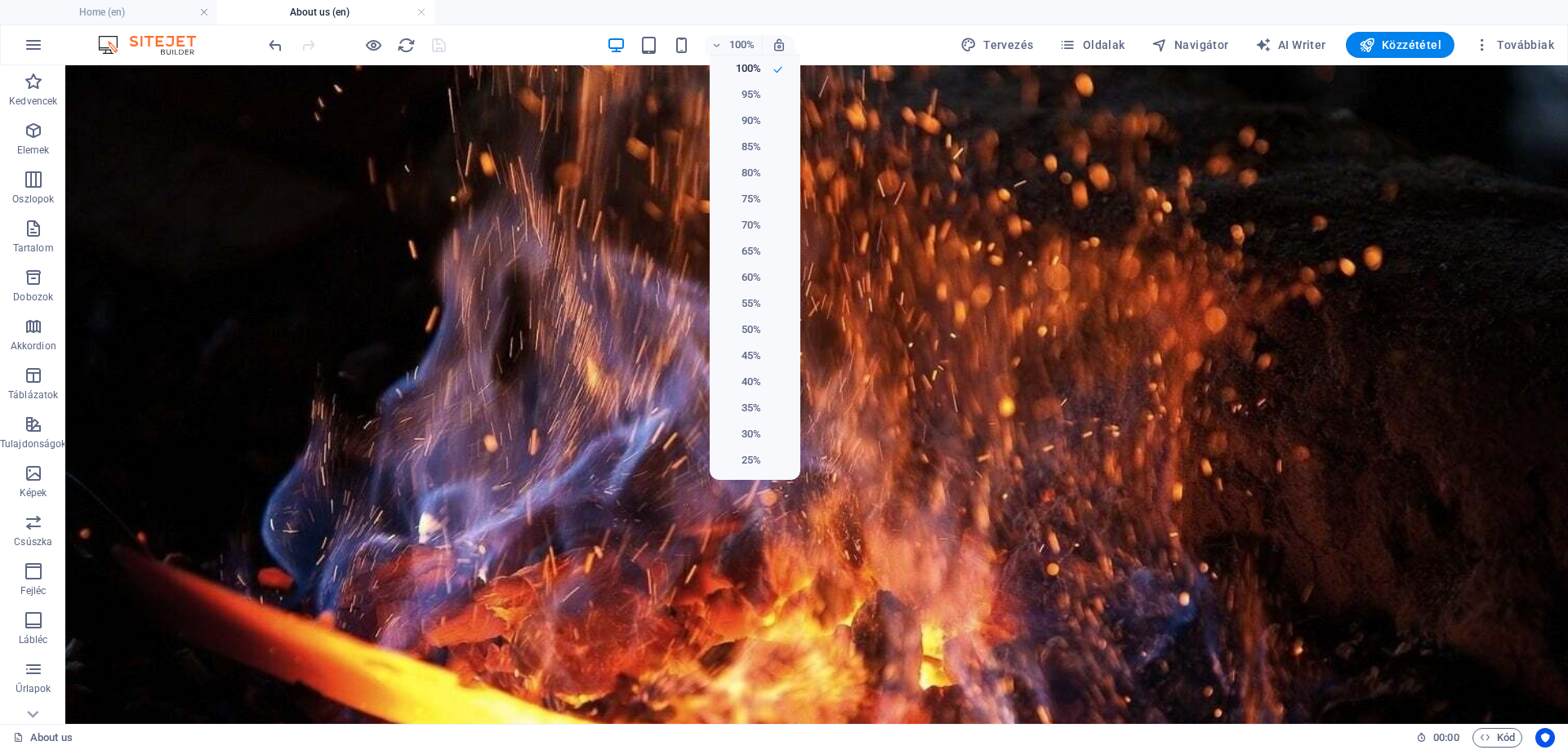
click at [655, 41] on div at bounding box center [784, 375] width 1568 height 750
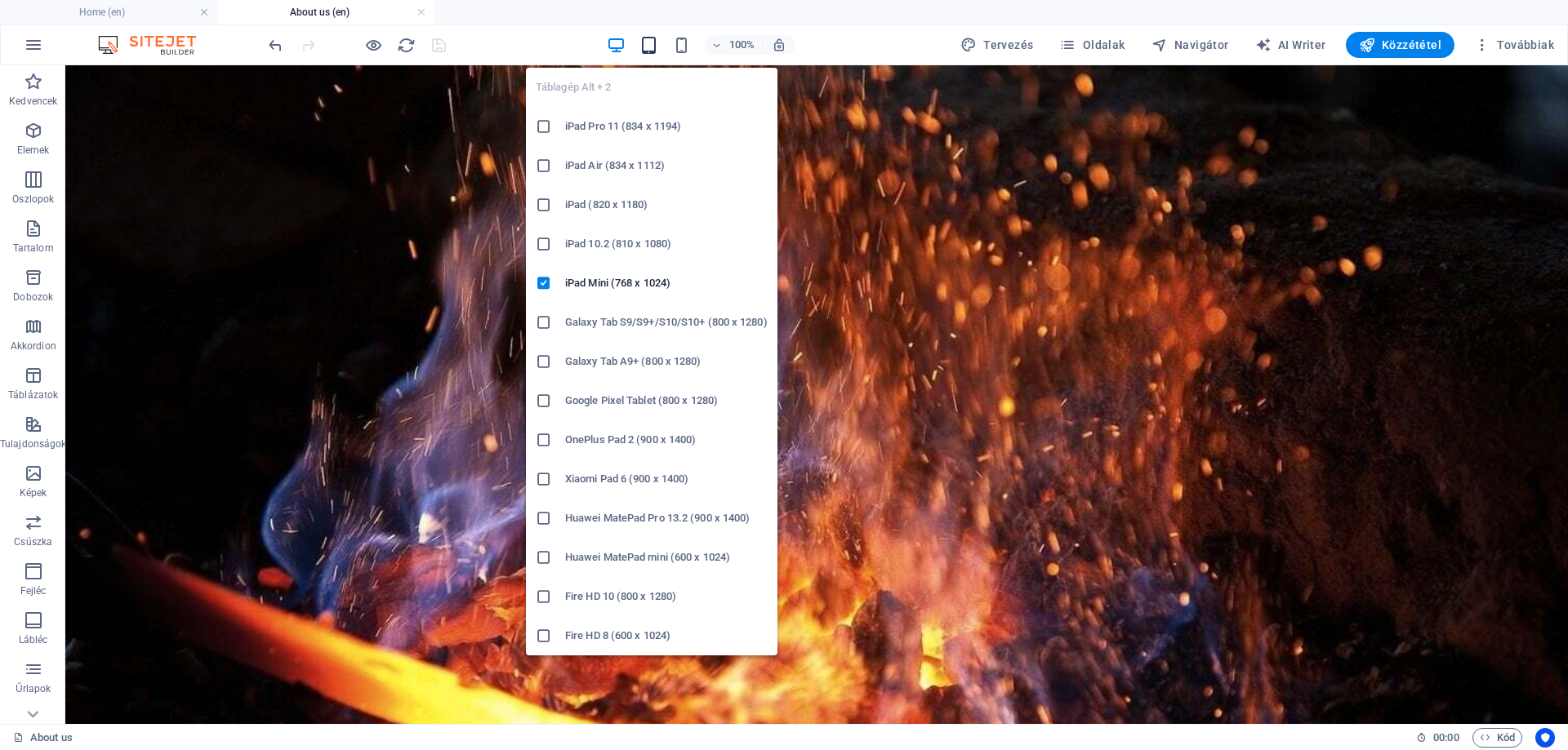
click at [655, 43] on icon "button" at bounding box center [649, 45] width 19 height 19
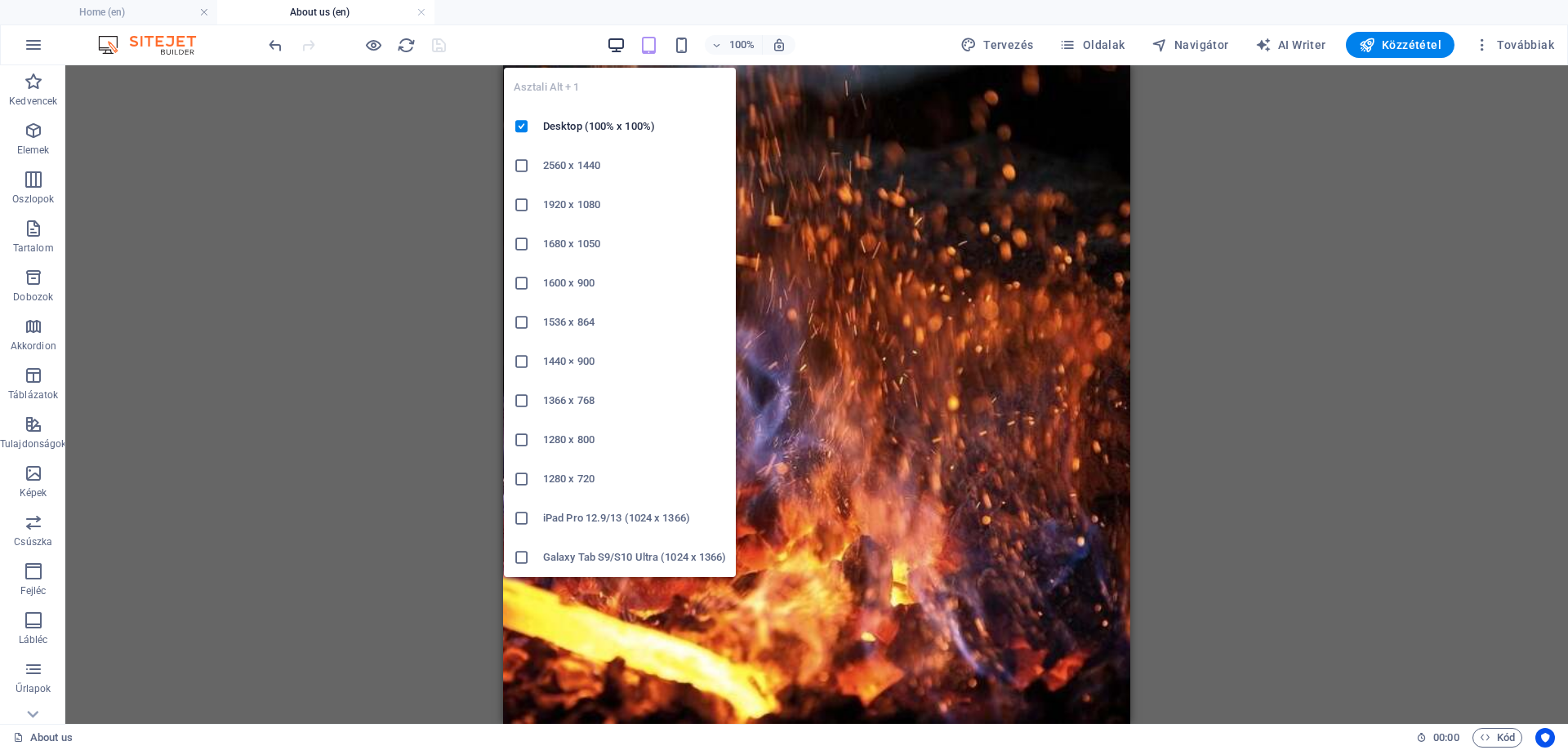
click at [622, 48] on icon "button" at bounding box center [615, 45] width 19 height 19
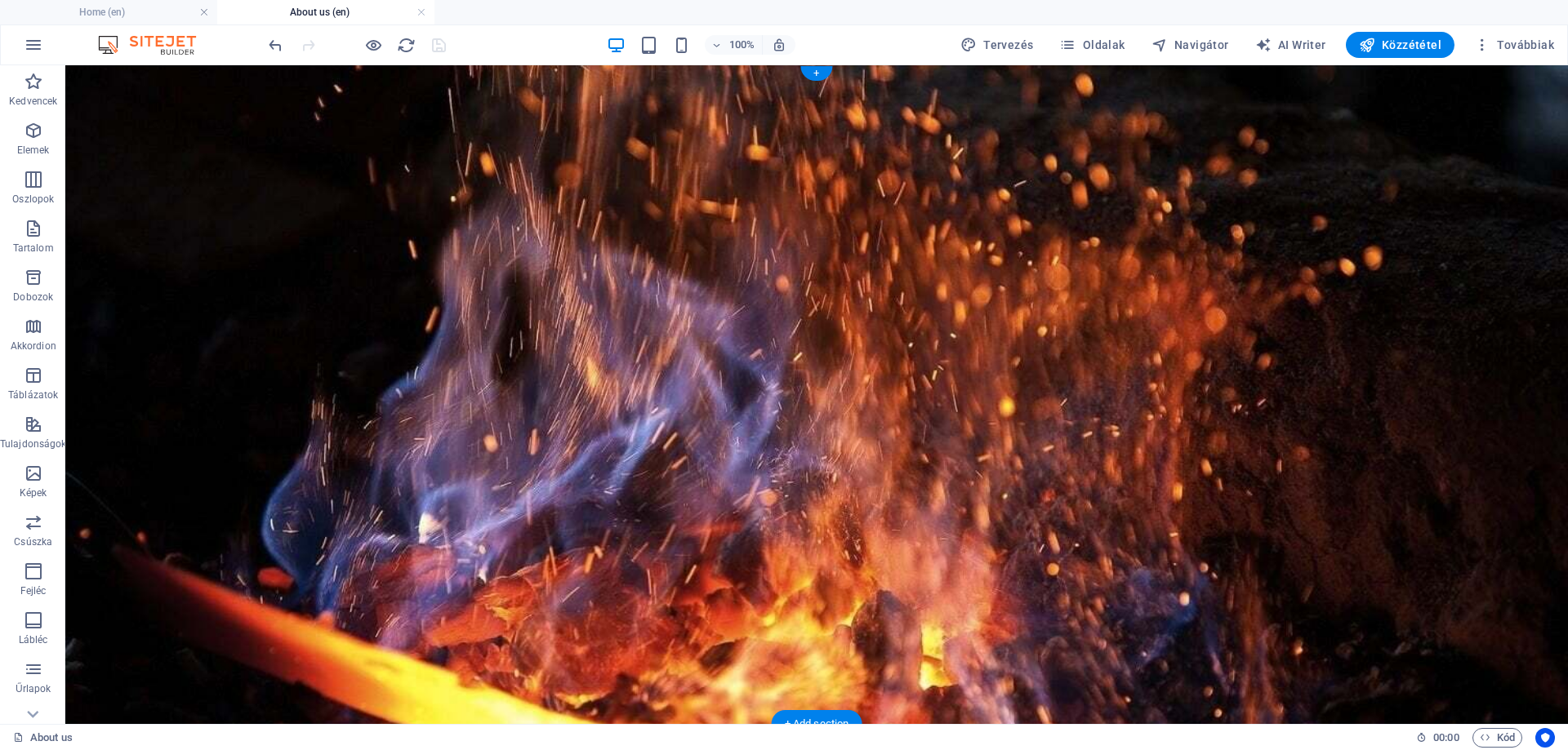
drag, startPoint x: 151, startPoint y: 138, endPoint x: 140, endPoint y: 151, distance: 17.0
click at [151, 138] on figure at bounding box center [816, 395] width 1503 height 659
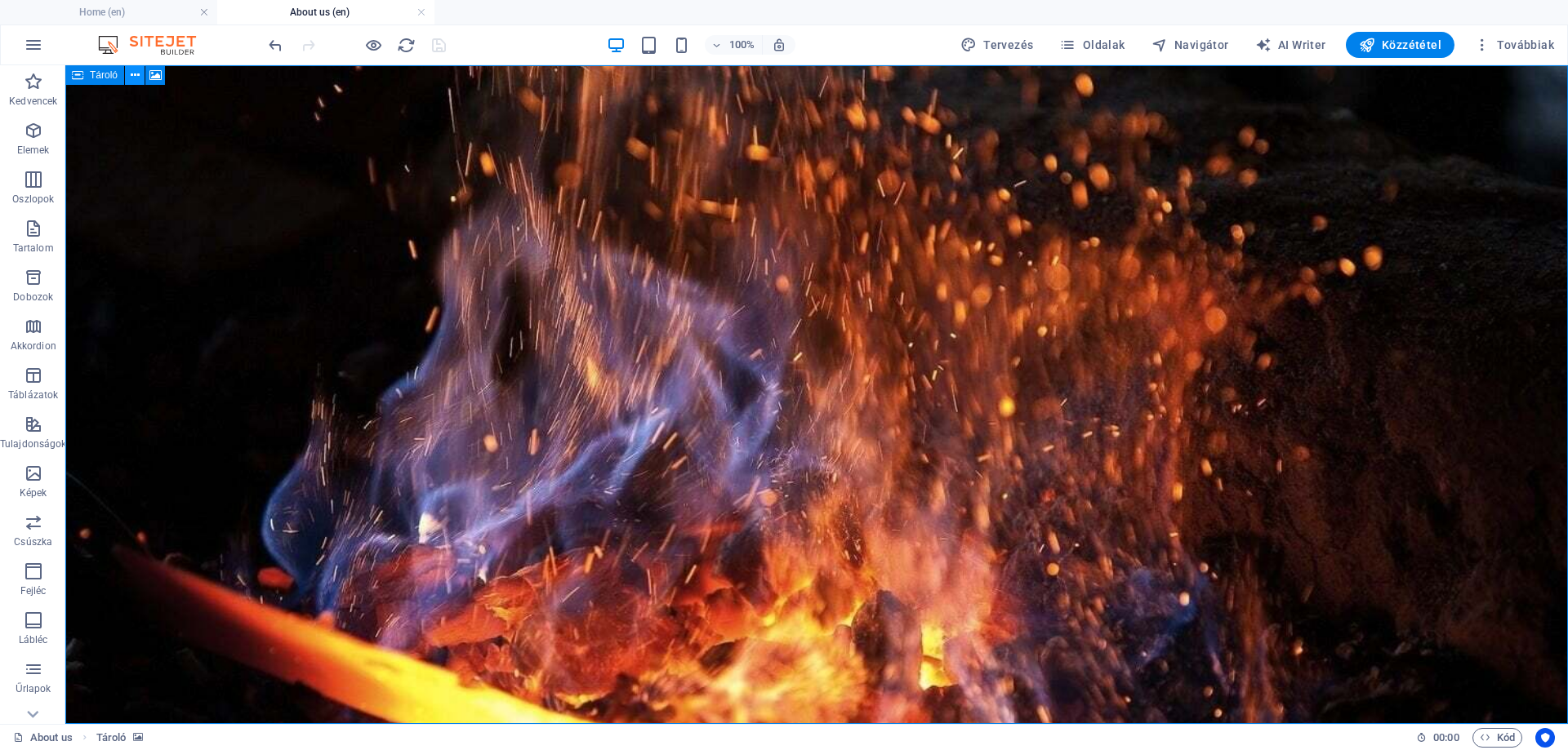
click at [136, 74] on icon at bounding box center [135, 75] width 9 height 17
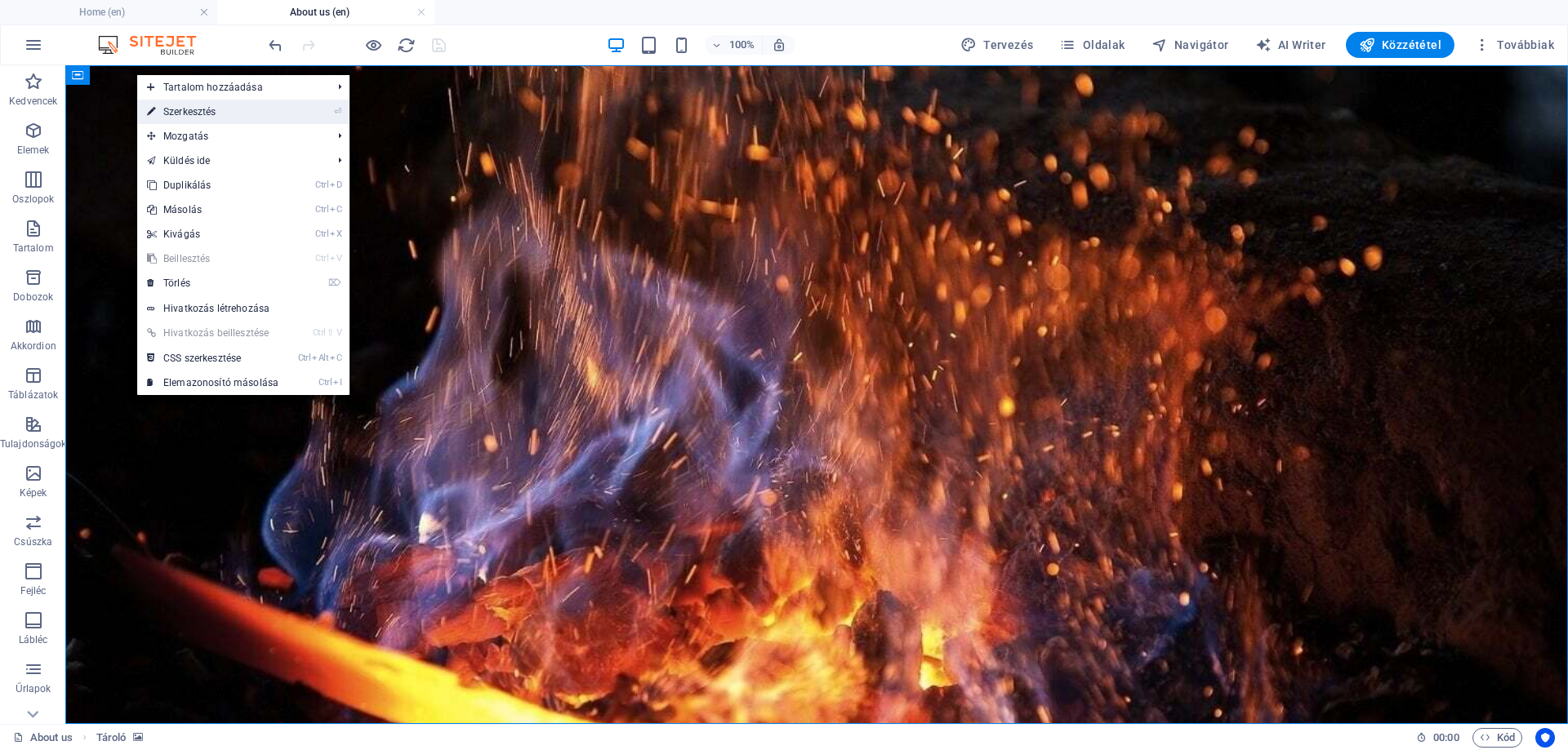
click at [234, 112] on link "⏎ Szerkesztés" at bounding box center [212, 111] width 151 height 25
select select "vh"
select select "vw"
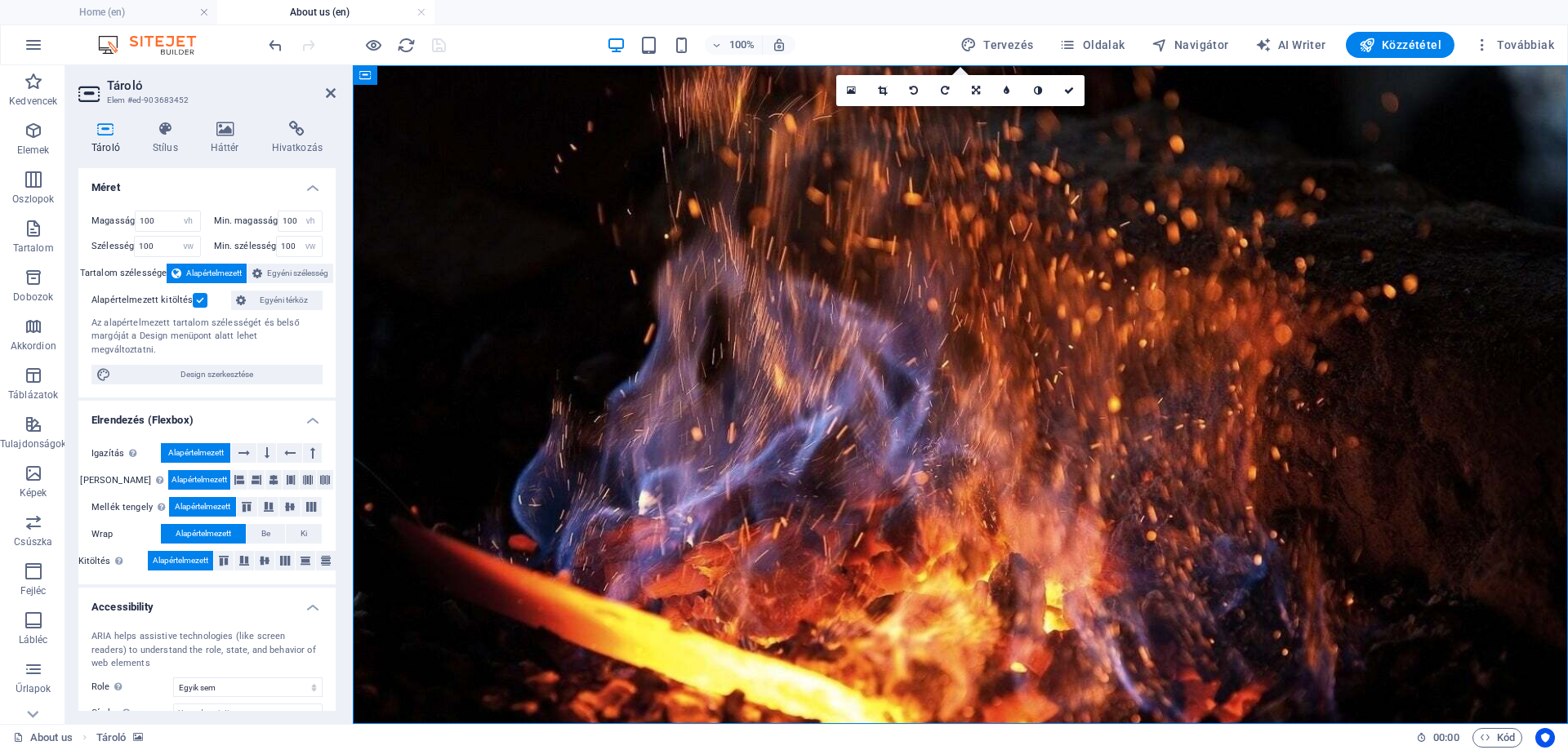
click at [219, 120] on div "Tároló Stílus Háttér Hivatkozás Méret Magasság 100 Alapértelmezett px rem % vh …" at bounding box center [207, 416] width 283 height 616
click at [222, 126] on icon at bounding box center [225, 129] width 55 height 17
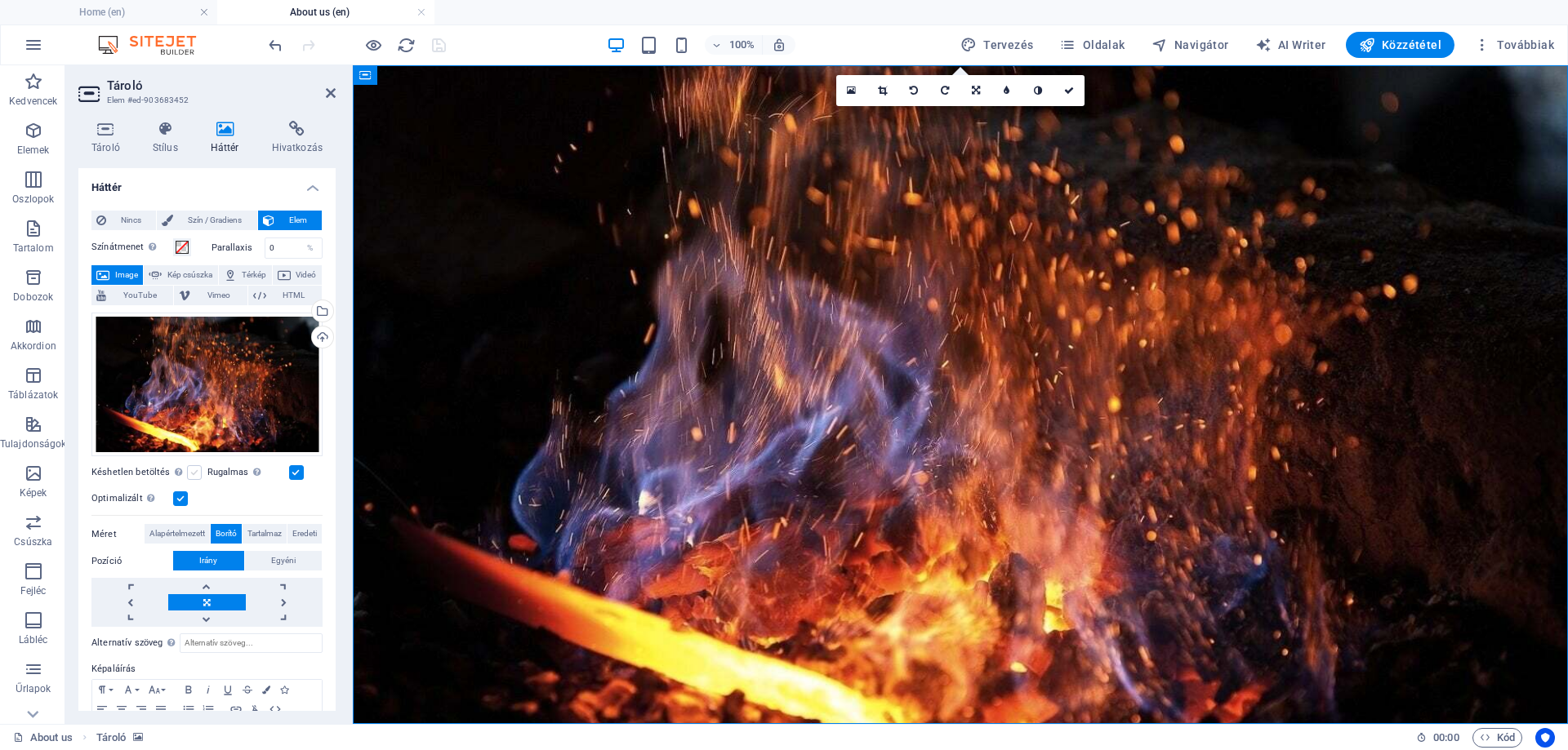
click at [193, 469] on label at bounding box center [194, 472] width 15 height 15
click at [0, 0] on input "Késhetlen betöltés Az oldal betöltése után a képek betöltése javítja az oldal s…" at bounding box center [0, 0] width 0 height 0
click at [194, 469] on label at bounding box center [194, 472] width 15 height 15
click at [0, 0] on input "Késhetlen betöltés Az oldal betöltése után a képek betöltése javítja az oldal s…" at bounding box center [0, 0] width 0 height 0
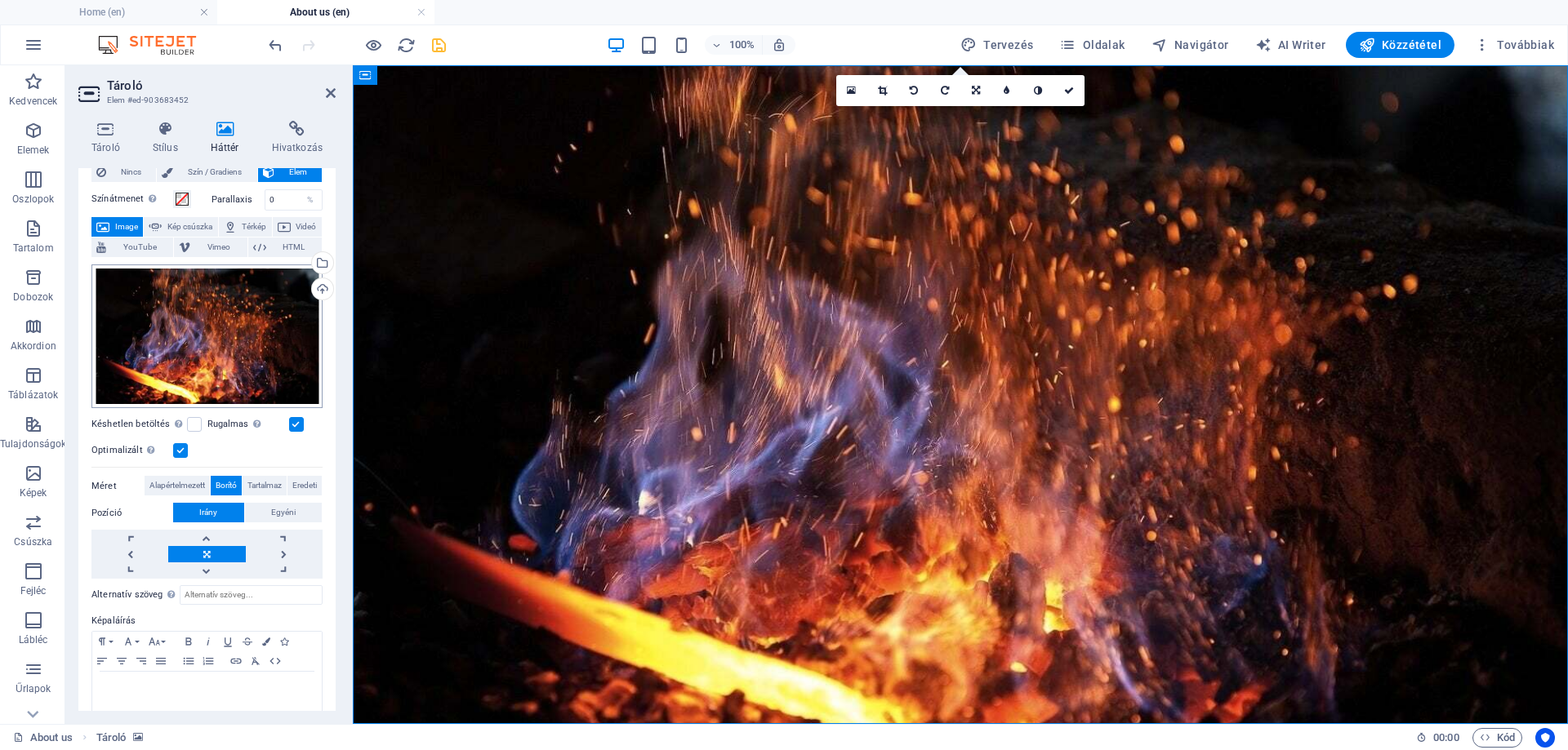
scroll to position [71, 0]
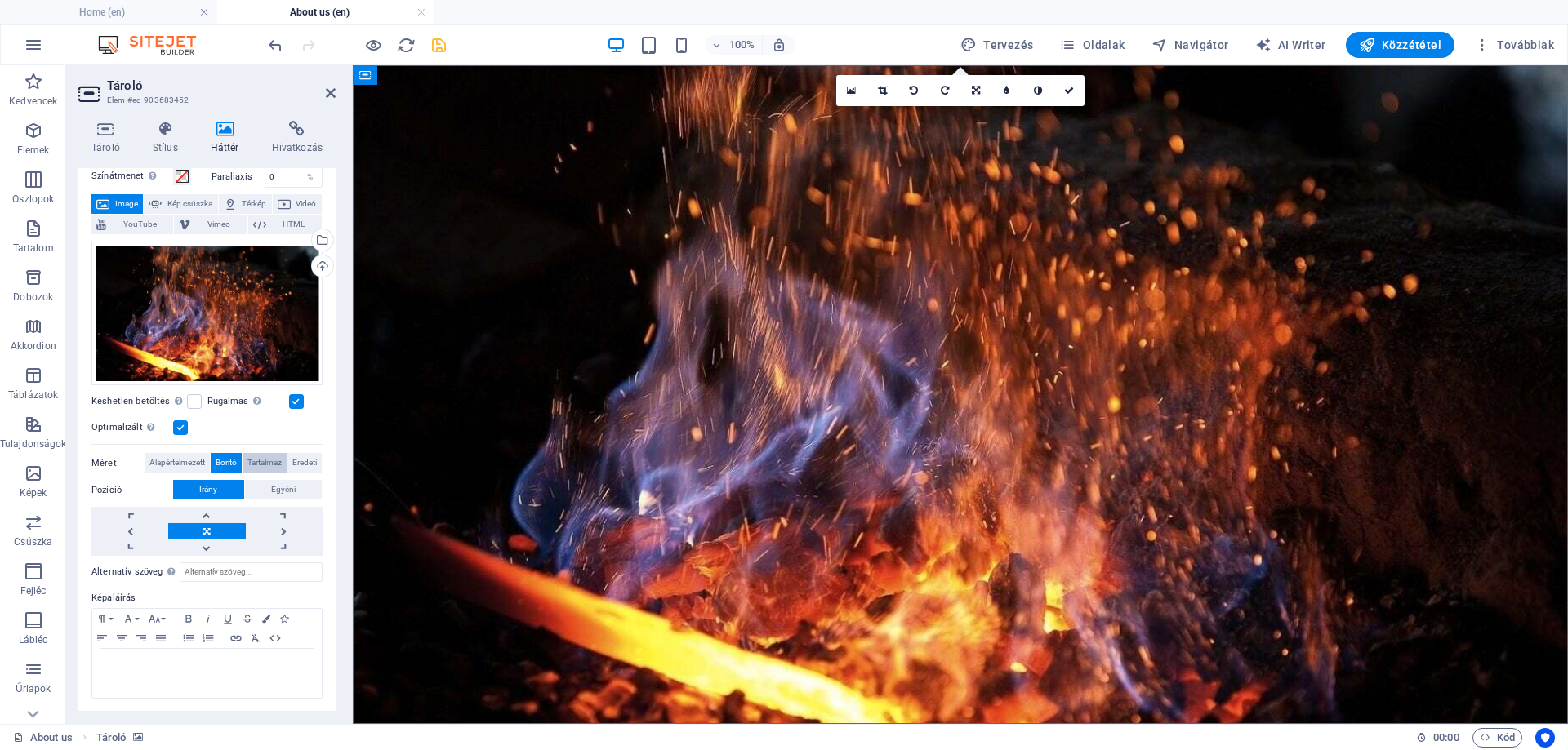
click at [258, 462] on span "Tartalmaz" at bounding box center [264, 463] width 34 height 20
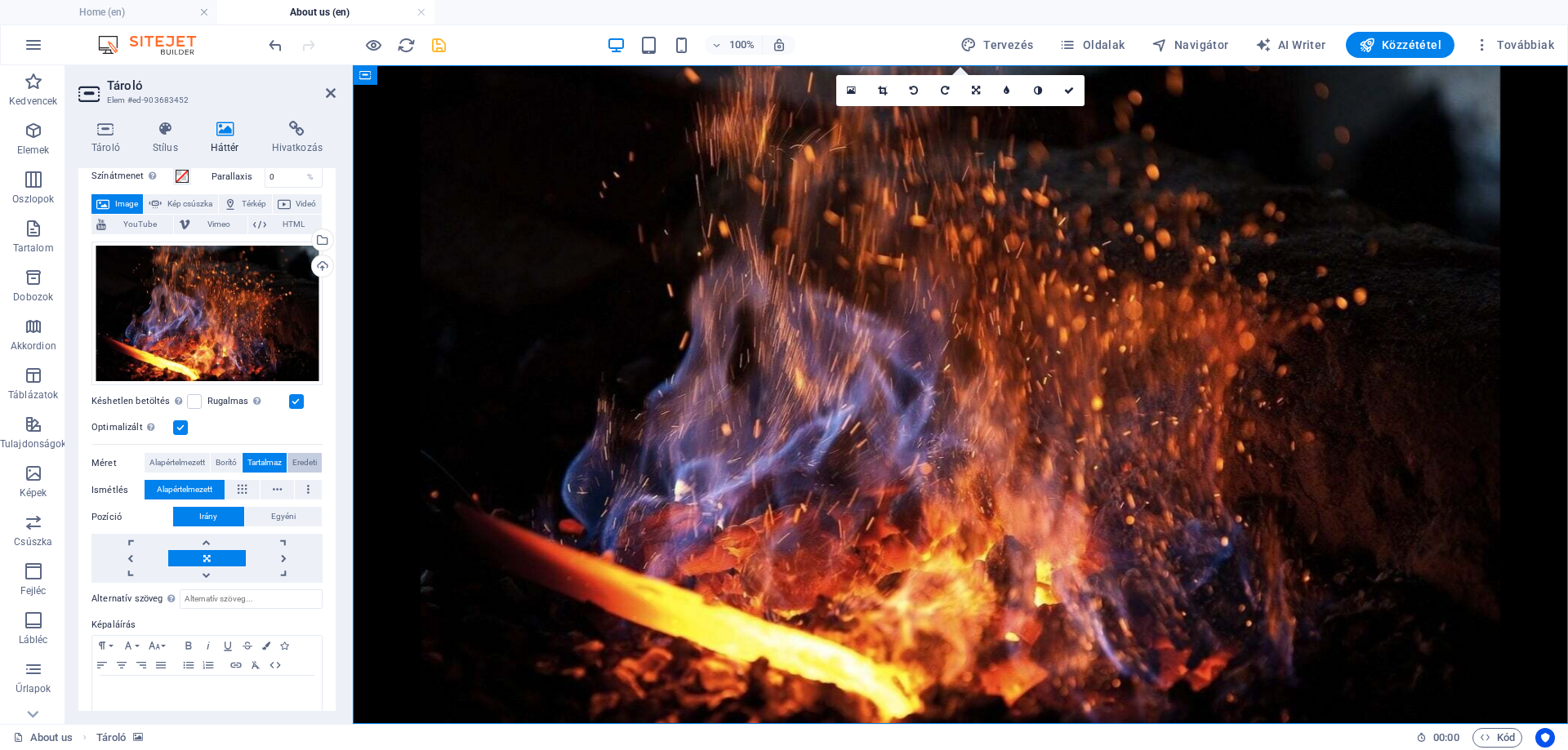
click at [319, 463] on button "Eredeti" at bounding box center [304, 463] width 34 height 20
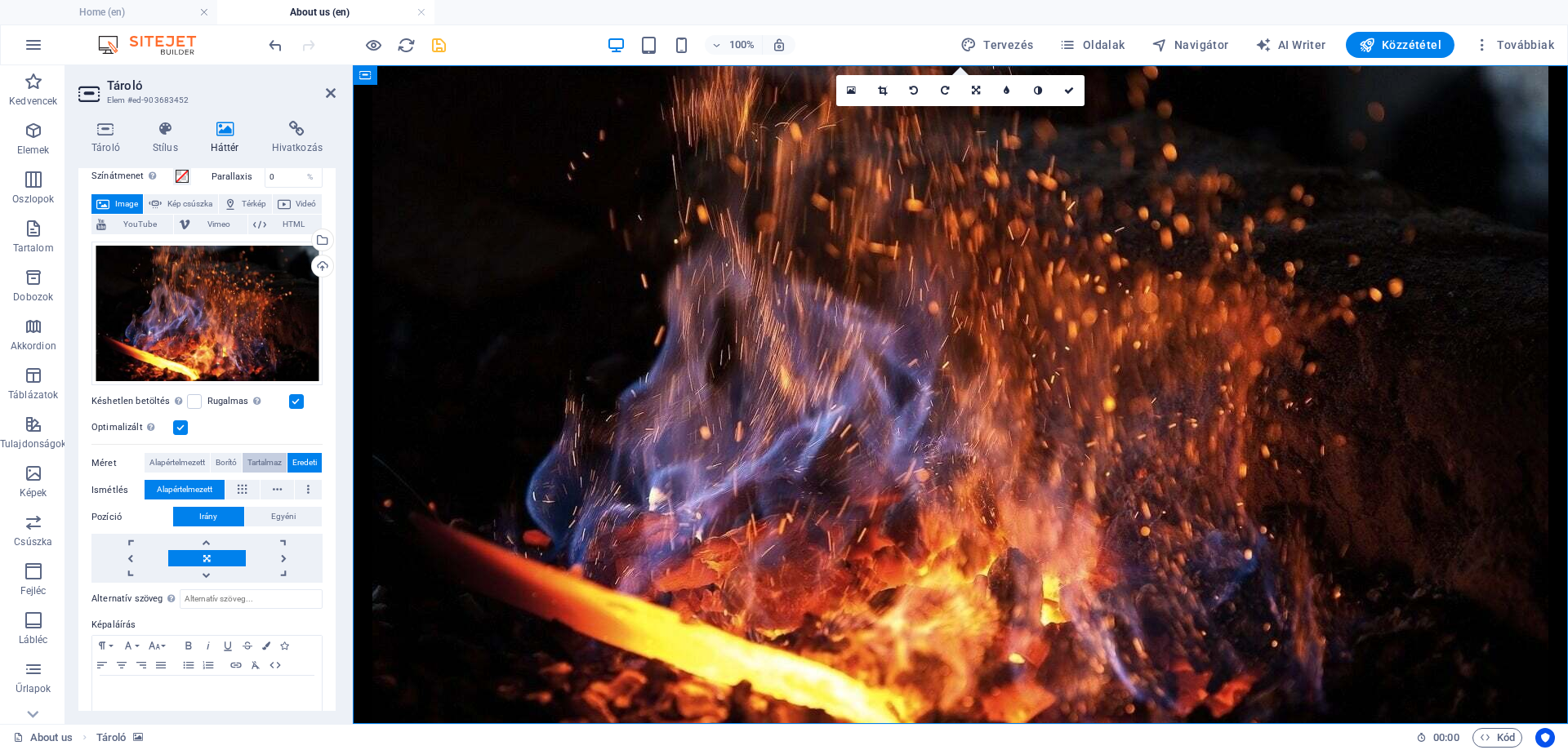
click at [264, 451] on div "Húzza ide a fájlokat, kattintson a fájlok kiválasztásához, vagy válasszon fájlo…" at bounding box center [207, 409] width 231 height 348
click at [260, 459] on span "Tartalmaz" at bounding box center [264, 463] width 34 height 20
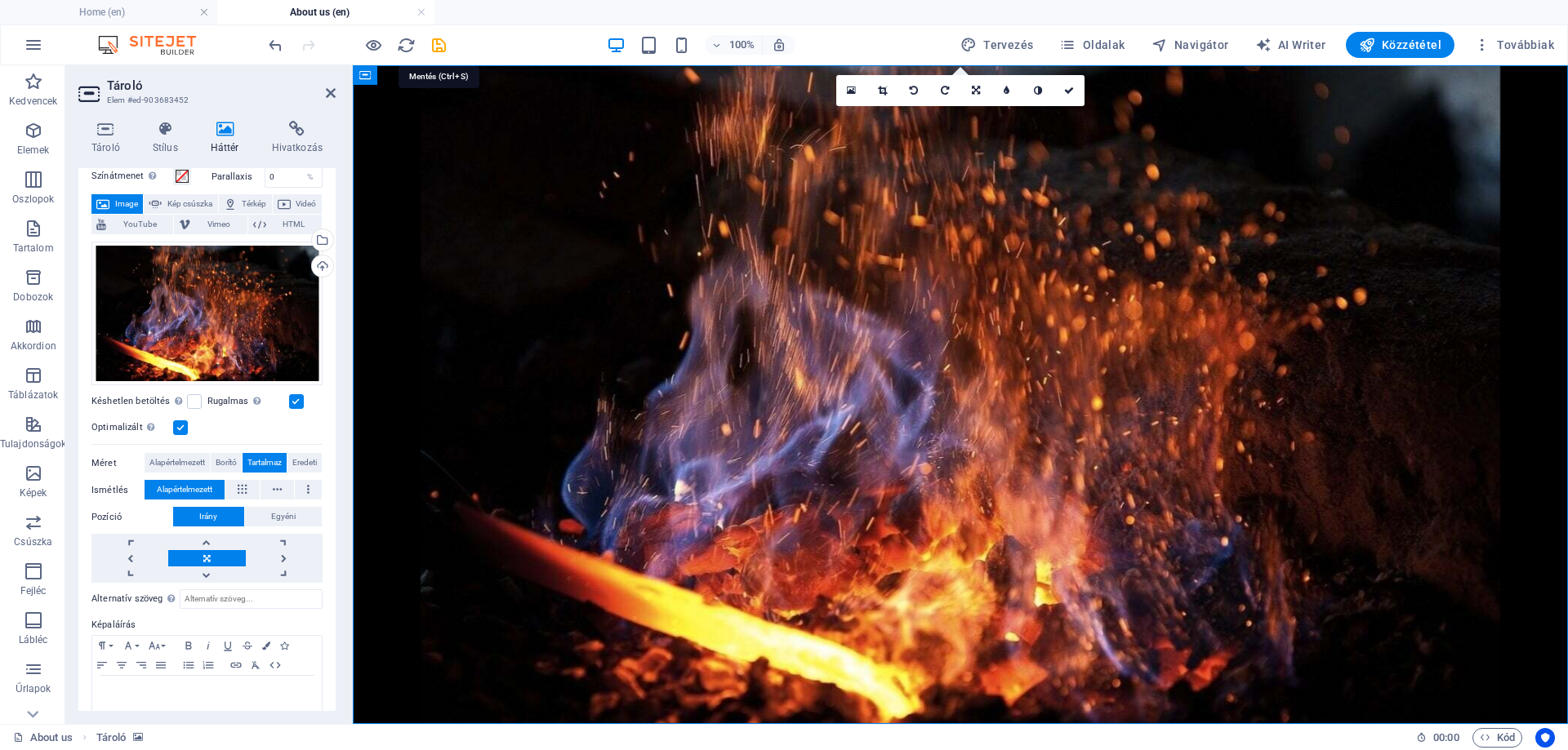
click at [436, 40] on icon "save" at bounding box center [438, 45] width 19 height 19
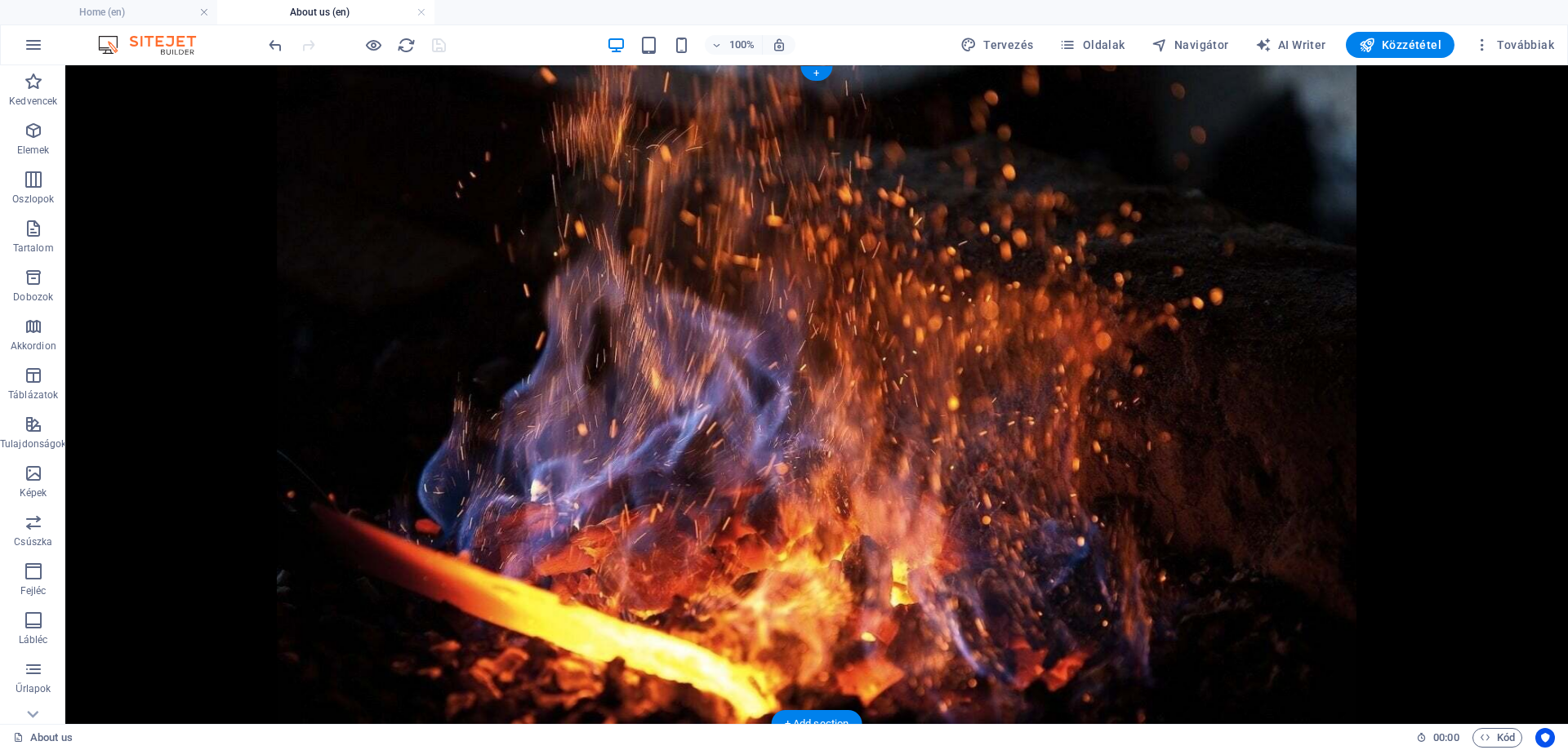
click at [139, 142] on figure at bounding box center [816, 395] width 1503 height 659
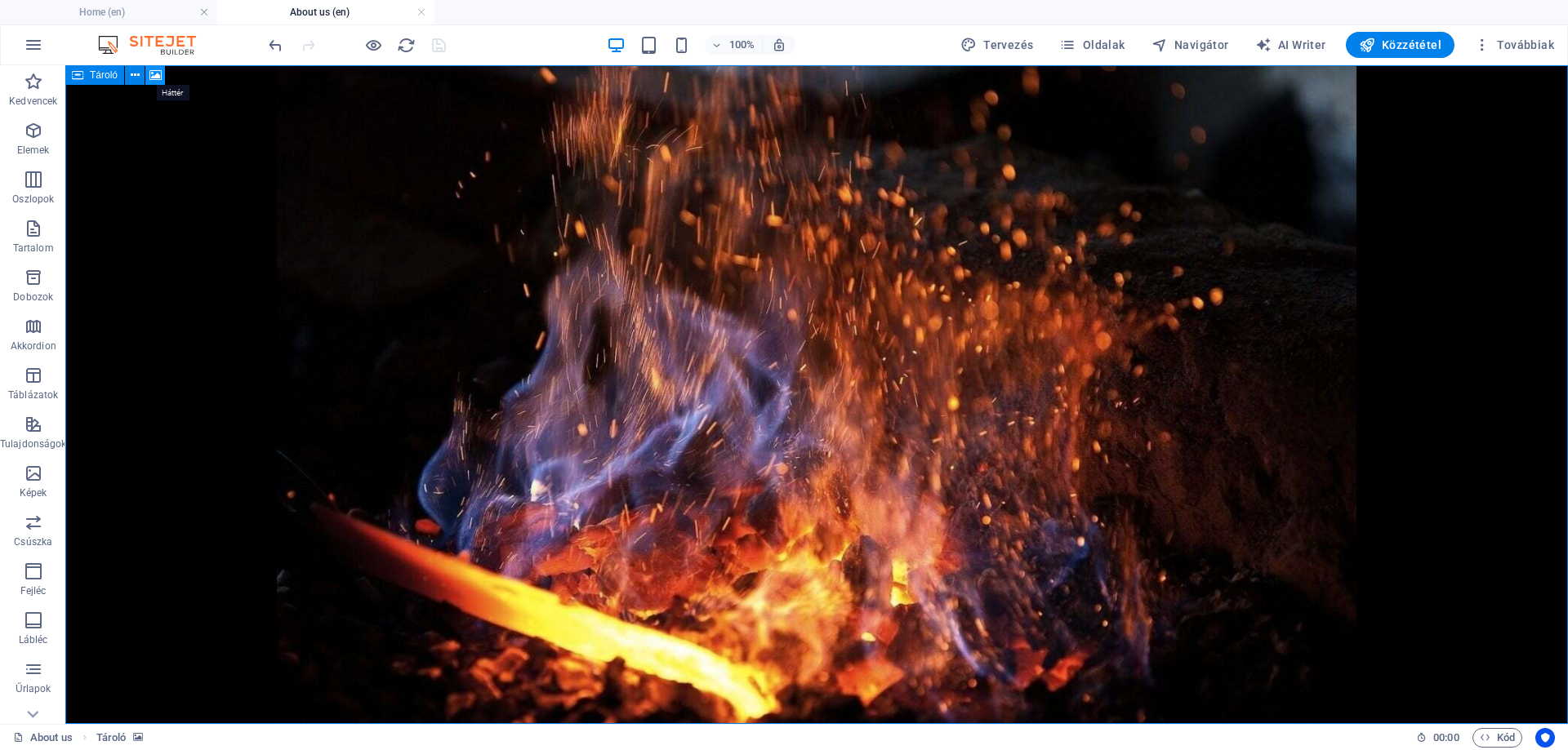
click at [151, 74] on icon at bounding box center [156, 75] width 12 height 17
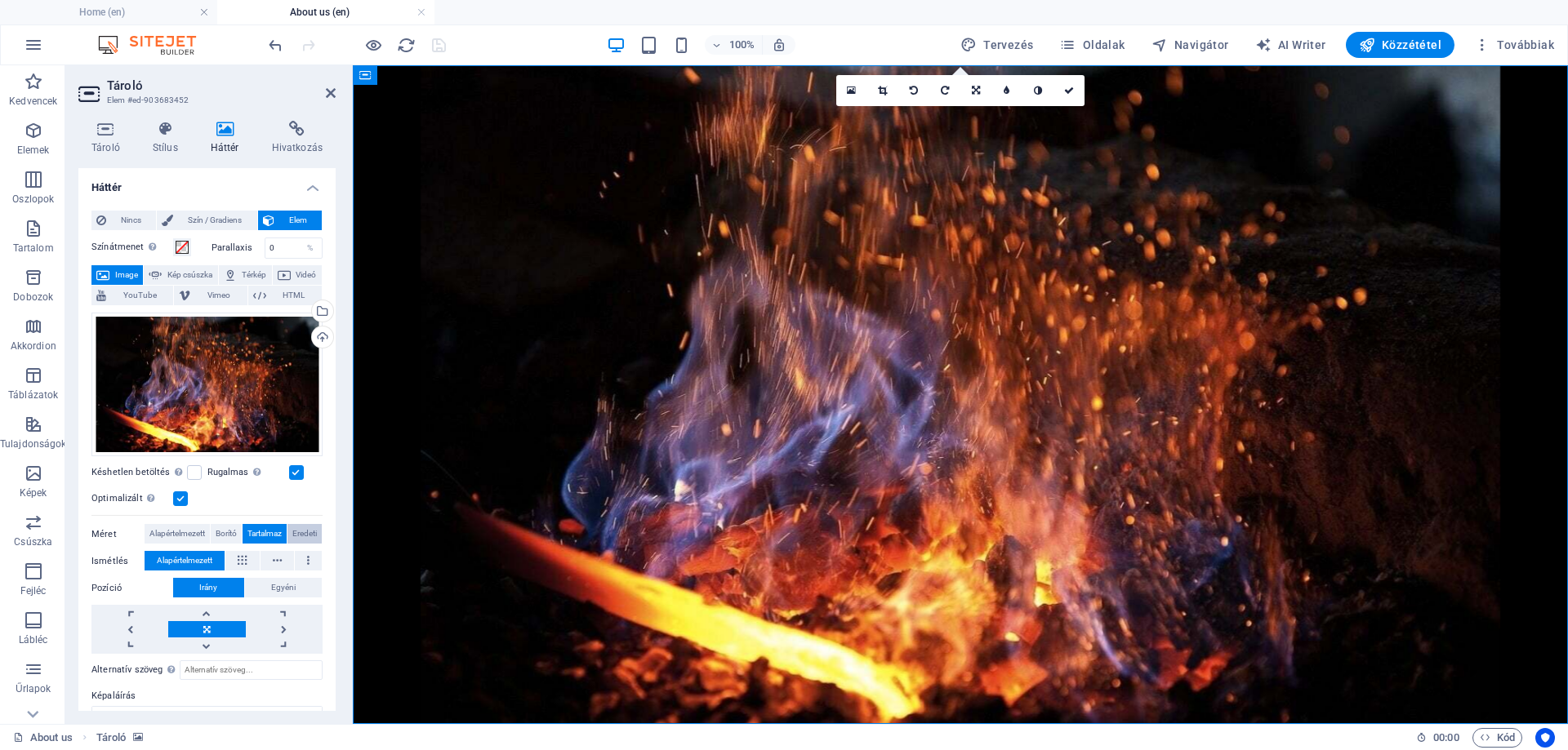
click at [304, 534] on span "Eredeti" at bounding box center [304, 534] width 25 height 20
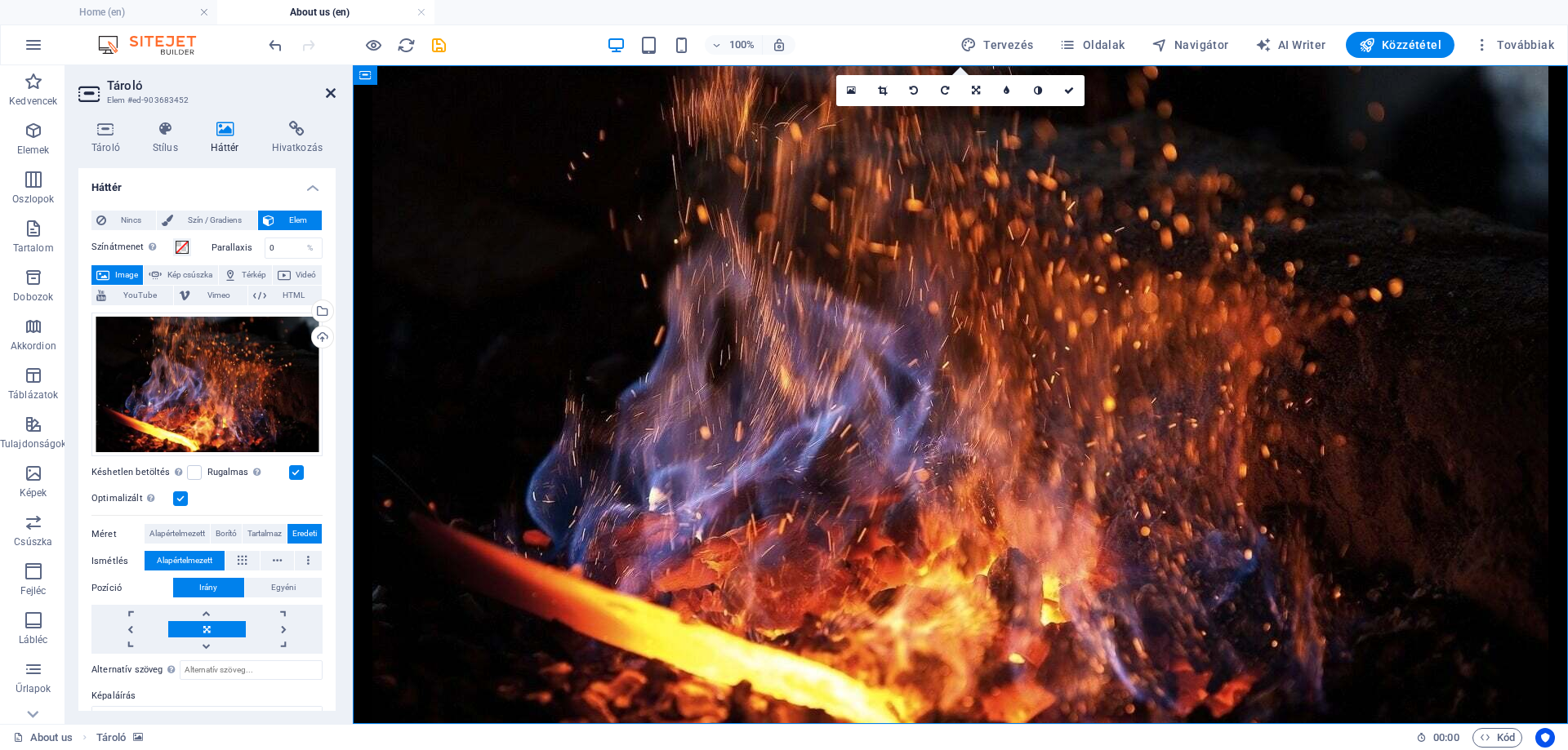
click at [330, 89] on icon at bounding box center [331, 93] width 10 height 13
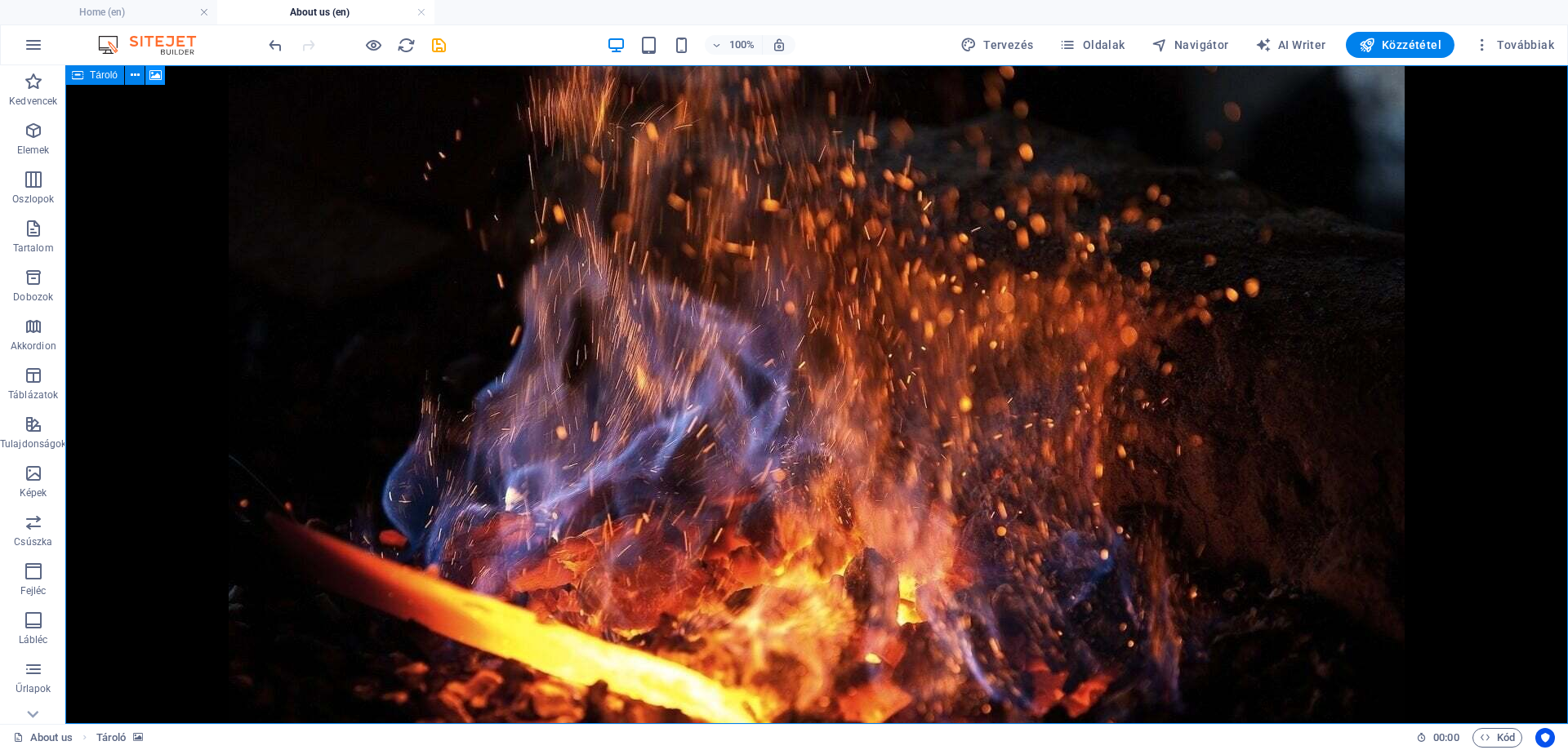
click at [152, 70] on icon at bounding box center [156, 75] width 12 height 17
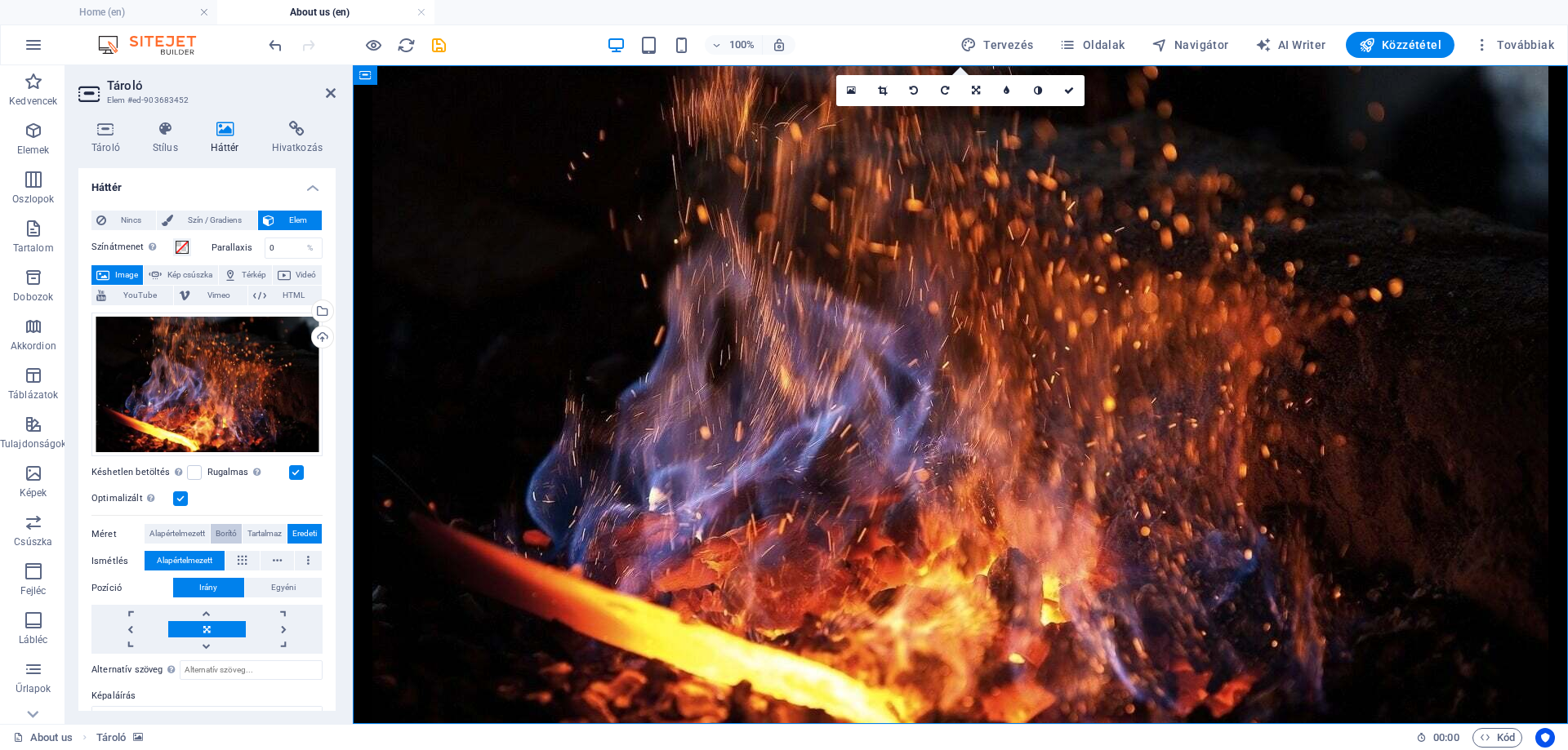
click at [220, 526] on span "Borító" at bounding box center [226, 534] width 22 height 20
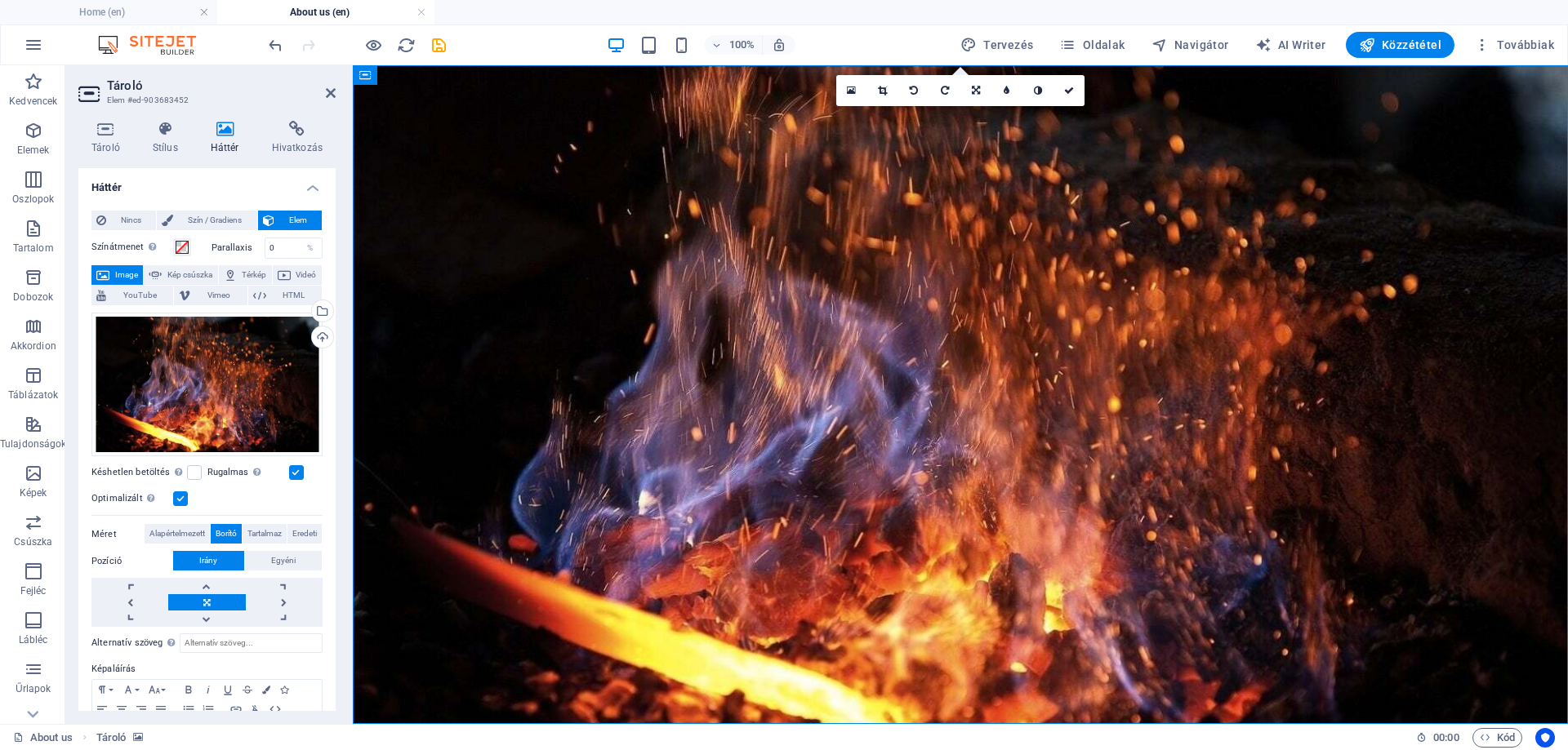
click at [532, 348] on figure at bounding box center [960, 395] width 1216 height 659
click at [328, 92] on icon at bounding box center [331, 93] width 10 height 13
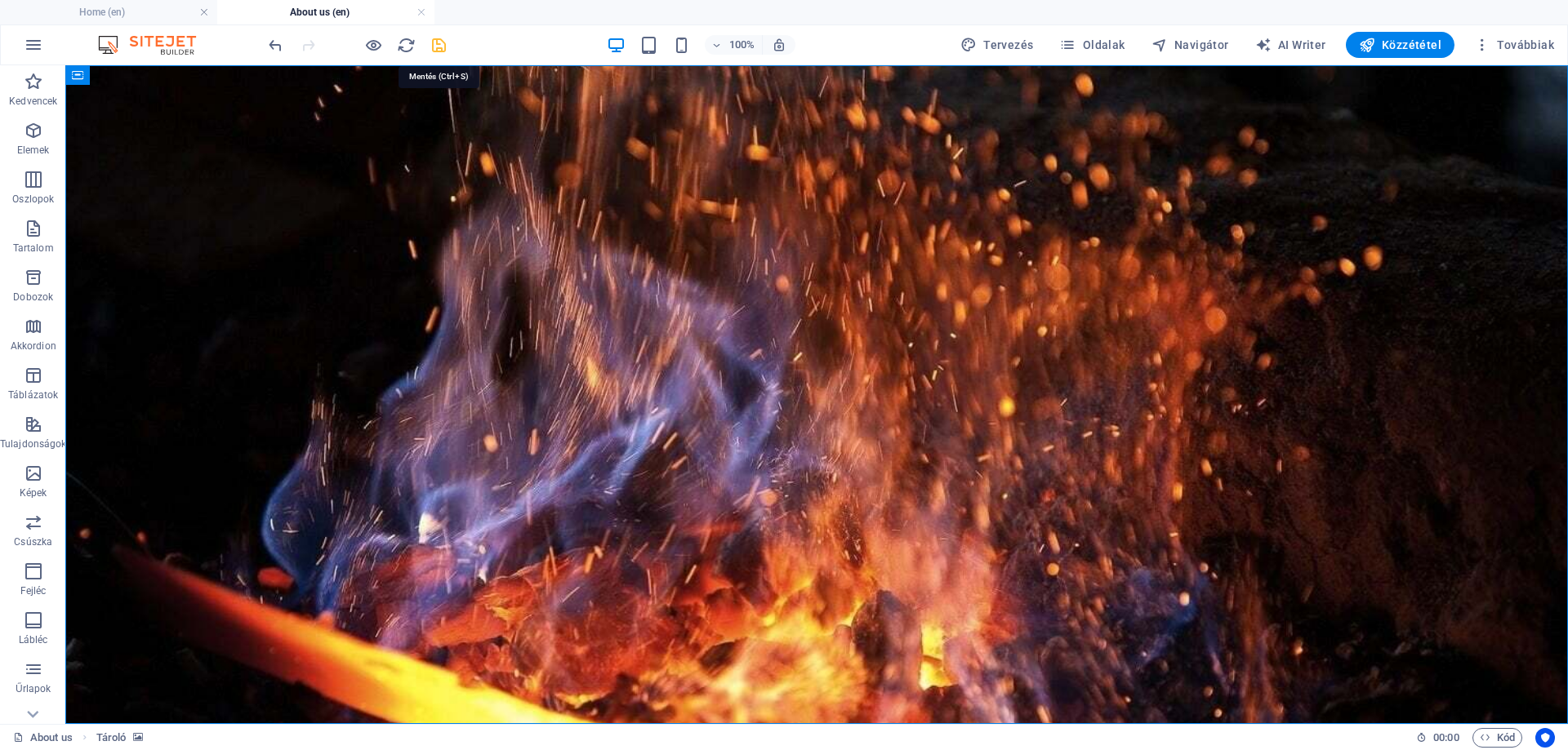
click at [440, 36] on icon "save" at bounding box center [438, 45] width 19 height 19
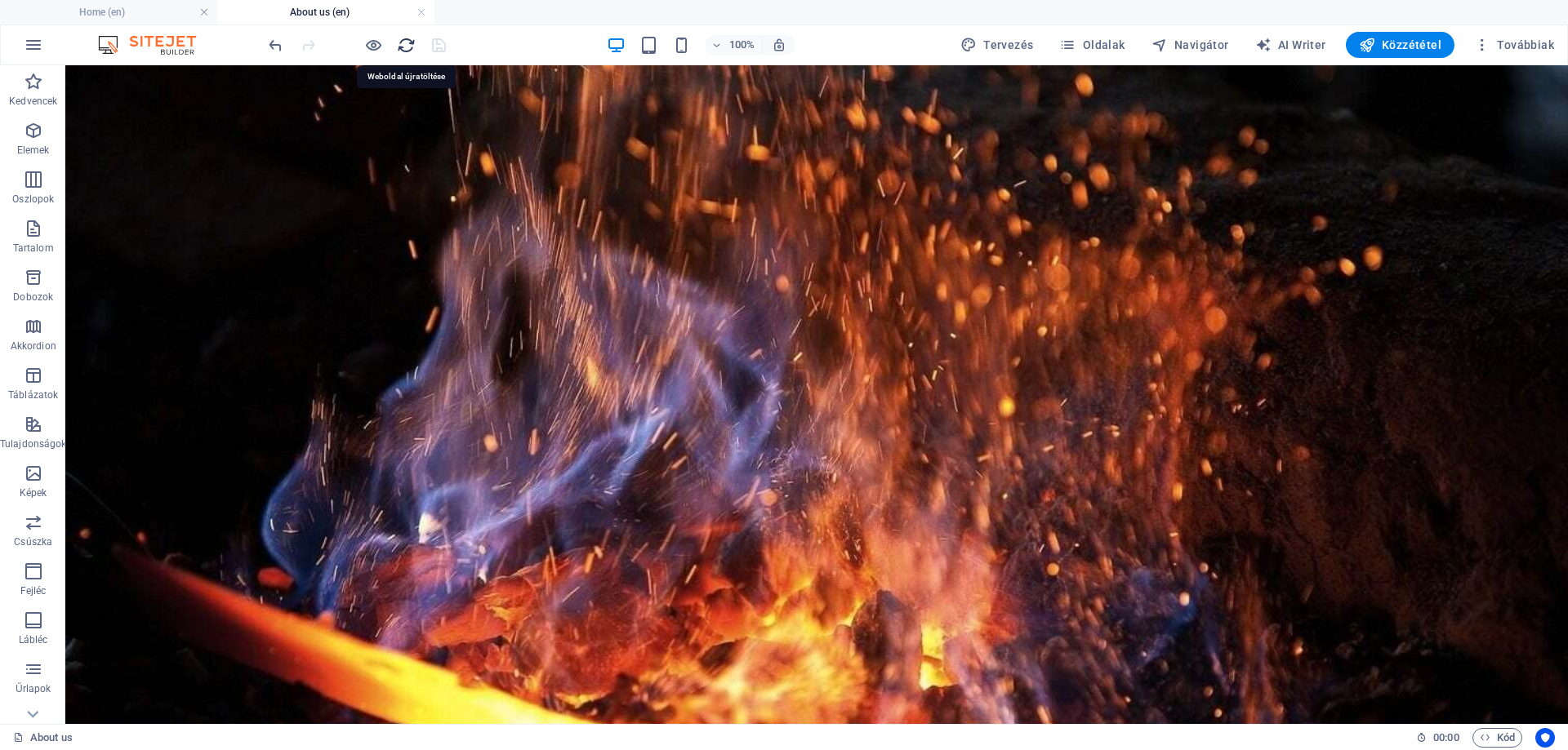
click at [407, 42] on icon "reload" at bounding box center [406, 45] width 19 height 19
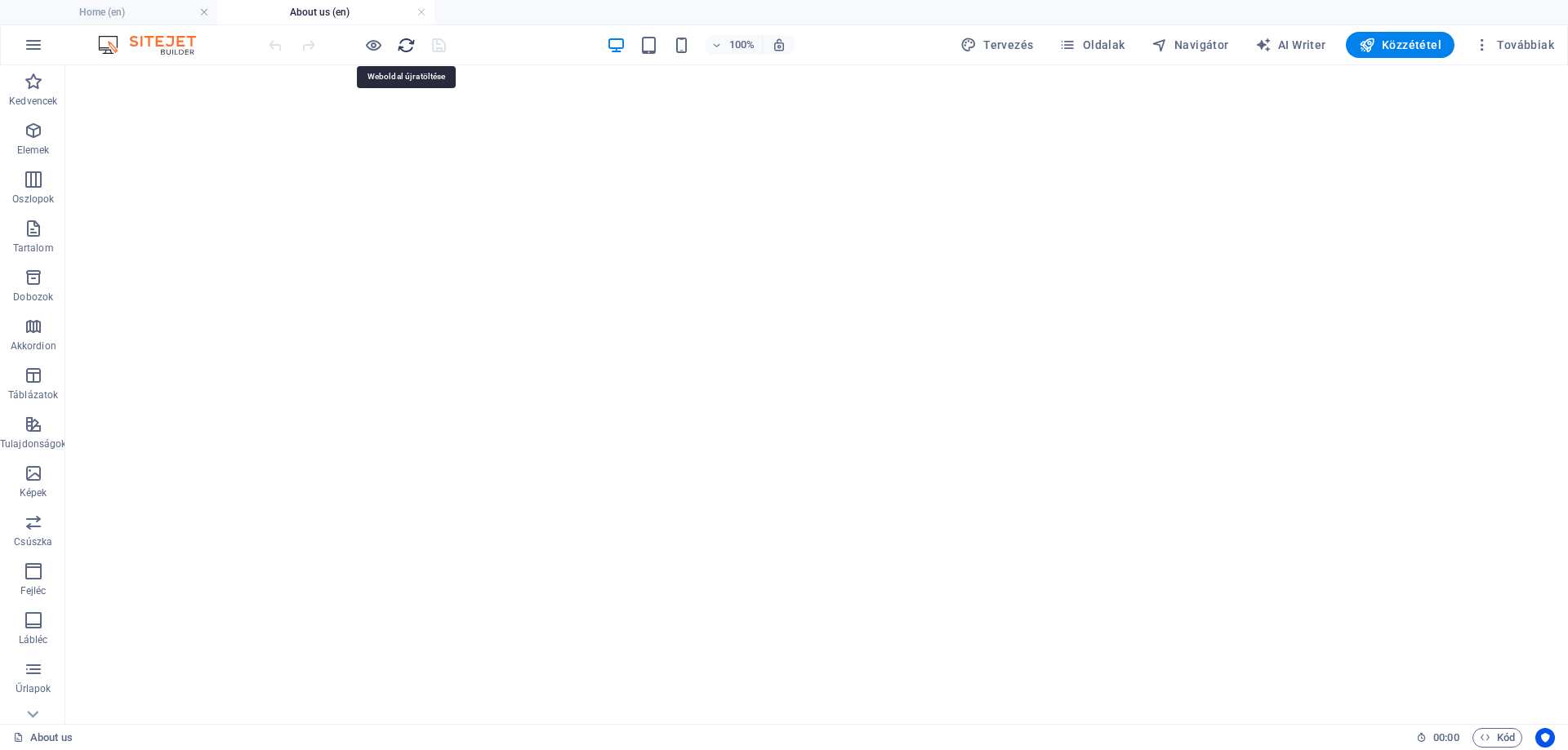
scroll to position [0, 0]
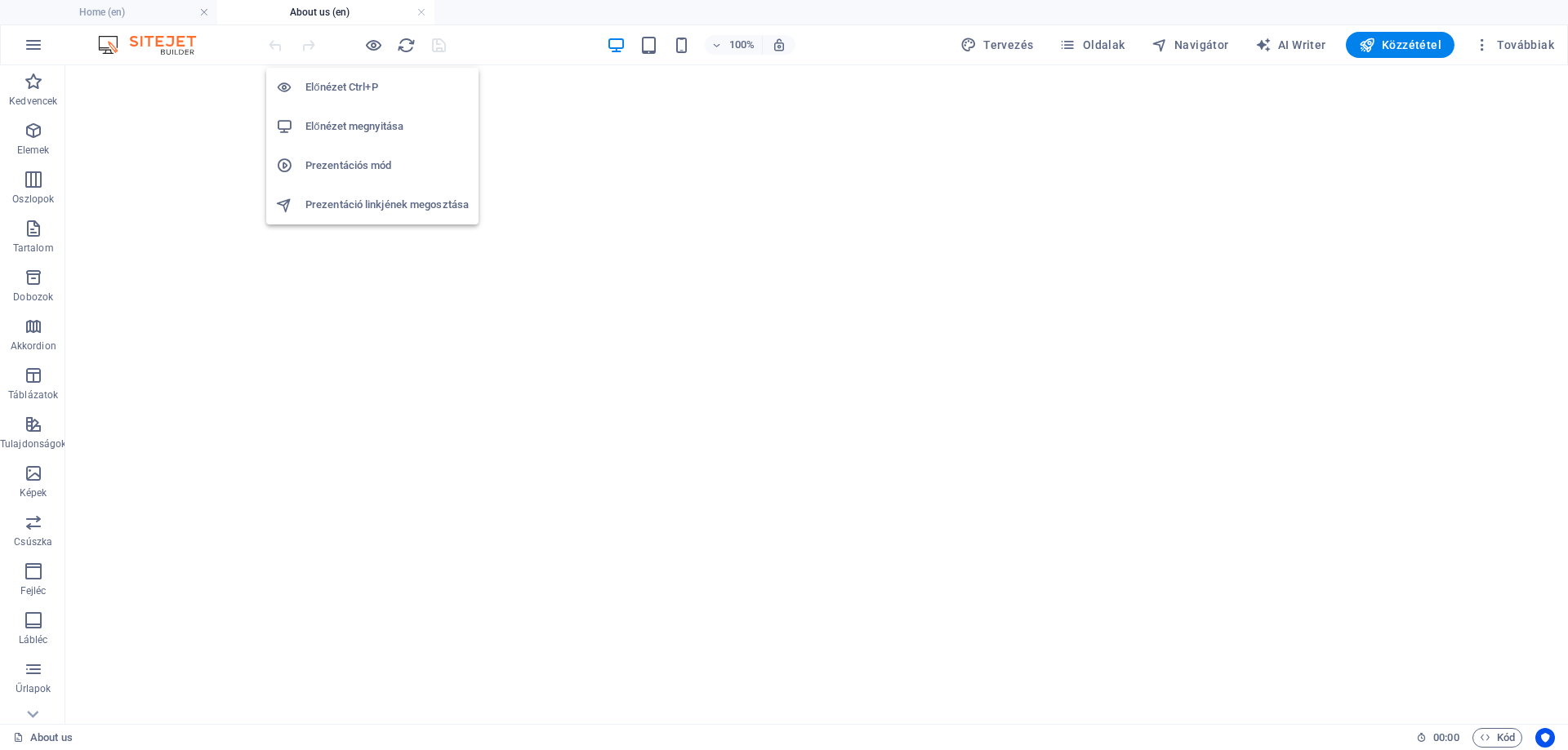
click at [390, 89] on h6 "Előnézet Ctrl+P" at bounding box center [387, 88] width 163 height 20
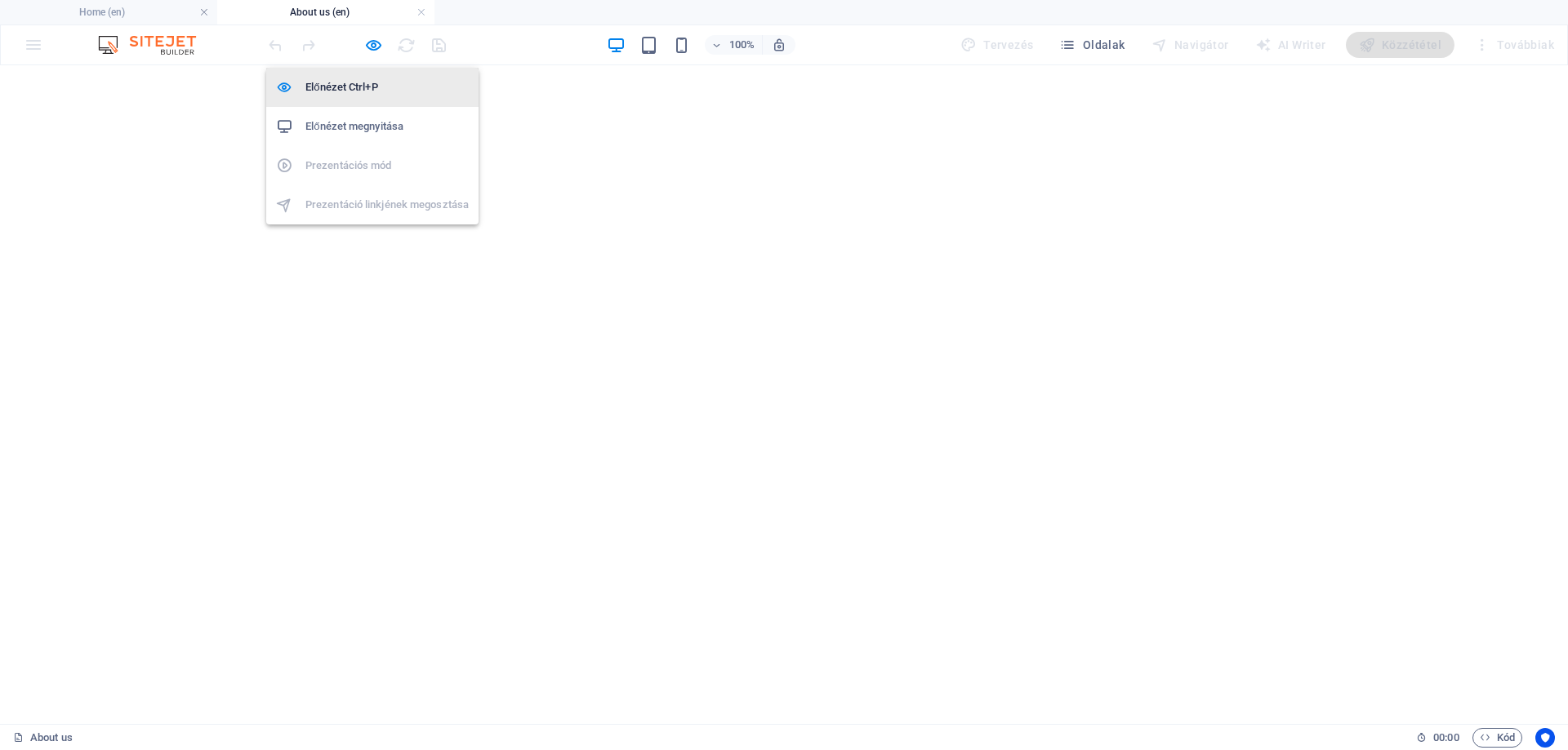
click at [352, 89] on h6 "Előnézet Ctrl+P" at bounding box center [387, 88] width 163 height 20
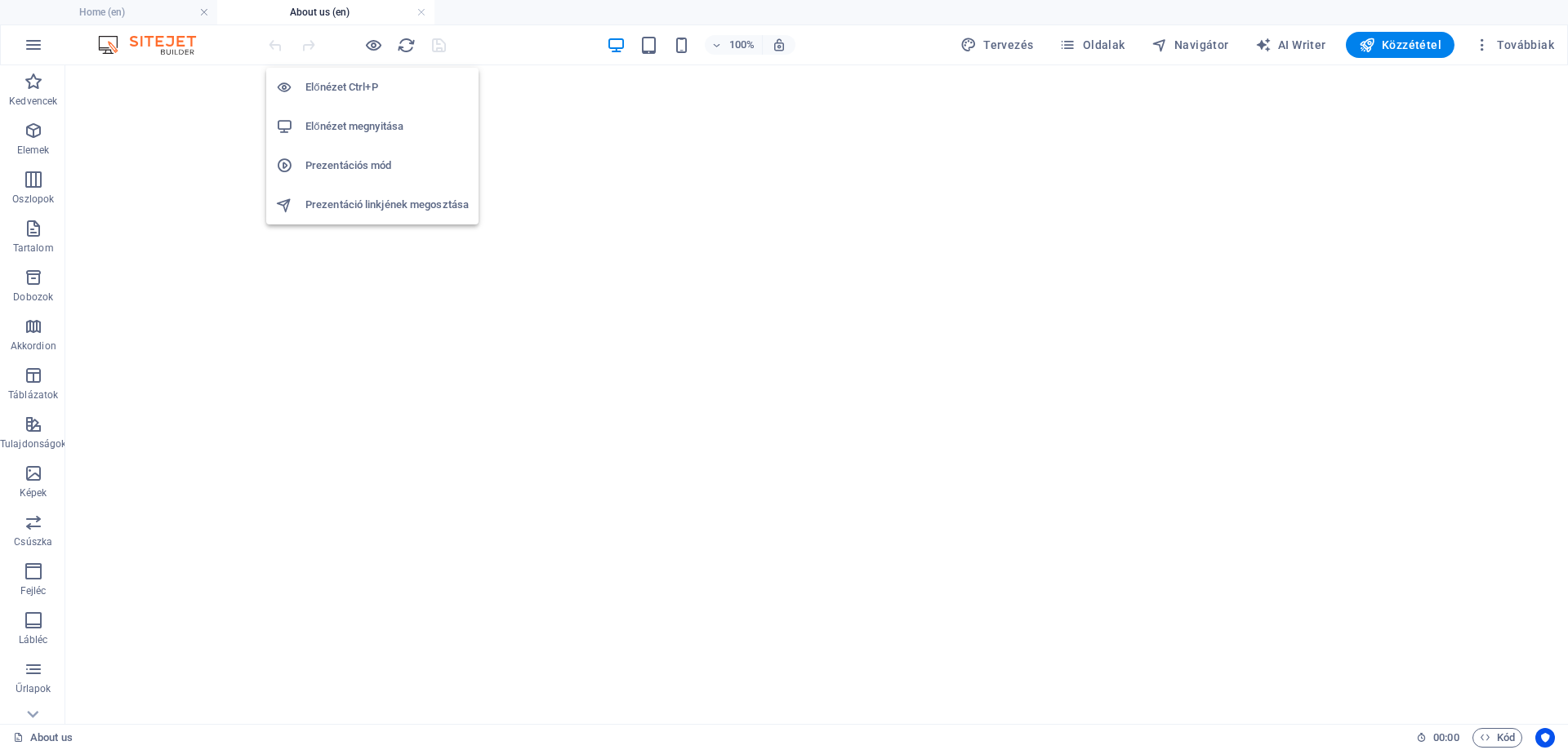
click at [351, 125] on h6 "Előnézet megnyitása" at bounding box center [387, 127] width 163 height 20
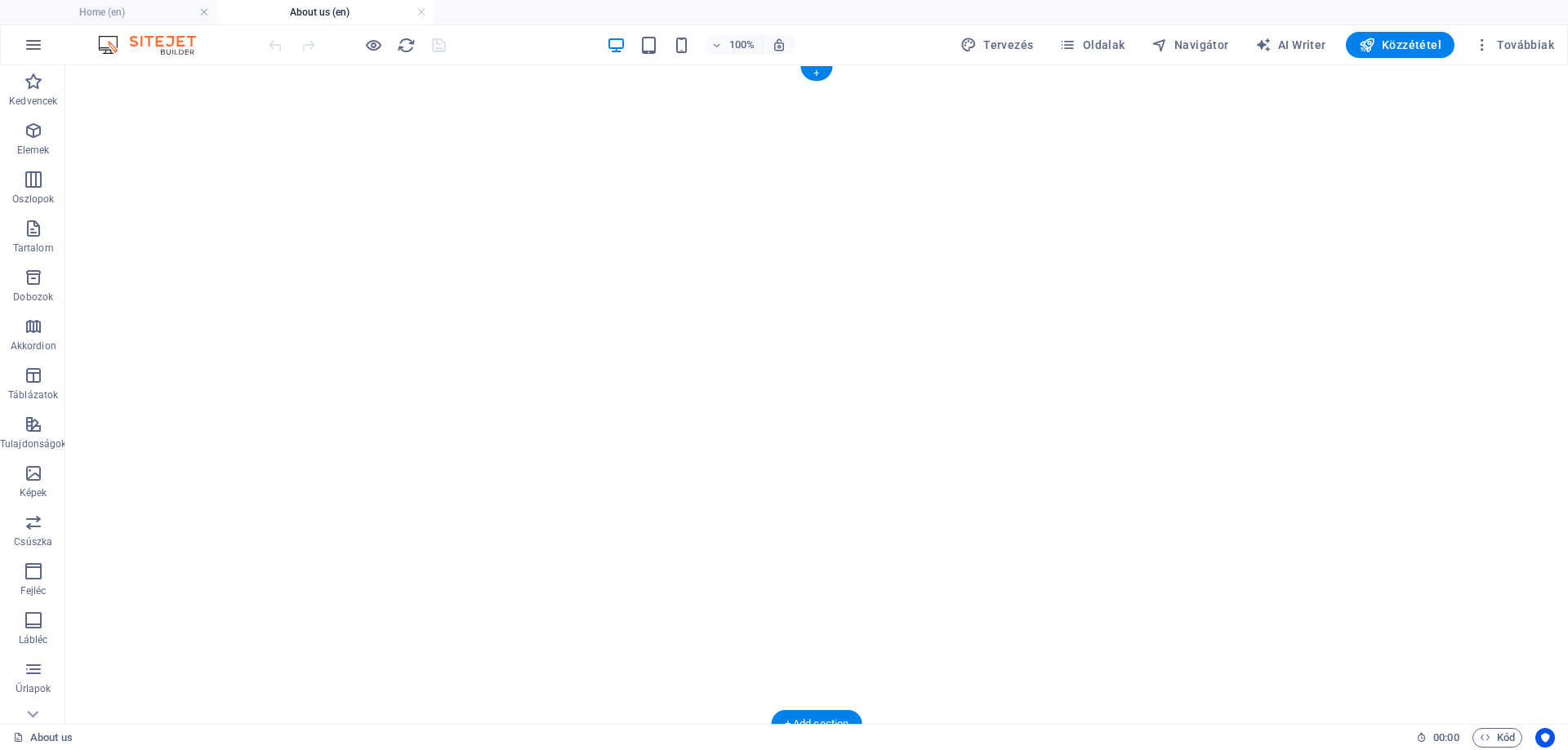
click at [211, 72] on figure at bounding box center [823, 72] width 1503 height 0
click at [196, 72] on figure at bounding box center [823, 72] width 1503 height 0
click at [262, 72] on figure at bounding box center [823, 72] width 1503 height 0
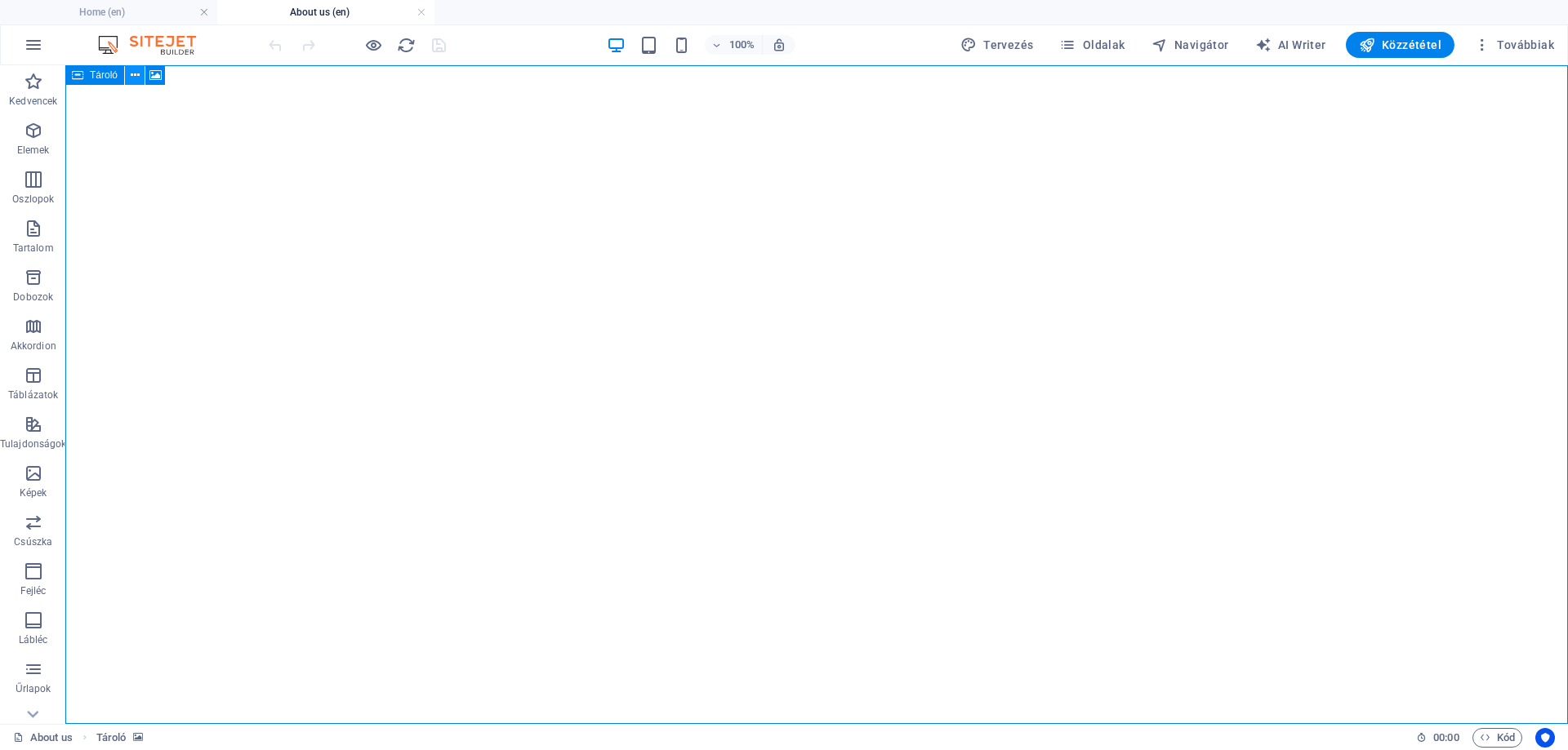
click at [131, 74] on icon at bounding box center [135, 75] width 9 height 17
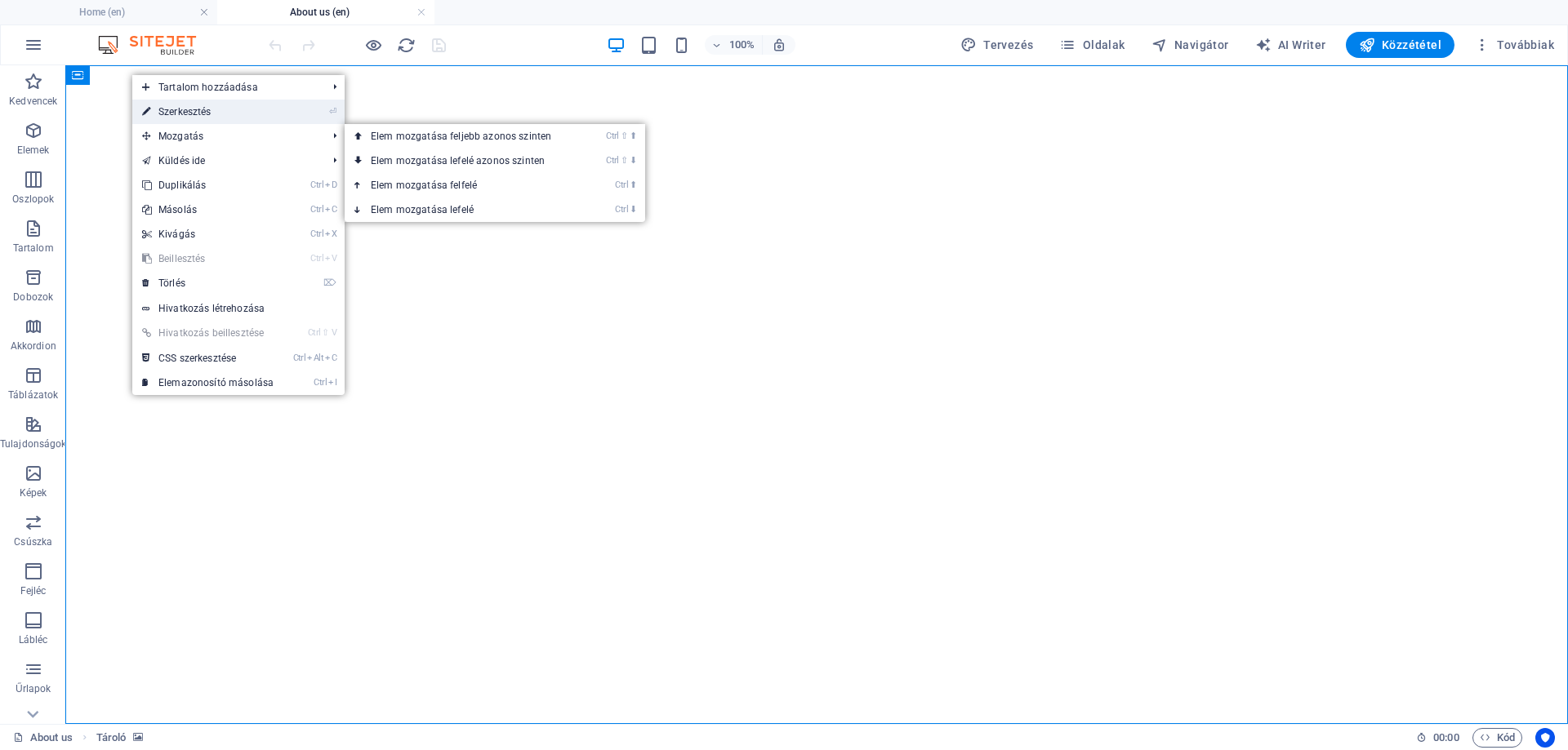
click at [206, 117] on link "⏎ Szerkesztés" at bounding box center [207, 111] width 151 height 25
select select "vh"
select select "vw"
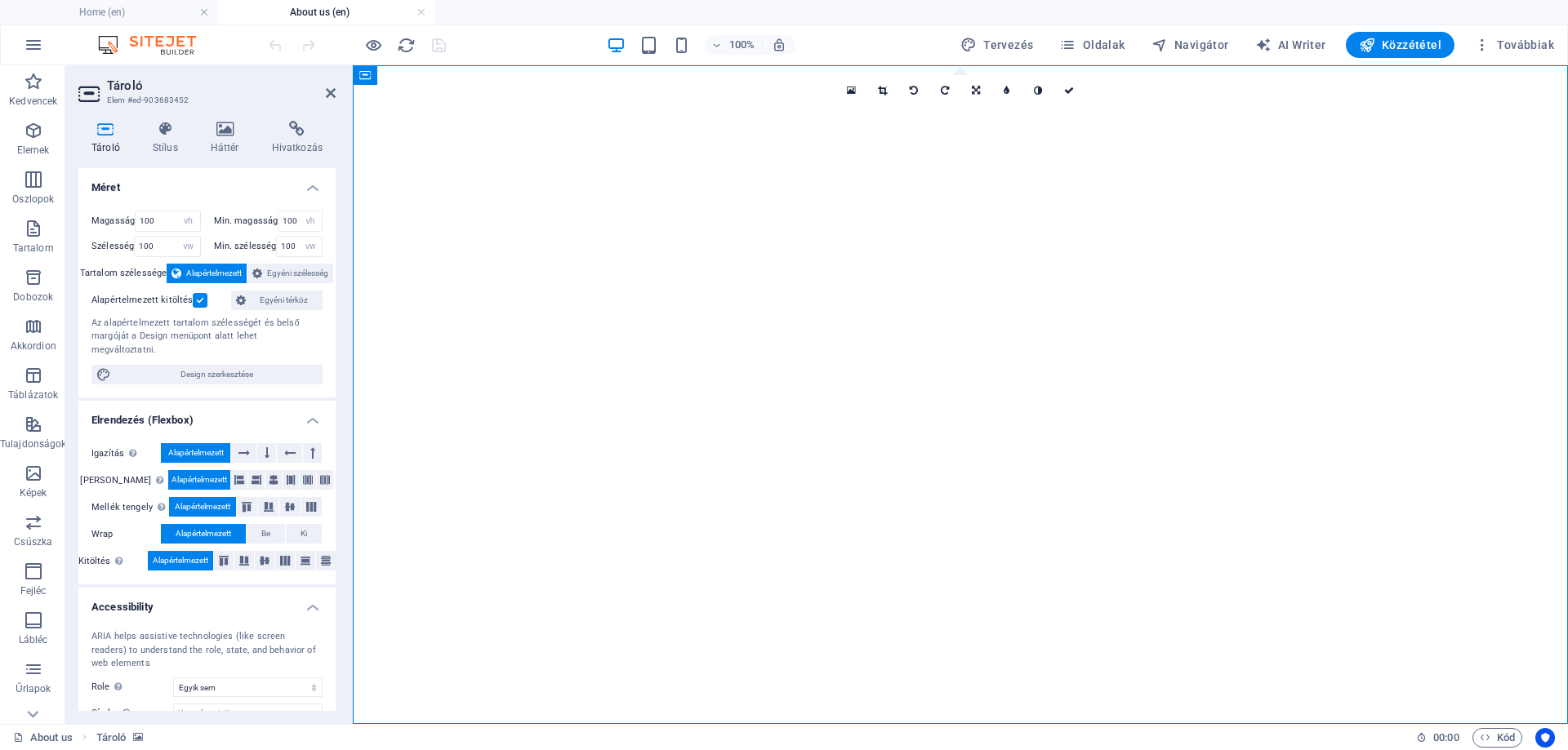
click at [187, 401] on h4 "Elrendezés (Flexbox)" at bounding box center [207, 415] width 257 height 30
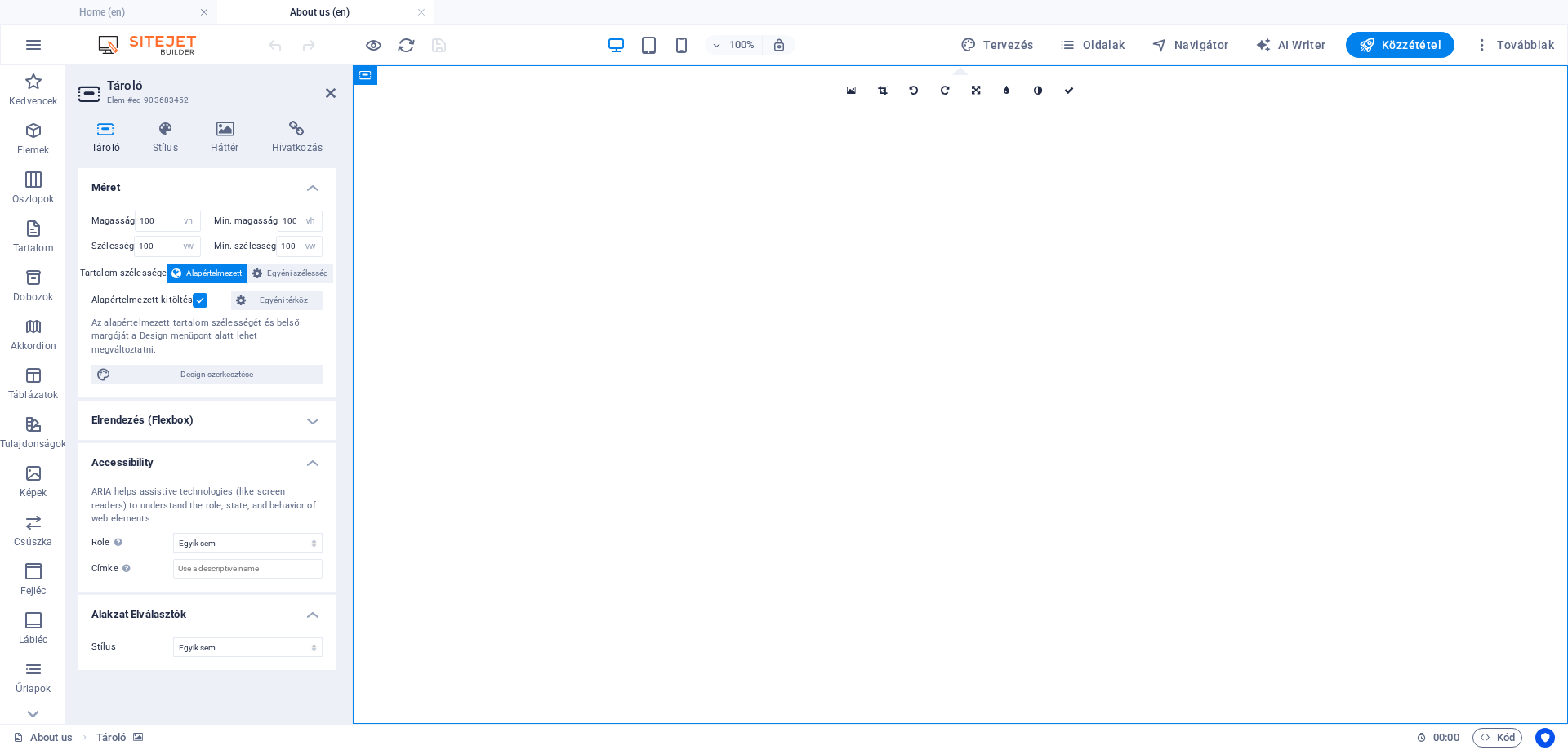
click at [170, 445] on h4 "Accessibility" at bounding box center [207, 459] width 257 height 30
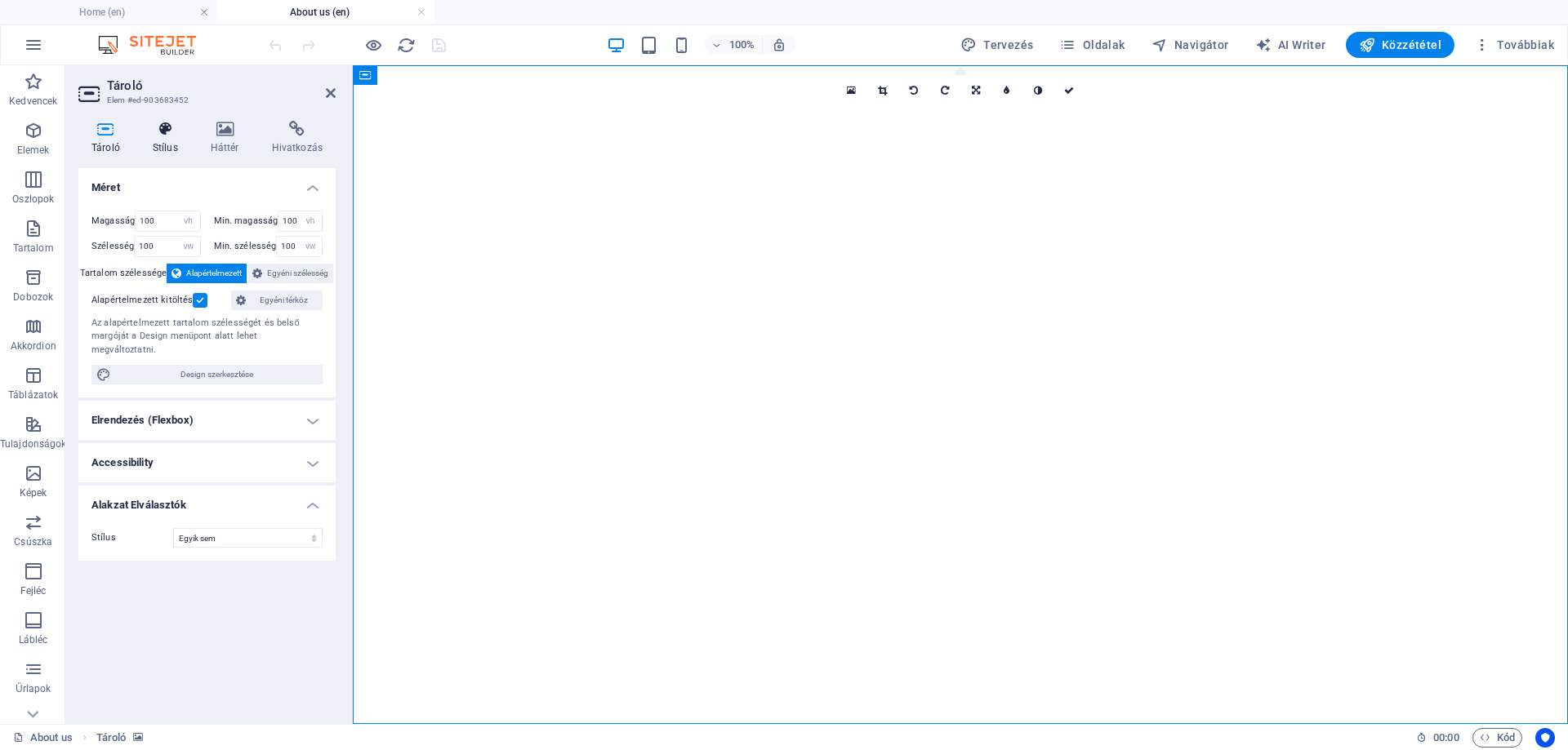
click at [177, 135] on icon at bounding box center [165, 129] width 51 height 17
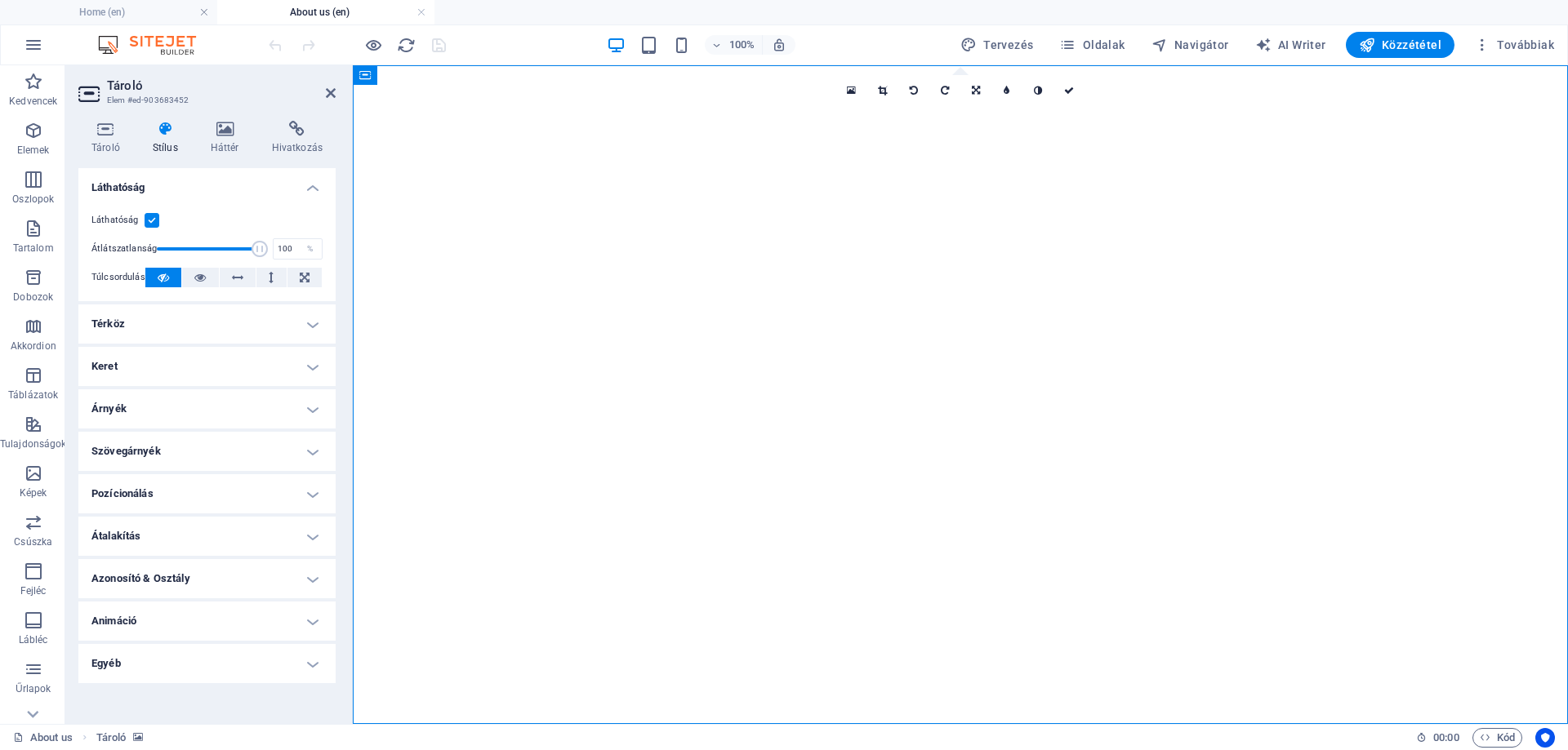
click at [170, 184] on h4 "Láthatóság" at bounding box center [207, 183] width 257 height 30
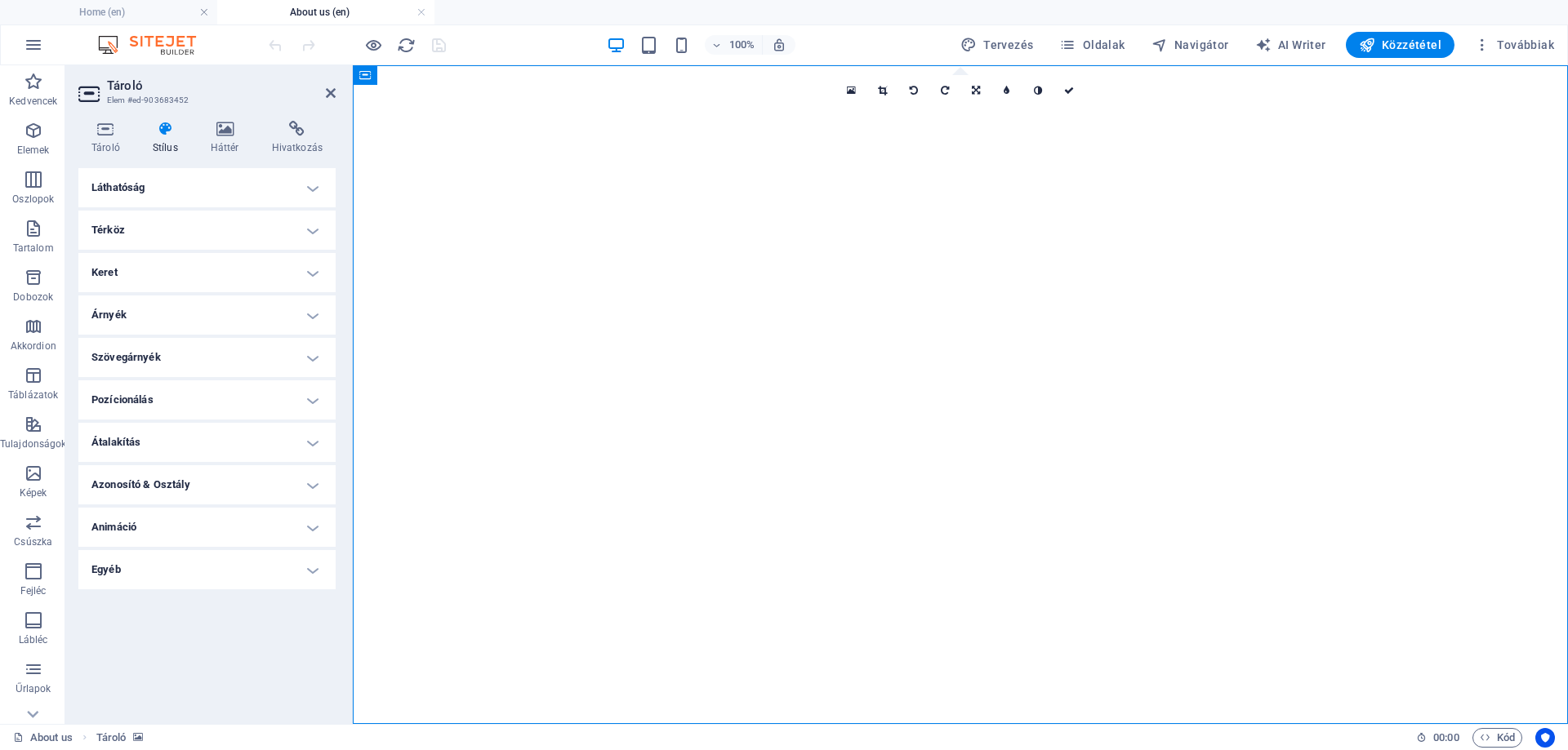
click at [153, 401] on h4 "Pozícionálás" at bounding box center [207, 401] width 257 height 39
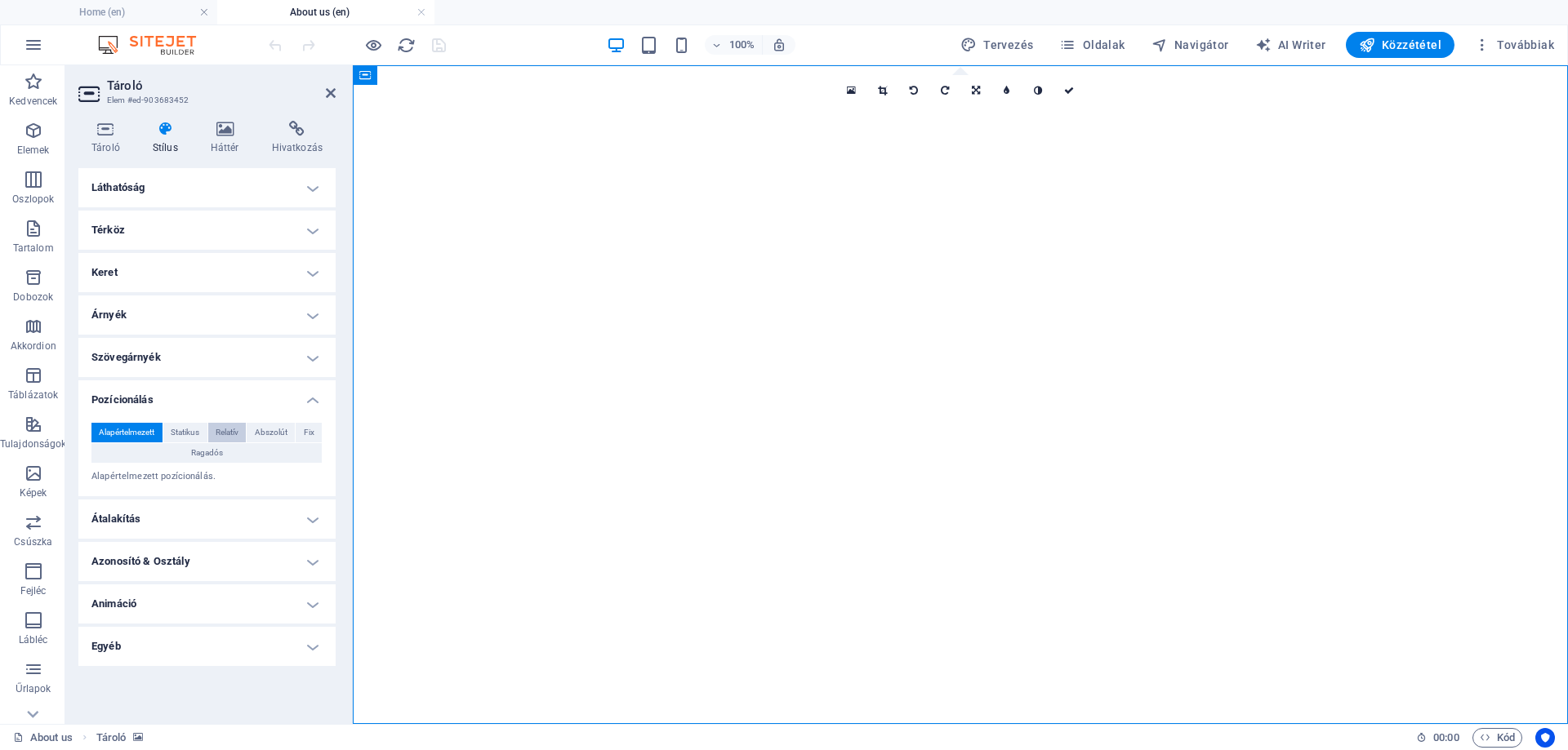
click at [230, 432] on span "Relatív" at bounding box center [226, 433] width 23 height 20
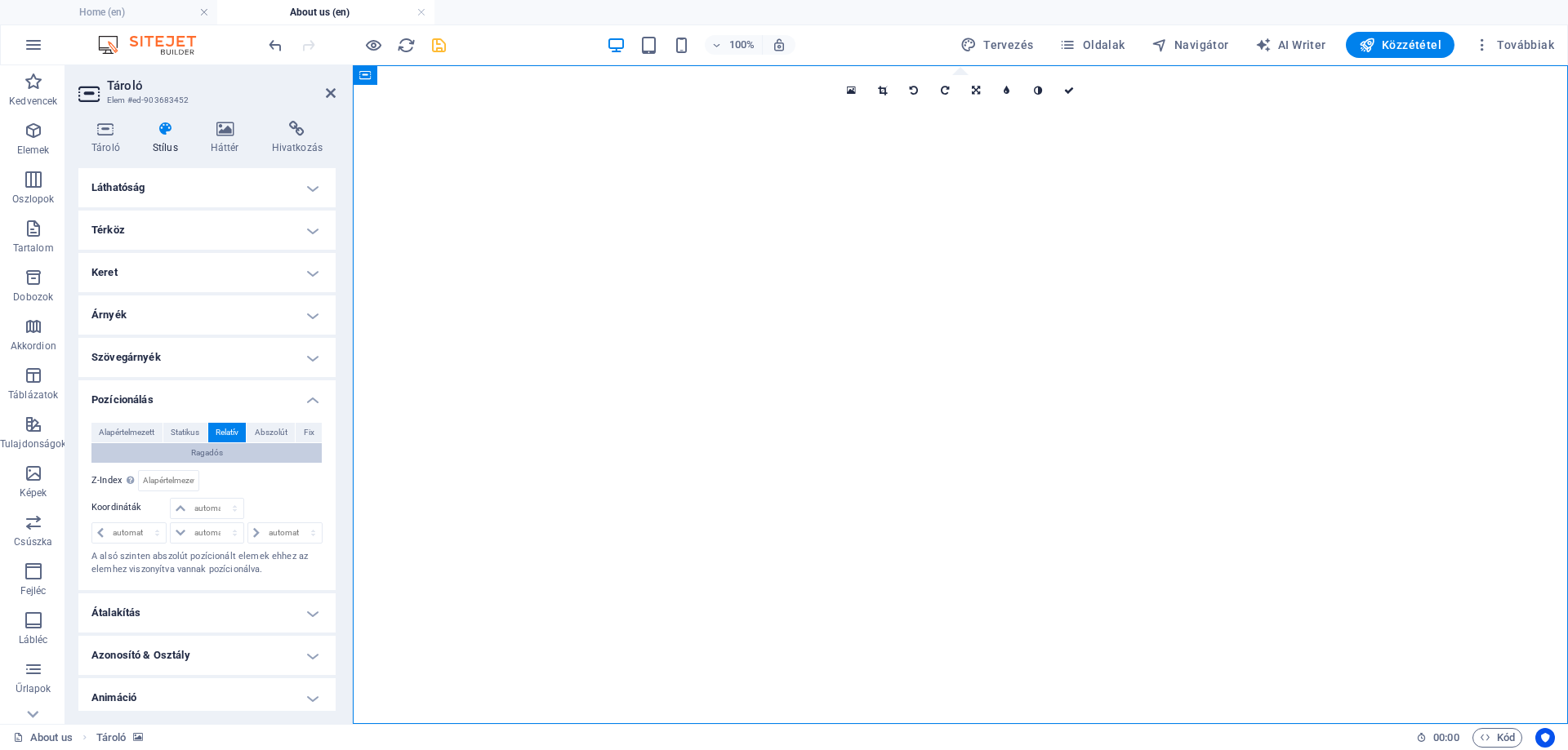
click at [199, 444] on span "Ragadós" at bounding box center [207, 454] width 31 height 20
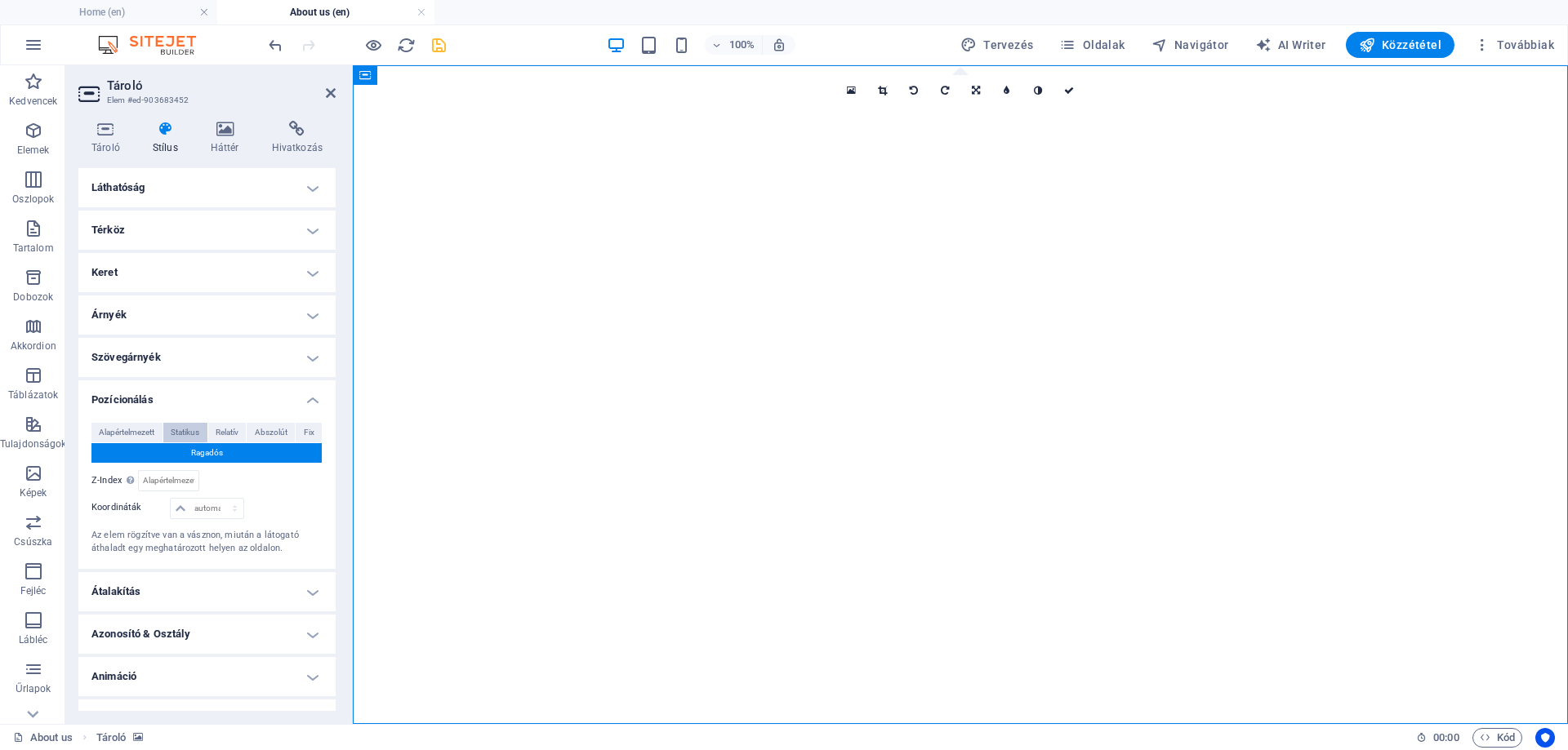
click at [199, 434] on span "Statikus" at bounding box center [184, 433] width 29 height 20
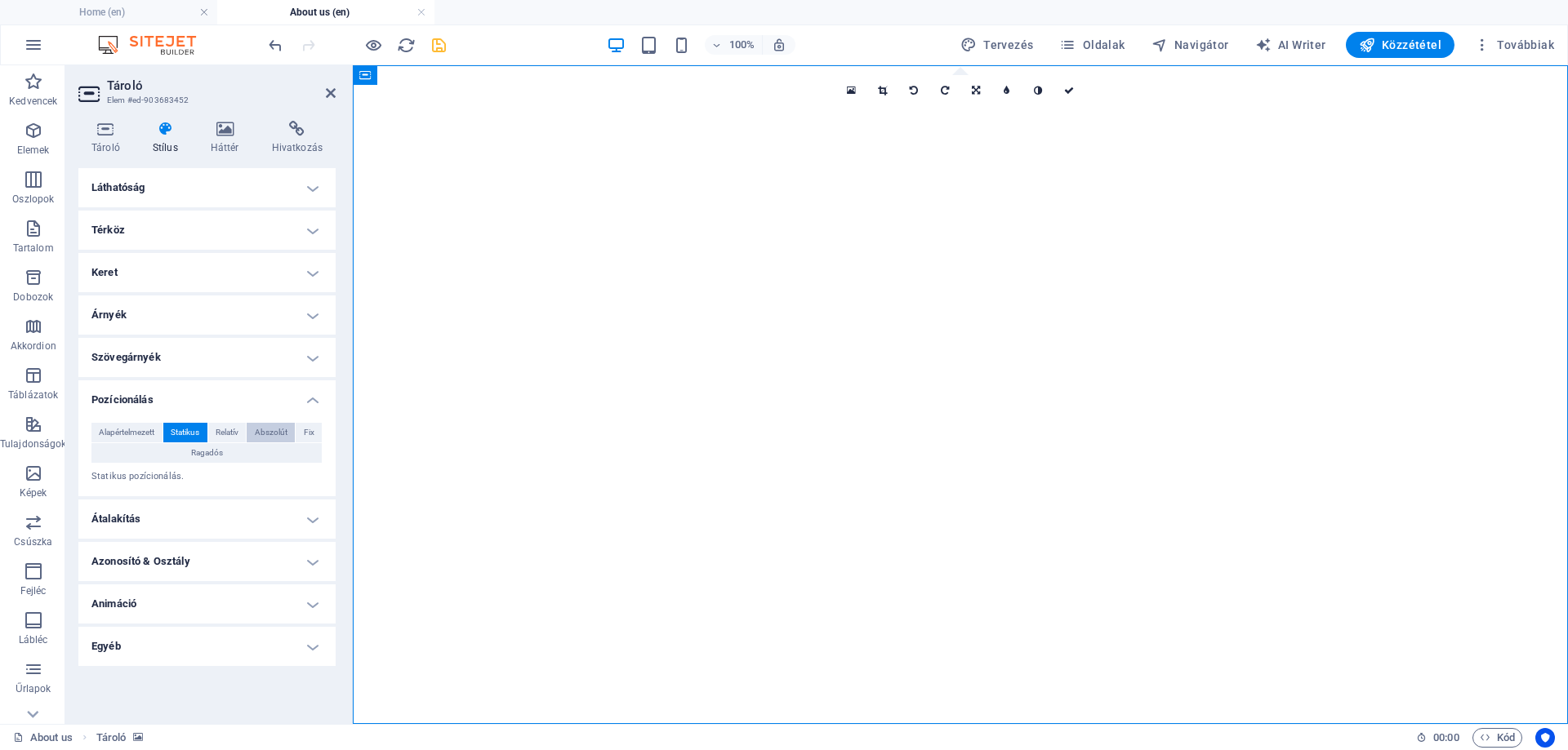
click at [268, 426] on span "Abszolút" at bounding box center [271, 433] width 32 height 20
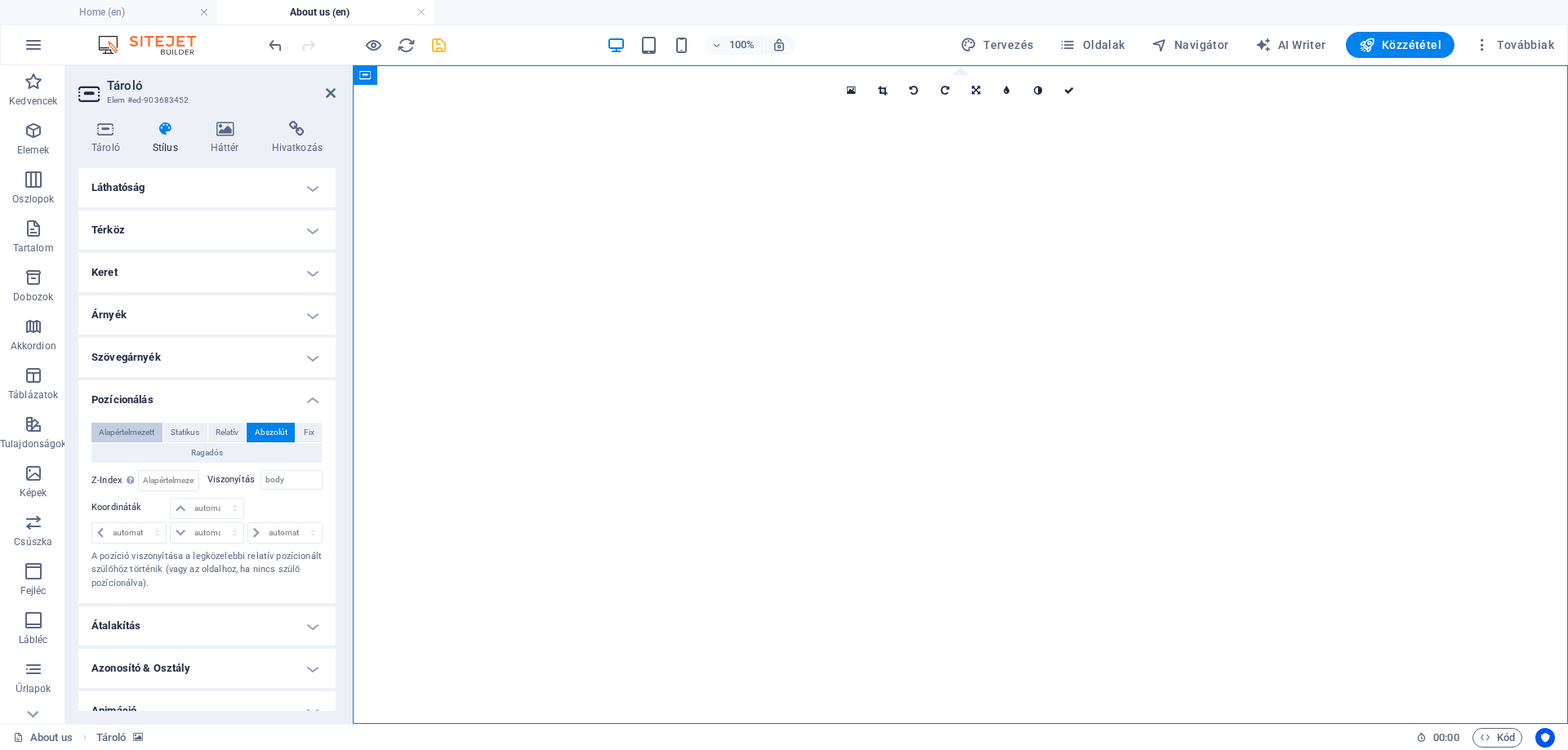
click at [142, 423] on span "Alapértelmezett" at bounding box center [126, 433] width 55 height 20
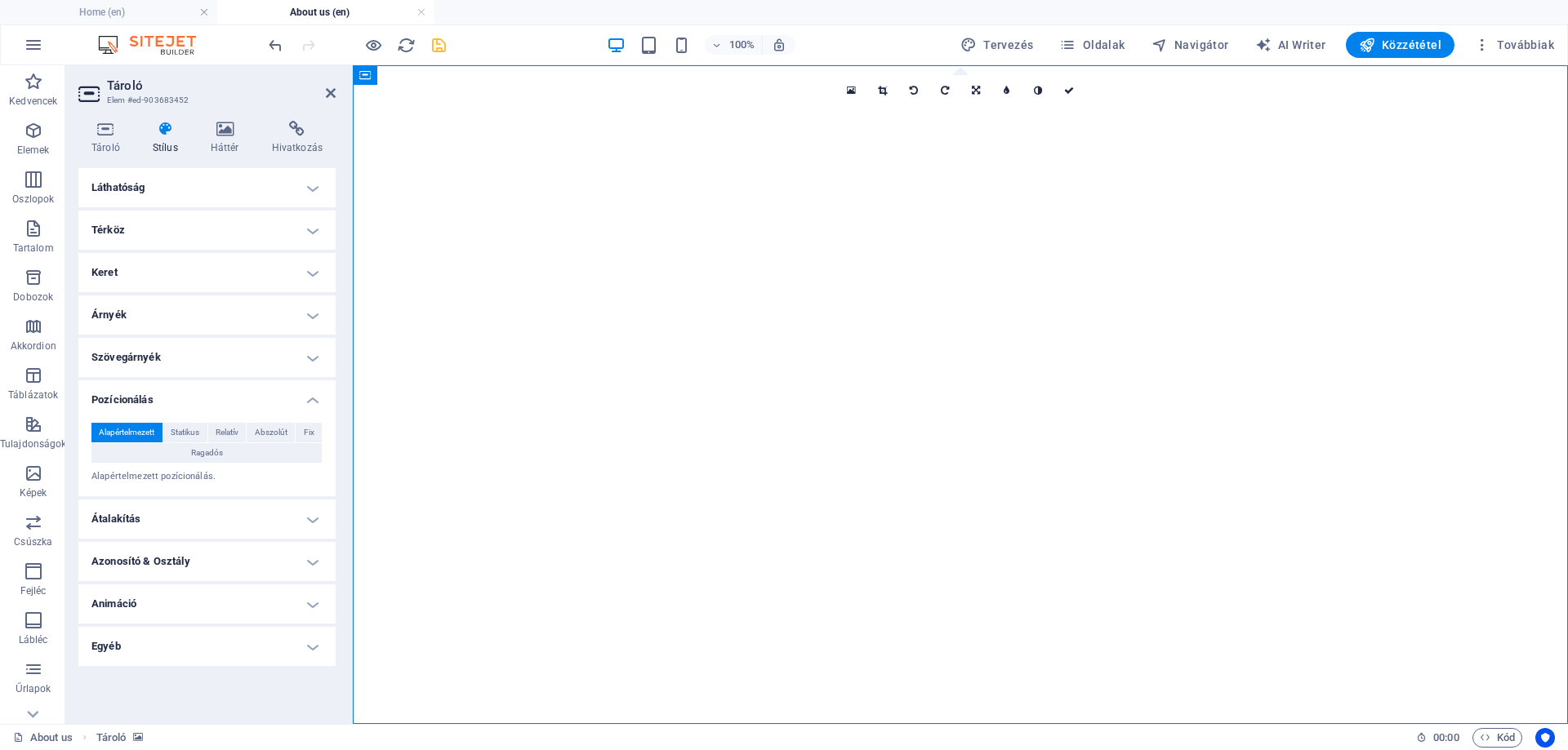
click at [114, 522] on h4 "Átalakítás" at bounding box center [207, 520] width 257 height 39
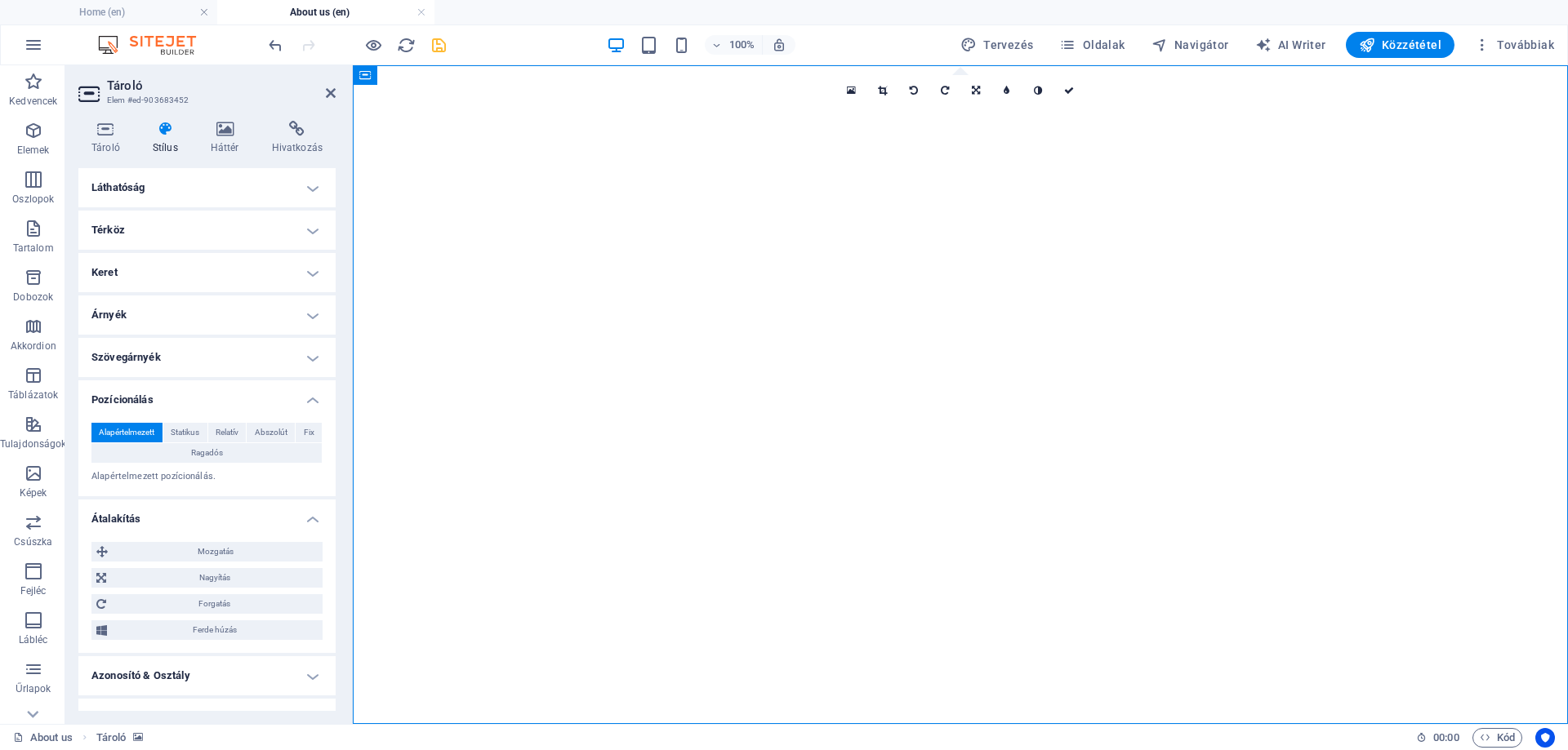
click at [184, 401] on h4 "Pozícionálás" at bounding box center [207, 396] width 257 height 30
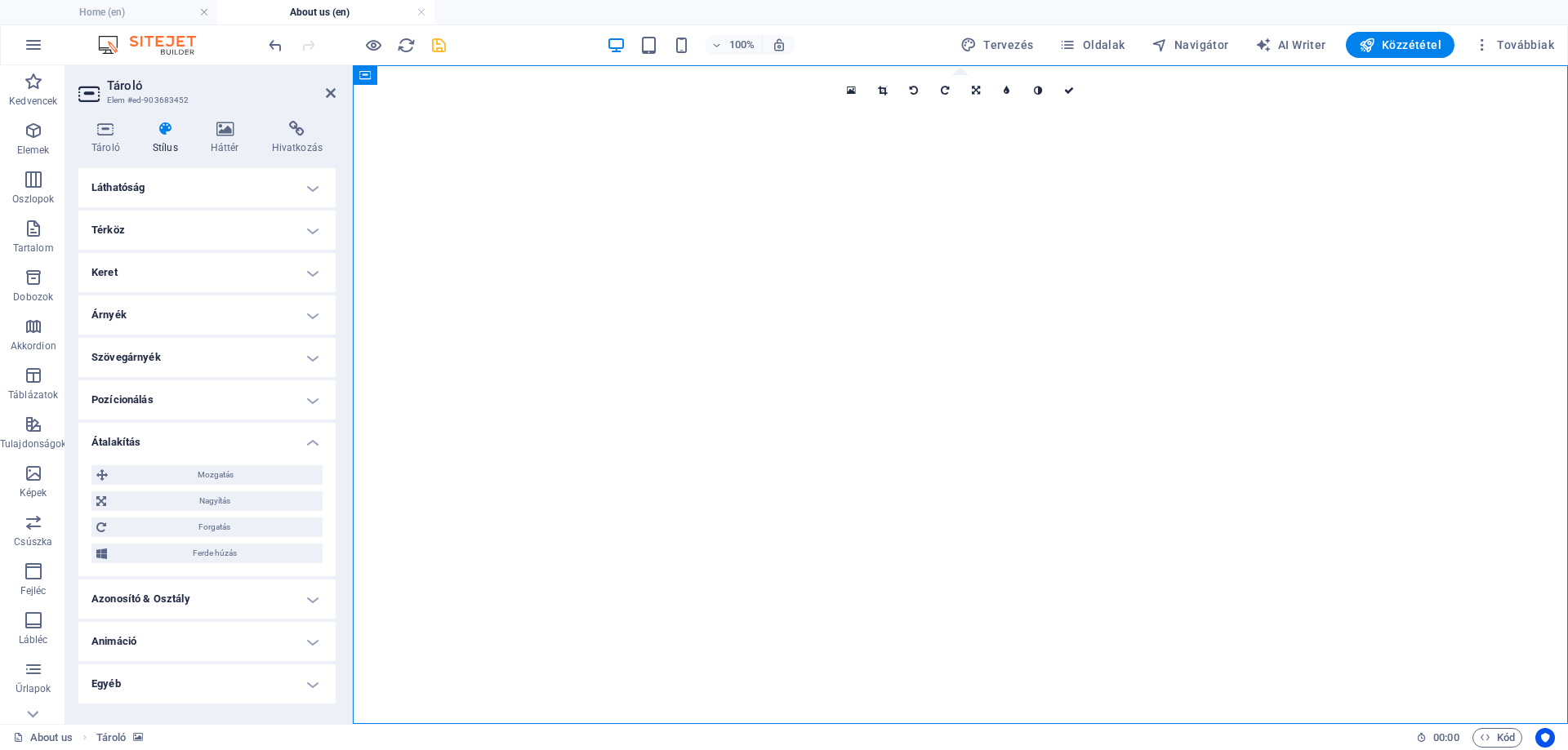
click at [175, 426] on h4 "Átalakítás" at bounding box center [207, 438] width 257 height 30
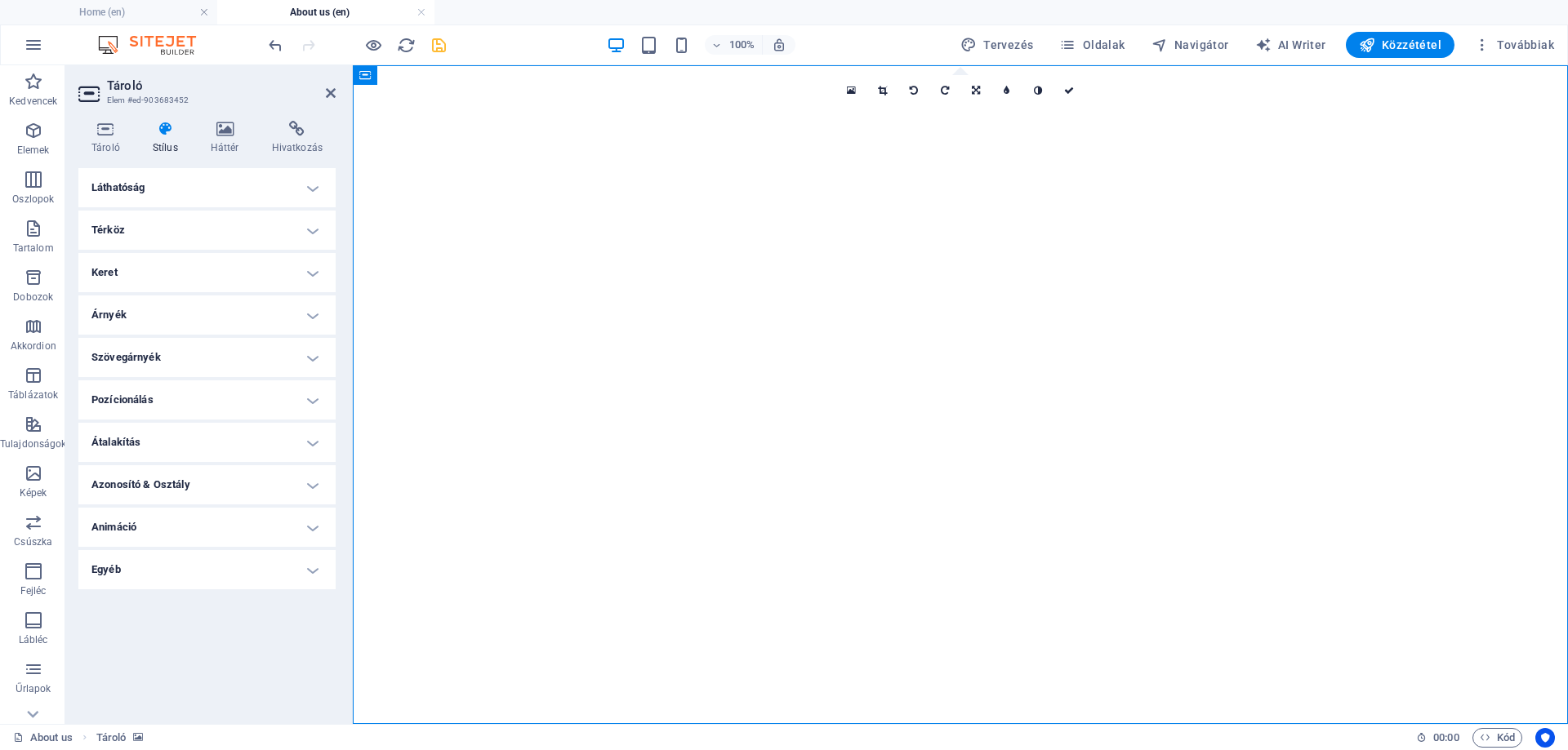
click at [160, 478] on h4 "Azonosító & Osztály" at bounding box center [207, 485] width 257 height 39
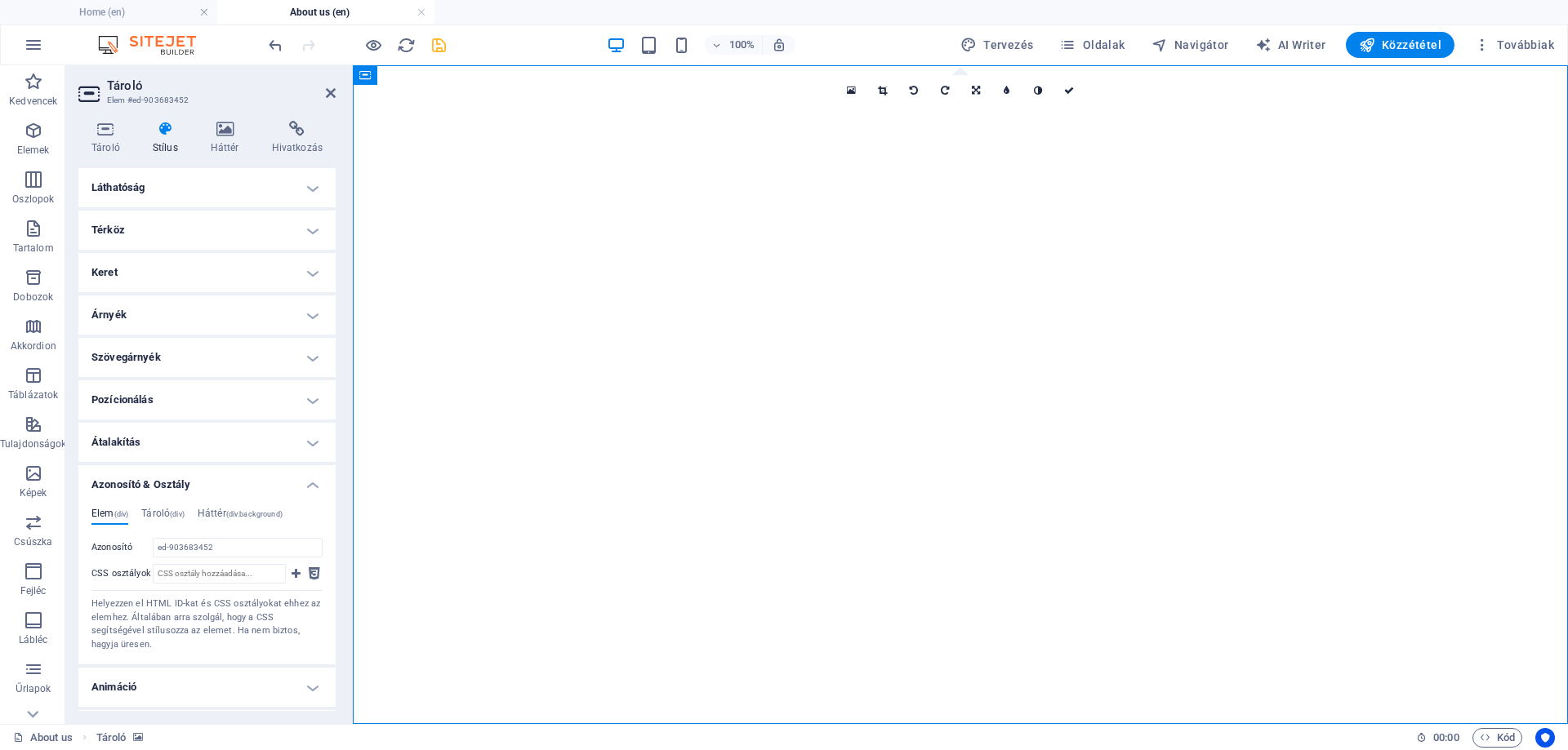
drag, startPoint x: 180, startPoint y: 481, endPoint x: 175, endPoint y: 495, distance: 14.9
click at [177, 488] on h4 "Azonosító & Osztály" at bounding box center [207, 480] width 257 height 30
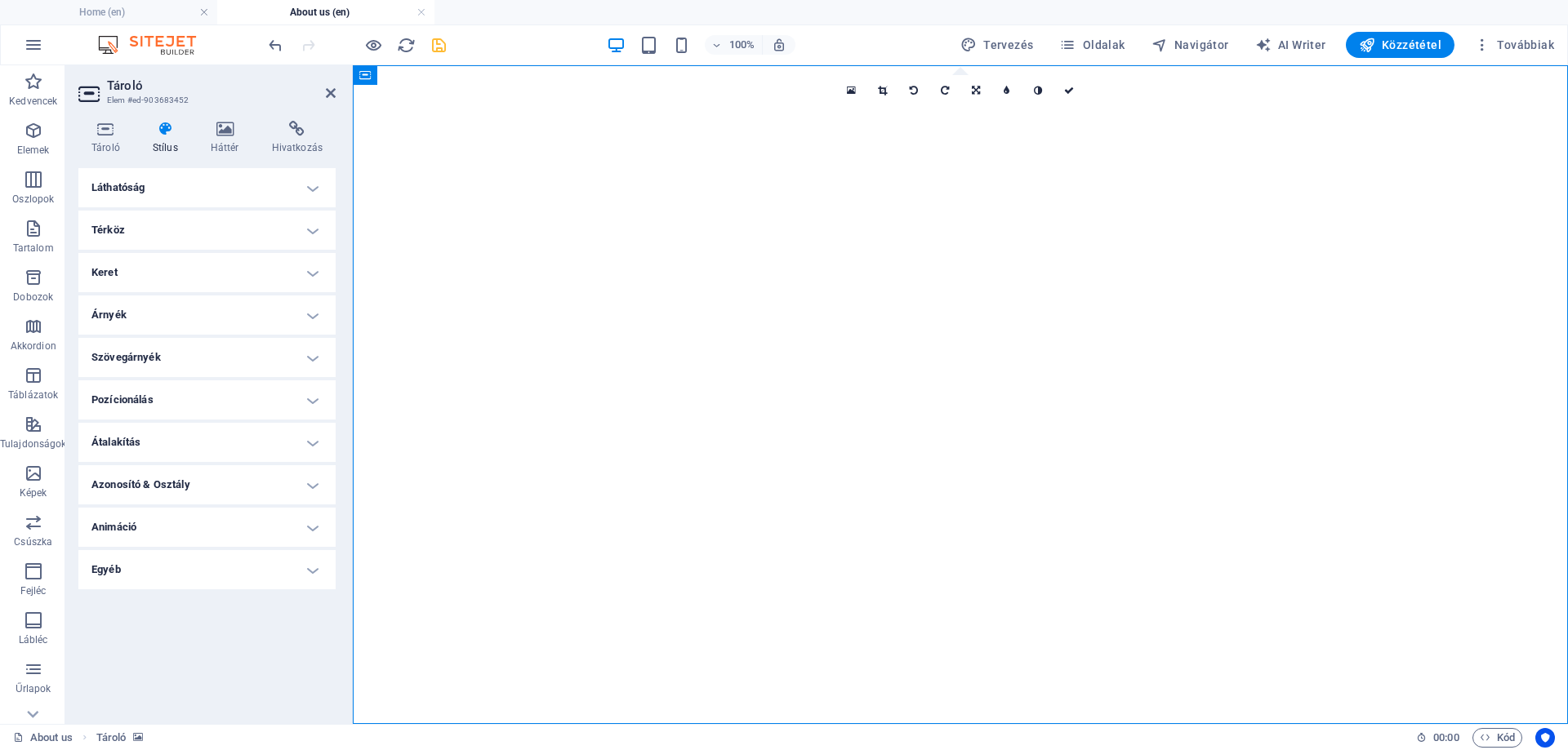
click at [186, 535] on h4 "Animáció" at bounding box center [207, 528] width 257 height 39
click at [197, 517] on h4 "Animáció" at bounding box center [207, 523] width 257 height 30
click at [185, 574] on h4 "Egyéb" at bounding box center [207, 570] width 257 height 39
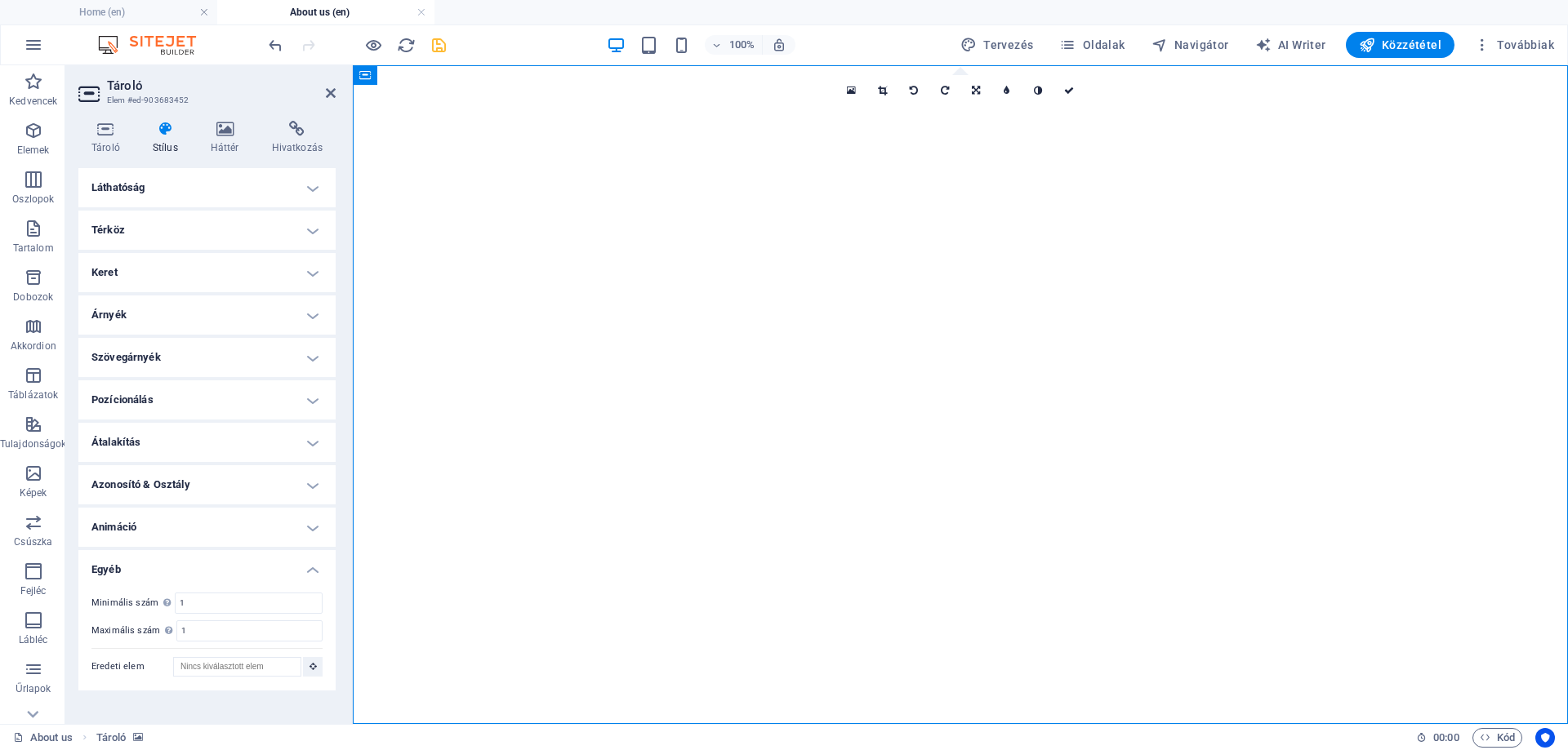
click at [189, 563] on h4 "Egyéb" at bounding box center [207, 565] width 257 height 30
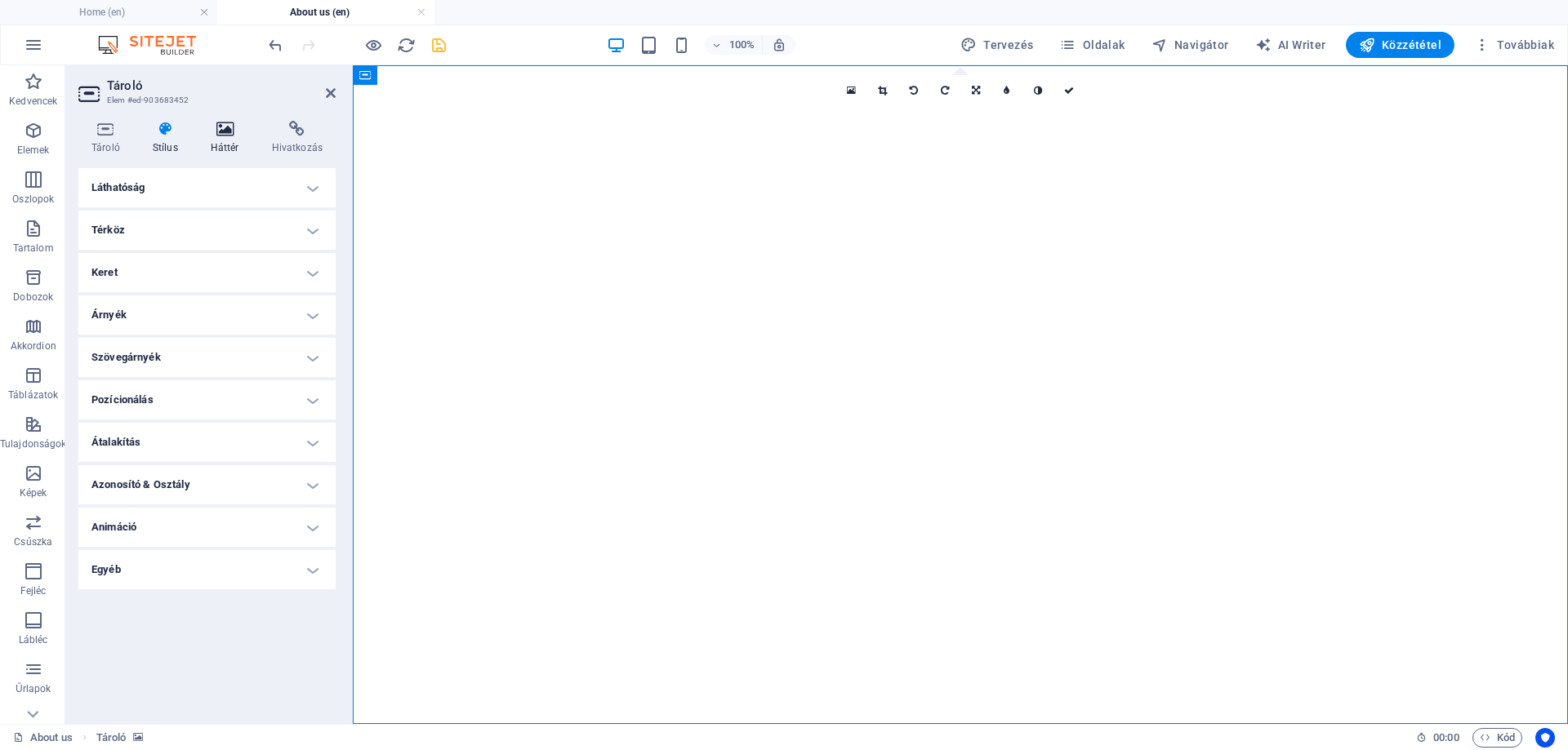
click at [221, 132] on icon at bounding box center [225, 129] width 55 height 17
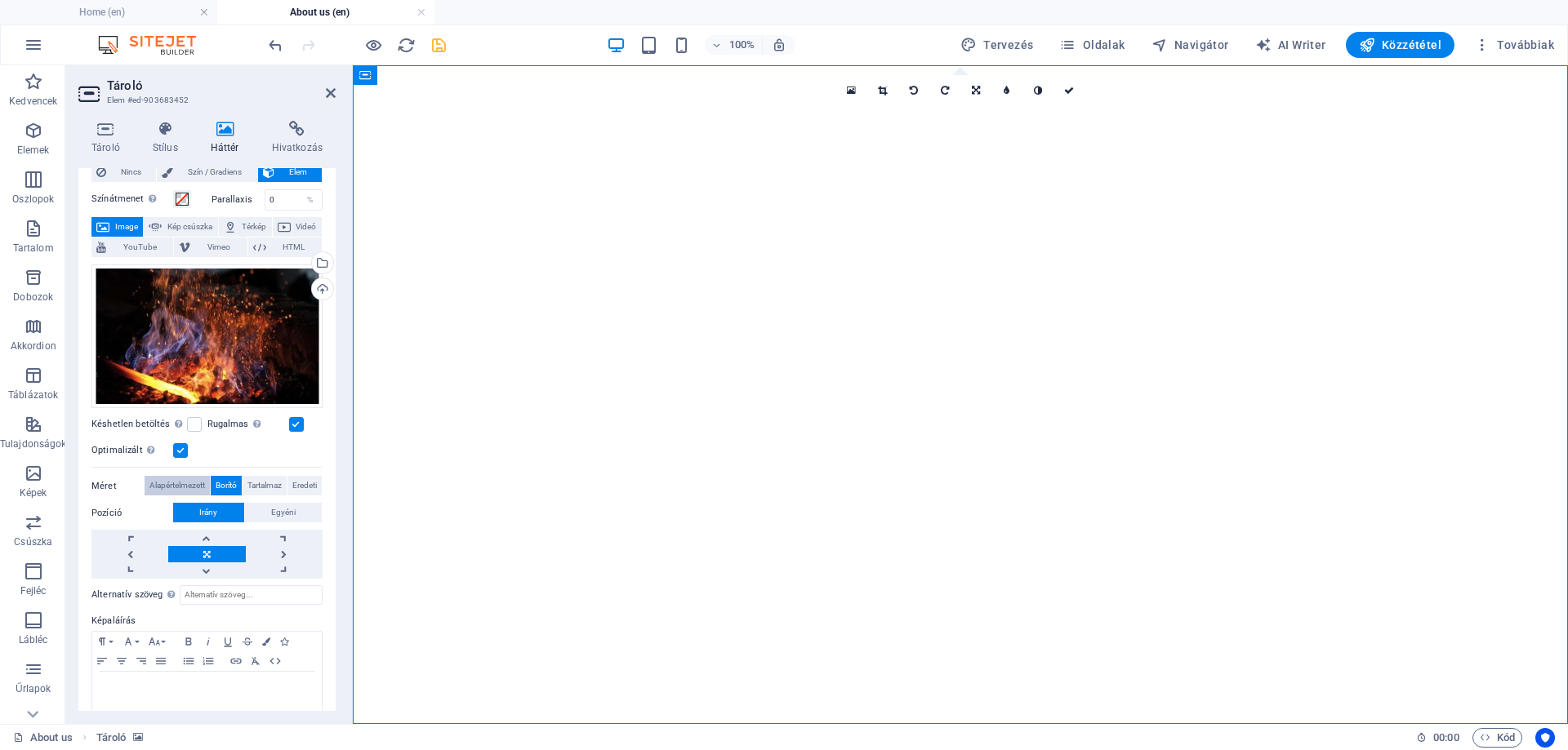
scroll to position [71, 0]
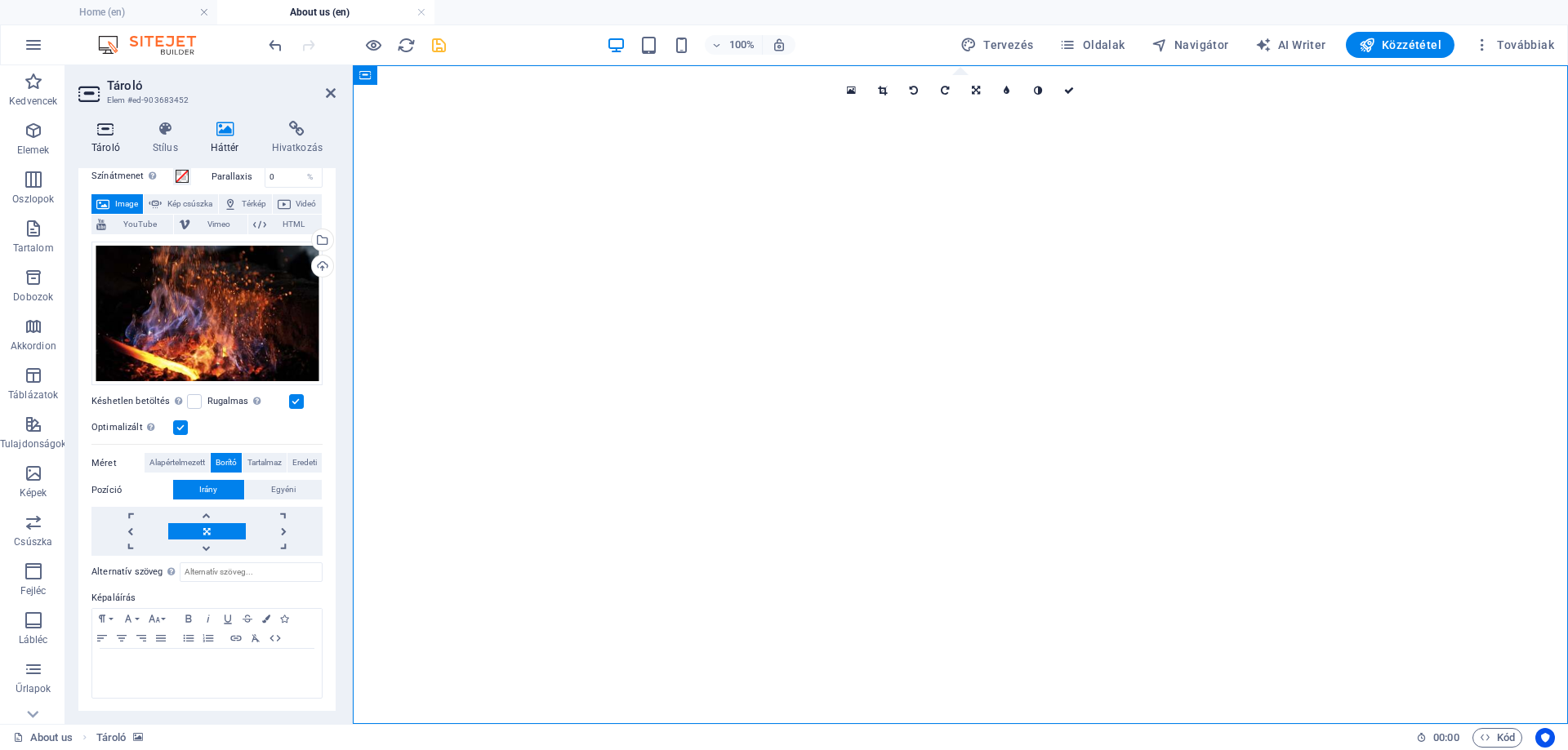
click at [104, 124] on icon at bounding box center [106, 129] width 55 height 17
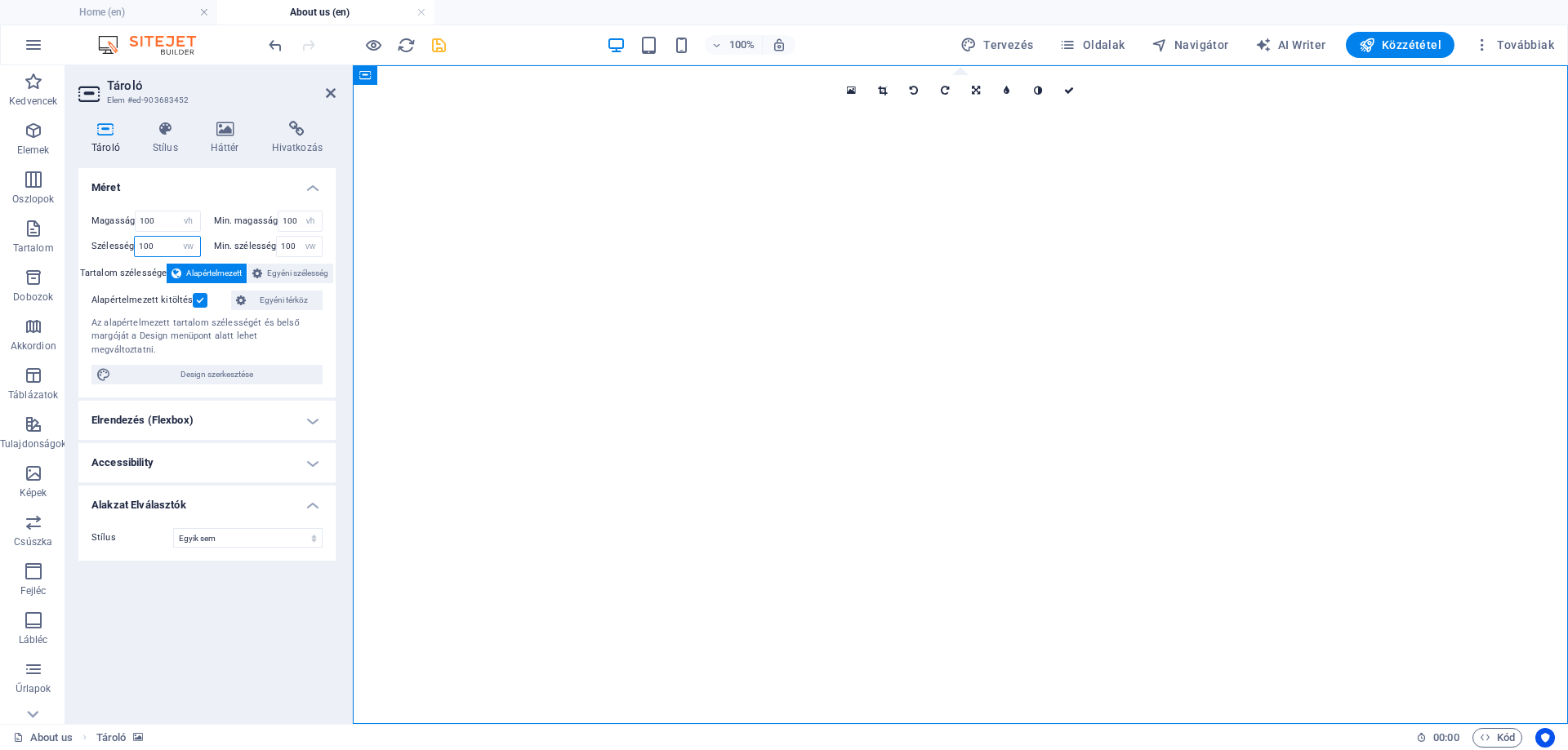
drag, startPoint x: 172, startPoint y: 236, endPoint x: 93, endPoint y: 227, distance: 79.5
click at [93, 227] on div "Magasság 100 Alapértelmezett px rem % vh vw Min. magasság 100 Egyik sem px rem …" at bounding box center [207, 233] width 231 height 46
click at [184, 240] on select "Alapértelmezett px rem % em vh vw" at bounding box center [188, 247] width 23 height 20
select select "default"
click at [177, 237] on select "Alapértelmezett px rem % em vh vw" at bounding box center [188, 247] width 23 height 20
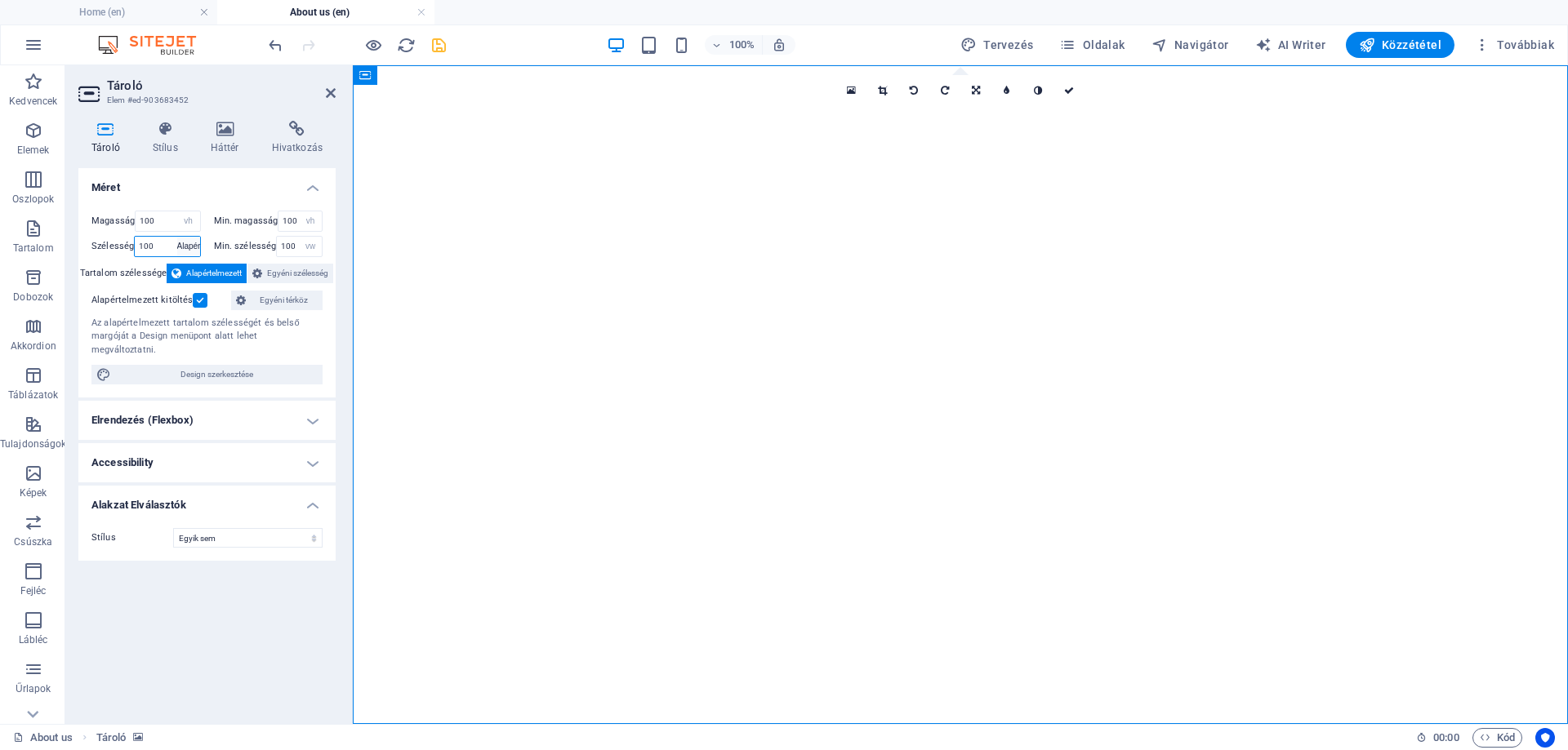
select select "DISABLED_OPTION_VALUE"
click at [201, 217] on div "Magasság 100 Alapértelmezett px rem % vh vw" at bounding box center [150, 223] width 116 height 26
click at [188, 223] on select "Alapértelmezett px rem % vh vw" at bounding box center [188, 221] width 23 height 20
select select "default"
click at [177, 212] on select "Alapértelmezett px rem % vh vw" at bounding box center [188, 221] width 23 height 20
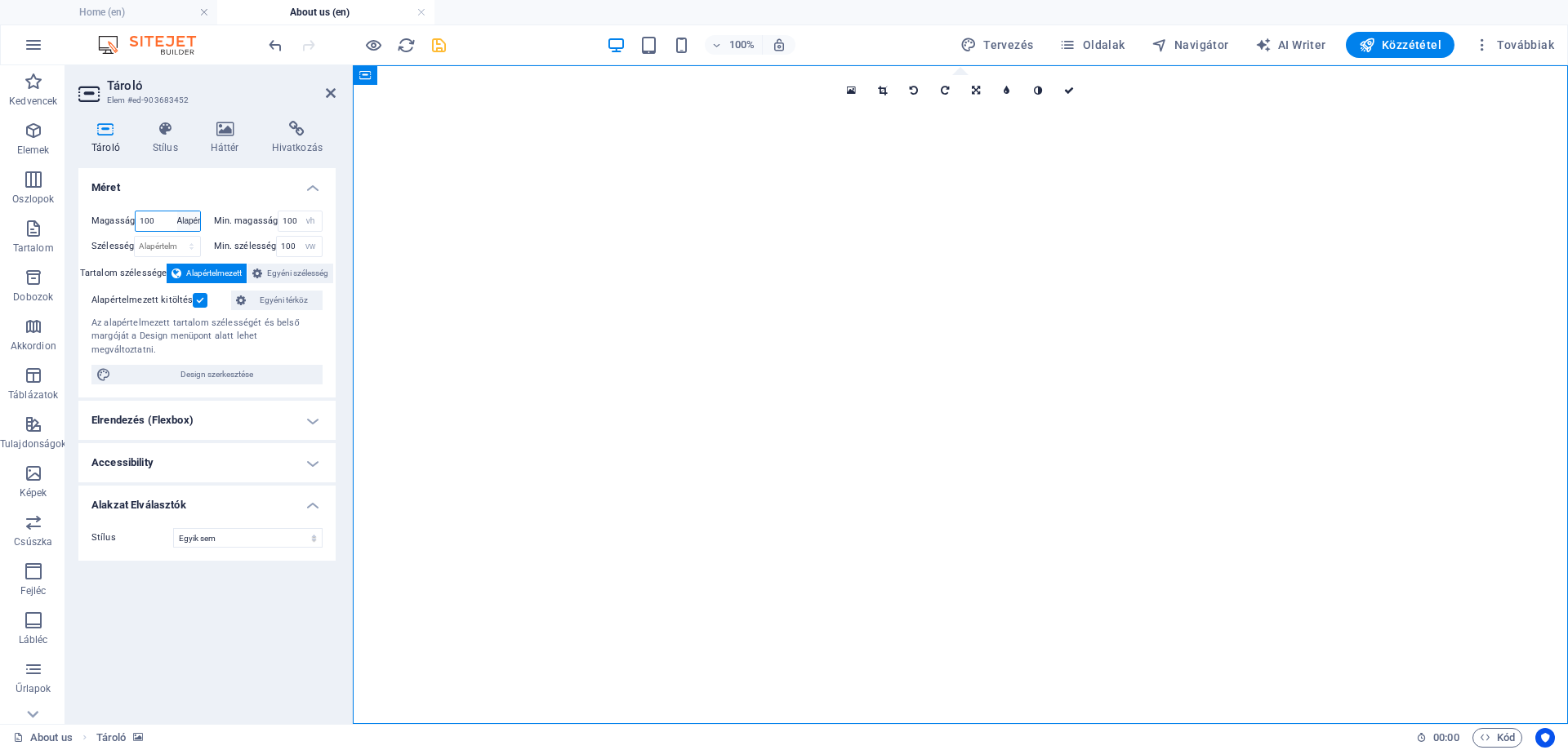
select select "DISABLED_OPTION_VALUE"
drag, startPoint x: 448, startPoint y: 44, endPoint x: 441, endPoint y: 39, distance: 8.6
click at [447, 42] on div "100% Tervezés Oldalak Navigátor AI Writer Közzététel Továbbiak" at bounding box center [913, 44] width 1295 height 27
click at [440, 39] on icon "save" at bounding box center [438, 45] width 19 height 19
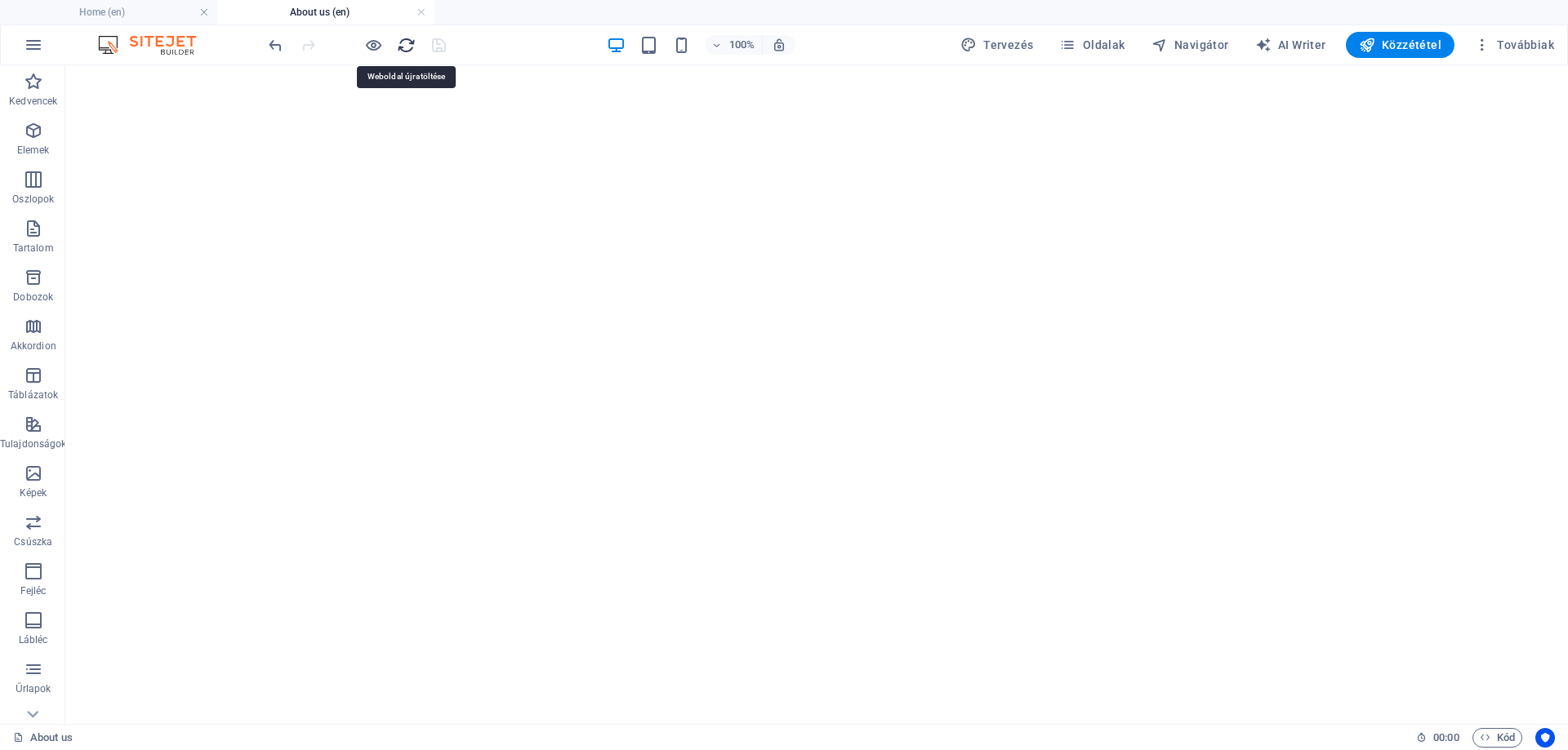
click at [406, 46] on icon "reload" at bounding box center [406, 45] width 19 height 19
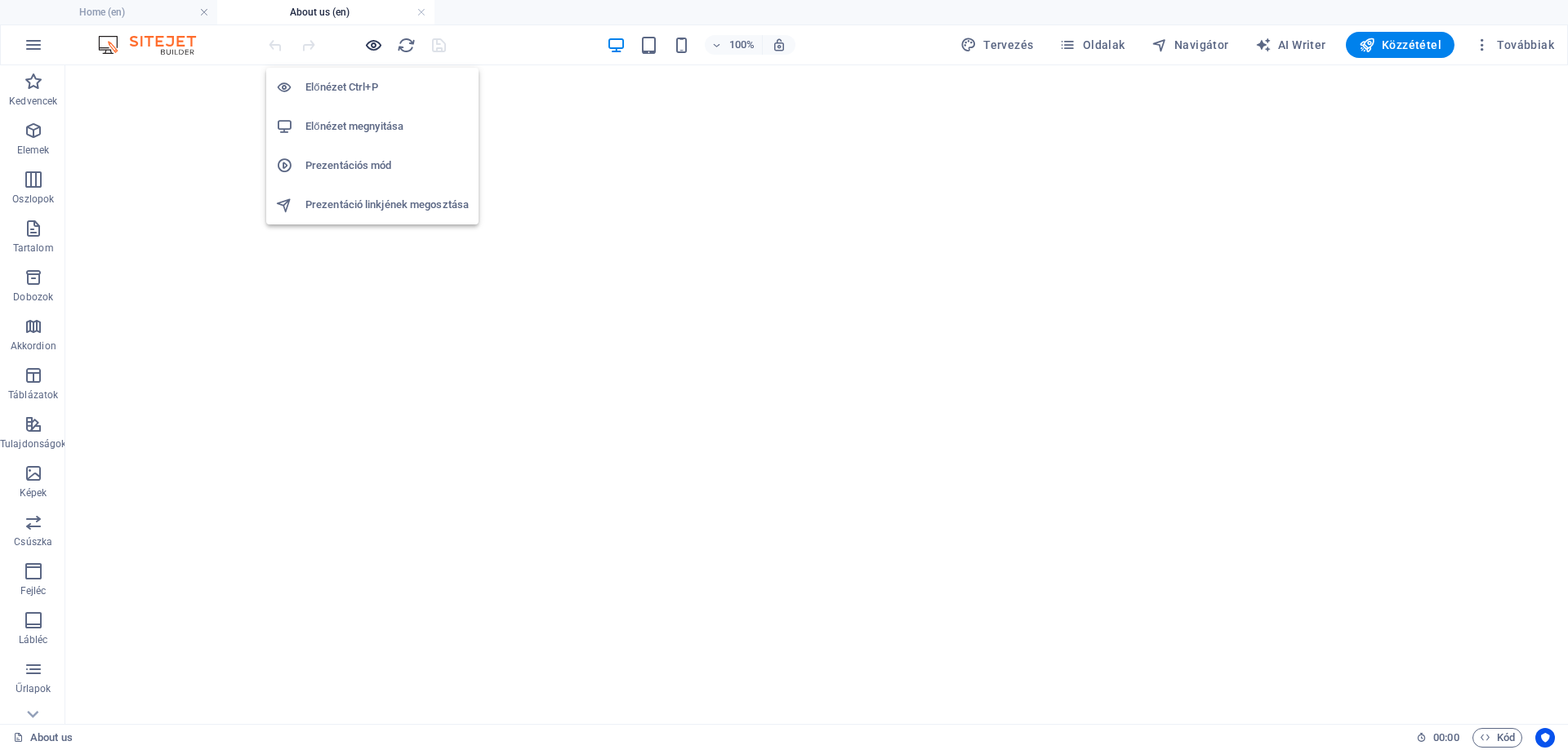
click at [373, 44] on icon "button" at bounding box center [373, 45] width 19 height 19
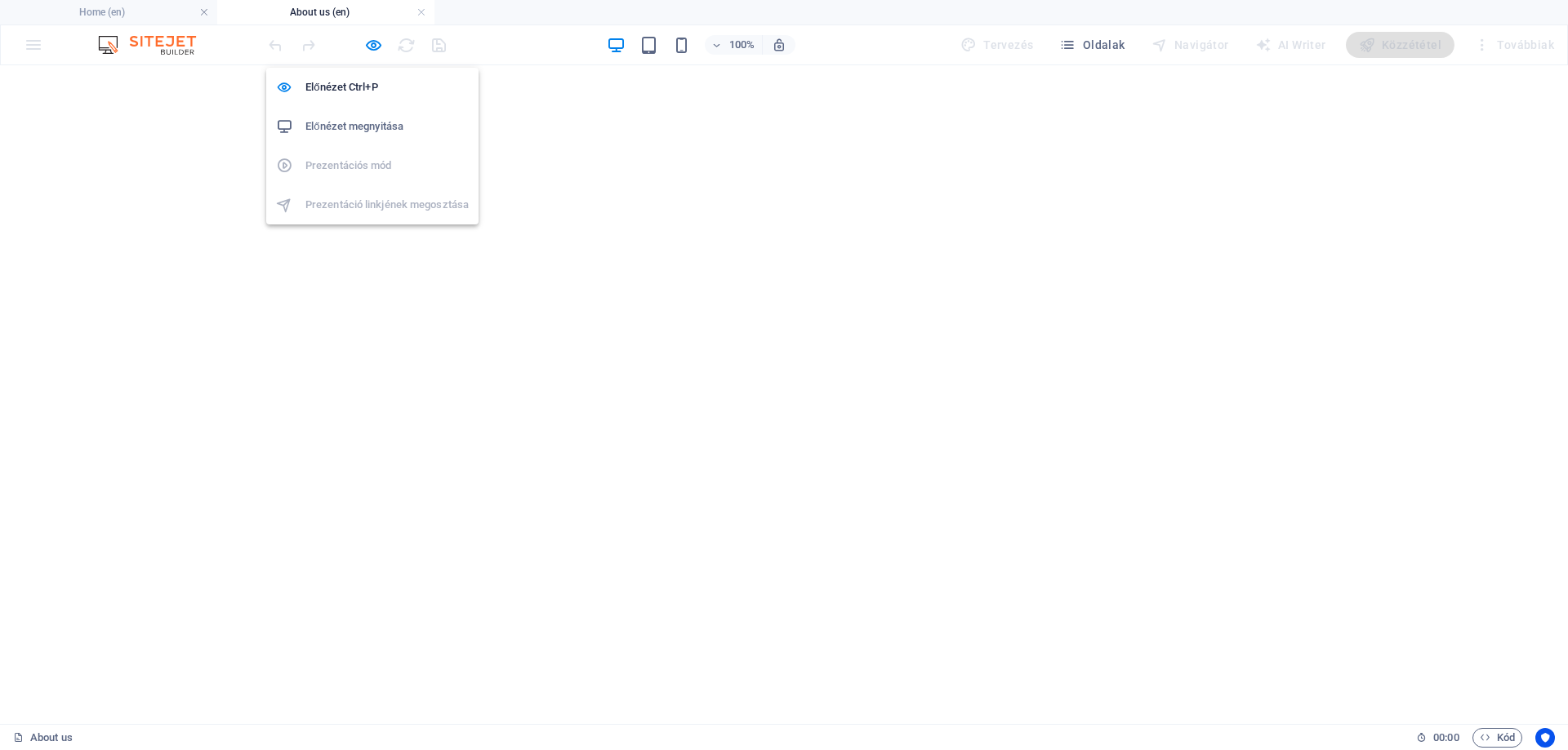
click at [364, 122] on h6 "Előnézet megnyitása" at bounding box center [387, 127] width 163 height 20
click at [376, 36] on icon "button" at bounding box center [373, 45] width 19 height 19
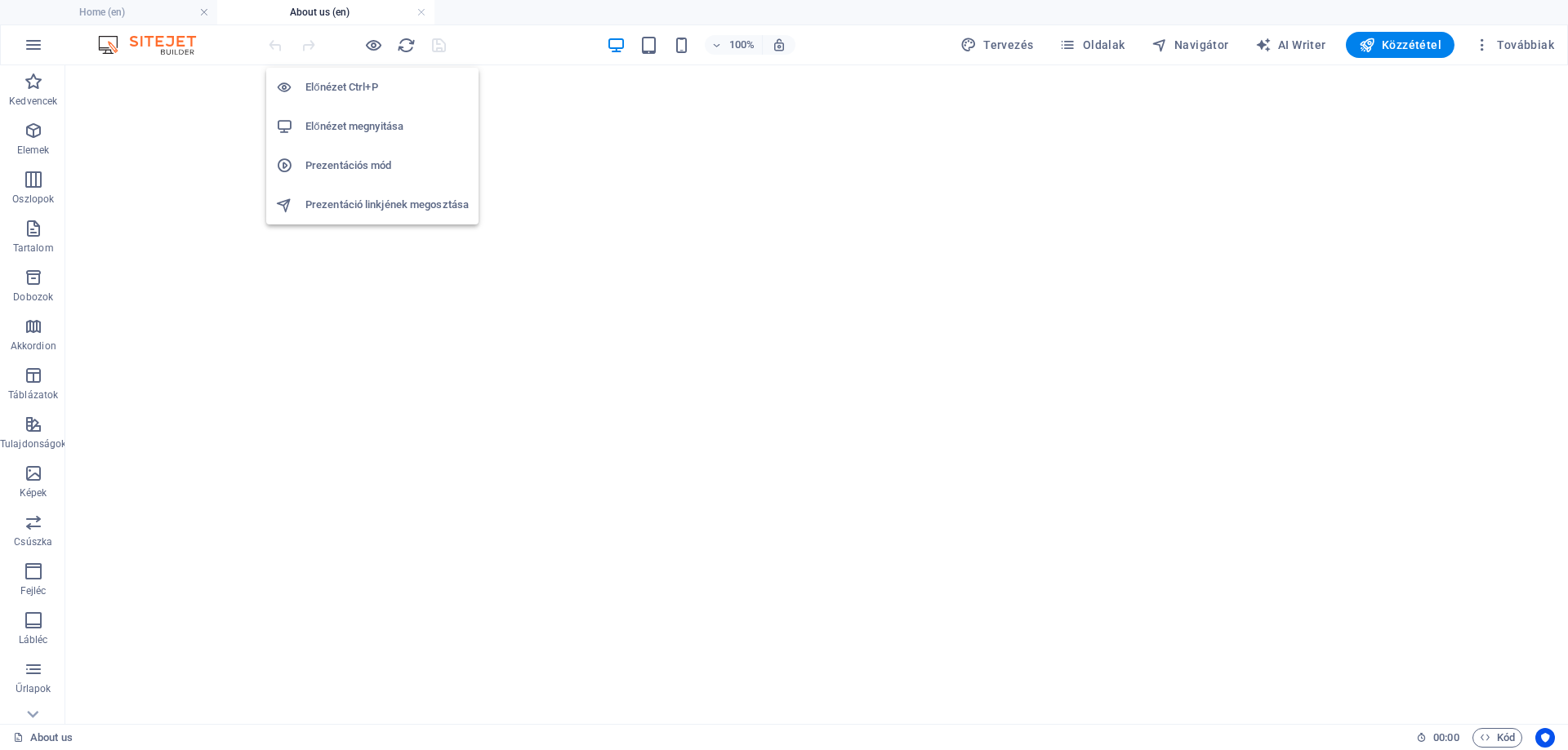
click at [389, 157] on h6 "Prezentációs mód" at bounding box center [387, 165] width 163 height 20
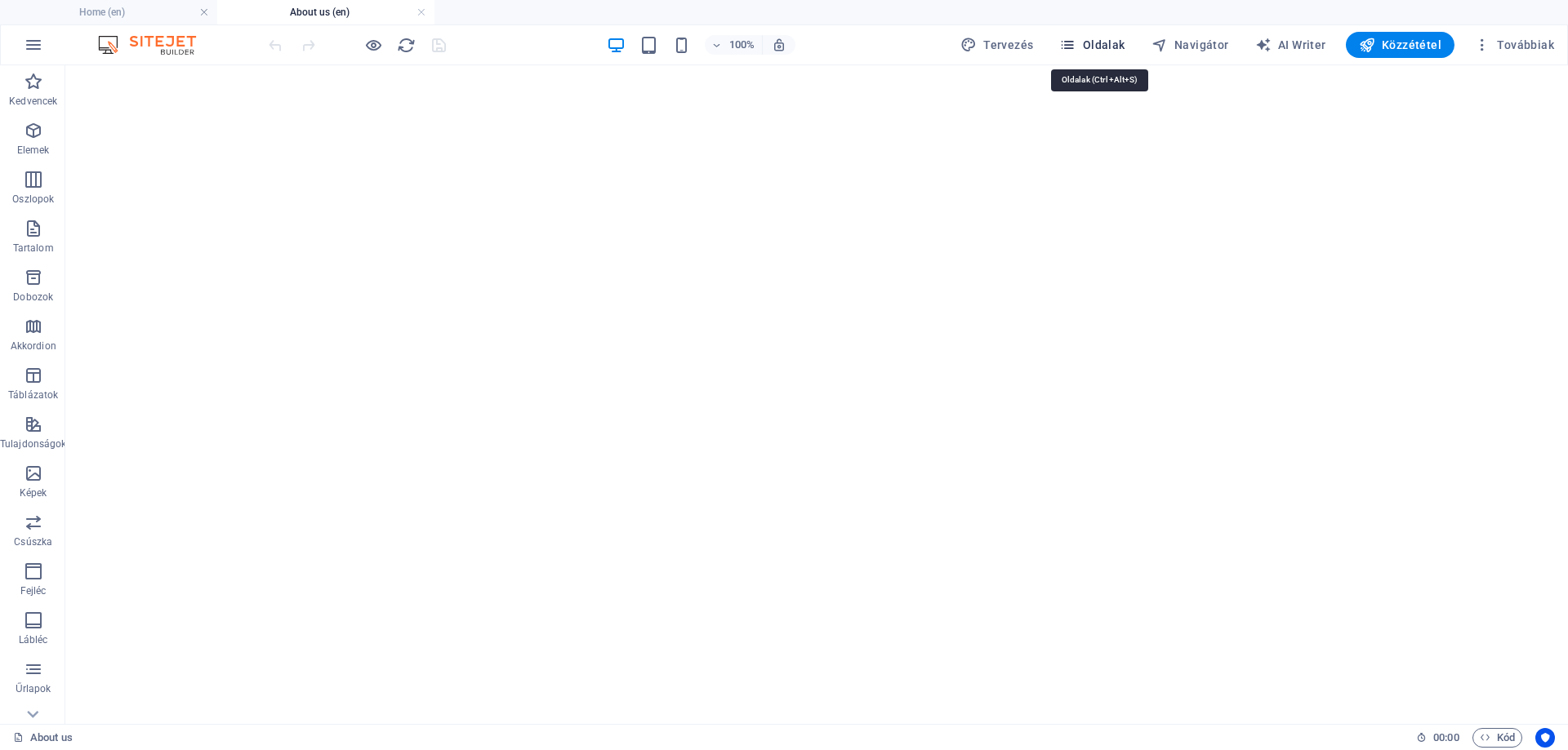
click at [1098, 41] on span "Oldalak" at bounding box center [1092, 44] width 65 height 17
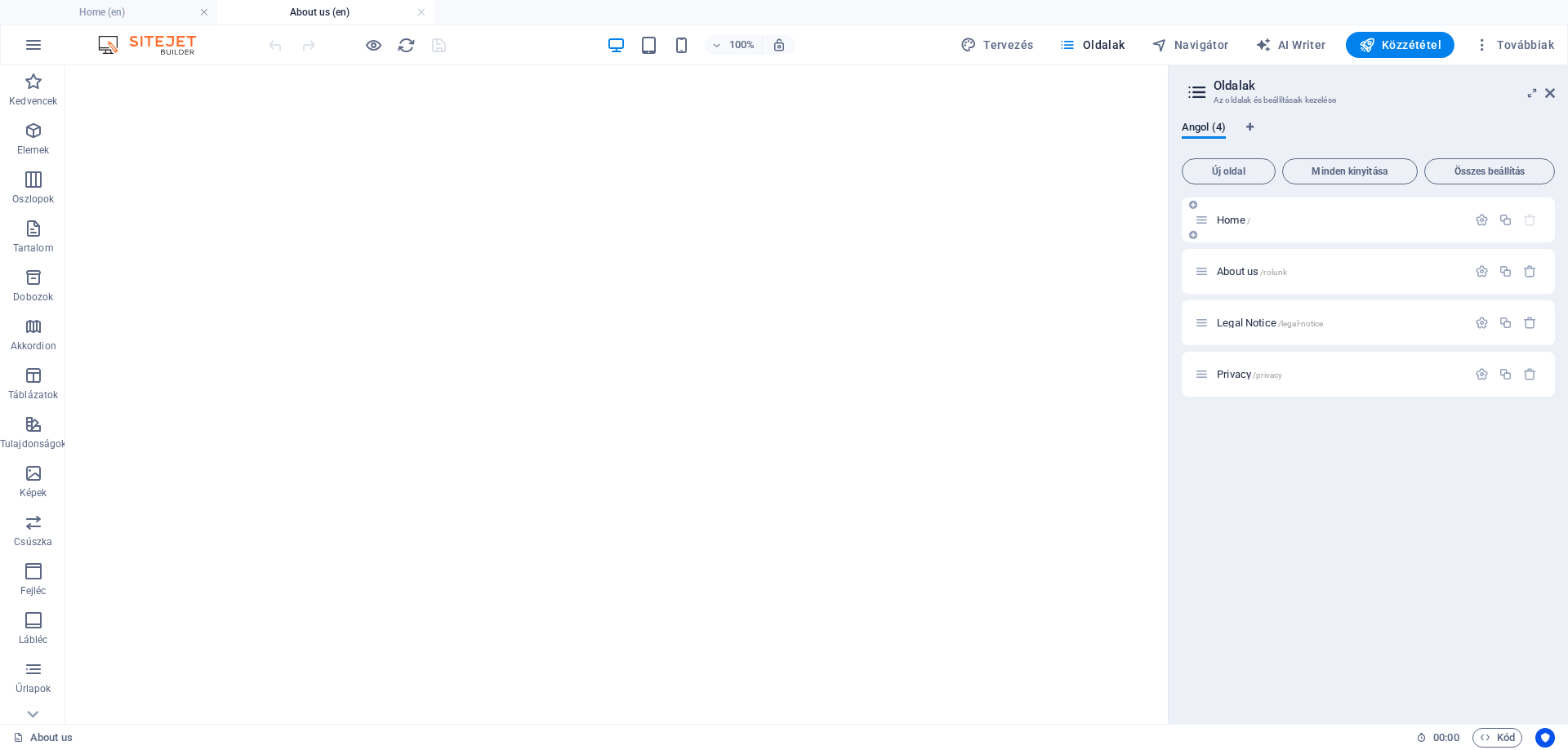
click at [1229, 219] on span "Home /" at bounding box center [1233, 219] width 33 height 12
click at [376, 156] on h6 "Prezentációs mód" at bounding box center [387, 165] width 163 height 20
click at [1230, 270] on span "About us /rolunk" at bounding box center [1251, 272] width 70 height 12
click at [1213, 132] on span "Angol (4)" at bounding box center [1204, 128] width 44 height 23
drag, startPoint x: 1547, startPoint y: 93, endPoint x: 1446, endPoint y: 54, distance: 108.3
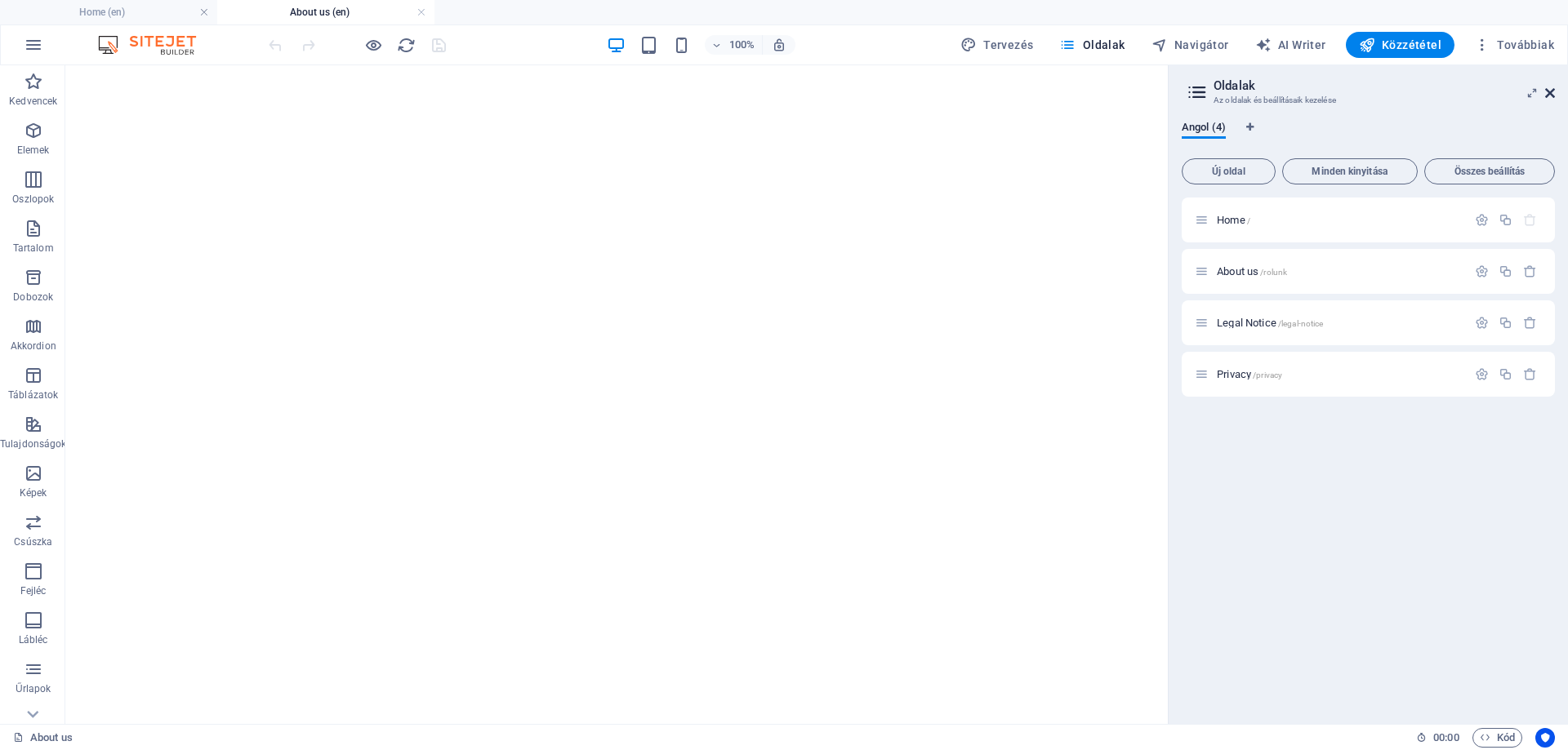
click at [1547, 93] on icon at bounding box center [1550, 93] width 10 height 13
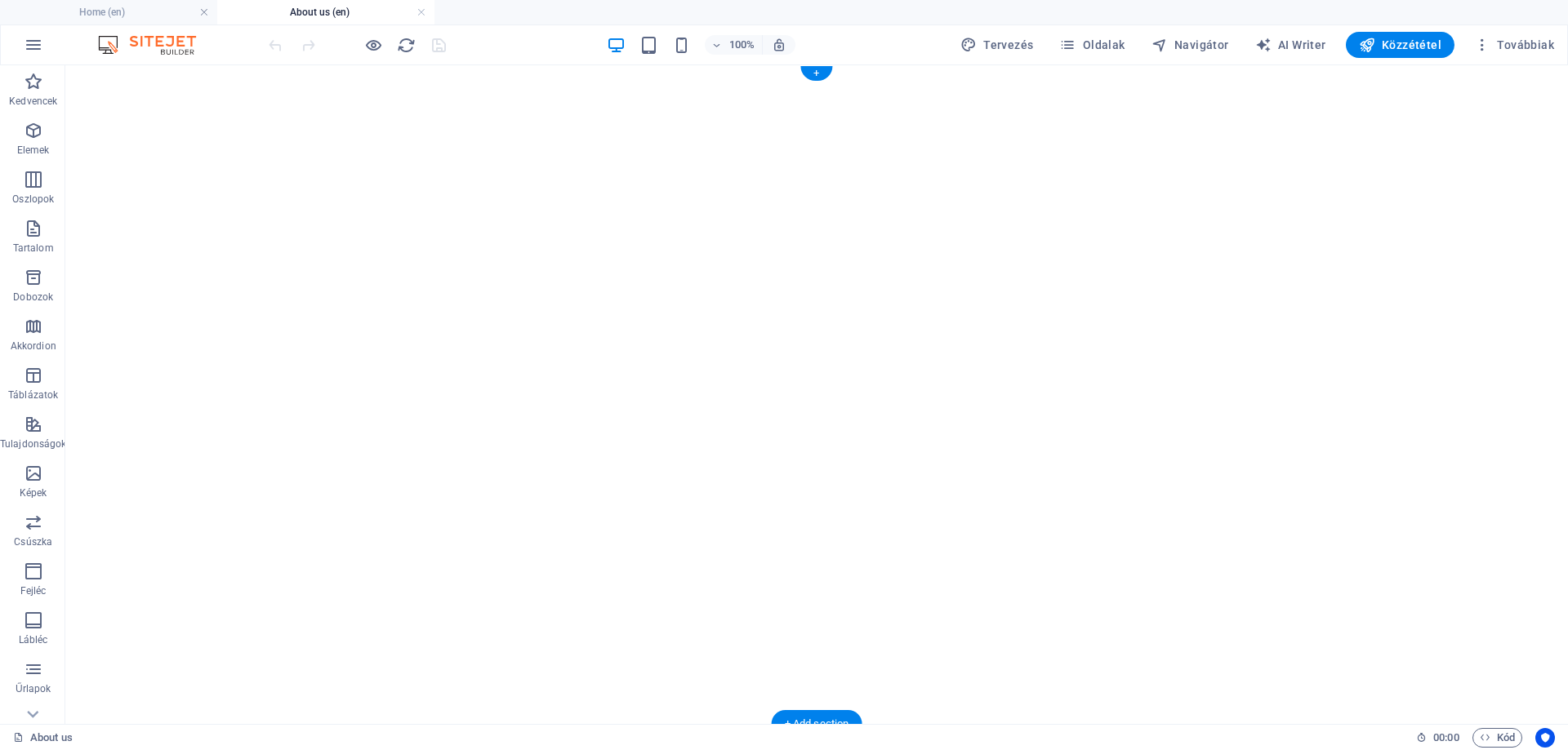
click at [94, 72] on figure at bounding box center [823, 72] width 1503 height 0
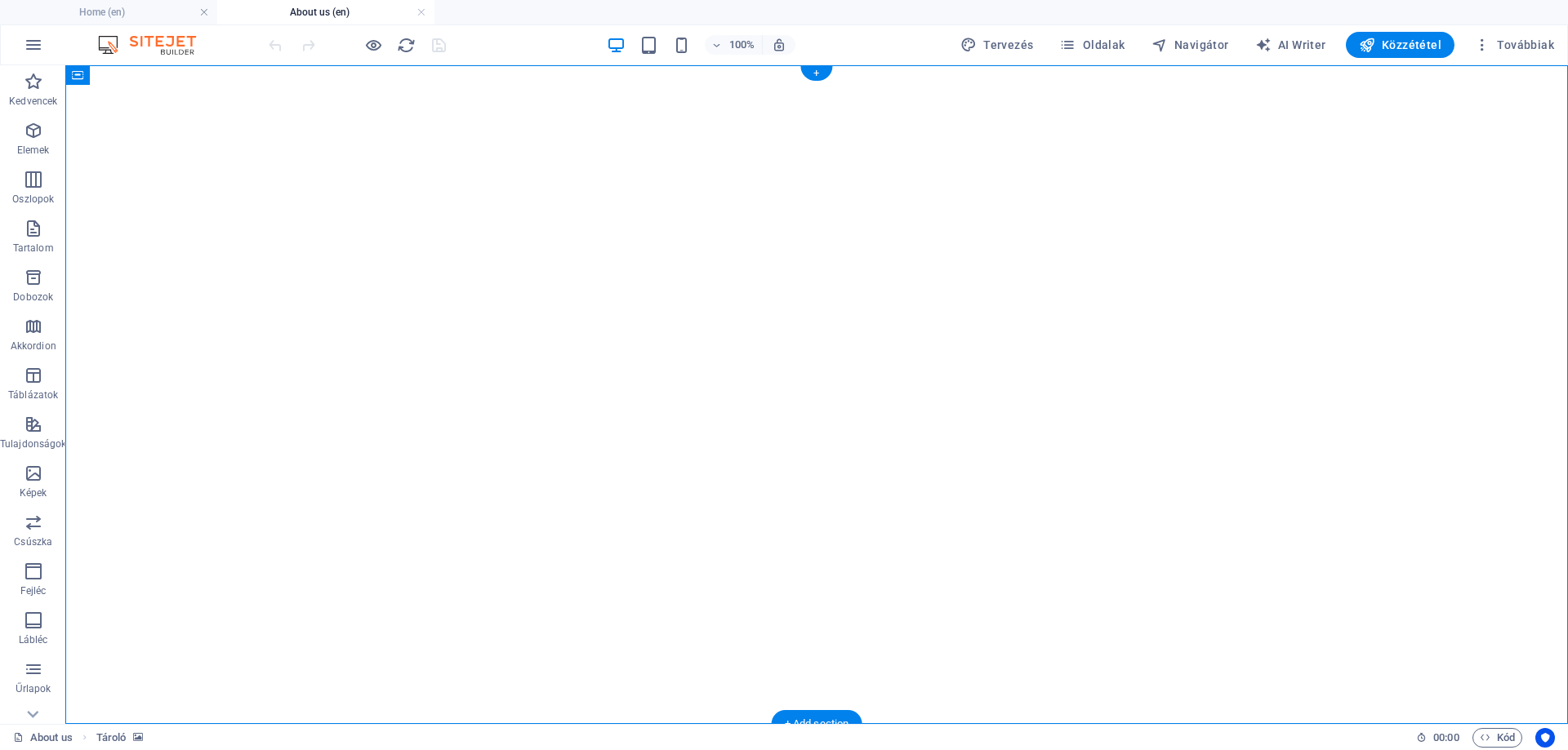
drag, startPoint x: 163, startPoint y: 137, endPoint x: 183, endPoint y: 154, distance: 26.2
click at [272, 72] on figure at bounding box center [823, 72] width 1503 height 0
click at [152, 68] on icon at bounding box center [156, 75] width 12 height 17
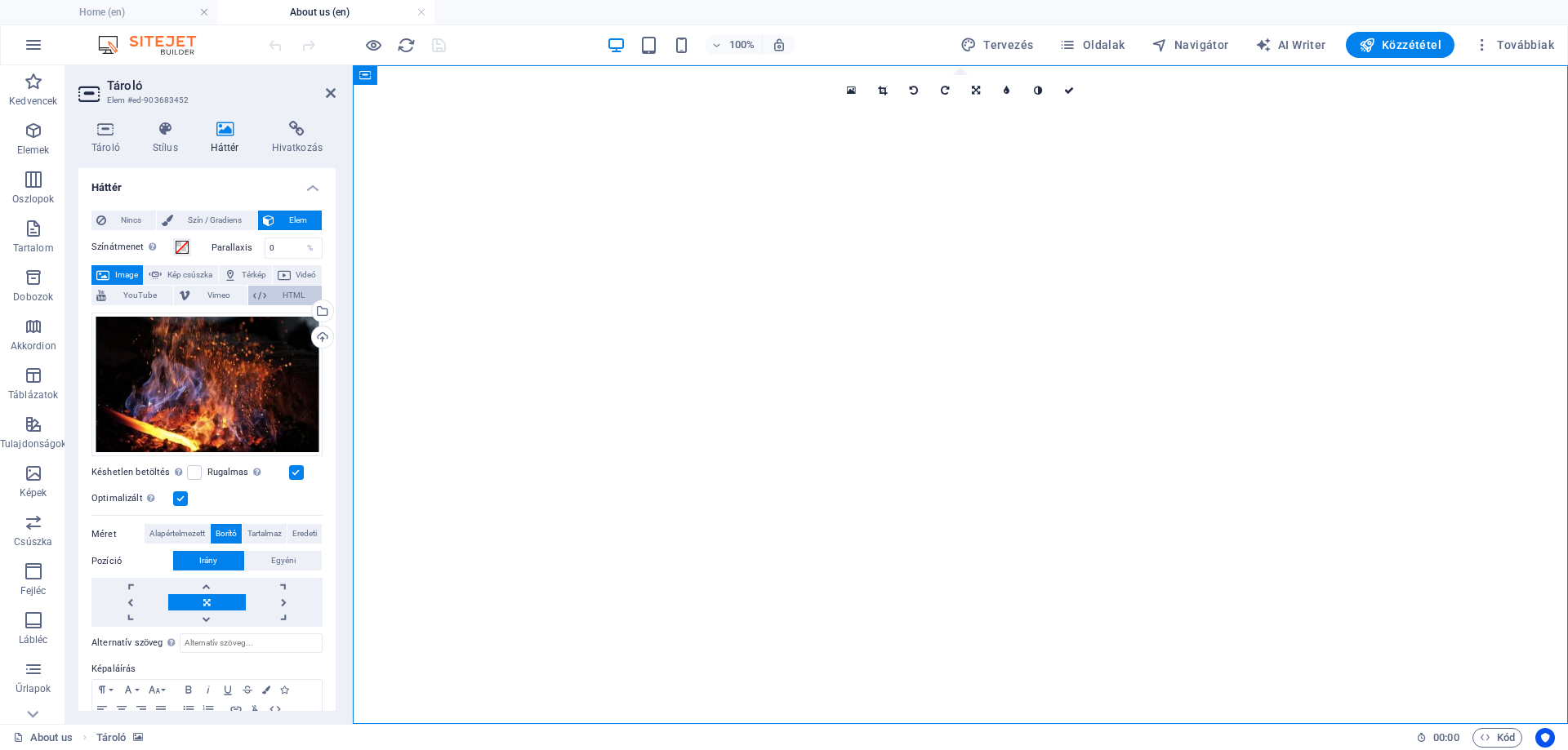
click at [285, 298] on span "HTML" at bounding box center [293, 295] width 45 height 20
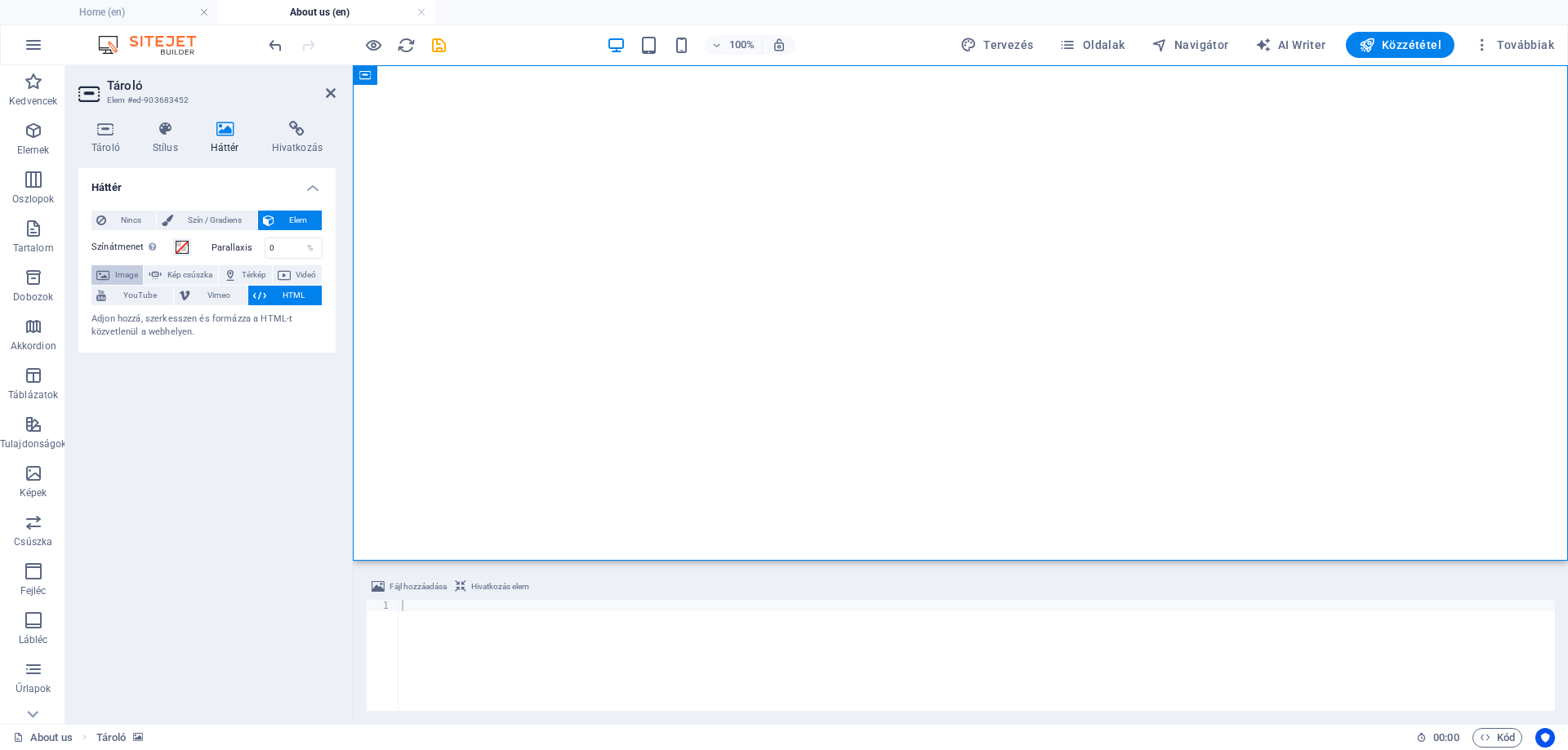
click at [124, 276] on span "Image" at bounding box center [126, 276] width 24 height 20
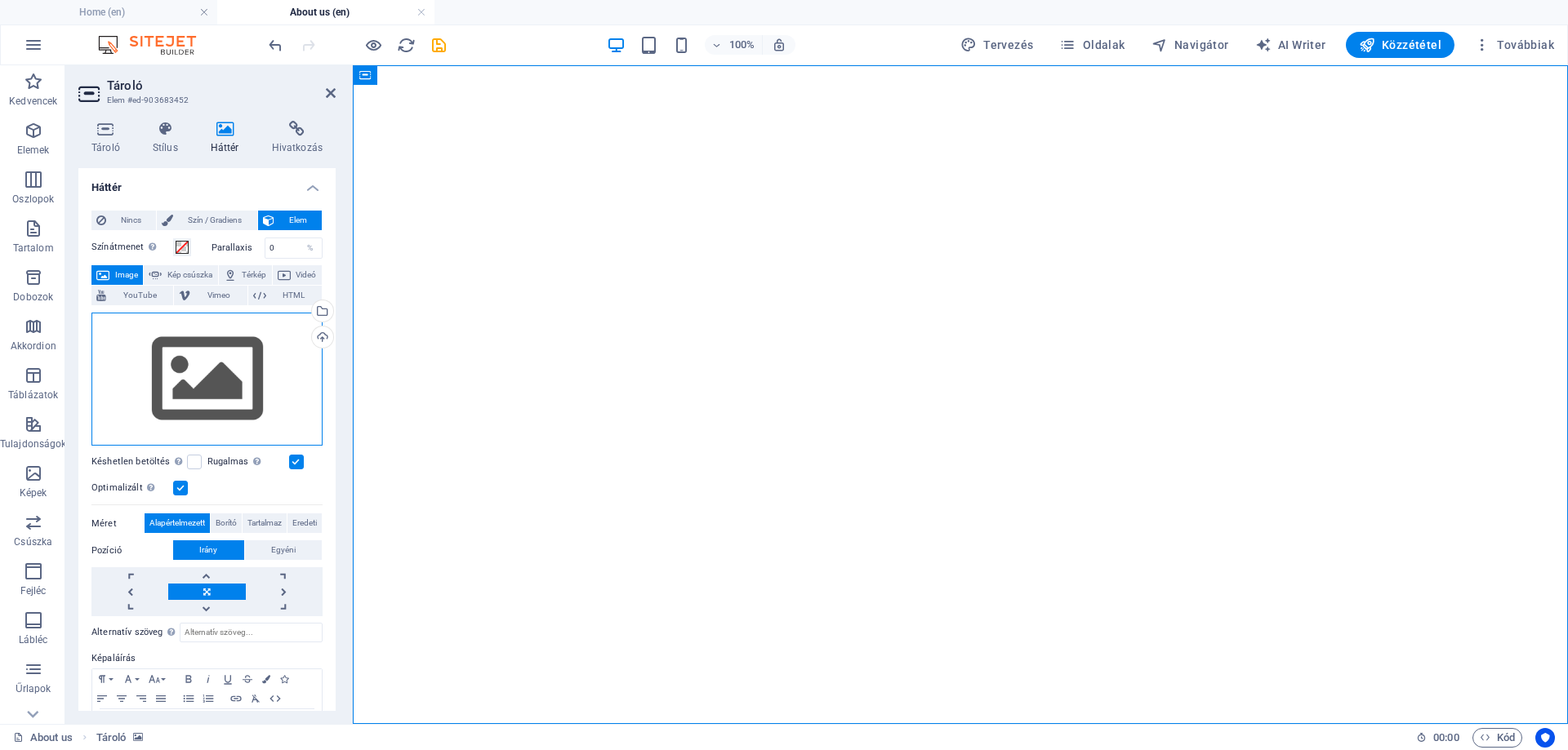
click at [226, 379] on div "Húzza ide a fájlokat, kattintson a fájlok kiválasztásához, vagy válasszon fájlo…" at bounding box center [207, 380] width 231 height 134
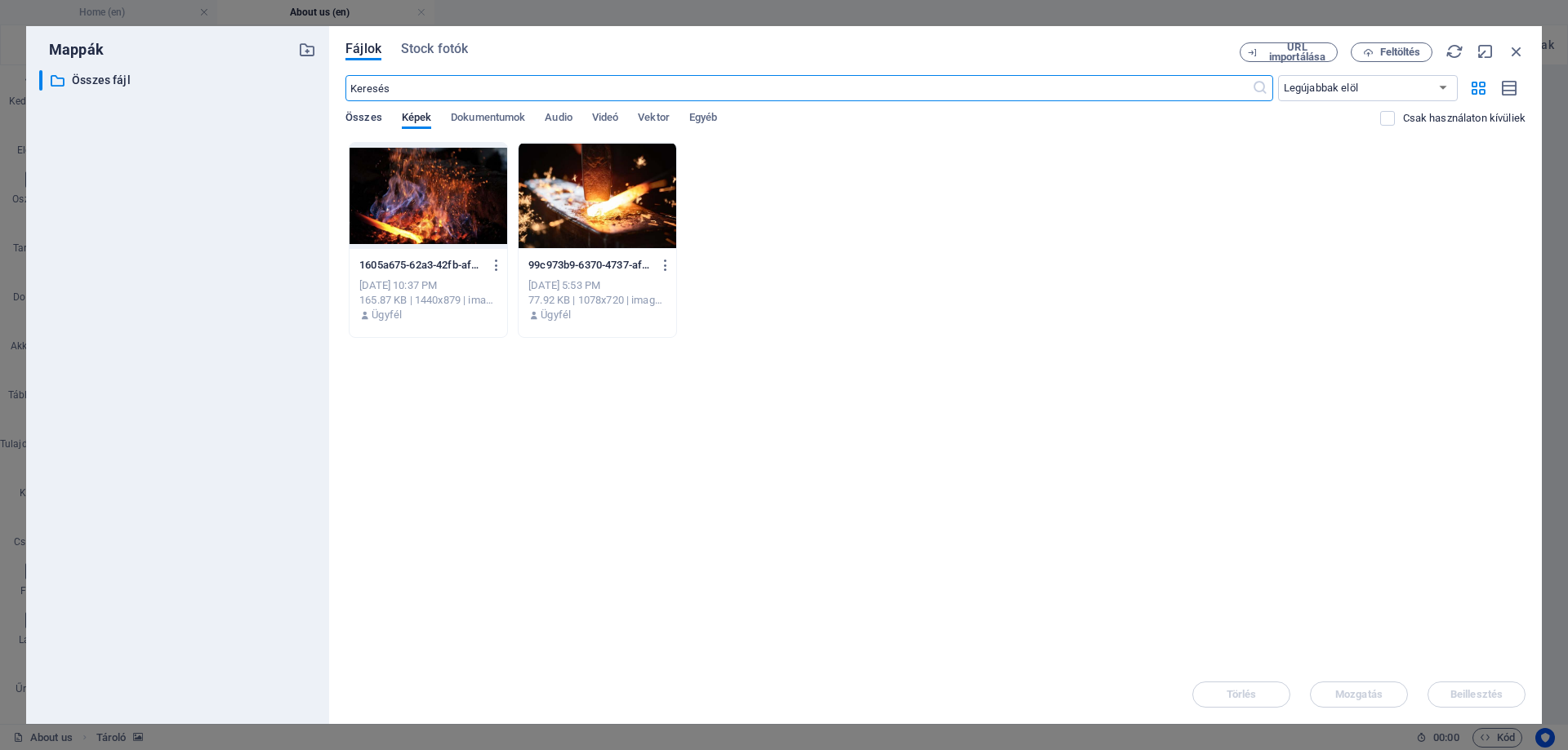
click at [358, 113] on span "Összes" at bounding box center [363, 119] width 36 height 23
click at [425, 108] on div "​ Legújabbak elöl Legrégebbiek elöl Név (A-Z) Név (Z-A) Méret (0-9) Méret (9-0)…" at bounding box center [935, 108] width 1180 height 67
click at [423, 112] on span "Képek" at bounding box center [416, 119] width 30 height 23
click at [445, 200] on div at bounding box center [428, 196] width 157 height 106
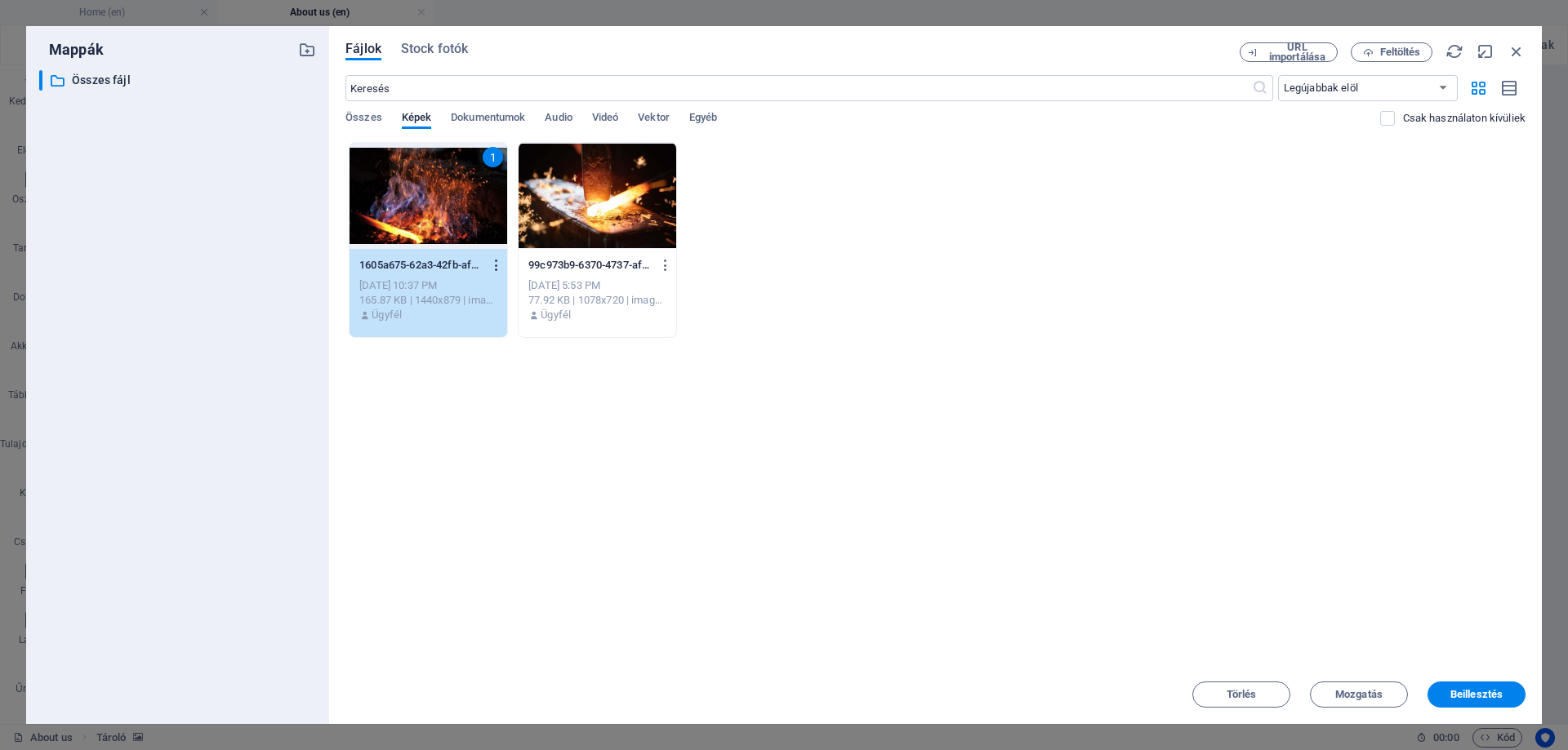
click at [501, 268] on icon "button" at bounding box center [497, 265] width 16 height 15
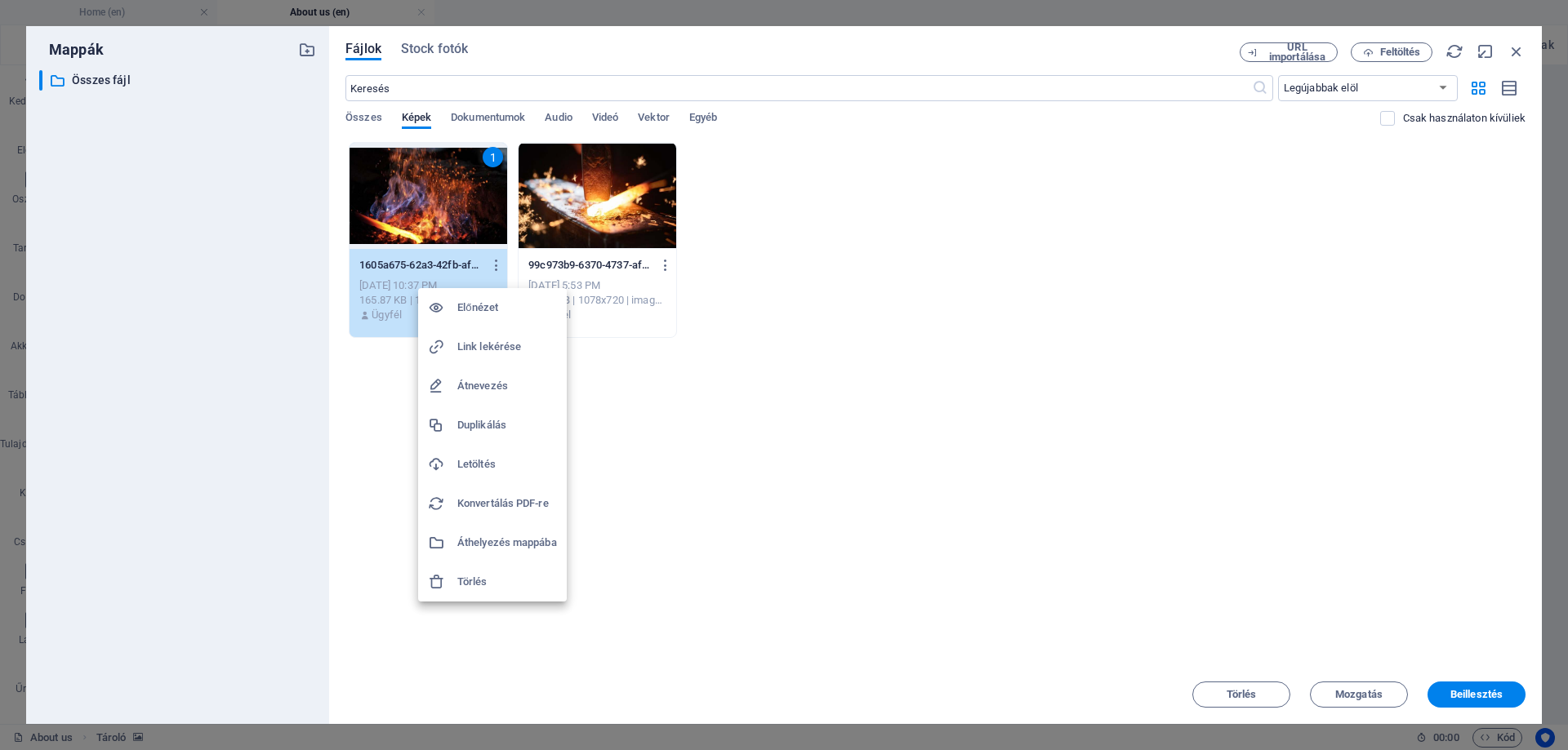
click at [723, 383] on div at bounding box center [784, 375] width 1568 height 750
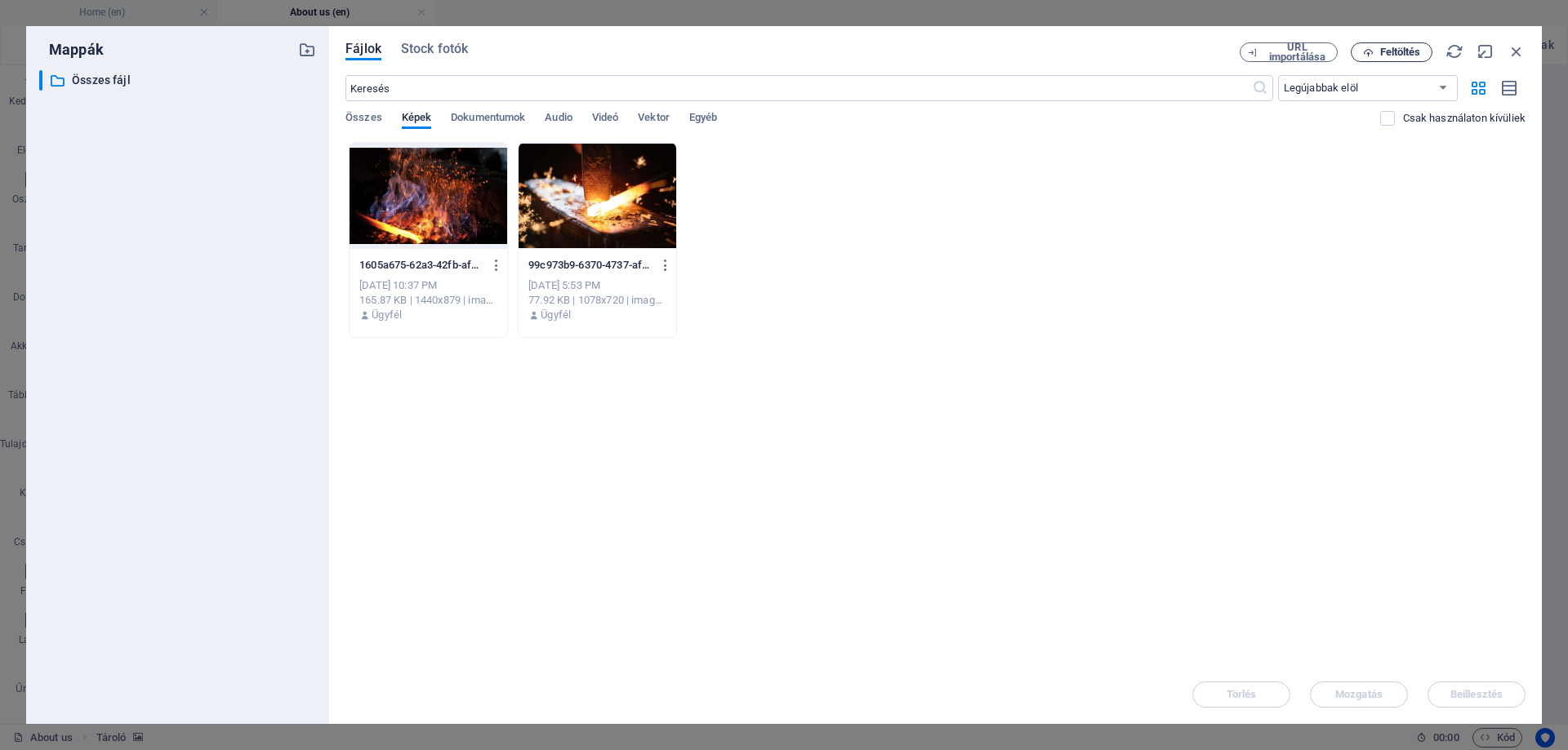
click at [1369, 51] on icon "button" at bounding box center [1368, 52] width 11 height 11
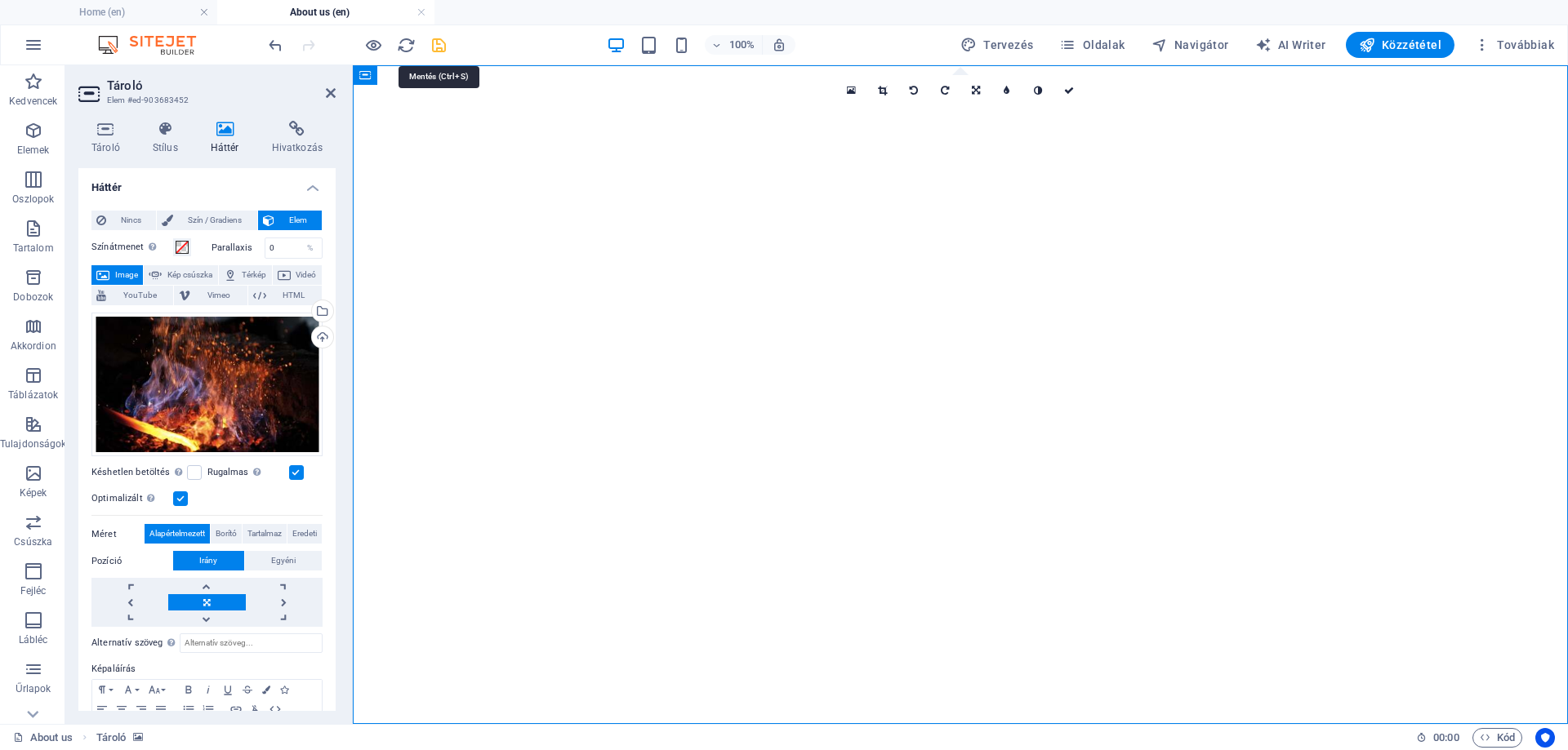
click at [440, 42] on icon "save" at bounding box center [438, 45] width 19 height 19
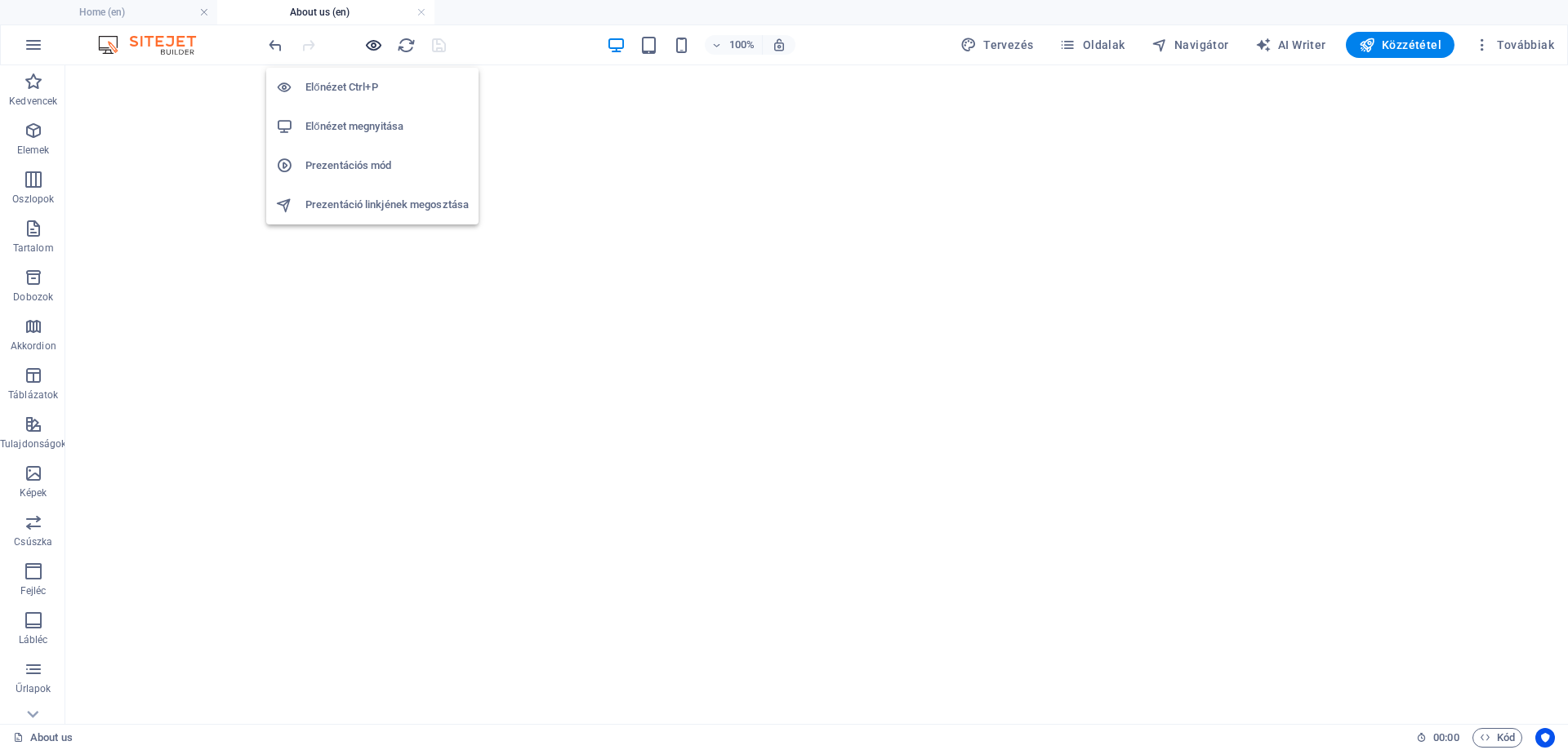
click at [379, 50] on icon "button" at bounding box center [373, 45] width 19 height 19
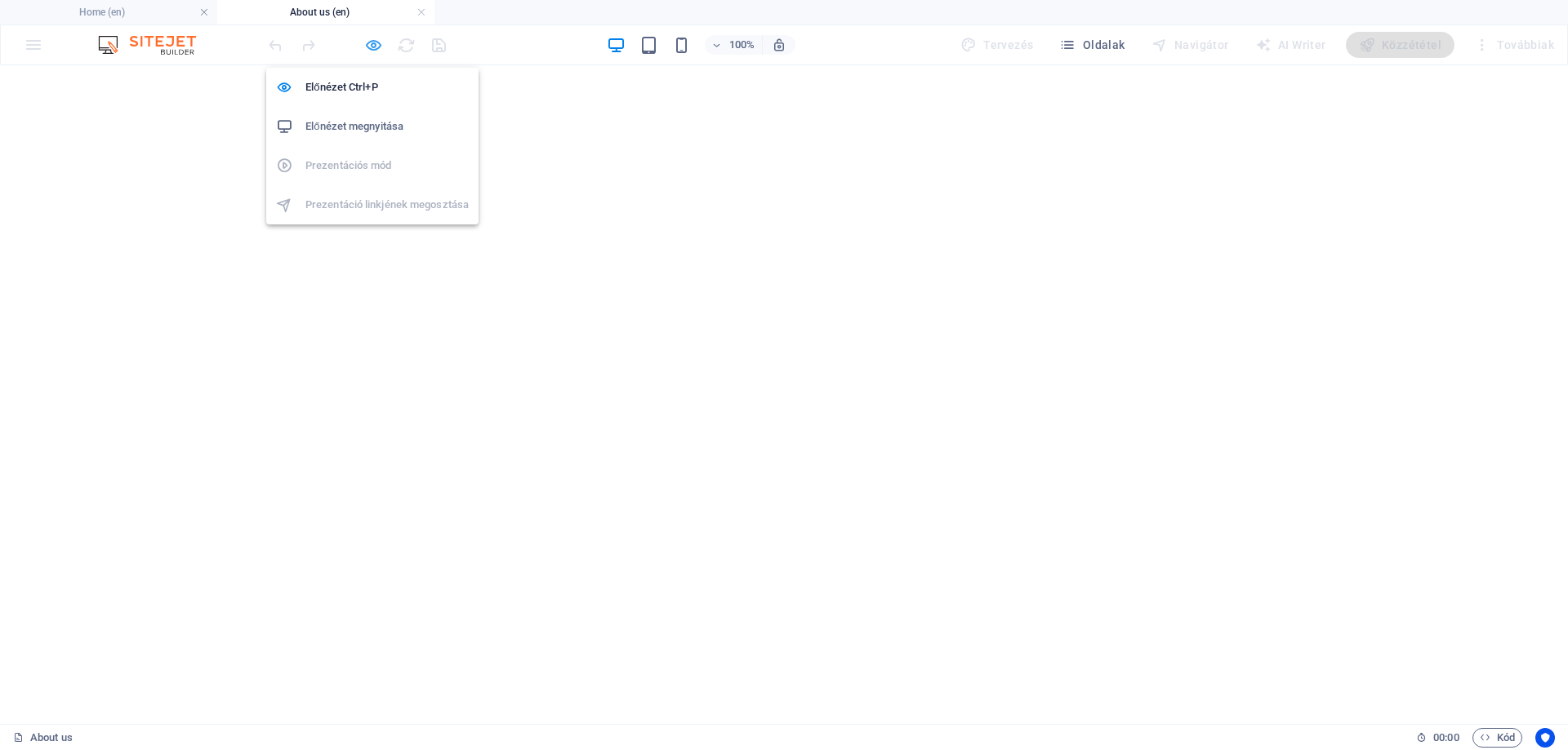
click at [370, 45] on icon "button" at bounding box center [373, 45] width 19 height 19
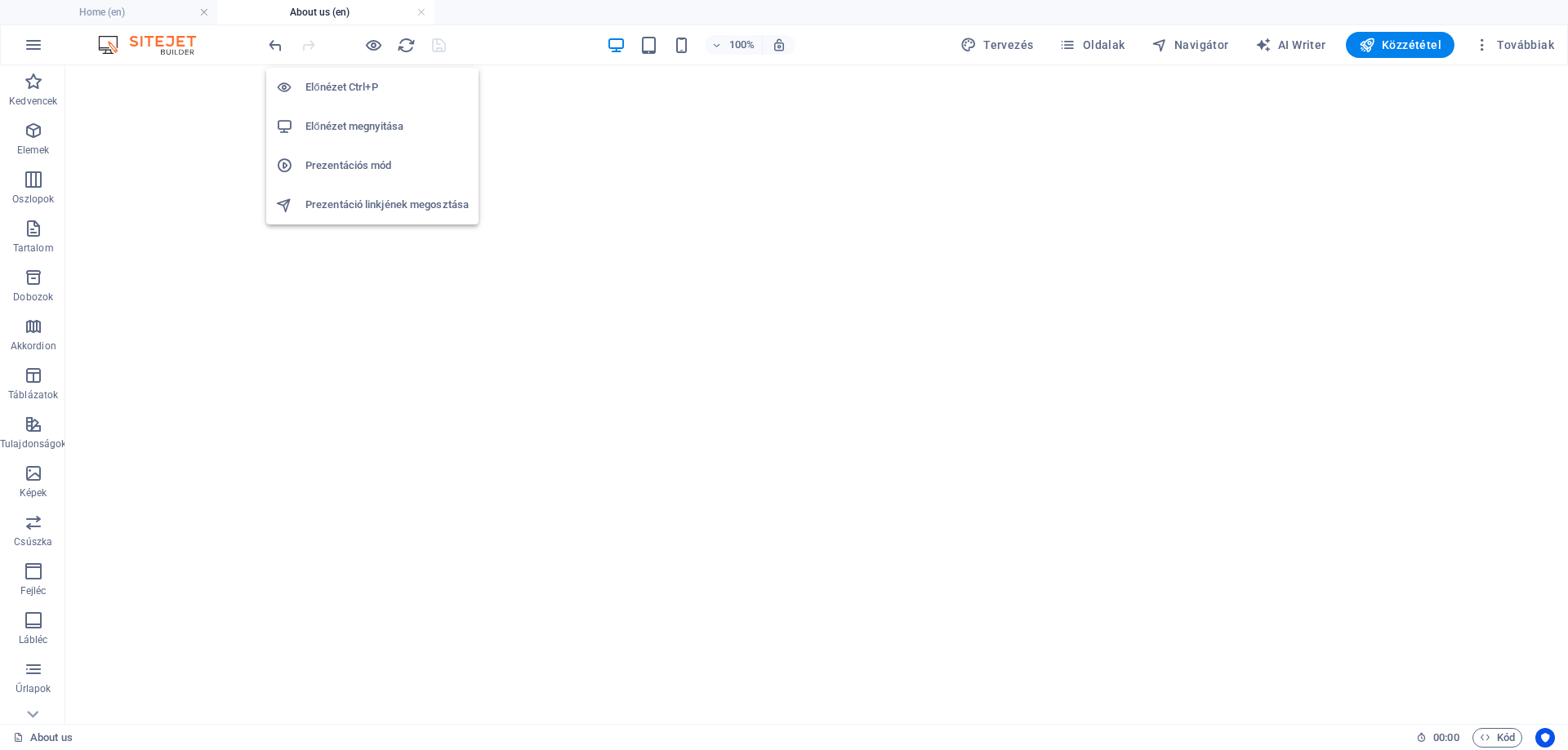
click at [366, 124] on h6 "Előnézet megnyitása" at bounding box center [387, 127] width 163 height 20
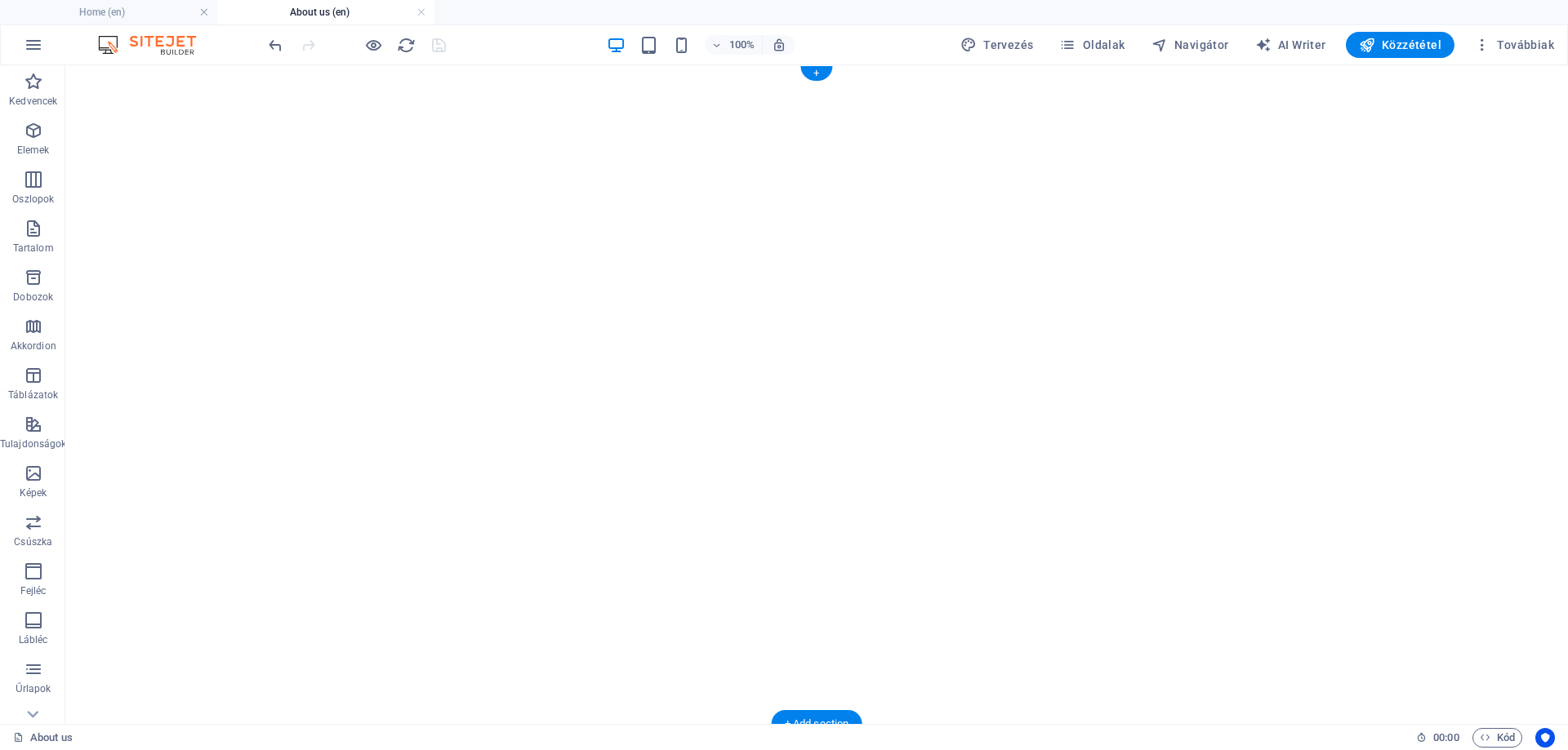
click at [160, 72] on figure at bounding box center [823, 72] width 1503 height 0
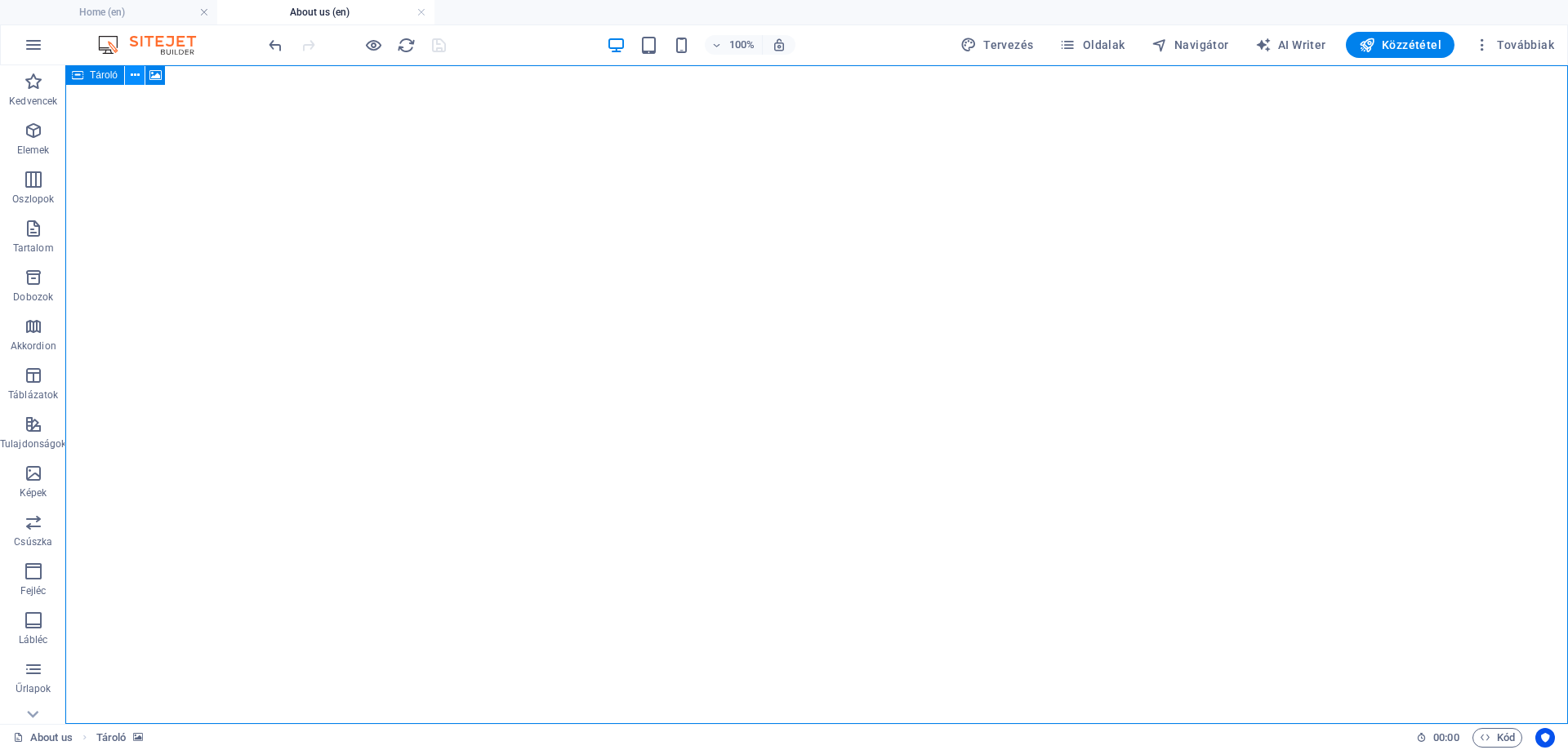
click at [136, 77] on icon at bounding box center [135, 75] width 9 height 17
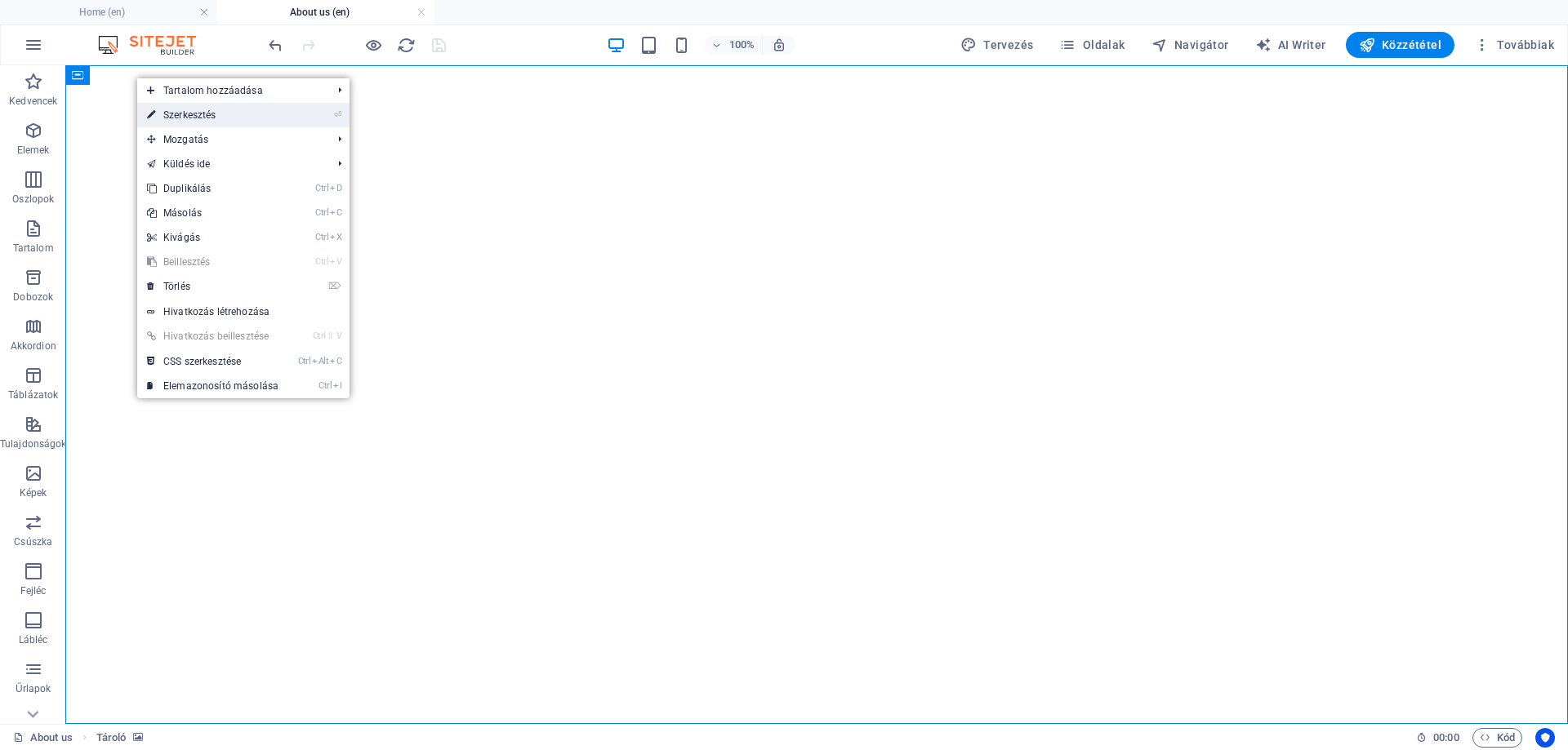
click at [181, 109] on link "⏎ Szerkesztés" at bounding box center [212, 115] width 151 height 25
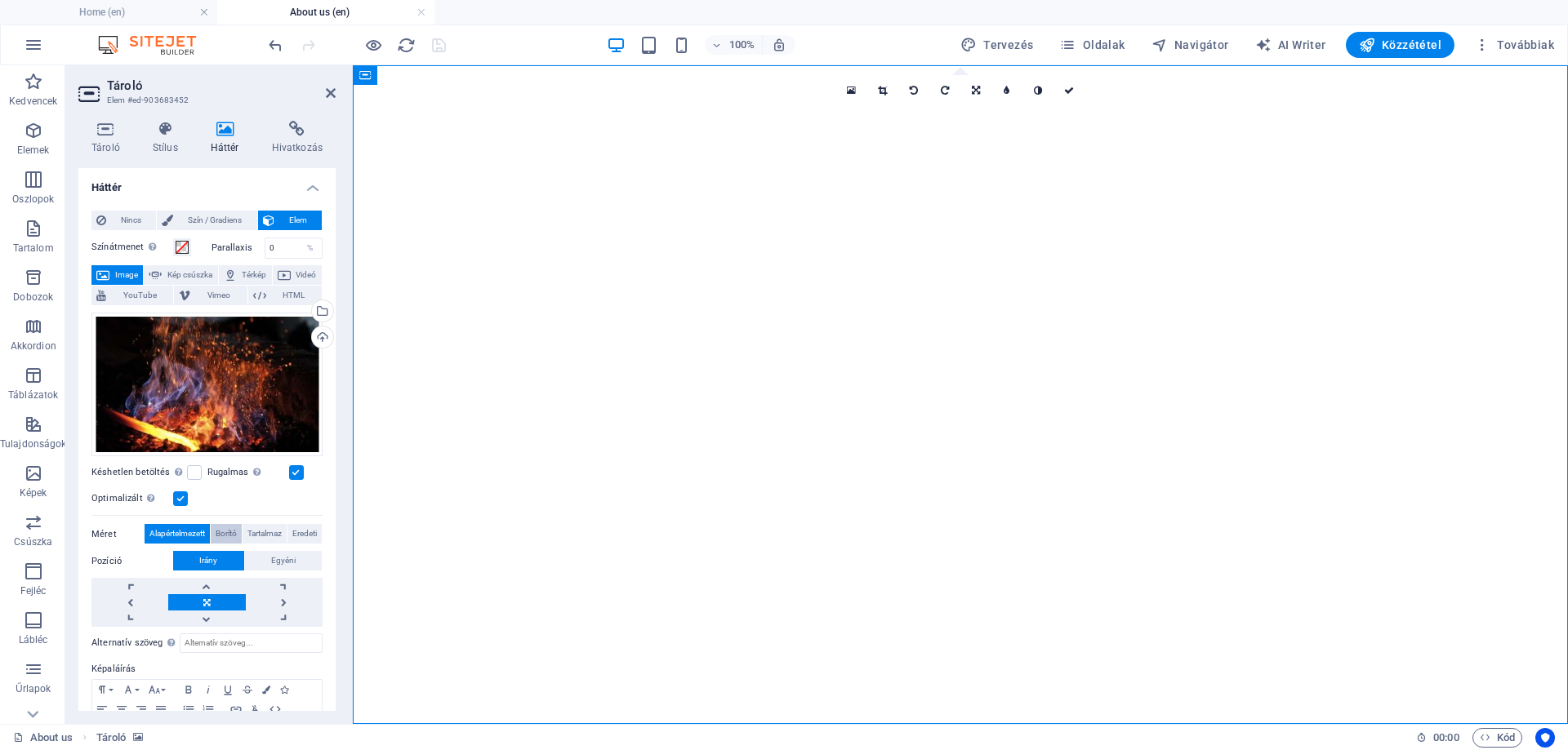
click at [223, 530] on span "Borító" at bounding box center [226, 534] width 22 height 20
click at [440, 39] on icon "save" at bounding box center [438, 45] width 19 height 19
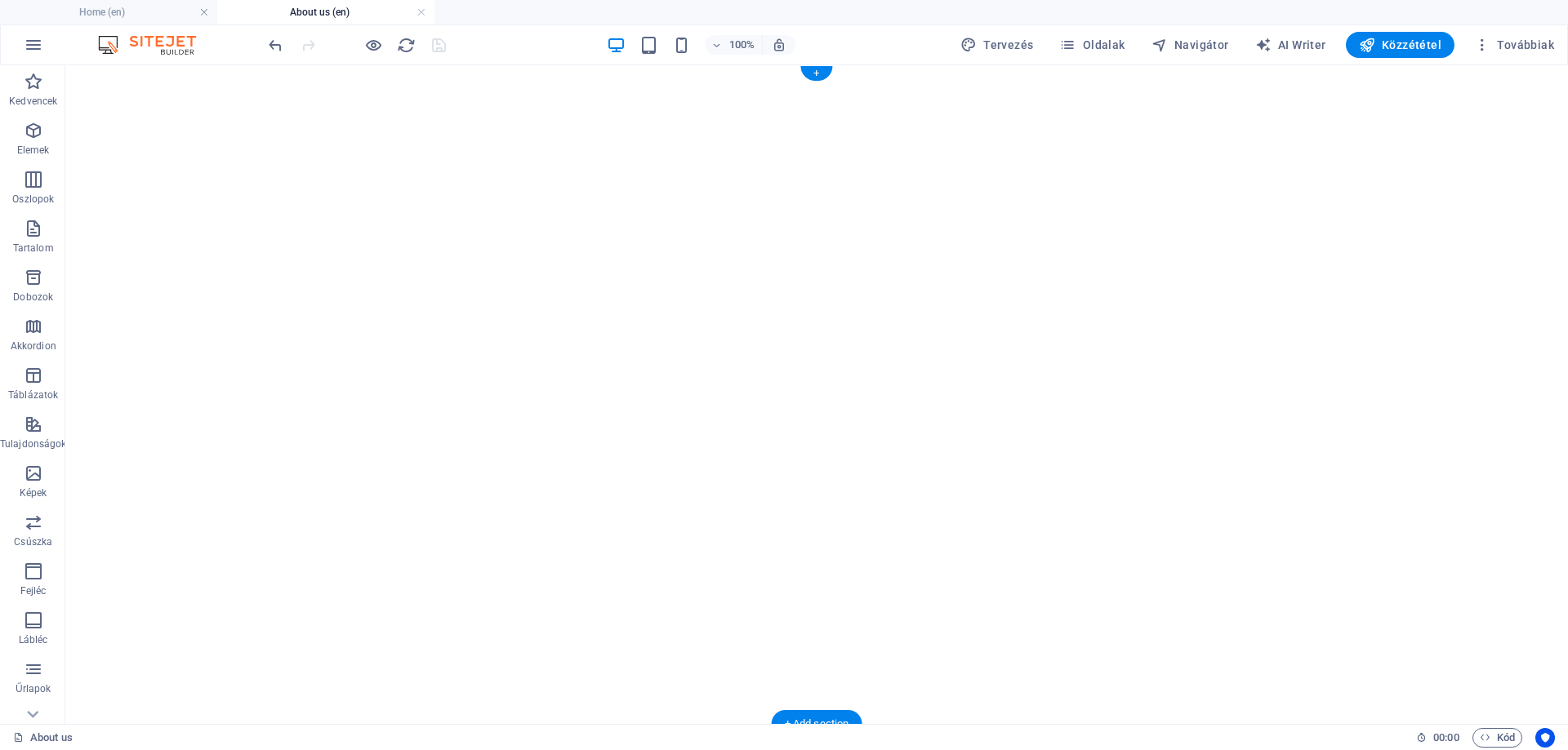
click at [152, 72] on figure at bounding box center [823, 72] width 1503 height 0
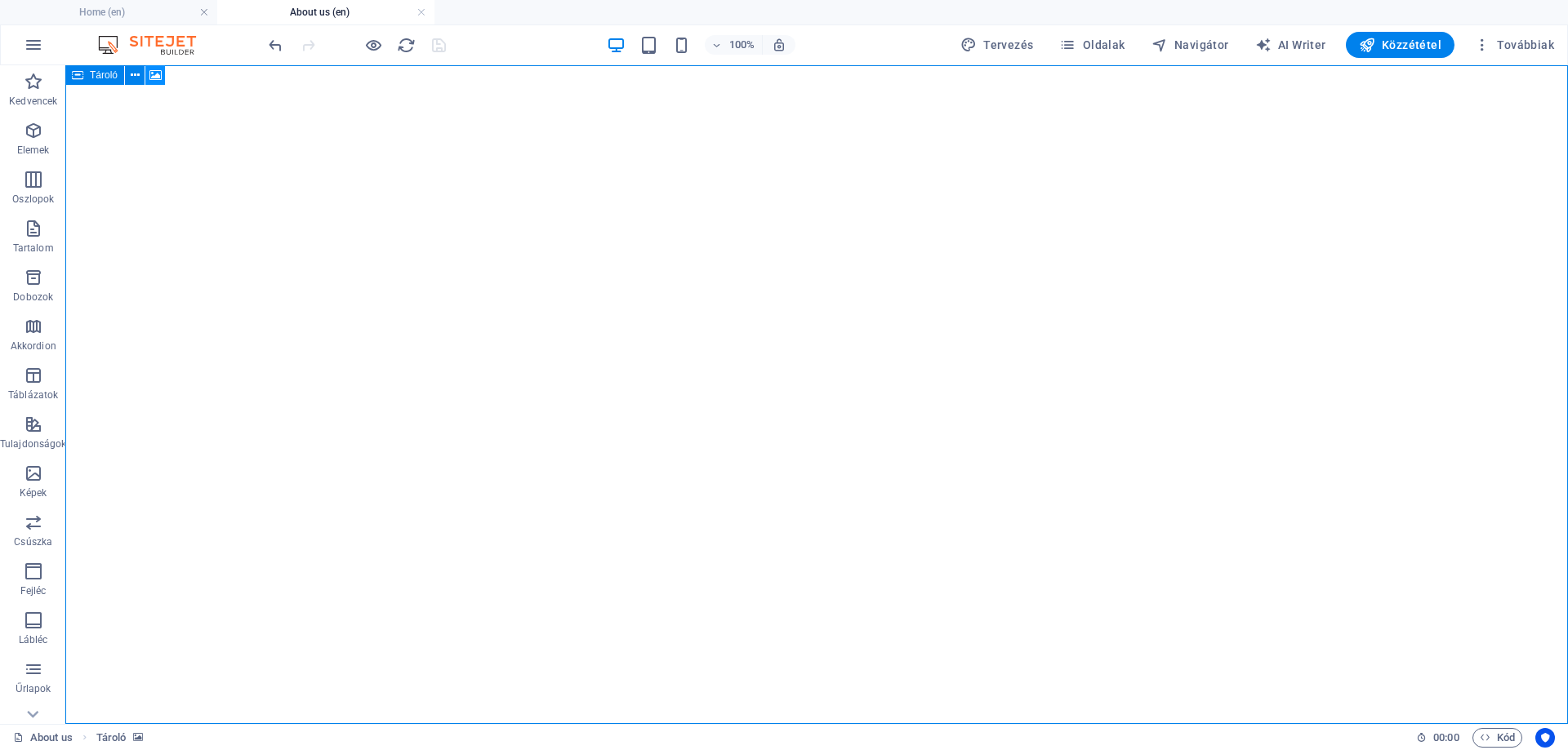
click at [156, 74] on icon at bounding box center [156, 75] width 12 height 17
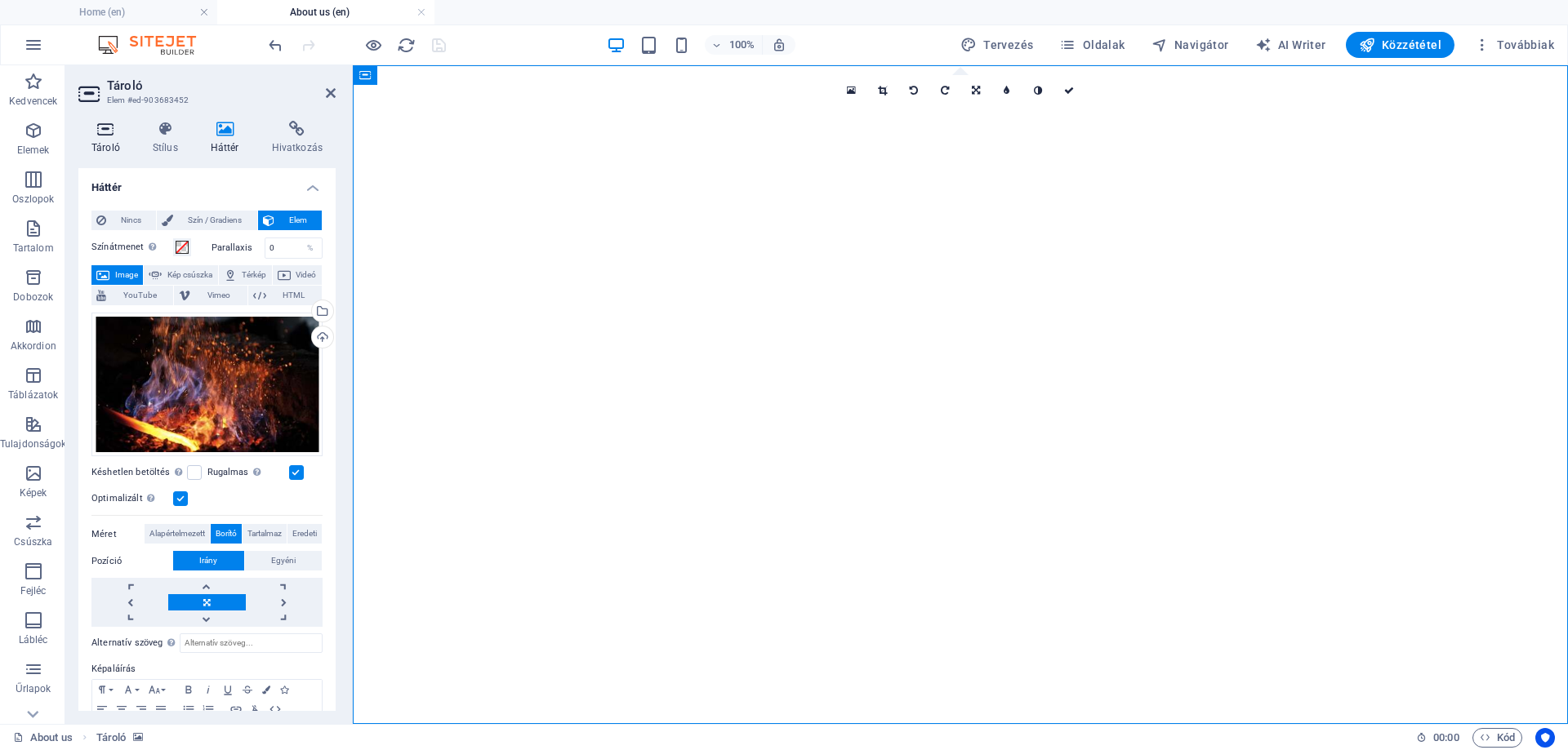
click at [116, 147] on h4 "Tároló" at bounding box center [109, 138] width 61 height 34
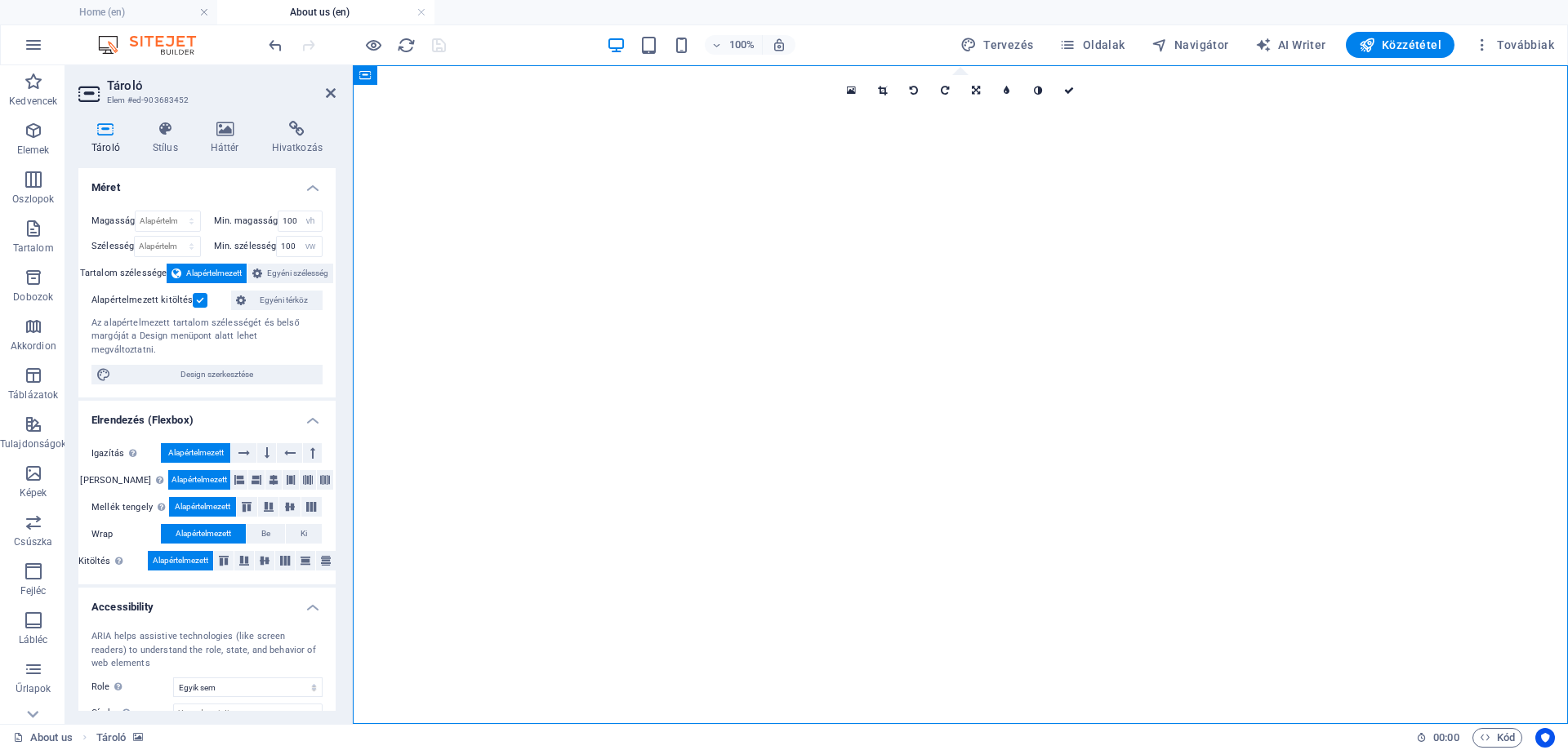
click at [123, 142] on h4 "Tároló" at bounding box center [109, 138] width 61 height 34
click at [164, 219] on select "Alapértelmezett px rem % vh vw" at bounding box center [167, 221] width 64 height 20
select select "vh"
click at [175, 212] on select "Alapértelmezett px rem % vh vw" at bounding box center [167, 221] width 64 height 20
type input "100"
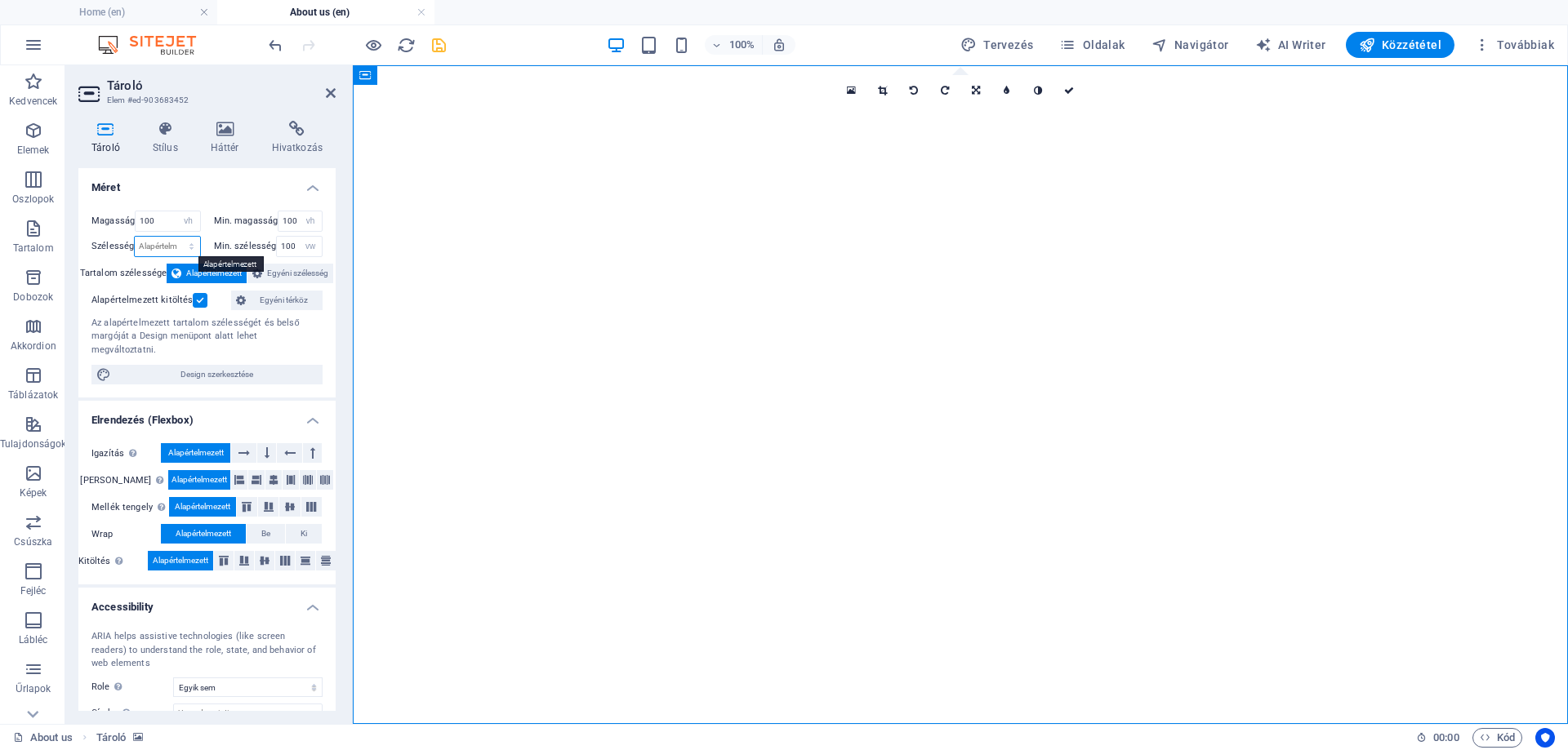
click at [174, 244] on select "Alapértelmezett px rem % em vh vw" at bounding box center [167, 247] width 65 height 20
select select "vw"
click at [175, 237] on select "Alapértelmezett px rem % em vh vw" at bounding box center [167, 247] width 65 height 20
type input "100"
click at [157, 180] on h4 "Méret" at bounding box center [207, 183] width 257 height 30
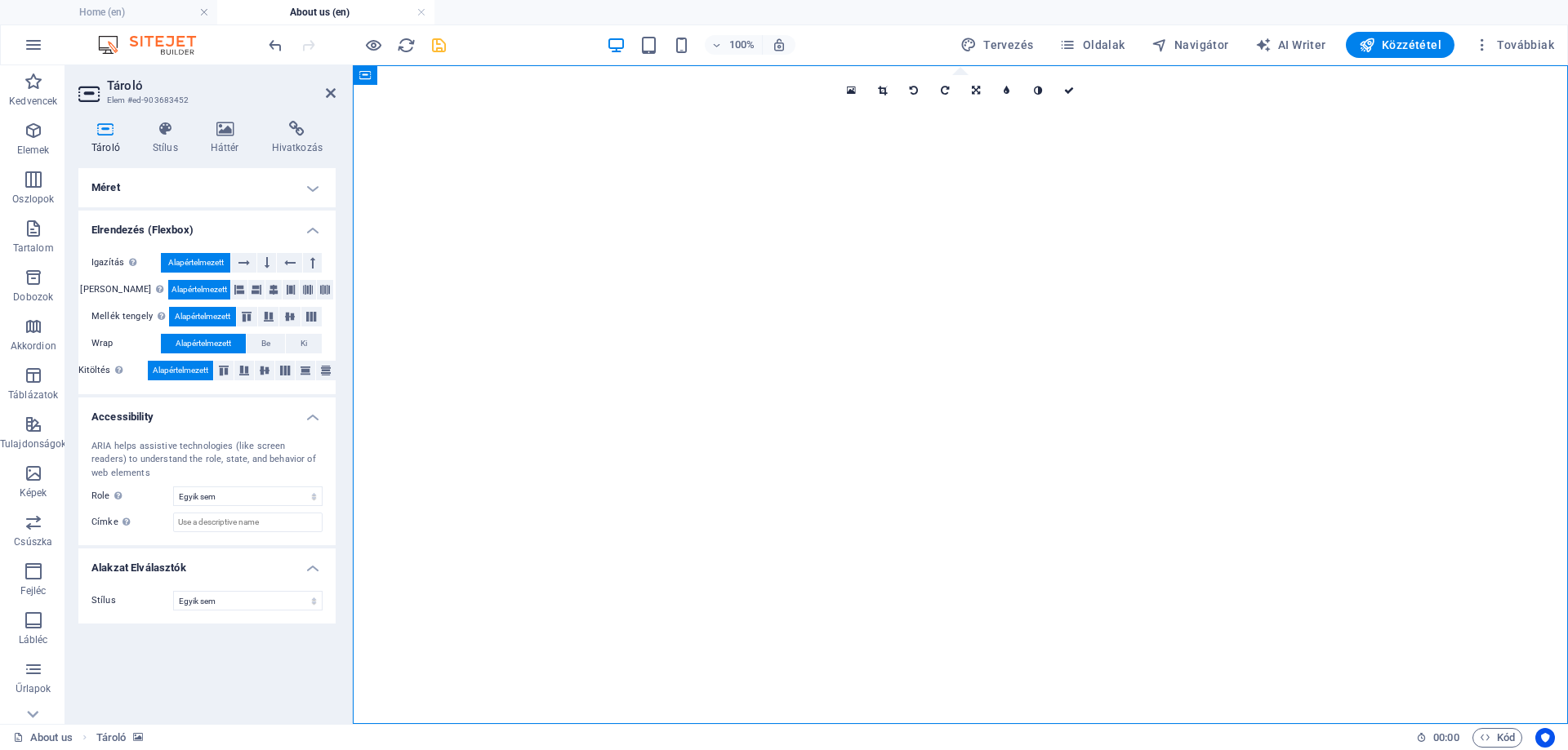
click at [158, 180] on h4 "Méret" at bounding box center [207, 188] width 257 height 39
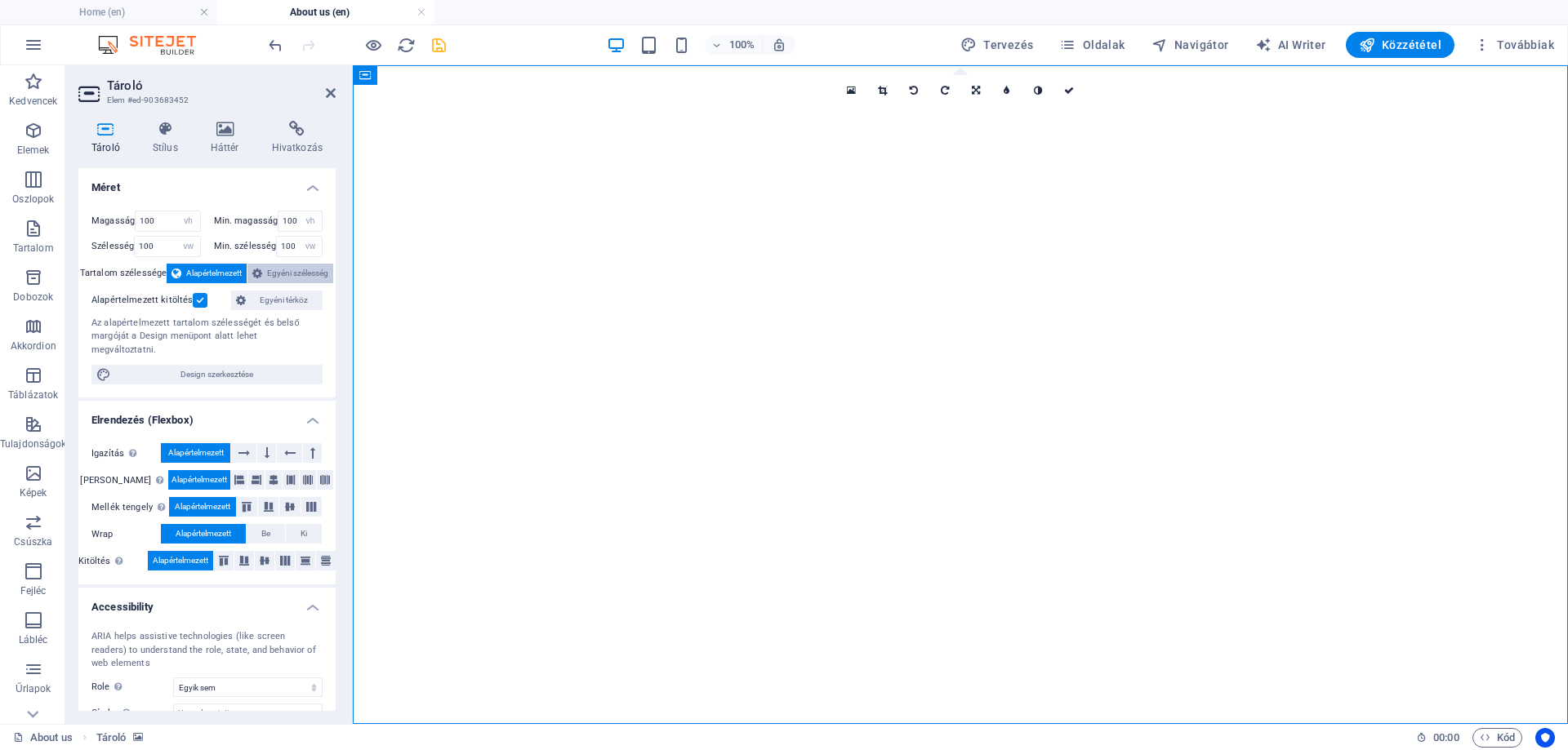
click at [262, 271] on button "Egyéni szélesség" at bounding box center [289, 274] width 86 height 20
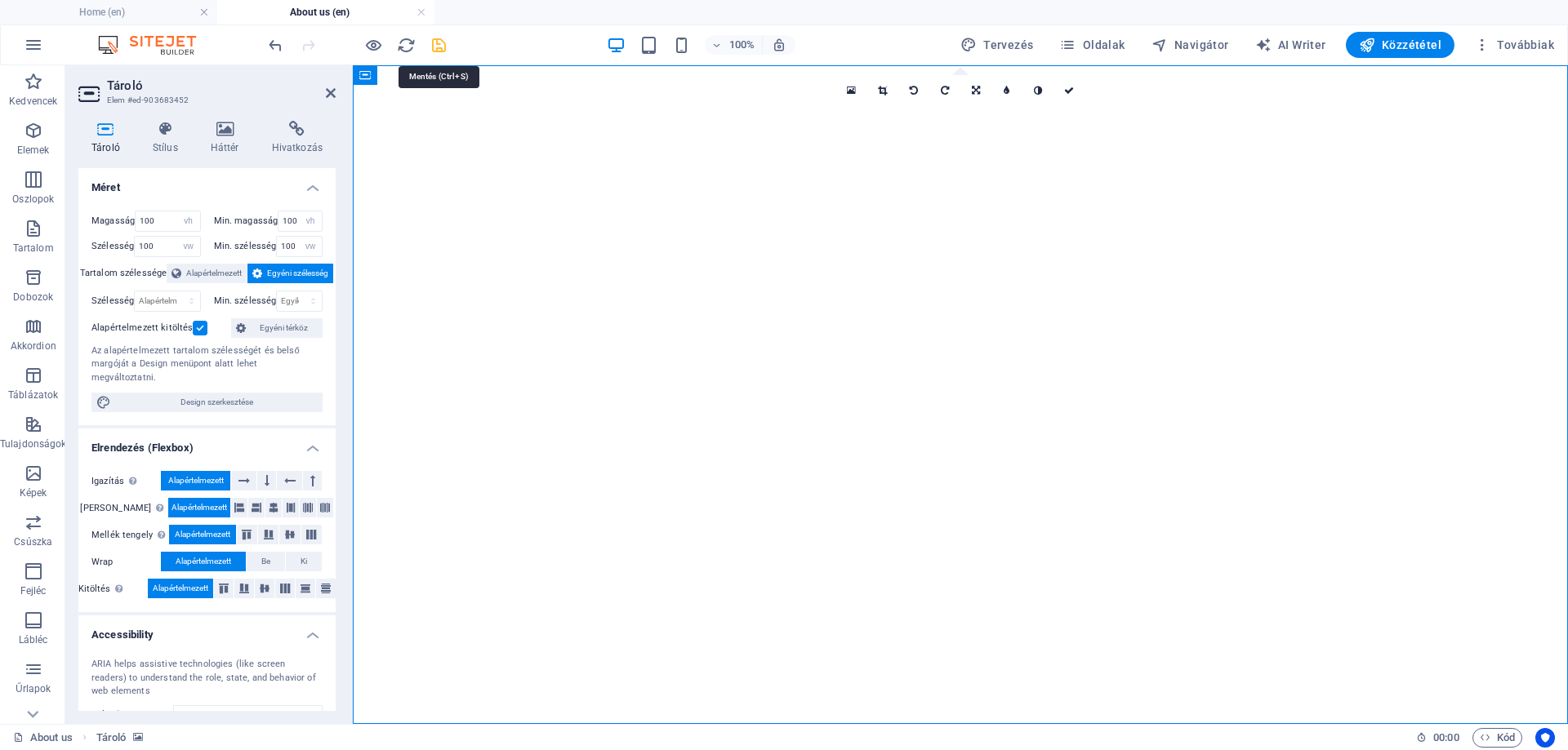
click at [441, 44] on icon "save" at bounding box center [438, 45] width 19 height 19
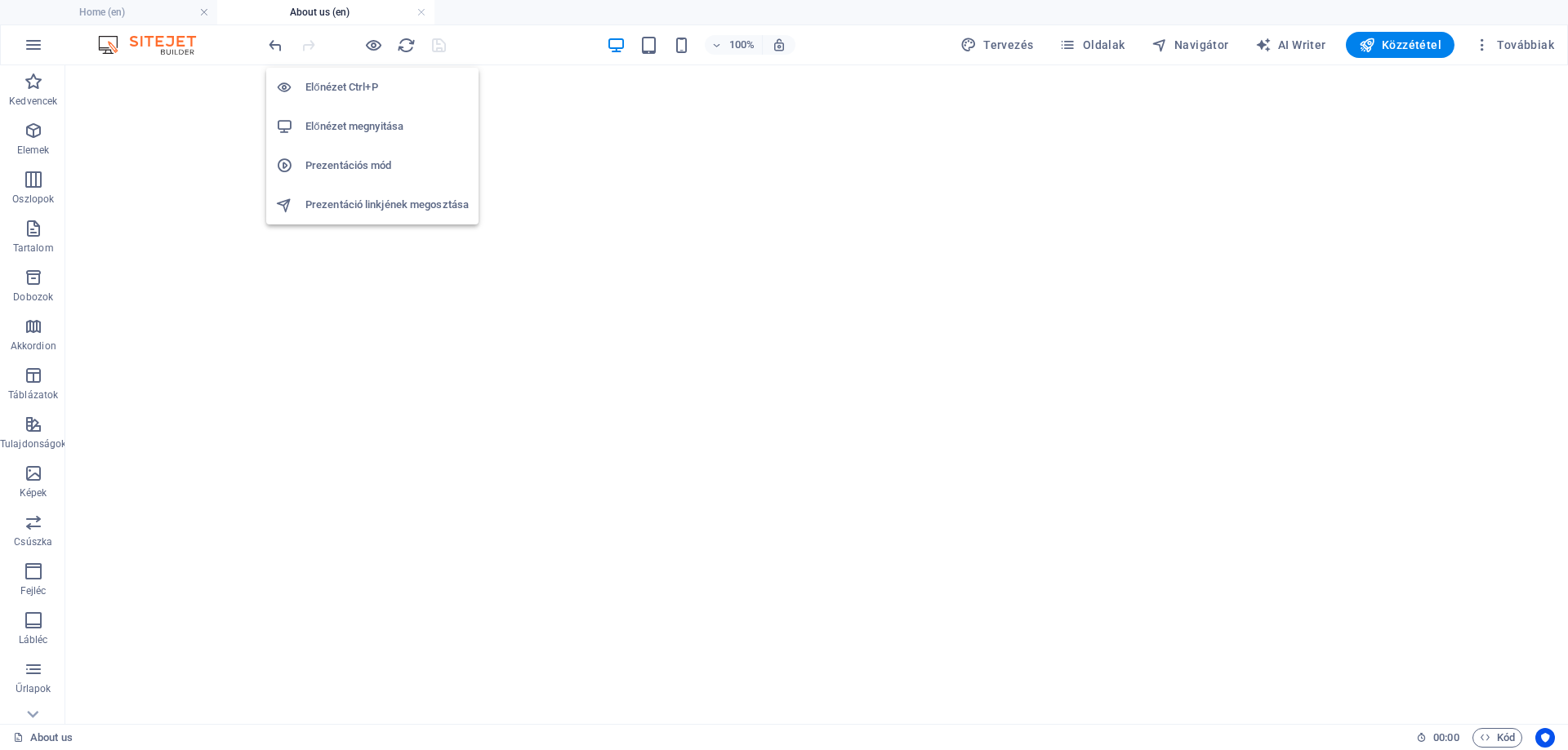
click at [374, 124] on h6 "Előnézet megnyitása" at bounding box center [387, 127] width 163 height 20
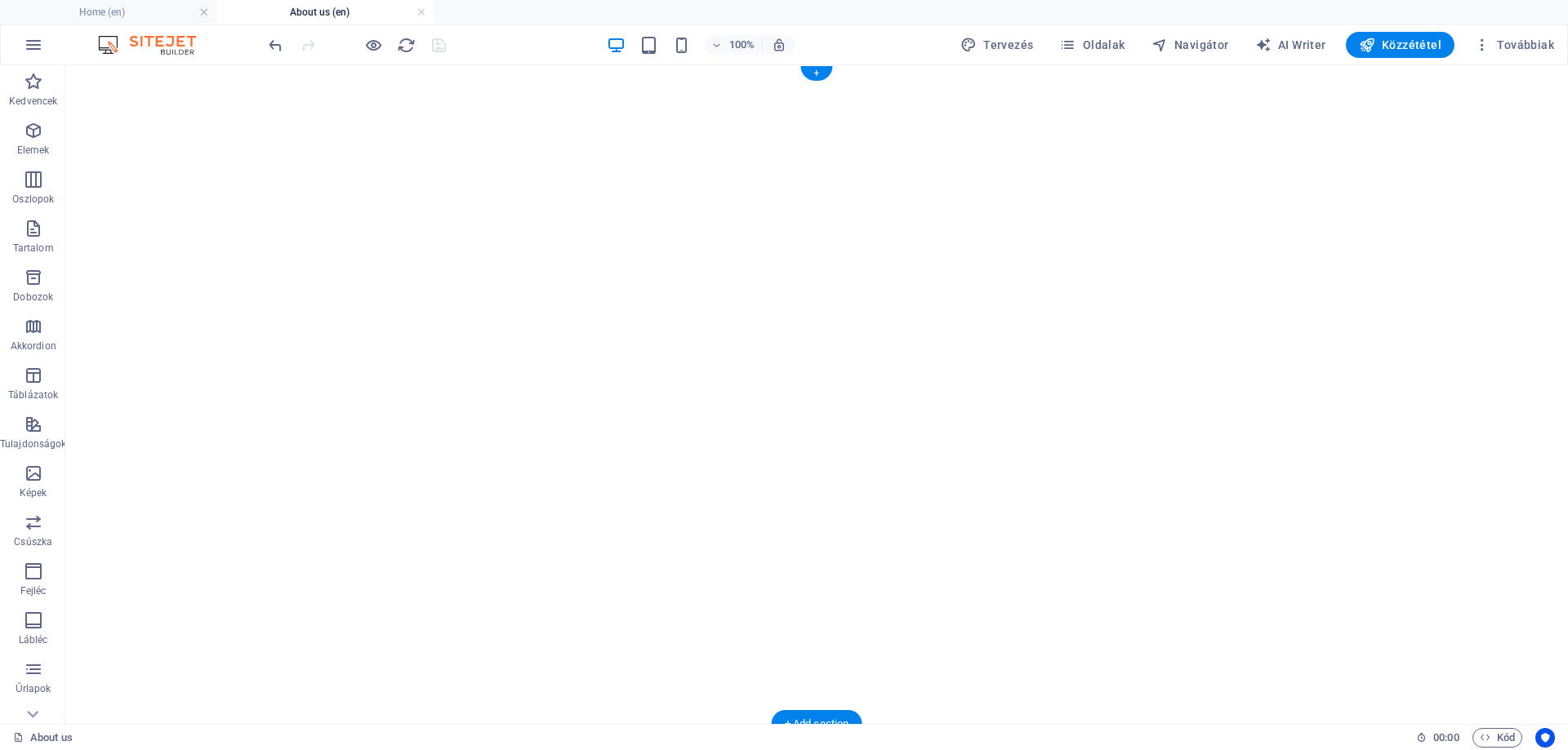
click at [165, 72] on figure at bounding box center [823, 72] width 1503 height 0
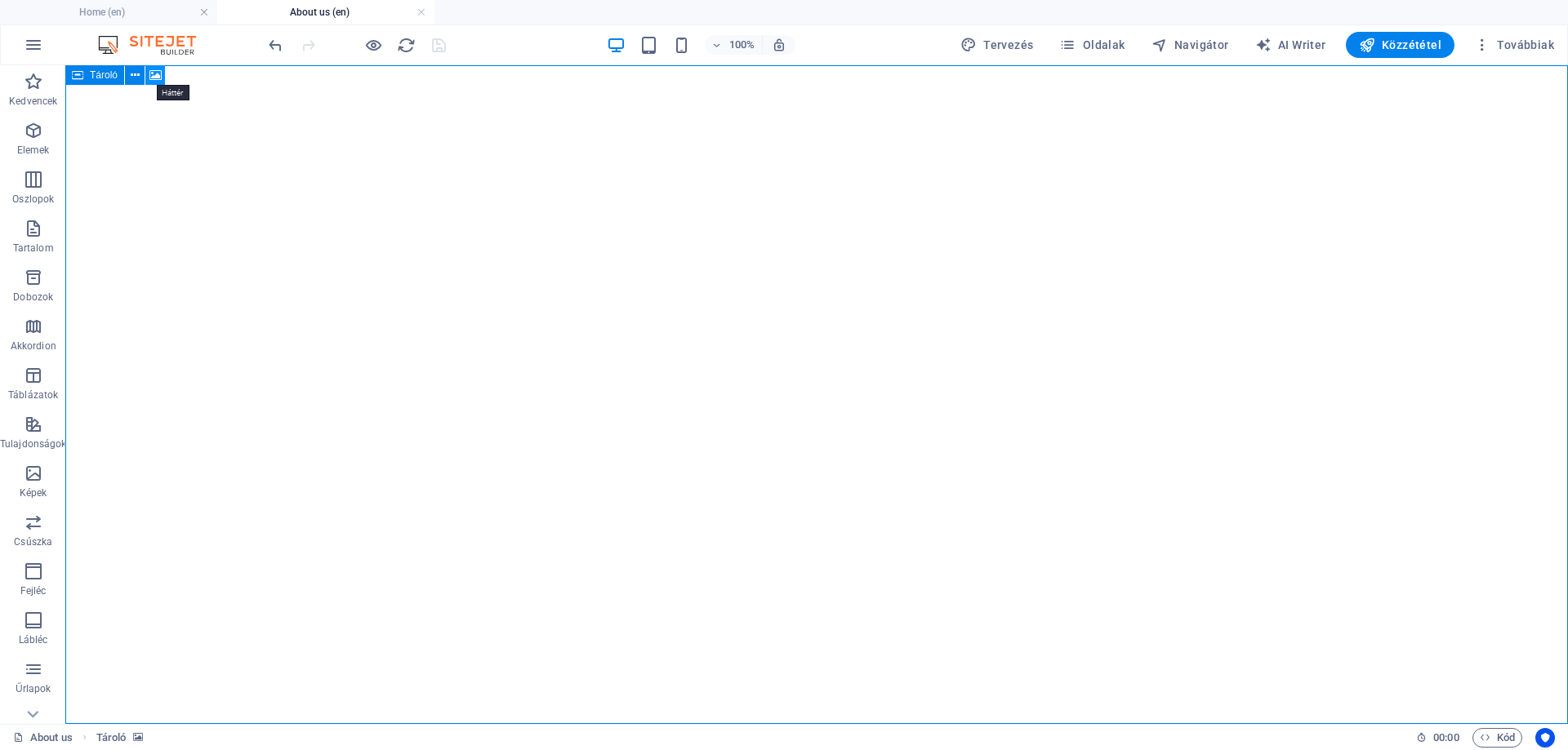
click at [155, 72] on icon at bounding box center [156, 75] width 12 height 17
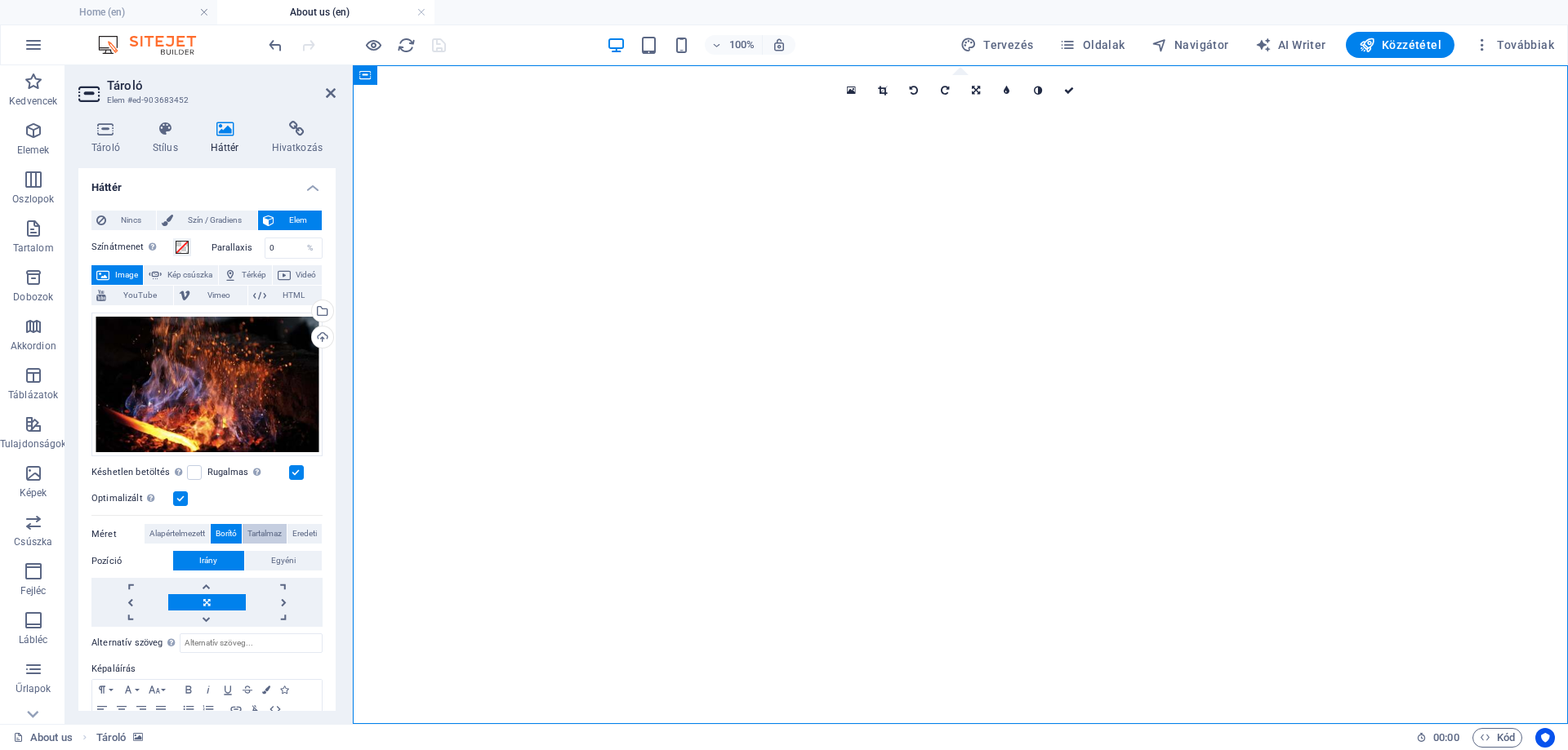
click at [264, 531] on span "Tartalmaz" at bounding box center [264, 534] width 34 height 20
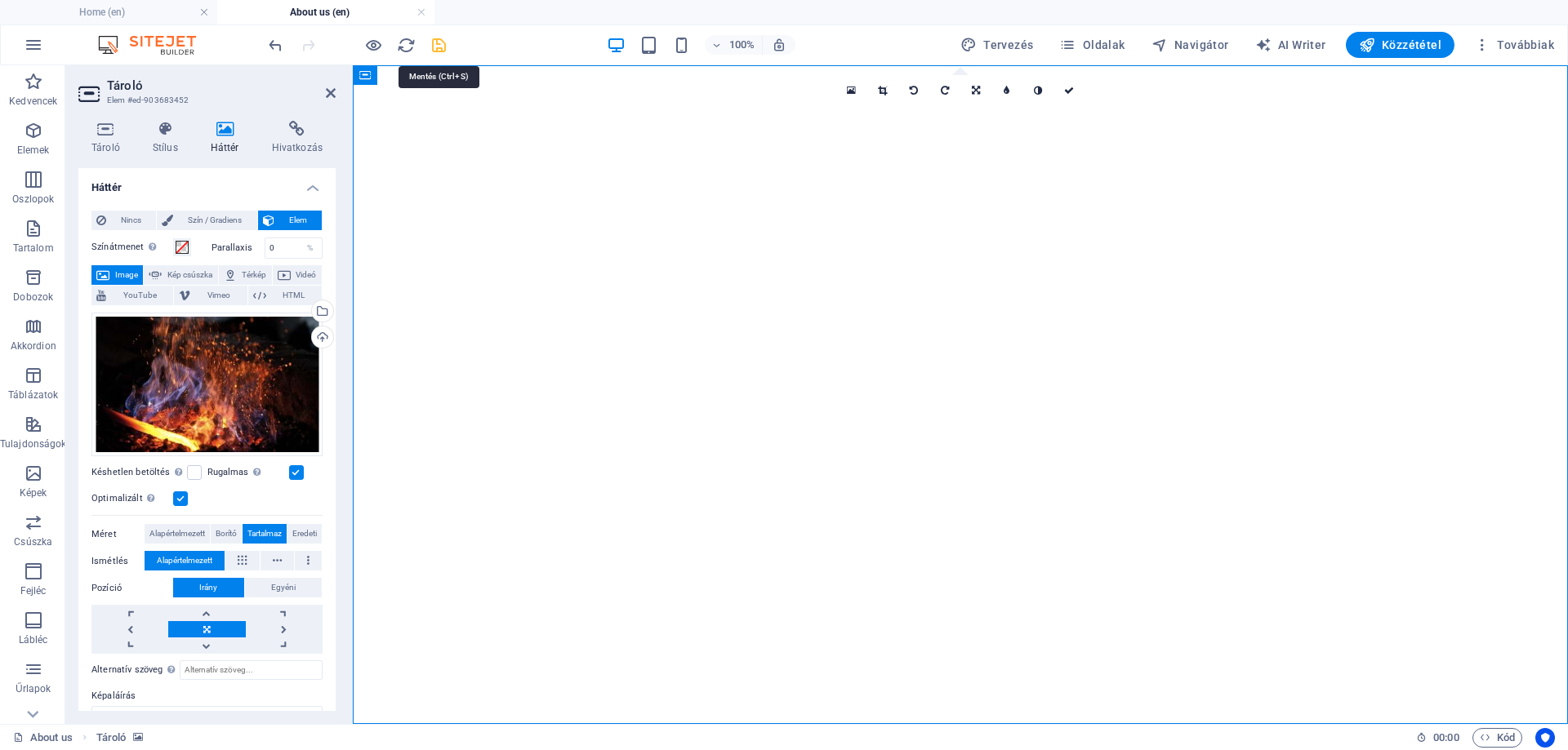
click at [437, 40] on icon "save" at bounding box center [438, 45] width 19 height 19
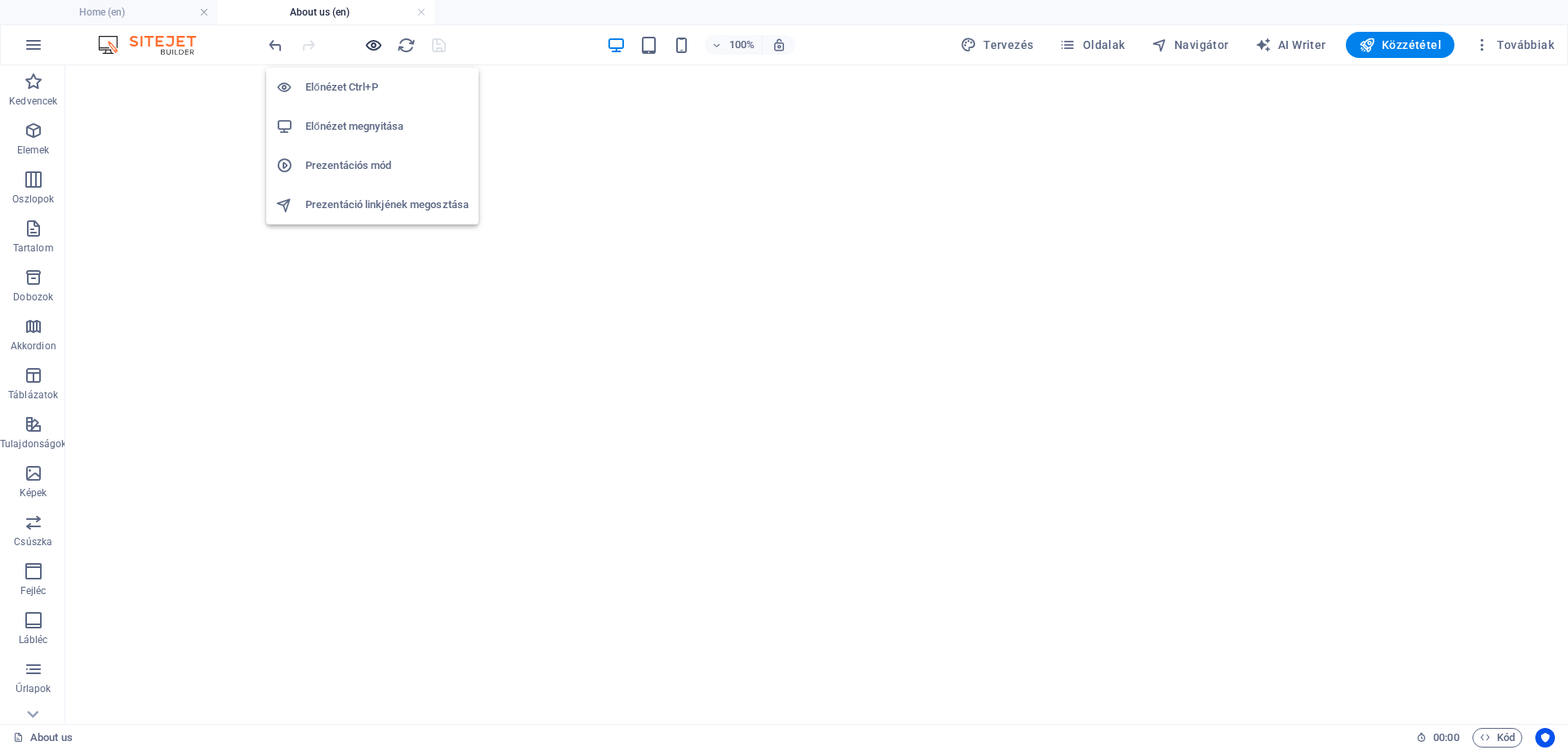
click at [372, 45] on icon "button" at bounding box center [373, 45] width 19 height 19
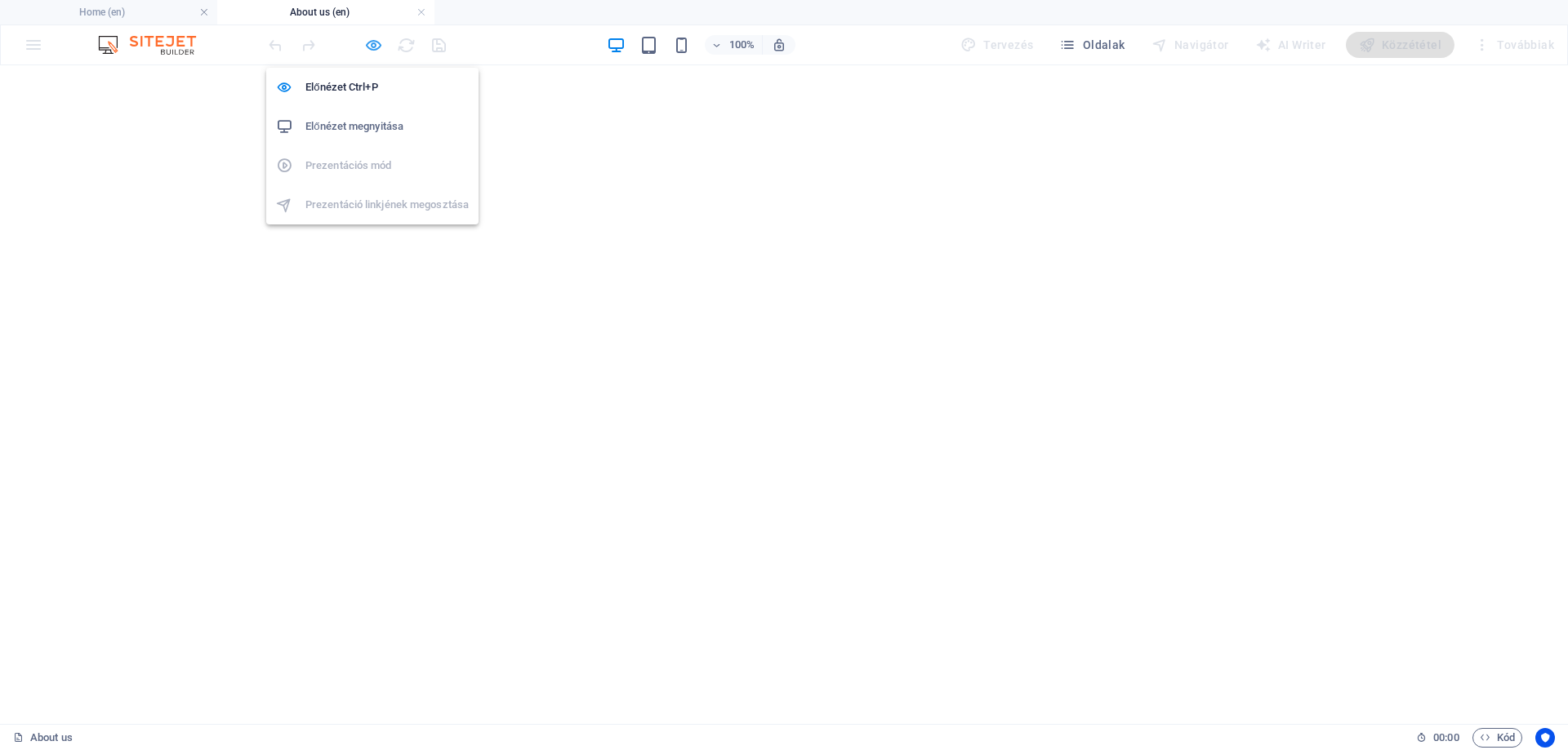
click at [377, 45] on icon "button" at bounding box center [373, 45] width 19 height 19
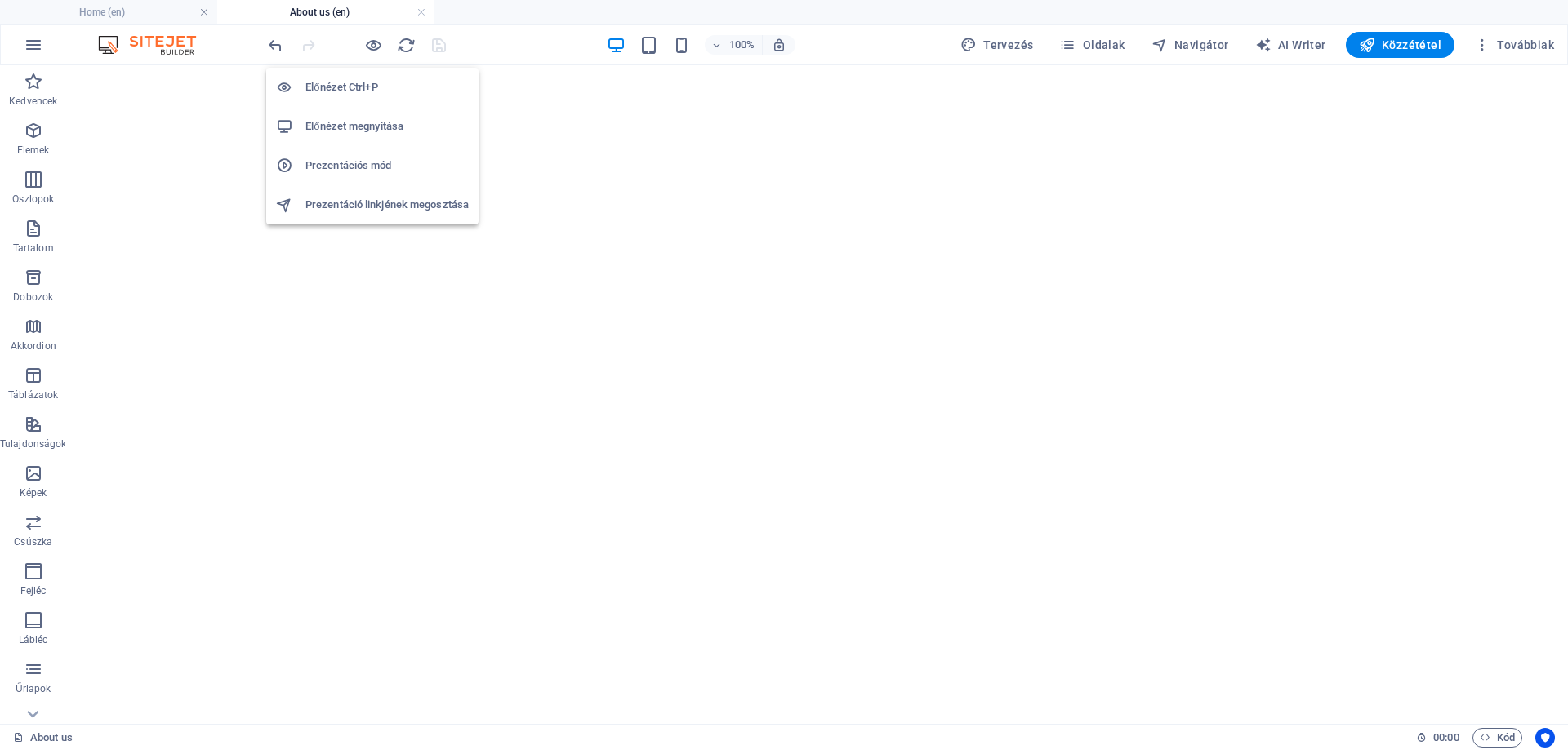
click at [357, 126] on h6 "Előnézet megnyitása" at bounding box center [387, 127] width 163 height 20
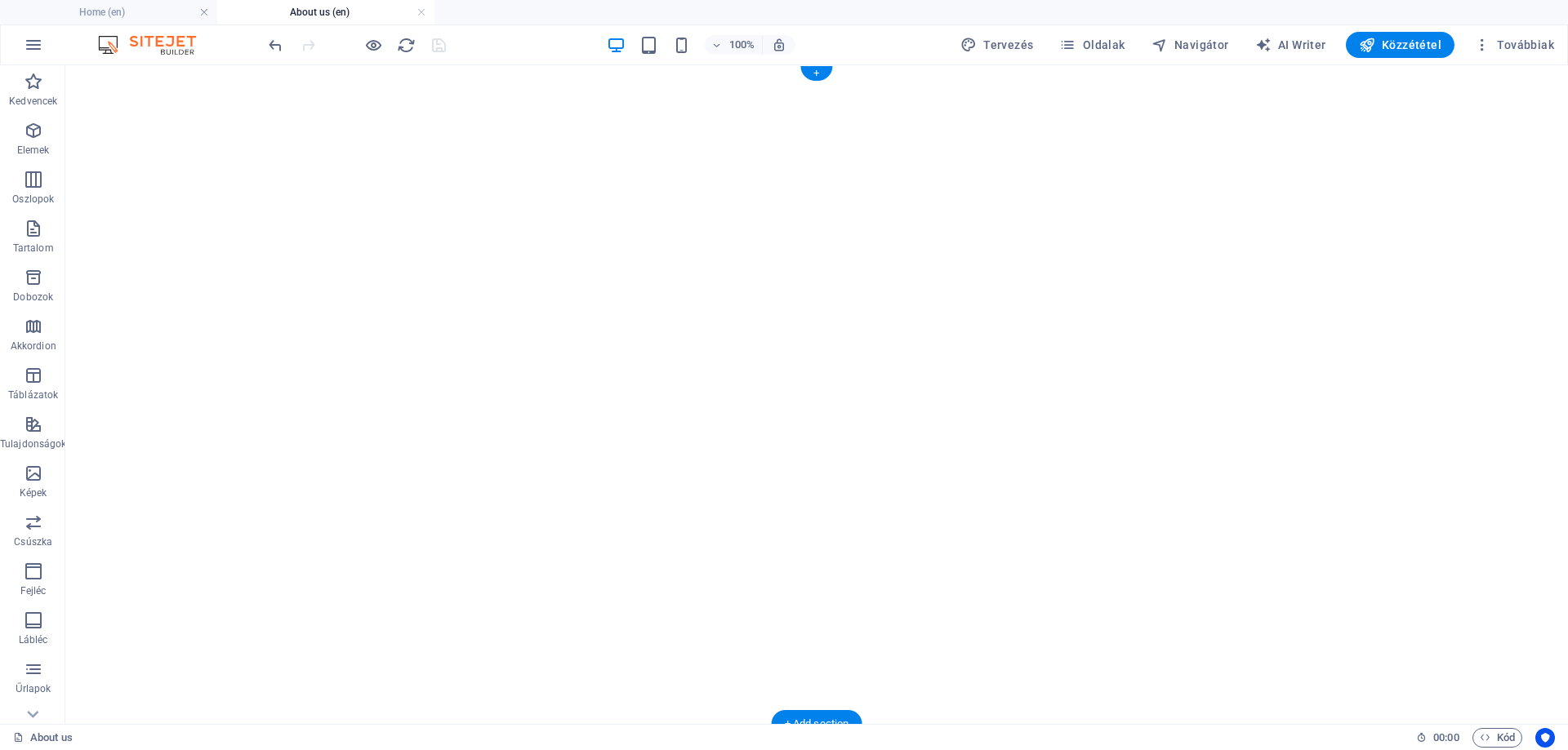
drag, startPoint x: 171, startPoint y: 94, endPoint x: 177, endPoint y: 101, distance: 9.2
click at [172, 72] on figure at bounding box center [823, 72] width 1503 height 0
click at [199, 72] on figure at bounding box center [823, 72] width 1503 height 0
click at [161, 72] on figure at bounding box center [823, 72] width 1503 height 0
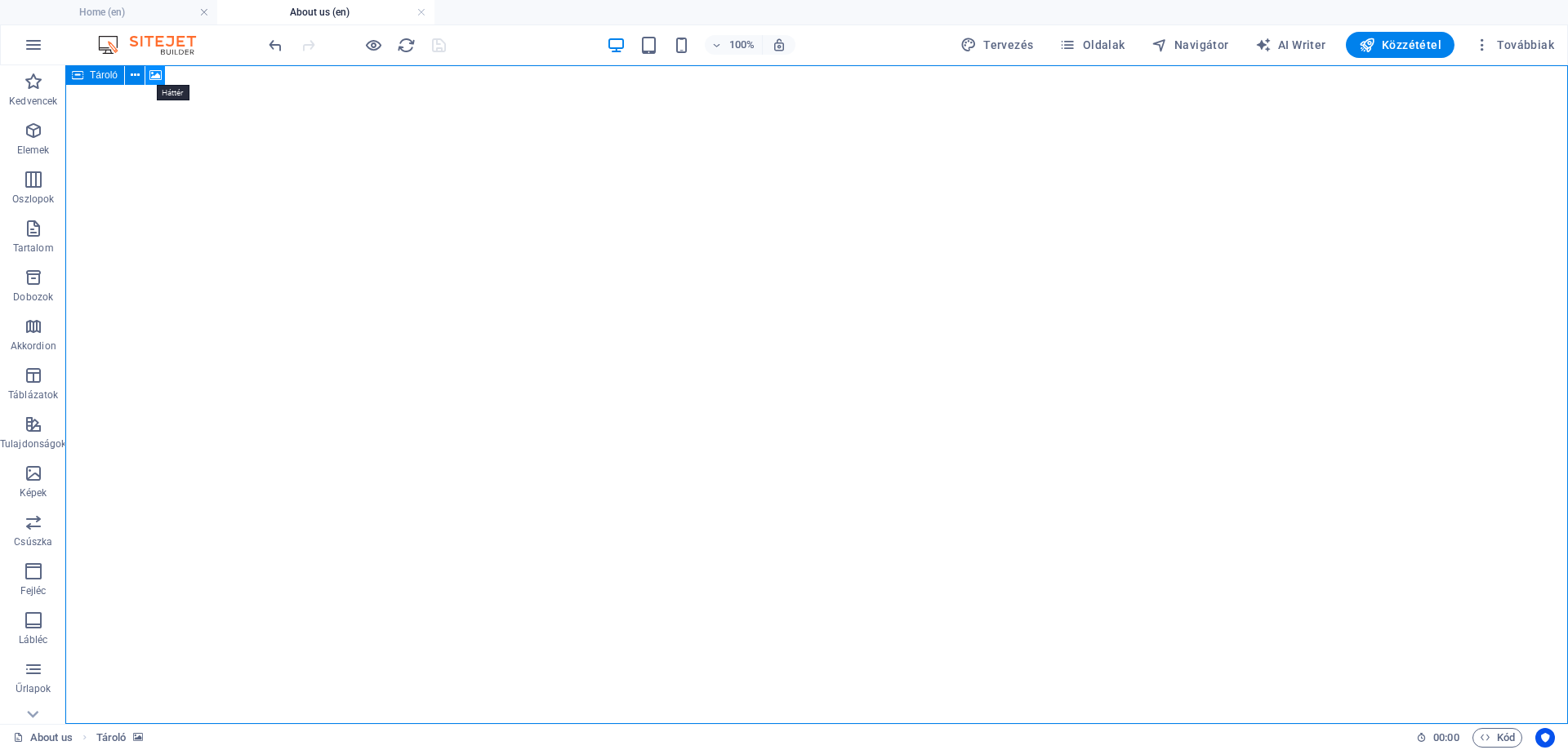
click at [151, 79] on icon at bounding box center [156, 75] width 12 height 17
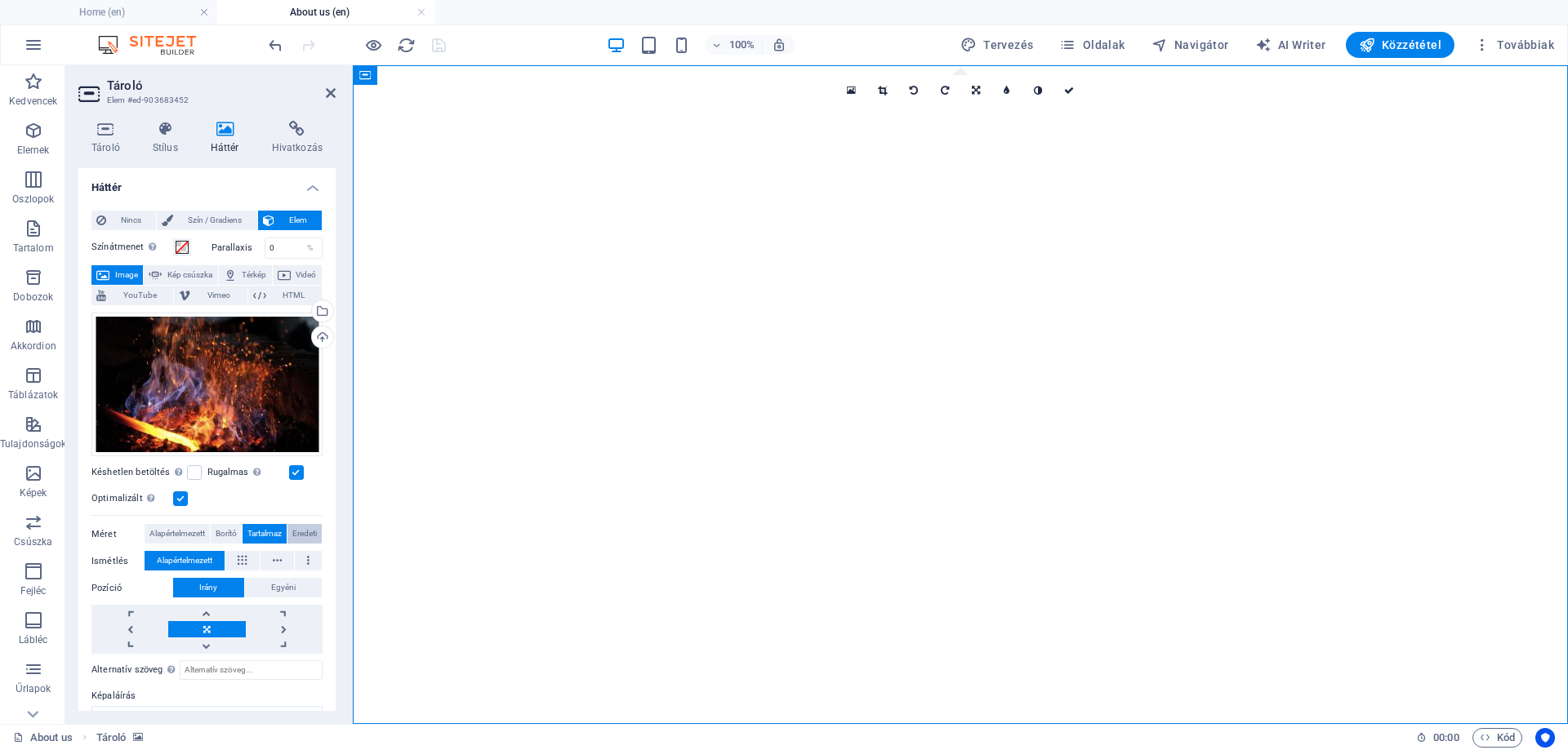
click at [301, 529] on span "Eredeti" at bounding box center [304, 534] width 25 height 20
